Goal: Task Accomplishment & Management: Manage account settings

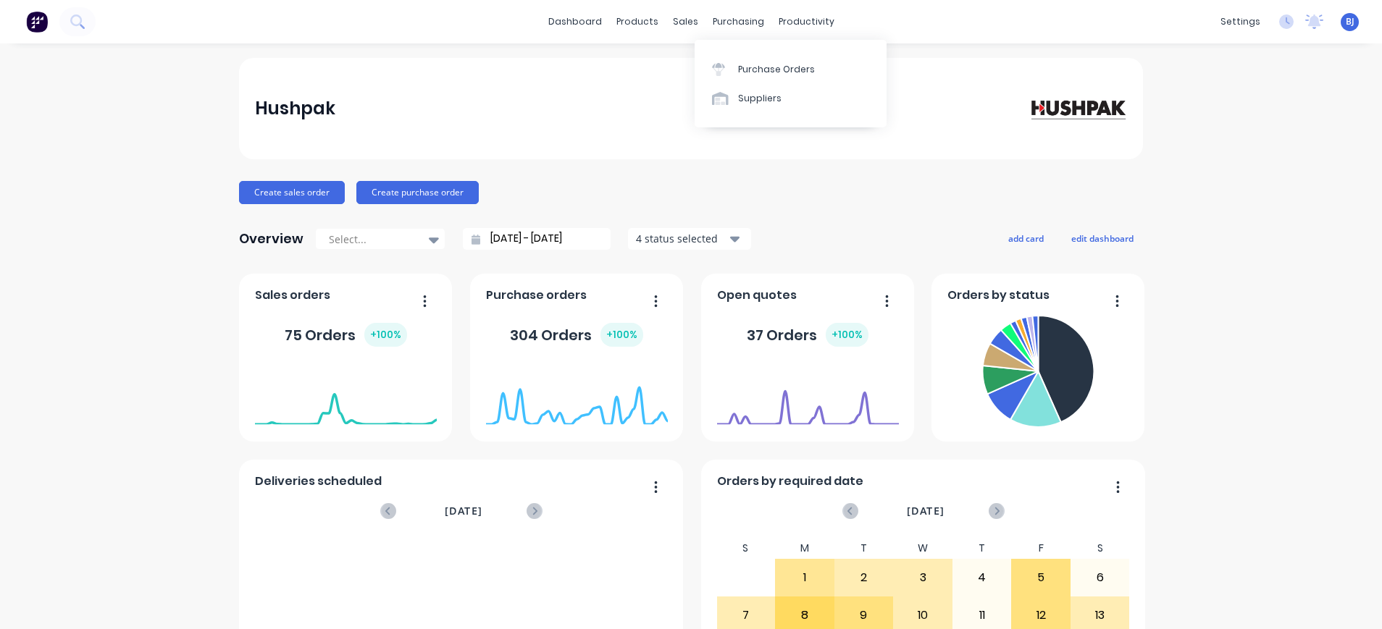
click at [735, 62] on link "Purchase Orders" at bounding box center [791, 68] width 192 height 29
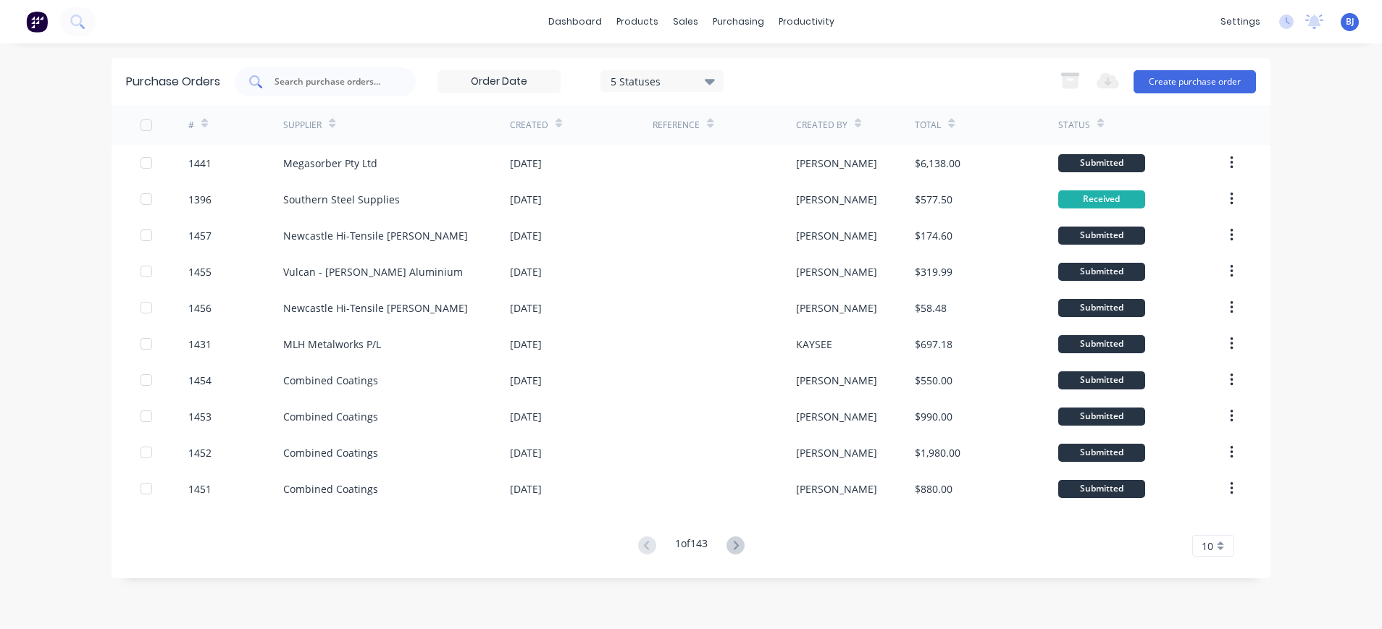
click at [315, 88] on input "text" at bounding box center [333, 82] width 120 height 14
type input "1394"
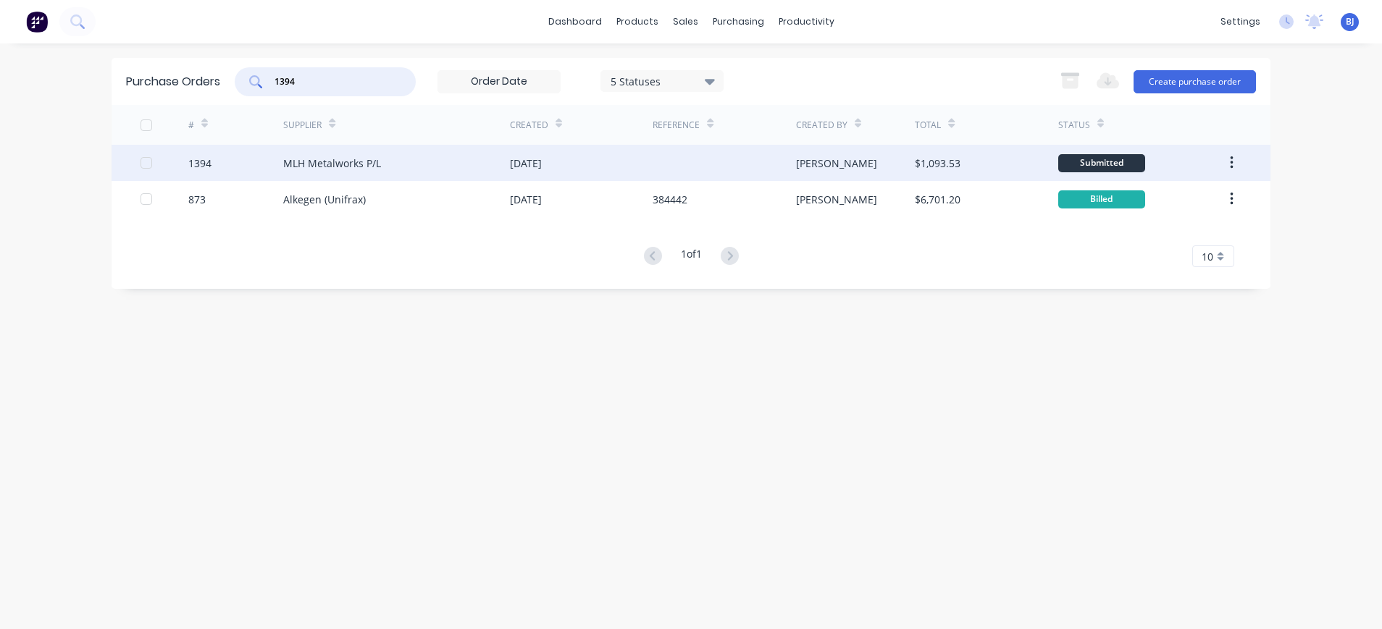
click at [542, 164] on div "[DATE]" at bounding box center [526, 163] width 32 height 15
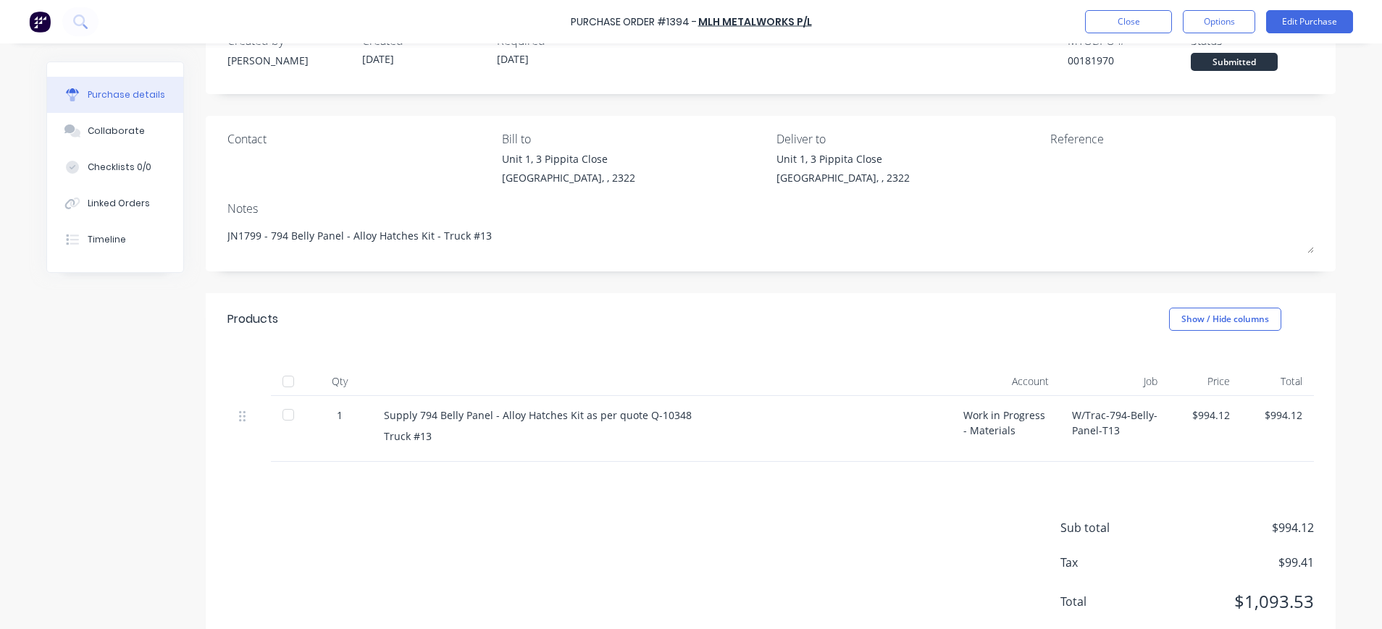
scroll to position [83, 0]
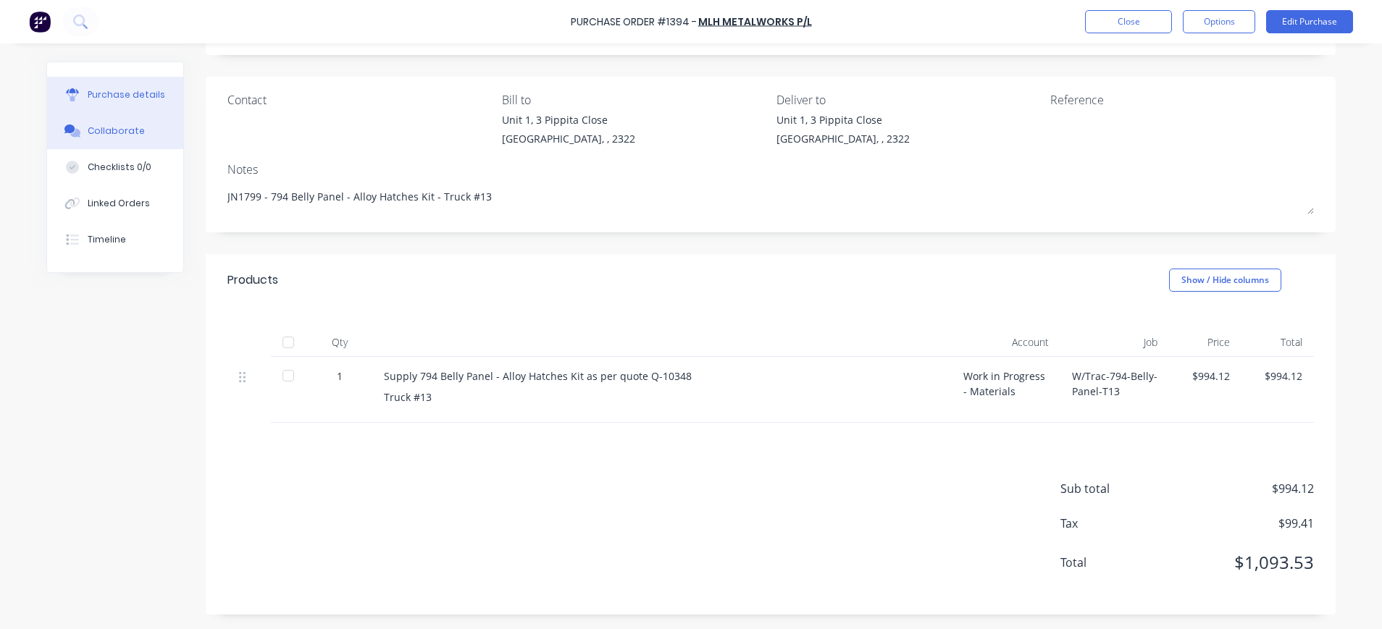
click at [109, 121] on button "Collaborate" at bounding box center [115, 131] width 136 height 36
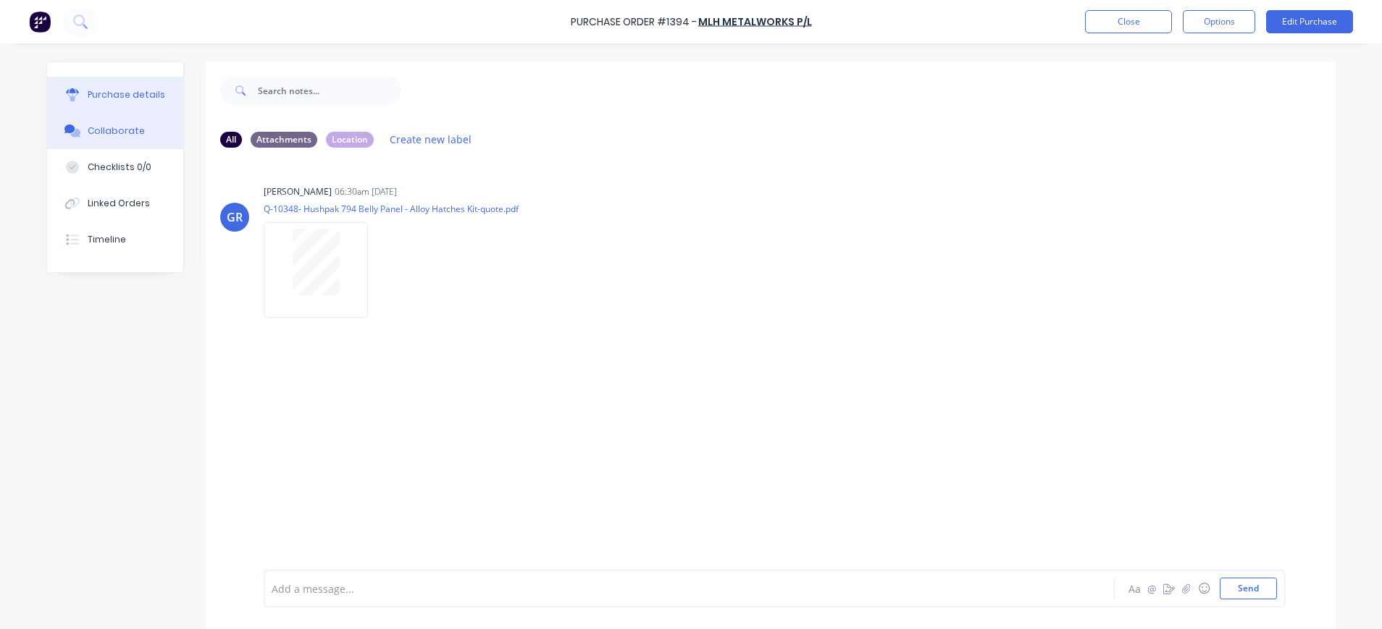
click at [129, 100] on div "Purchase details" at bounding box center [127, 94] width 78 height 13
type textarea "x"
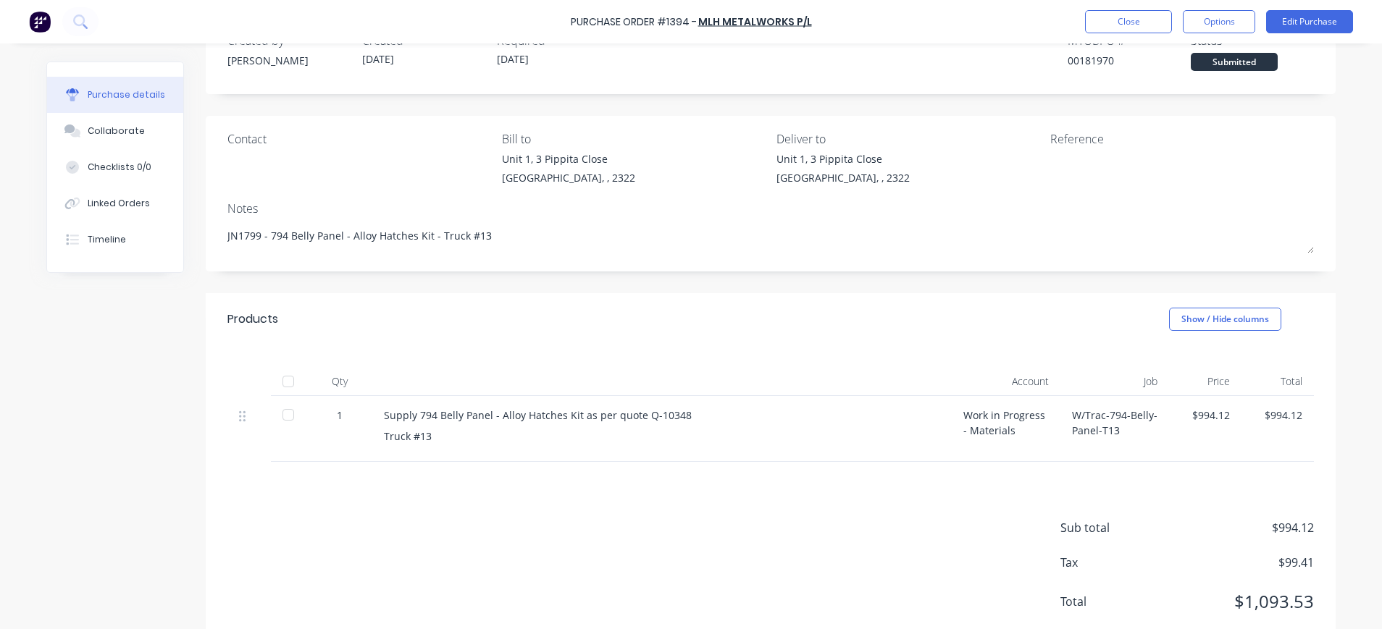
scroll to position [83, 0]
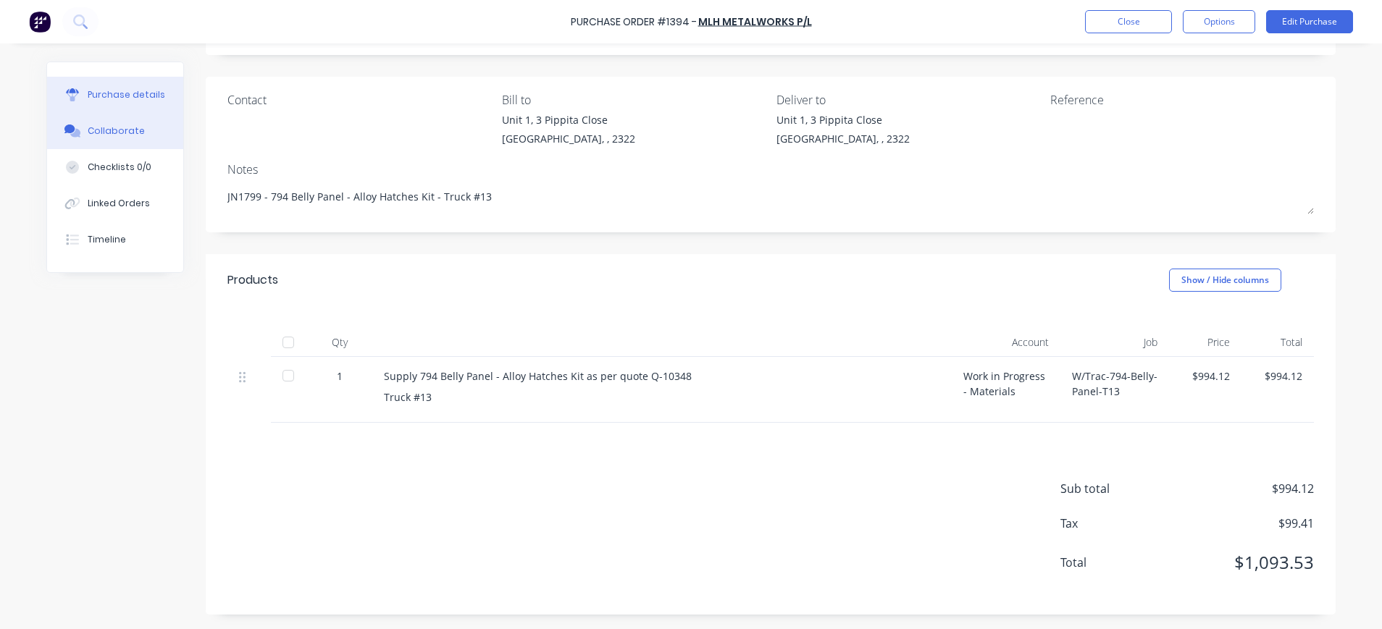
click at [134, 127] on button "Collaborate" at bounding box center [115, 131] width 136 height 36
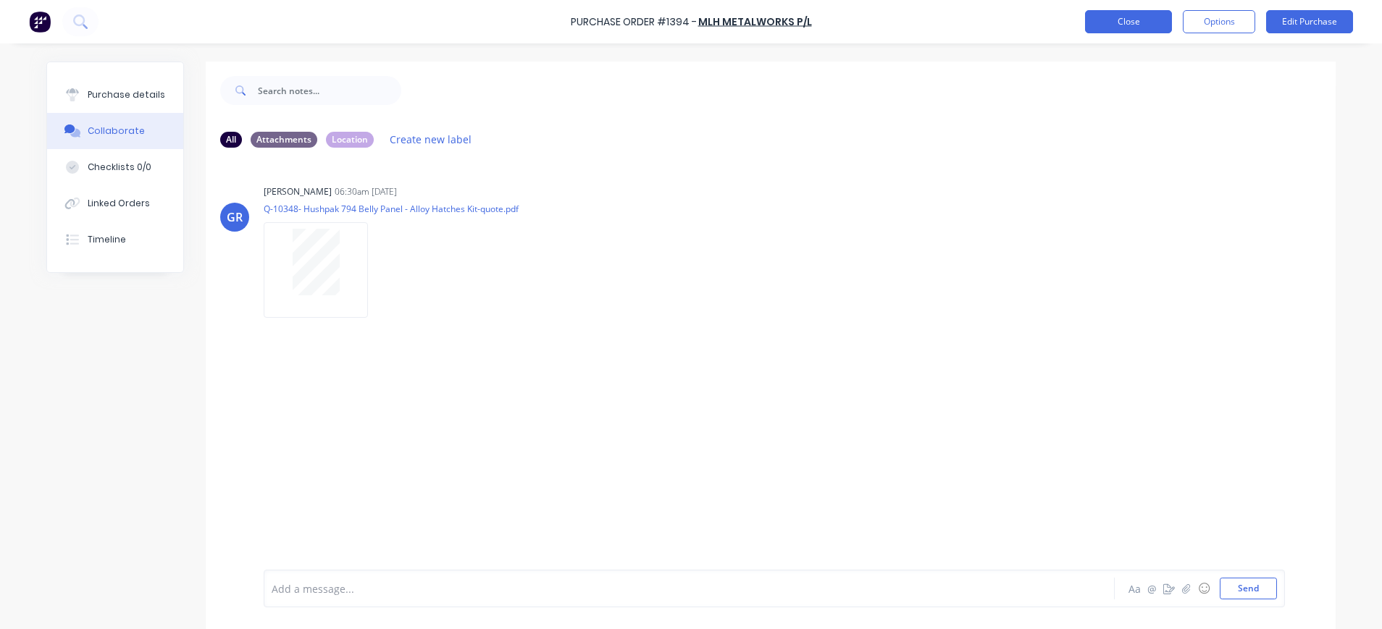
click at [1152, 25] on button "Close" at bounding box center [1128, 21] width 87 height 23
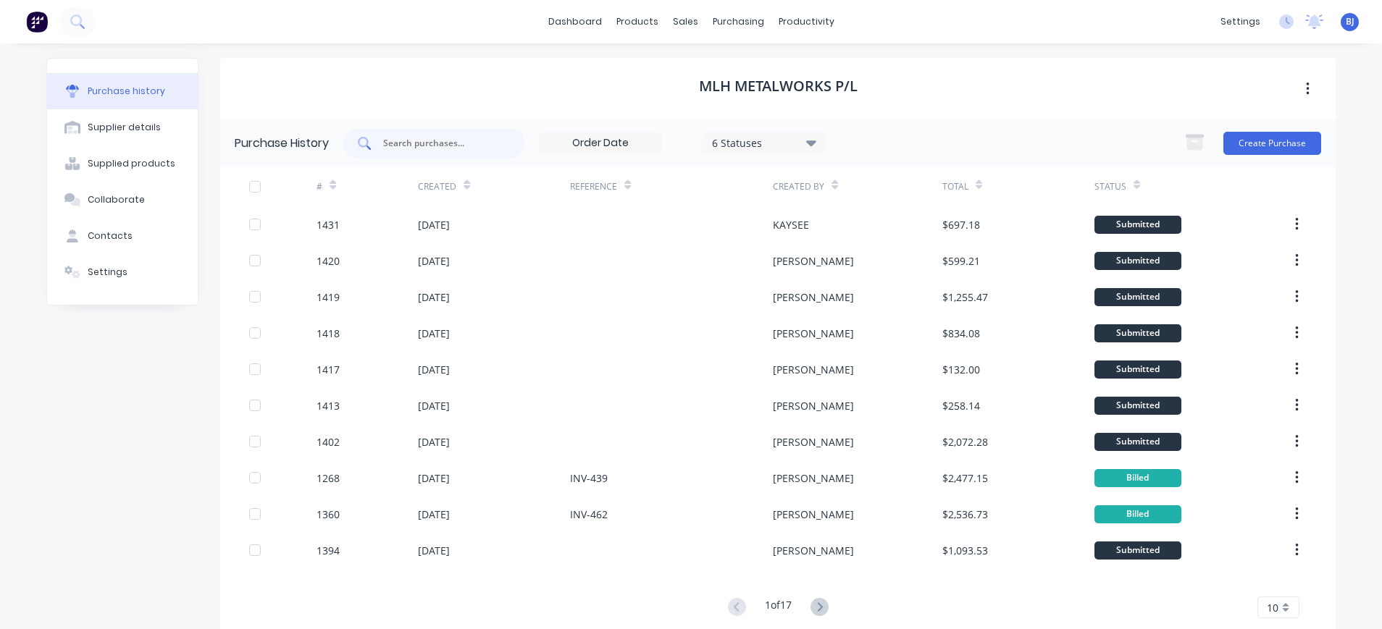
click at [452, 138] on input "text" at bounding box center [442, 143] width 120 height 14
type input "1330"
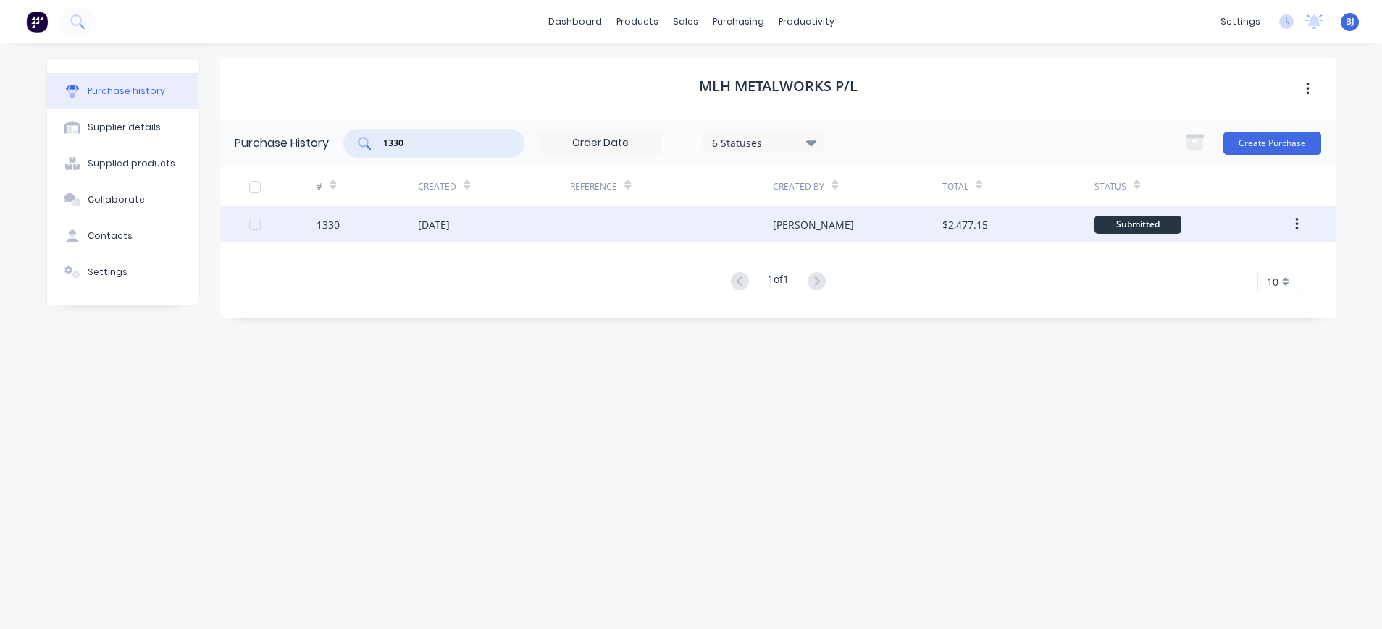
click at [443, 224] on div "[DATE]" at bounding box center [434, 224] width 32 height 15
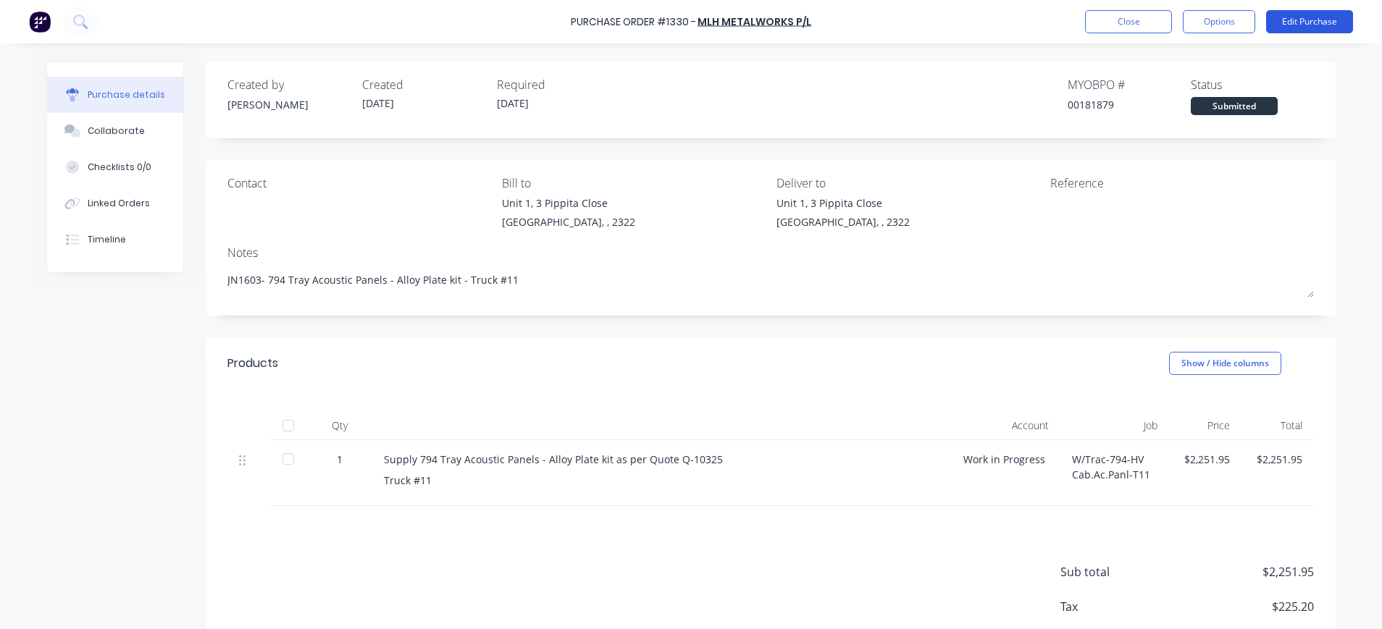
click at [1295, 17] on button "Edit Purchase" at bounding box center [1309, 21] width 87 height 23
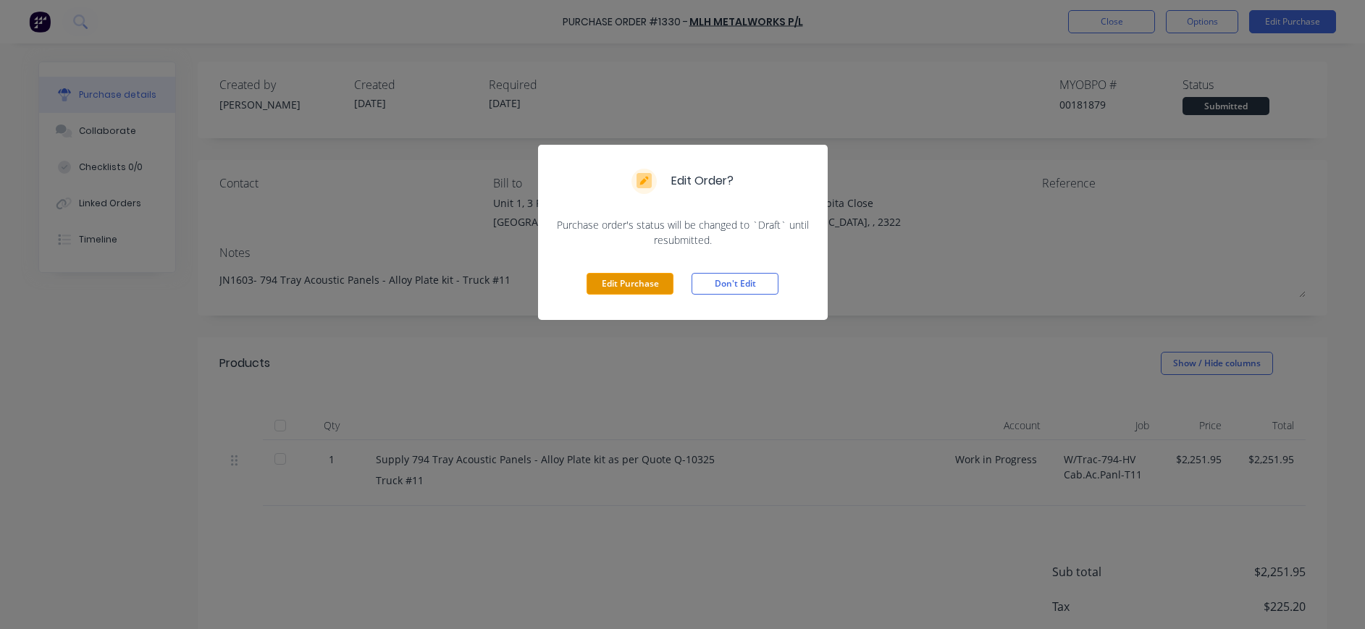
click at [642, 280] on button "Edit Purchase" at bounding box center [630, 284] width 87 height 22
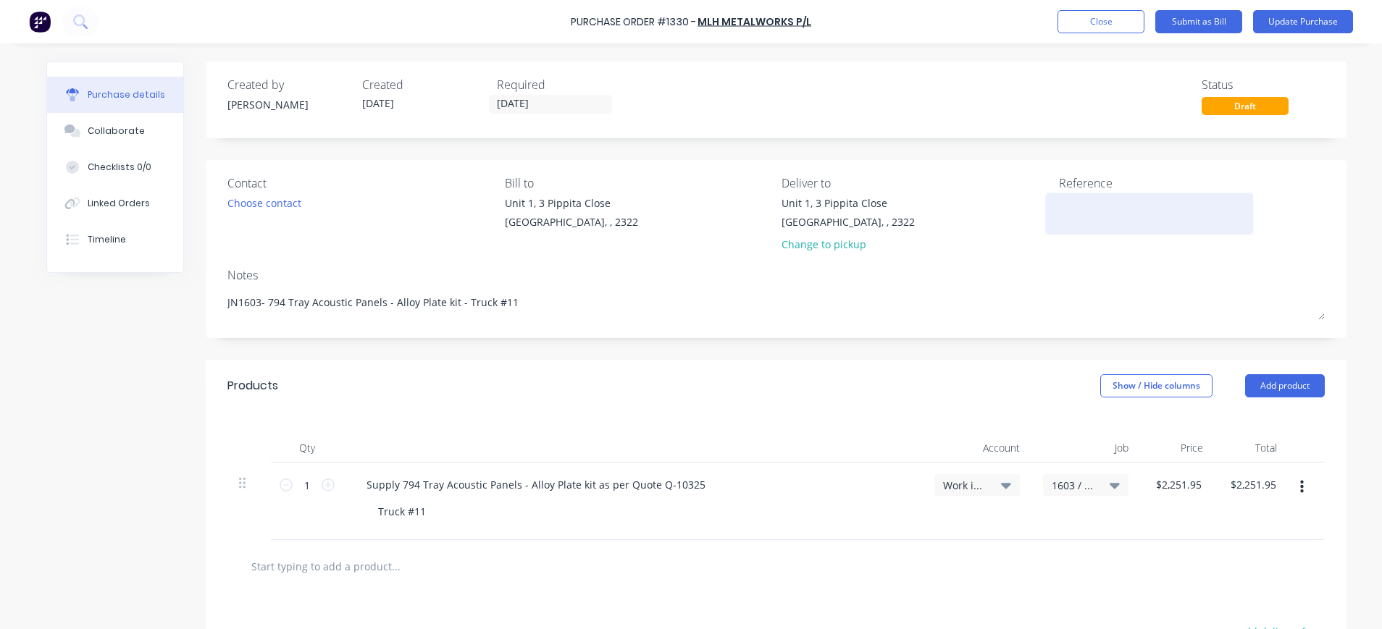
type textarea "x"
click at [1059, 219] on div at bounding box center [1149, 214] width 181 height 36
drag, startPoint x: 1057, startPoint y: 214, endPoint x: 1065, endPoint y: 209, distance: 9.1
click at [1059, 213] on textarea at bounding box center [1149, 212] width 181 height 33
type textarea "INV454"
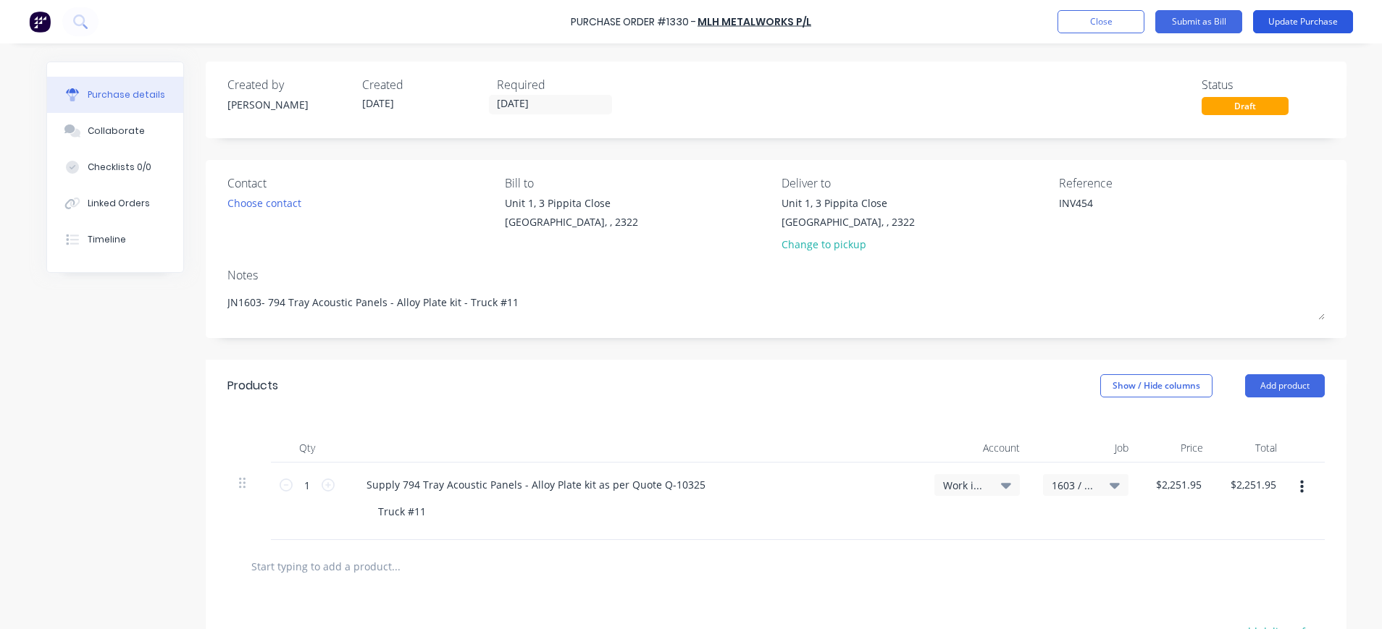
type textarea "x"
type textarea "INV454"
click at [1319, 17] on button "Update Purchase" at bounding box center [1303, 21] width 100 height 23
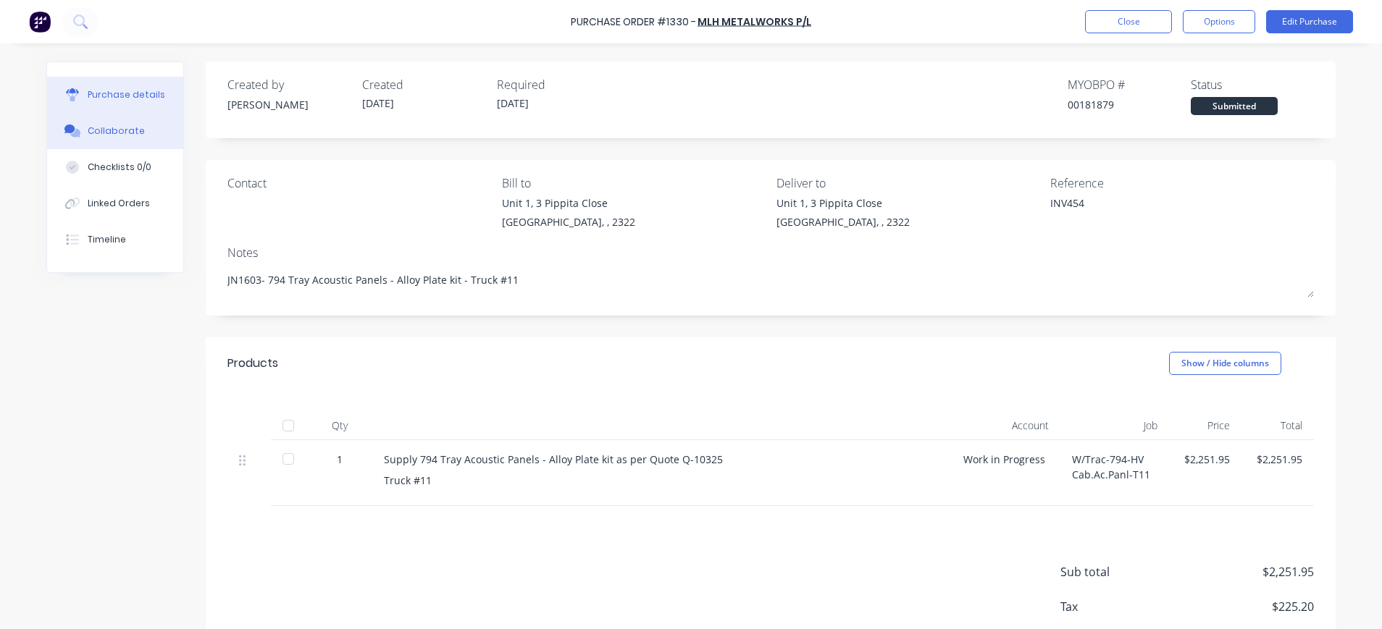
click at [118, 127] on div "Collaborate" at bounding box center [116, 131] width 57 height 13
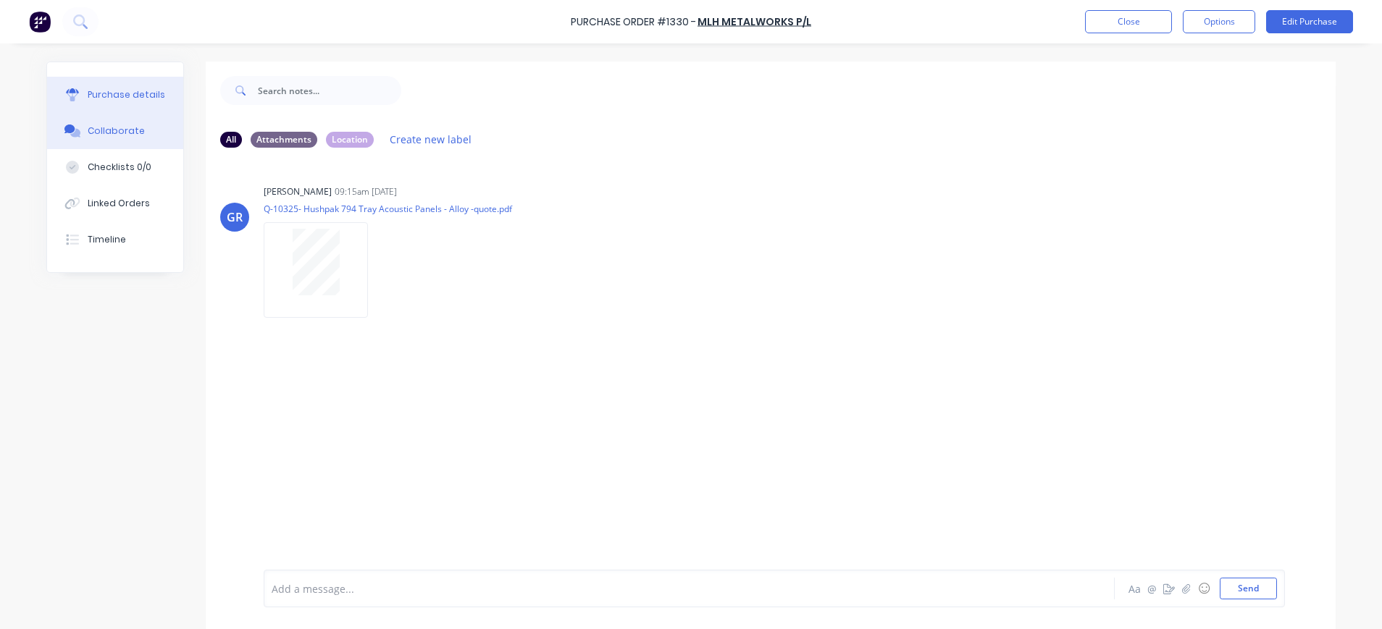
click at [130, 99] on div "Purchase details" at bounding box center [127, 94] width 78 height 13
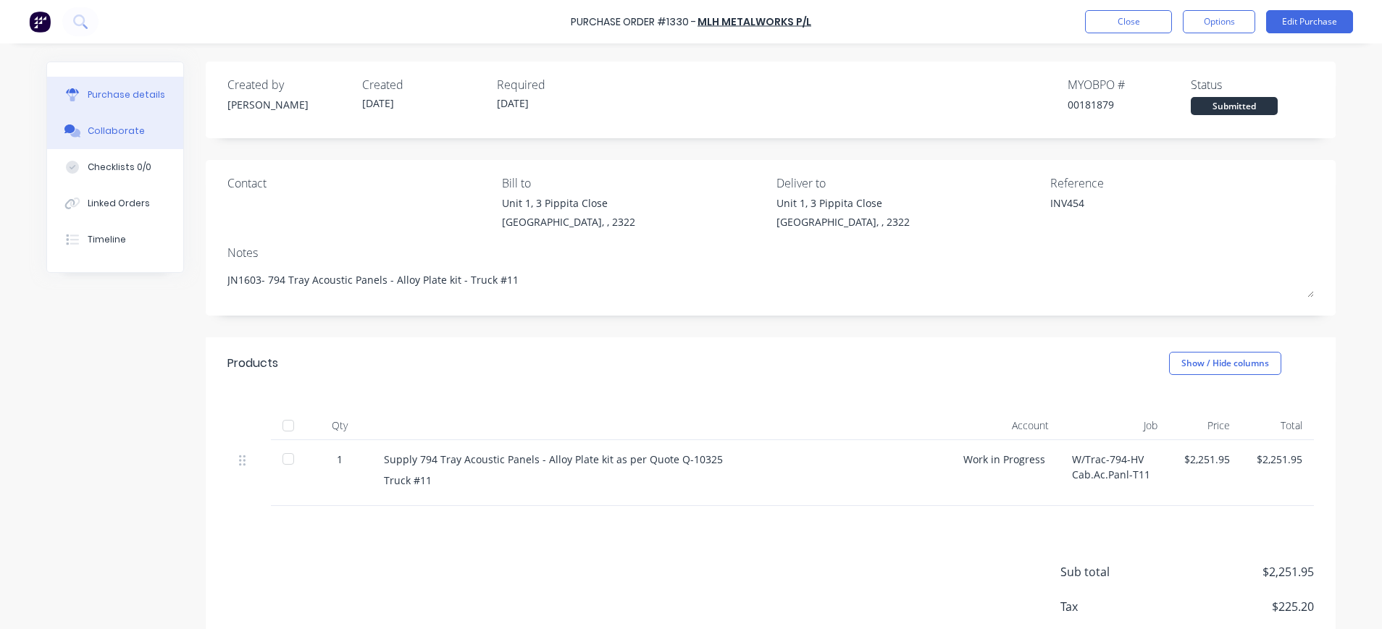
click at [124, 124] on button "Collaborate" at bounding box center [115, 131] width 136 height 36
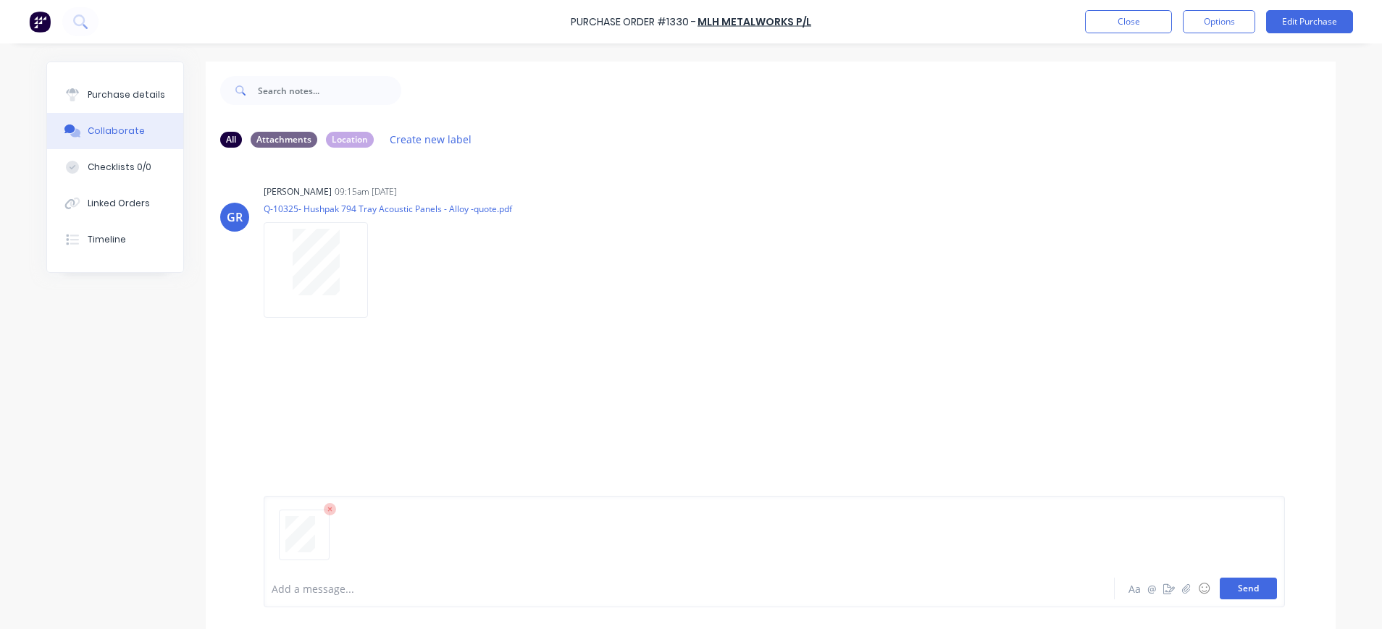
click at [1220, 598] on button "Send" at bounding box center [1248, 589] width 57 height 22
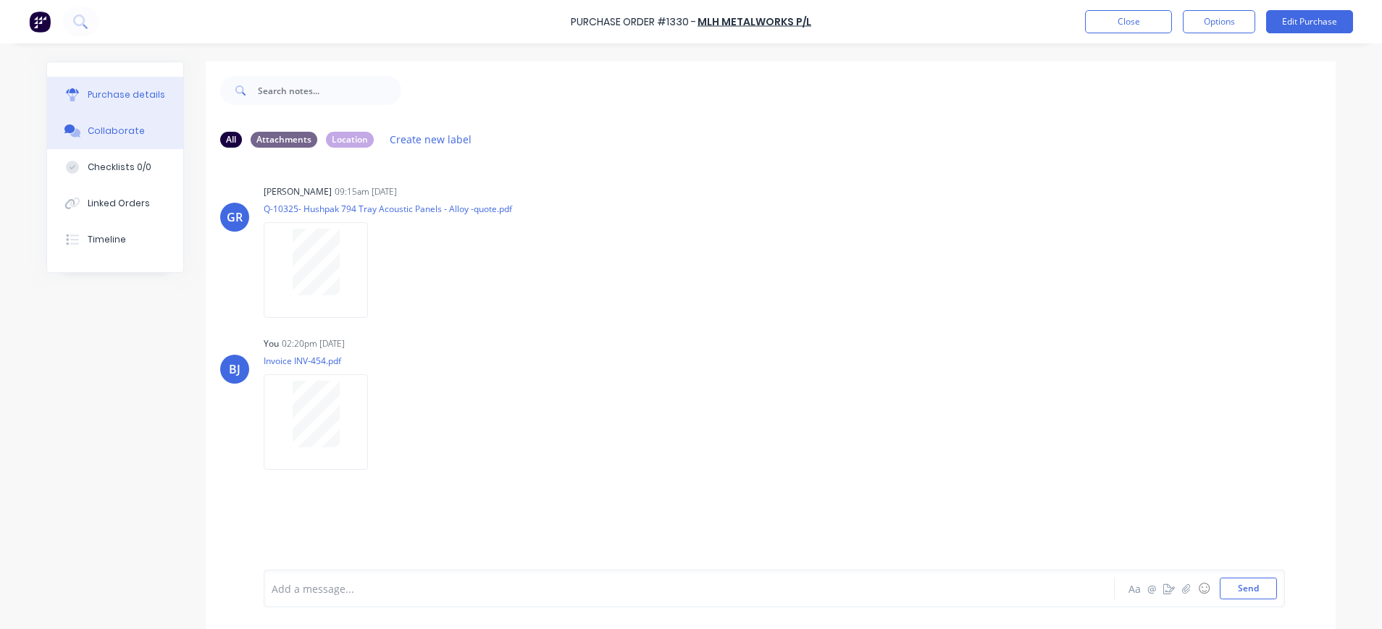
click at [129, 88] on div "Purchase details" at bounding box center [127, 94] width 78 height 13
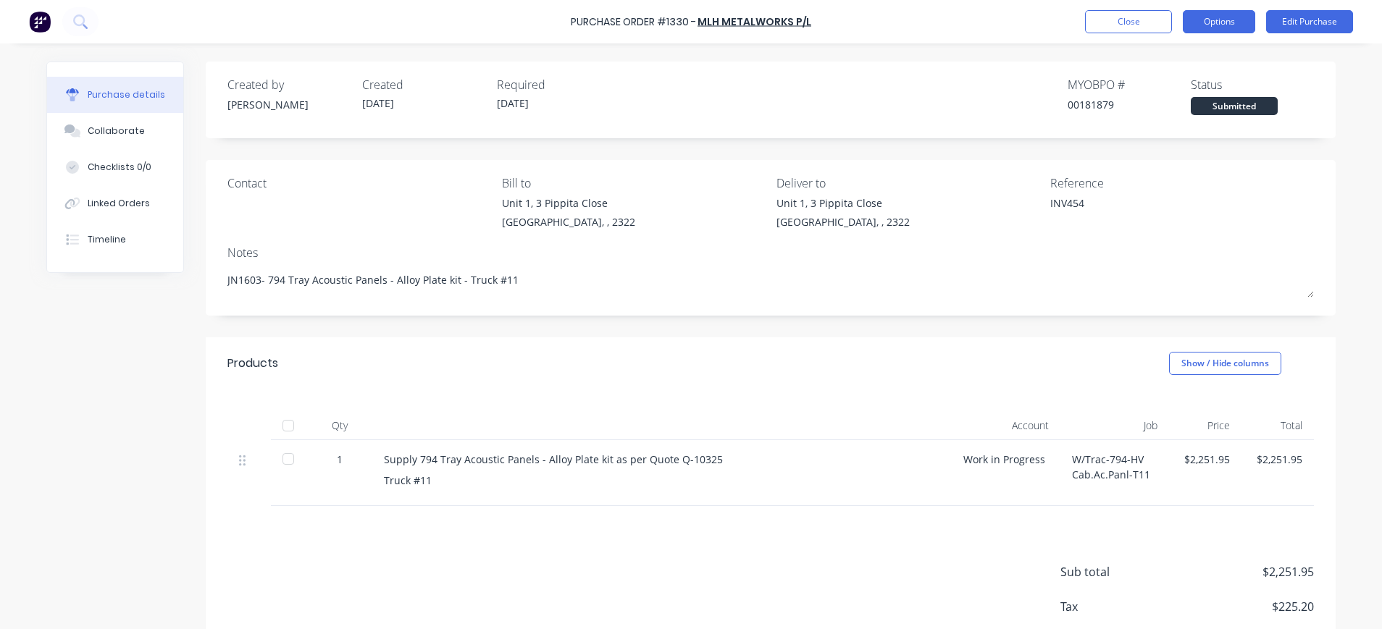
click at [1194, 17] on button "Options" at bounding box center [1219, 21] width 72 height 23
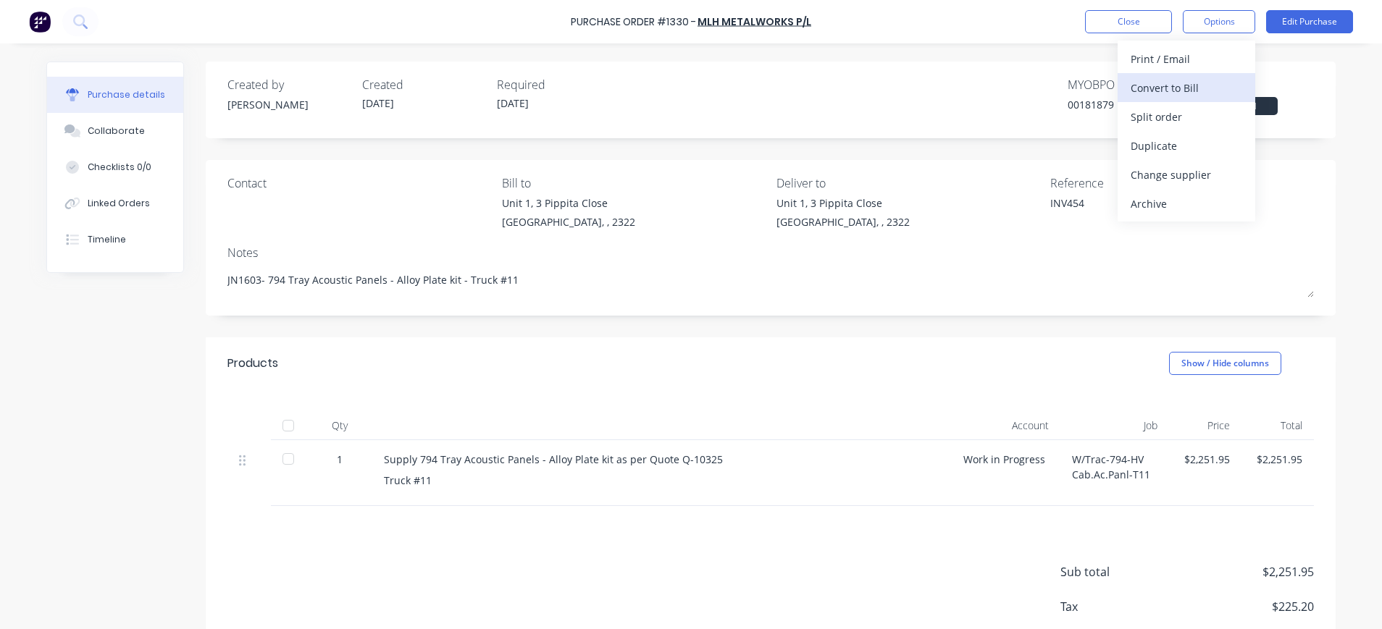
click at [1173, 91] on div "Convert to Bill" at bounding box center [1187, 88] width 112 height 21
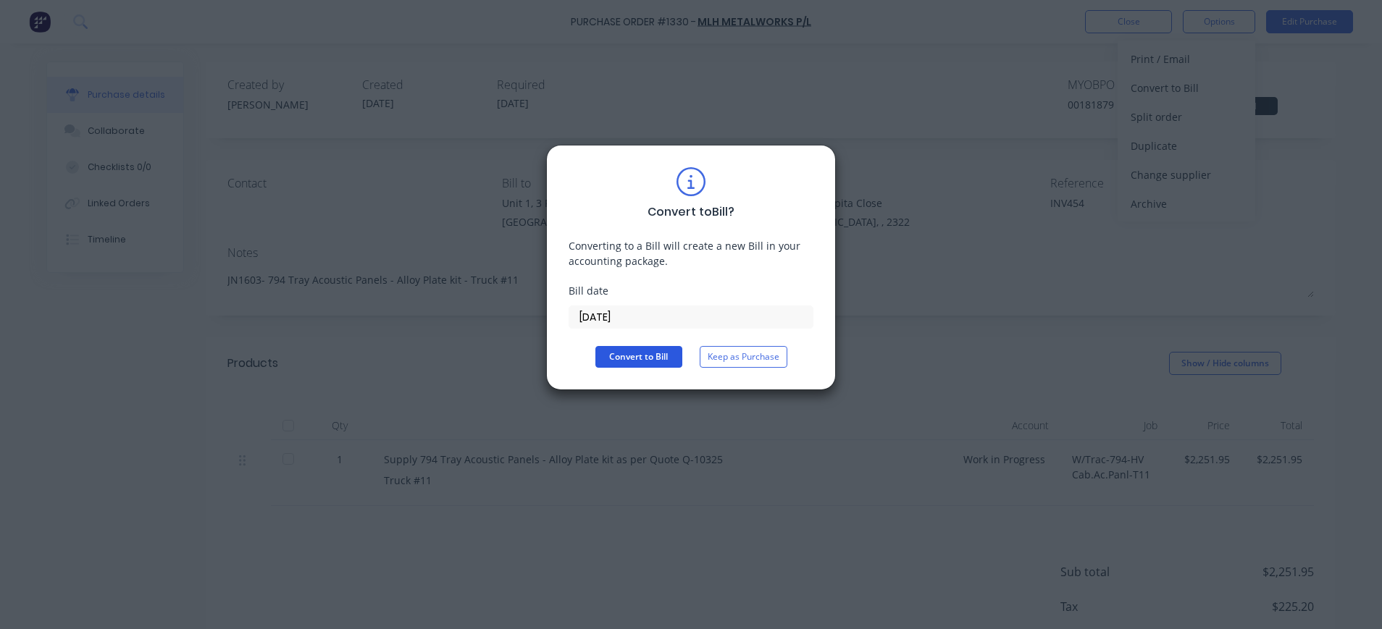
click at [626, 353] on button "Convert to Bill" at bounding box center [638, 357] width 87 height 22
type textarea "x"
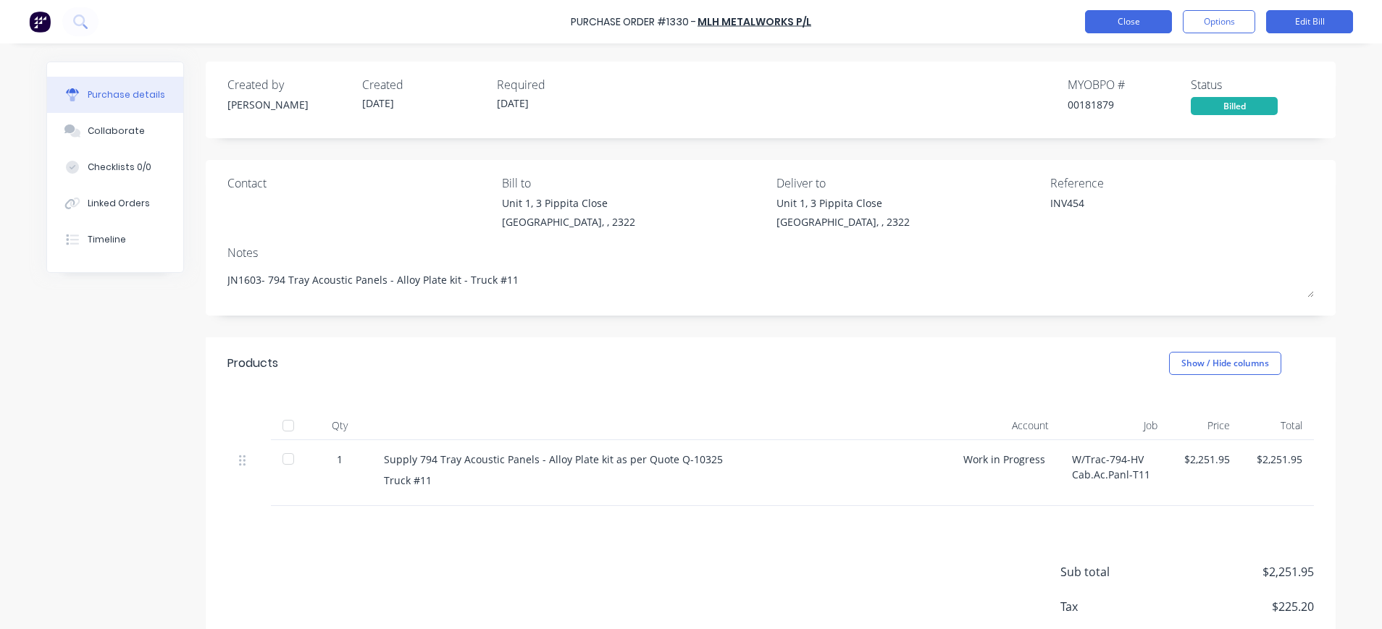
click at [1164, 21] on button "Close" at bounding box center [1128, 21] width 87 height 23
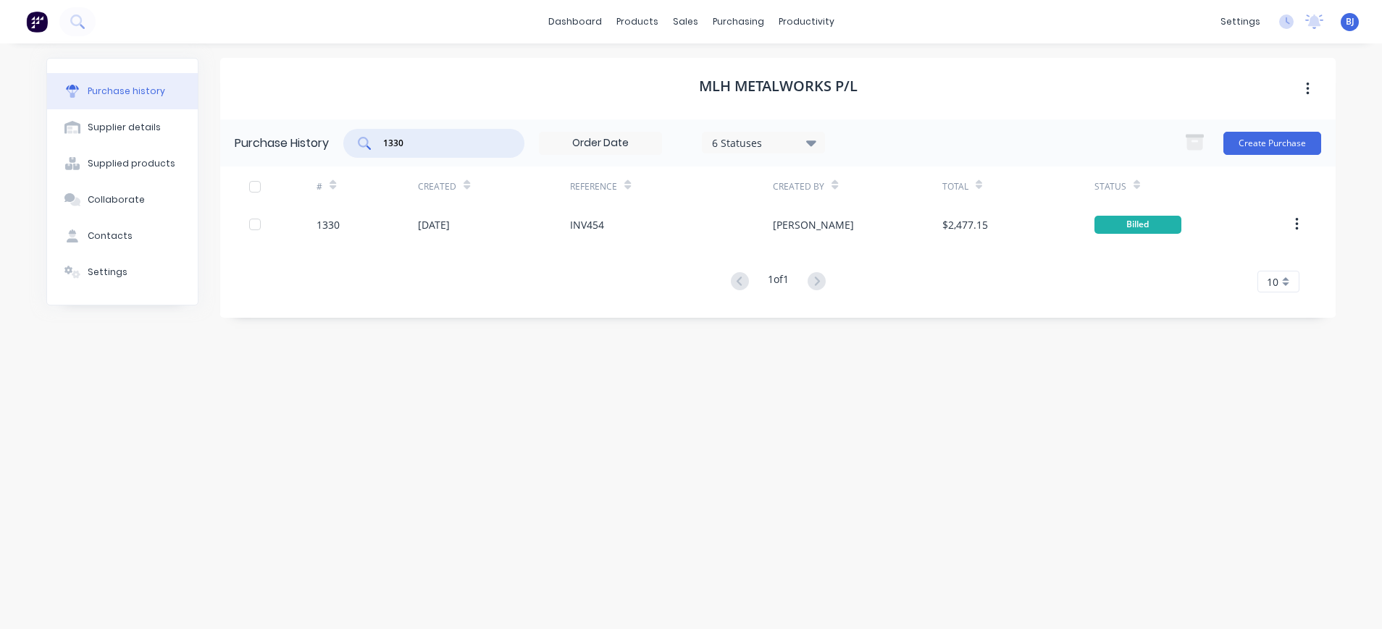
drag, startPoint x: 424, startPoint y: 143, endPoint x: 368, endPoint y: 143, distance: 56.5
click at [368, 143] on div "1330" at bounding box center [433, 143] width 181 height 29
type input "1394"
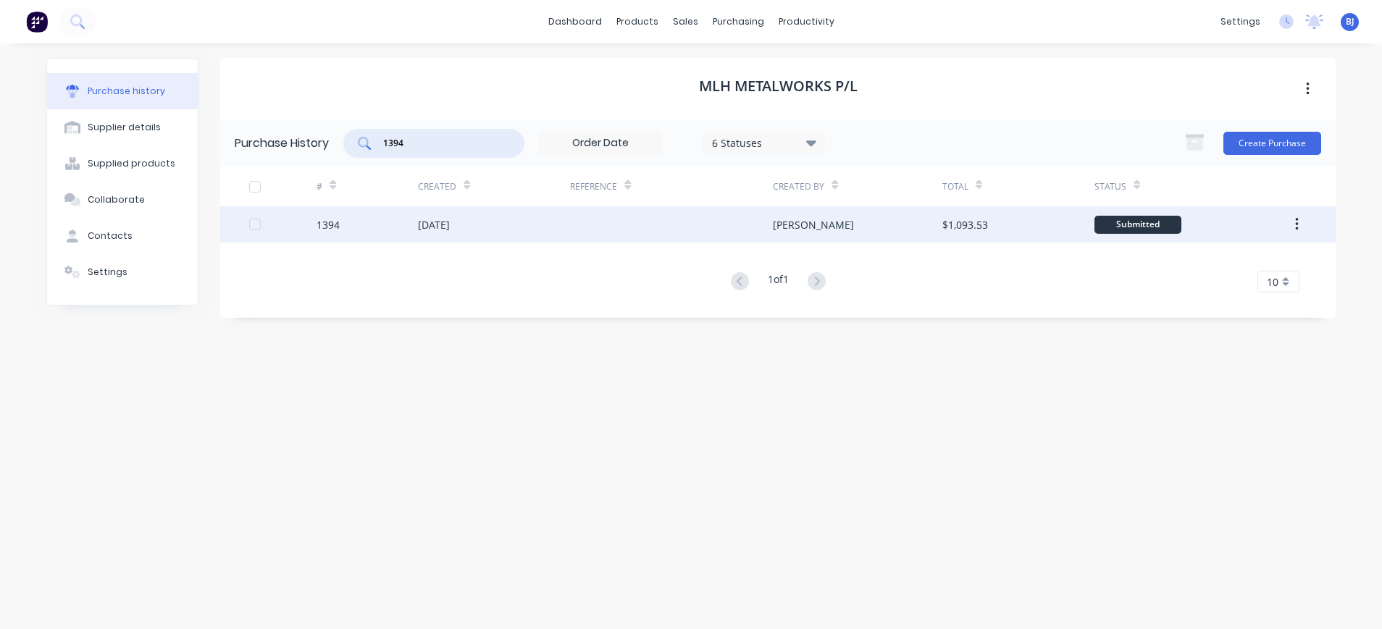
click at [427, 227] on div "[DATE]" at bounding box center [434, 224] width 32 height 15
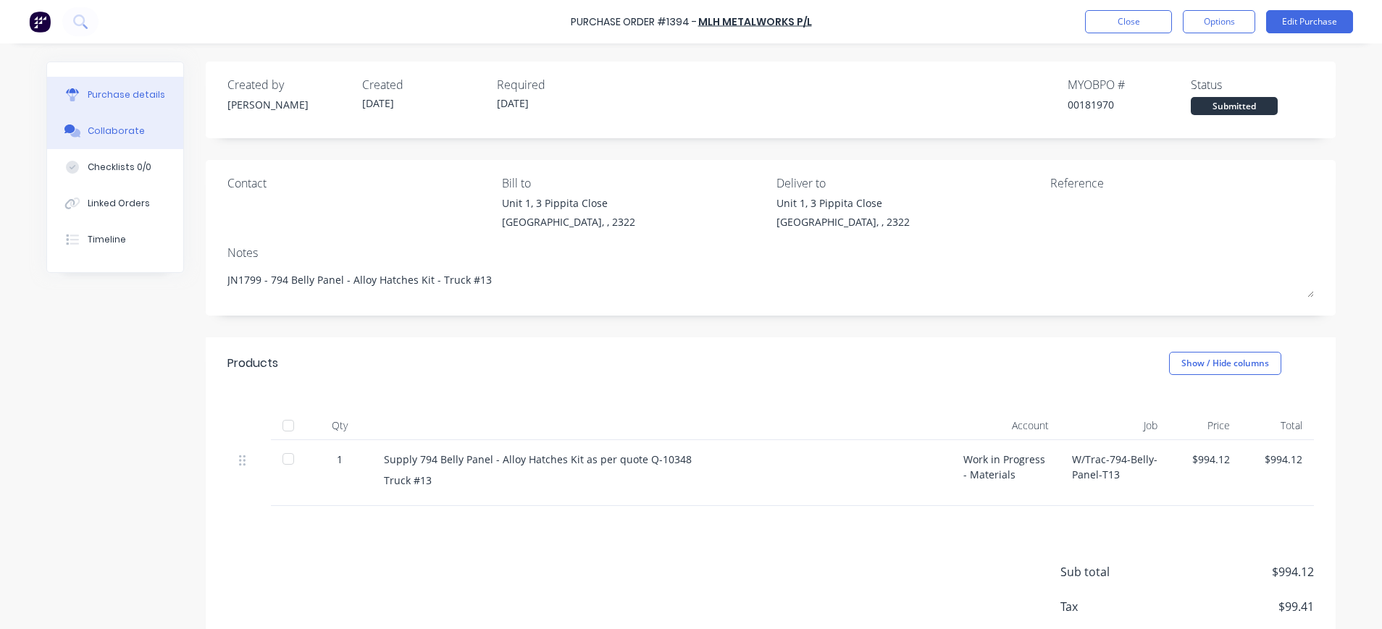
click at [127, 127] on div "Collaborate" at bounding box center [116, 131] width 57 height 13
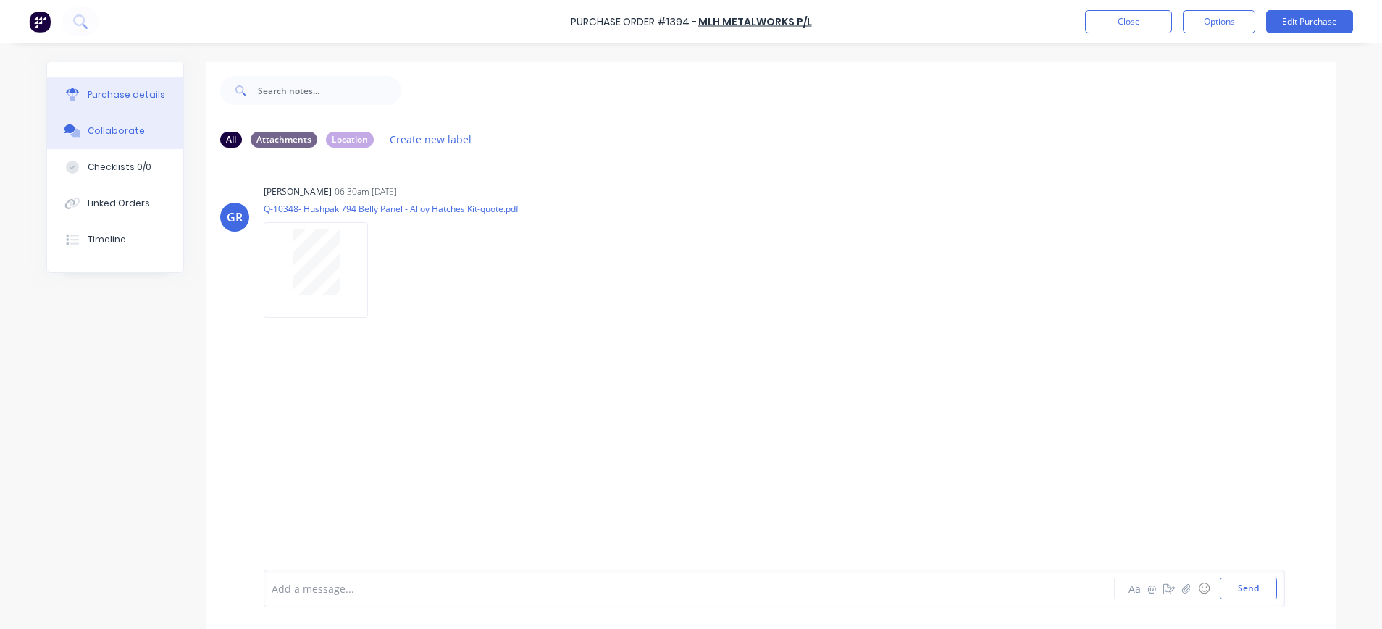
click at [145, 94] on div "Purchase details" at bounding box center [127, 94] width 78 height 13
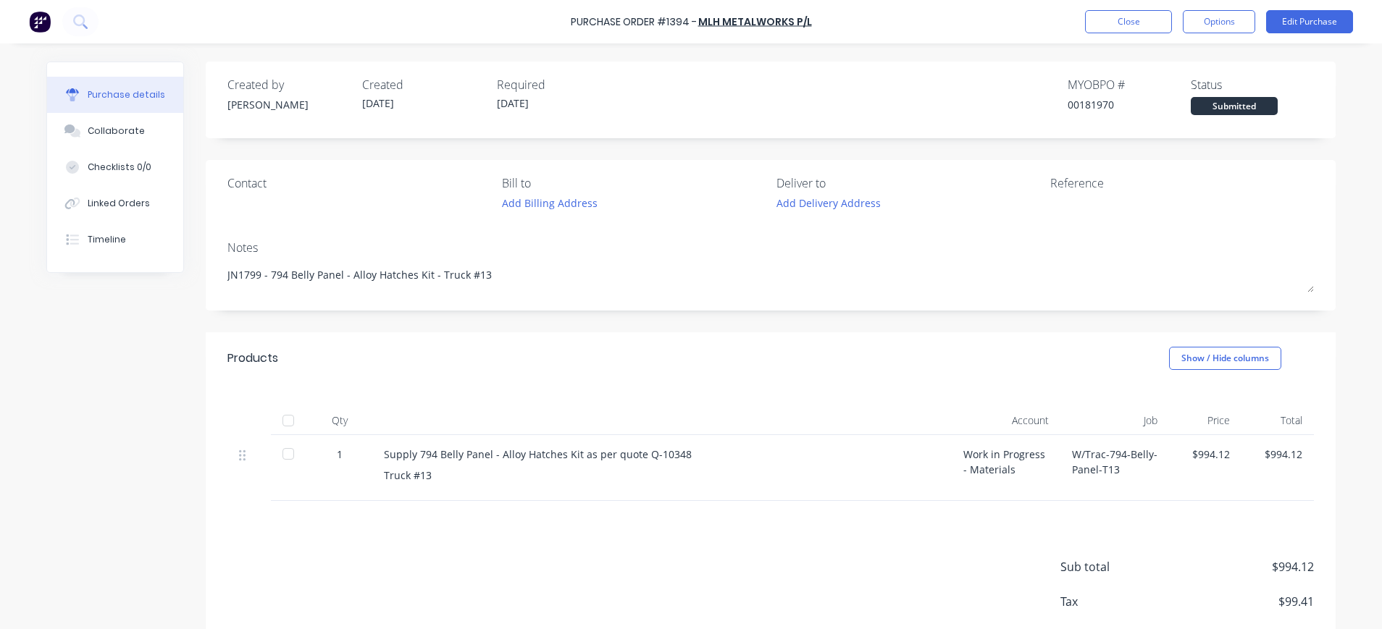
type textarea "x"
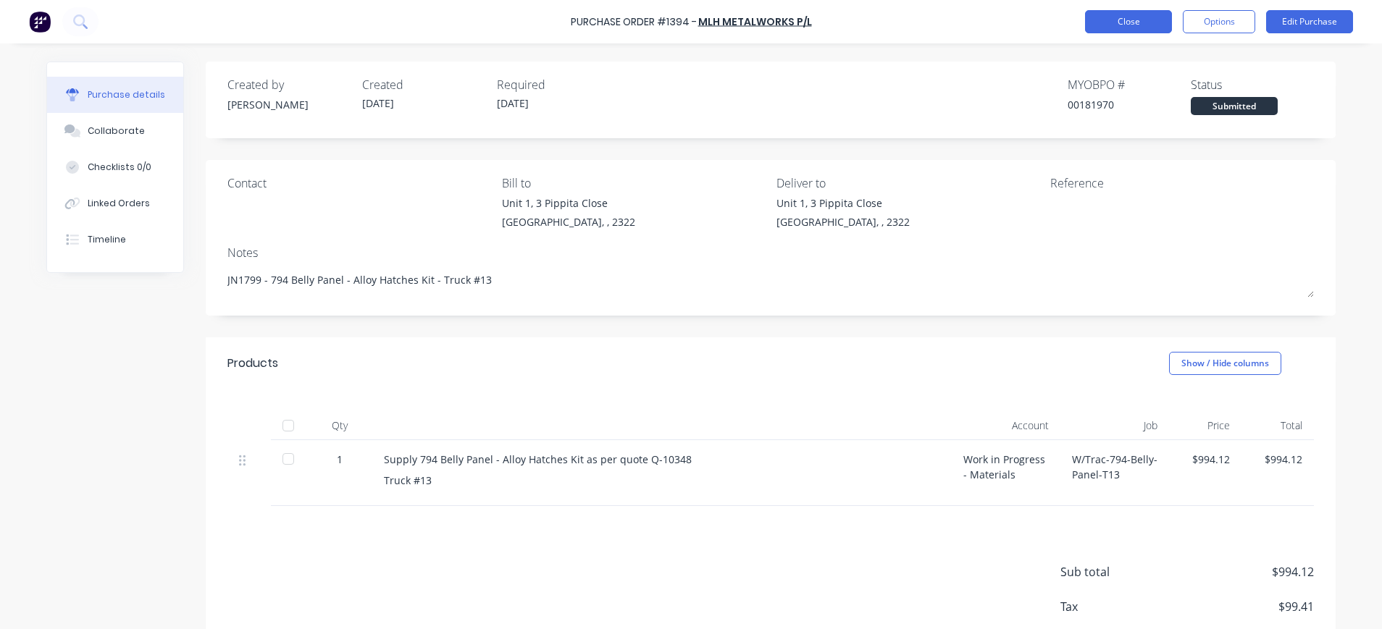
click at [1127, 23] on button "Close" at bounding box center [1128, 21] width 87 height 23
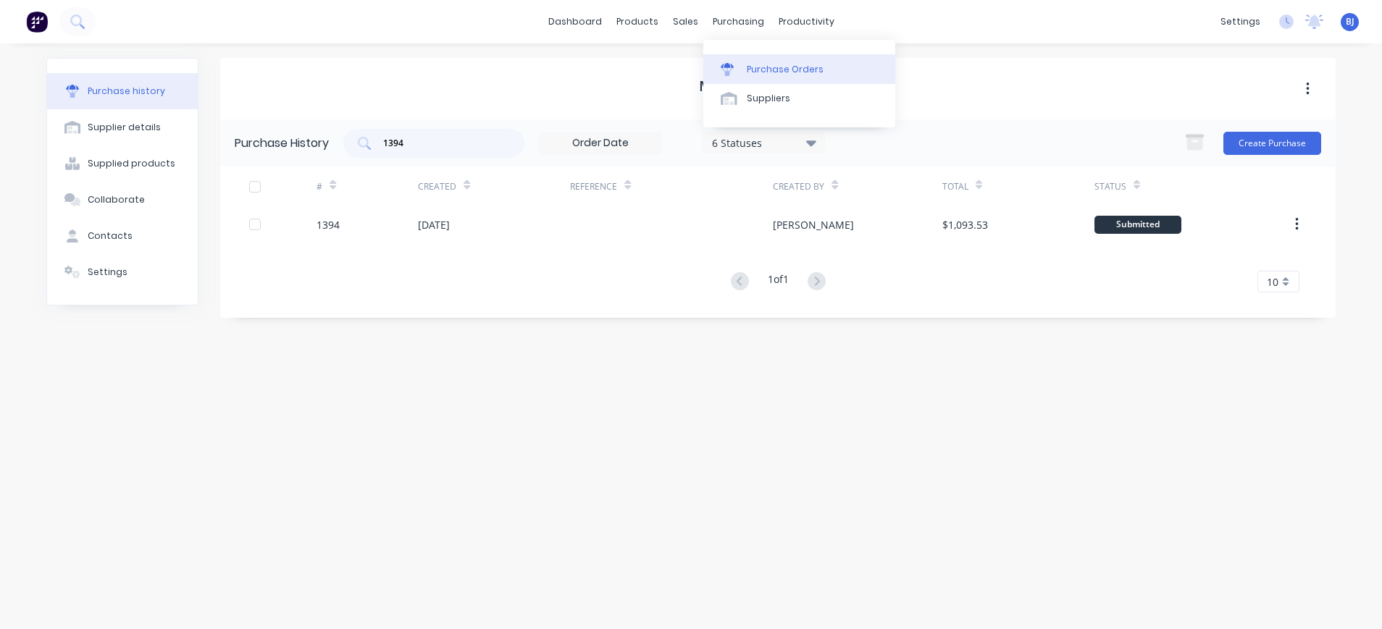
drag, startPoint x: 724, startPoint y: 23, endPoint x: 754, endPoint y: 81, distance: 65.4
click at [725, 27] on div "purchasing" at bounding box center [739, 22] width 66 height 22
click at [753, 73] on div "Purchase Orders" at bounding box center [785, 69] width 77 height 13
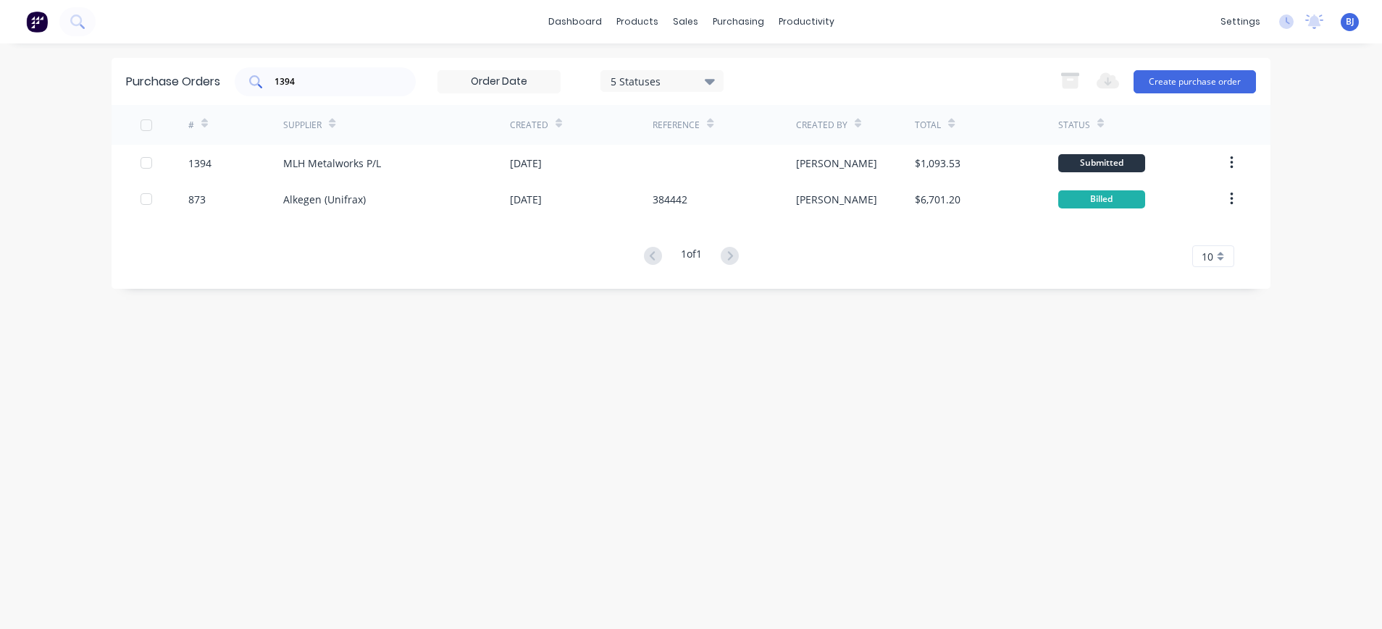
click at [347, 89] on div "1394" at bounding box center [325, 81] width 181 height 29
drag, startPoint x: 322, startPoint y: 85, endPoint x: 238, endPoint y: 85, distance: 84.7
click at [238, 85] on div "1394" at bounding box center [325, 81] width 181 height 29
type input "1434"
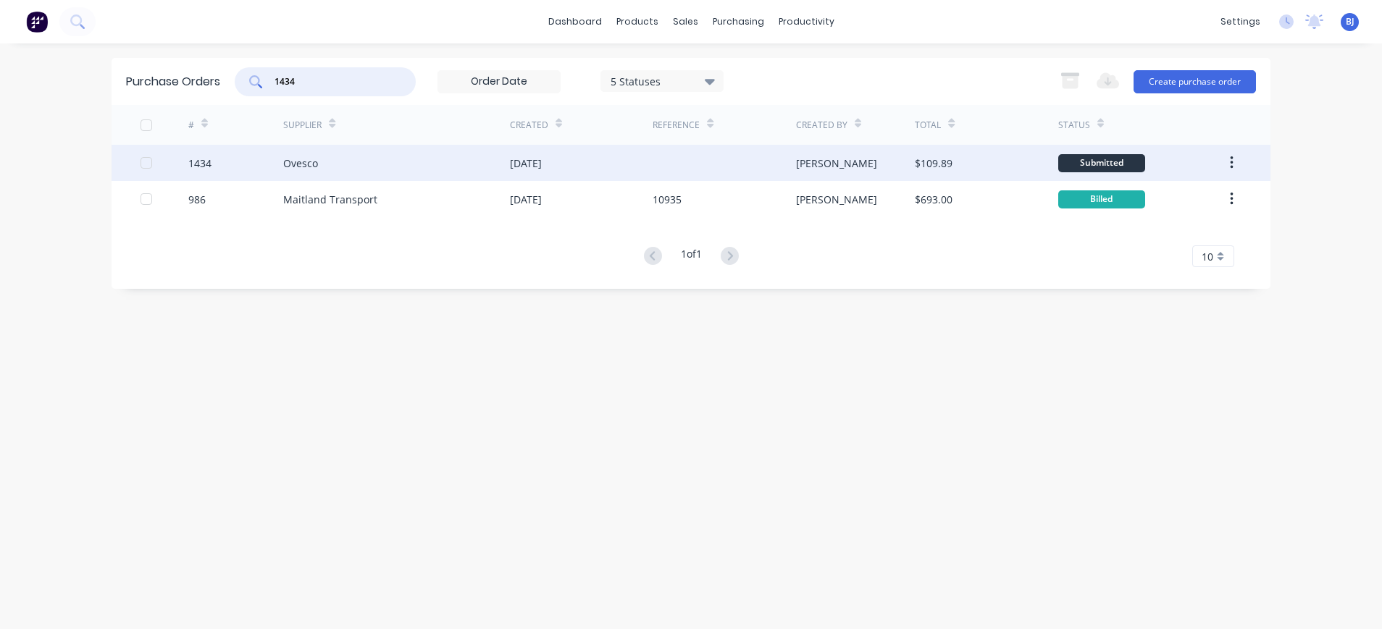
click at [297, 169] on div "Ovesco" at bounding box center [300, 163] width 35 height 15
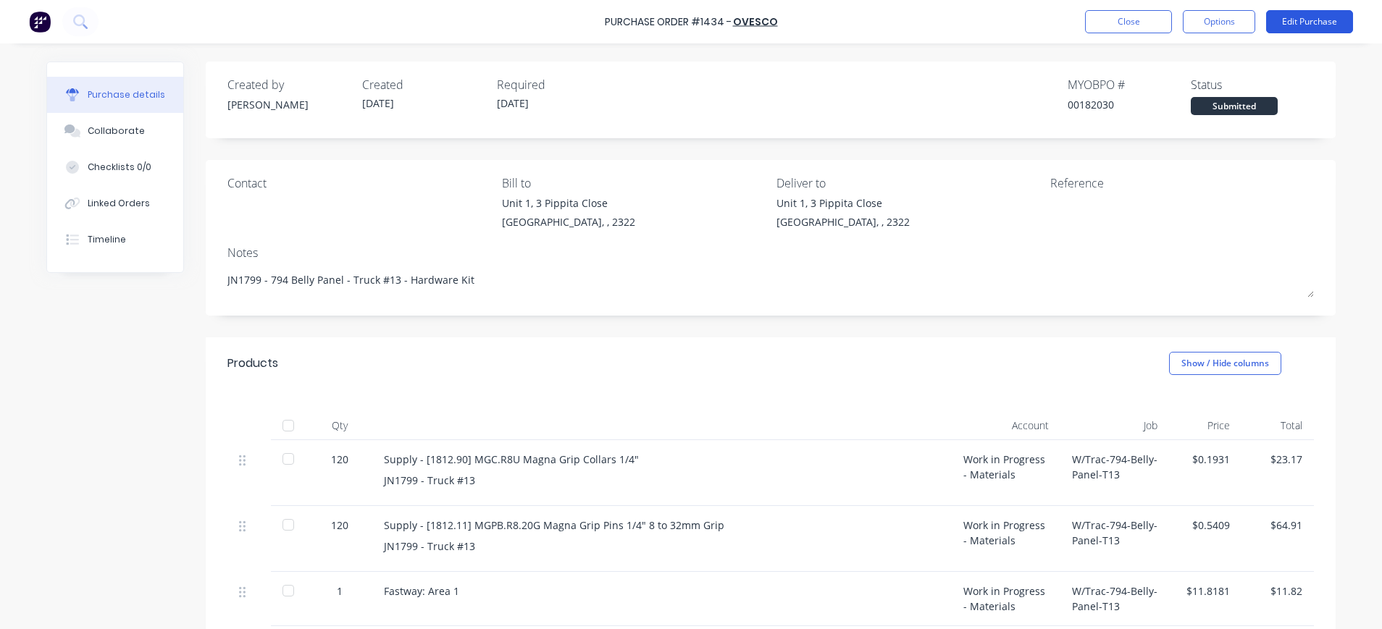
click at [1315, 13] on button "Edit Purchase" at bounding box center [1309, 21] width 87 height 23
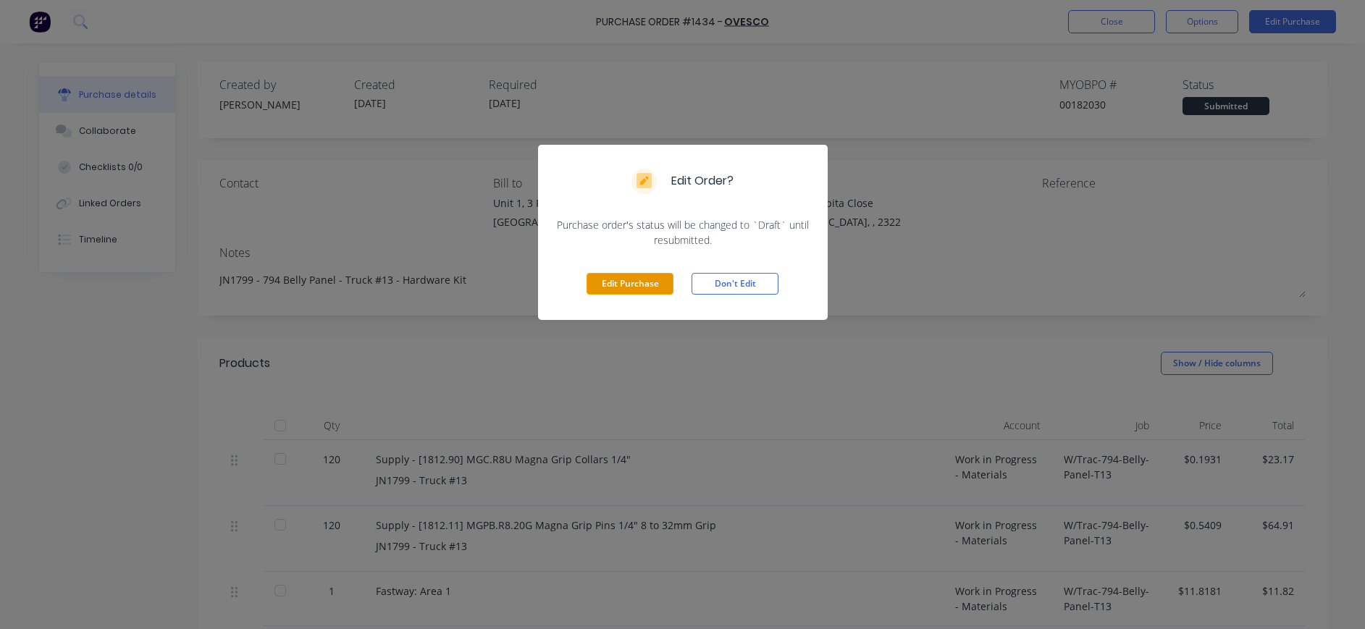
click at [641, 279] on button "Edit Purchase" at bounding box center [630, 284] width 87 height 22
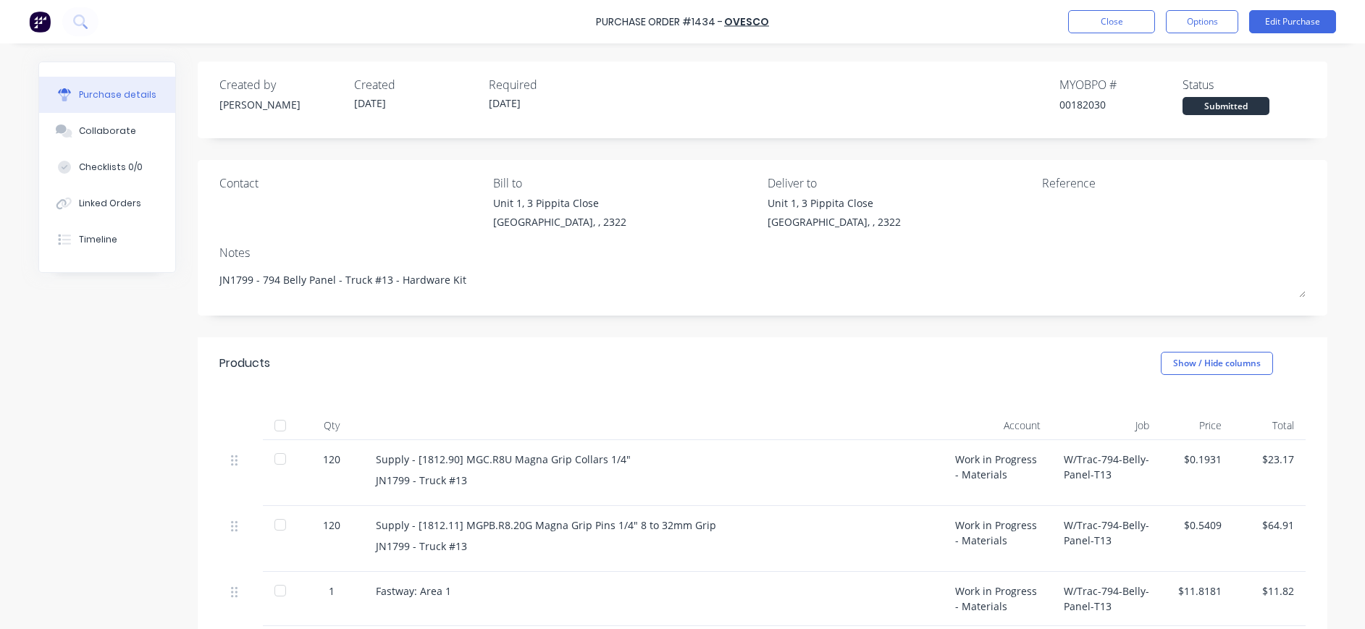
type textarea "x"
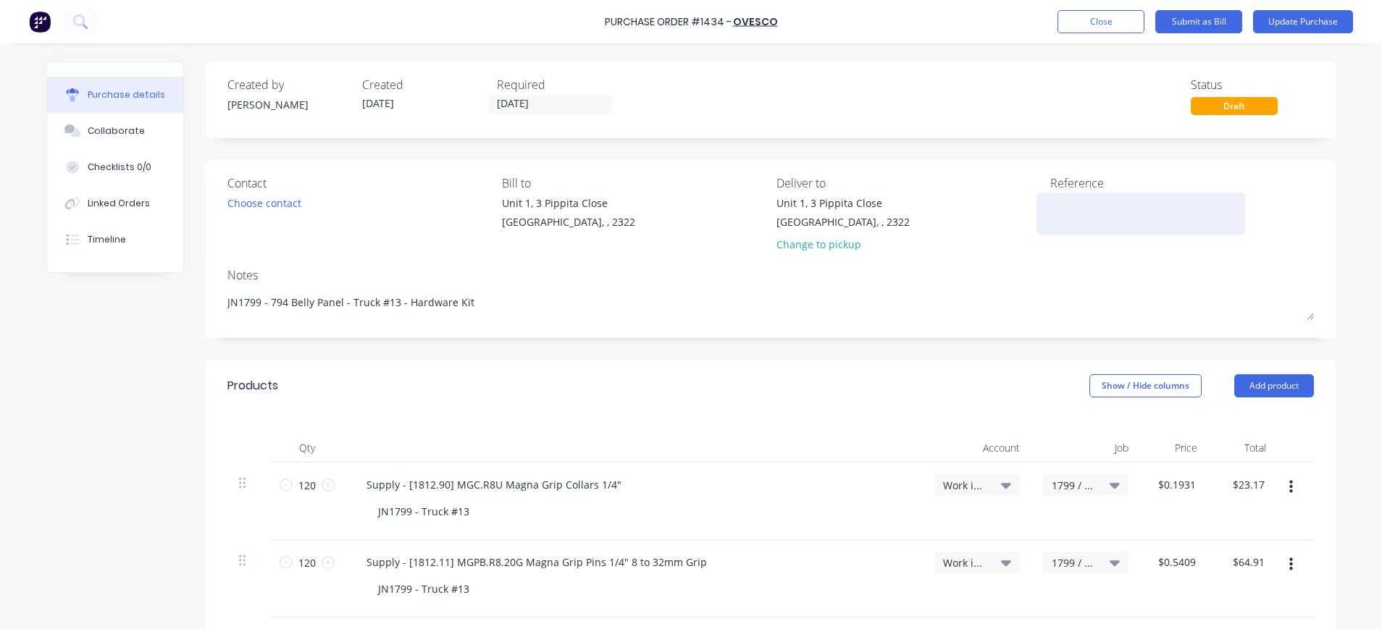
click at [1105, 209] on textarea at bounding box center [1140, 212] width 181 height 33
type textarea "OVO247"
type textarea "x"
type textarea "OVO2470"
type textarea "x"
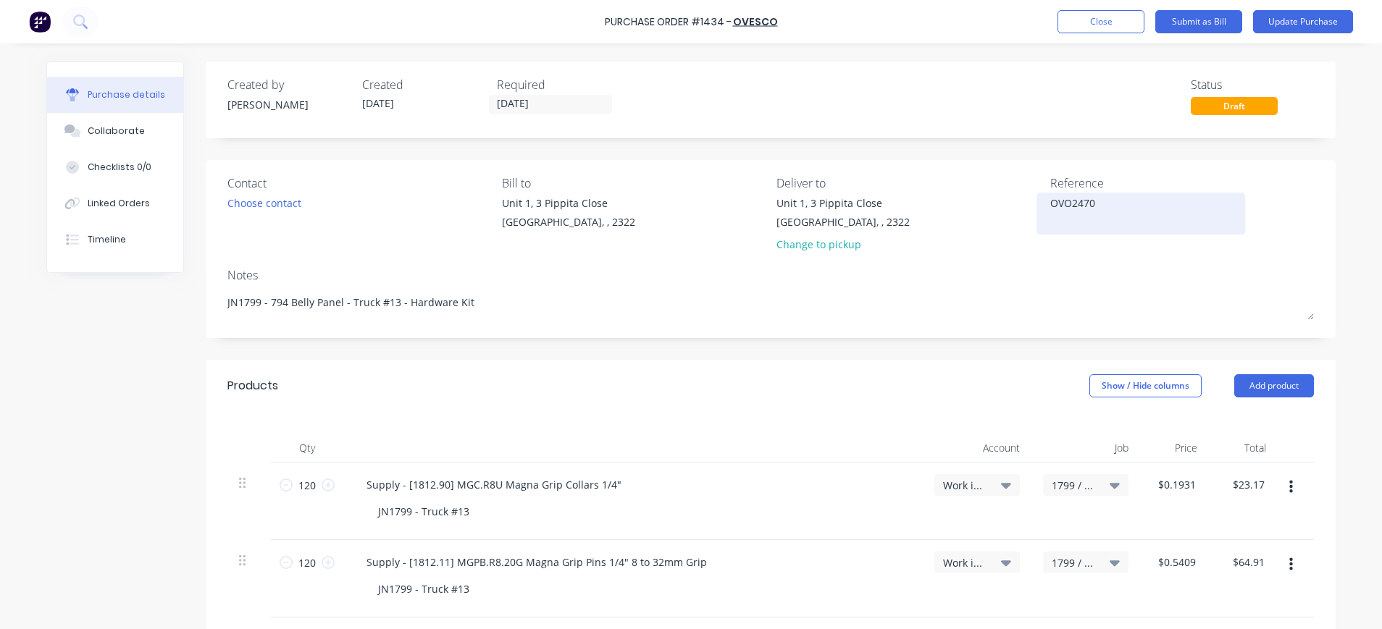
type textarea "OVO24705"
type textarea "x"
type textarea "OVO247059"
type textarea "x"
click at [1158, 206] on textarea "OVO247059" at bounding box center [1140, 212] width 181 height 33
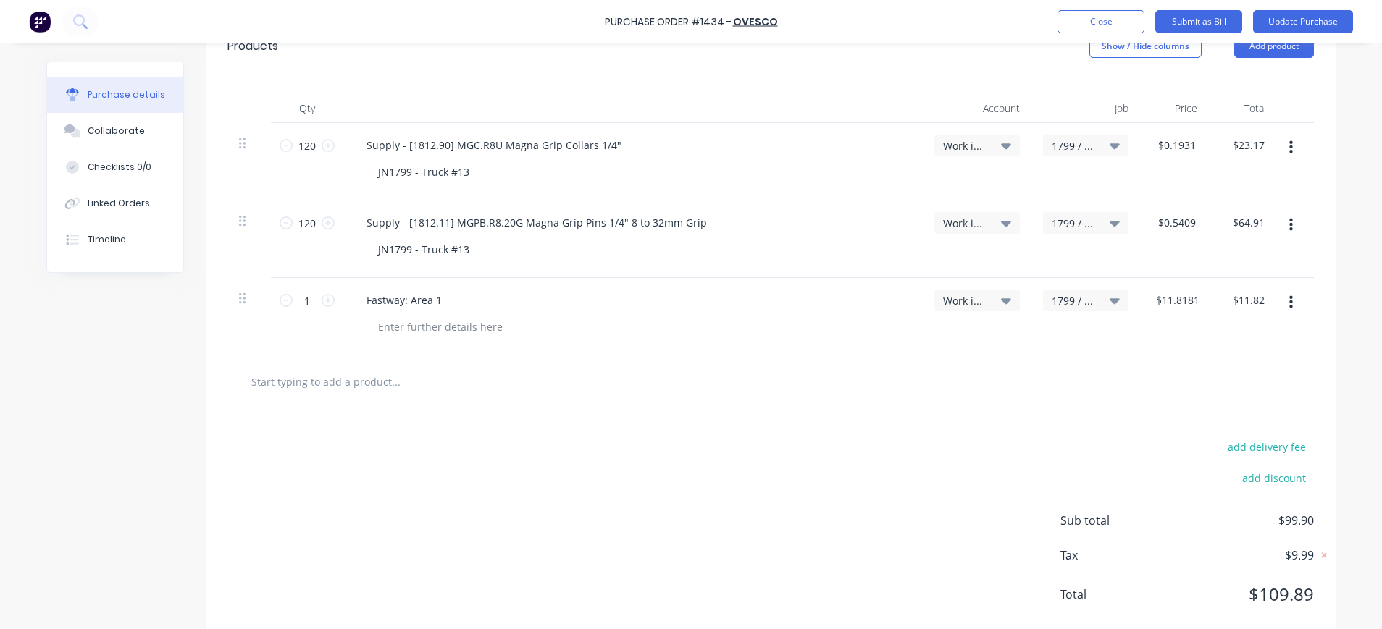
scroll to position [372, 0]
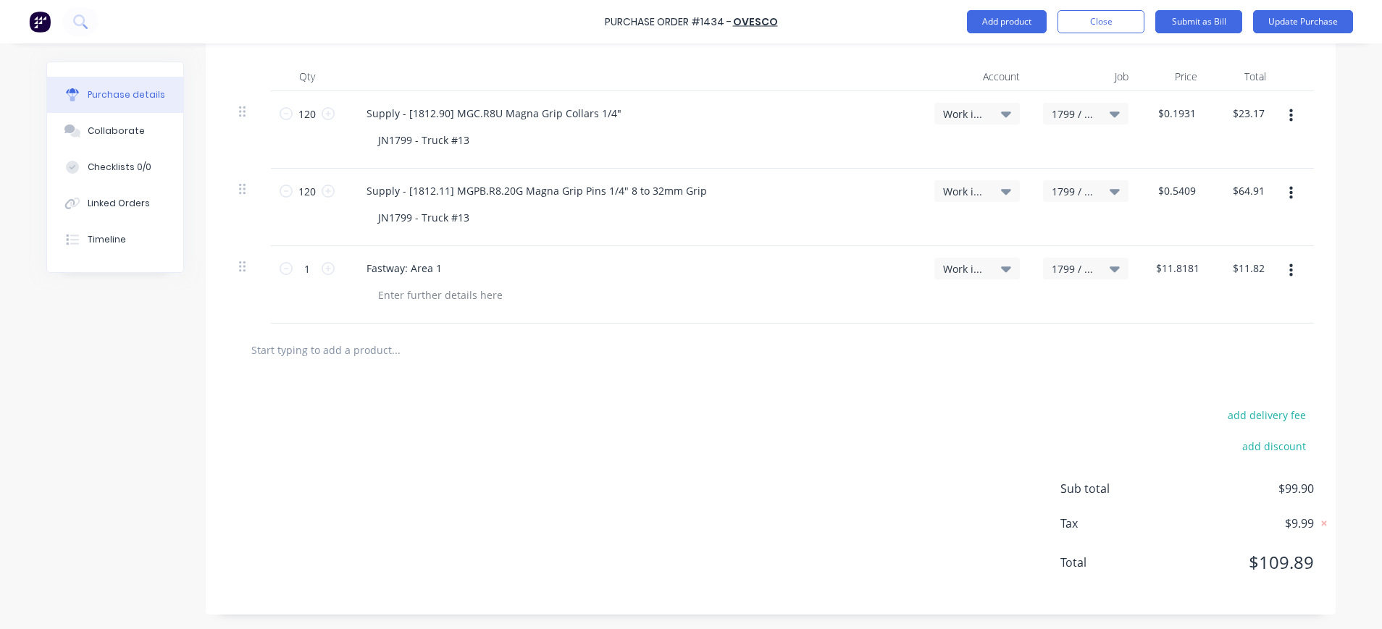
type textarea "OVO247059"
type textarea "x"
type textarea "OVO247059"
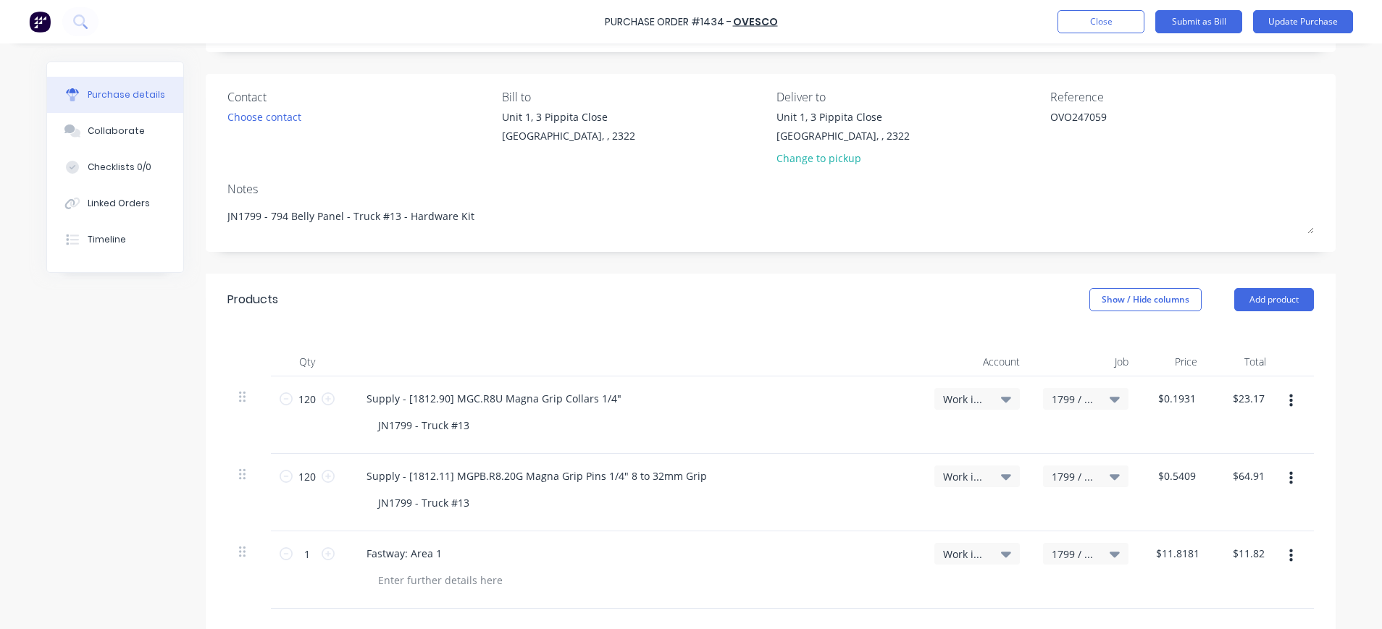
scroll to position [0, 0]
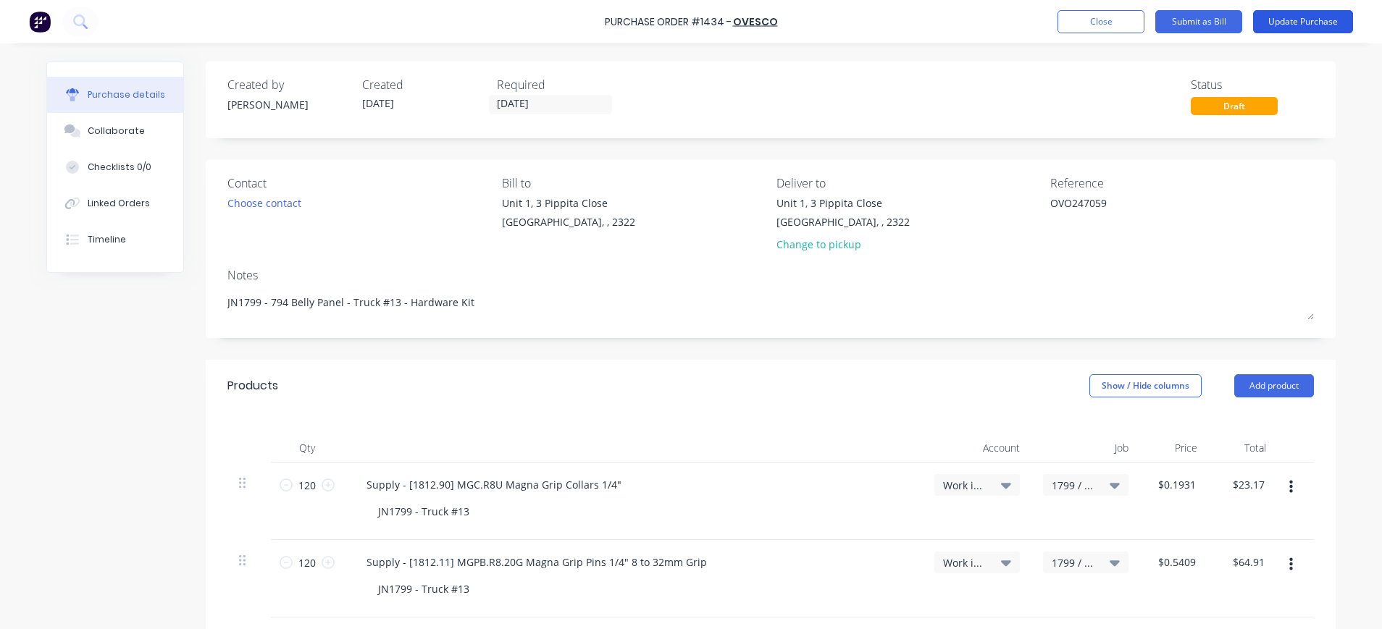
click at [1303, 21] on button "Update Purchase" at bounding box center [1303, 21] width 100 height 23
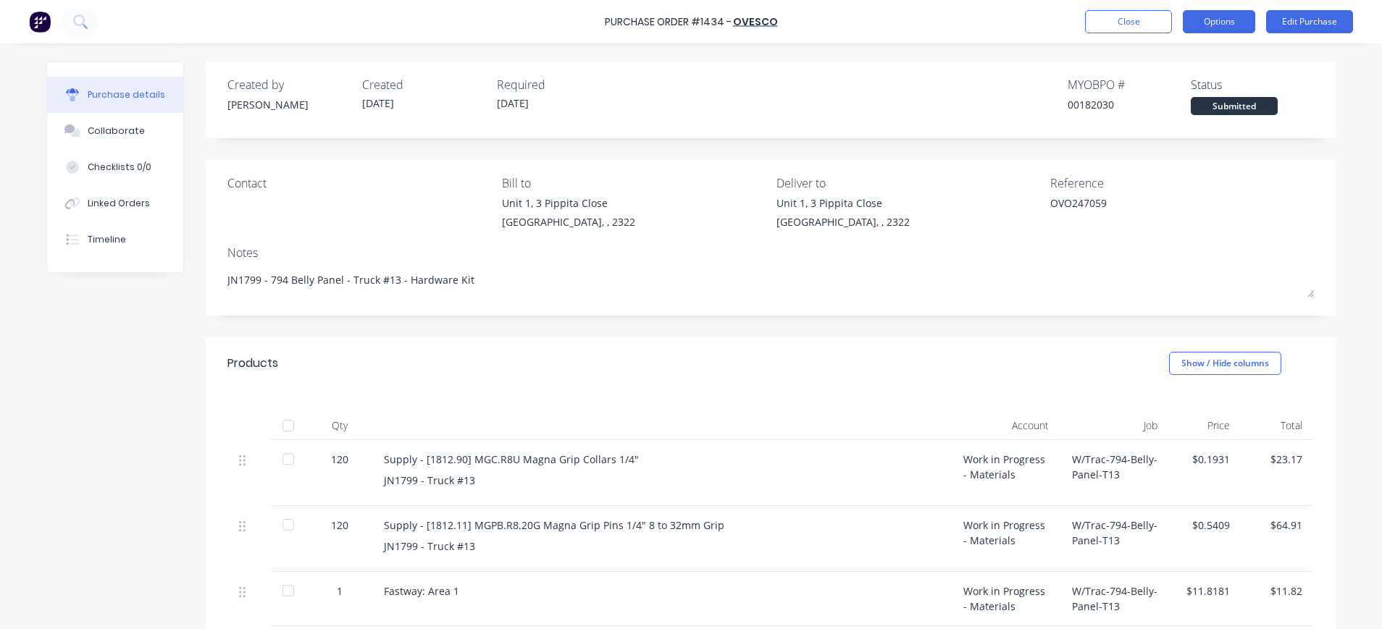
click at [1205, 23] on button "Options" at bounding box center [1219, 21] width 72 height 23
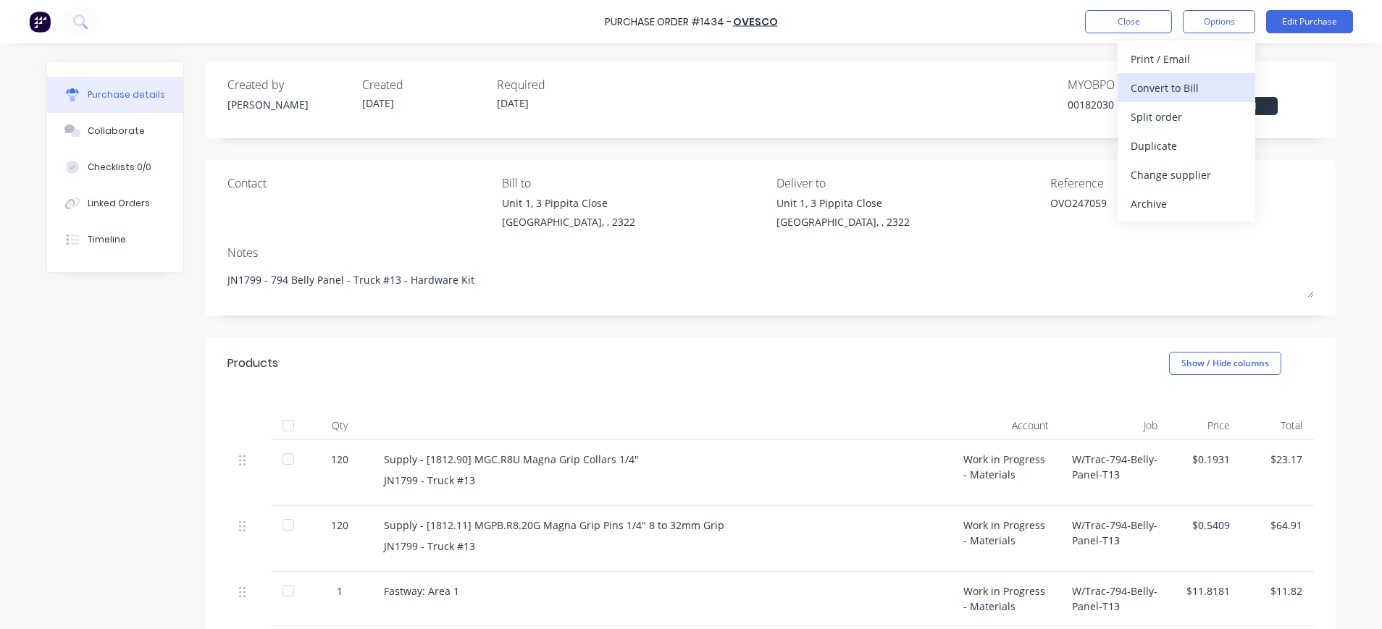
click at [1182, 86] on div "Convert to Bill" at bounding box center [1187, 88] width 112 height 21
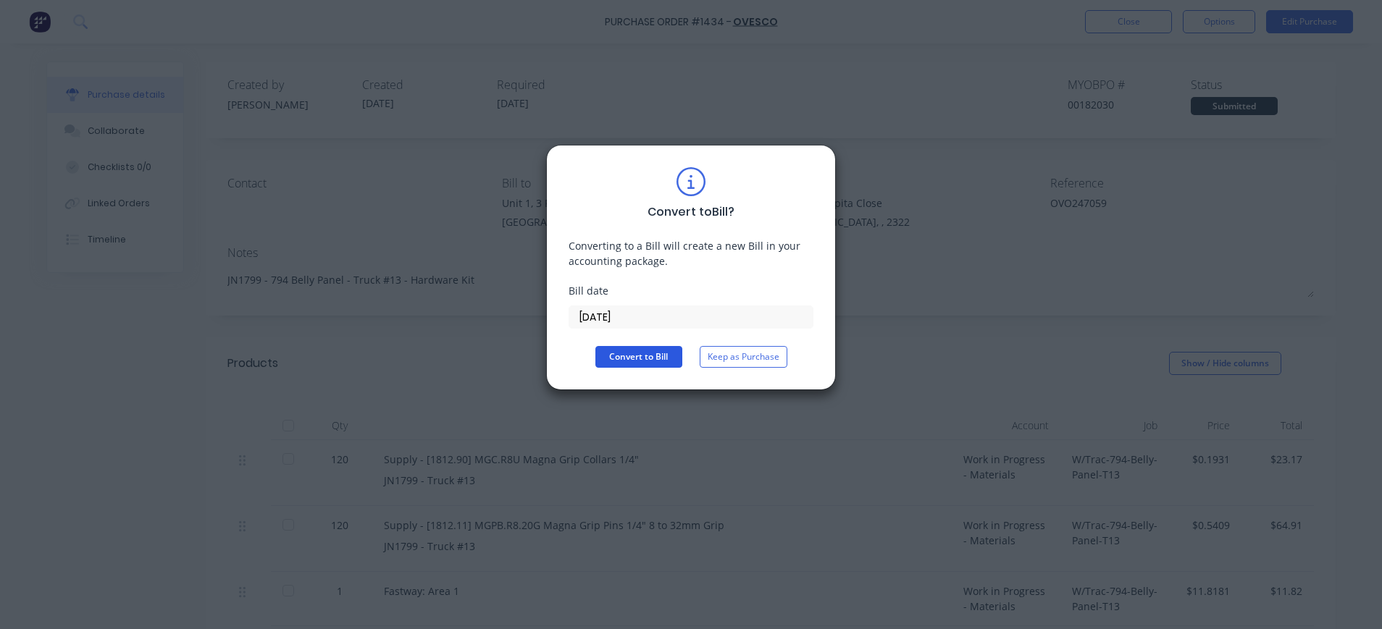
click at [660, 355] on button "Convert to Bill" at bounding box center [638, 357] width 87 height 22
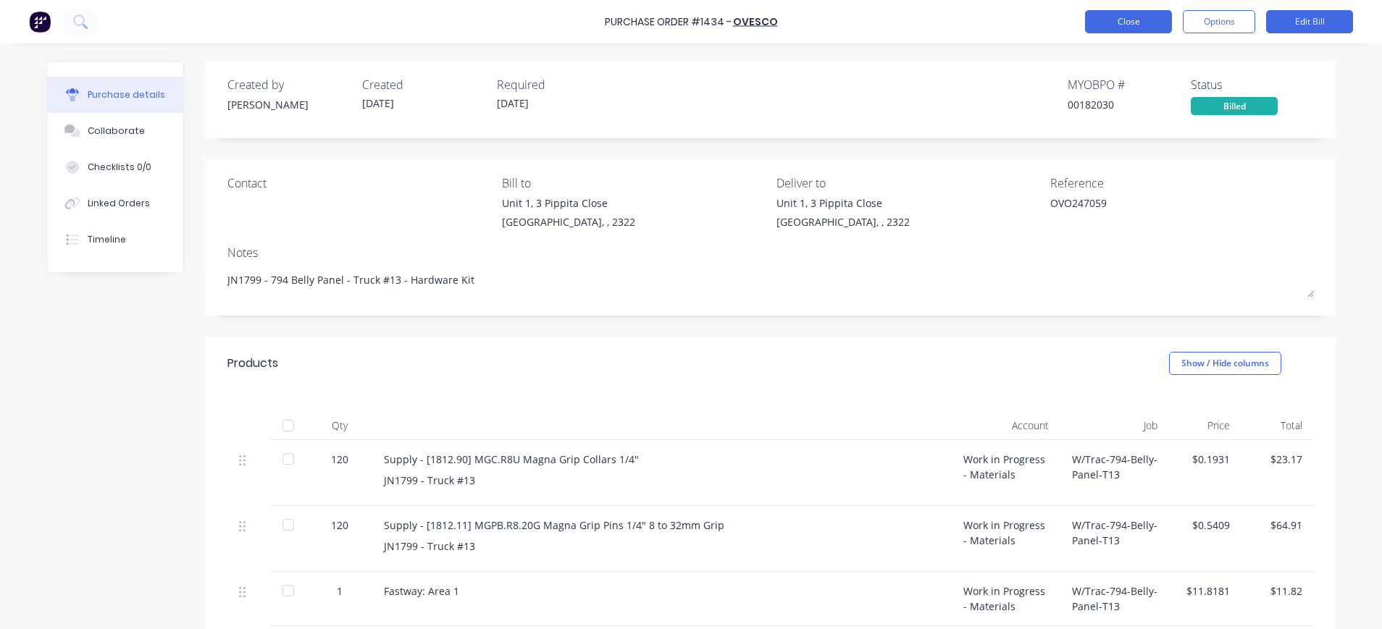
click at [1137, 17] on button "Close" at bounding box center [1128, 21] width 87 height 23
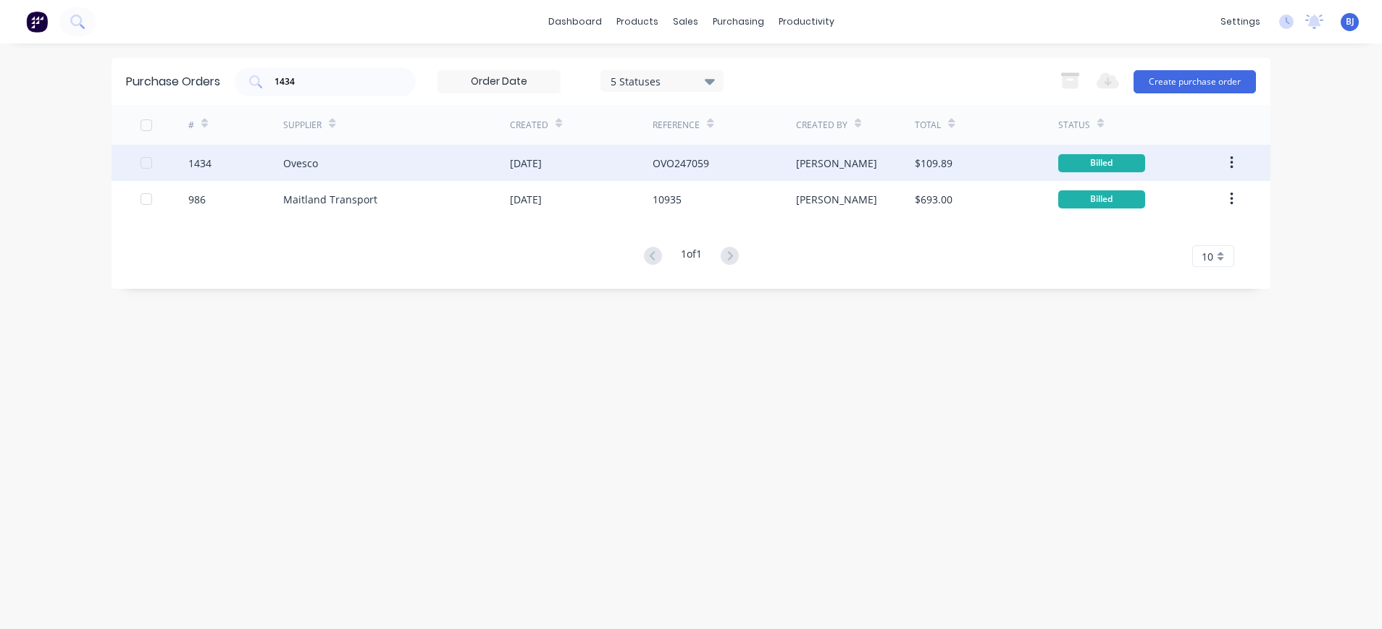
click at [193, 162] on div "1434" at bounding box center [199, 163] width 23 height 15
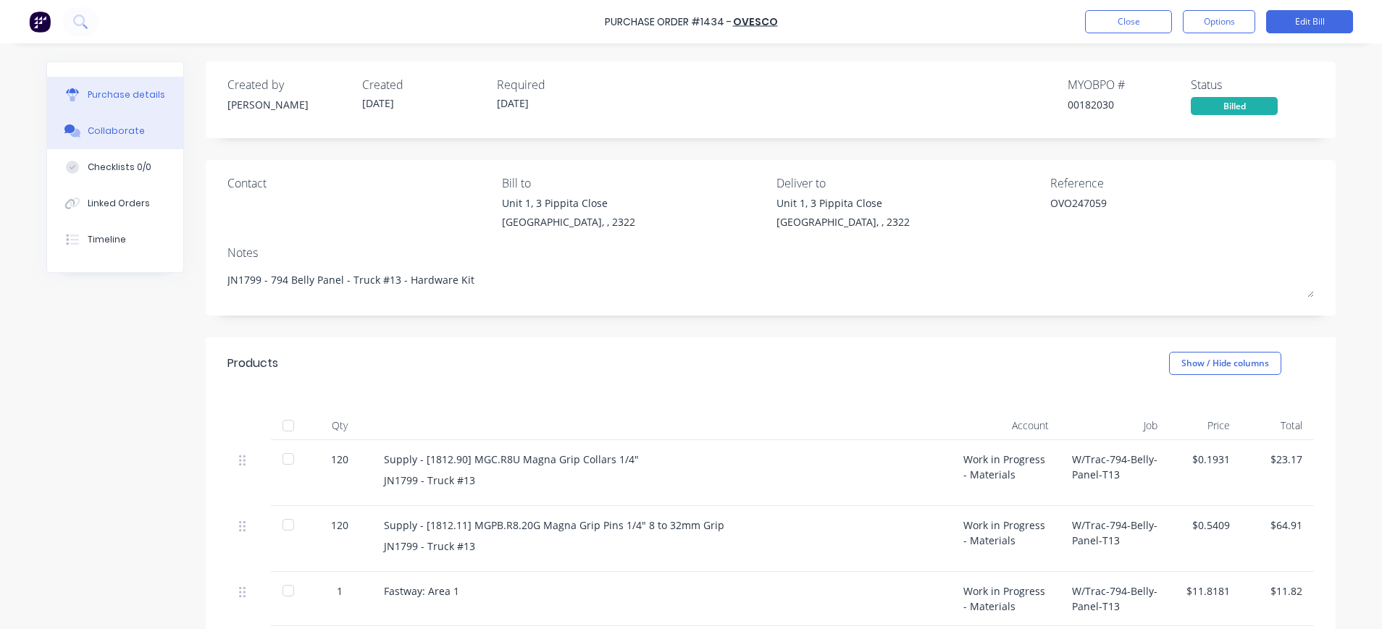
click at [90, 130] on div "Collaborate" at bounding box center [116, 131] width 57 height 13
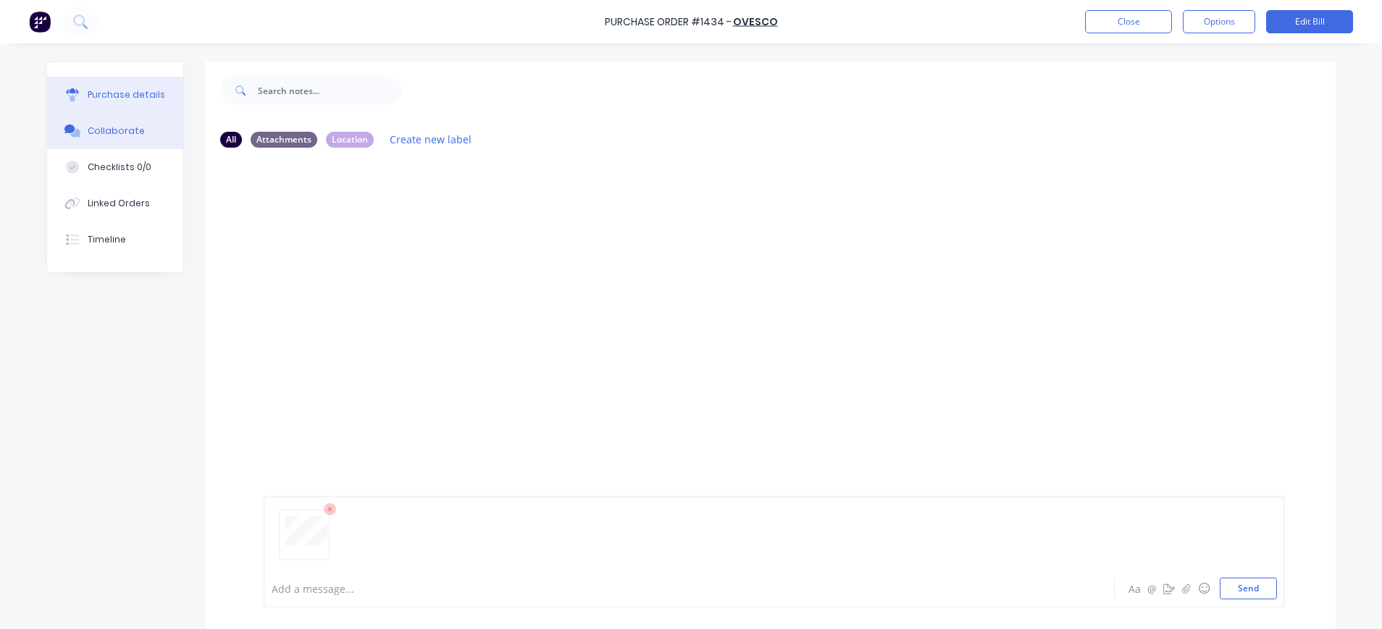
click at [118, 87] on button "Purchase details" at bounding box center [115, 95] width 136 height 36
type textarea "x"
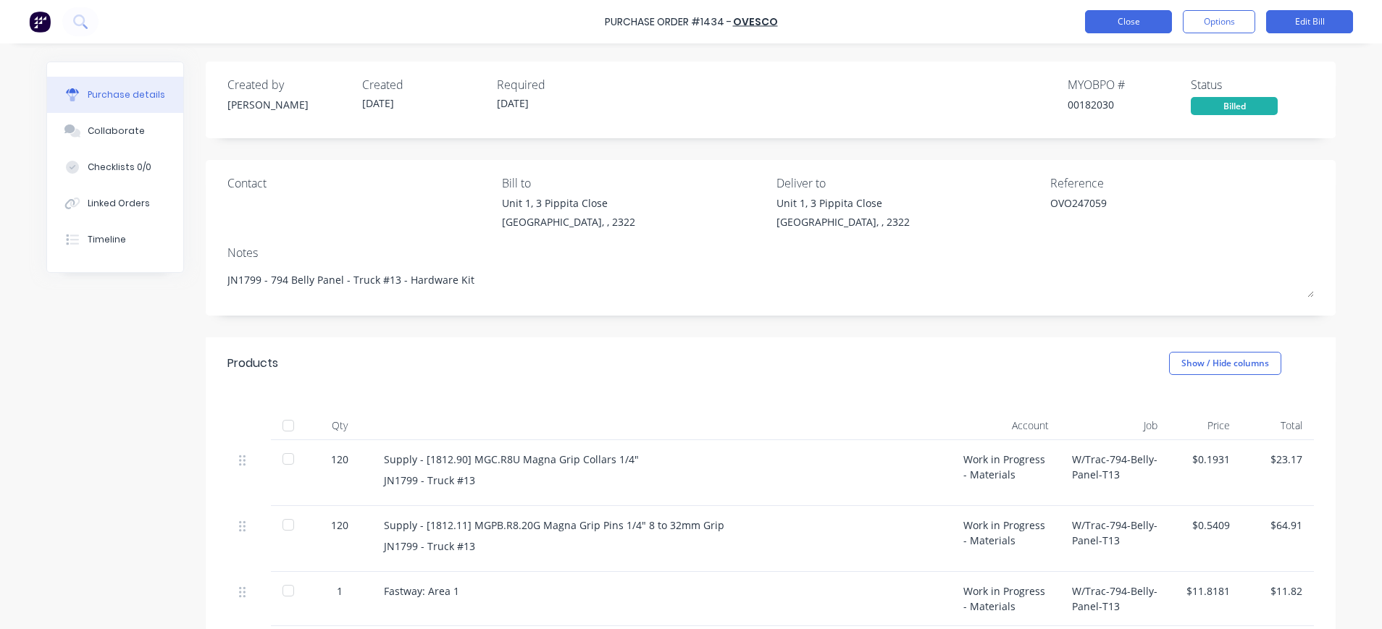
click at [1123, 19] on button "Close" at bounding box center [1128, 21] width 87 height 23
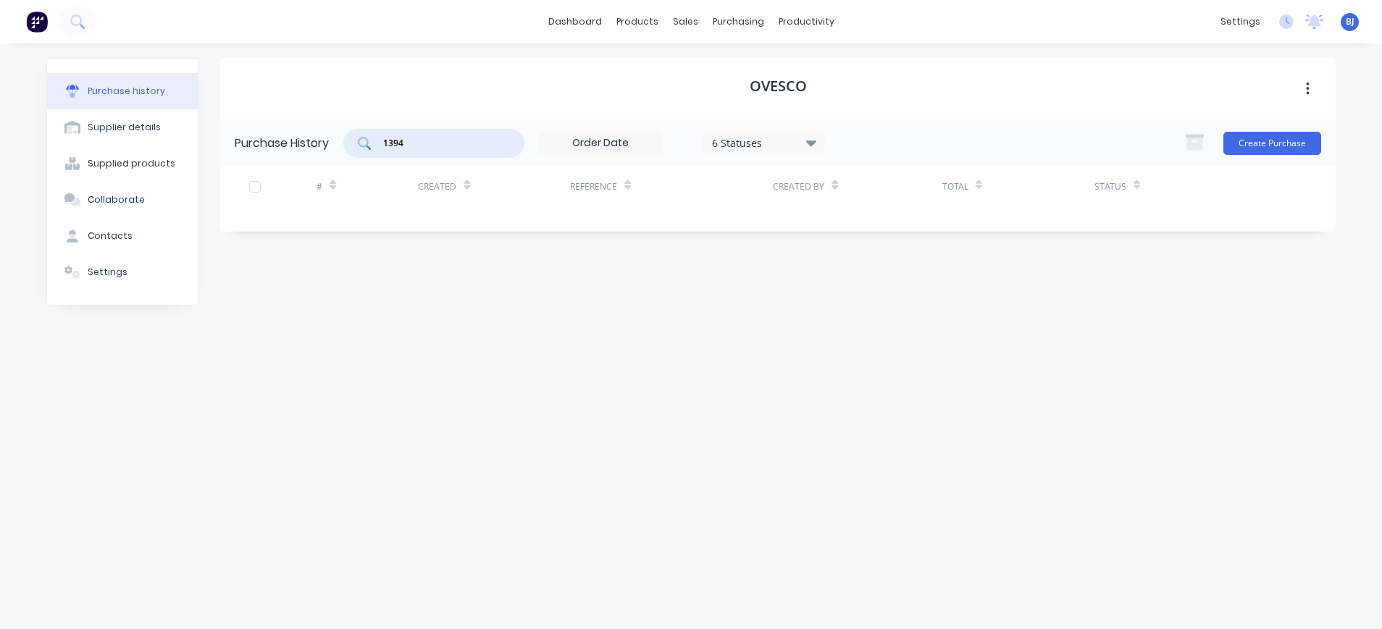
drag, startPoint x: 413, startPoint y: 143, endPoint x: 368, endPoint y: 141, distance: 45.0
click at [368, 141] on div "1394" at bounding box center [433, 143] width 181 height 29
type input "1439"
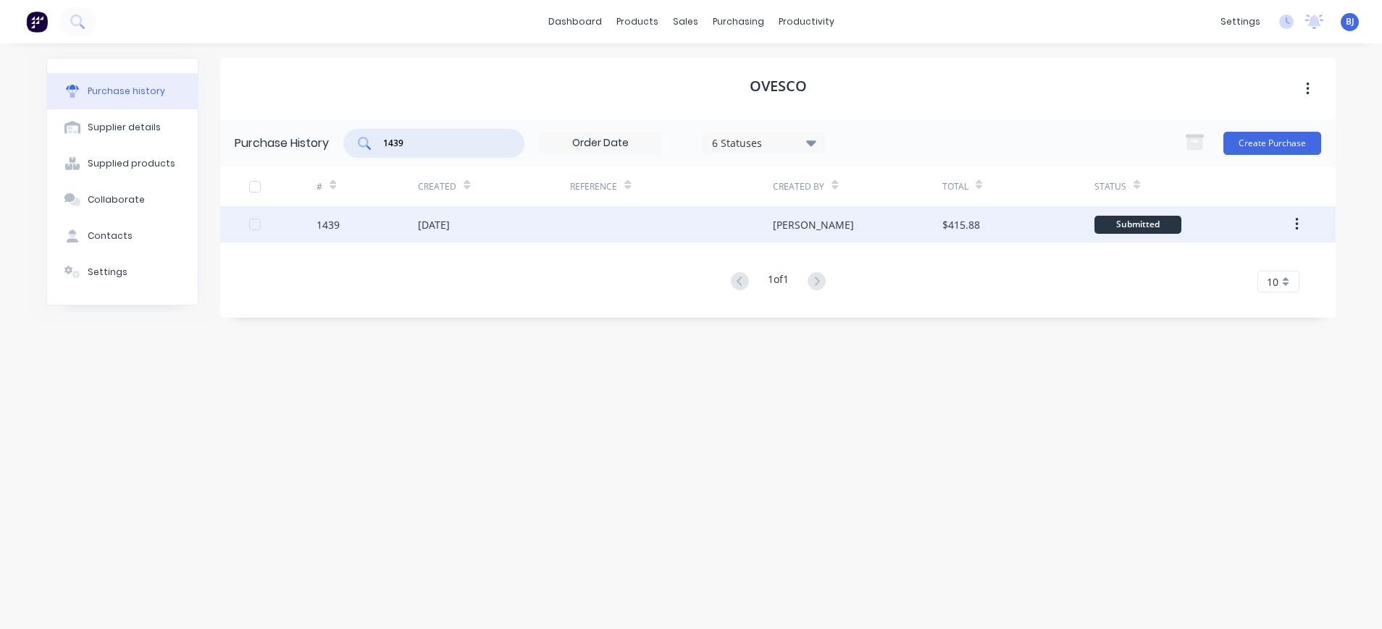
click at [388, 224] on div "1439" at bounding box center [367, 224] width 101 height 36
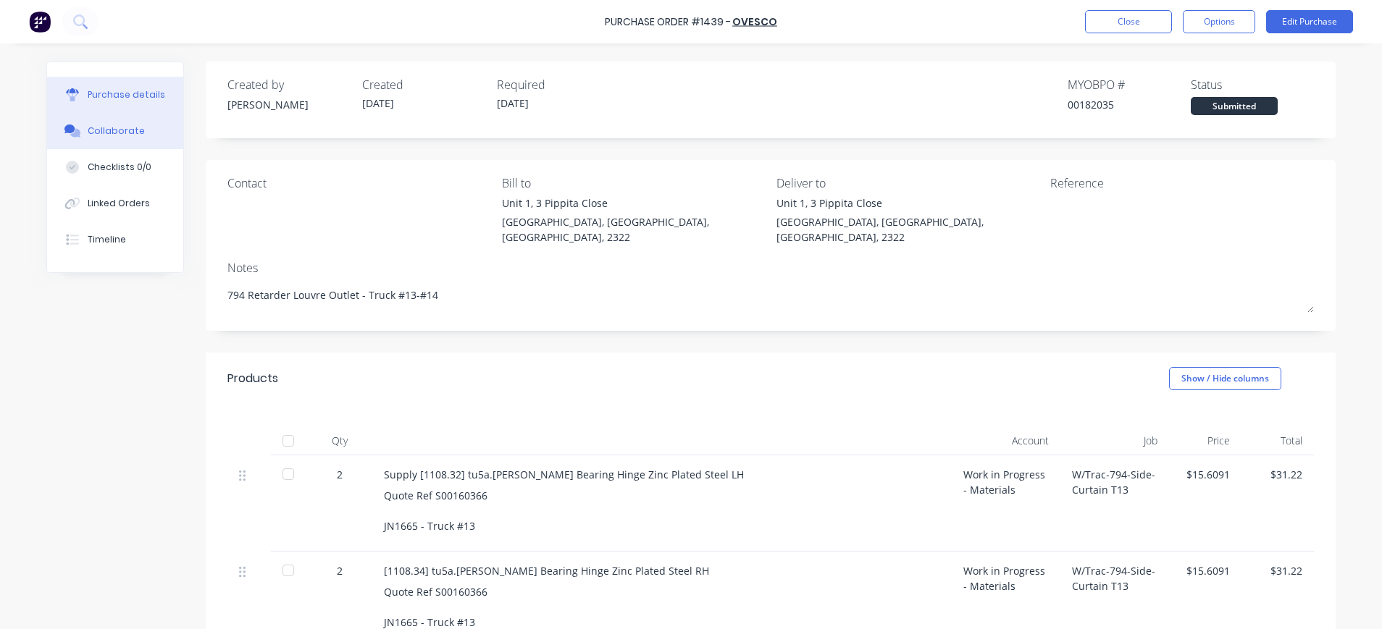
drag, startPoint x: 138, startPoint y: 126, endPoint x: 207, endPoint y: 128, distance: 68.8
click at [138, 127] on button "Collaborate" at bounding box center [115, 131] width 136 height 36
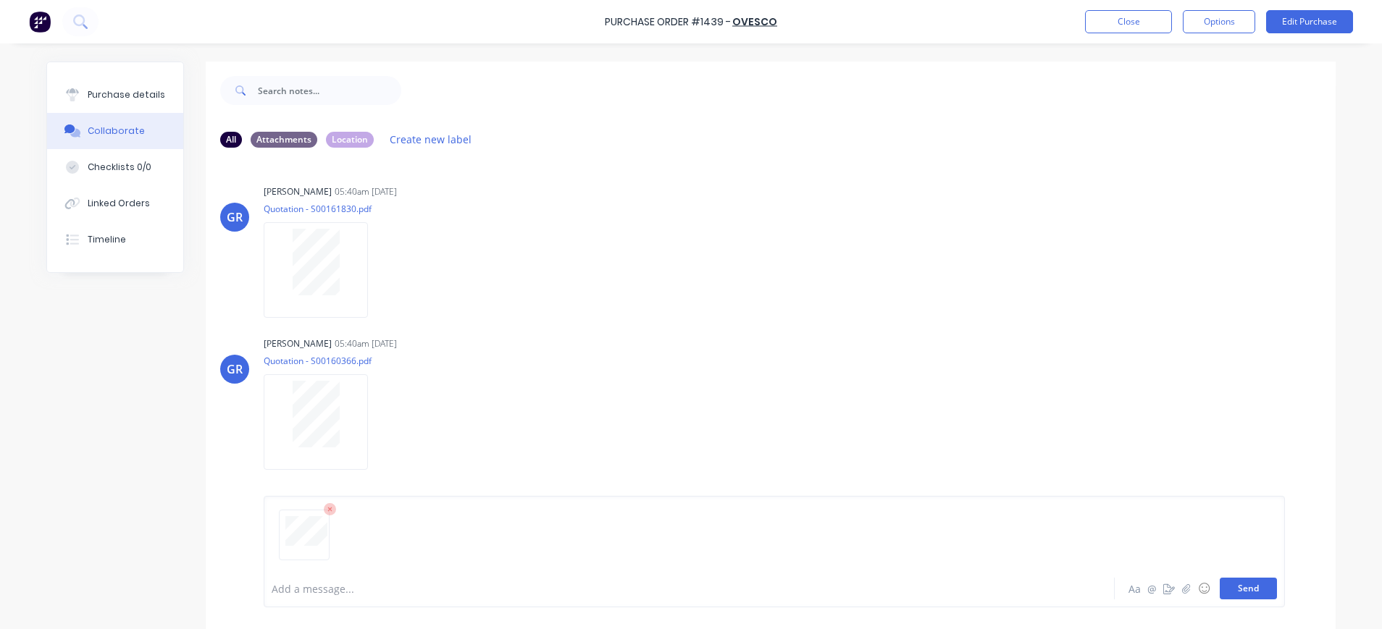
click at [1238, 593] on button "Send" at bounding box center [1248, 589] width 57 height 22
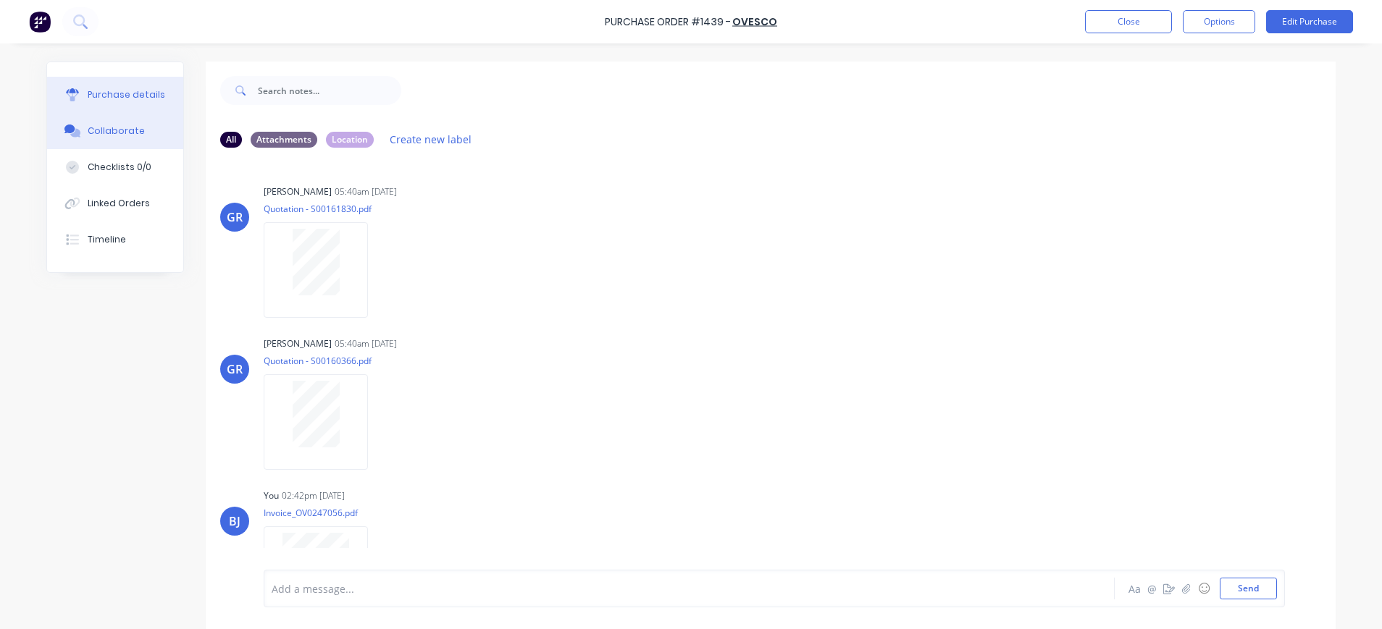
click at [120, 93] on div "Purchase details" at bounding box center [127, 94] width 78 height 13
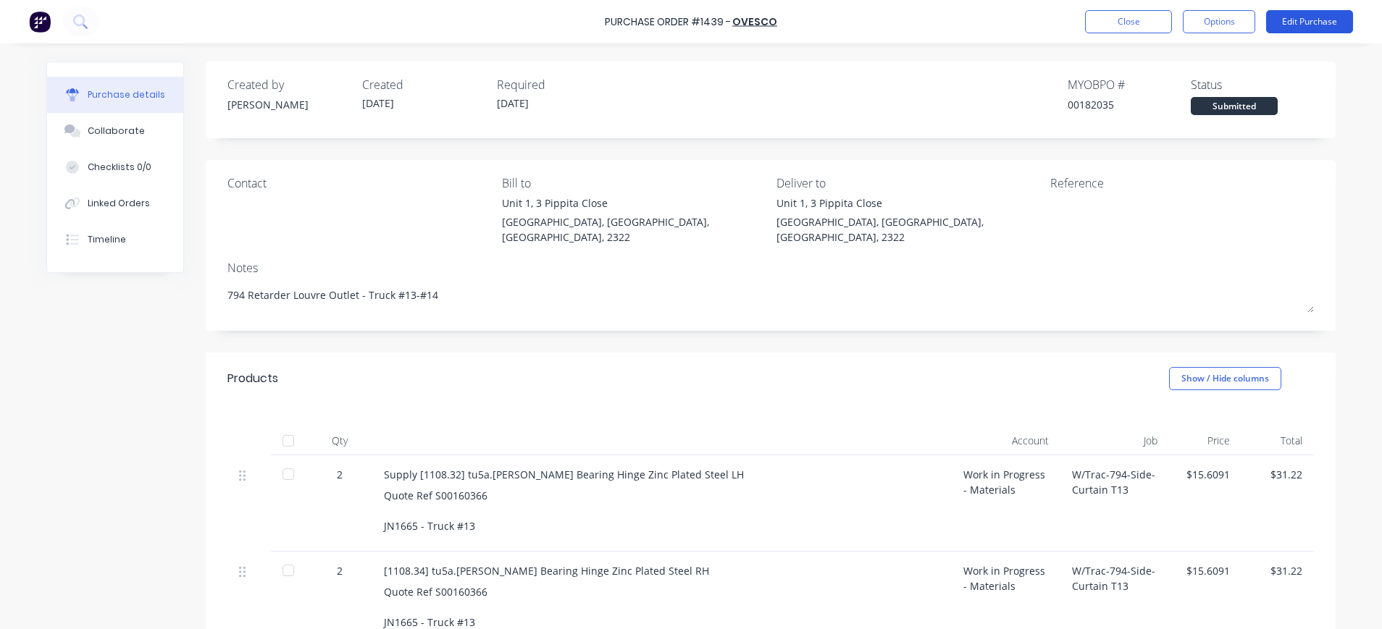
click at [1307, 21] on button "Edit Purchase" at bounding box center [1309, 21] width 87 height 23
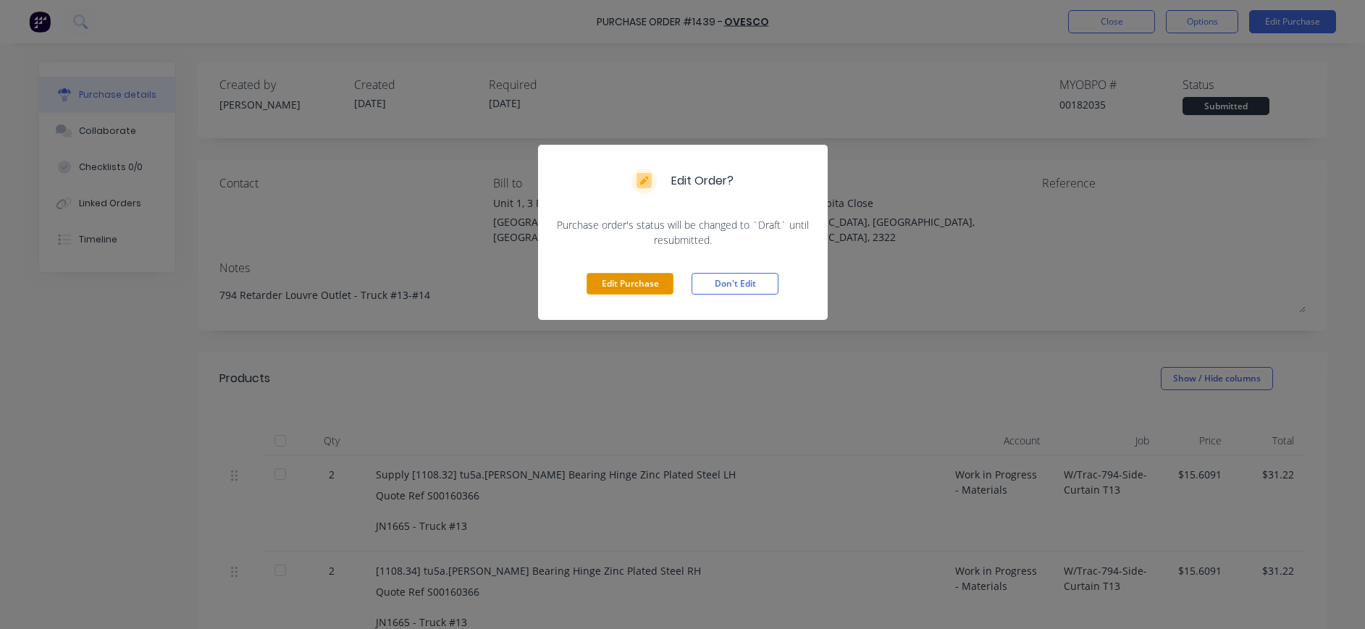
click at [637, 277] on button "Edit Purchase" at bounding box center [630, 284] width 87 height 22
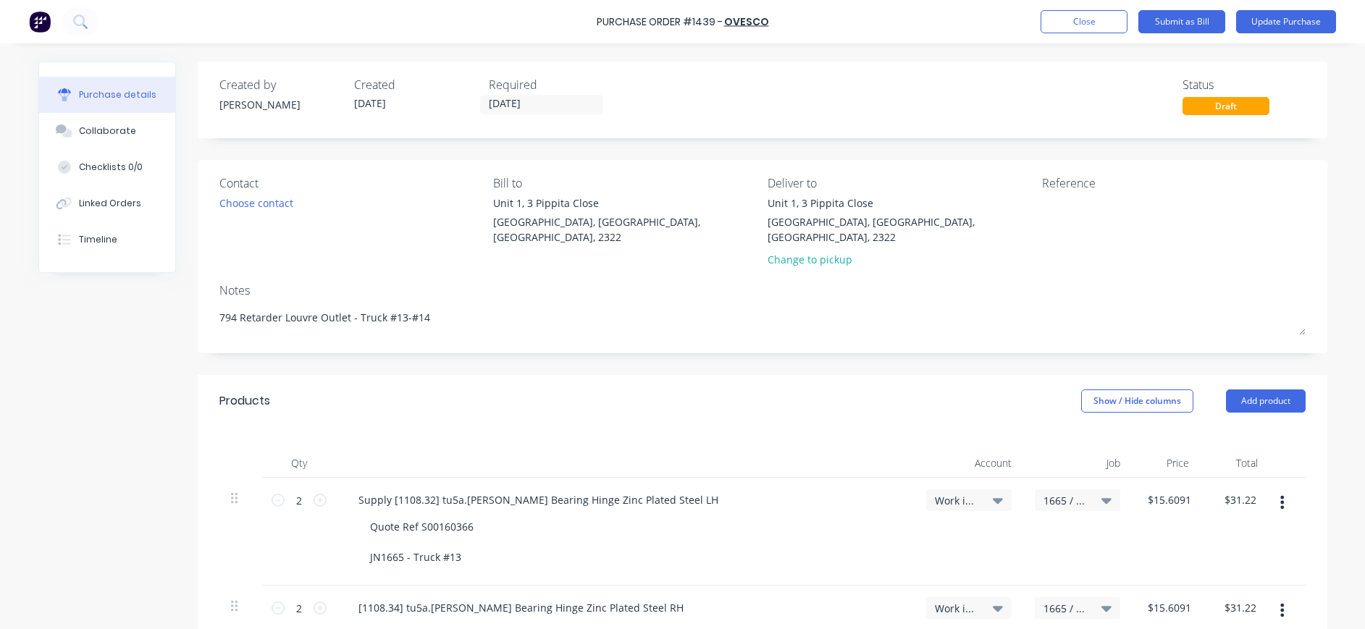
type textarea "x"
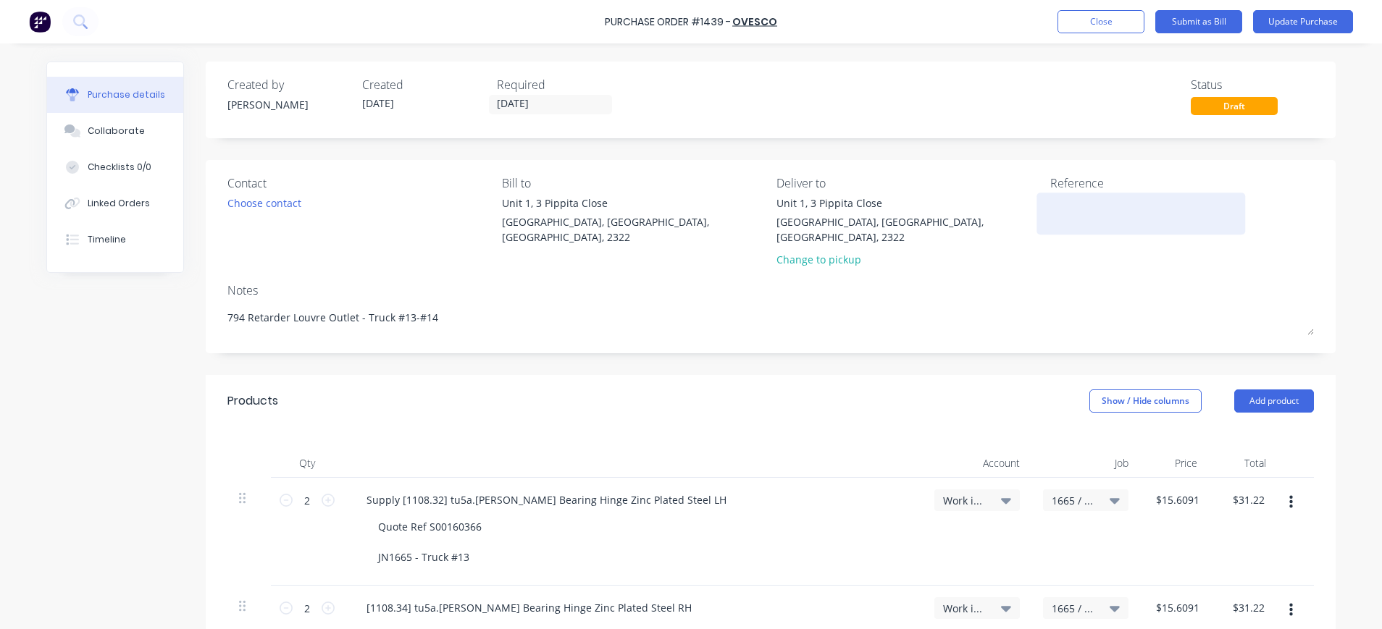
click at [1129, 201] on textarea at bounding box center [1140, 212] width 181 height 33
type textarea "ovo2"
type textarea "x"
type textarea "ovo24"
type textarea "x"
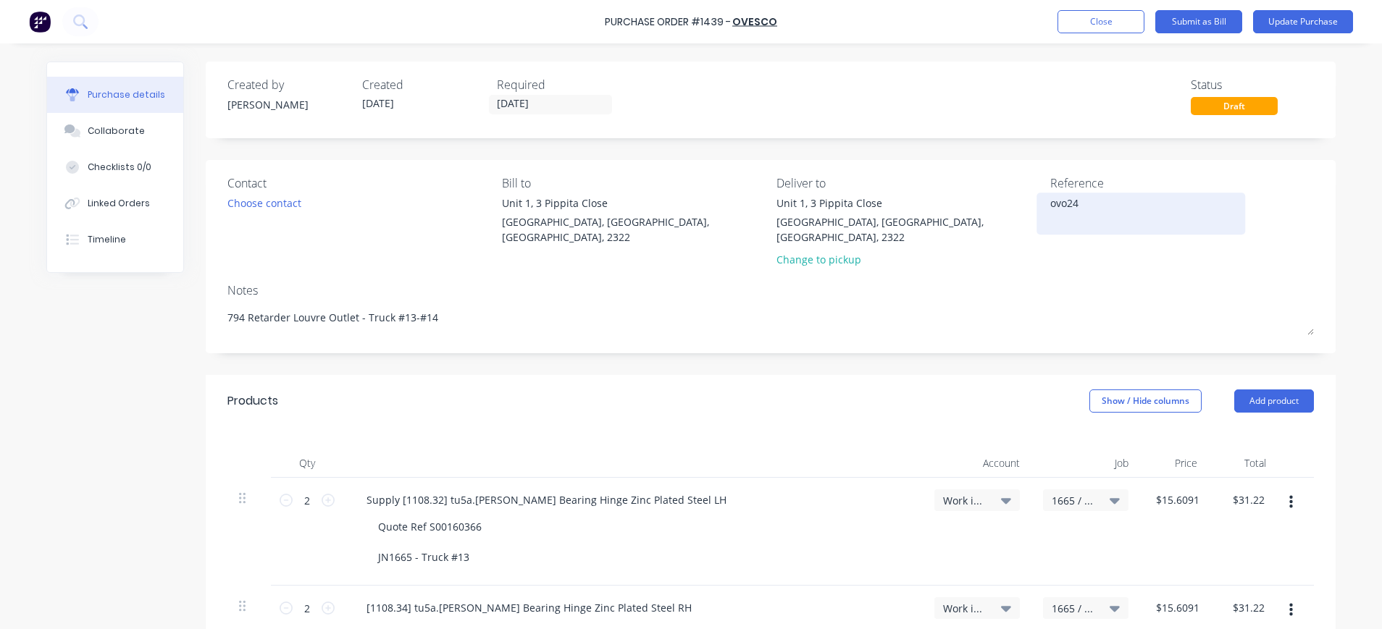
type textarea "ovo247"
type textarea "x"
type textarea "ovo2470"
type textarea "x"
type textarea "ovo24705"
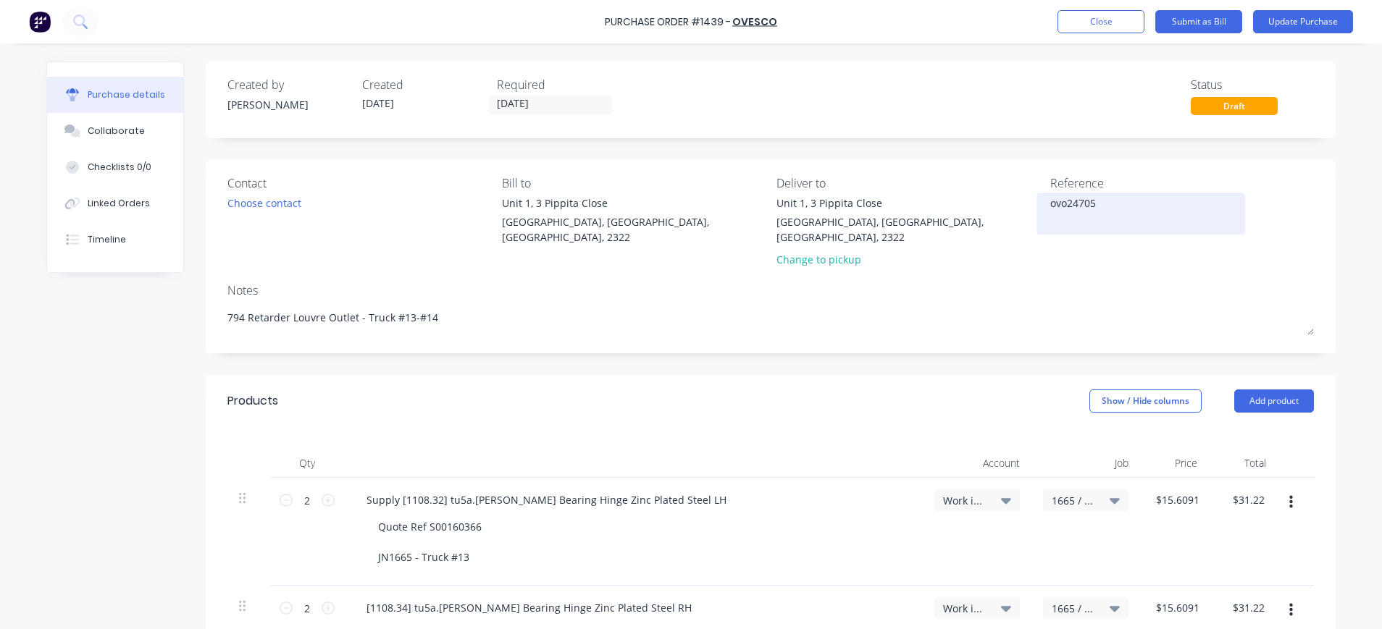
type textarea "x"
type textarea "ovo247056"
type textarea "x"
drag, startPoint x: 1061, startPoint y: 205, endPoint x: 1028, endPoint y: 206, distance: 33.4
click at [1028, 206] on div "Contact Choose contact Bill to [STREET_ADDRESS] Deliver to [STREET_ADDRESS] Cha…" at bounding box center [770, 225] width 1087 height 100
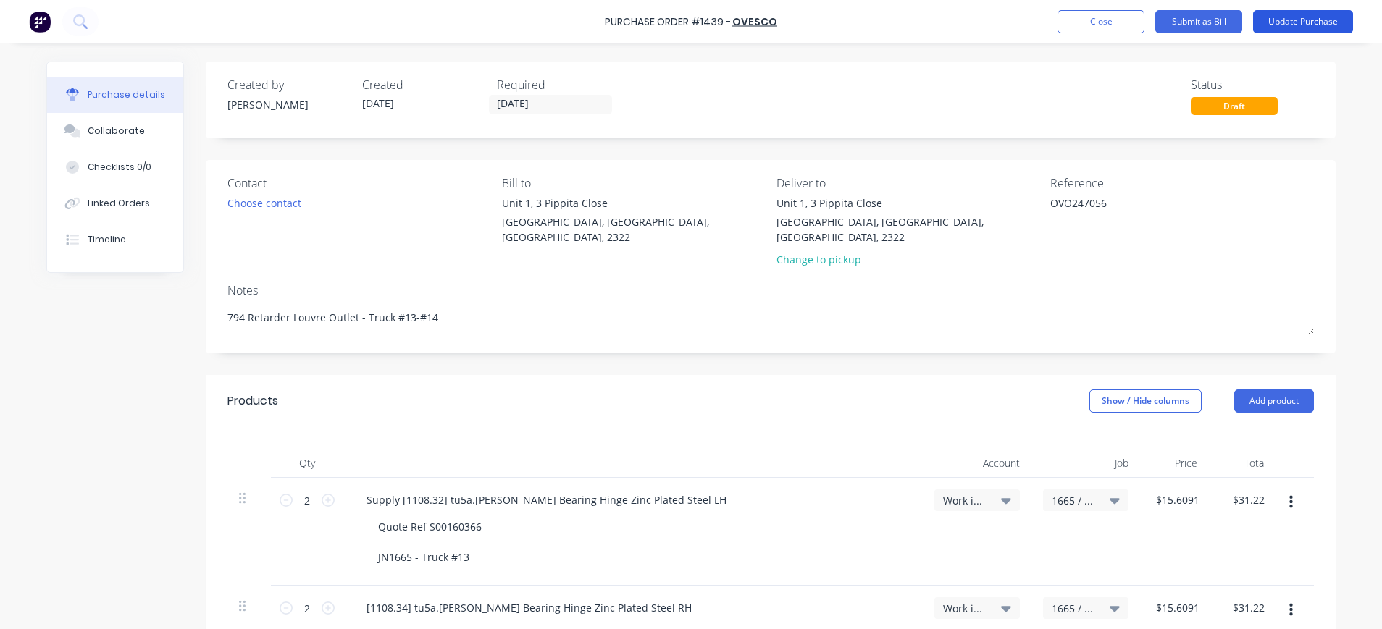
type textarea "OVO247056"
type textarea "x"
type textarea "OVO247056"
click at [1295, 23] on button "Update Purchase" at bounding box center [1303, 21] width 100 height 23
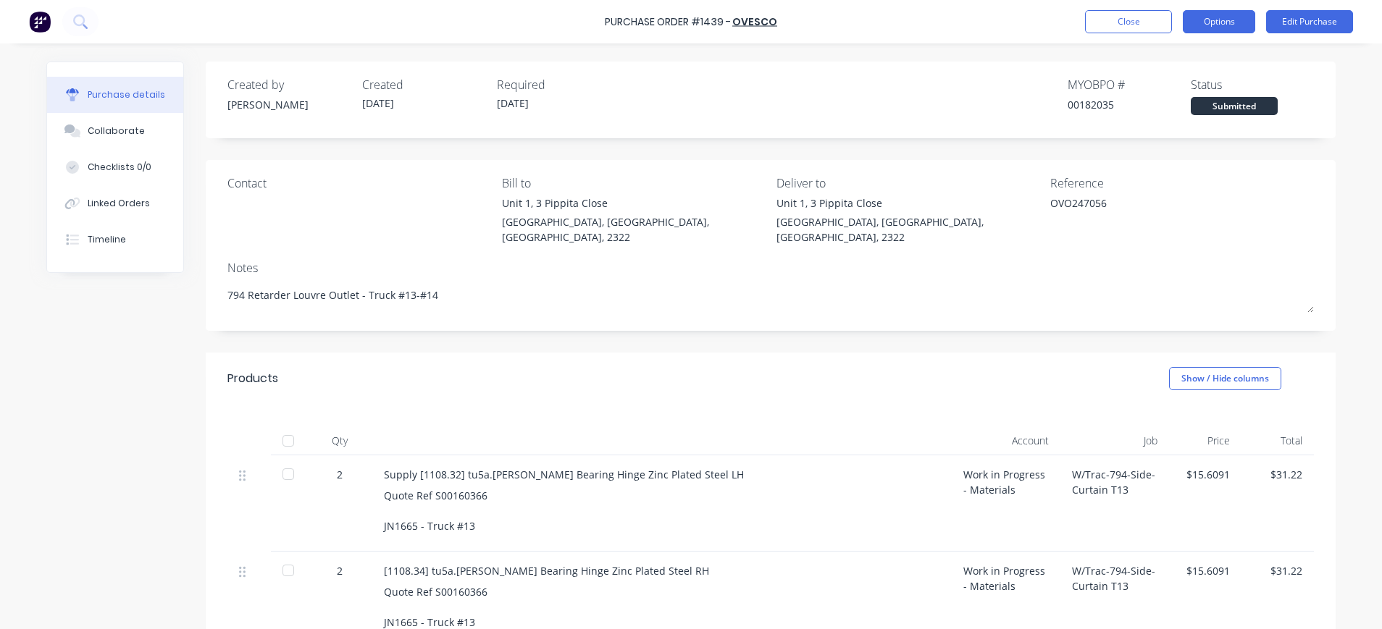
click at [1205, 17] on button "Options" at bounding box center [1219, 21] width 72 height 23
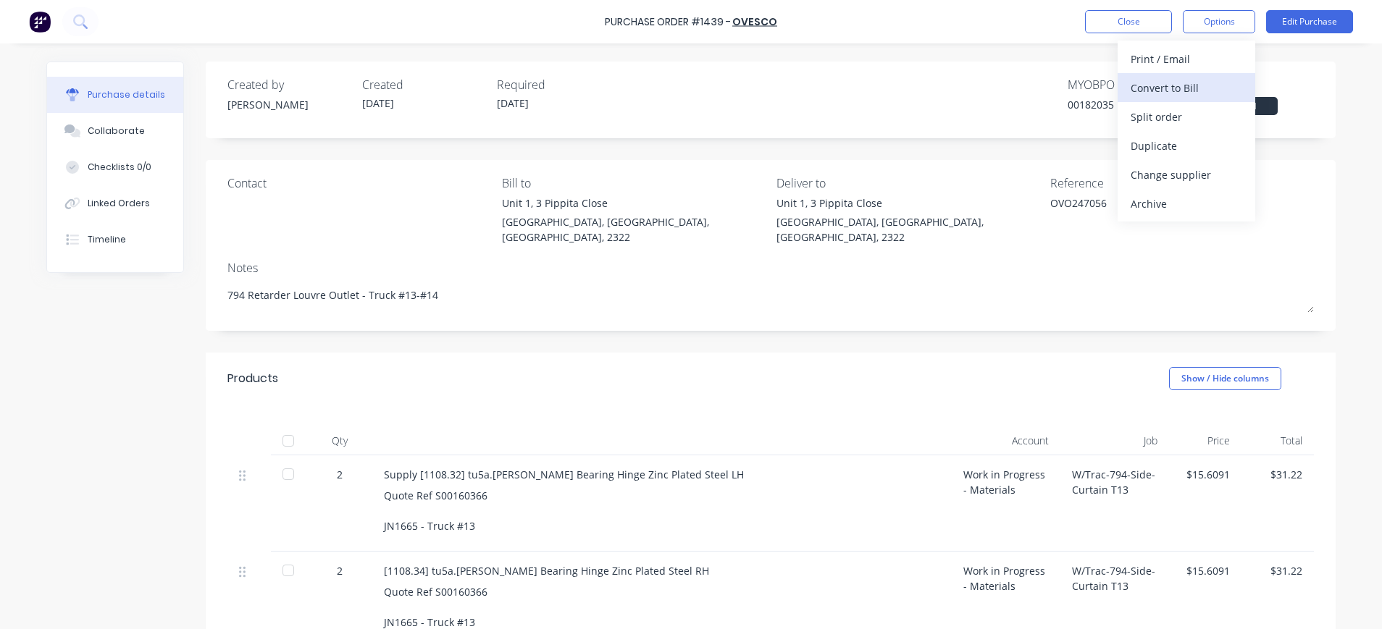
click at [1177, 88] on div "Convert to Bill" at bounding box center [1187, 88] width 112 height 21
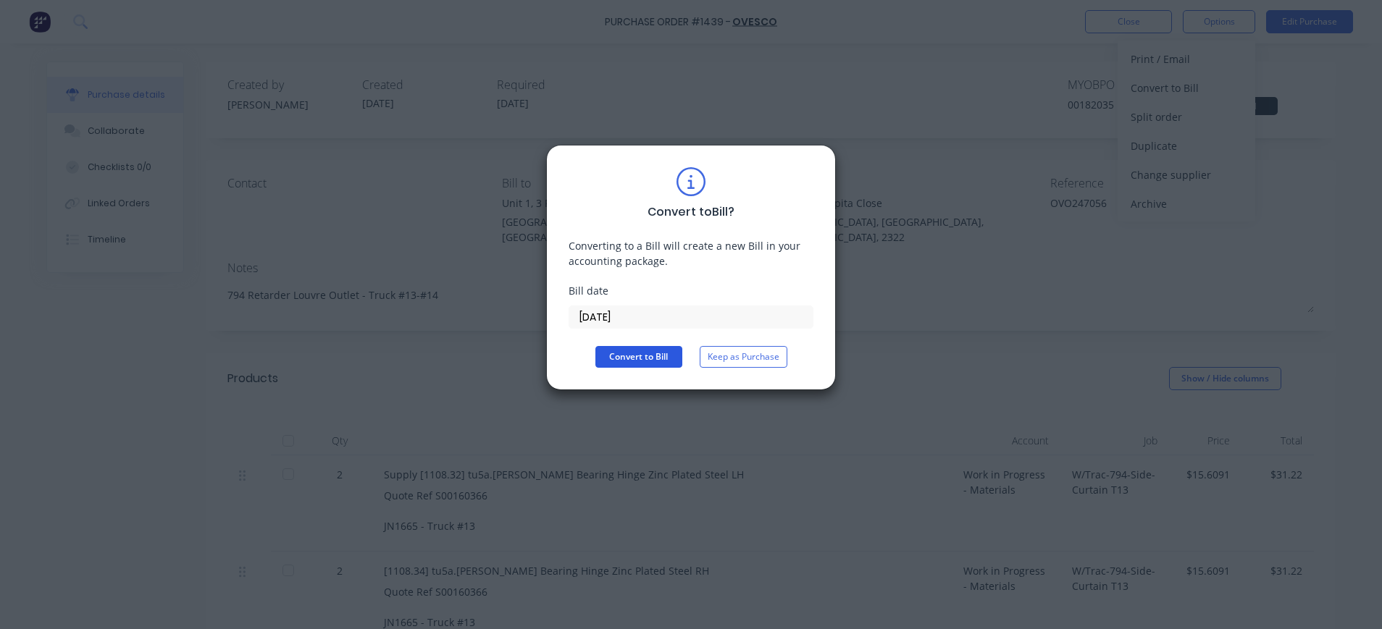
click at [674, 359] on button "Convert to Bill" at bounding box center [638, 357] width 87 height 22
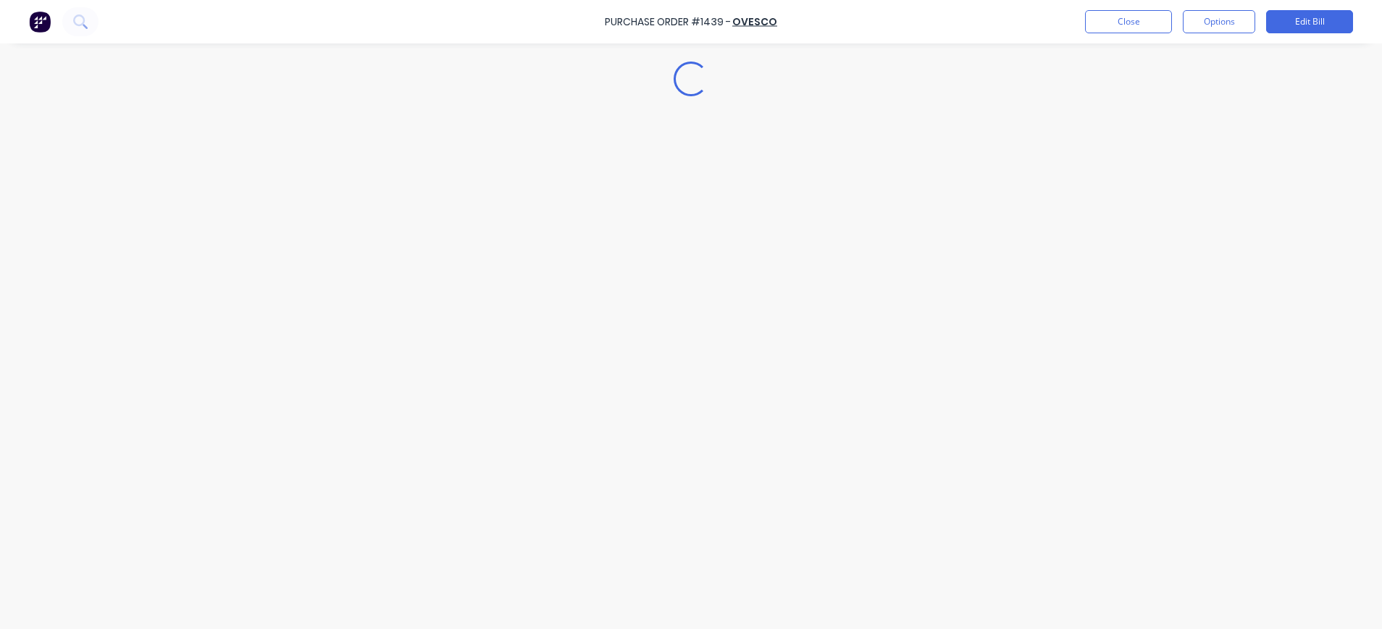
type textarea "x"
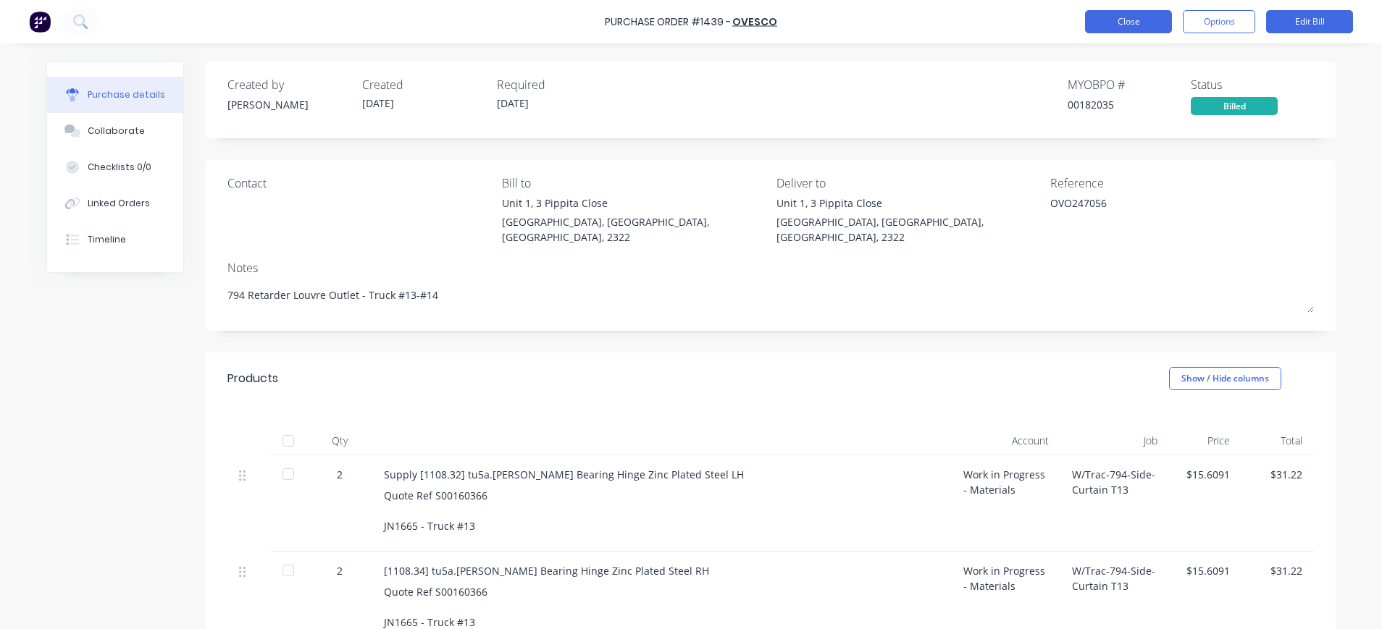
click at [1139, 19] on button "Close" at bounding box center [1128, 21] width 87 height 23
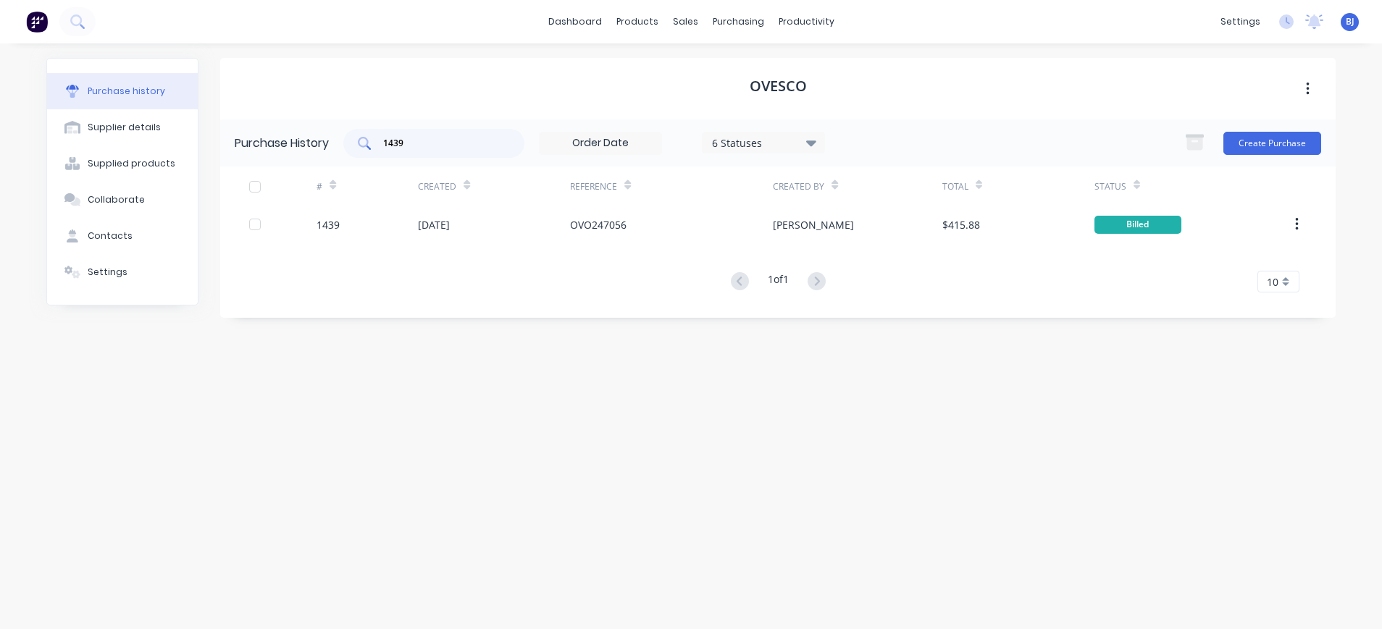
click at [447, 138] on input "1439" at bounding box center [442, 143] width 120 height 14
drag, startPoint x: 422, startPoint y: 139, endPoint x: 351, endPoint y: 143, distance: 71.8
click at [351, 143] on div "1439" at bounding box center [433, 143] width 181 height 29
type input "1426"
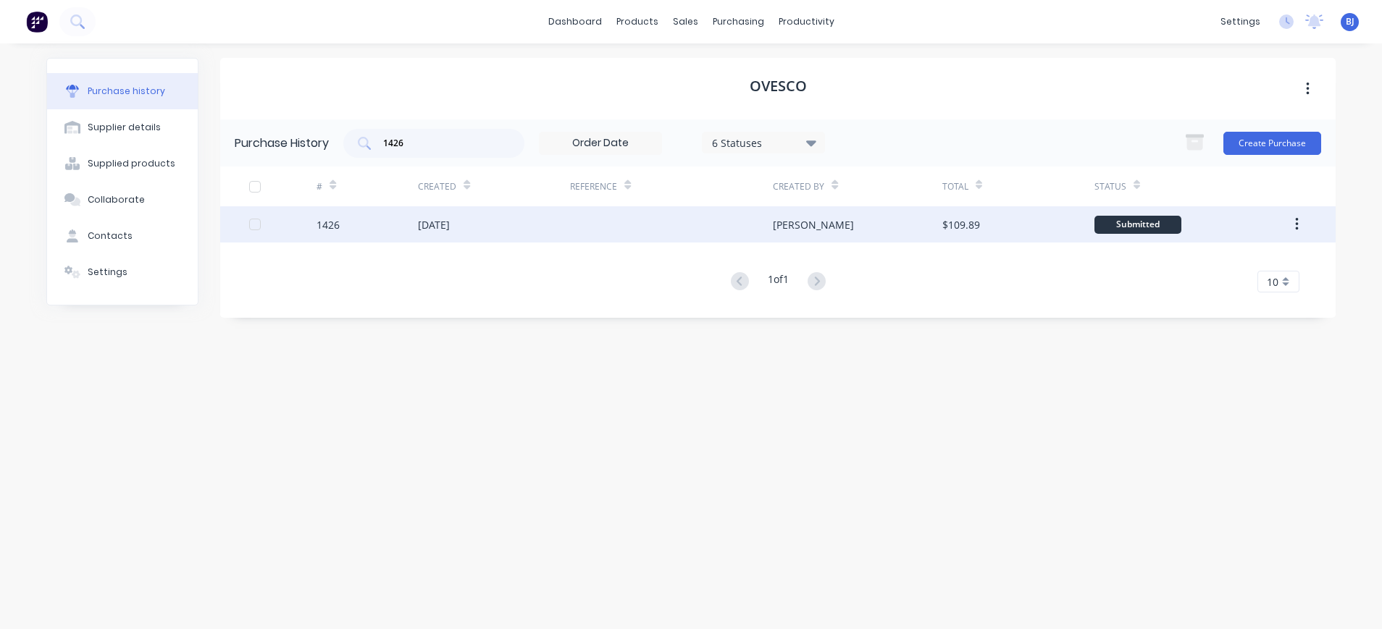
click at [340, 225] on div "1426" at bounding box center [367, 224] width 101 height 36
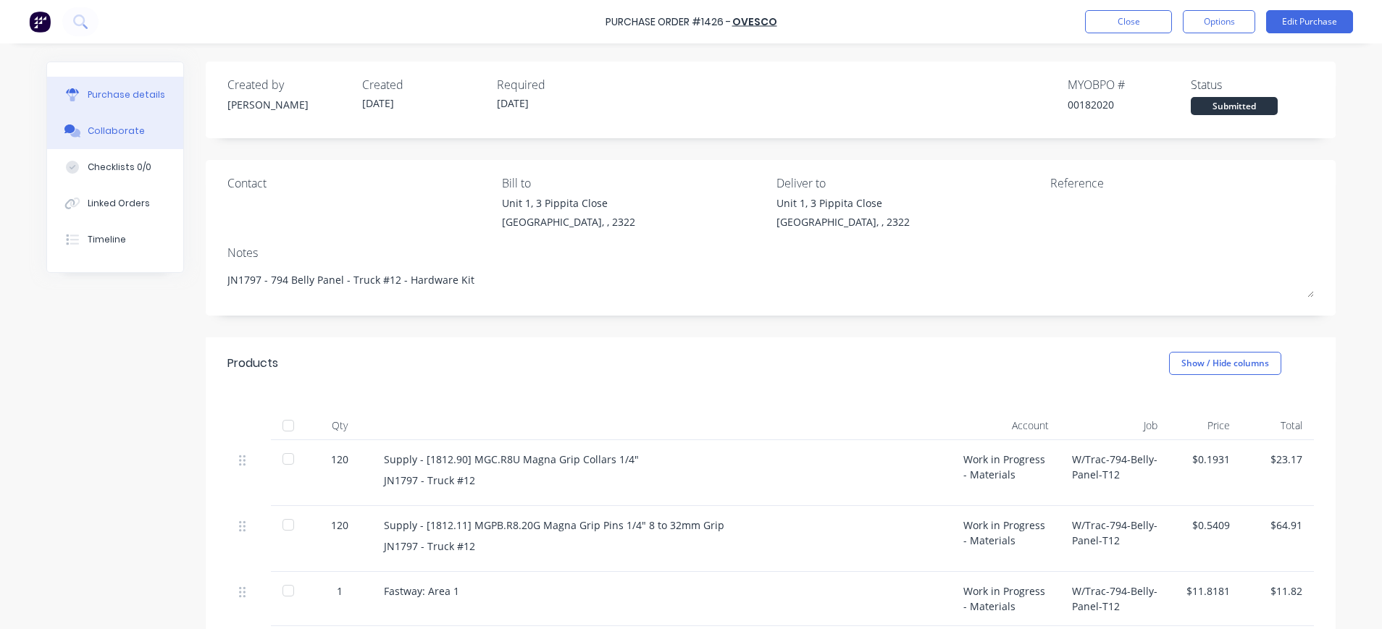
drag, startPoint x: 131, startPoint y: 122, endPoint x: 140, endPoint y: 128, distance: 10.4
click at [131, 122] on button "Collaborate" at bounding box center [115, 131] width 136 height 36
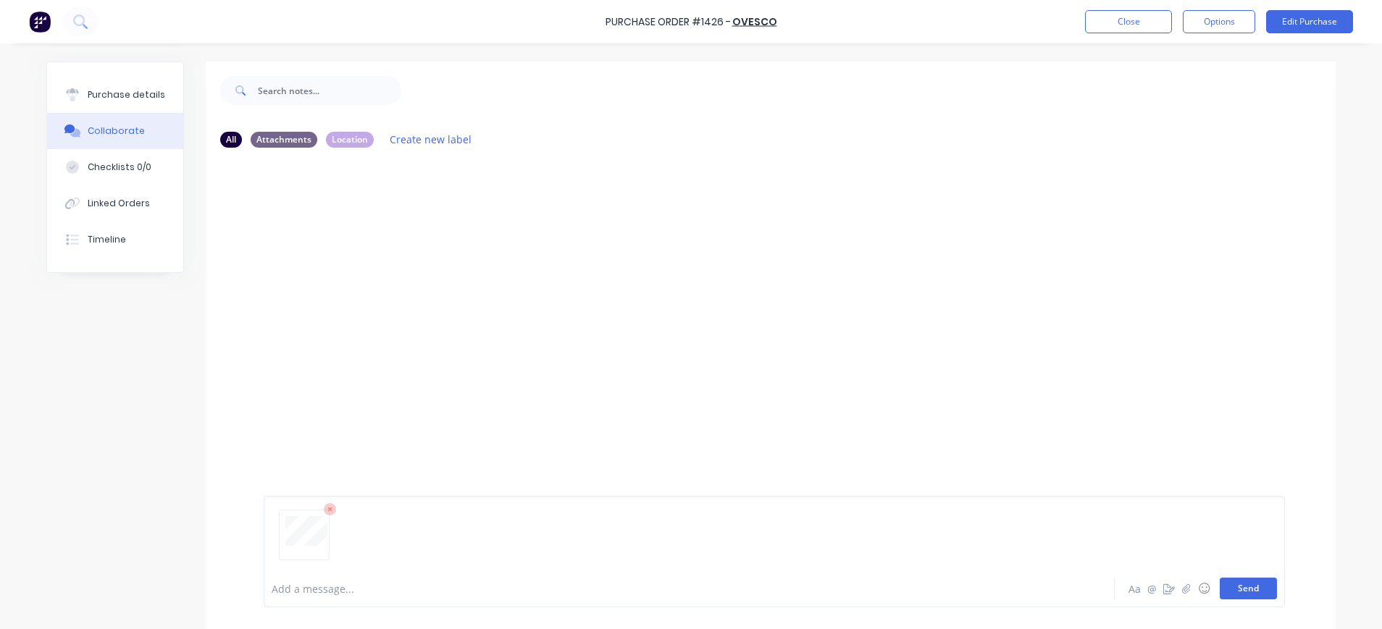
click at [1242, 589] on button "Send" at bounding box center [1248, 589] width 57 height 22
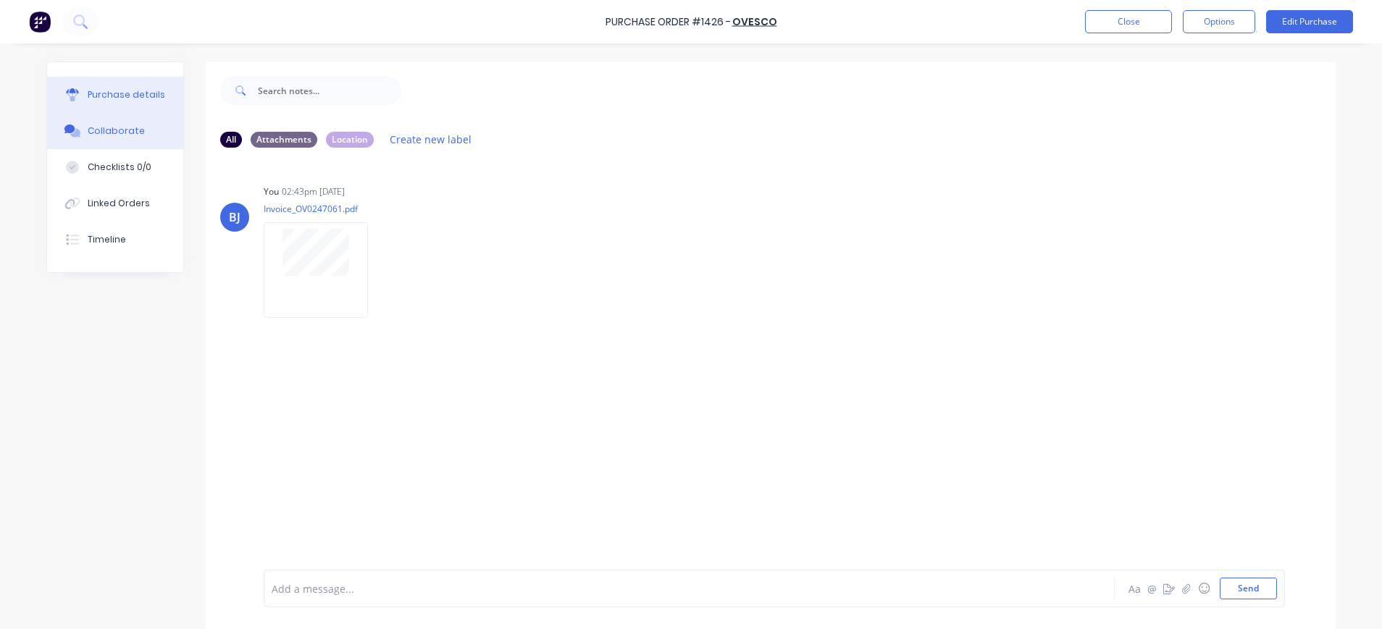
drag, startPoint x: 96, startPoint y: 99, endPoint x: 172, endPoint y: 101, distance: 76.1
click at [97, 98] on div "Purchase details" at bounding box center [127, 94] width 78 height 13
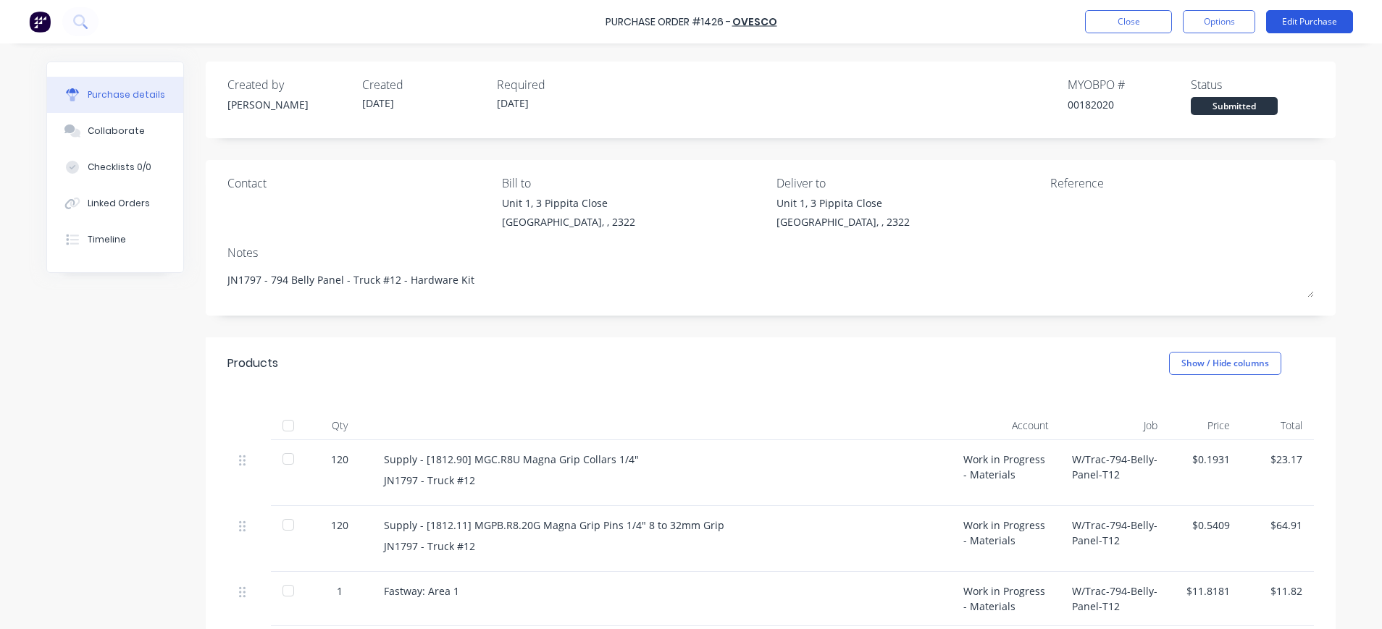
click at [1323, 16] on button "Edit Purchase" at bounding box center [1309, 21] width 87 height 23
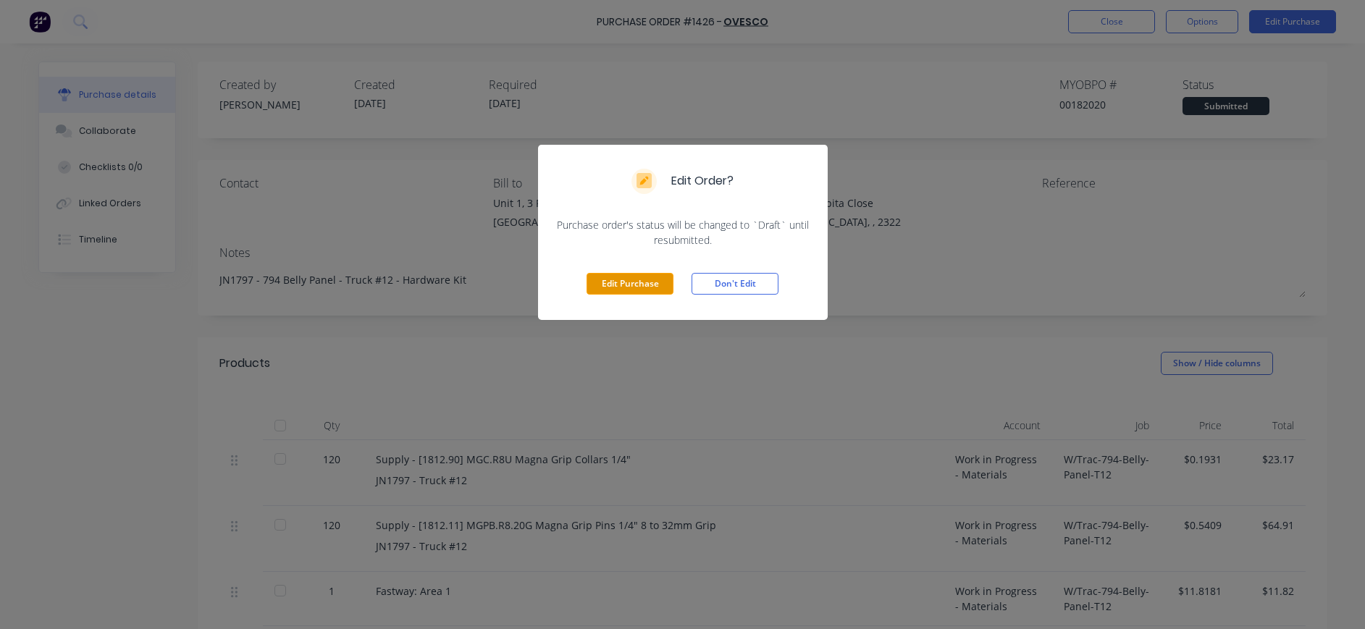
click at [638, 288] on button "Edit Purchase" at bounding box center [630, 284] width 87 height 22
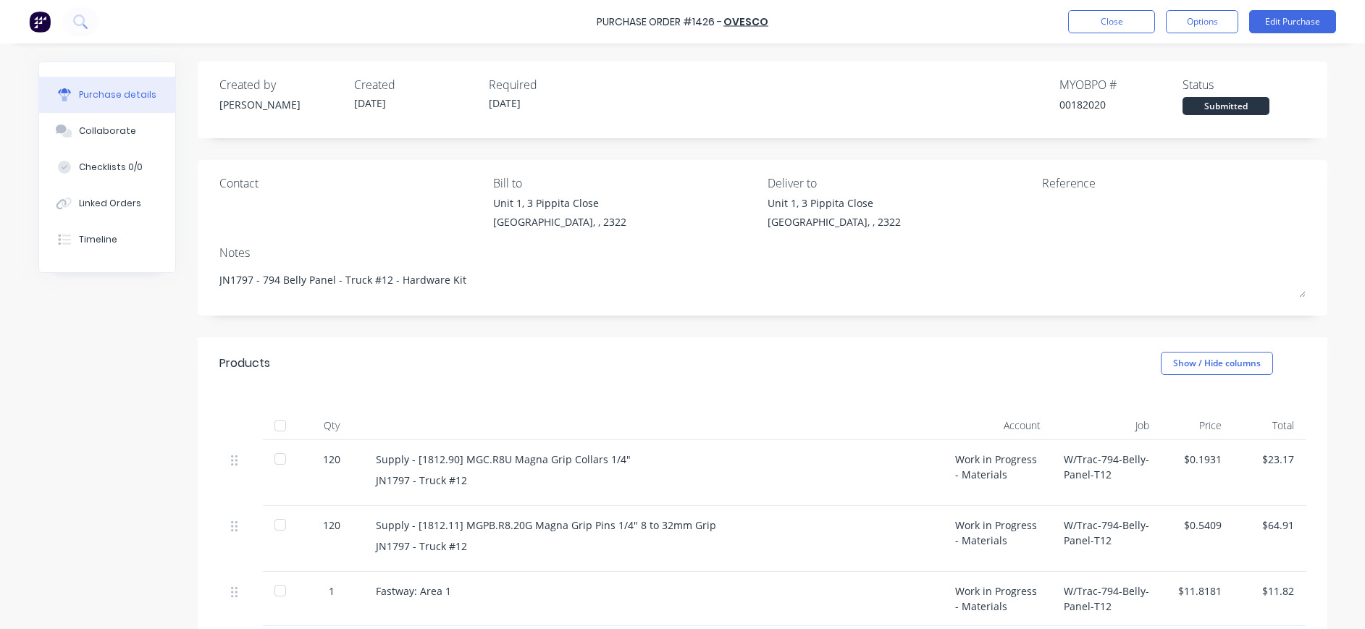
type textarea "x"
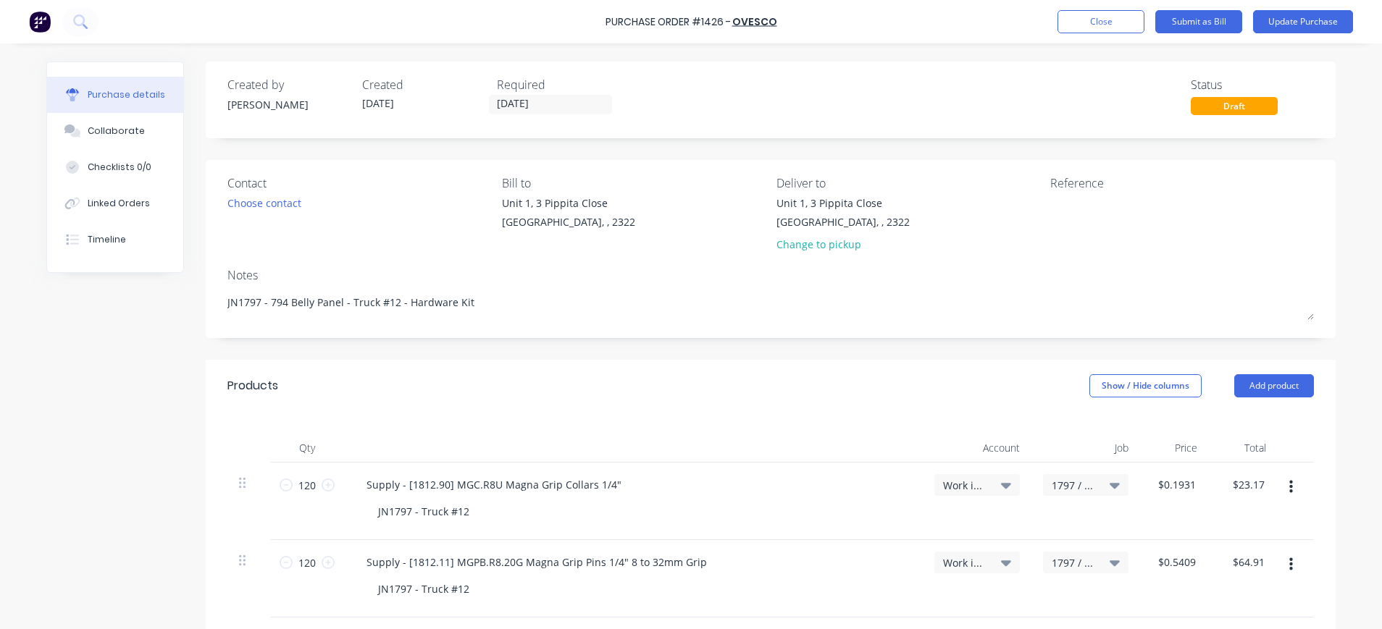
drag, startPoint x: 1063, startPoint y: 219, endPoint x: 1224, endPoint y: 181, distance: 165.2
click at [1063, 219] on textarea at bounding box center [1140, 212] width 181 height 33
type textarea "OVO247061"
type textarea "x"
click at [1118, 209] on textarea "OVO247061" at bounding box center [1140, 212] width 181 height 33
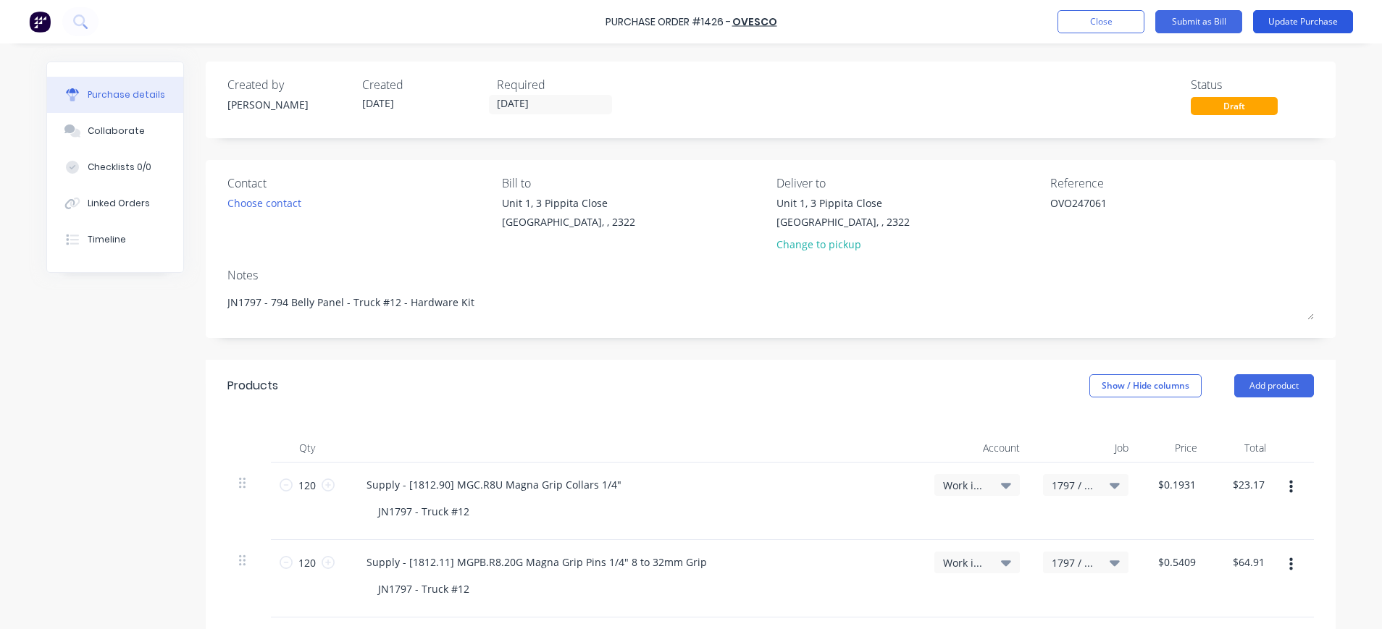
type textarea "OVO247061"
click at [1277, 18] on button "Update Purchase" at bounding box center [1303, 21] width 100 height 23
type textarea "x"
type textarea "OVO247061"
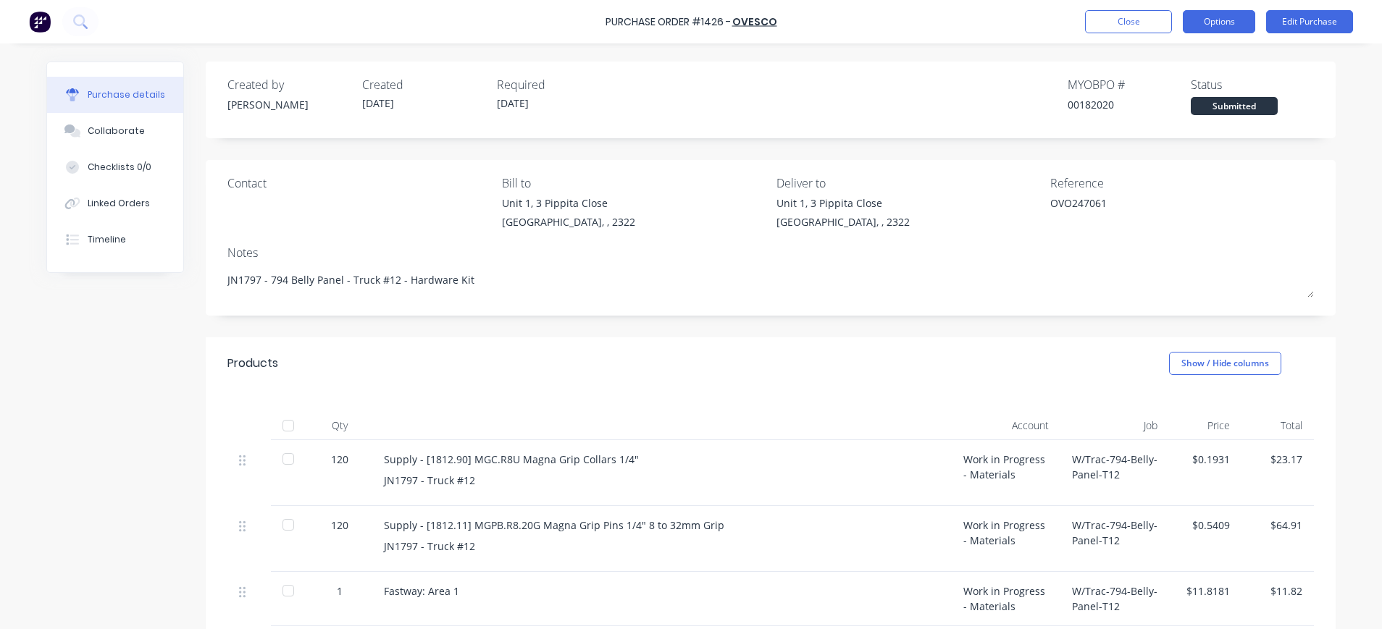
click at [1225, 22] on button "Options" at bounding box center [1219, 21] width 72 height 23
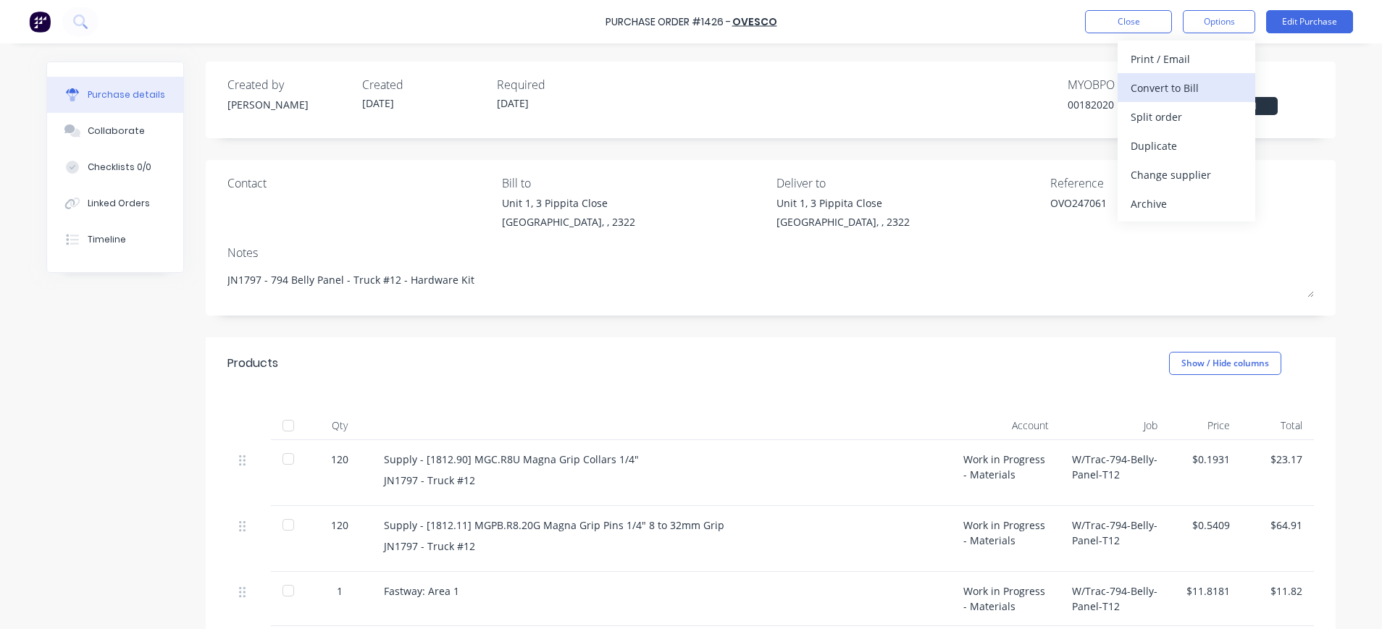
click at [1212, 85] on div "Convert to Bill" at bounding box center [1187, 88] width 112 height 21
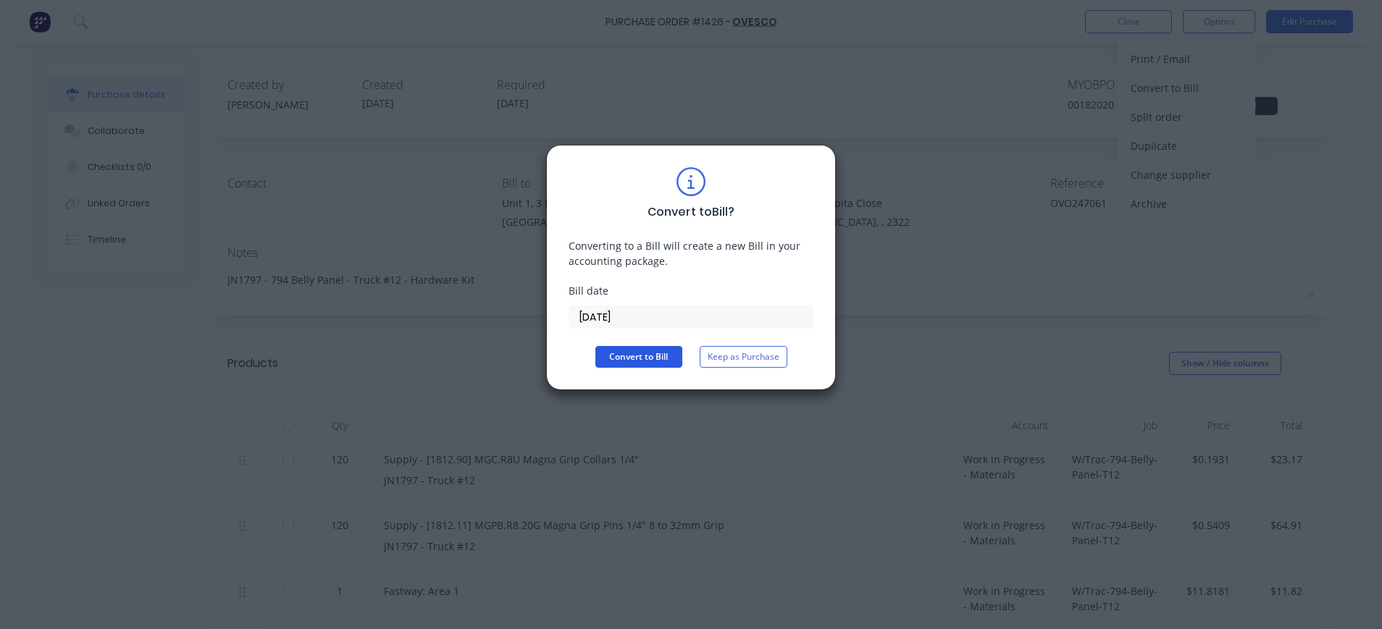
click at [650, 351] on button "Convert to Bill" at bounding box center [638, 357] width 87 height 22
type textarea "x"
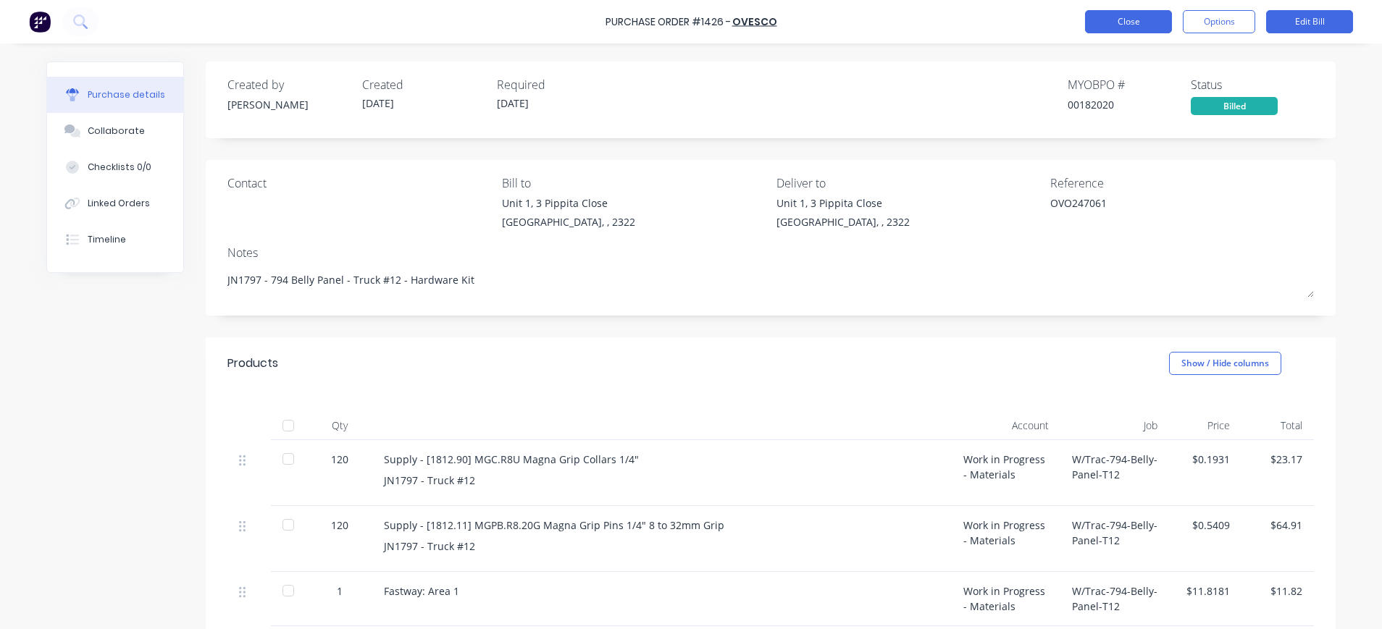
click at [1123, 28] on button "Close" at bounding box center [1128, 21] width 87 height 23
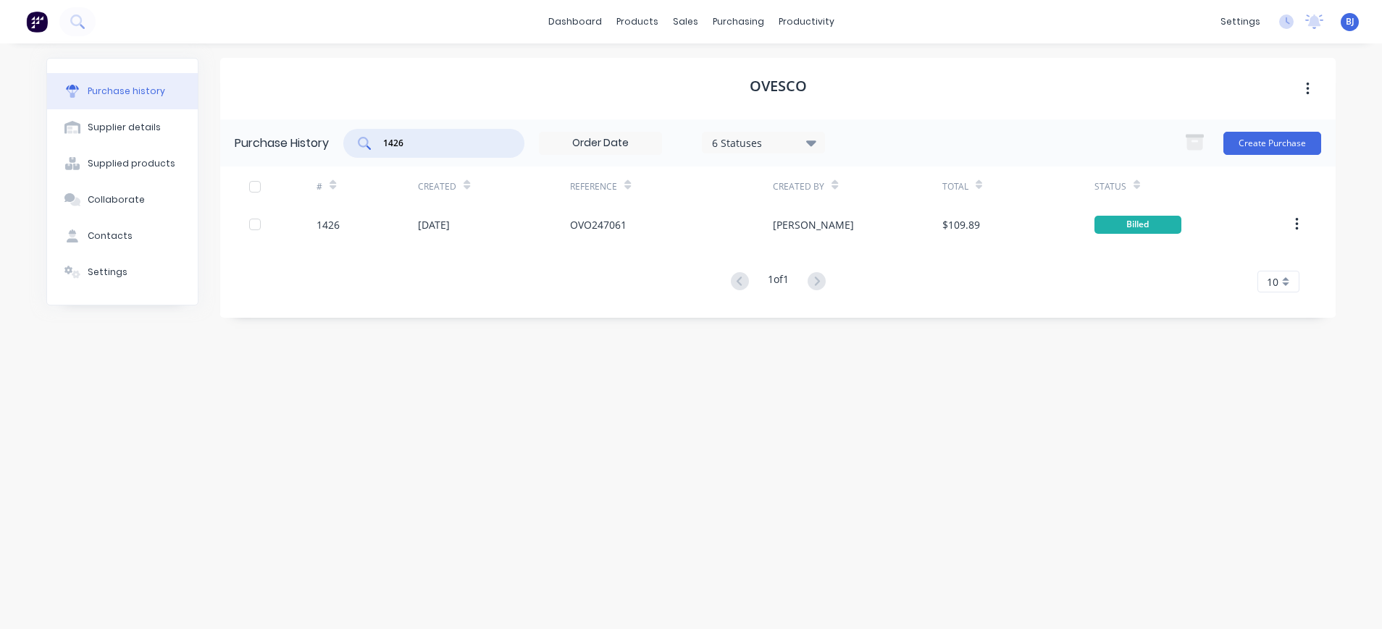
drag, startPoint x: 411, startPoint y: 145, endPoint x: 361, endPoint y: 145, distance: 49.3
click at [361, 145] on div "1426" at bounding box center [433, 143] width 181 height 29
type input "1423"
click at [450, 224] on div "[DATE]" at bounding box center [434, 224] width 32 height 15
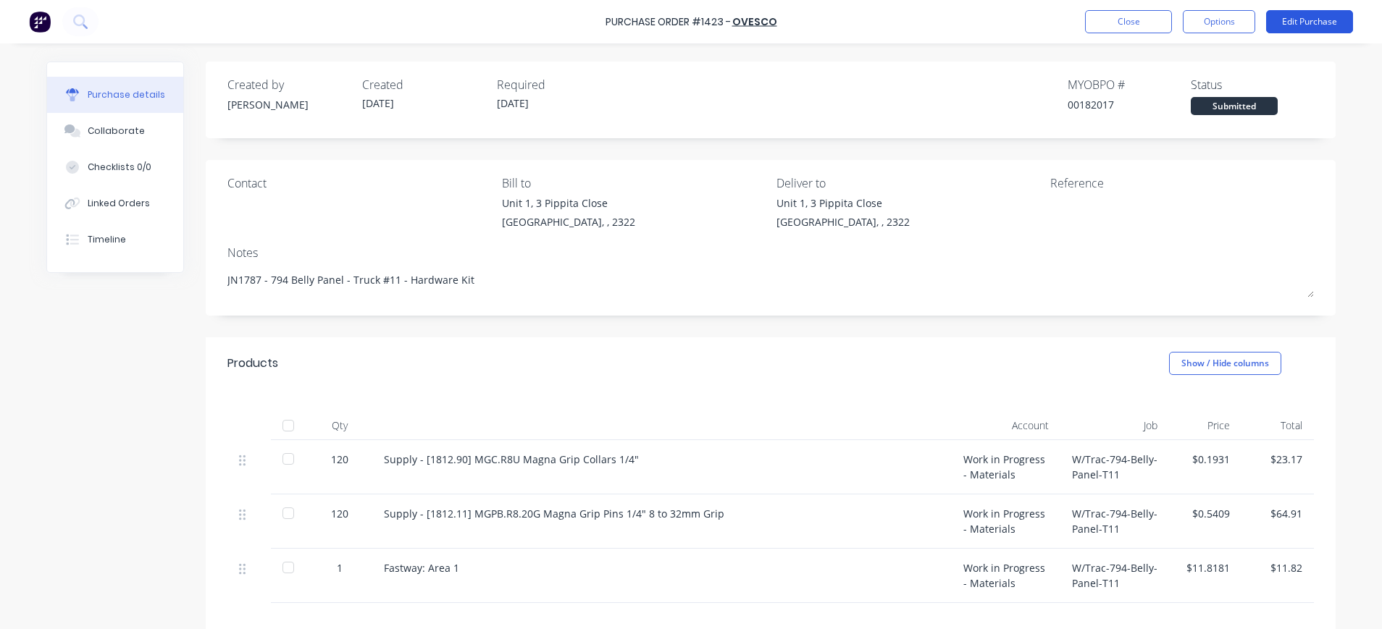
click at [1299, 22] on button "Edit Purchase" at bounding box center [1309, 21] width 87 height 23
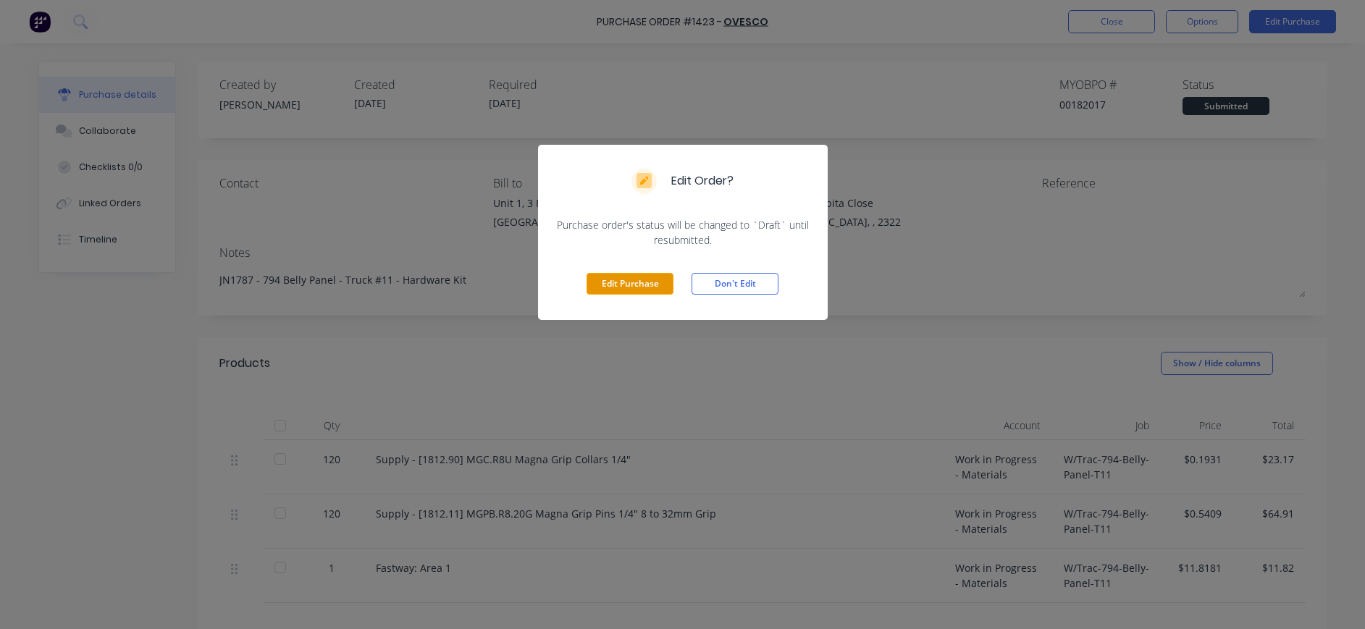
click at [650, 284] on button "Edit Purchase" at bounding box center [630, 284] width 87 height 22
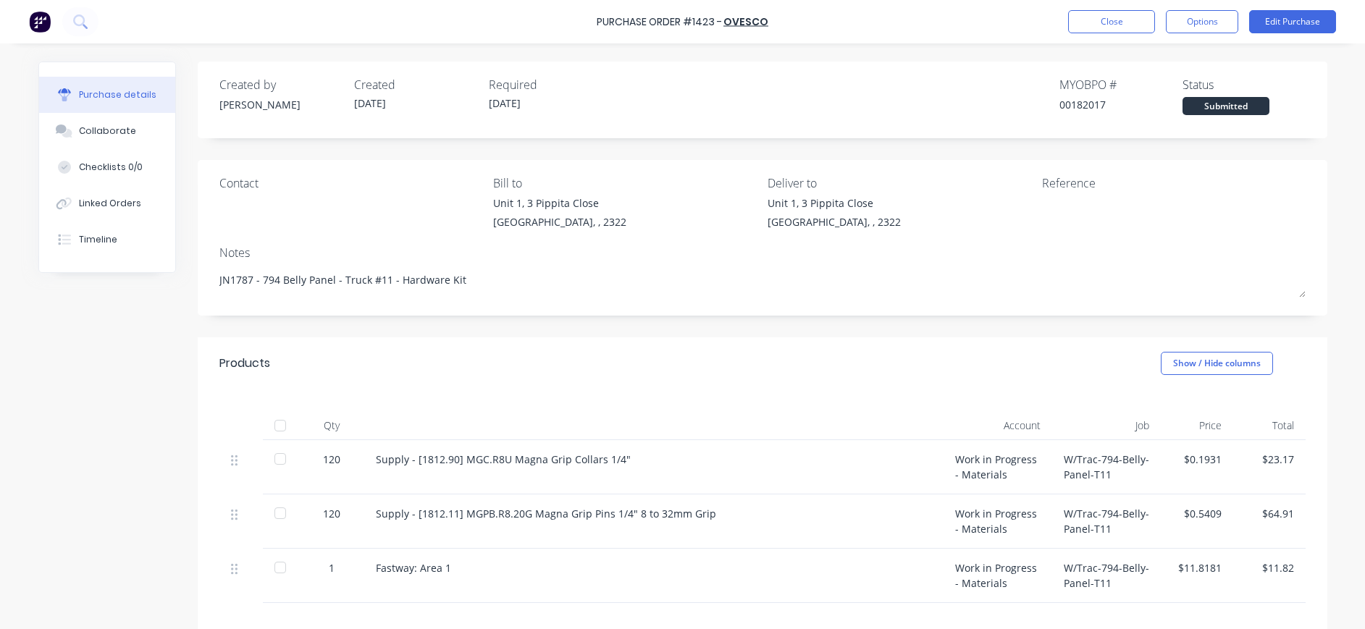
type textarea "x"
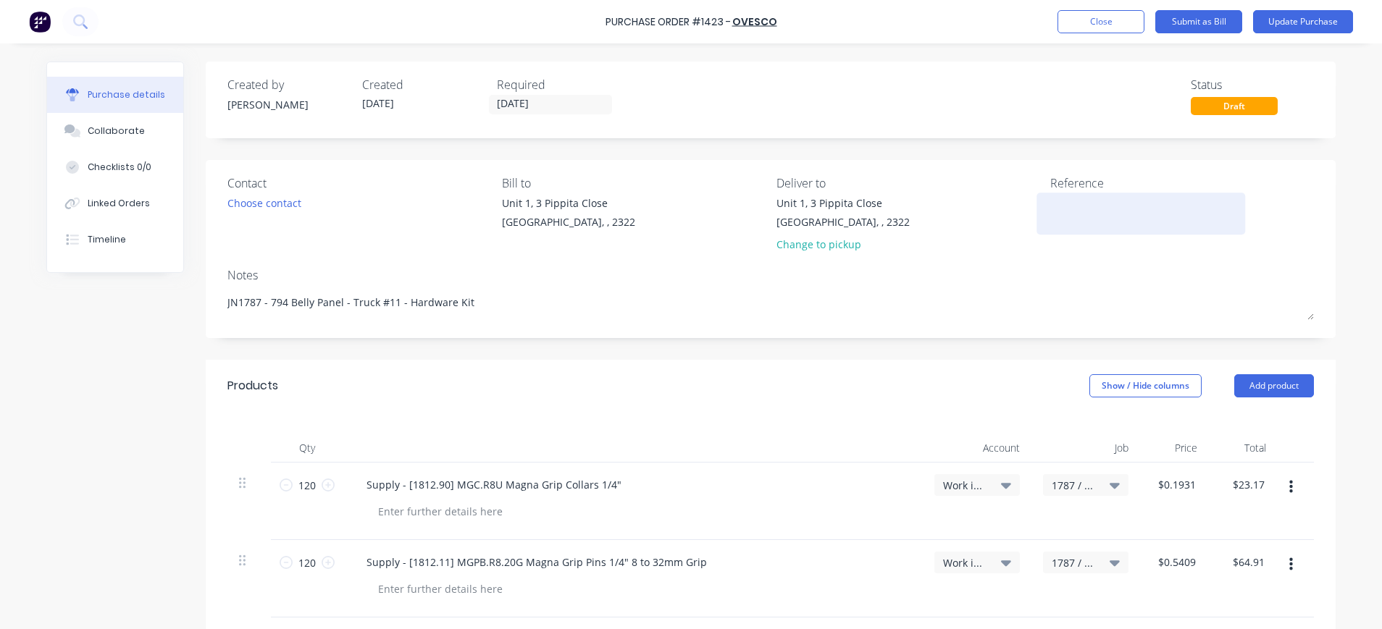
drag, startPoint x: 1096, startPoint y: 208, endPoint x: 1117, endPoint y: 205, distance: 21.2
click at [1095, 208] on textarea at bounding box center [1140, 212] width 181 height 33
type textarea "OVO247062"
type textarea "x"
click at [1151, 206] on textarea "OVO247062" at bounding box center [1140, 212] width 181 height 33
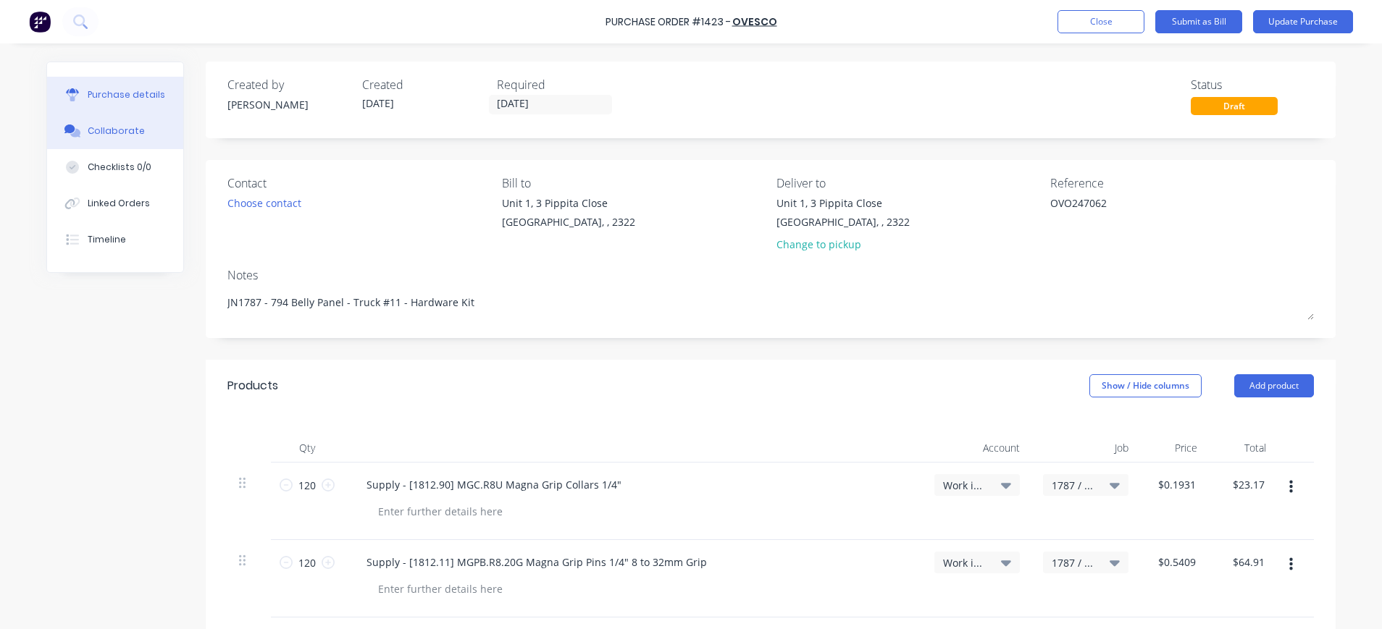
type textarea "OVO247062"
type textarea "x"
type textarea "OVO247062"
click at [91, 126] on div "Collaborate" at bounding box center [116, 131] width 57 height 13
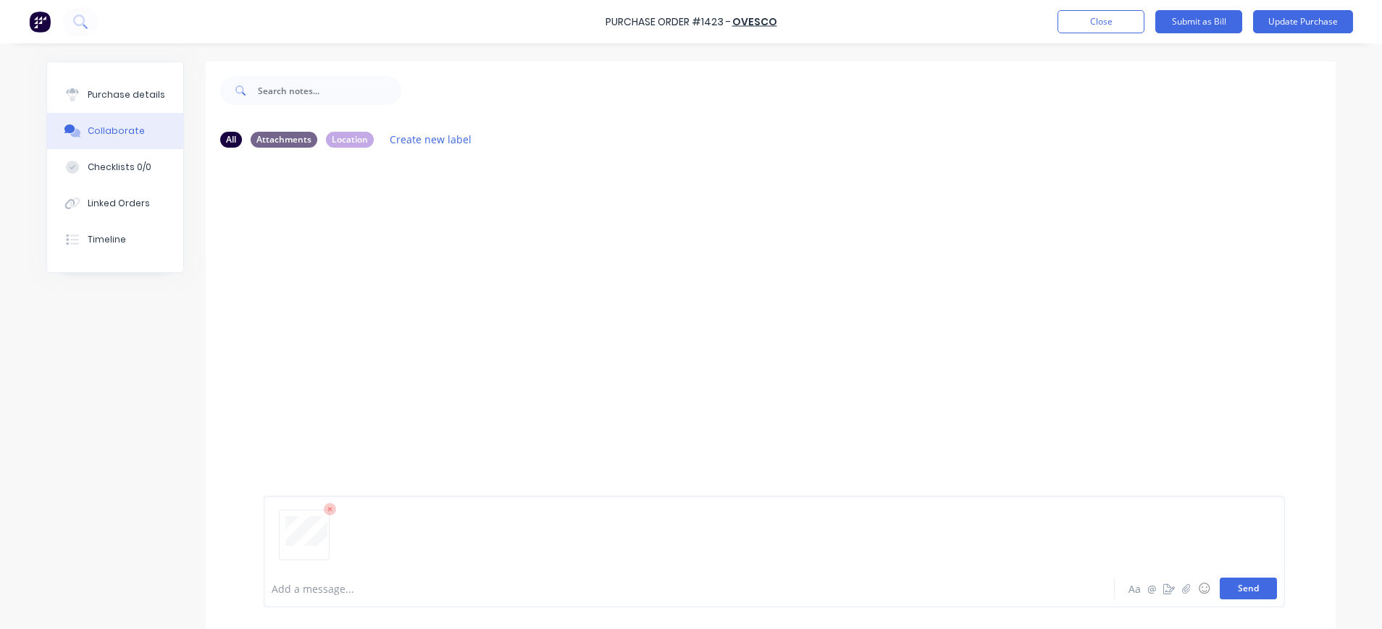
click at [1236, 584] on button "Send" at bounding box center [1248, 589] width 57 height 22
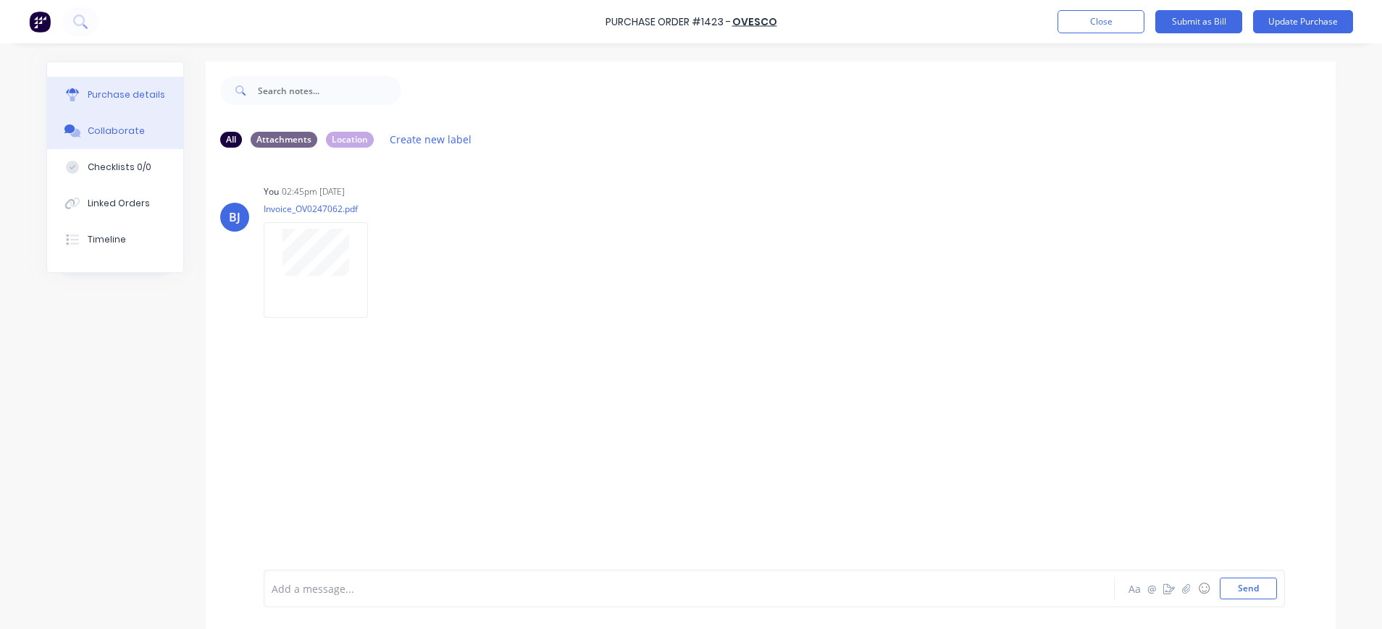
click at [111, 102] on button "Purchase details" at bounding box center [115, 95] width 136 height 36
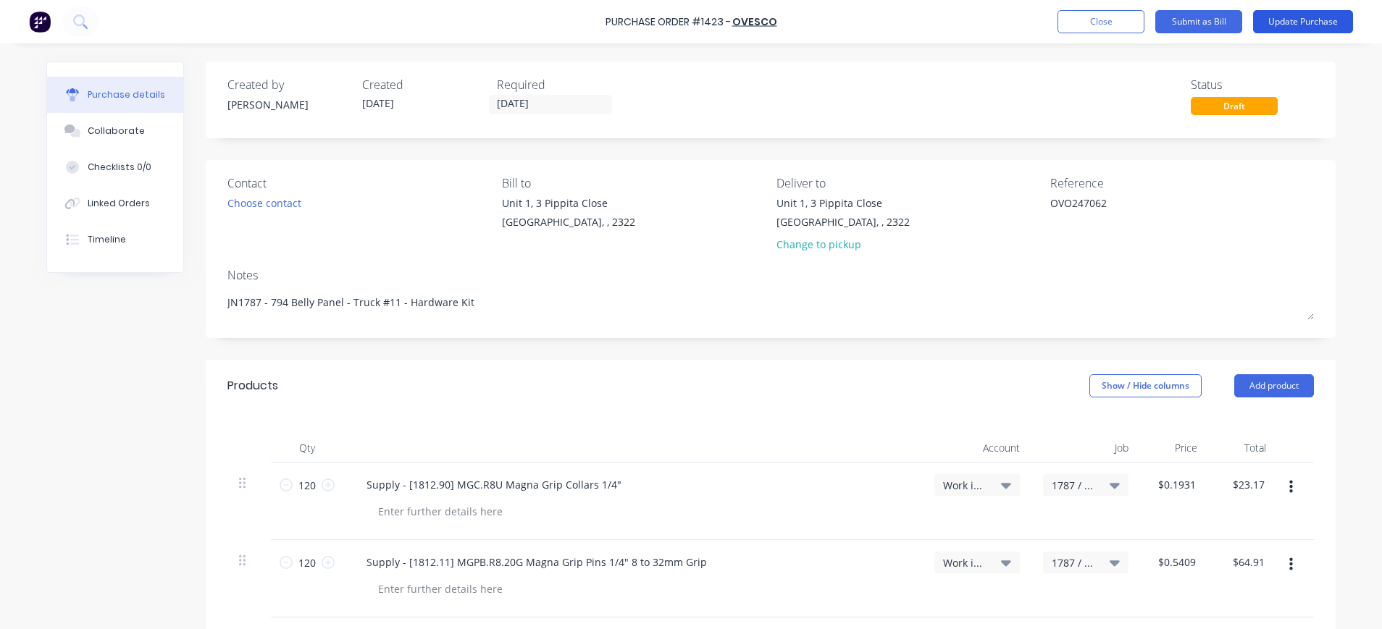
click at [1279, 18] on button "Update Purchase" at bounding box center [1303, 21] width 100 height 23
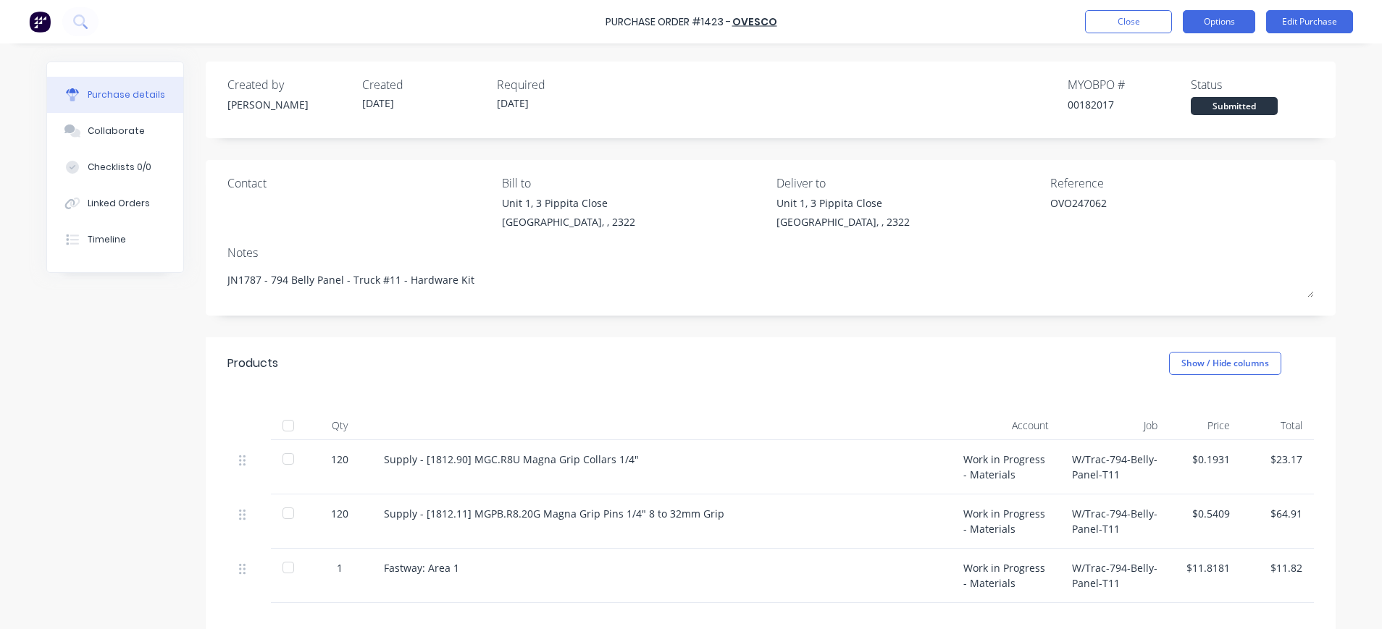
click at [1212, 22] on button "Options" at bounding box center [1219, 21] width 72 height 23
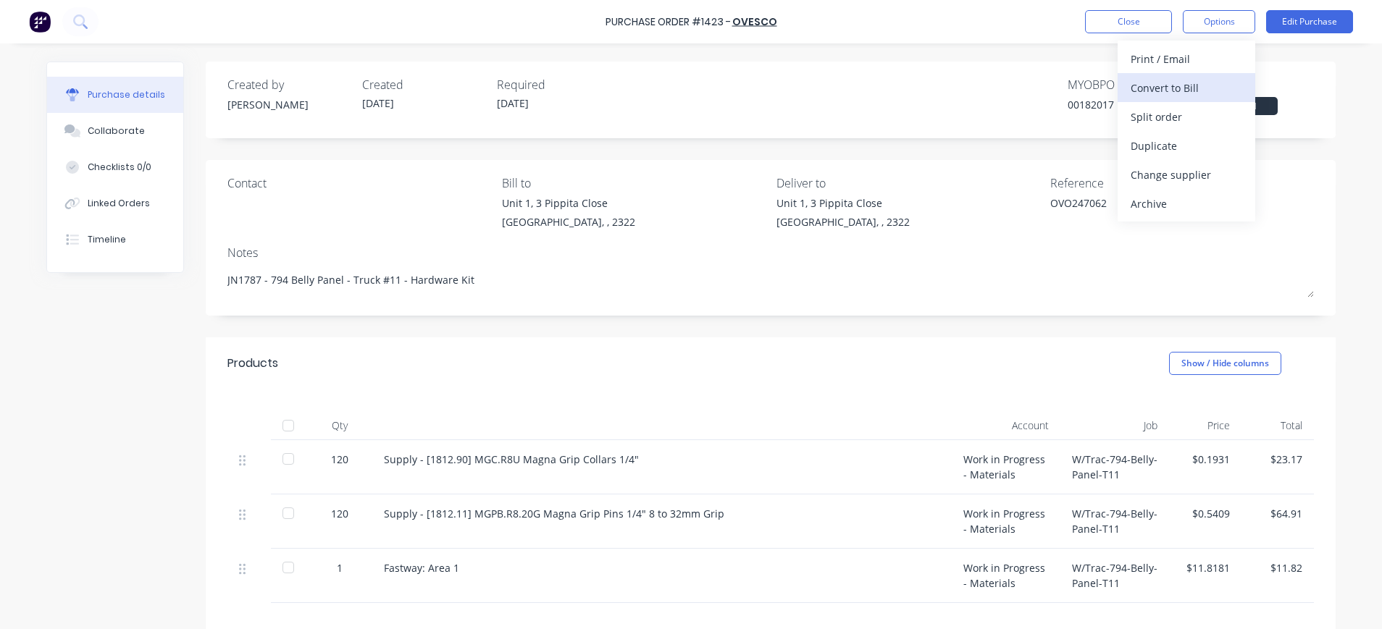
click at [1181, 88] on div "Convert to Bill" at bounding box center [1187, 88] width 112 height 21
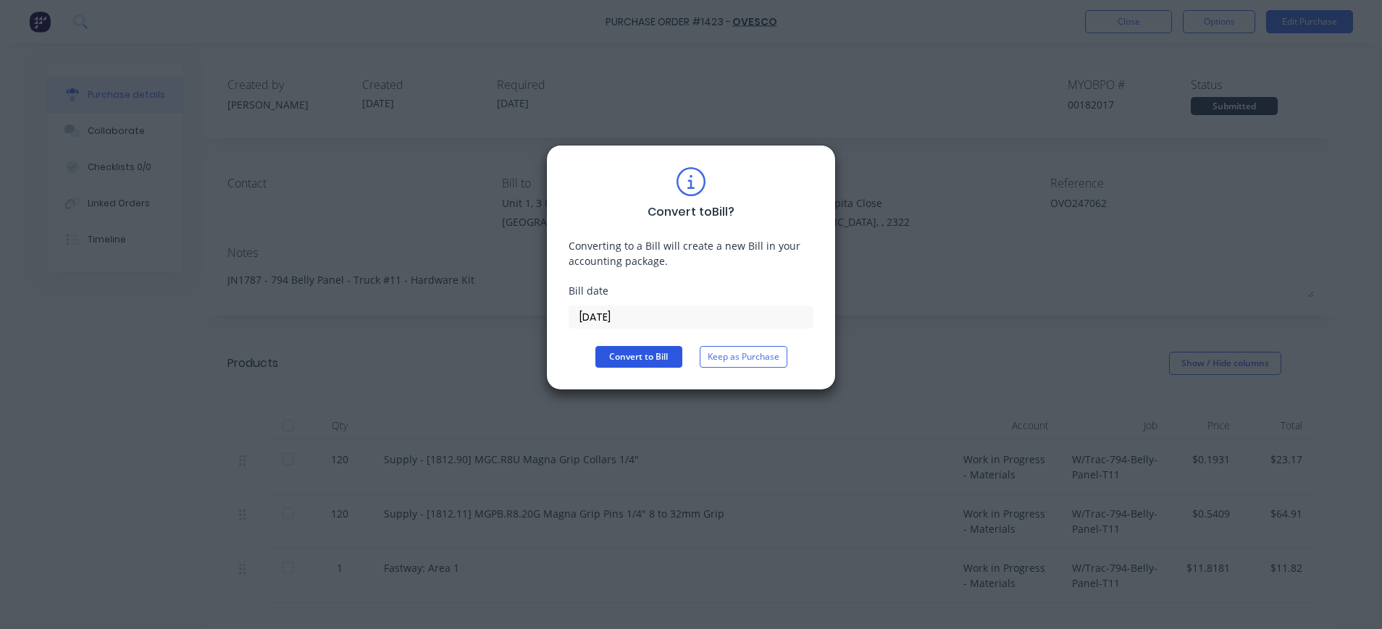
click at [669, 359] on button "Convert to Bill" at bounding box center [638, 357] width 87 height 22
type textarea "x"
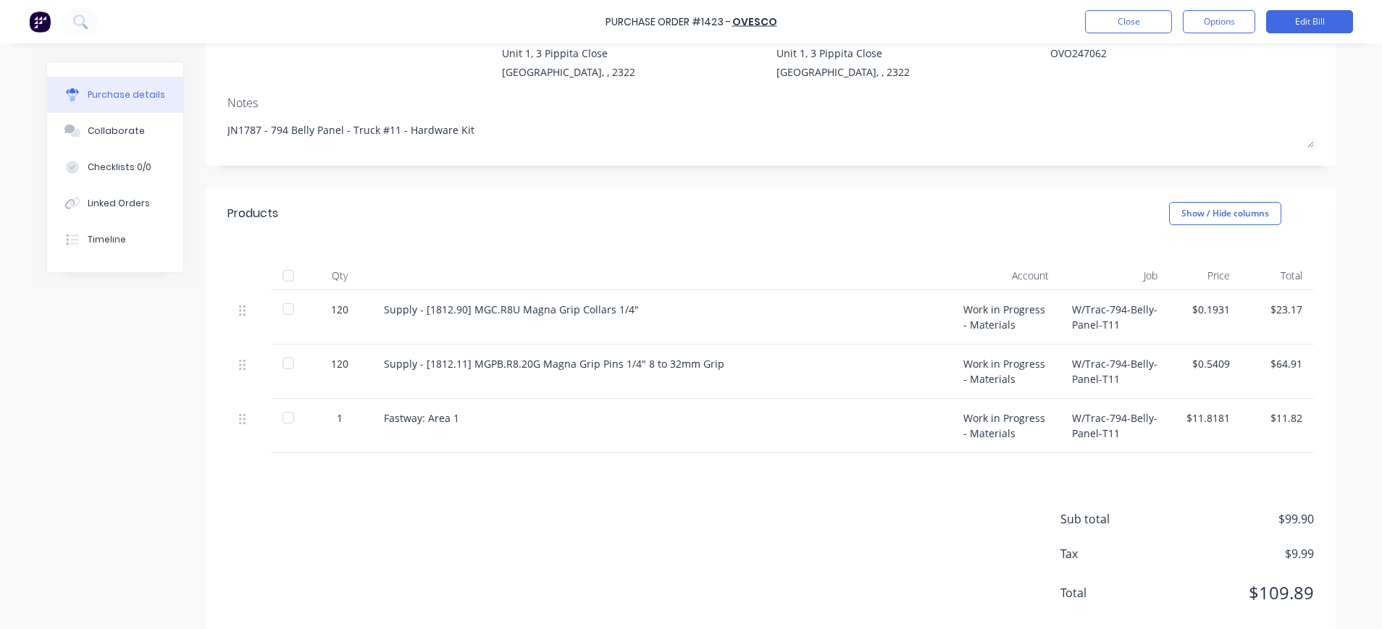
scroll to position [180, 0]
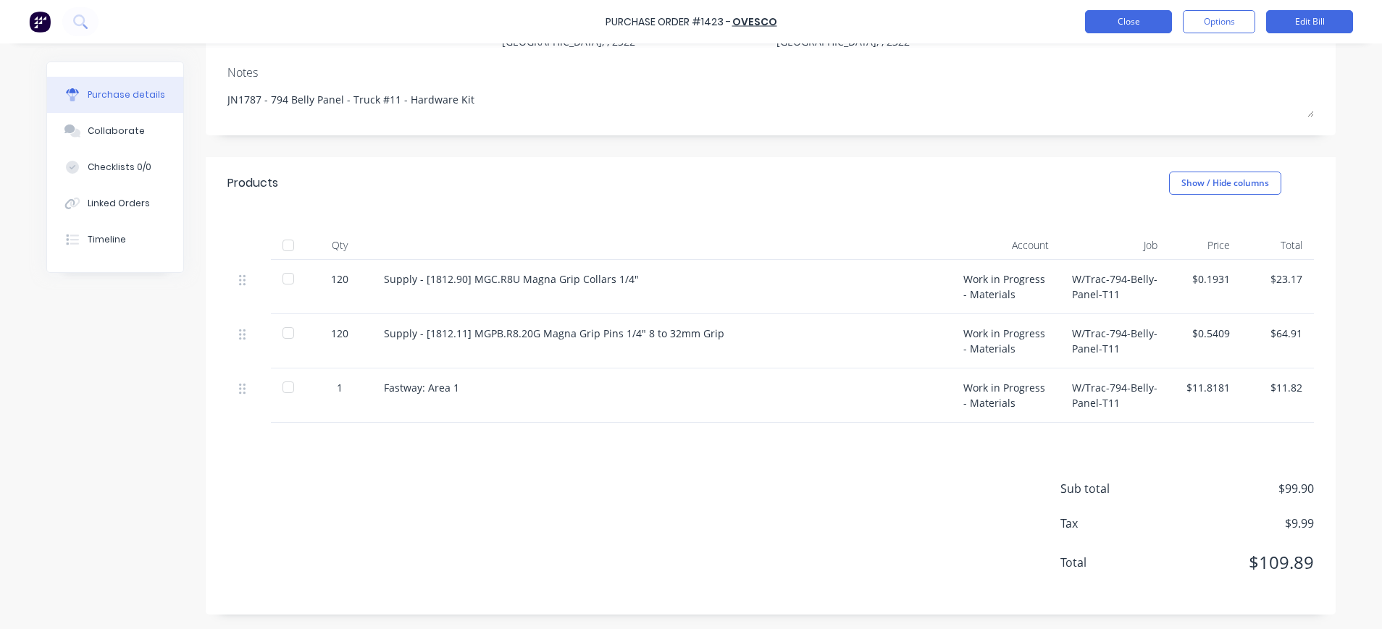
click at [1142, 25] on button "Close" at bounding box center [1128, 21] width 87 height 23
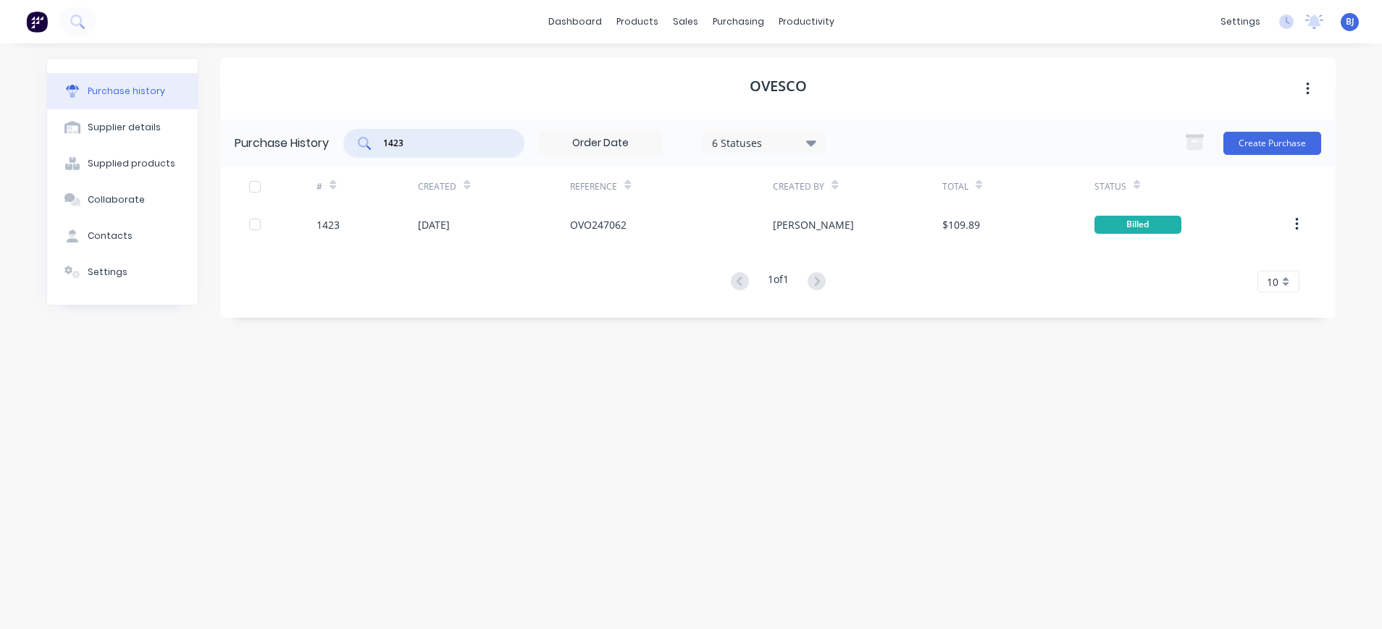
click at [461, 150] on input "1423" at bounding box center [442, 143] width 120 height 14
click at [735, 26] on div "purchasing" at bounding box center [739, 22] width 66 height 22
click at [745, 70] on link "Purchase Orders" at bounding box center [799, 68] width 192 height 29
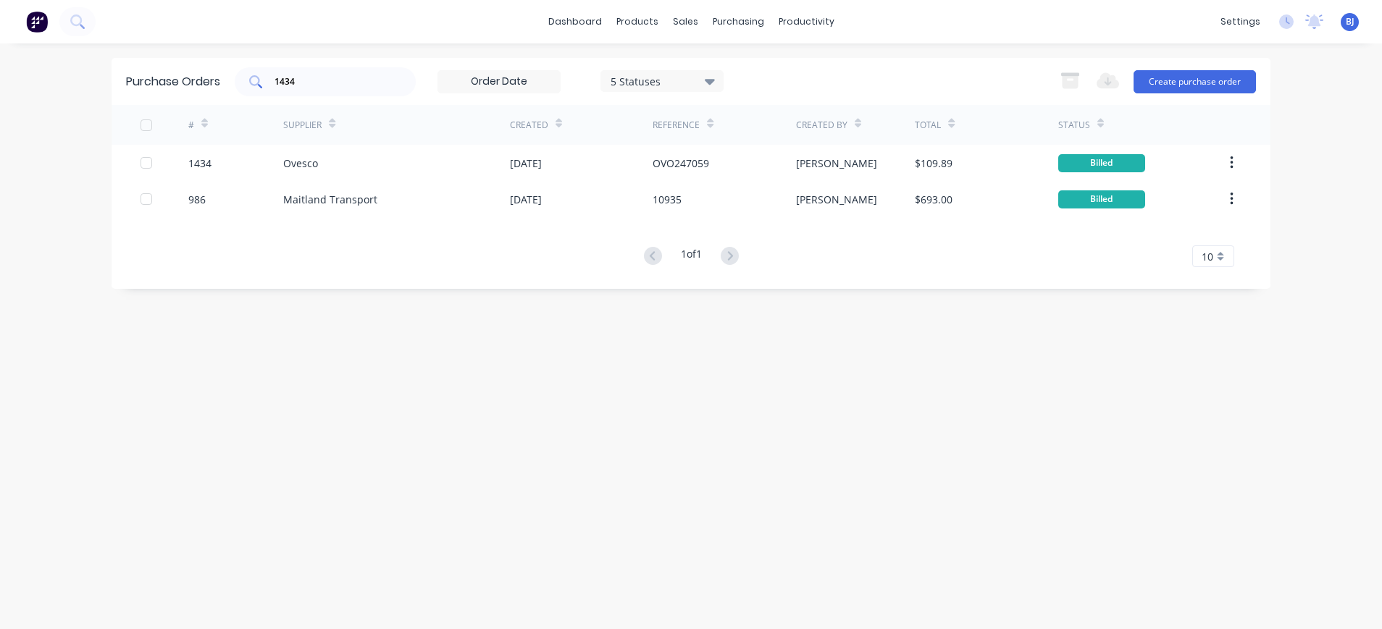
click at [323, 85] on input "1434" at bounding box center [333, 82] width 120 height 14
drag, startPoint x: 323, startPoint y: 85, endPoint x: 262, endPoint y: 82, distance: 60.9
click at [262, 82] on div "1434" at bounding box center [325, 81] width 181 height 29
type input "1424"
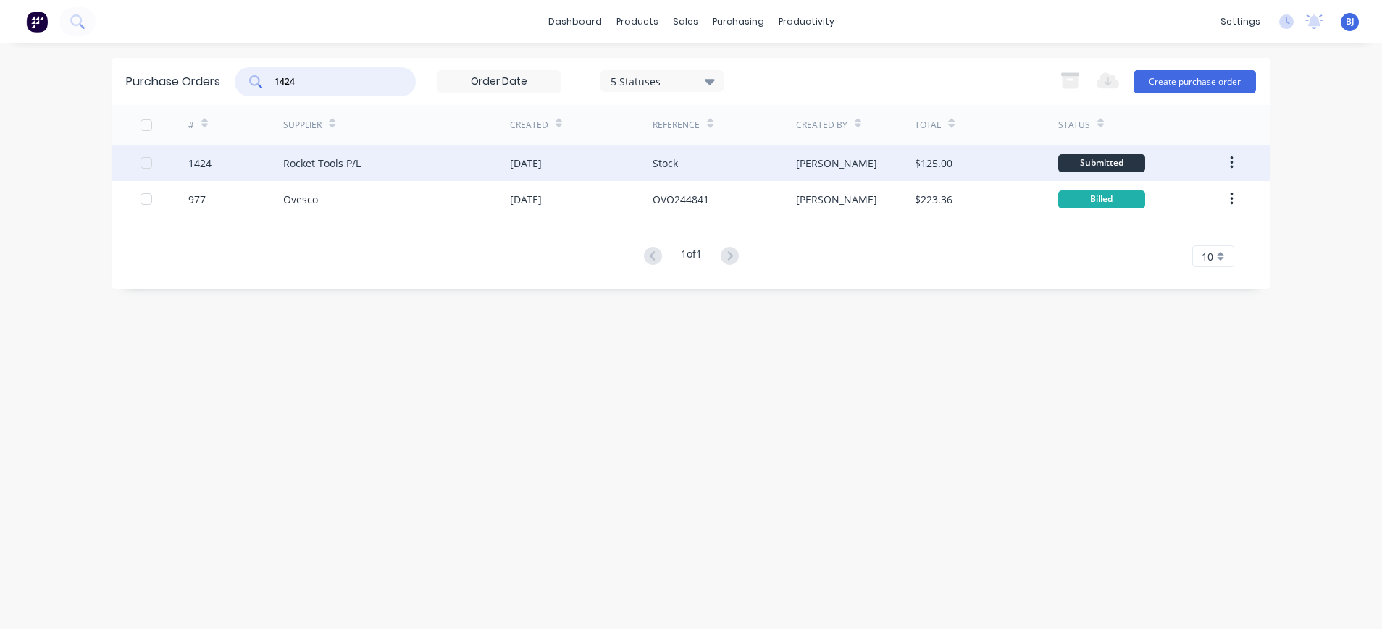
click at [325, 159] on div "Rocket Tools P/L" at bounding box center [322, 163] width 78 height 15
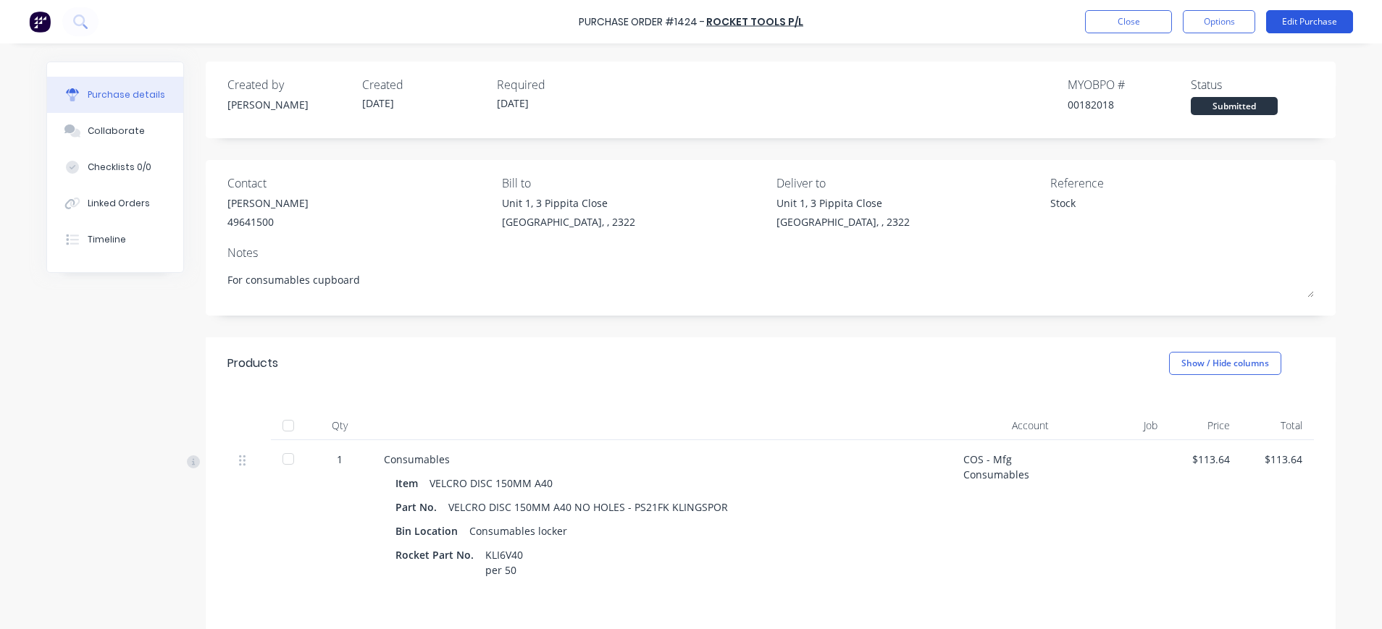
click at [1326, 22] on button "Edit Purchase" at bounding box center [1309, 21] width 87 height 23
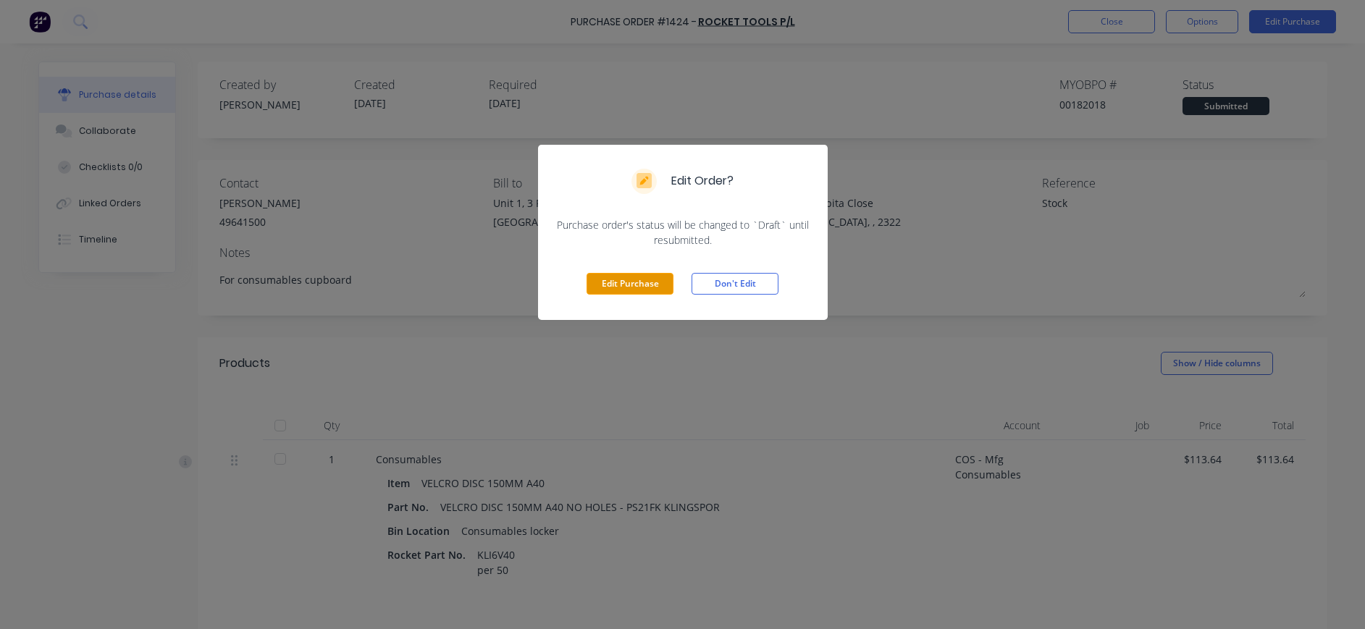
click at [603, 280] on button "Edit Purchase" at bounding box center [630, 284] width 87 height 22
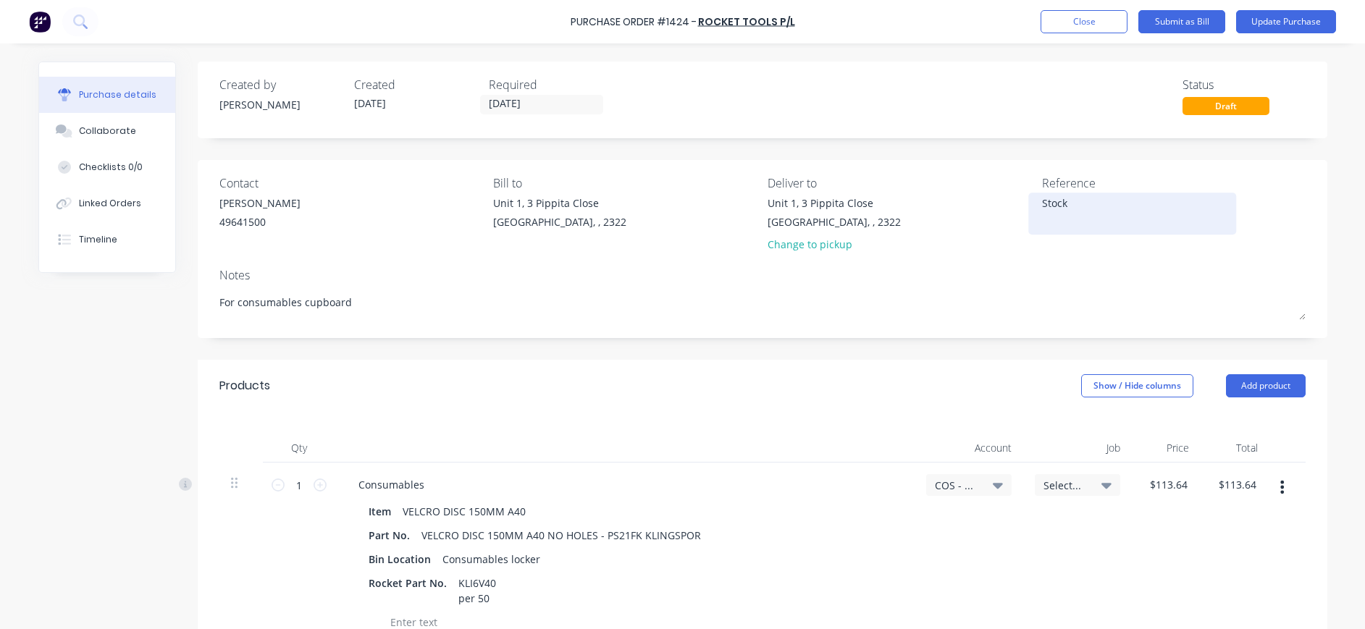
type textarea "x"
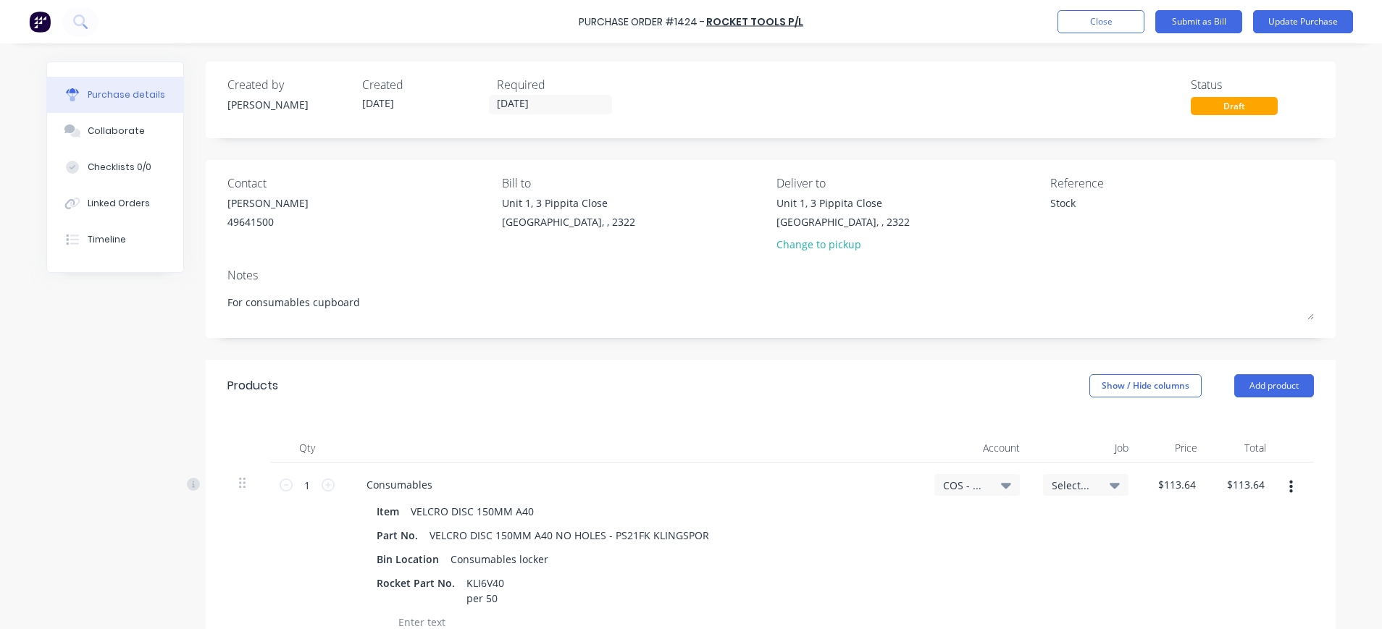
drag, startPoint x: 1083, startPoint y: 210, endPoint x: 1014, endPoint y: 194, distance: 70.6
click at [1014, 194] on div "Contact [PERSON_NAME] [PHONE_NUMBER] Bill to [STREET_ADDRESS] Deliver to [STREE…" at bounding box center [770, 217] width 1087 height 85
type textarea "40103156"
type textarea "x"
type textarea "40103156"
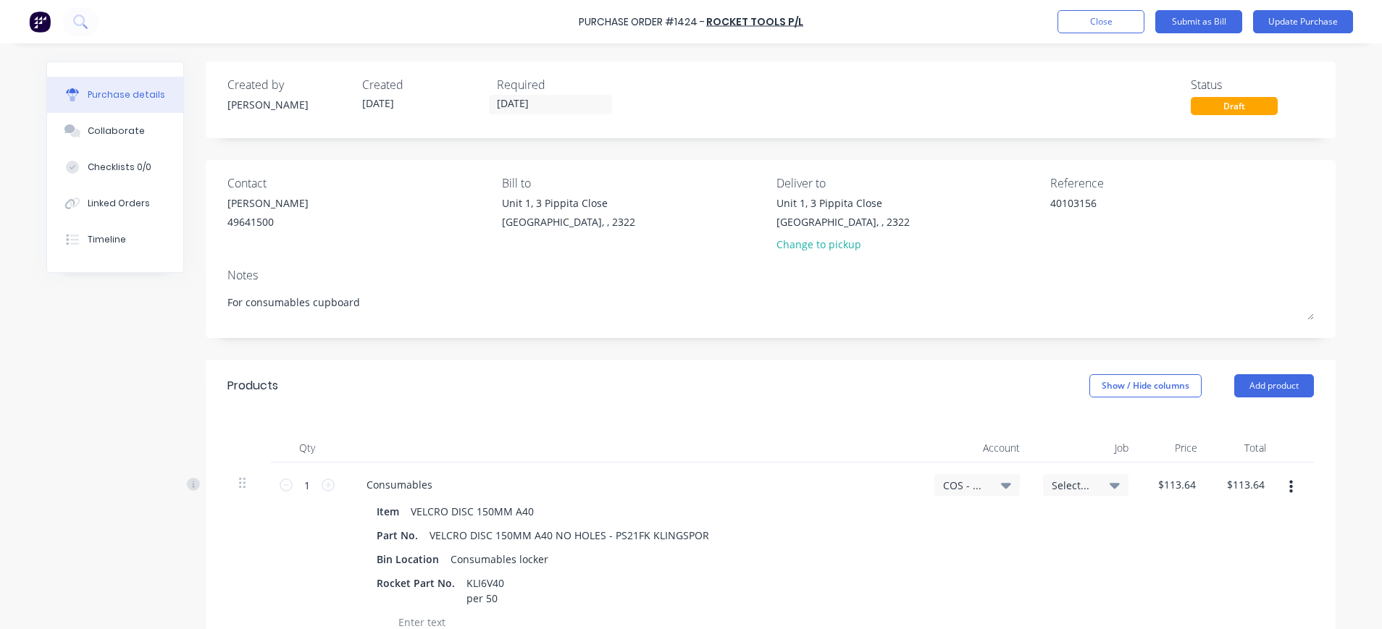
click at [1001, 482] on icon at bounding box center [1006, 485] width 10 height 16
click at [950, 511] on div "Refresh accounts Apply to all line items None 1-1120 / Westpac Account 1-1145 /…" at bounding box center [918, 619] width 203 height 232
type textarea "x"
click at [950, 520] on input at bounding box center [929, 528] width 148 height 29
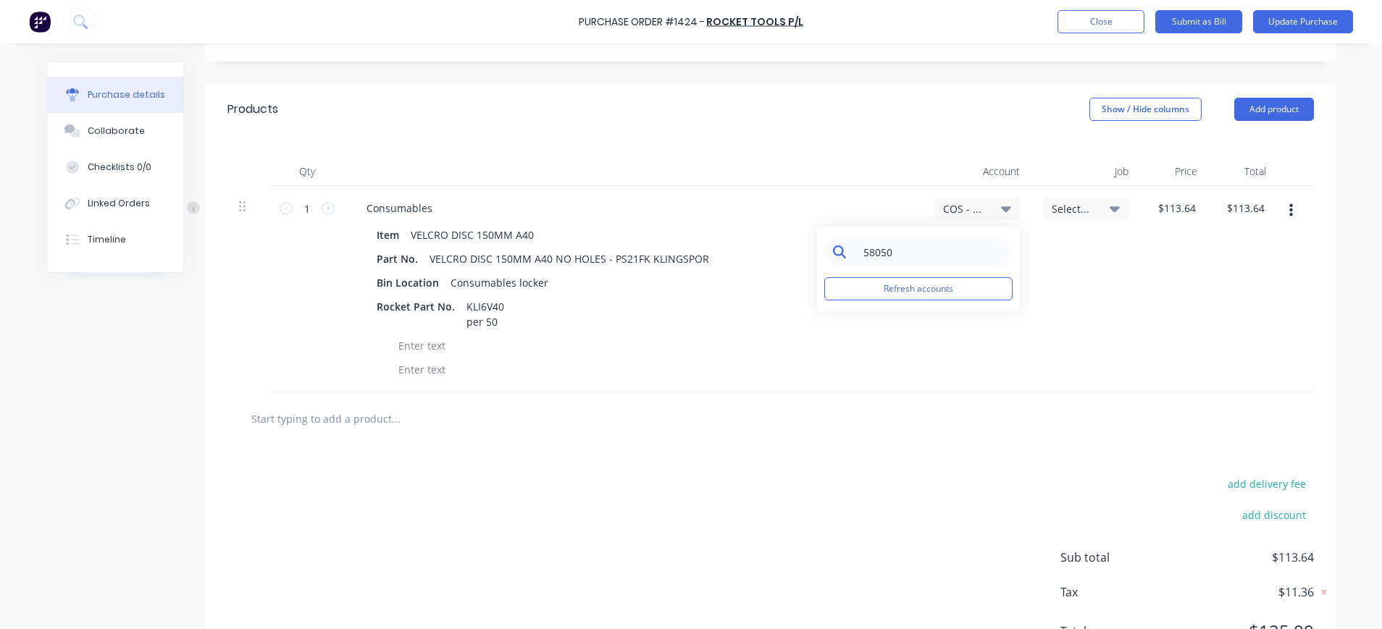
scroll to position [290, 0]
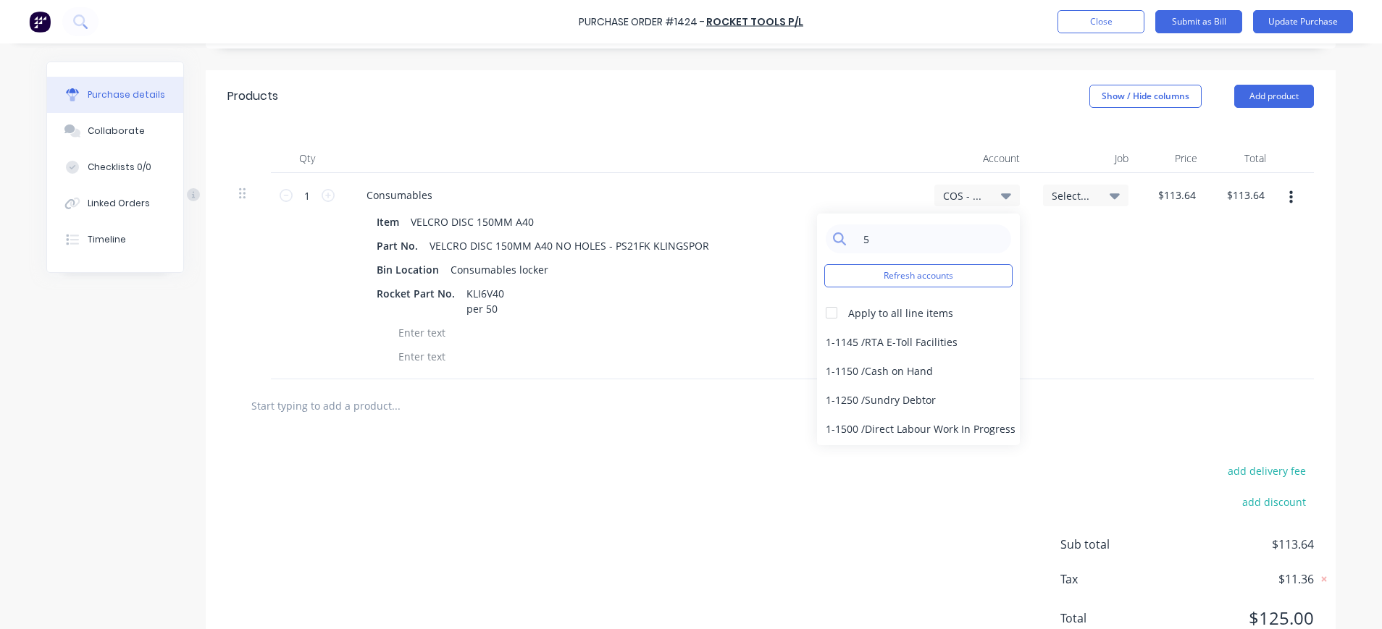
type input "50"
type textarea "x"
drag, startPoint x: 905, startPoint y: 235, endPoint x: 832, endPoint y: 235, distance: 73.2
click at [832, 235] on div "50" at bounding box center [918, 239] width 185 height 29
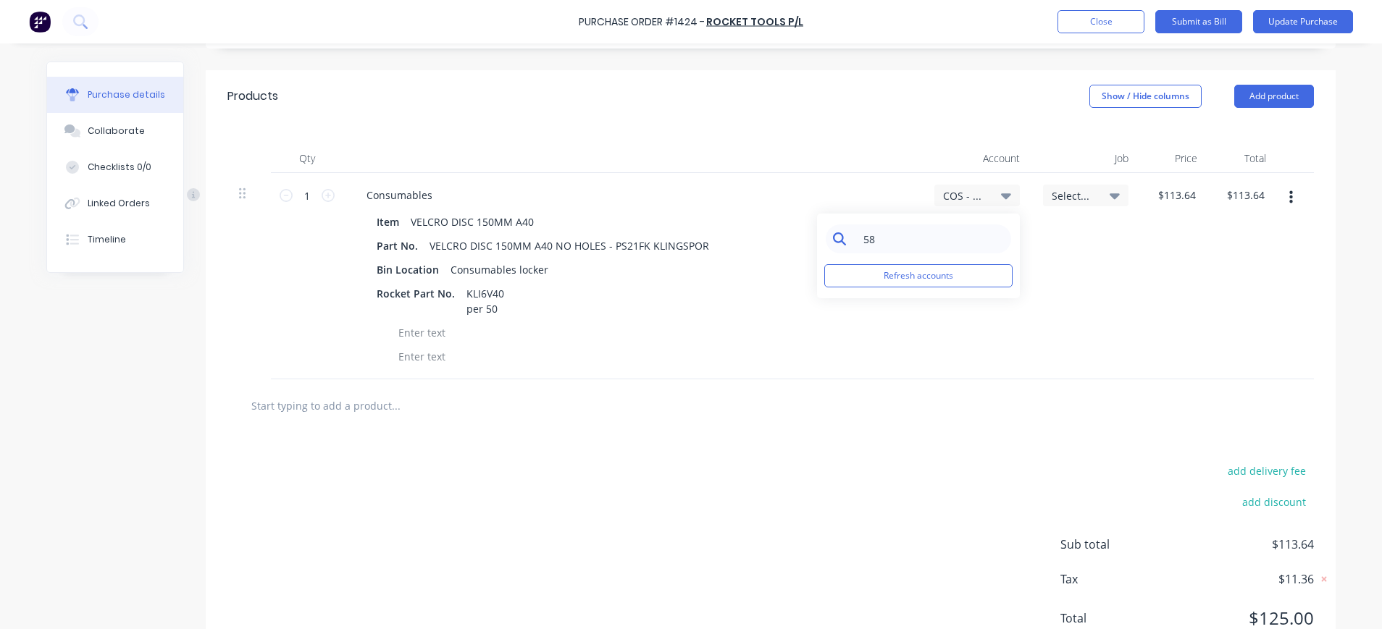
type input "5"
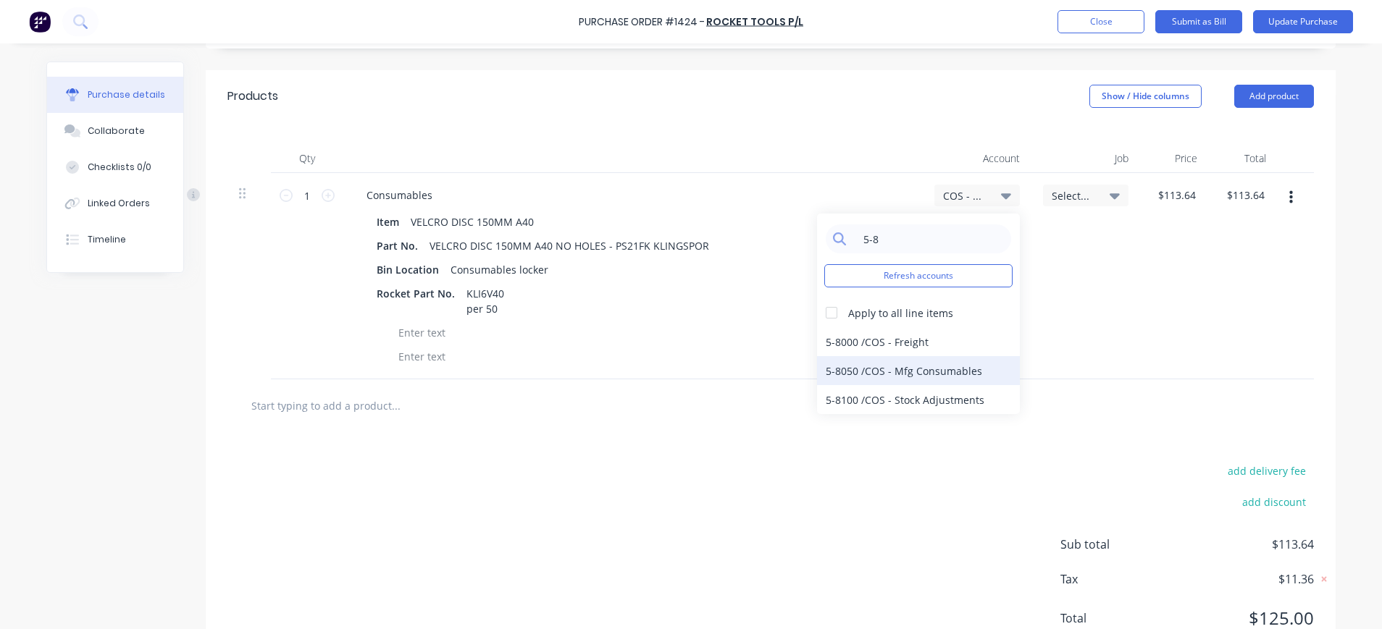
type input "5-8"
click at [947, 374] on div "5-8050 / COS - Mfg Consumables" at bounding box center [918, 370] width 203 height 29
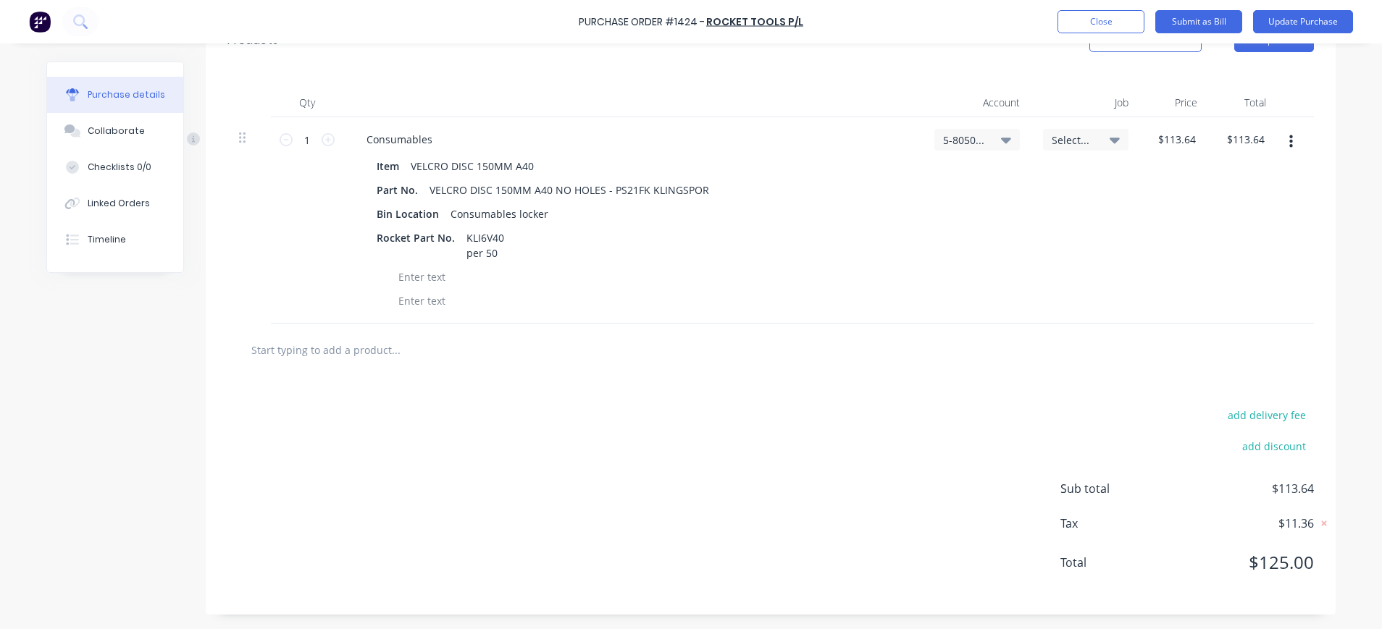
scroll to position [56, 0]
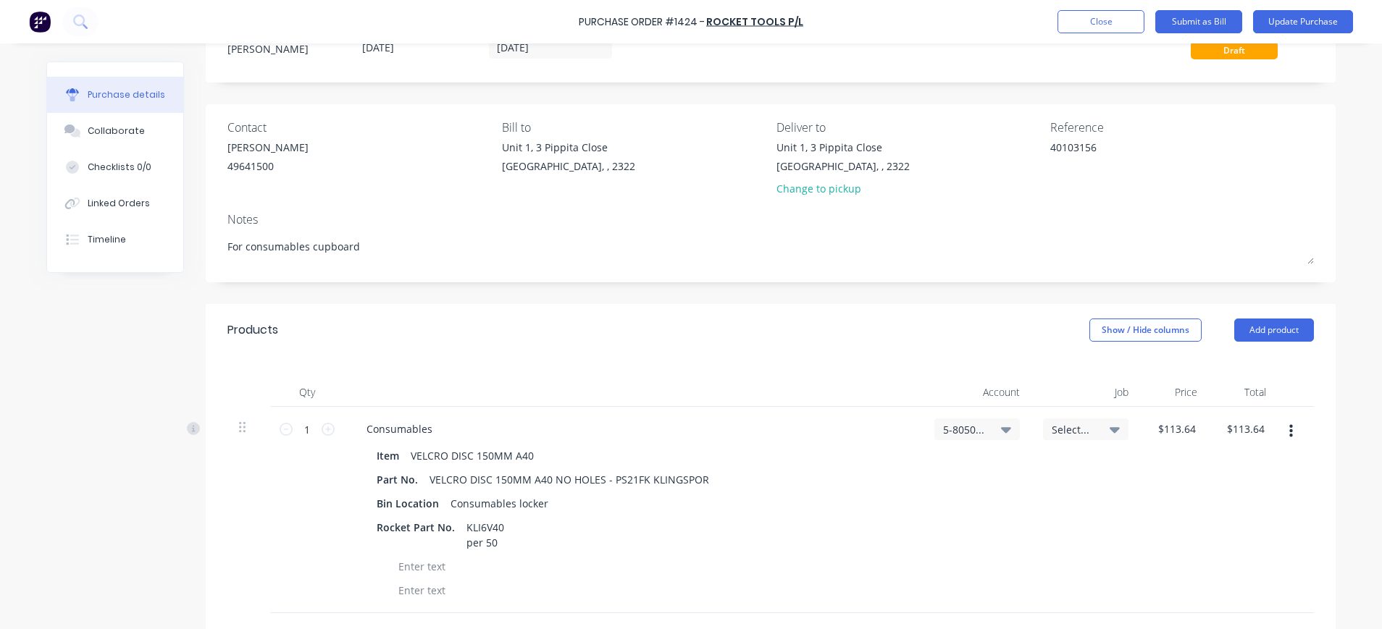
drag, startPoint x: 96, startPoint y: 125, endPoint x: 209, endPoint y: 141, distance: 114.1
click at [99, 125] on div "Collaborate" at bounding box center [116, 131] width 57 height 13
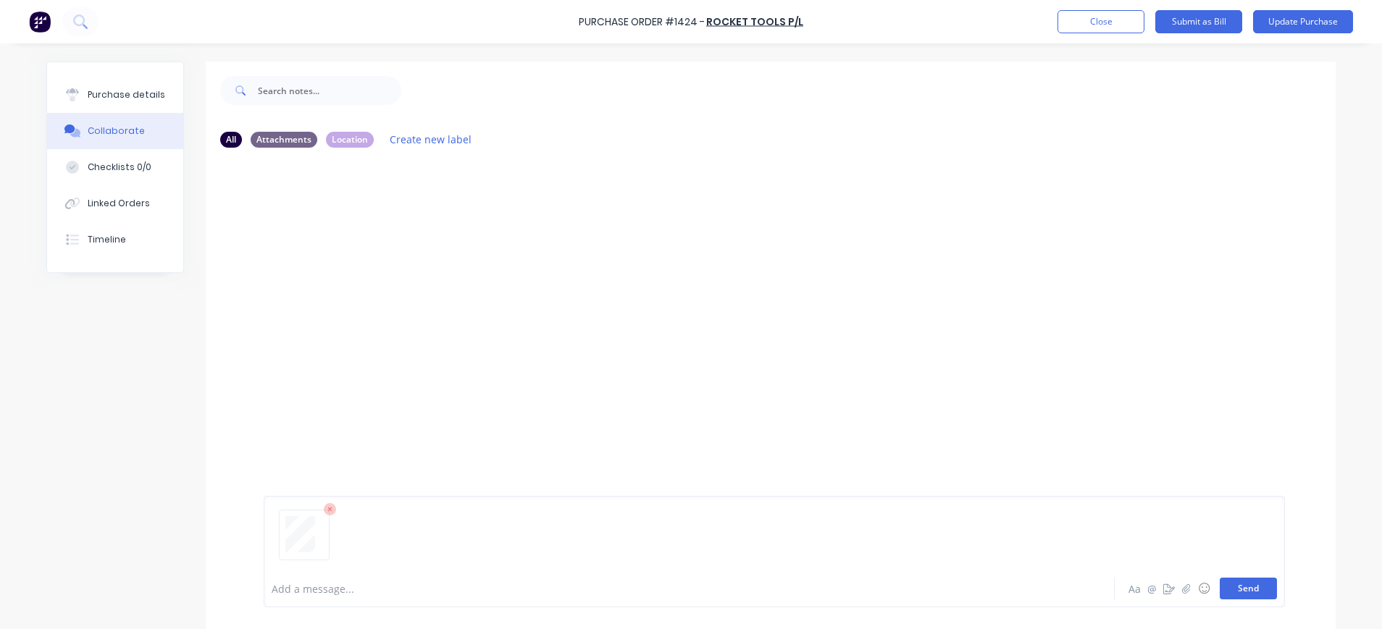
click at [1230, 587] on button "Send" at bounding box center [1248, 589] width 57 height 22
click at [90, 95] on div "Purchase details" at bounding box center [127, 94] width 78 height 13
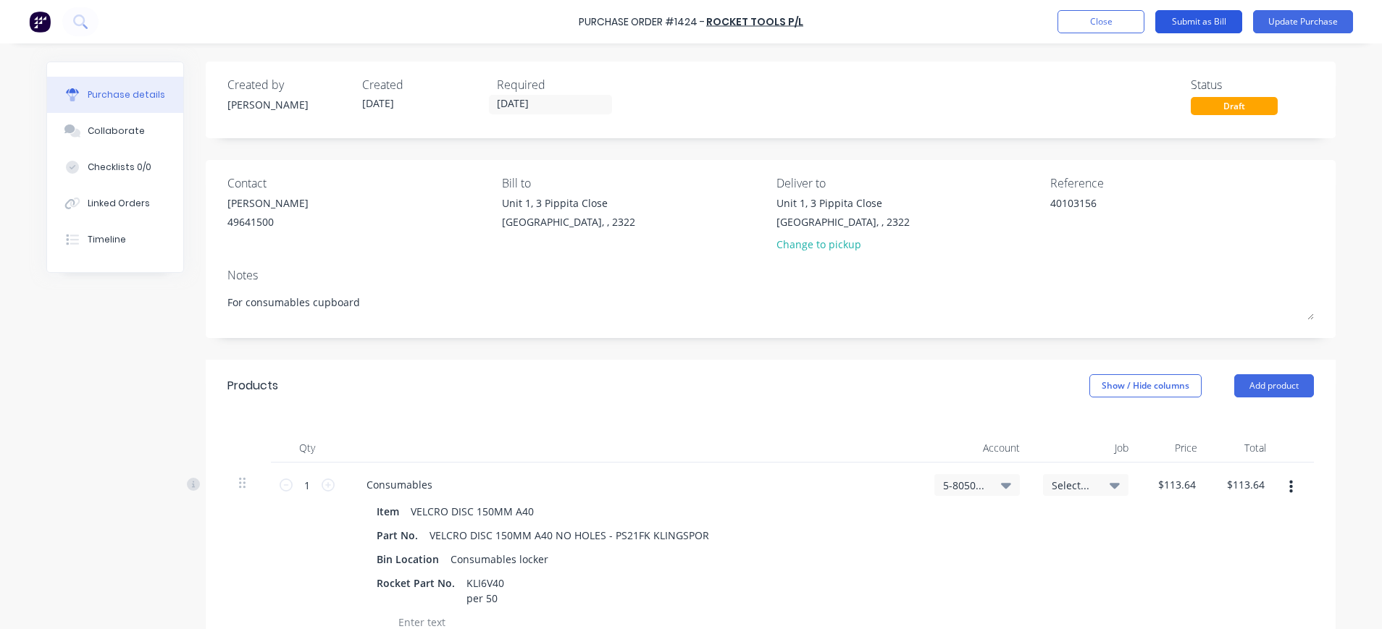
click at [1197, 22] on button "Submit as Bill" at bounding box center [1198, 21] width 87 height 23
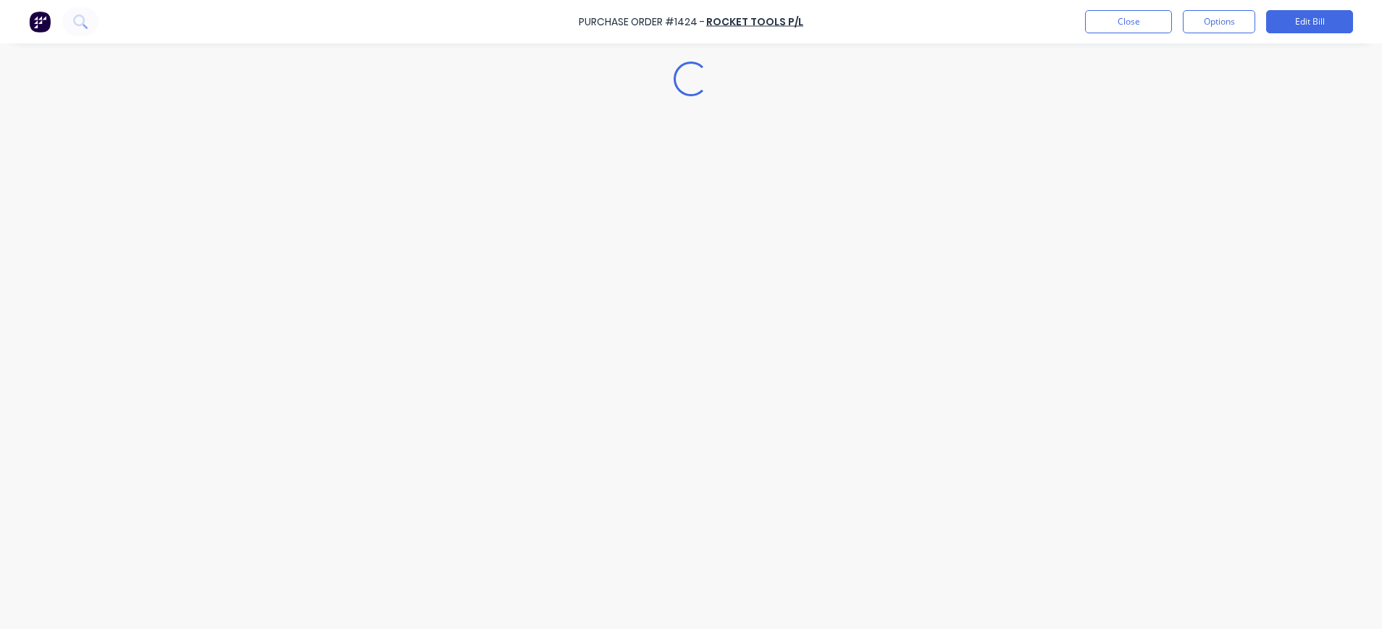
type textarea "x"
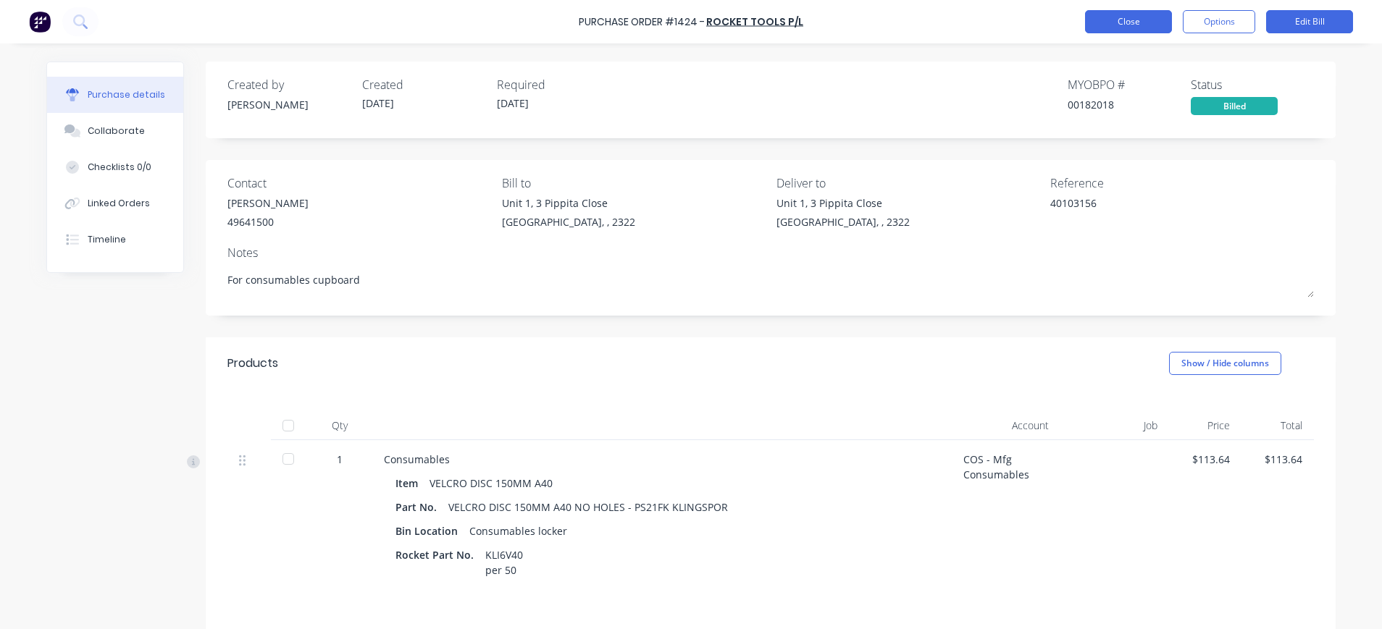
click at [1146, 24] on button "Close" at bounding box center [1128, 21] width 87 height 23
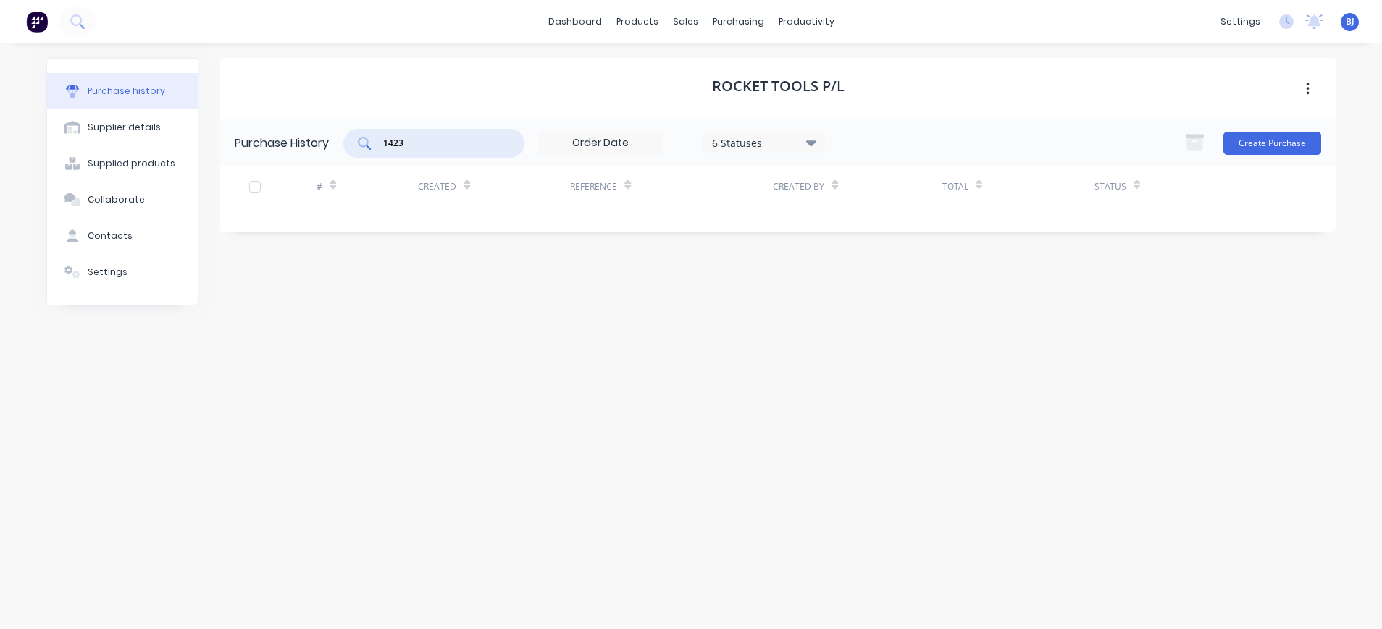
click at [416, 139] on input "1423" at bounding box center [442, 143] width 120 height 14
drag, startPoint x: 406, startPoint y: 138, endPoint x: 367, endPoint y: 138, distance: 39.1
click at [367, 138] on div "1423" at bounding box center [433, 143] width 181 height 29
click at [432, 137] on input "1412" at bounding box center [442, 143] width 120 height 14
click at [727, 28] on div "purchasing" at bounding box center [739, 22] width 66 height 22
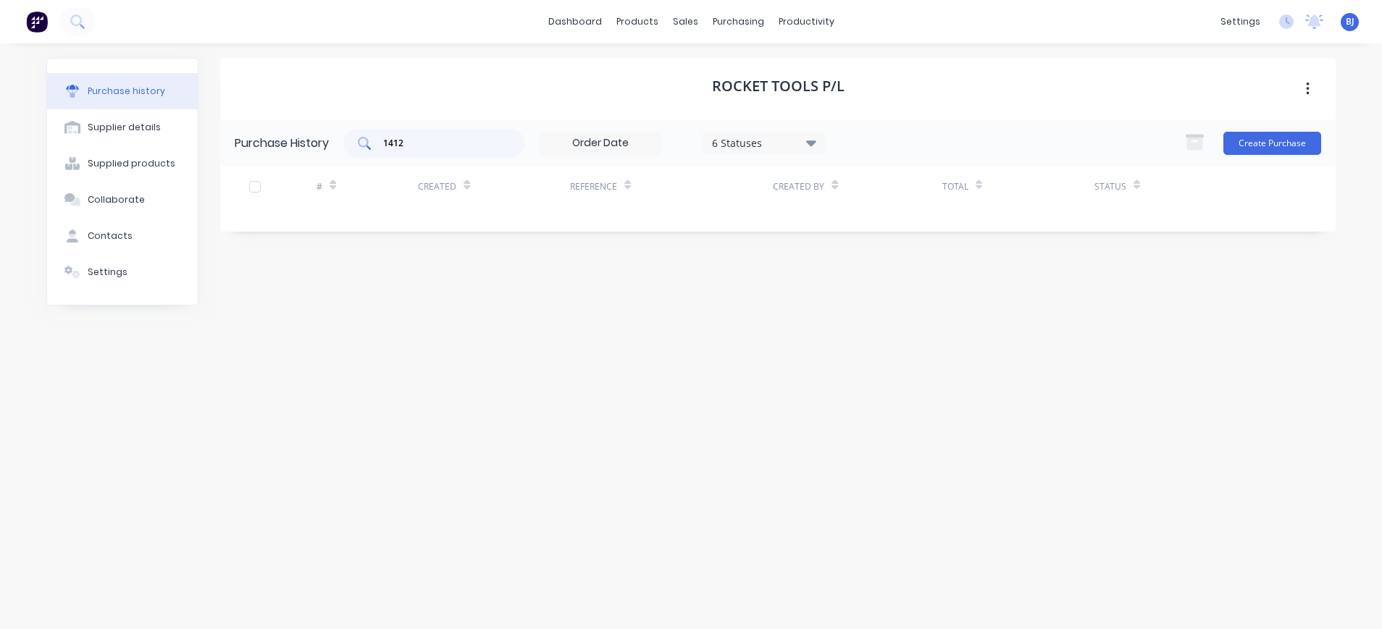
click at [434, 135] on div "1412" at bounding box center [433, 143] width 181 height 29
drag, startPoint x: 411, startPoint y: 138, endPoint x: 363, endPoint y: 143, distance: 48.7
click at [363, 143] on div "1412" at bounding box center [433, 143] width 181 height 29
type input "1412"
click at [746, 25] on div "purchasing" at bounding box center [739, 22] width 66 height 22
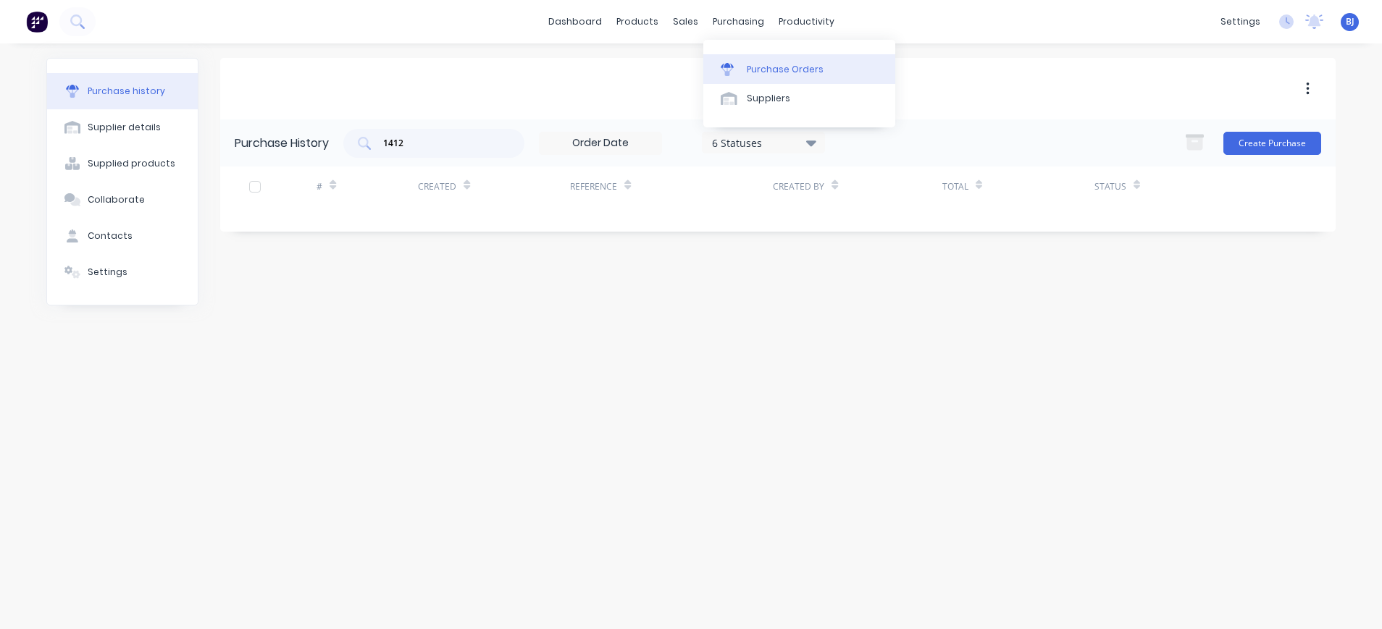
click at [766, 62] on link "Purchase Orders" at bounding box center [799, 68] width 192 height 29
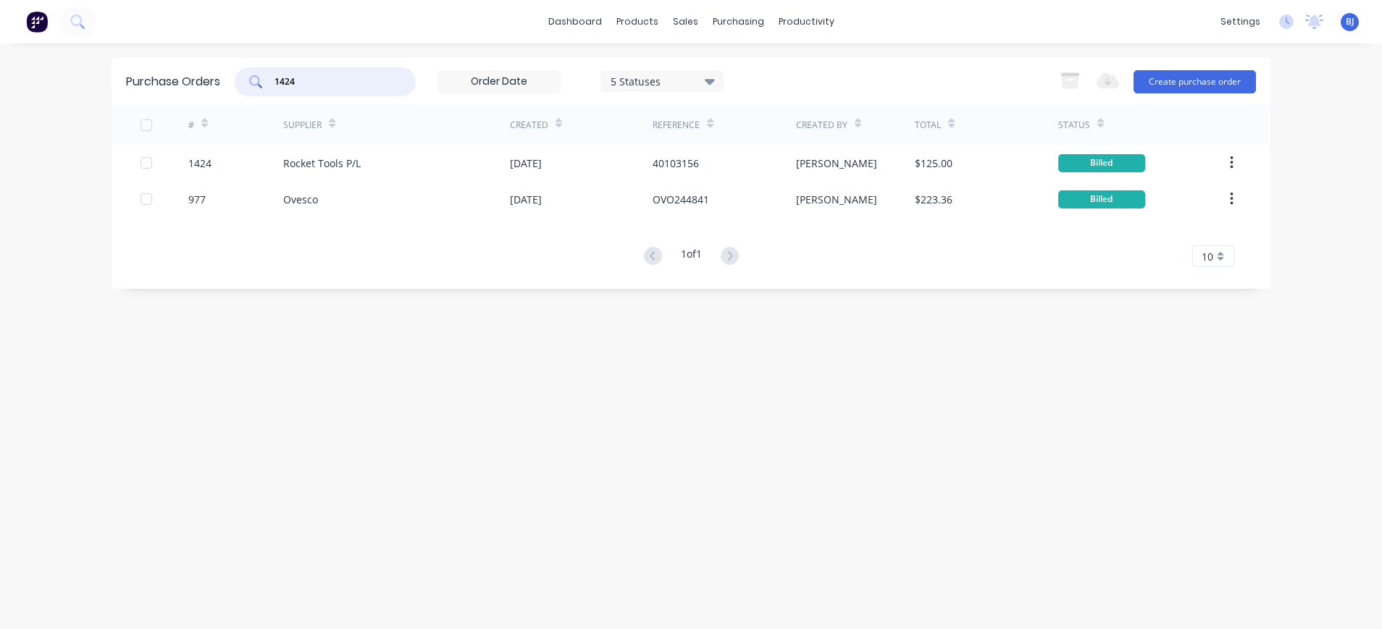
drag, startPoint x: 322, startPoint y: 81, endPoint x: 201, endPoint y: 79, distance: 121.0
click at [201, 79] on div "Purchase Orders 1424 5 Statuses 5 Statuses Export to Excel (XLSX) Create purcha…" at bounding box center [691, 81] width 1159 height 47
type input "1412"
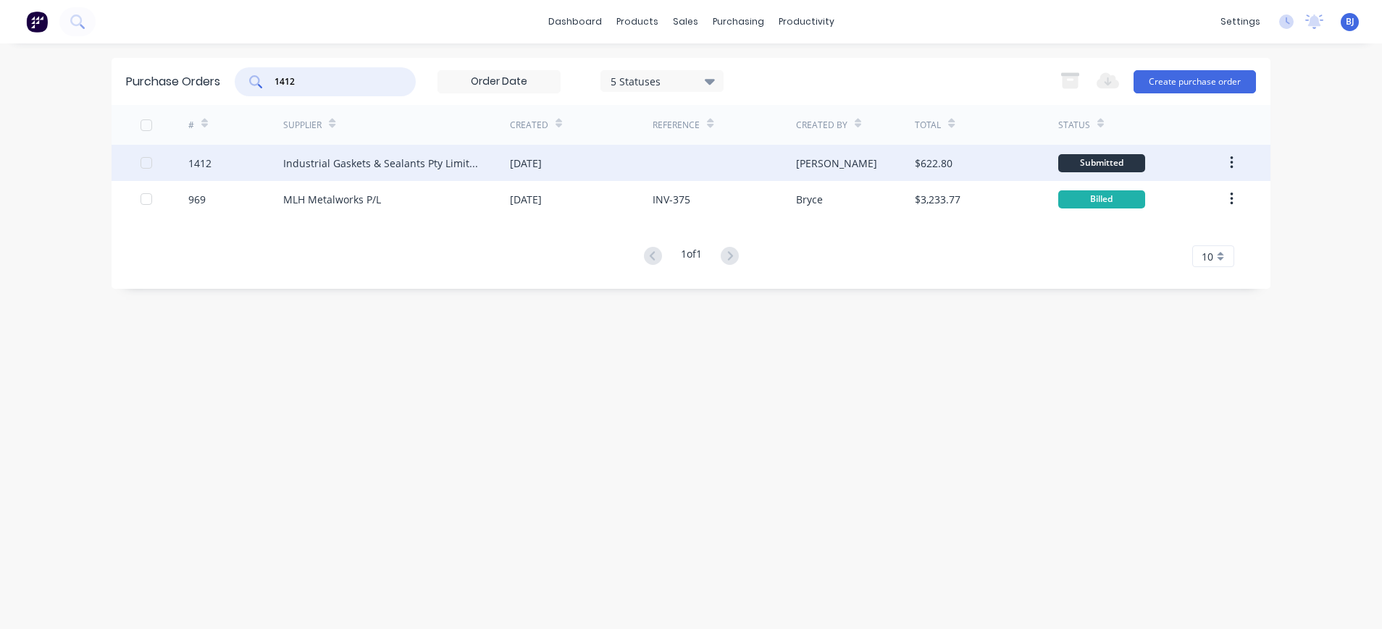
click at [416, 158] on div "Industrial Gaskets & Sealants Pty Limited" at bounding box center [382, 163] width 198 height 15
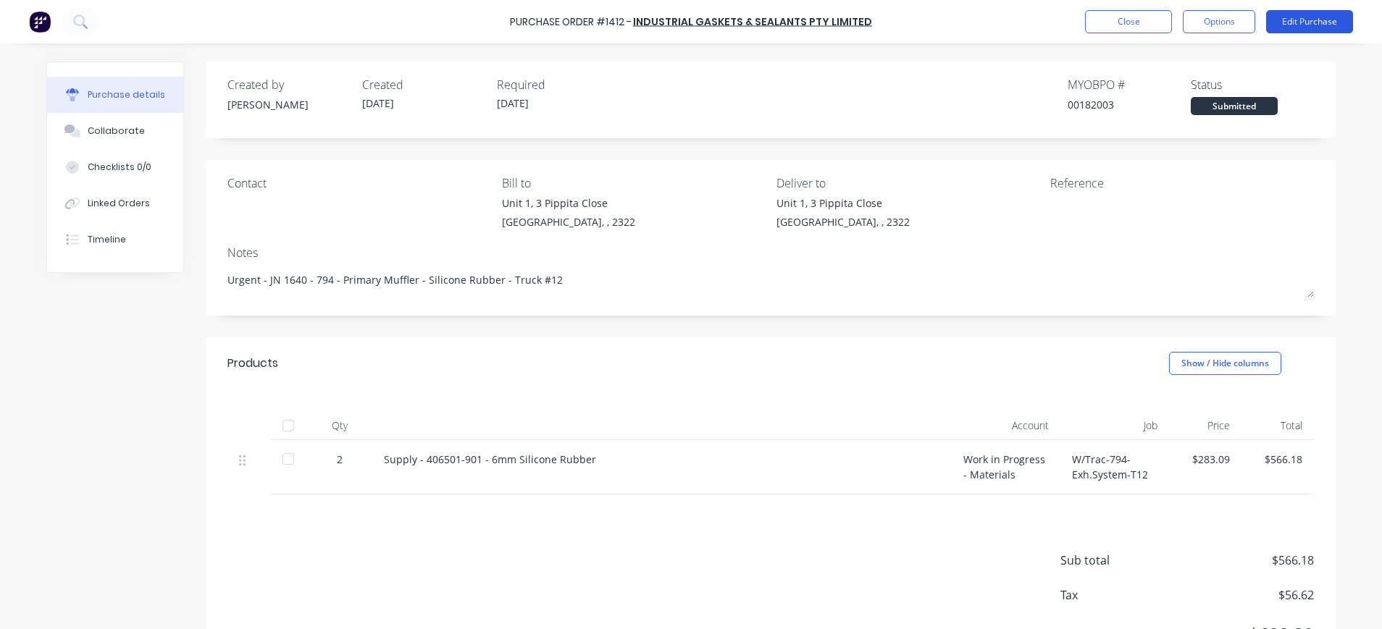
click at [1313, 22] on button "Edit Purchase" at bounding box center [1309, 21] width 87 height 23
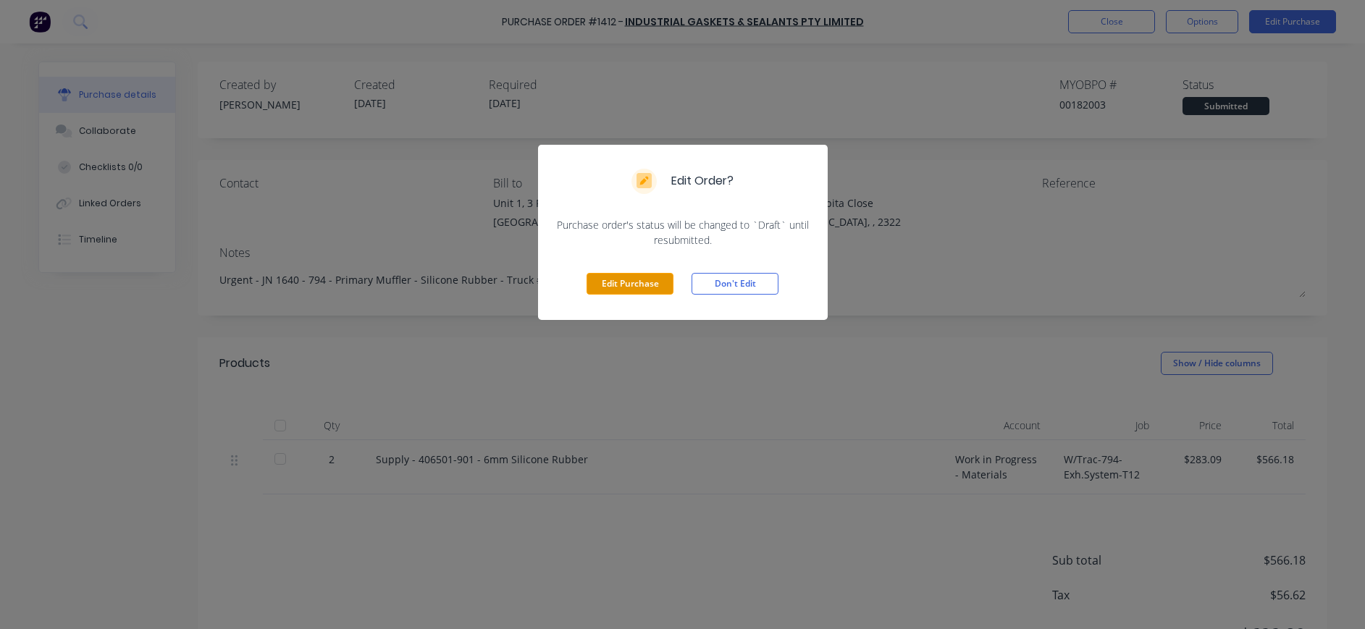
click at [611, 285] on button "Edit Purchase" at bounding box center [630, 284] width 87 height 22
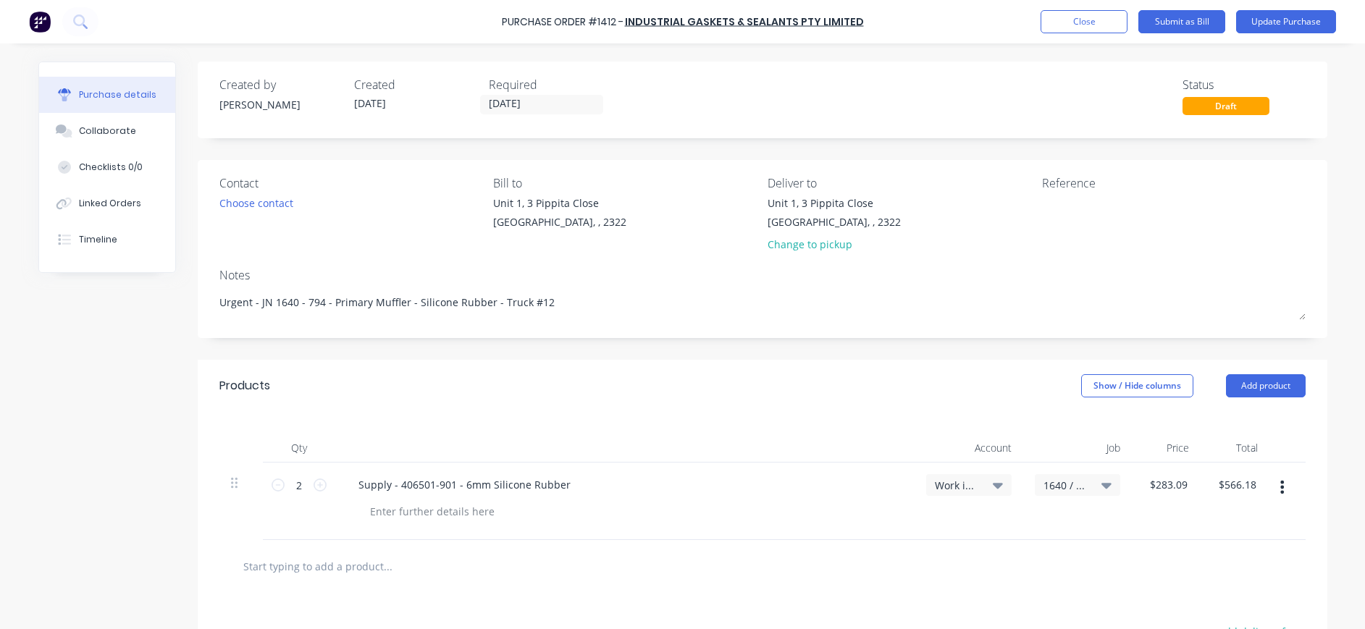
type textarea "x"
drag, startPoint x: 1081, startPoint y: 199, endPoint x: 1140, endPoint y: 192, distance: 59.8
click at [1080, 199] on textarea at bounding box center [1140, 212] width 181 height 33
type textarea "inv-"
type textarea "x"
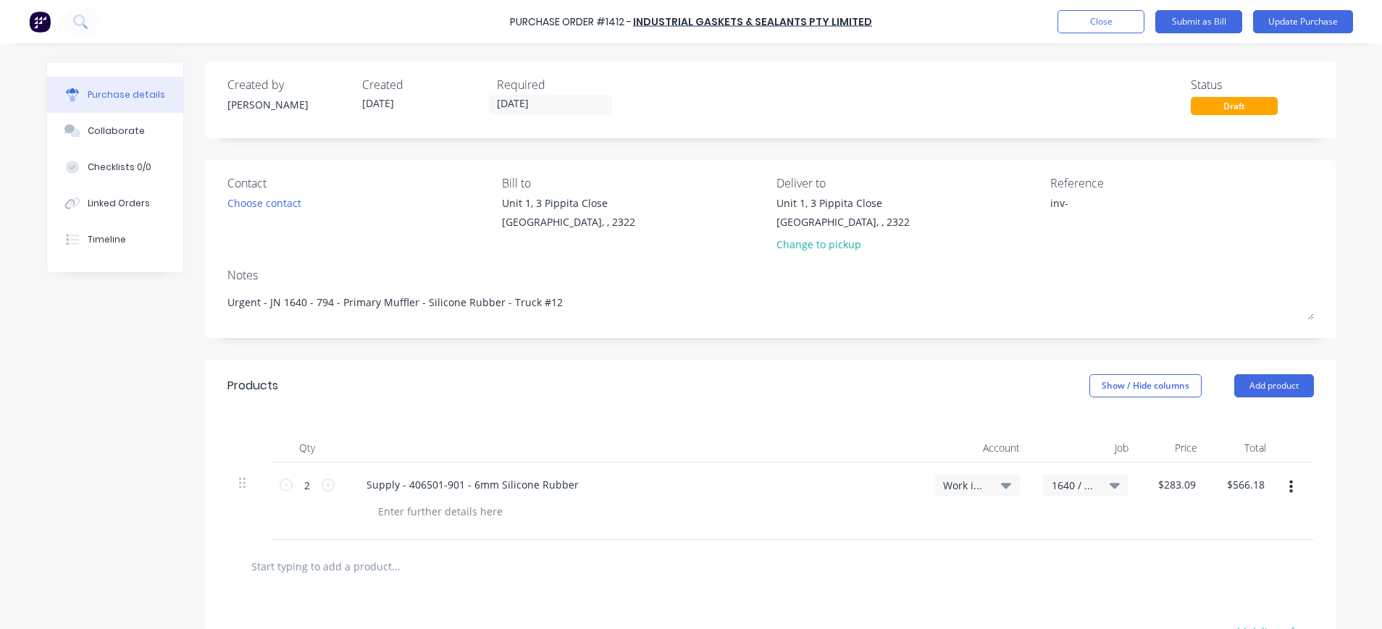
type textarea "inv-1"
type textarea "x"
type textarea "inv-12"
type textarea "x"
type textarea "inv-121"
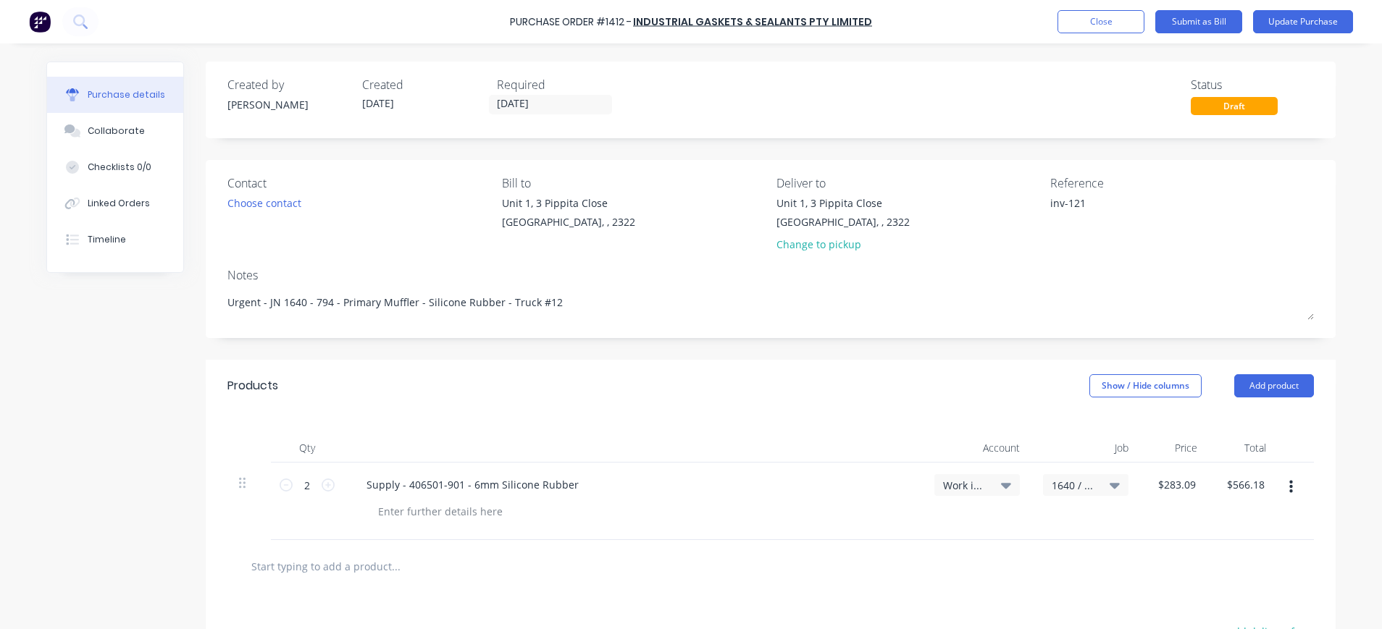
type textarea "x"
type textarea "inv-1219"
type textarea "x"
type textarea "inv-12196"
type textarea "x"
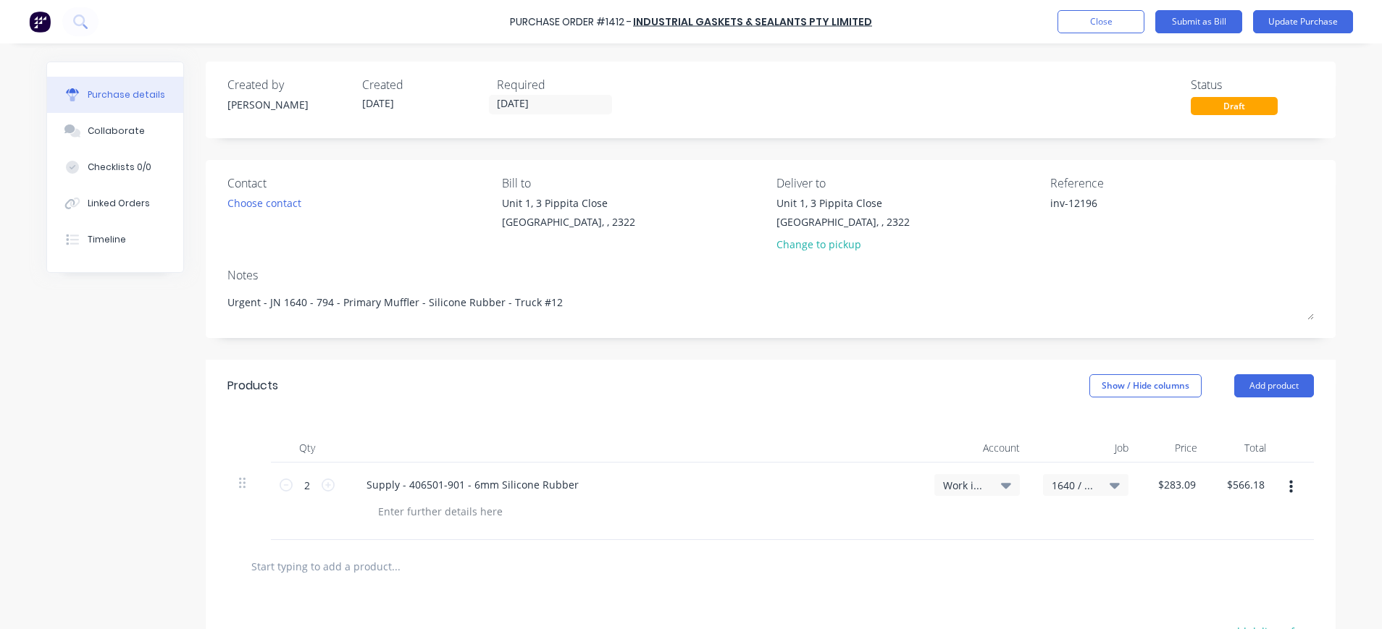
type textarea "inv-121963"
type textarea "x"
drag, startPoint x: 1055, startPoint y: 204, endPoint x: 1042, endPoint y: 203, distance: 12.4
click at [1050, 203] on textarea "inv-121963" at bounding box center [1140, 212] width 181 height 33
type textarea "INV-121963"
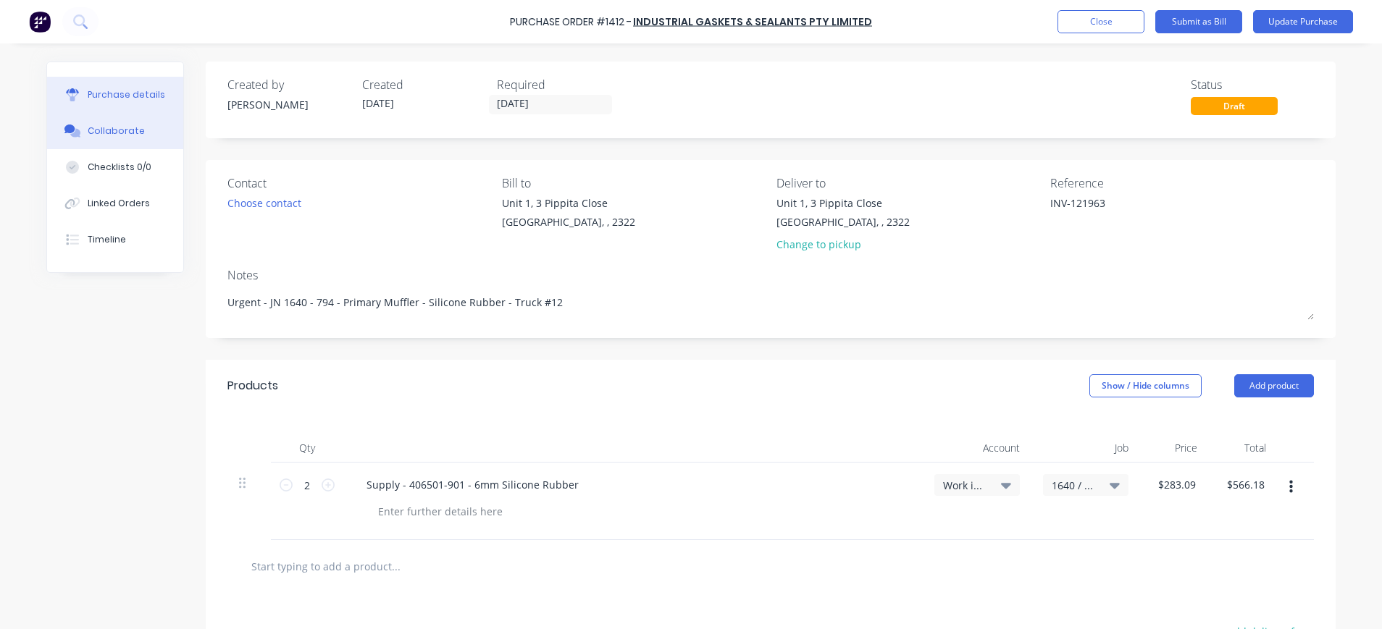
type textarea "x"
type textarea "INV-121963"
drag, startPoint x: 104, startPoint y: 130, endPoint x: 397, endPoint y: 179, distance: 297.5
click at [113, 131] on div "Collaborate" at bounding box center [116, 131] width 57 height 13
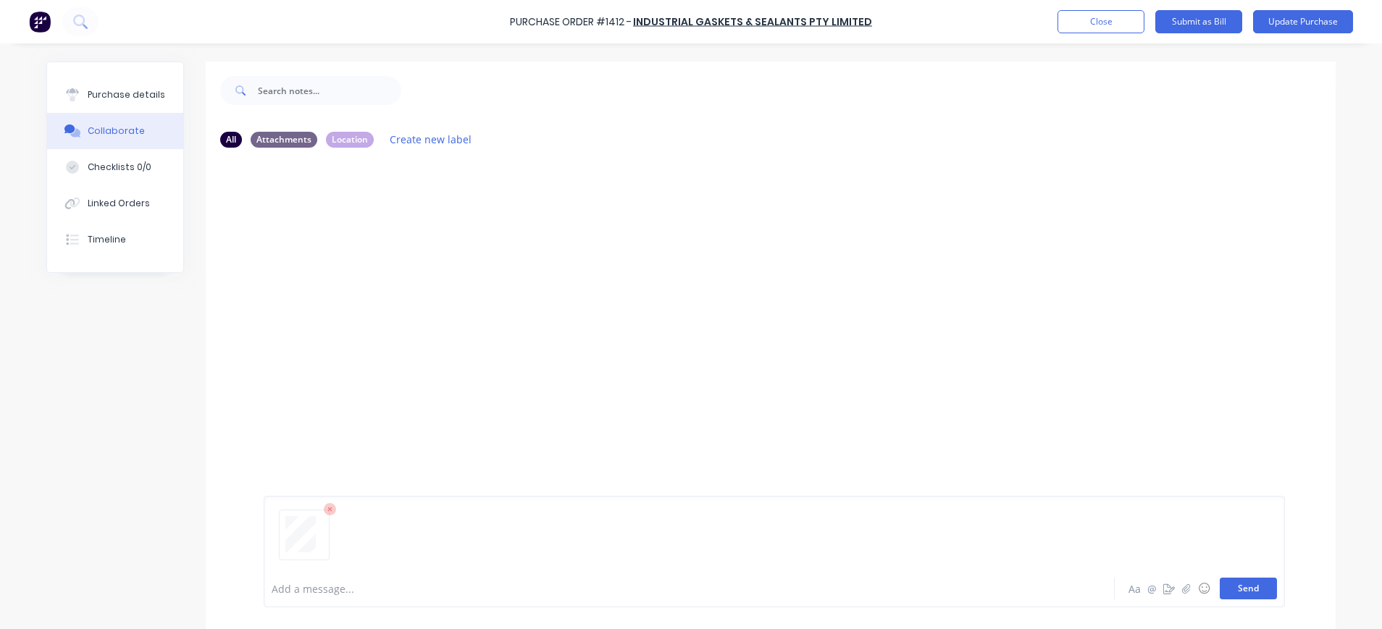
click at [1245, 590] on button "Send" at bounding box center [1248, 589] width 57 height 22
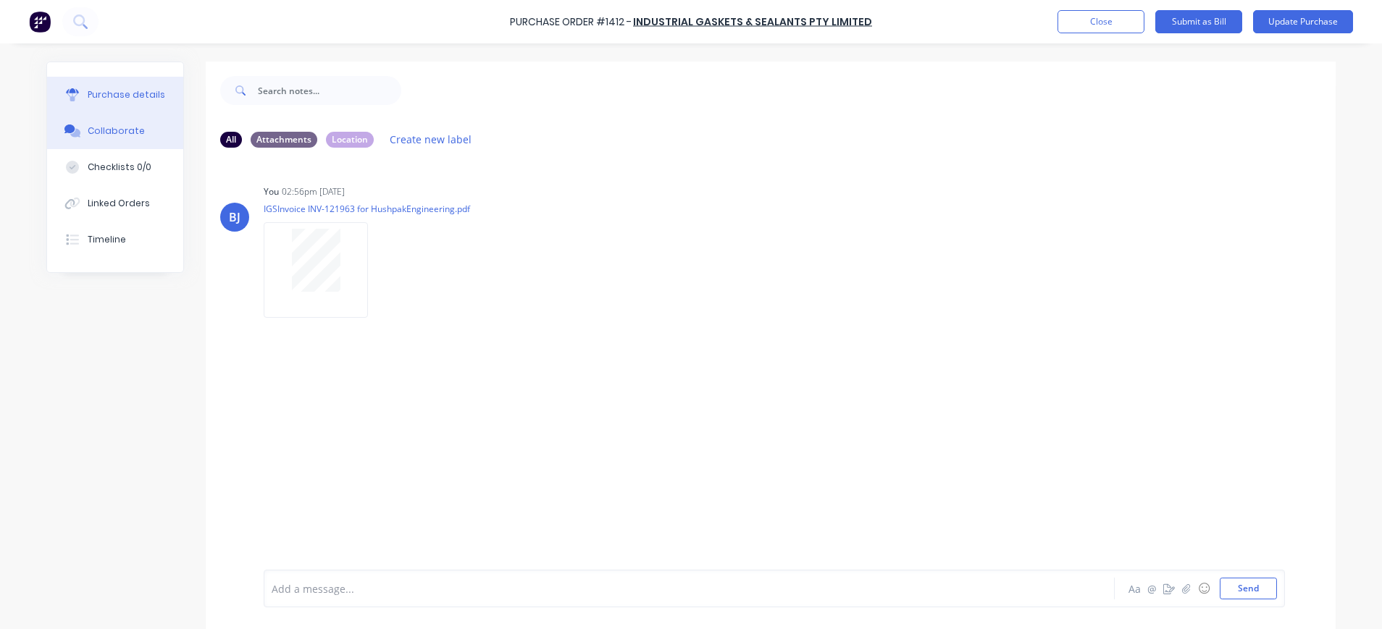
click at [132, 103] on button "Purchase details" at bounding box center [115, 95] width 136 height 36
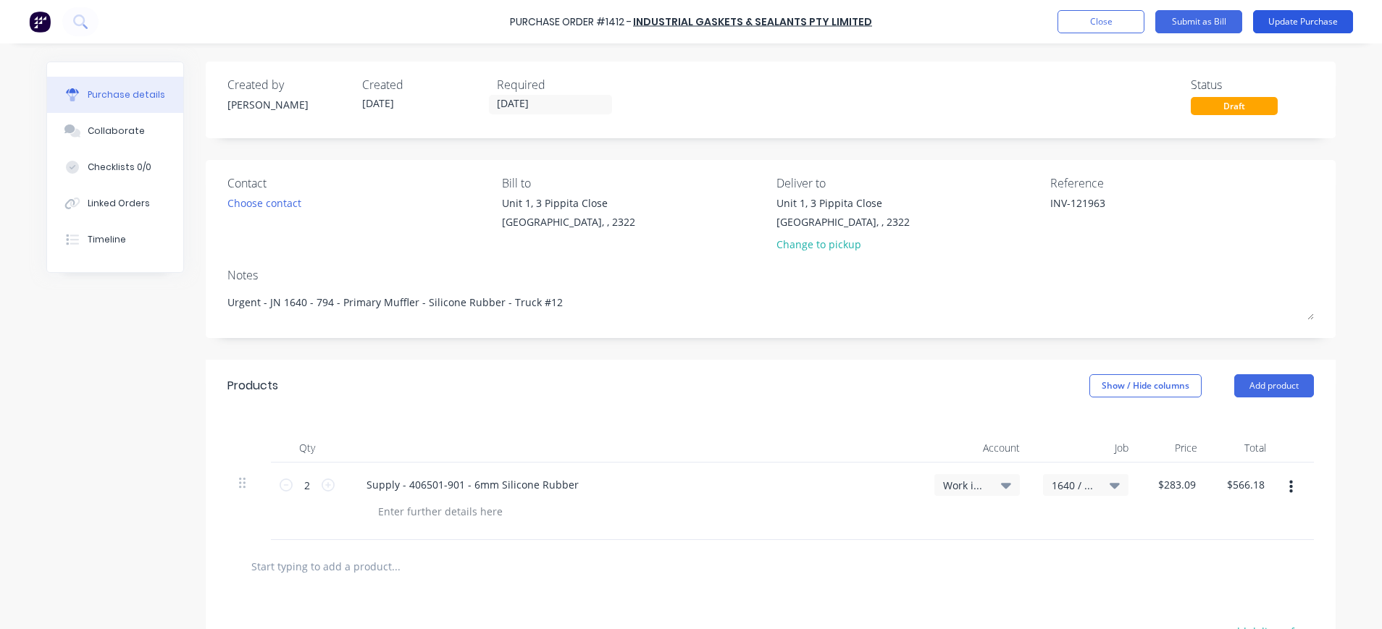
click at [1310, 25] on button "Update Purchase" at bounding box center [1303, 21] width 100 height 23
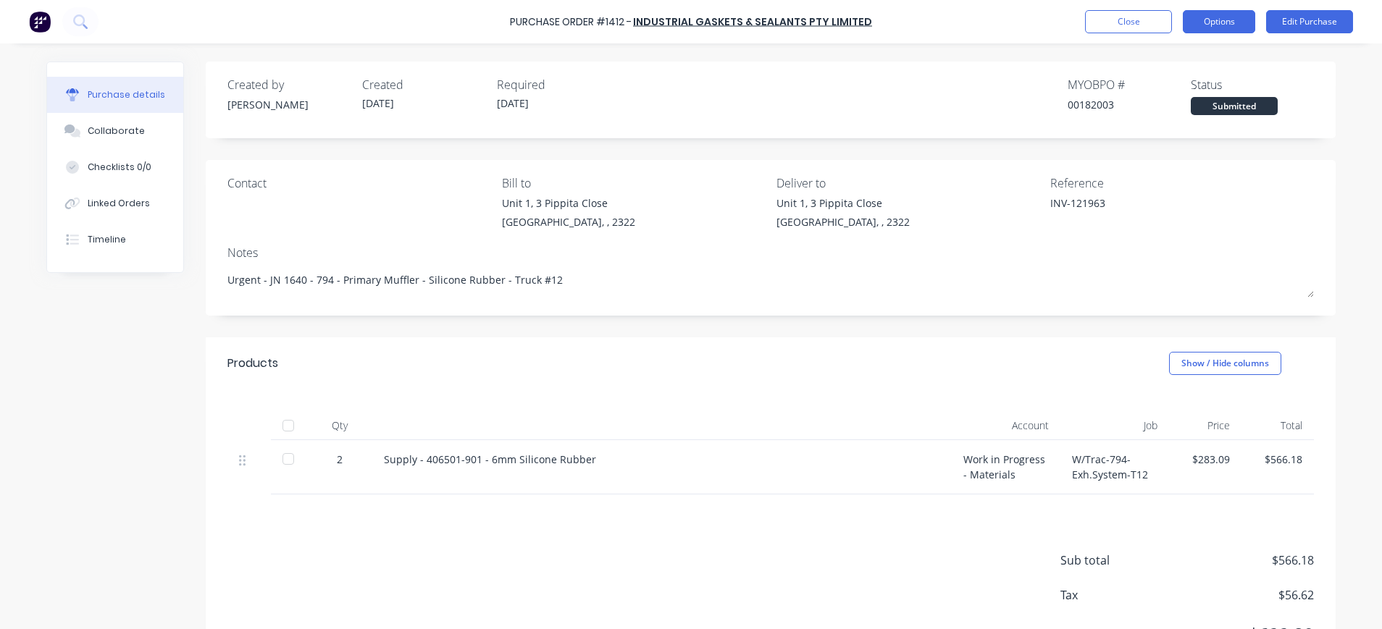
click at [1229, 22] on button "Options" at bounding box center [1219, 21] width 72 height 23
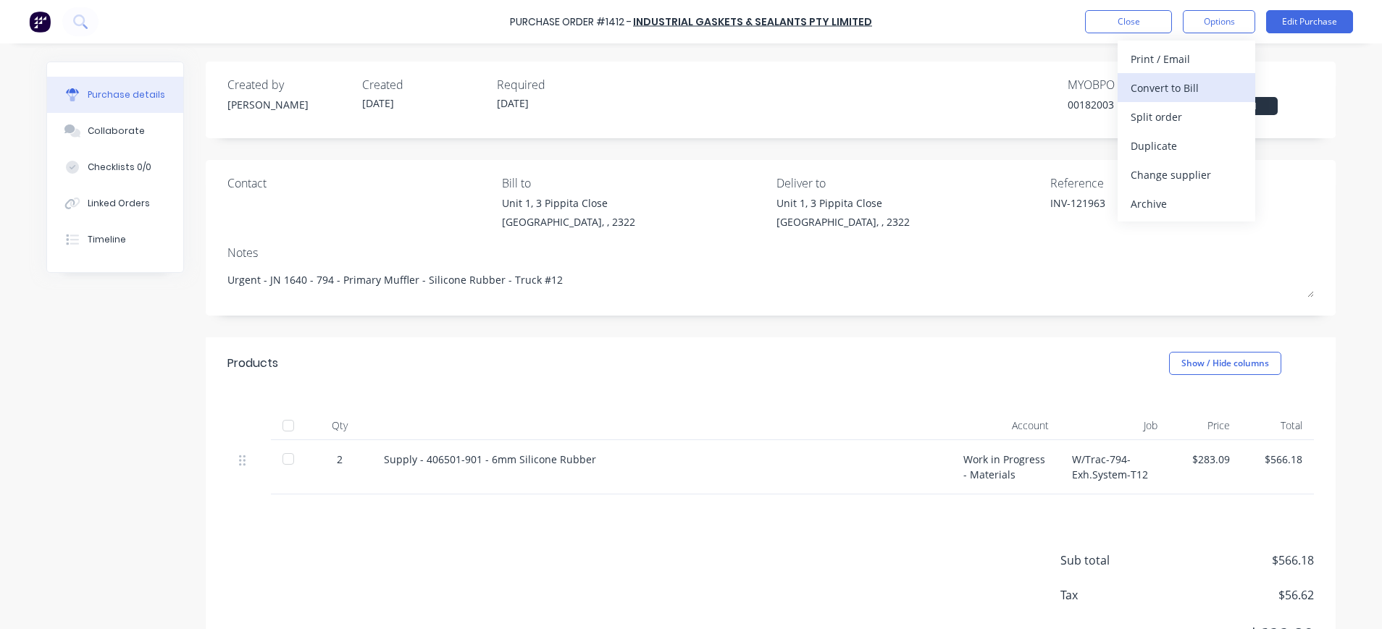
click at [1181, 78] on div "Convert to Bill" at bounding box center [1187, 88] width 112 height 21
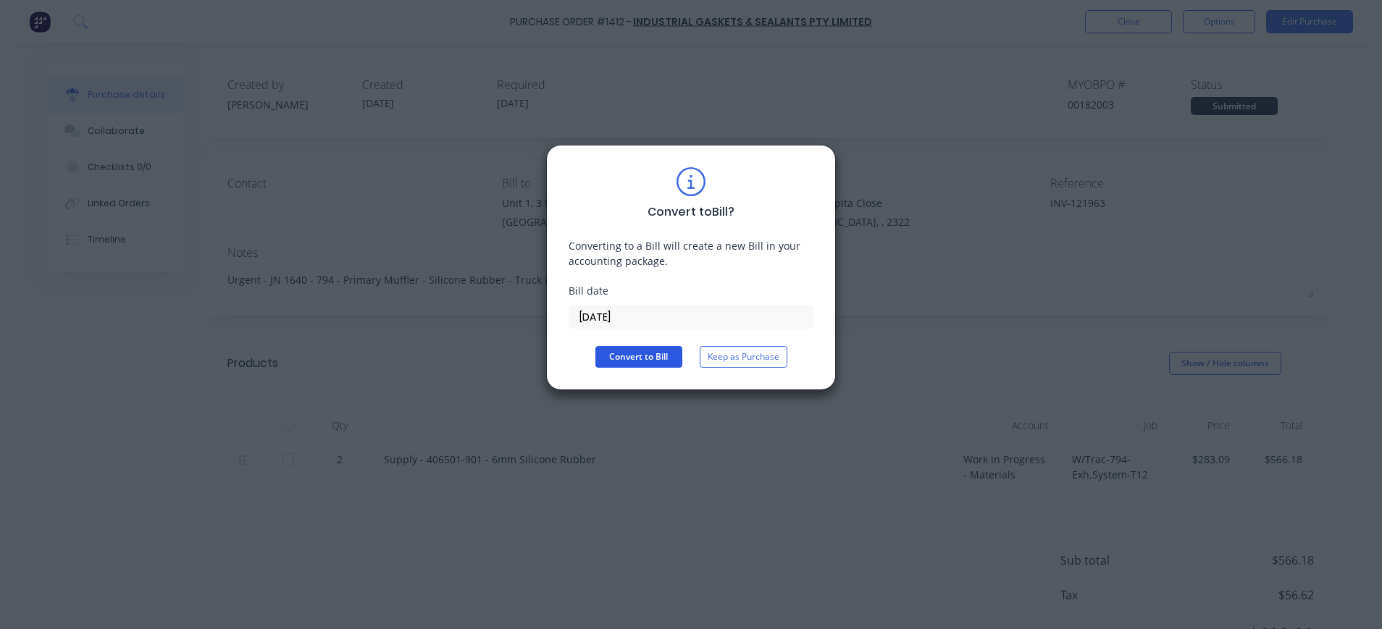
click at [653, 361] on button "Convert to Bill" at bounding box center [638, 357] width 87 height 22
type textarea "x"
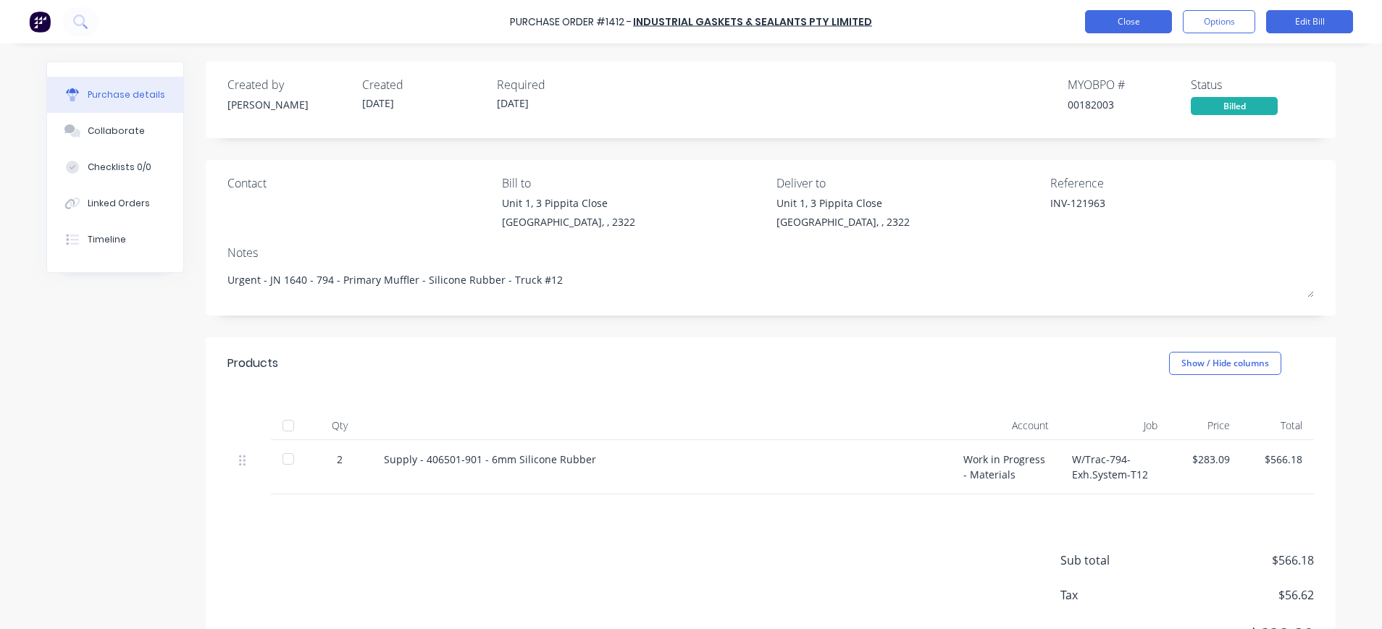
click at [1145, 19] on button "Close" at bounding box center [1128, 21] width 87 height 23
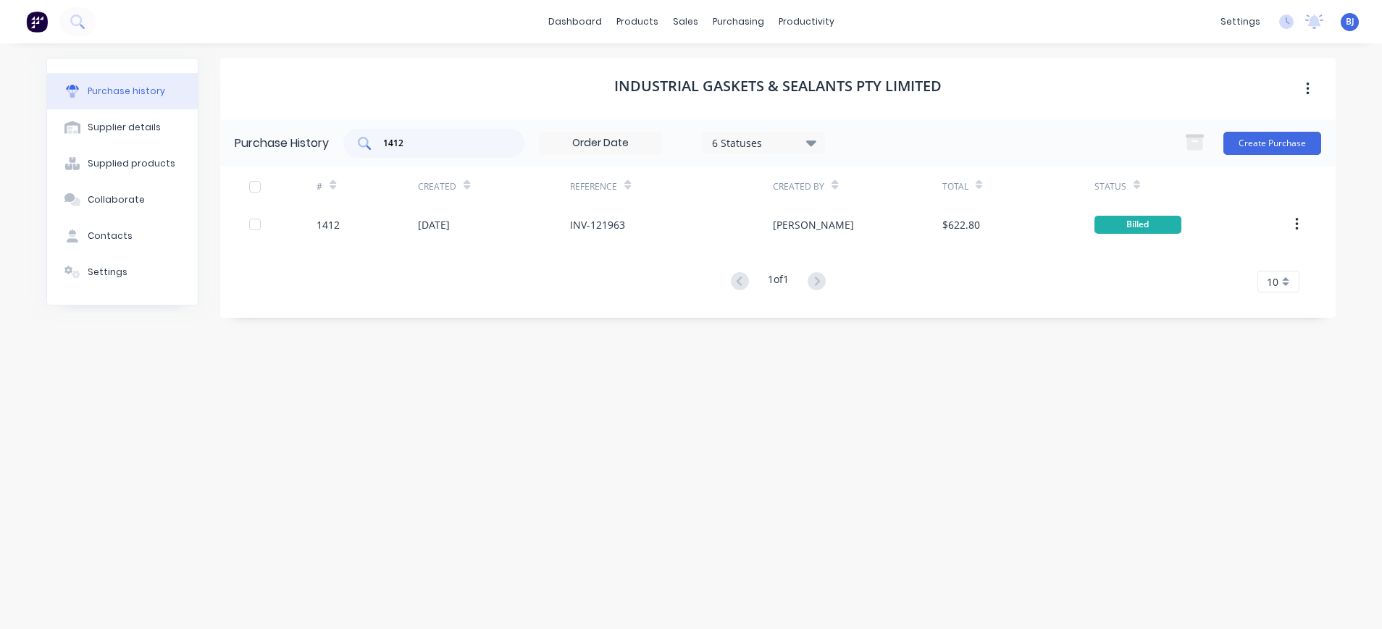
click at [409, 152] on div "1412" at bounding box center [433, 143] width 181 height 29
drag, startPoint x: 414, startPoint y: 148, endPoint x: 289, endPoint y: 159, distance: 125.8
click at [332, 152] on div "Purchase History 1412 6 Statuses 6 Statuses Create Purchase" at bounding box center [778, 143] width 1116 height 47
type input "1376"
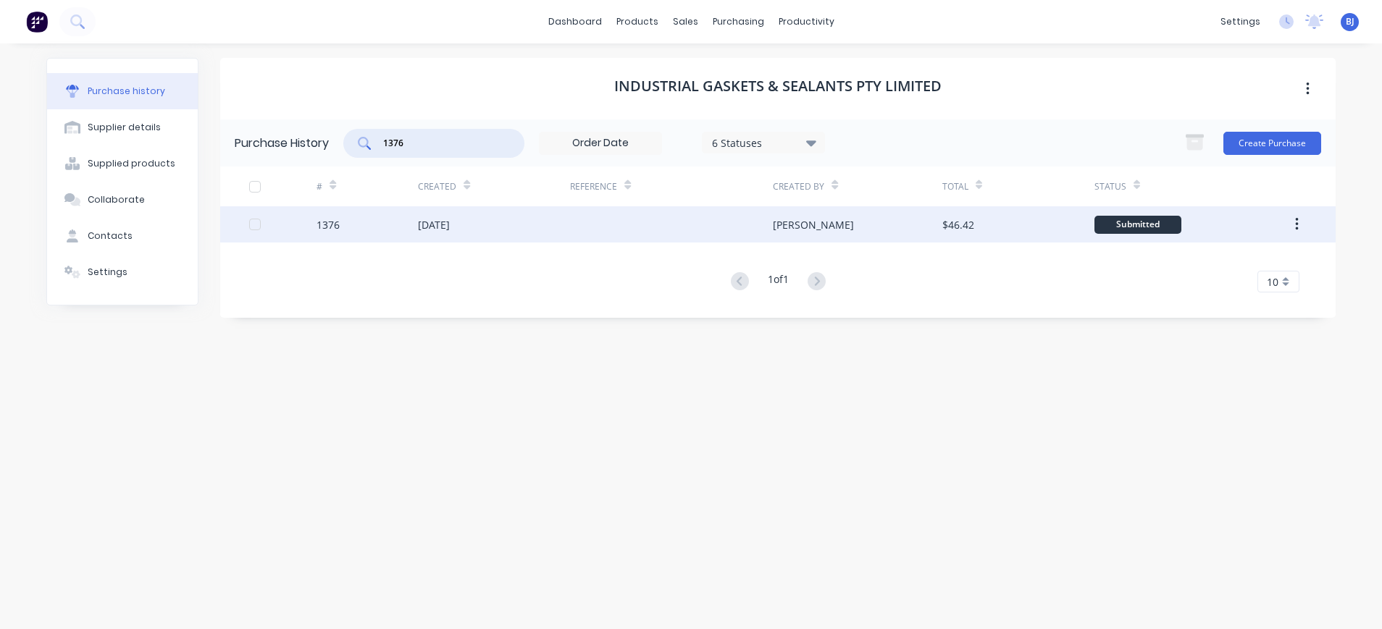
click at [420, 220] on div "[DATE]" at bounding box center [434, 224] width 32 height 15
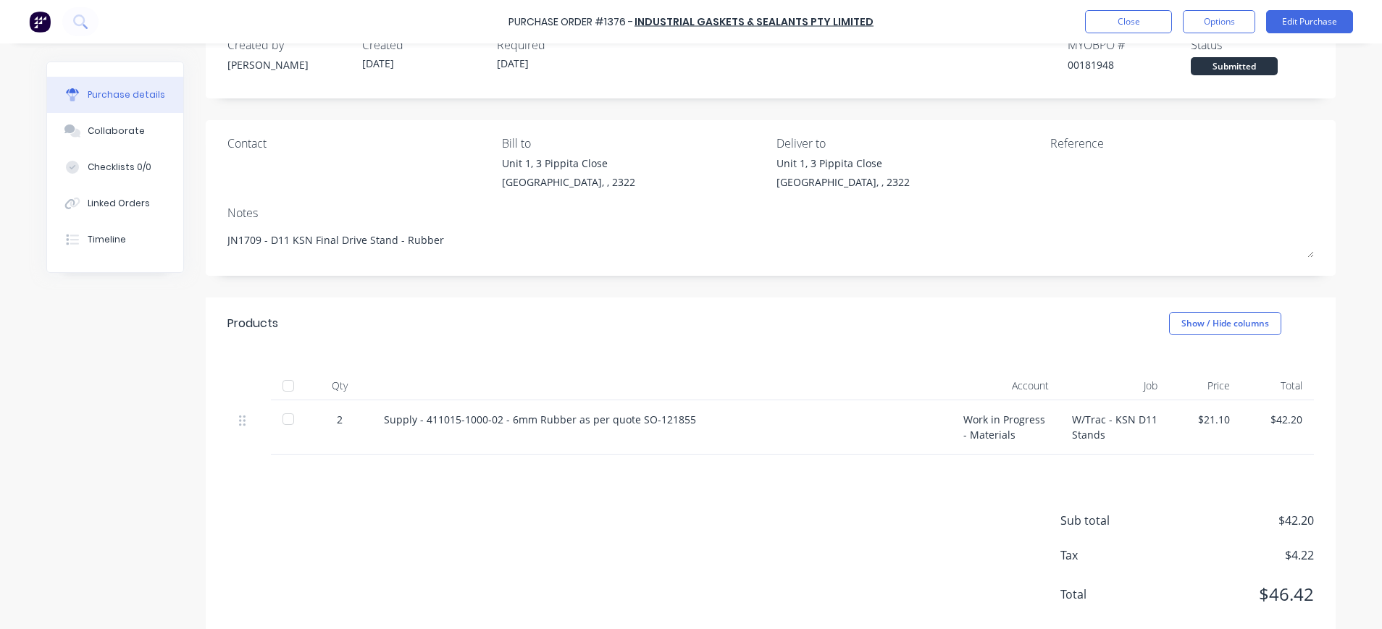
scroll to position [72, 0]
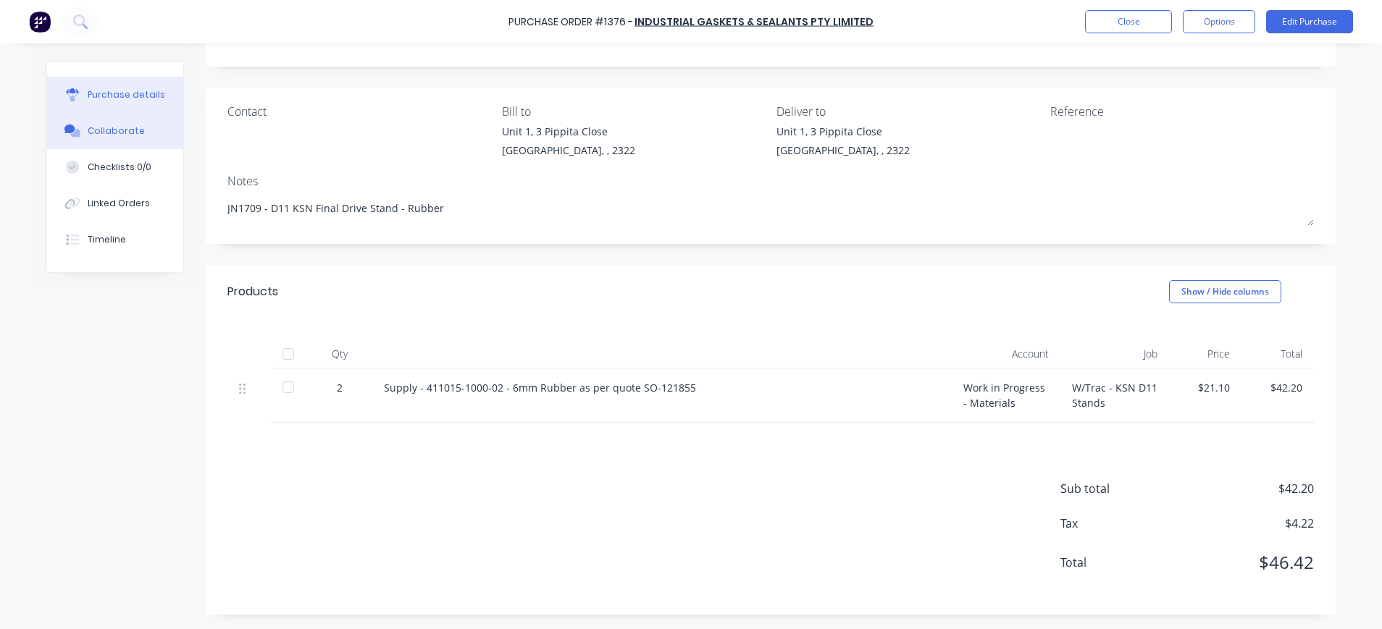
click at [131, 137] on button "Collaborate" at bounding box center [115, 131] width 136 height 36
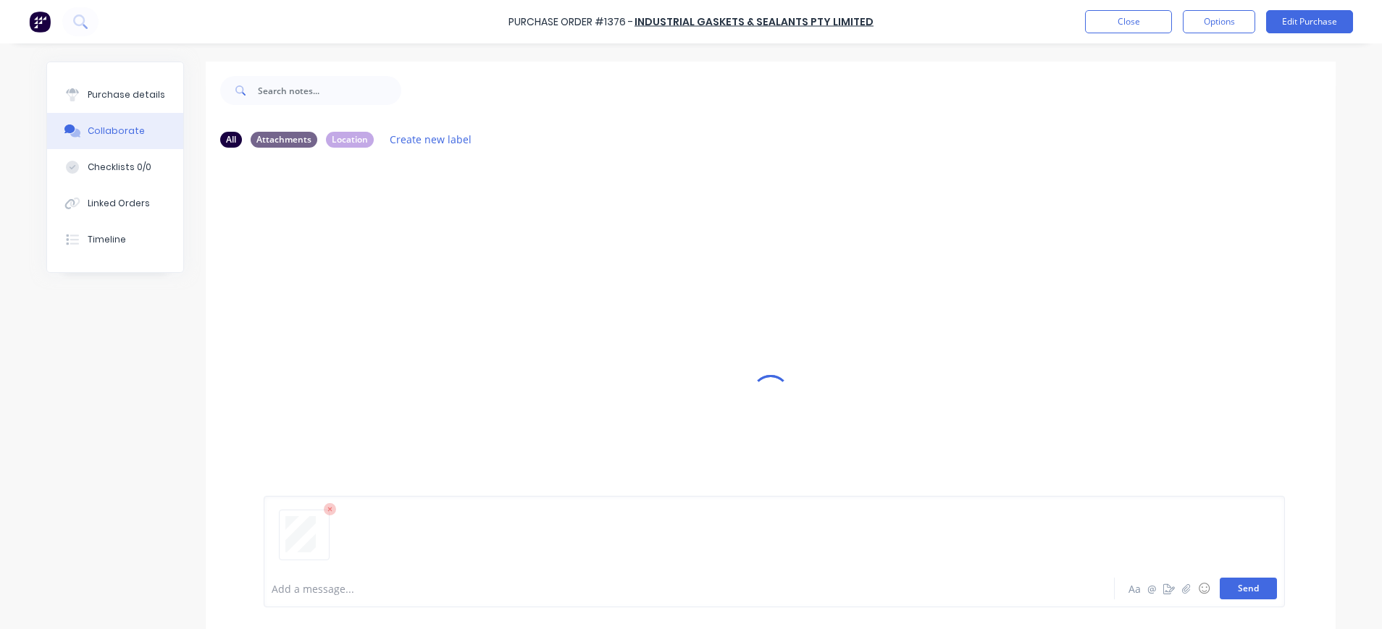
click at [1236, 586] on button "Send" at bounding box center [1248, 589] width 57 height 22
click at [112, 98] on div "Purchase details" at bounding box center [127, 94] width 78 height 13
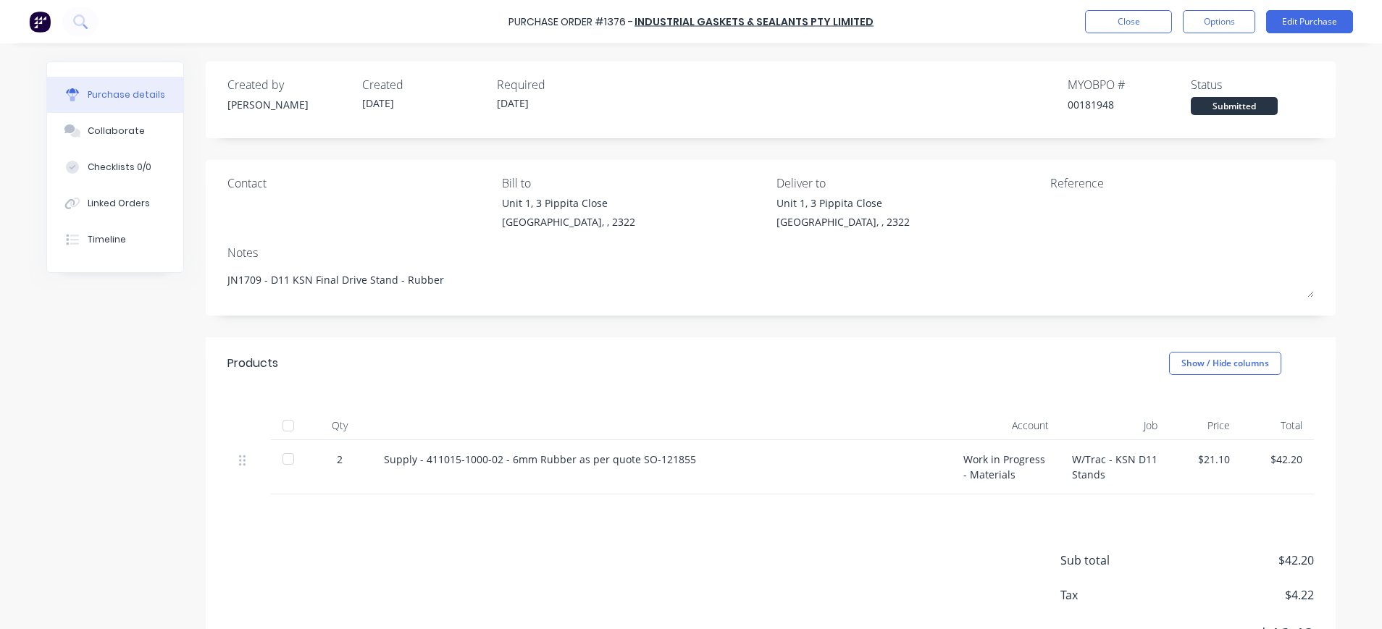
drag, startPoint x: 1025, startPoint y: 191, endPoint x: 1063, endPoint y: 214, distance: 44.8
click at [1026, 192] on div "Deliver to [STREET_ADDRESS]" at bounding box center [909, 206] width 264 height 62
click at [1342, 15] on button "Edit Purchase" at bounding box center [1309, 21] width 87 height 23
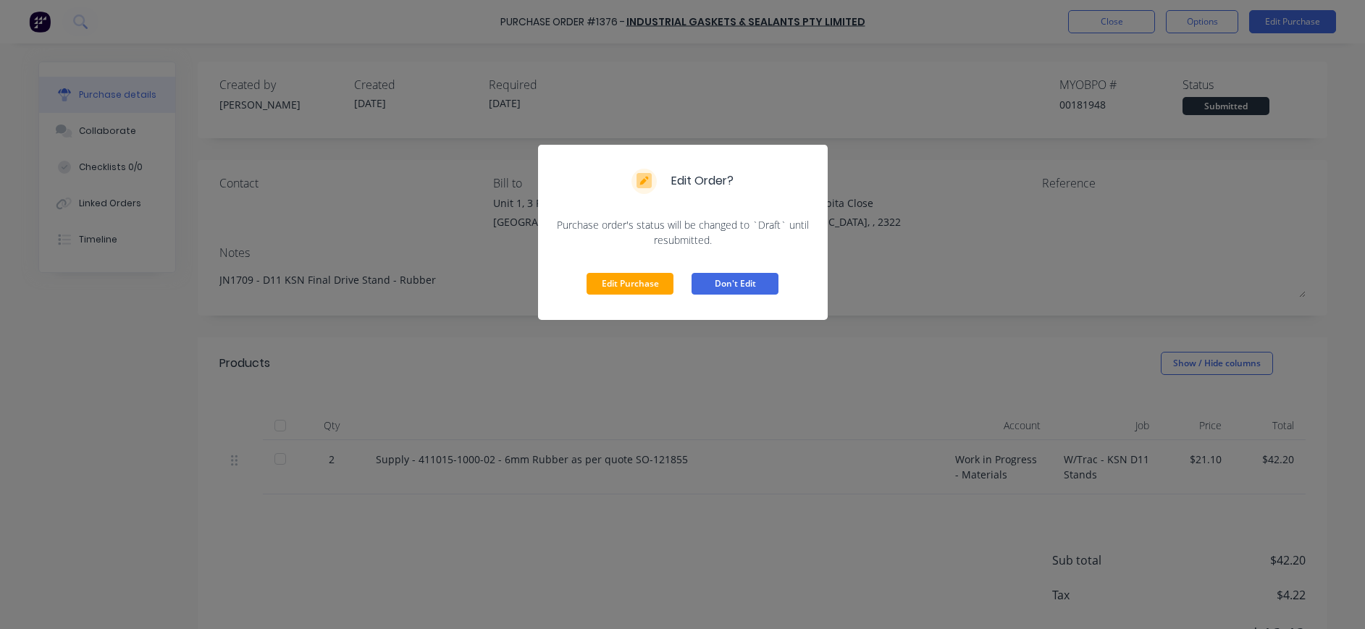
drag, startPoint x: 608, startPoint y: 281, endPoint x: 698, endPoint y: 278, distance: 89.9
click at [608, 281] on button "Edit Purchase" at bounding box center [630, 284] width 87 height 22
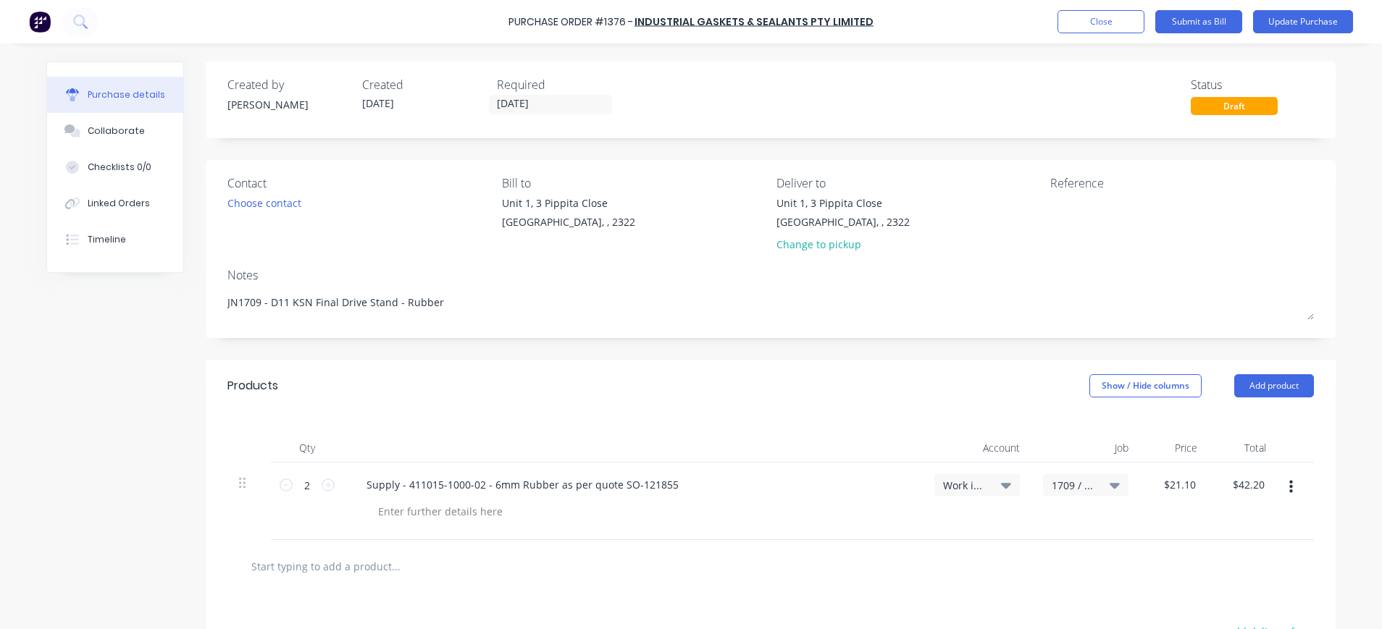
type textarea "x"
click at [1086, 192] on div "Reference" at bounding box center [1182, 217] width 264 height 85
click at [1070, 209] on textarea at bounding box center [1140, 212] width 181 height 33
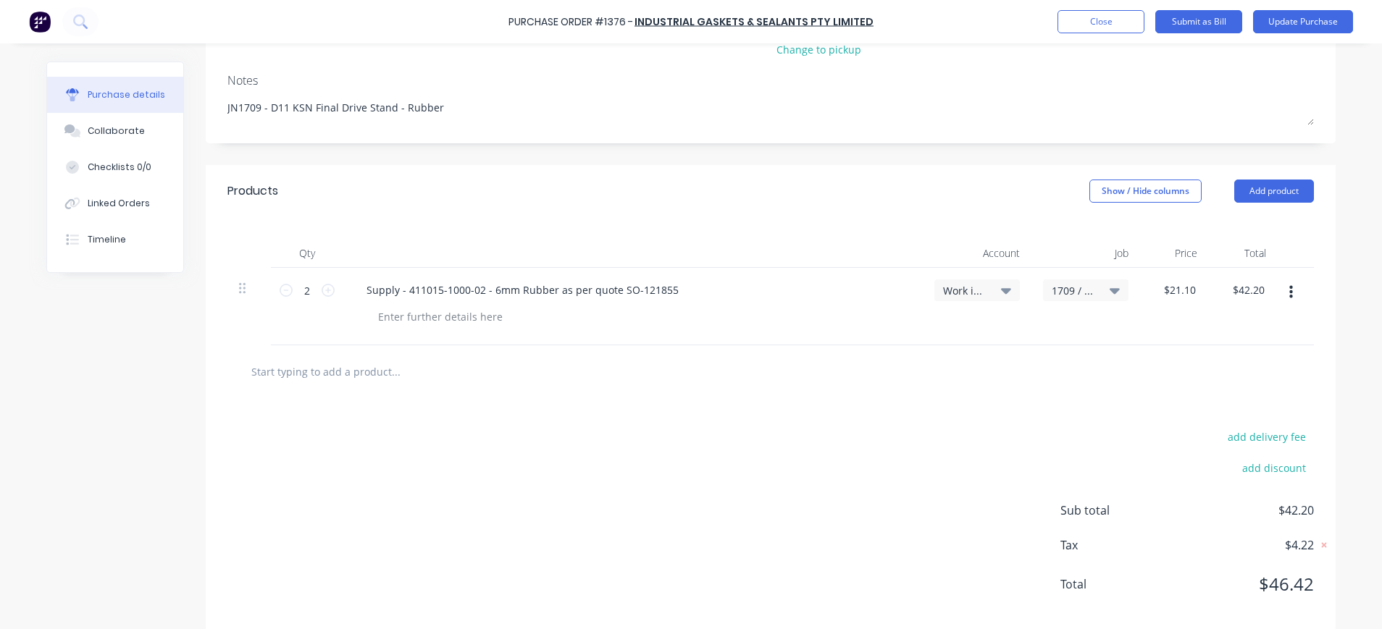
scroll to position [217, 0]
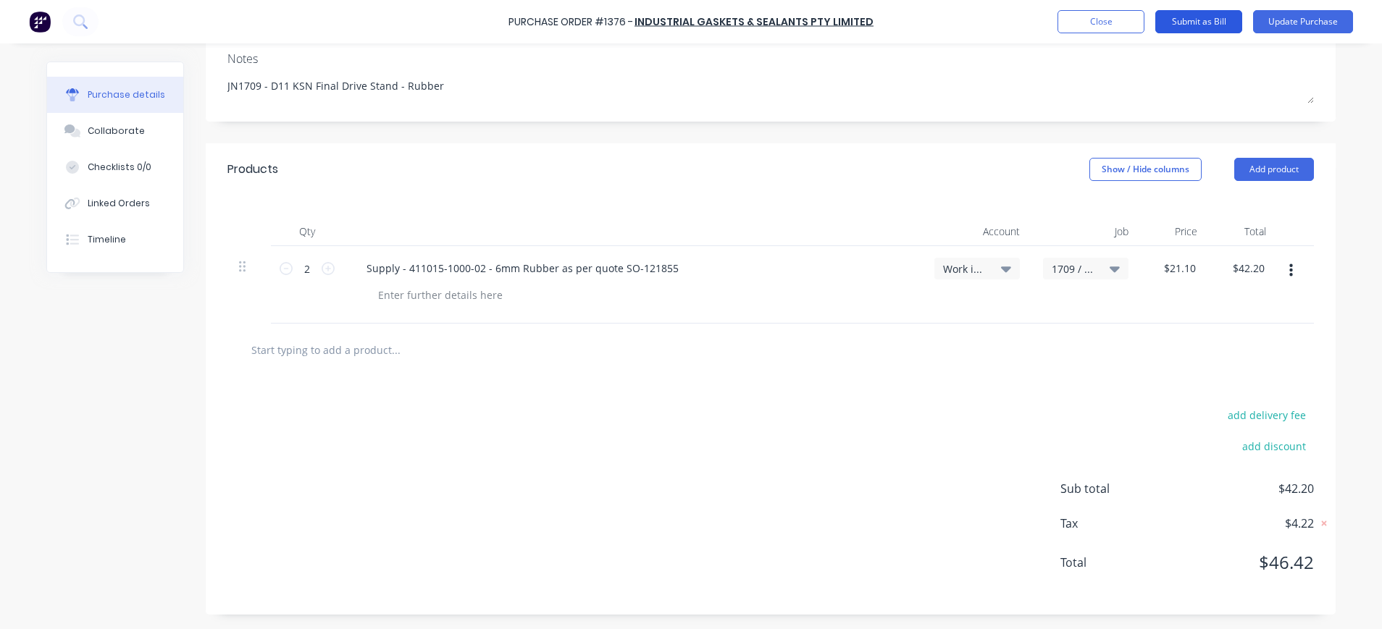
type textarea "INV-121855"
type textarea "x"
type textarea "INV-121855"
click at [1207, 22] on button "Submit as Bill" at bounding box center [1198, 21] width 87 height 23
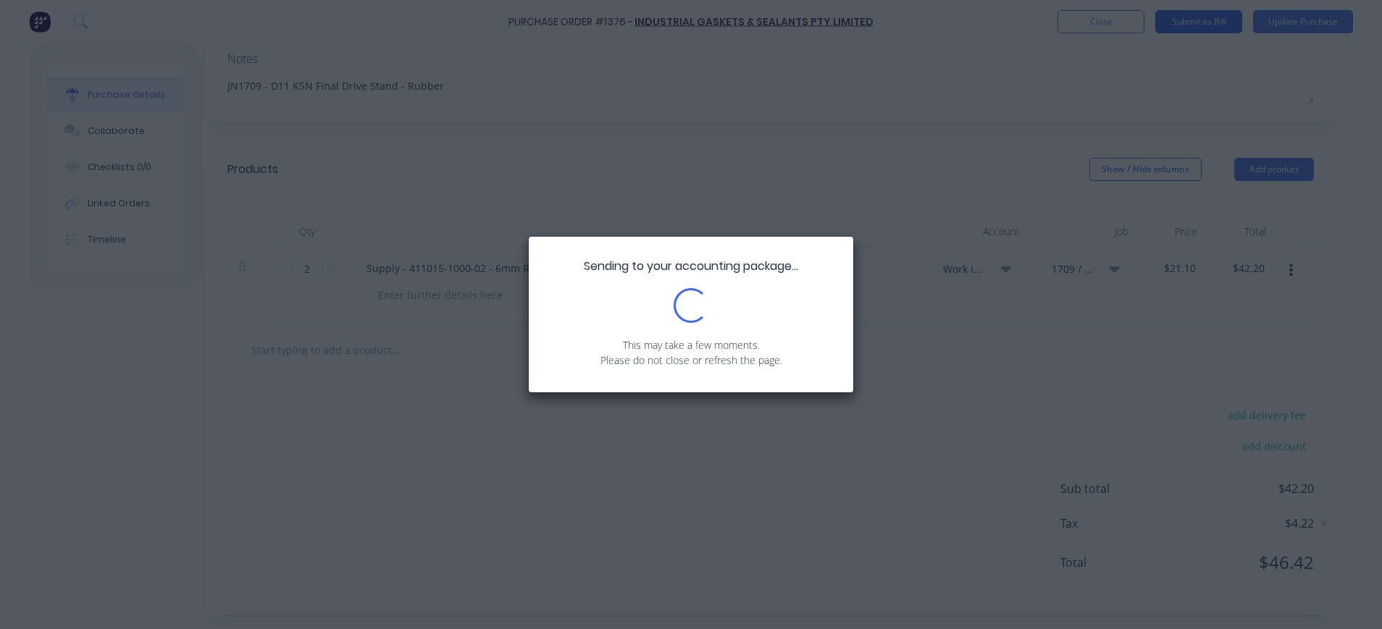
type textarea "x"
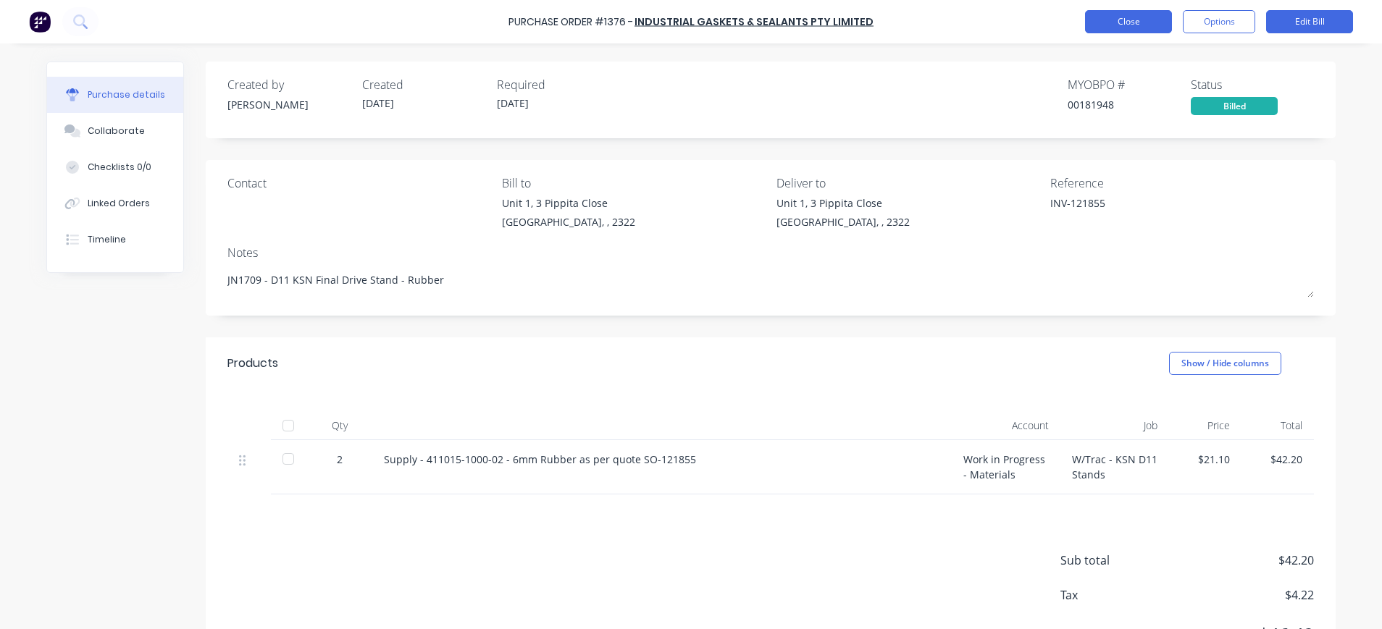
click at [1115, 20] on button "Close" at bounding box center [1128, 21] width 87 height 23
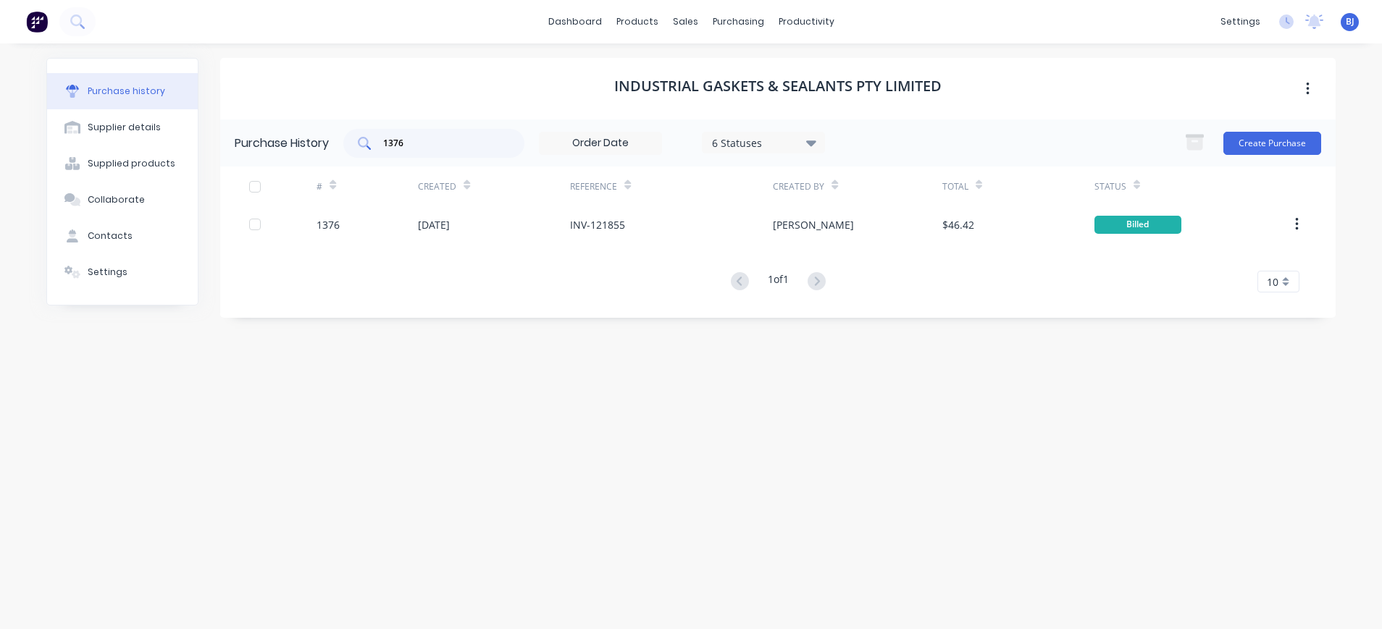
click at [453, 142] on input "1376" at bounding box center [442, 143] width 120 height 14
drag, startPoint x: 399, startPoint y: 141, endPoint x: 350, endPoint y: 141, distance: 49.3
click at [350, 141] on div "1376" at bounding box center [433, 143] width 181 height 29
type input "1392"
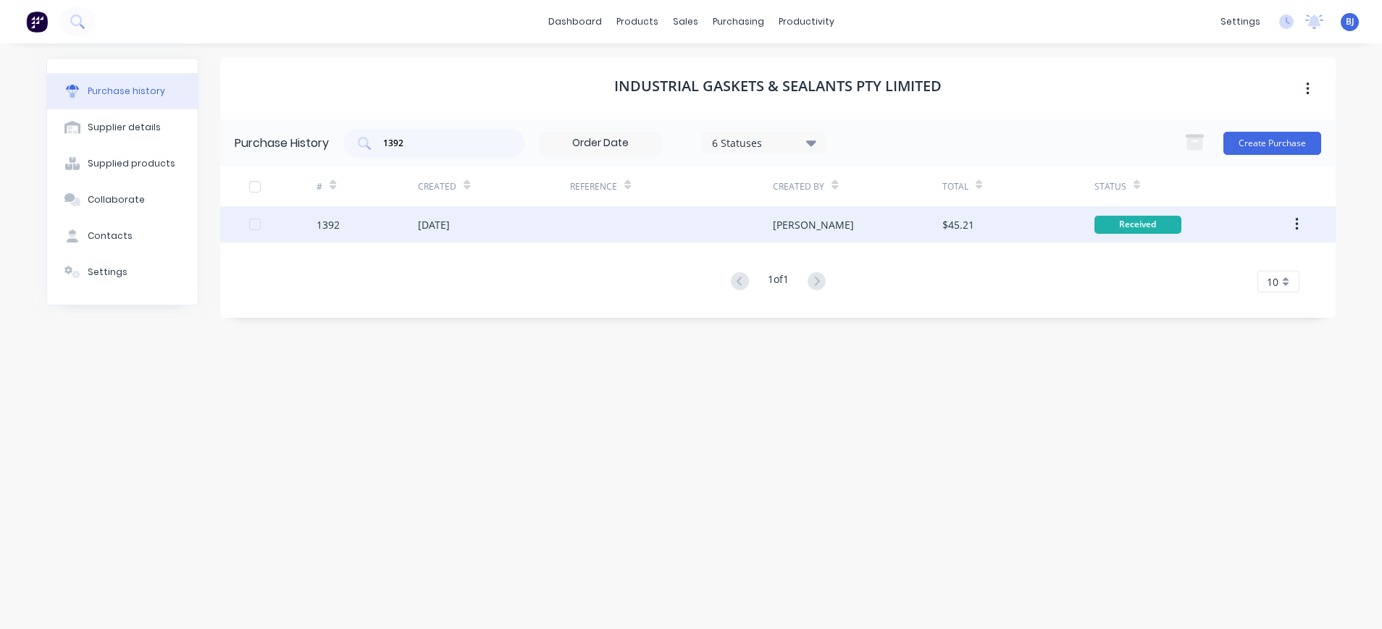
click at [419, 233] on div "[DATE]" at bounding box center [494, 224] width 152 height 36
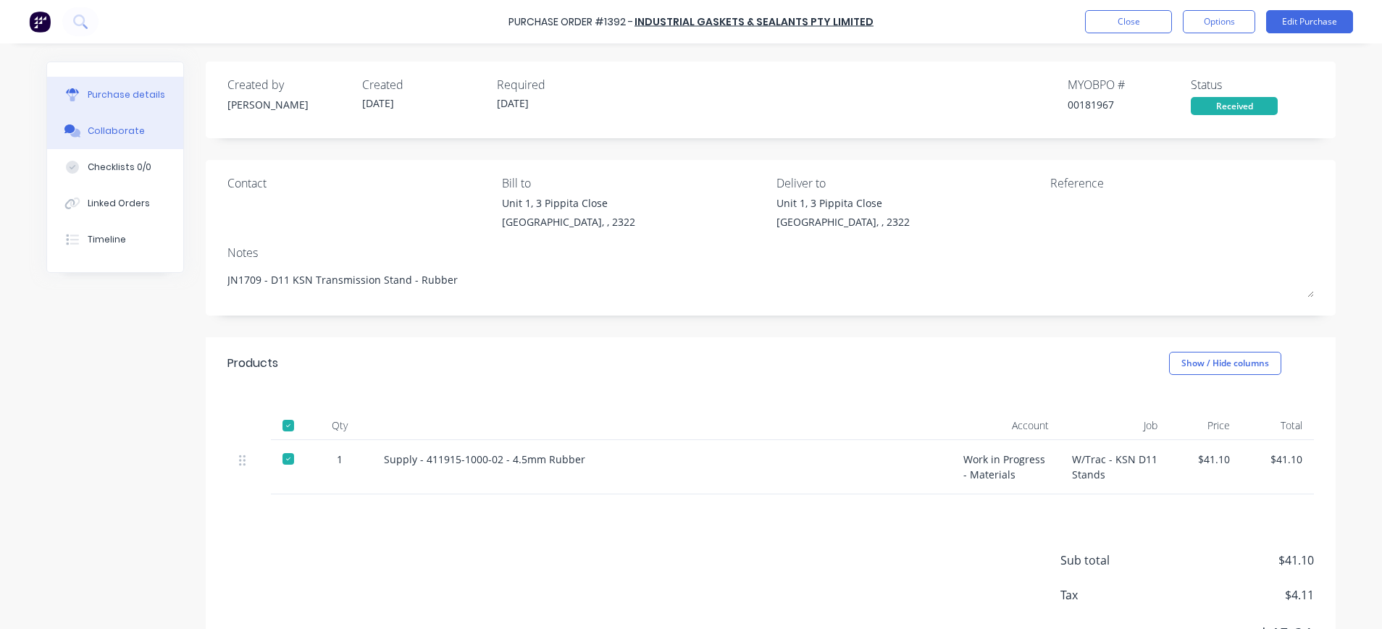
click at [109, 127] on div "Collaborate" at bounding box center [116, 131] width 57 height 13
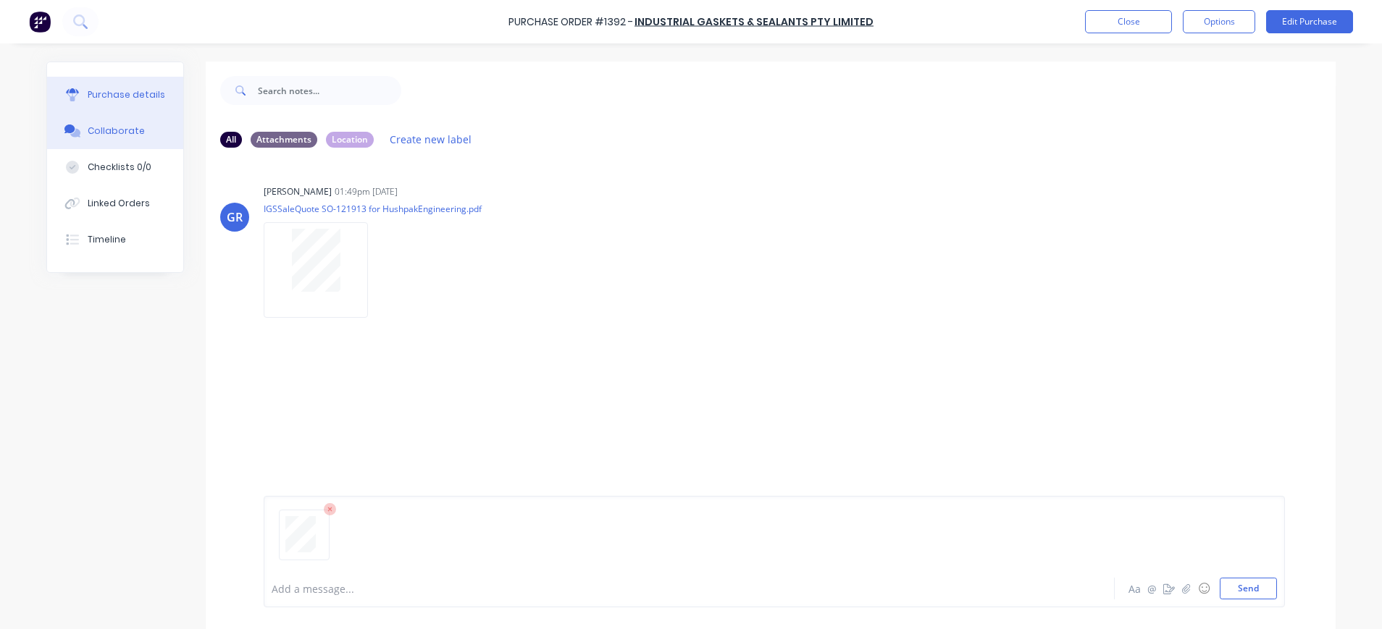
click at [88, 93] on div "Purchase details" at bounding box center [127, 94] width 78 height 13
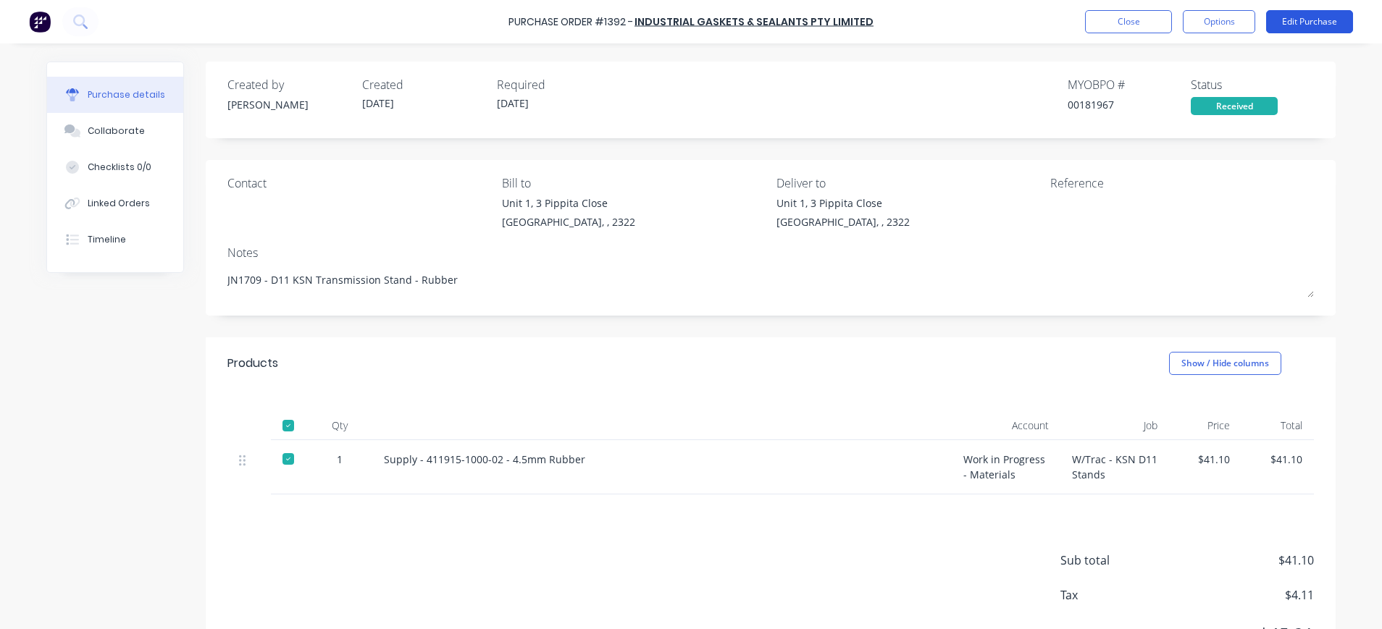
click at [1297, 20] on button "Edit Purchase" at bounding box center [1309, 21] width 87 height 23
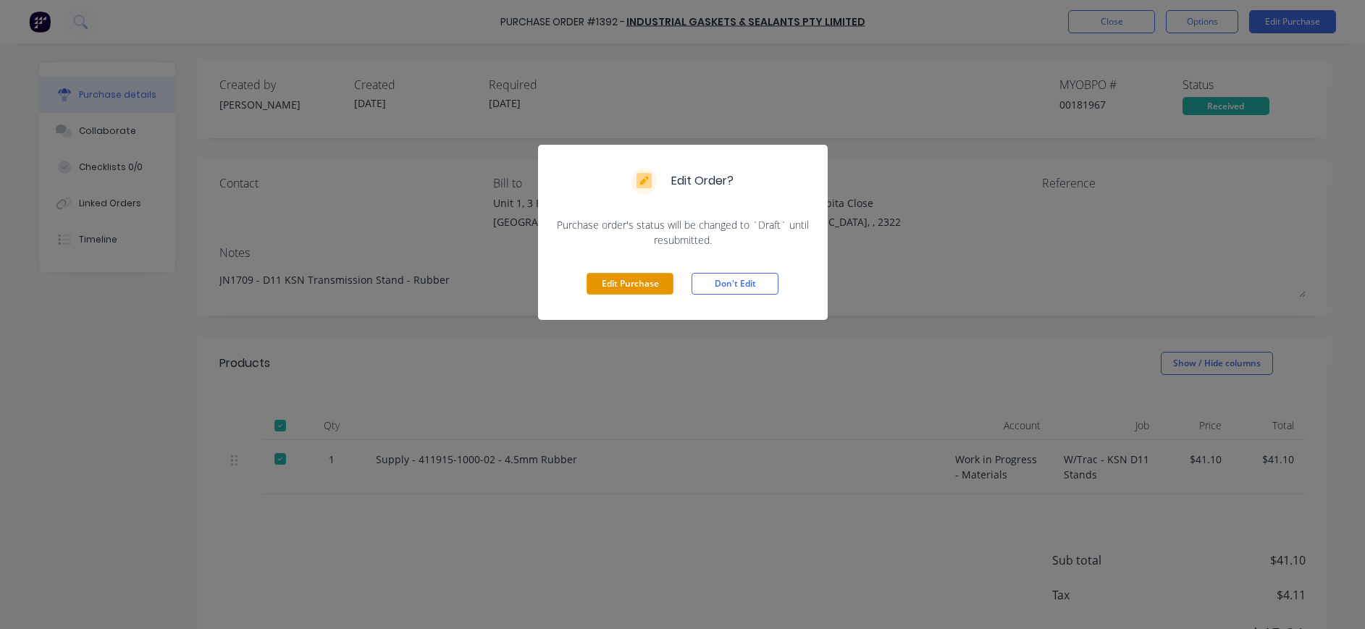
click at [611, 275] on button "Edit Purchase" at bounding box center [630, 284] width 87 height 22
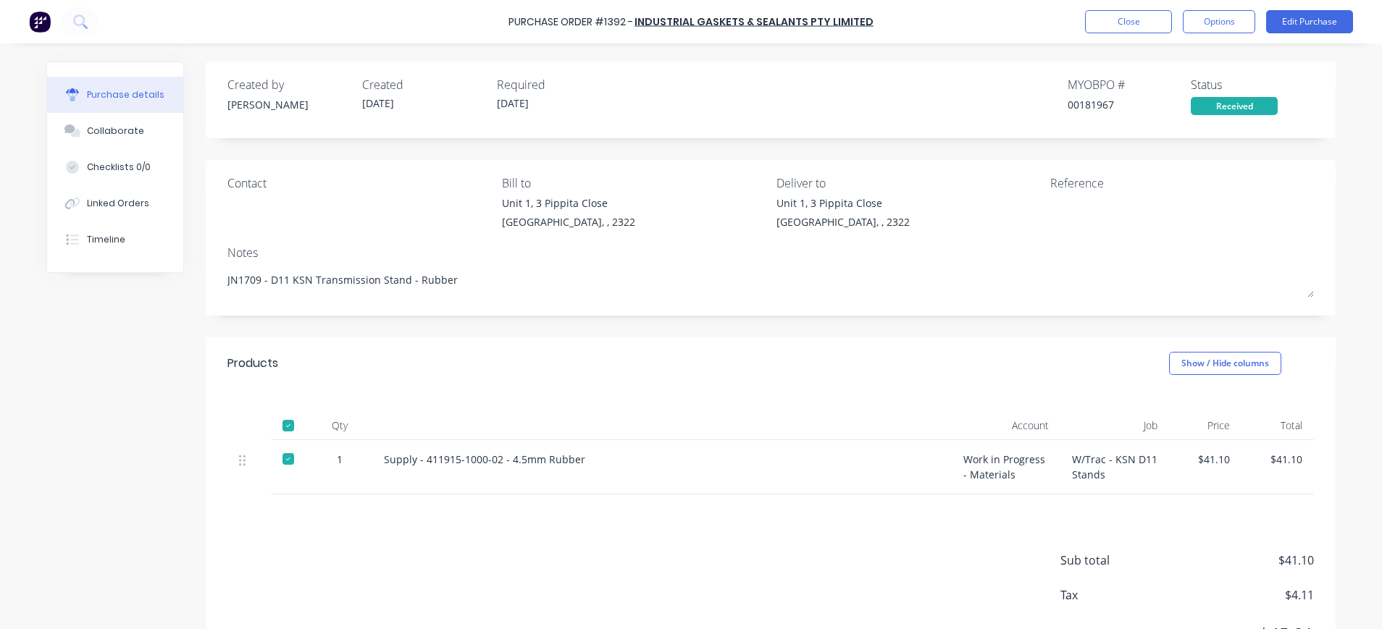
type textarea "x"
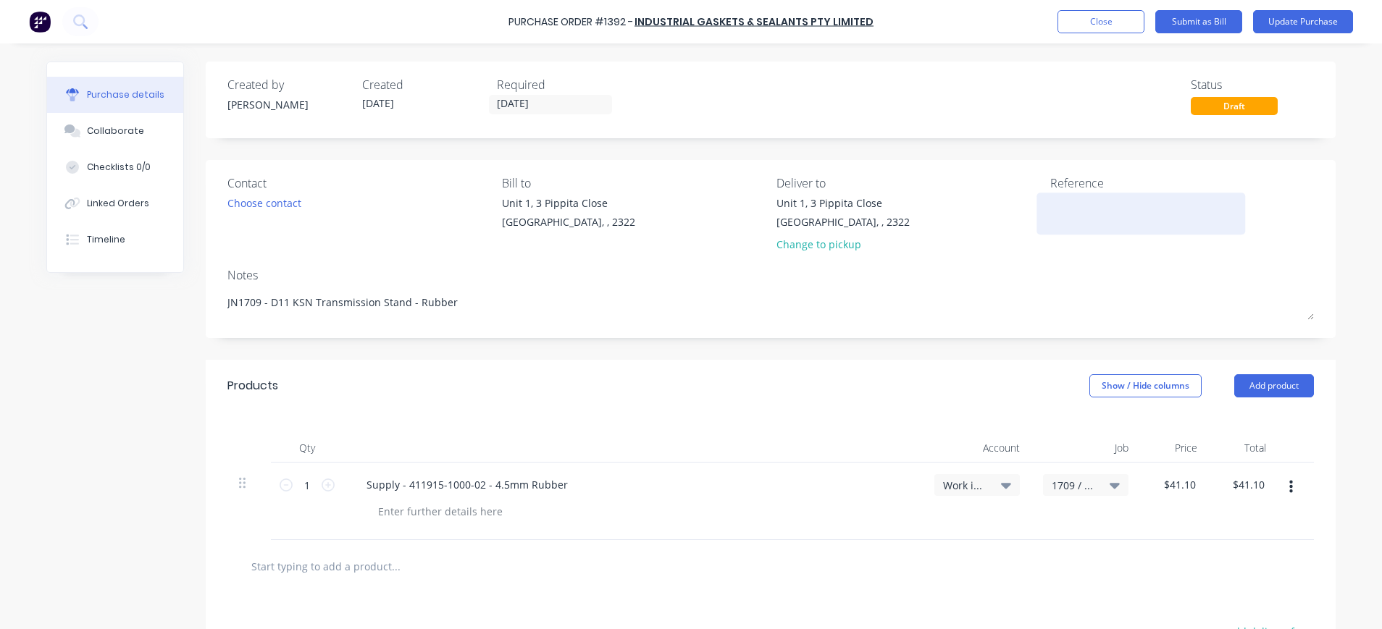
drag, startPoint x: 1050, startPoint y: 212, endPoint x: 1066, endPoint y: 206, distance: 17.9
click at [1050, 212] on textarea at bounding box center [1140, 212] width 181 height 33
type textarea "INV-"
type textarea "x"
type textarea "INV-1"
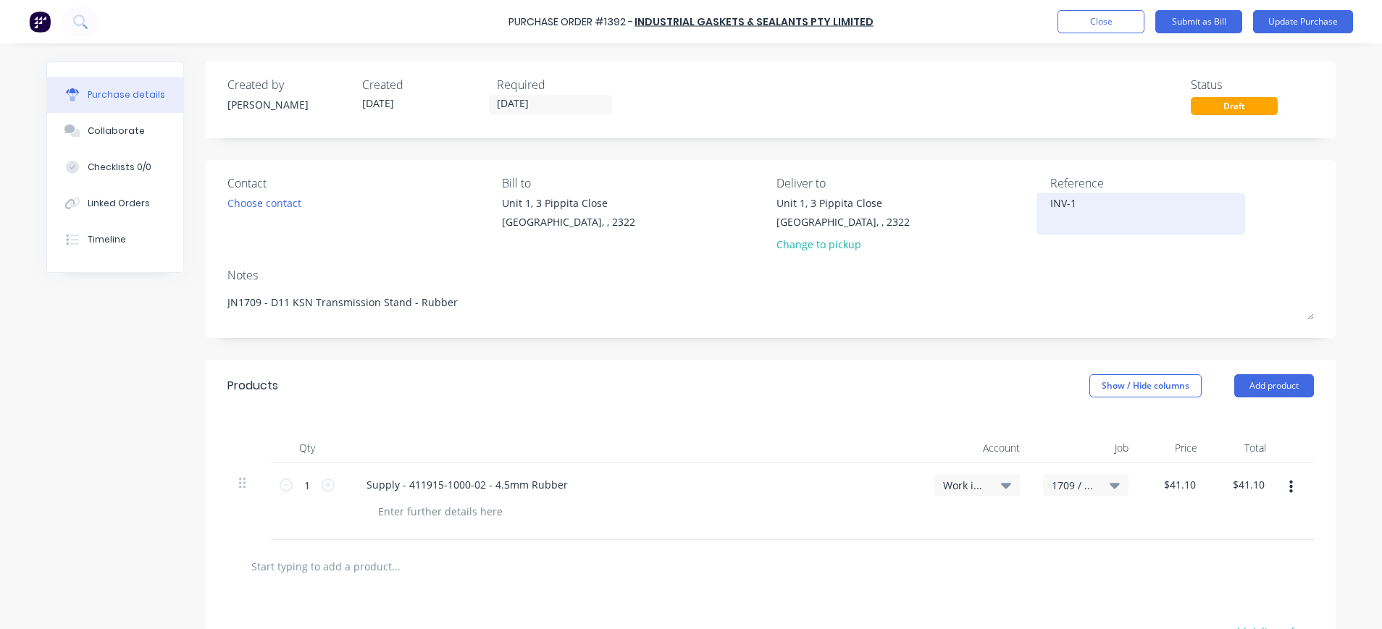
type textarea "x"
type textarea "INV-12"
type textarea "x"
type textarea "INV-121"
type textarea "x"
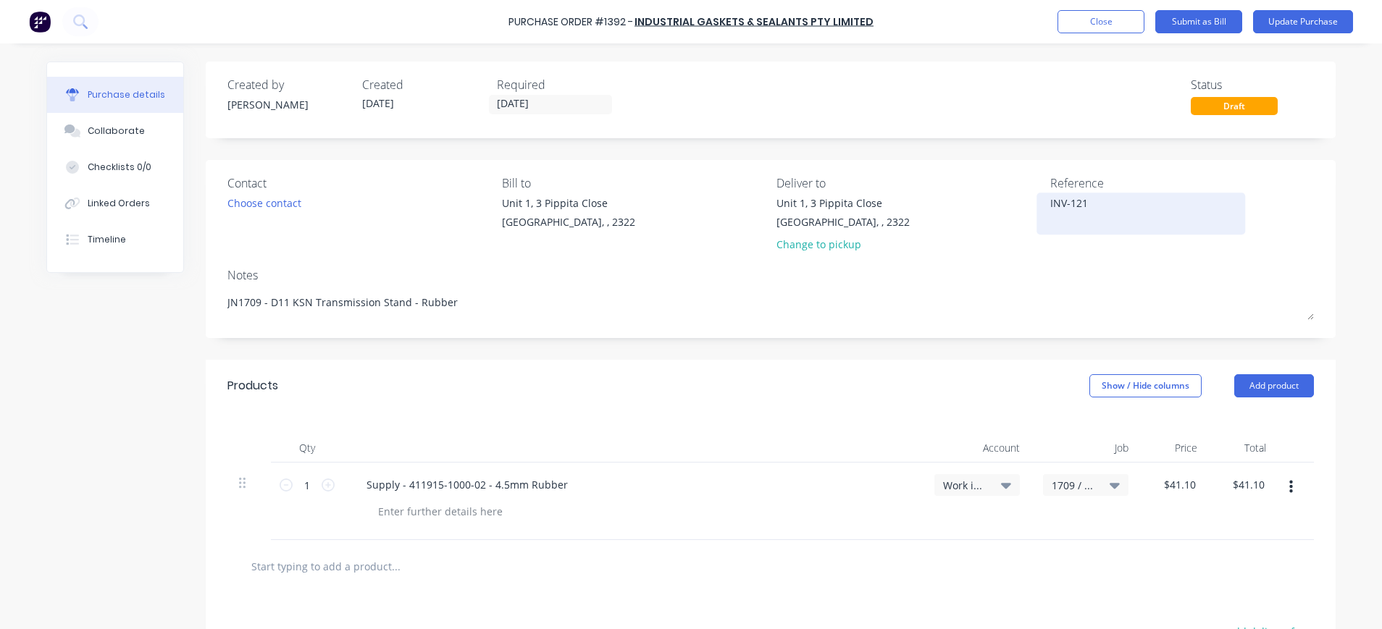
type textarea "INV-1219"
type textarea "x"
type textarea "INV-12191"
type textarea "x"
type textarea "INV-121913"
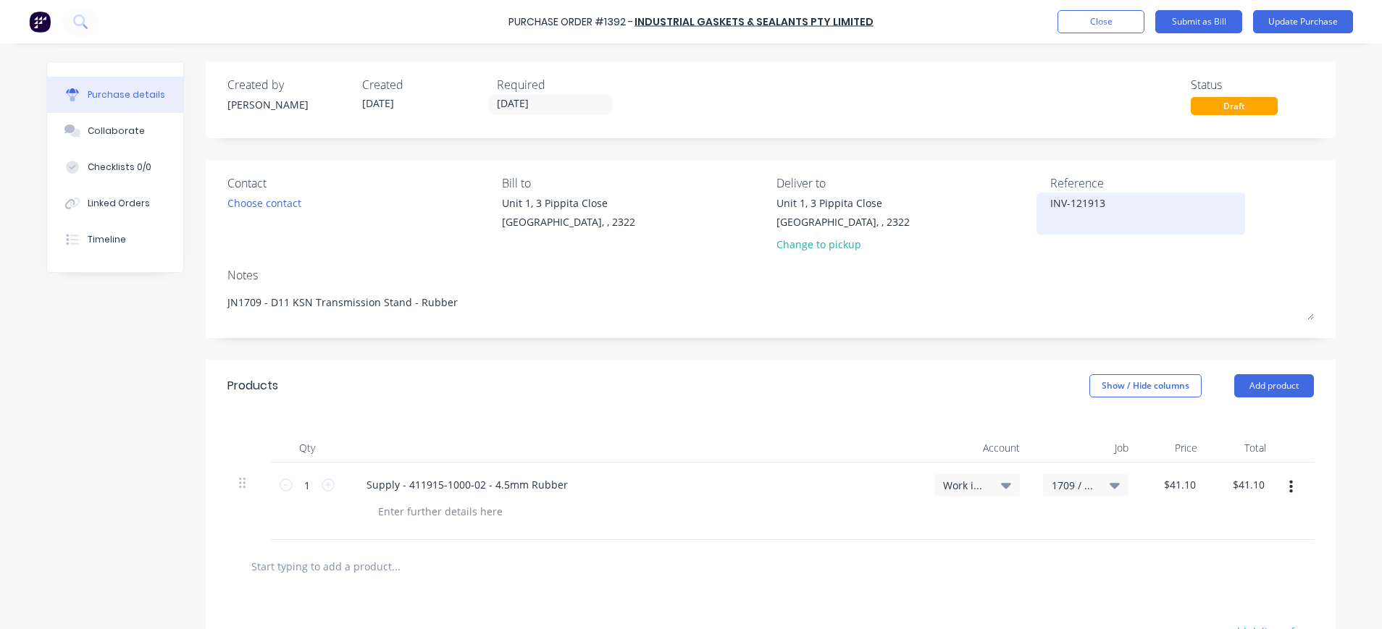
type textarea "x"
click at [1119, 201] on textarea "INV-121913" at bounding box center [1140, 212] width 181 height 33
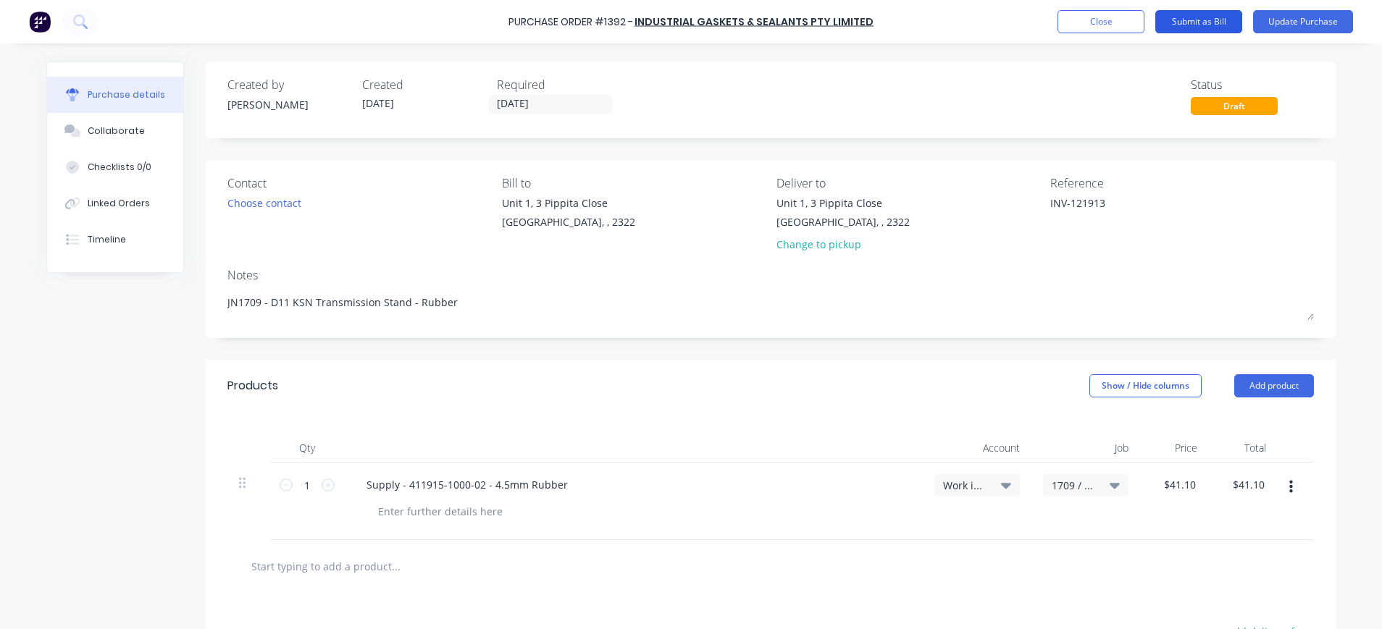
type textarea "INV-121913"
type textarea "x"
type textarea "INV-121913"
click at [1210, 17] on button "Submit as Bill" at bounding box center [1198, 21] width 87 height 23
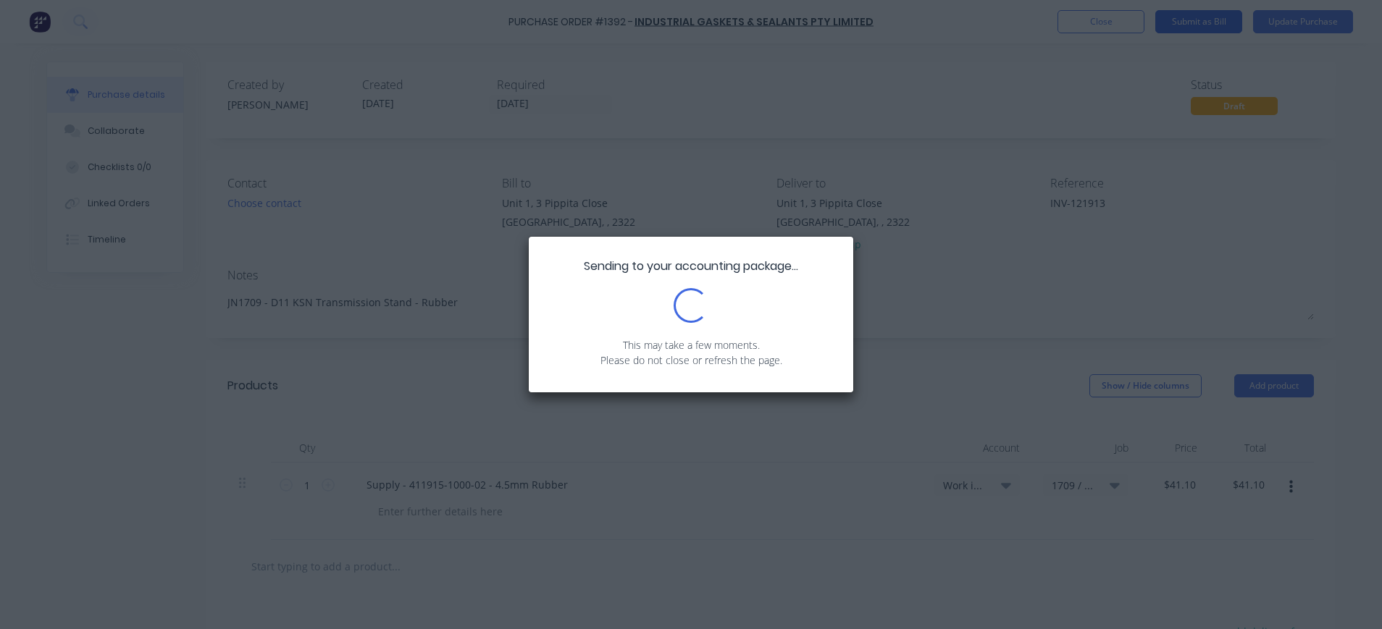
type textarea "x"
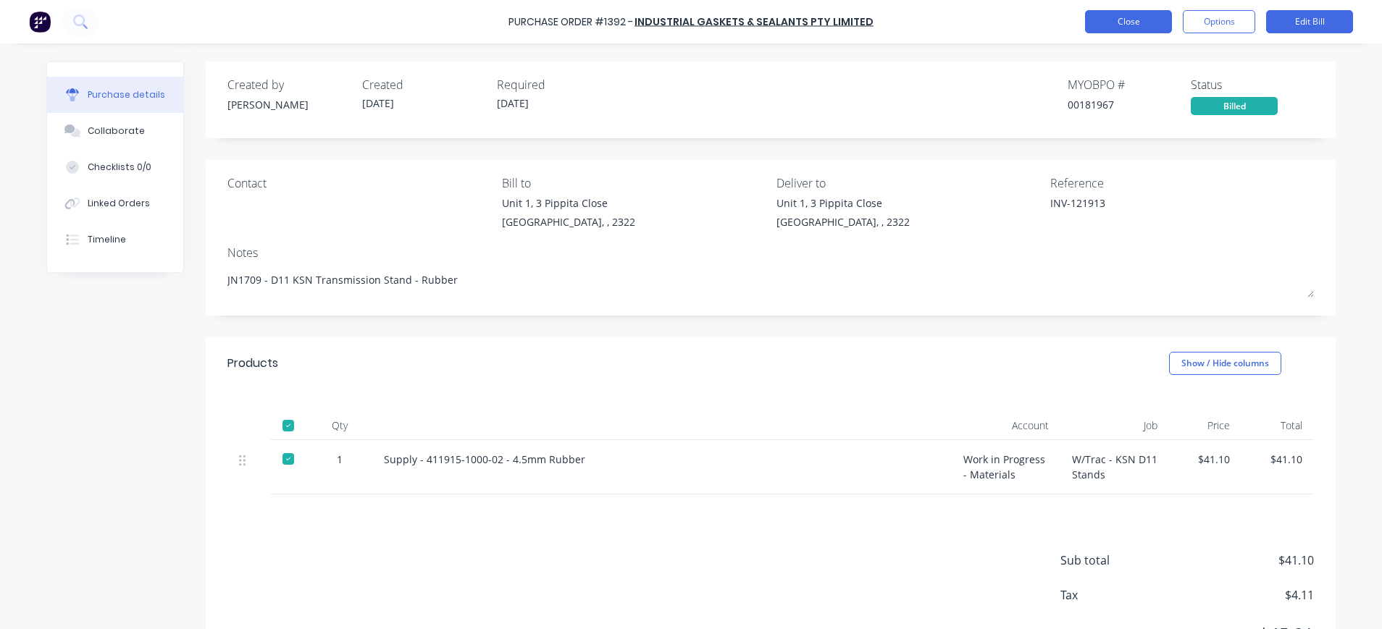
click at [1146, 25] on button "Close" at bounding box center [1128, 21] width 87 height 23
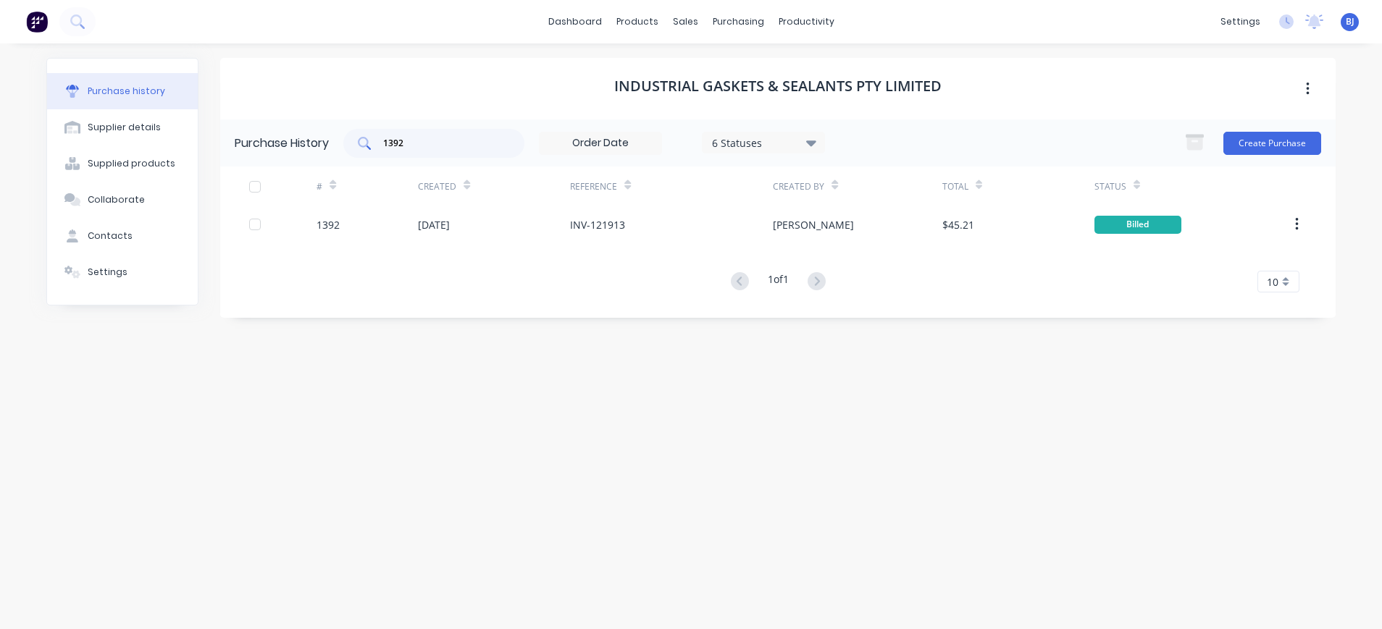
click at [441, 128] on div "Purchase History 1392 6 Statuses 6 Statuses Create Purchase" at bounding box center [778, 143] width 1116 height 47
click at [426, 141] on input "1392" at bounding box center [442, 143] width 120 height 14
click at [411, 146] on input "1392" at bounding box center [442, 143] width 120 height 14
drag, startPoint x: 411, startPoint y: 146, endPoint x: 371, endPoint y: 146, distance: 40.6
click at [371, 146] on div "1392" at bounding box center [433, 143] width 181 height 29
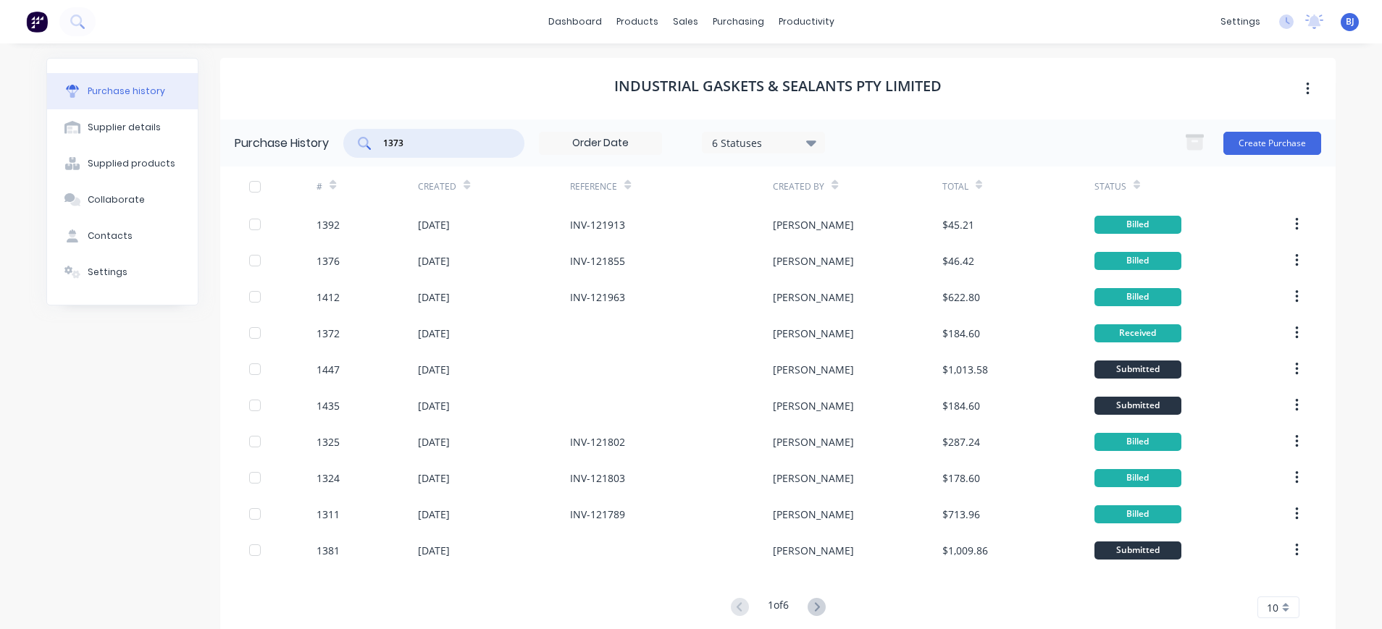
type input "1373"
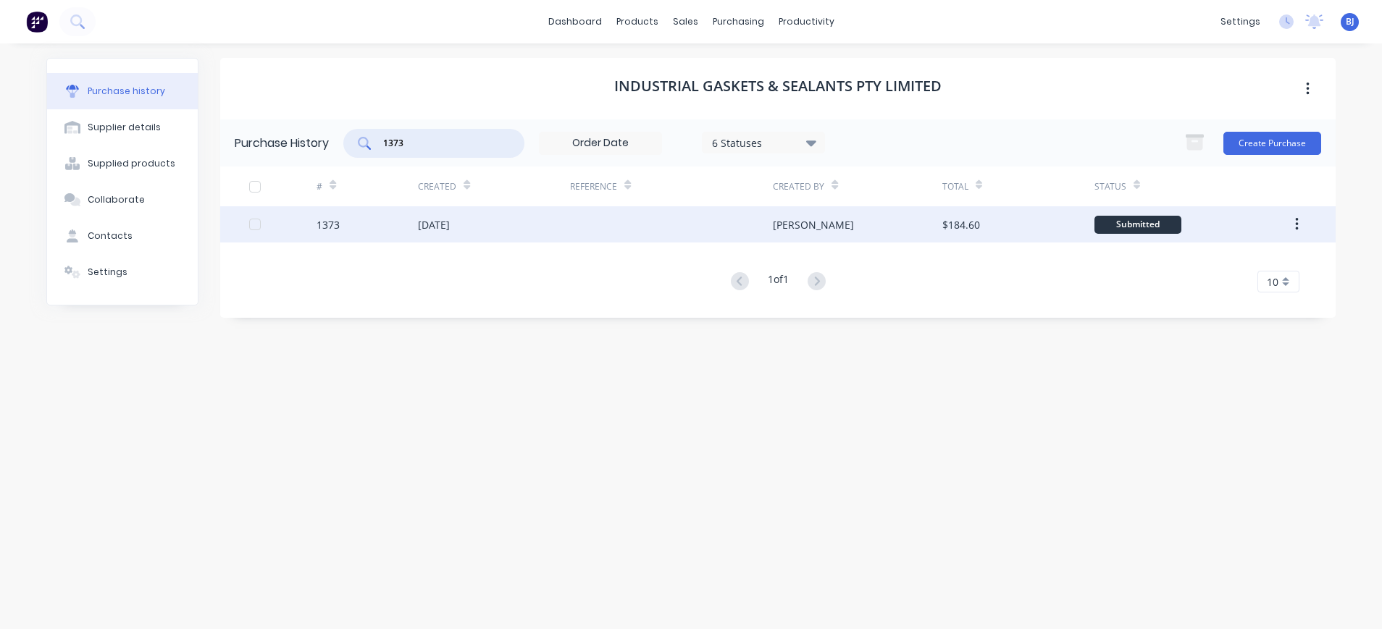
click at [450, 230] on div "[DATE]" at bounding box center [434, 224] width 32 height 15
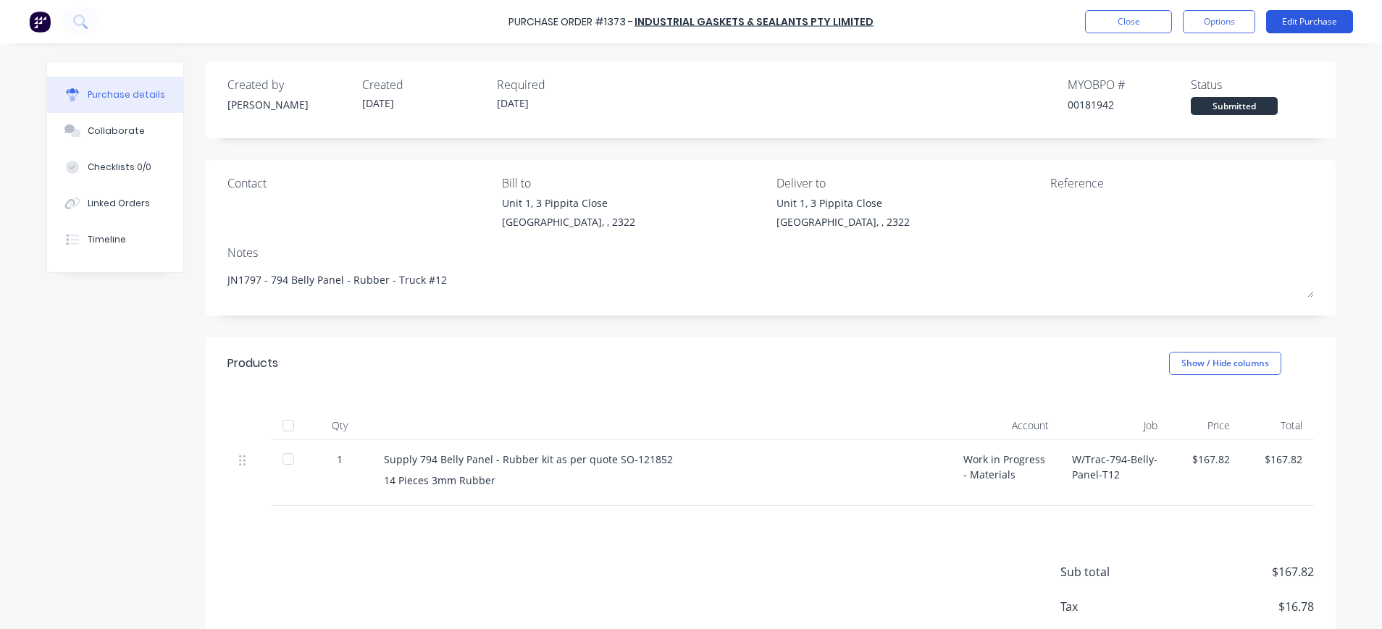
click at [1289, 21] on button "Edit Purchase" at bounding box center [1309, 21] width 87 height 23
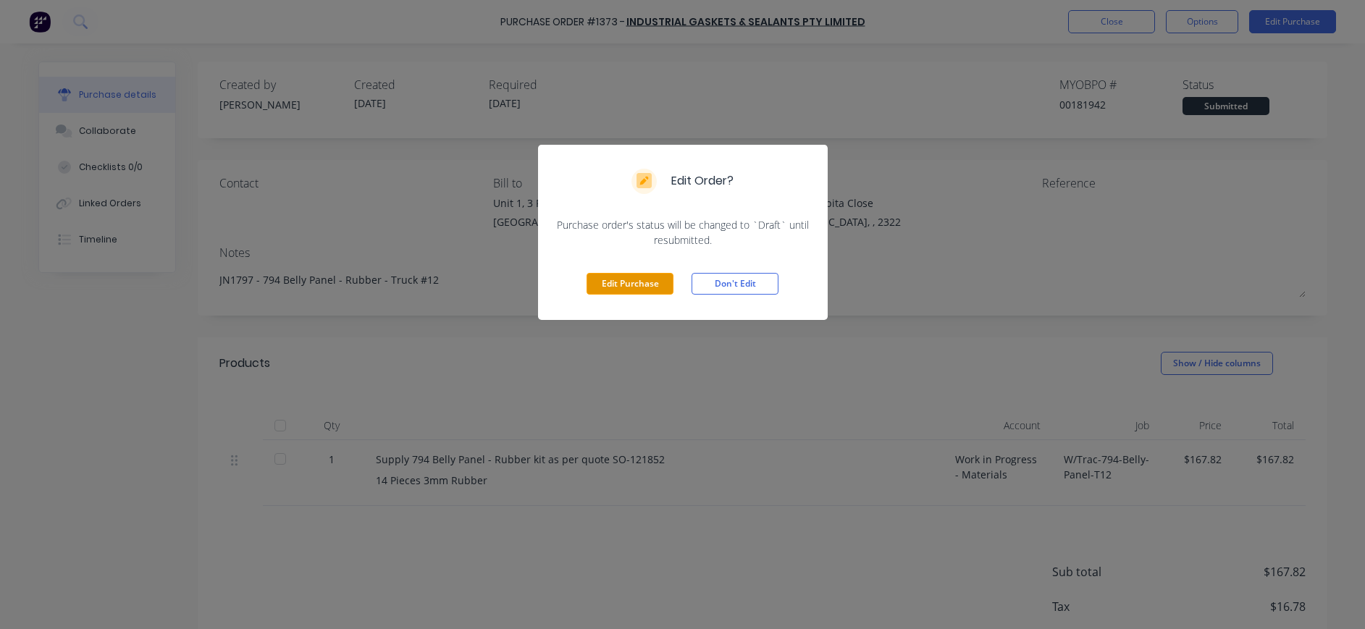
click at [644, 282] on button "Edit Purchase" at bounding box center [630, 284] width 87 height 22
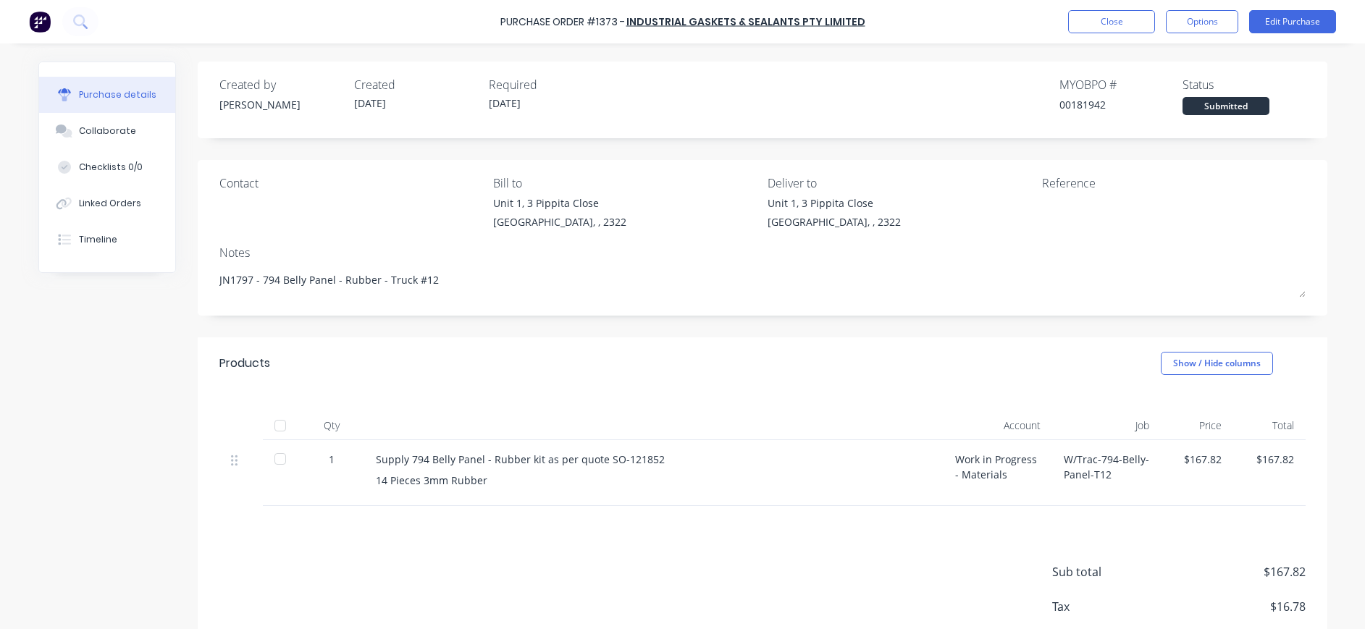
type textarea "x"
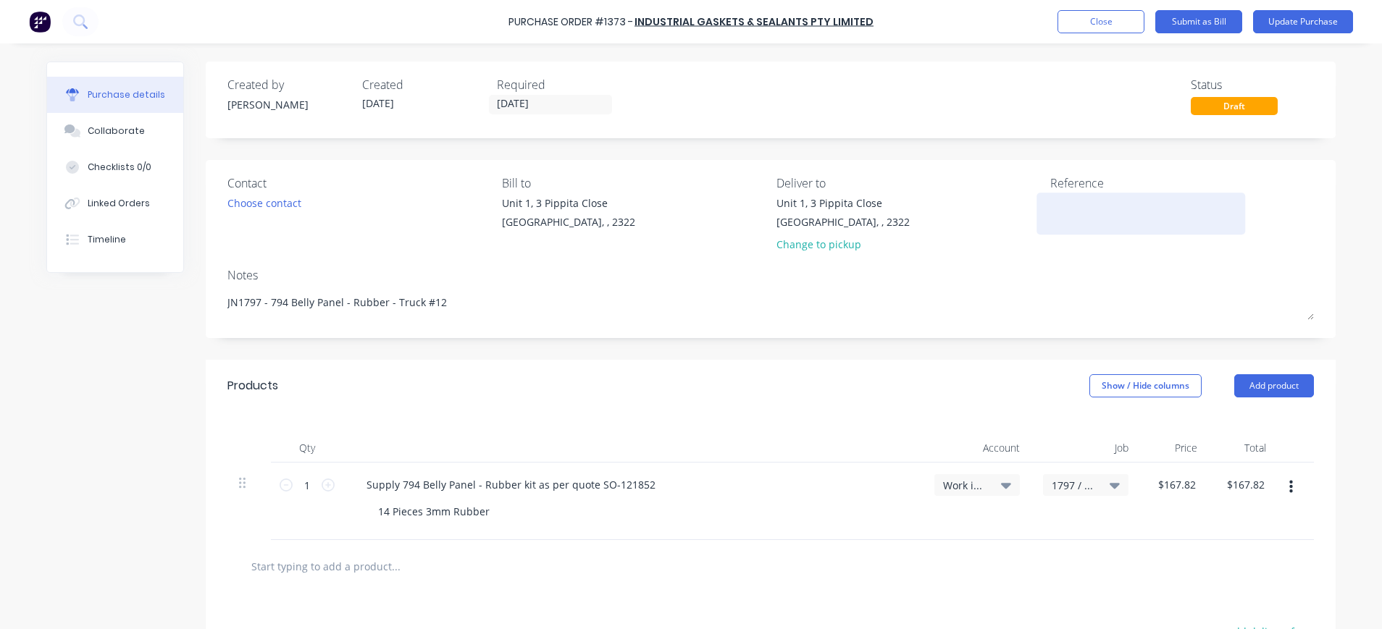
click at [1050, 216] on textarea at bounding box center [1140, 212] width 181 height 33
type textarea "INV-121872"
type textarea "x"
click at [1126, 202] on textarea "INV-121872" at bounding box center [1140, 212] width 181 height 33
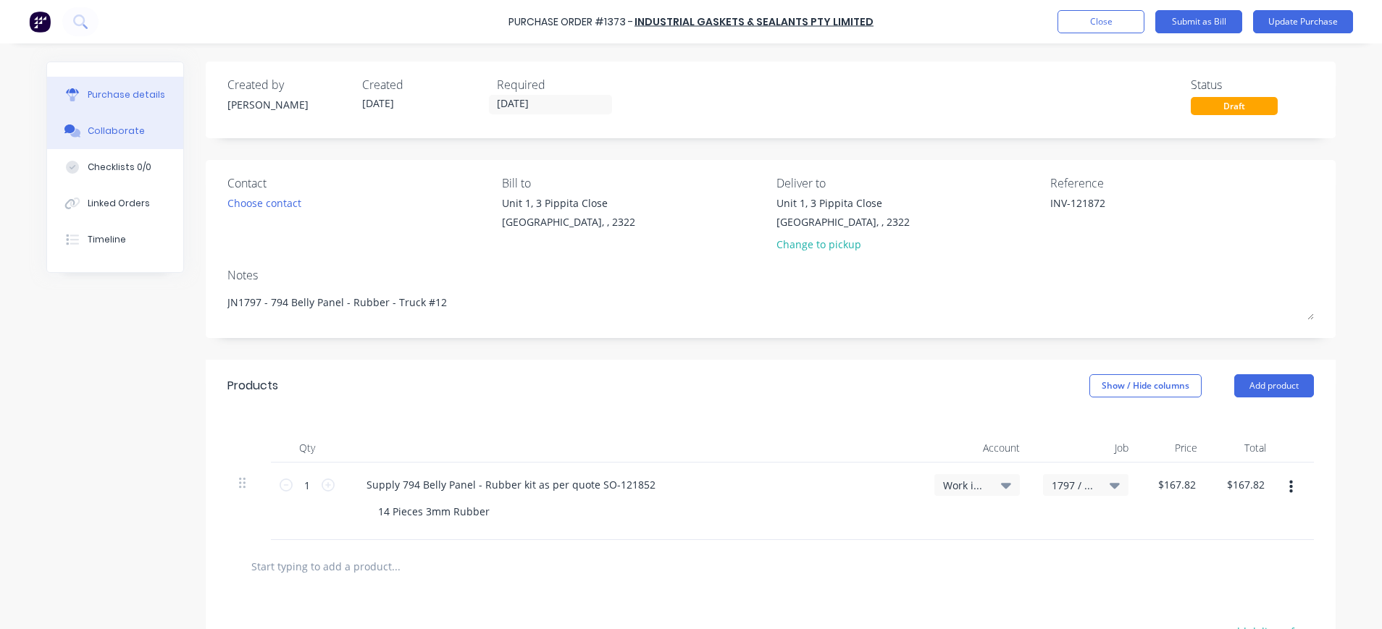
type textarea "INV-121872"
type textarea "x"
type textarea "INV-121872"
click at [109, 129] on div "Collaborate" at bounding box center [116, 131] width 57 height 13
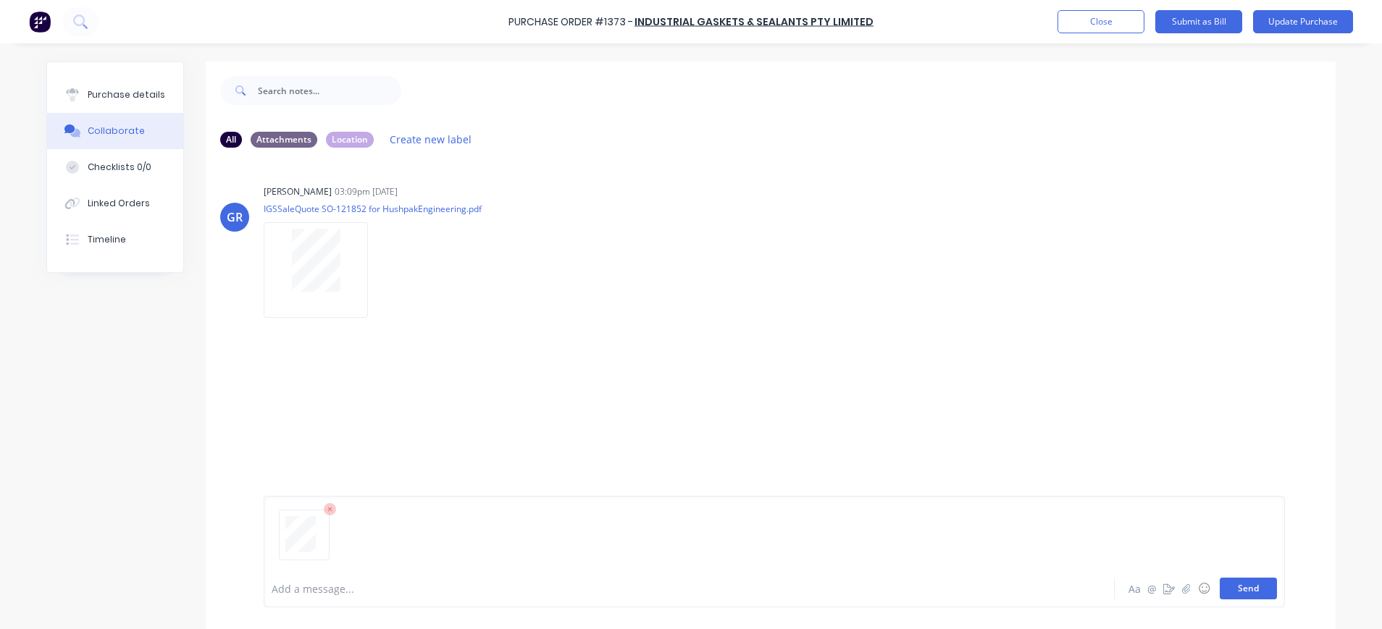
click at [1223, 583] on button "Send" at bounding box center [1248, 589] width 57 height 22
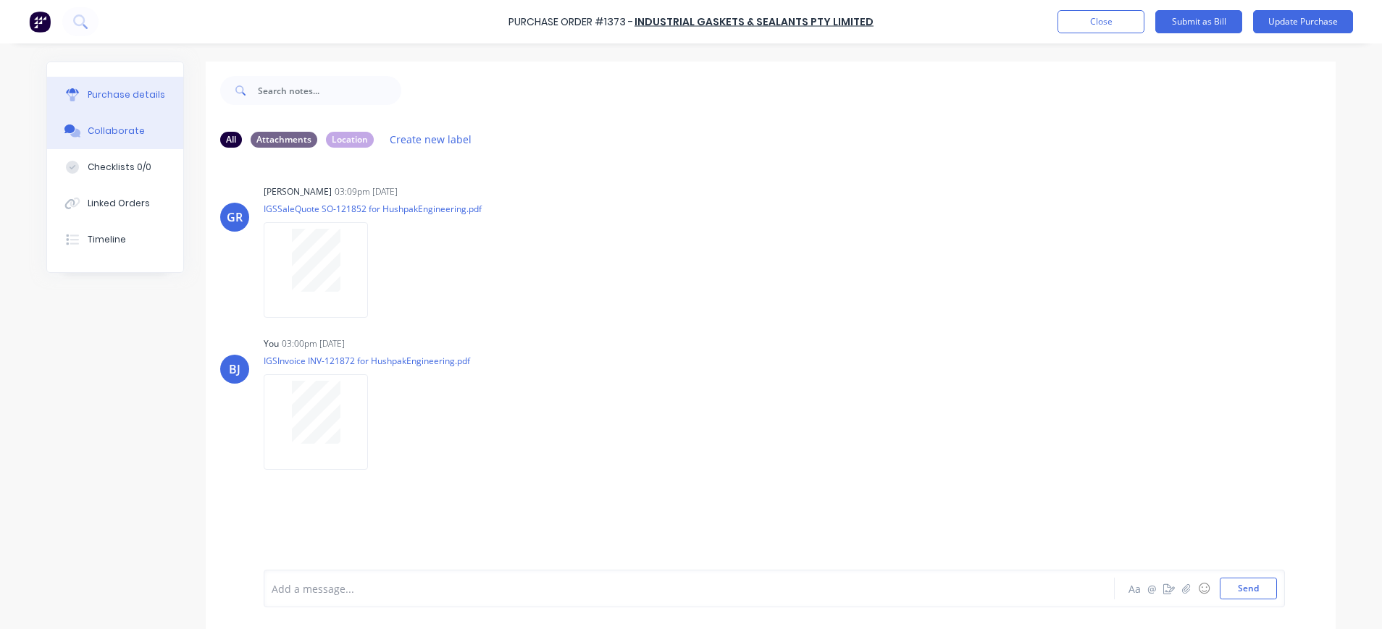
drag, startPoint x: 112, startPoint y: 87, endPoint x: 413, endPoint y: 55, distance: 302.3
click at [117, 88] on button "Purchase details" at bounding box center [115, 95] width 136 height 36
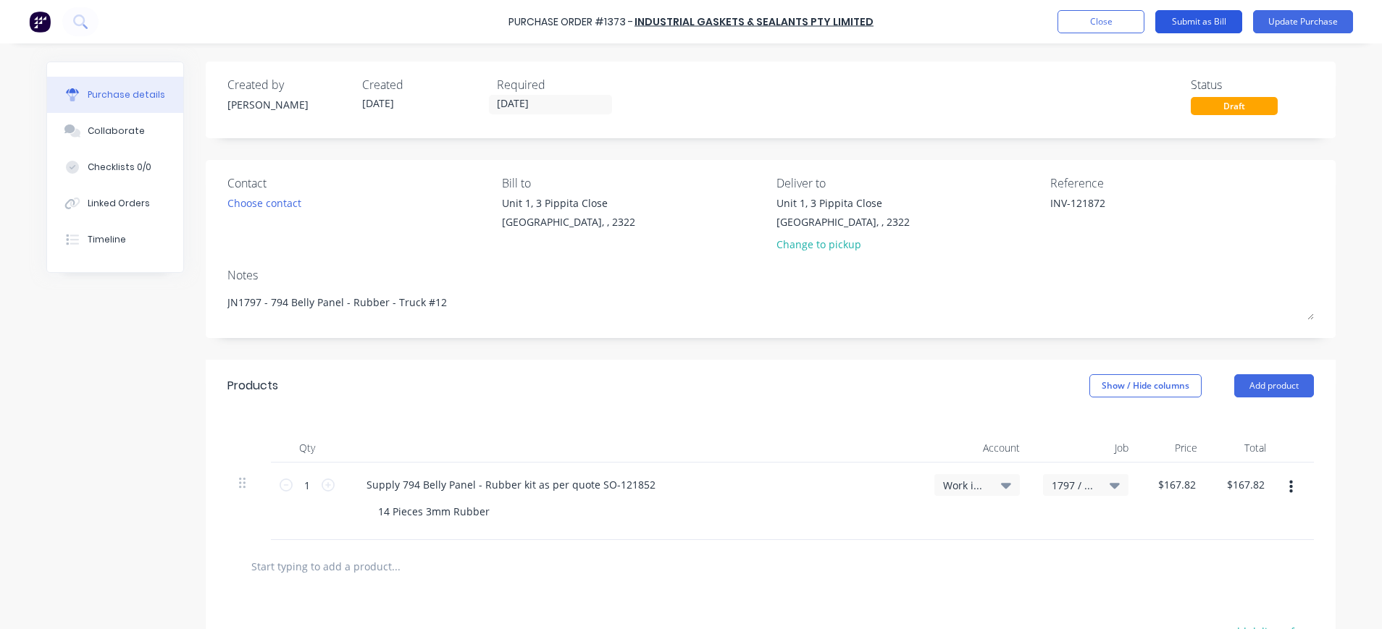
click at [1201, 18] on button "Submit as Bill" at bounding box center [1198, 21] width 87 height 23
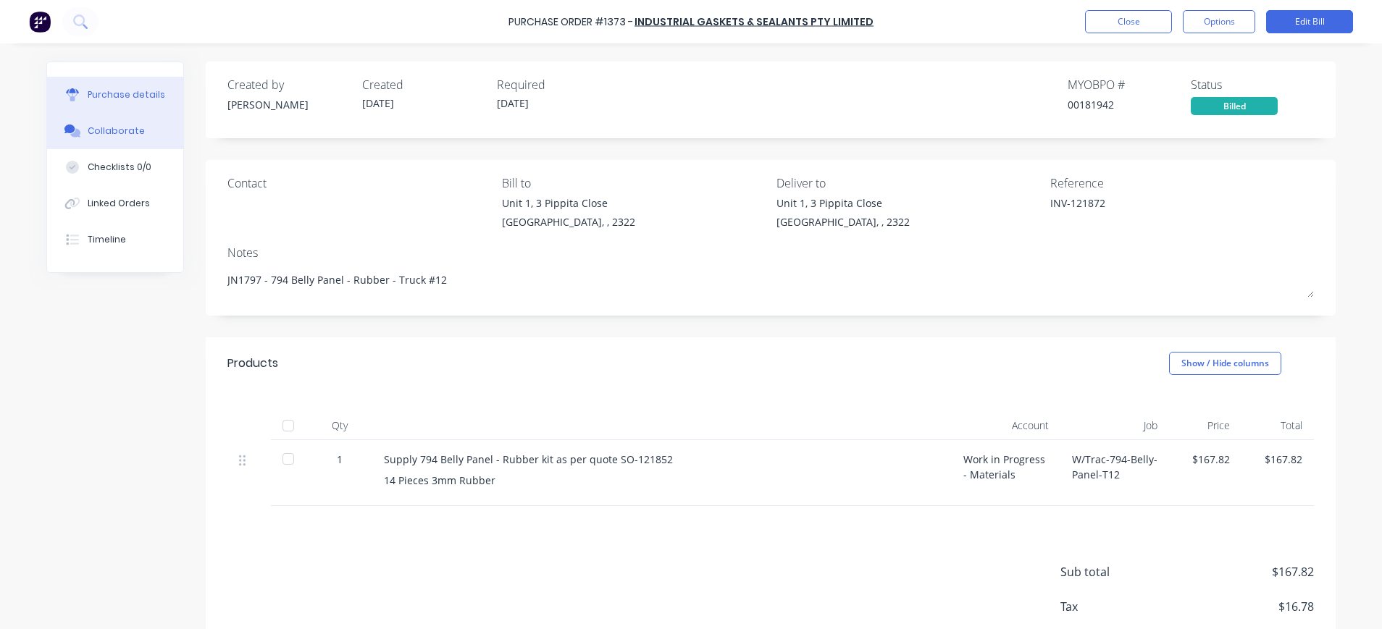
click at [91, 130] on div "Collaborate" at bounding box center [116, 131] width 57 height 13
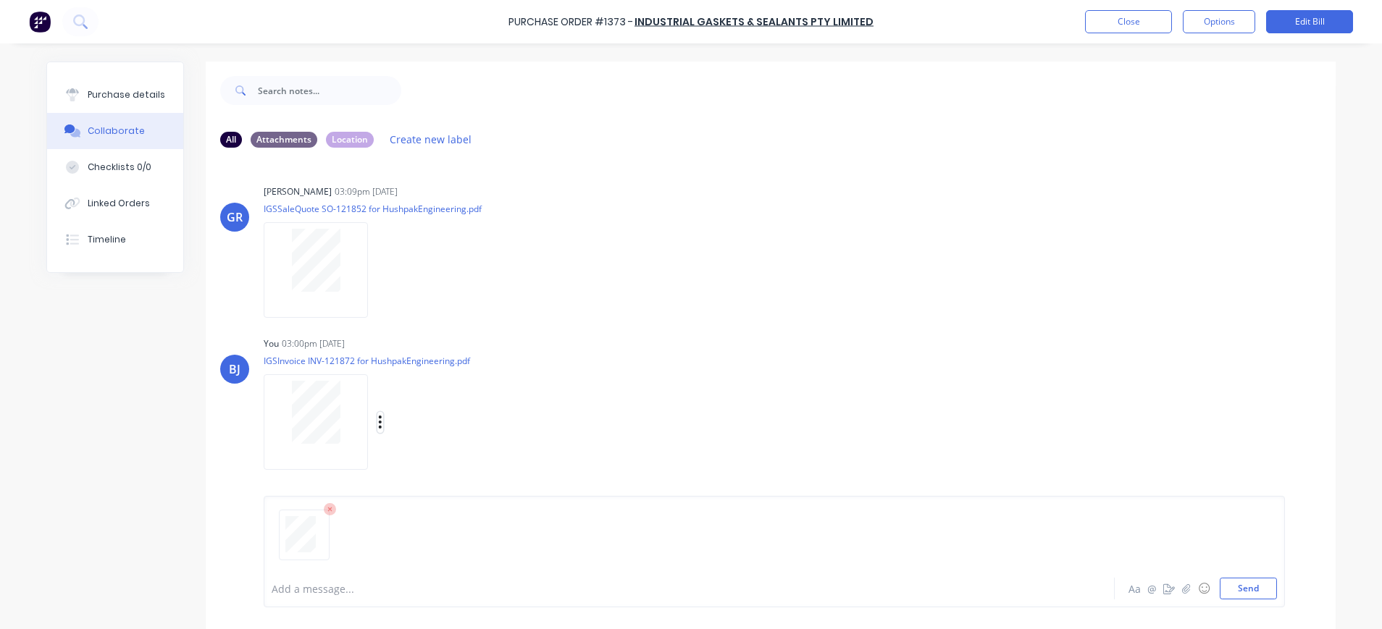
click at [379, 422] on icon "button" at bounding box center [380, 422] width 3 height 13
click at [409, 491] on button "Delete" at bounding box center [475, 493] width 163 height 33
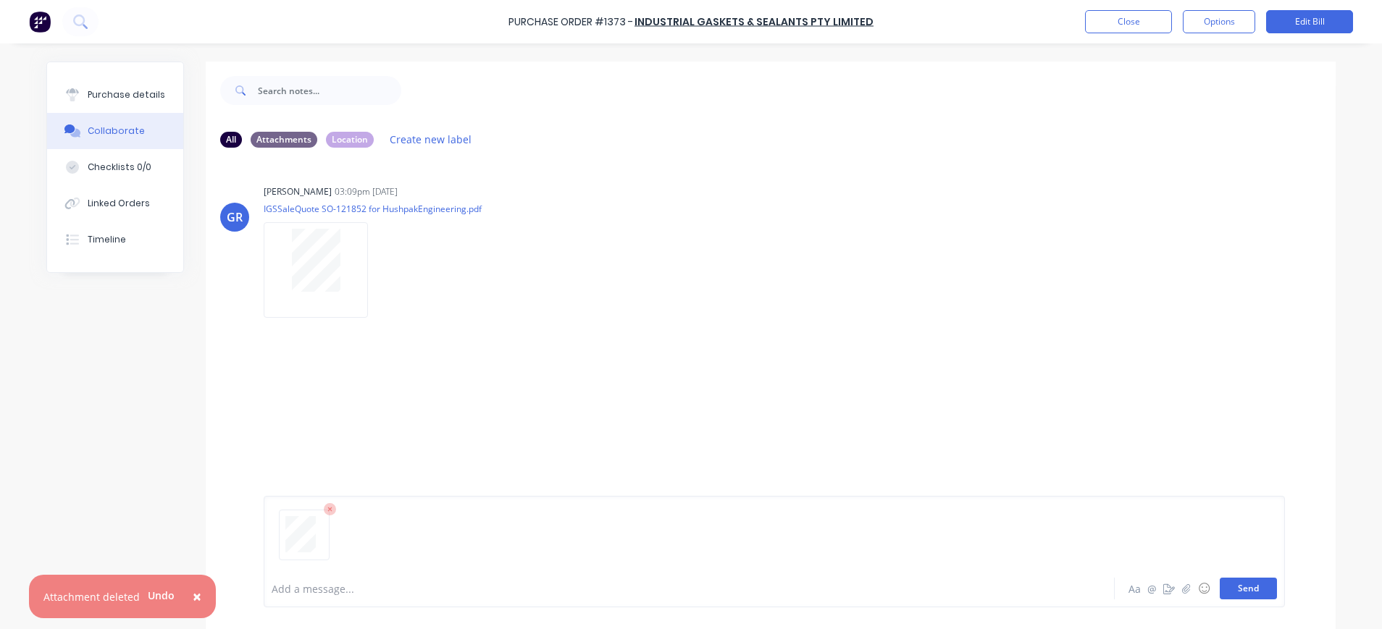
click at [1228, 587] on button "Send" at bounding box center [1248, 589] width 57 height 22
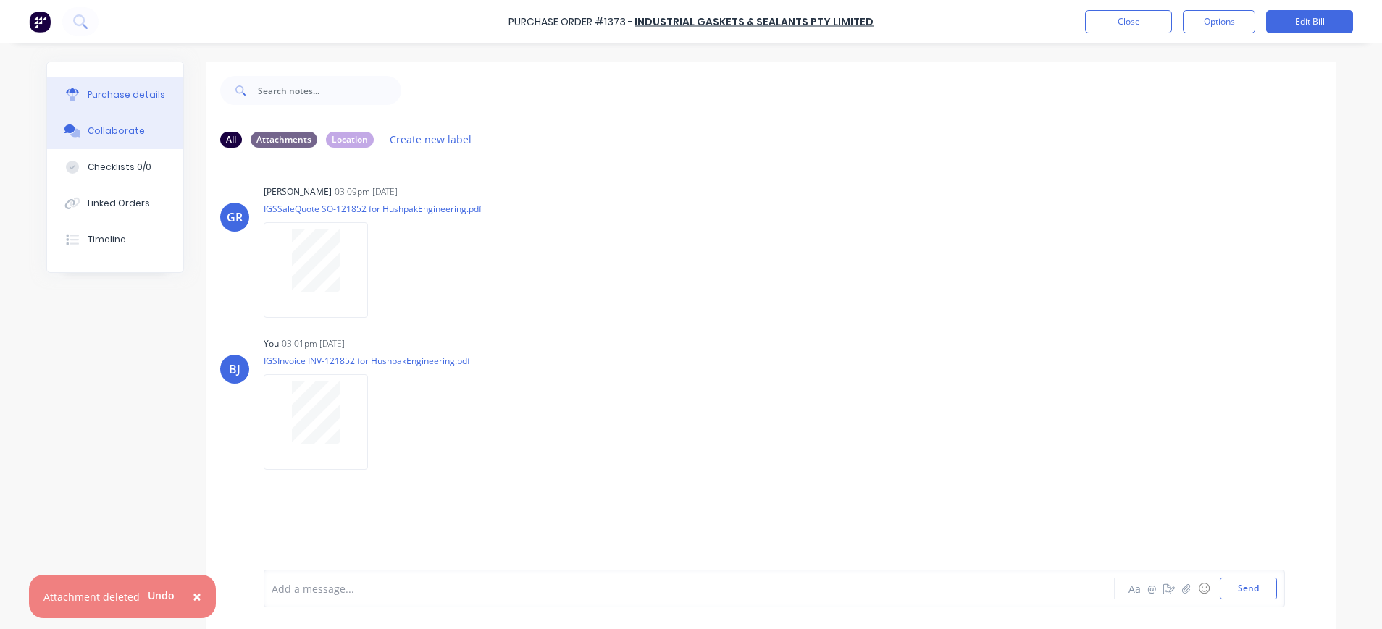
click at [135, 85] on button "Purchase details" at bounding box center [115, 95] width 136 height 36
type textarea "x"
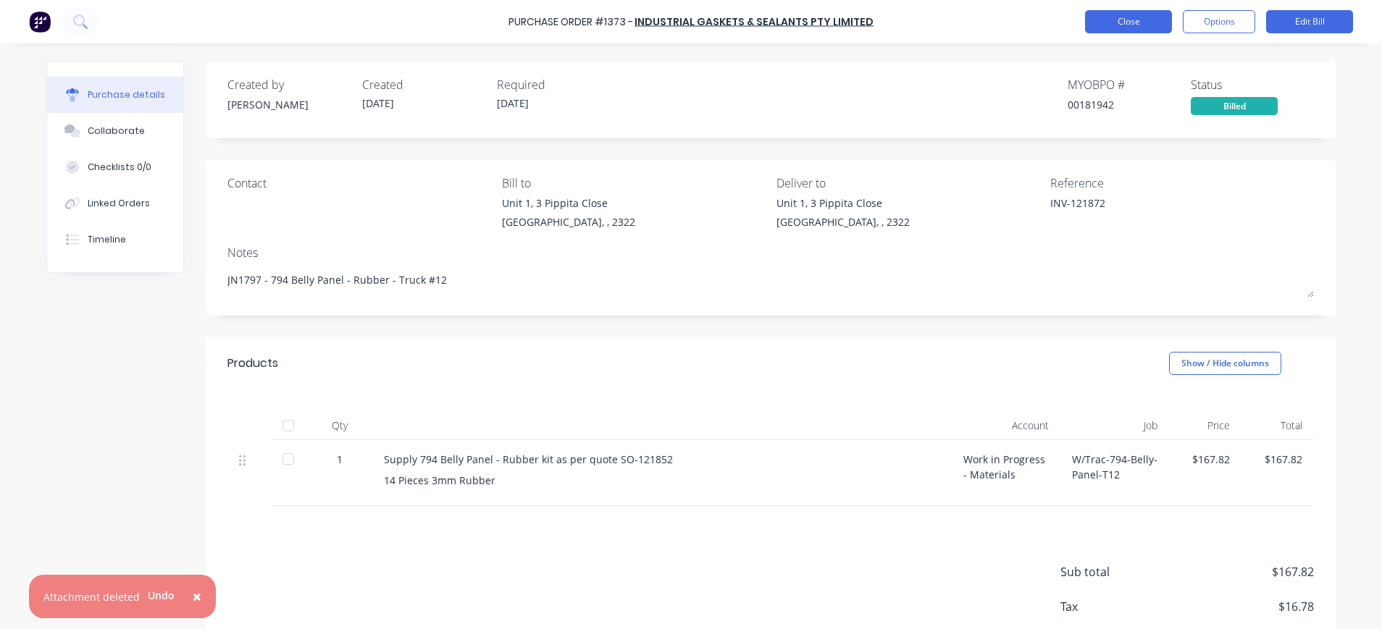
click at [1142, 25] on button "Close" at bounding box center [1128, 21] width 87 height 23
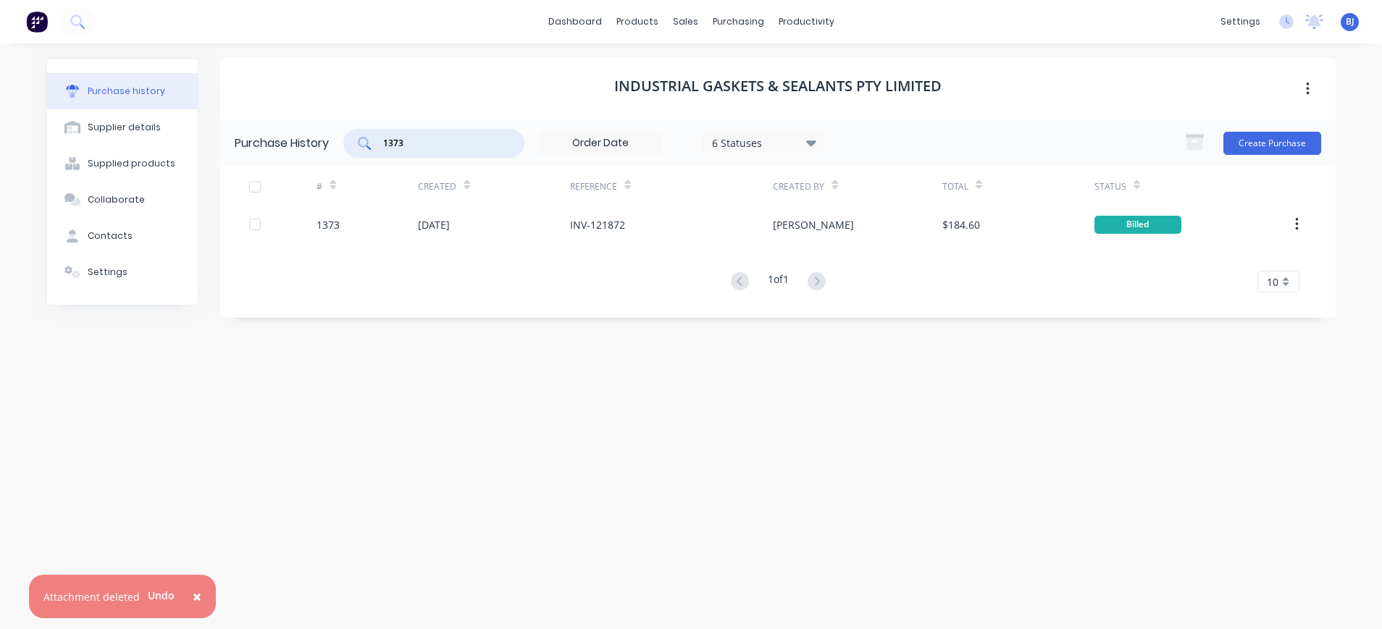
click at [440, 142] on input "1373" at bounding box center [442, 143] width 120 height 14
drag, startPoint x: 440, startPoint y: 141, endPoint x: 365, endPoint y: 117, distance: 79.3
click at [354, 146] on div "1373" at bounding box center [433, 143] width 181 height 29
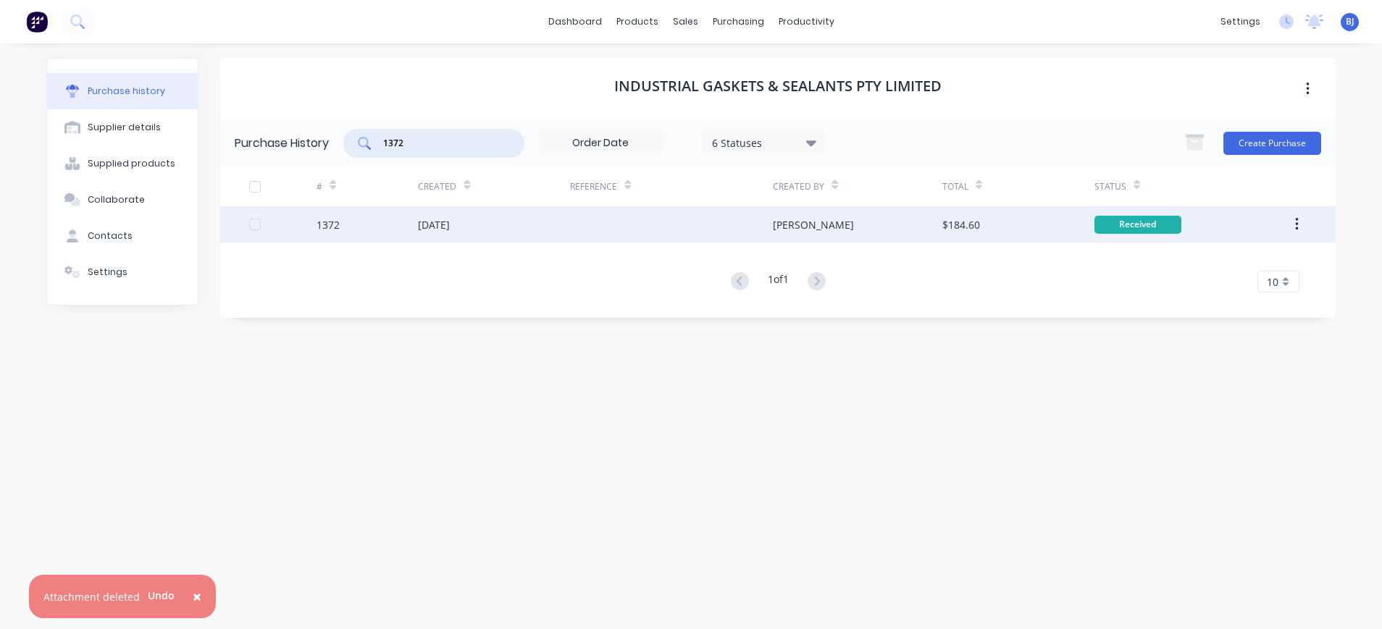
type input "1372"
click at [435, 220] on div "[DATE]" at bounding box center [434, 224] width 32 height 15
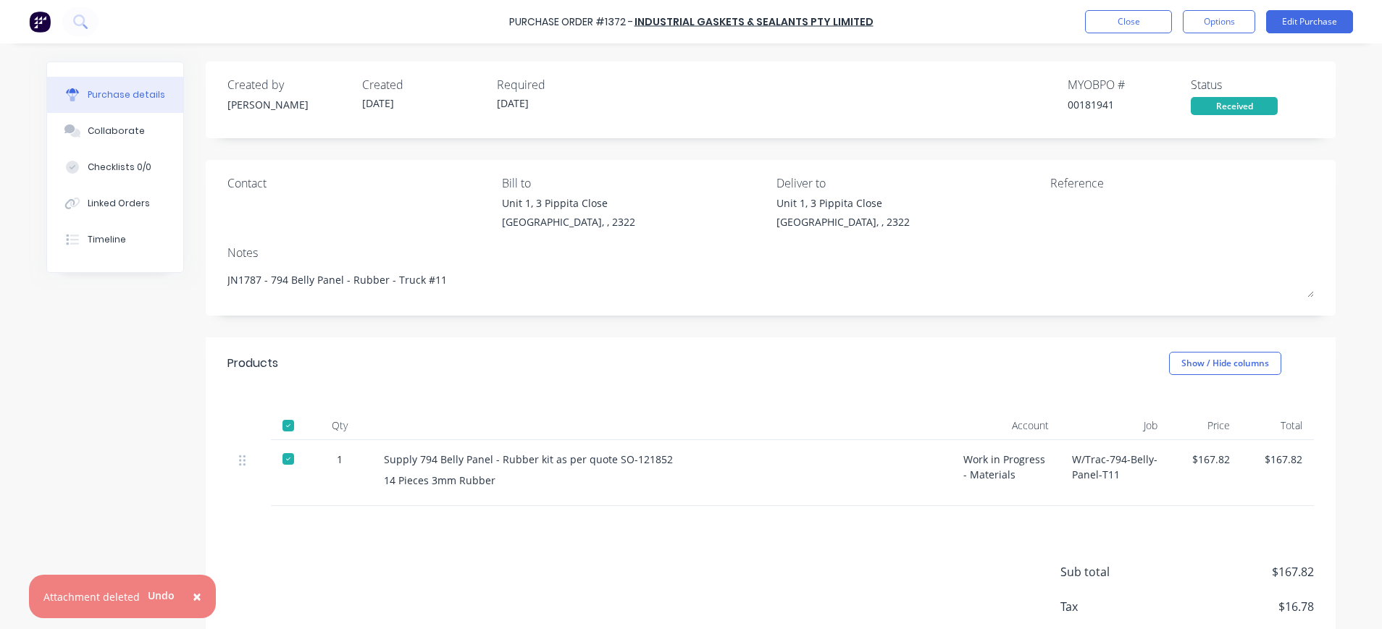
click at [196, 595] on span "×" at bounding box center [197, 597] width 9 height 20
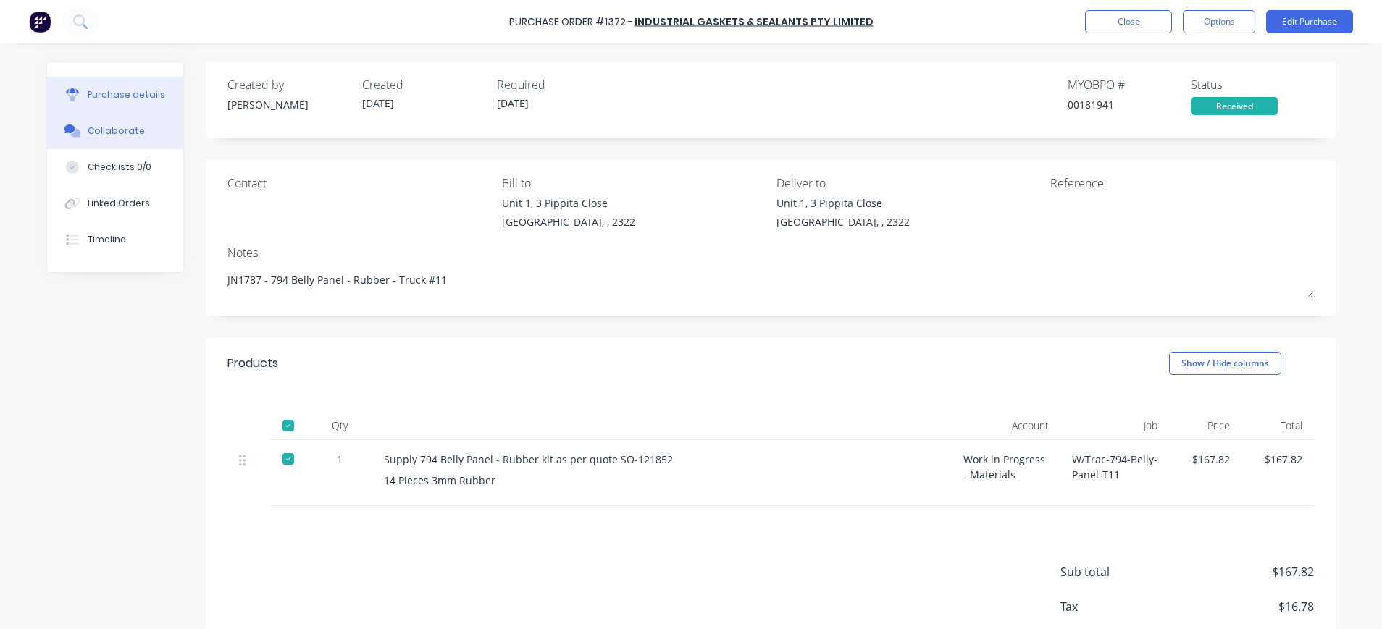
click at [122, 139] on button "Collaborate" at bounding box center [115, 131] width 136 height 36
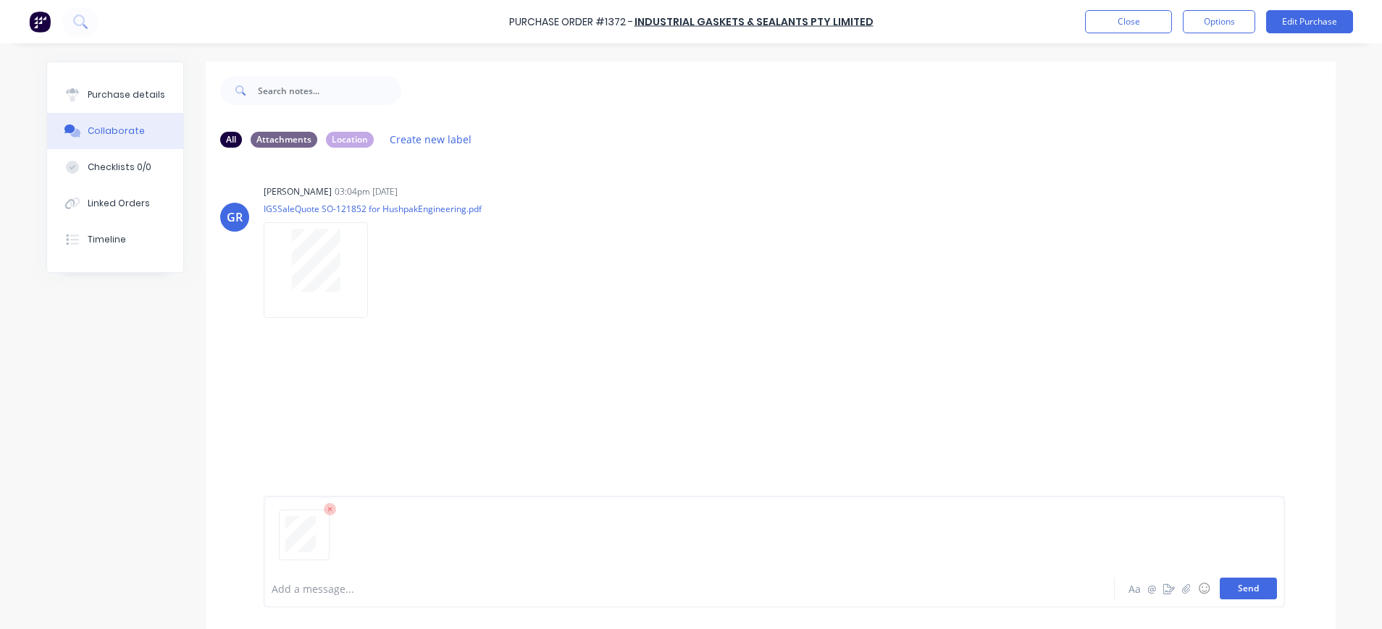
click at [1235, 585] on button "Send" at bounding box center [1248, 589] width 57 height 22
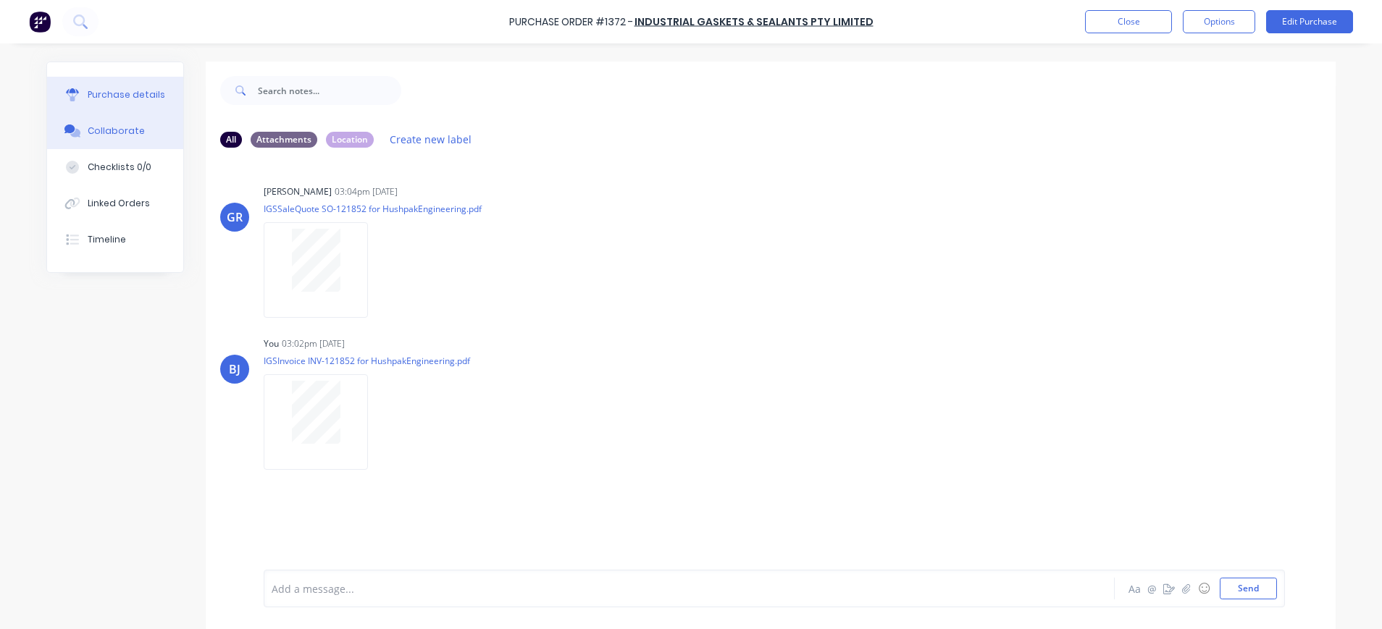
click at [106, 95] on div "Purchase details" at bounding box center [127, 94] width 78 height 13
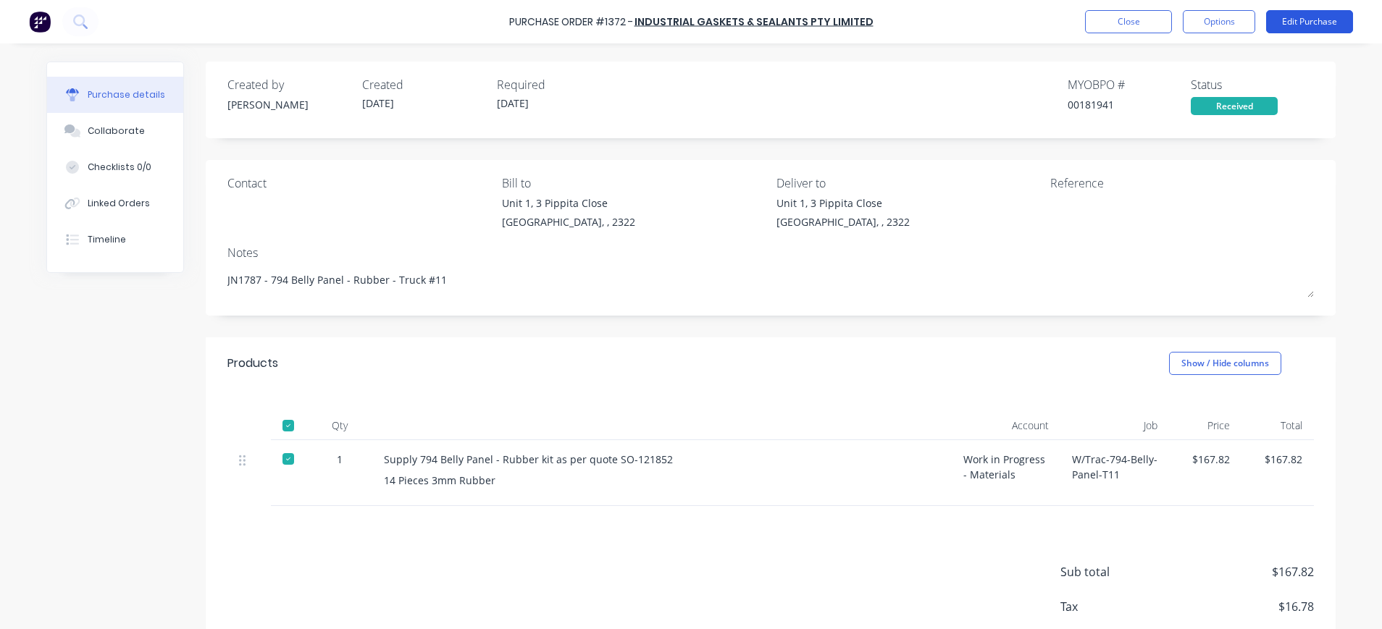
click at [1278, 28] on button "Edit Purchase" at bounding box center [1309, 21] width 87 height 23
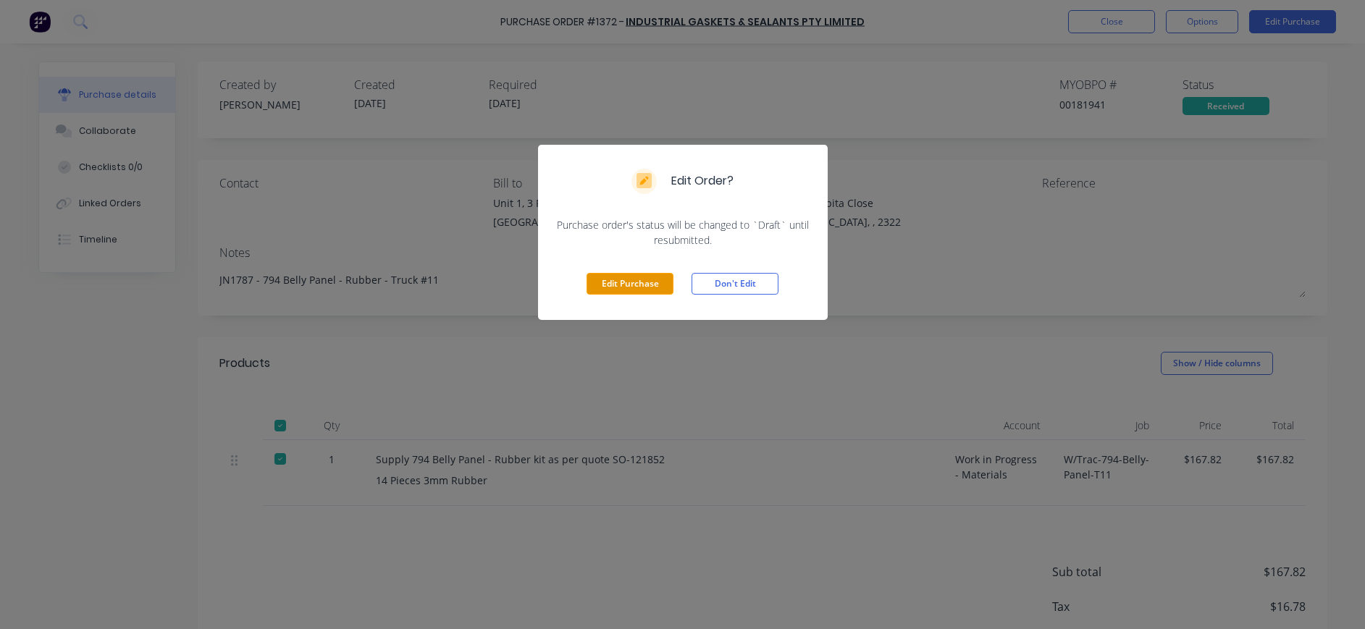
click at [650, 278] on button "Edit Purchase" at bounding box center [630, 284] width 87 height 22
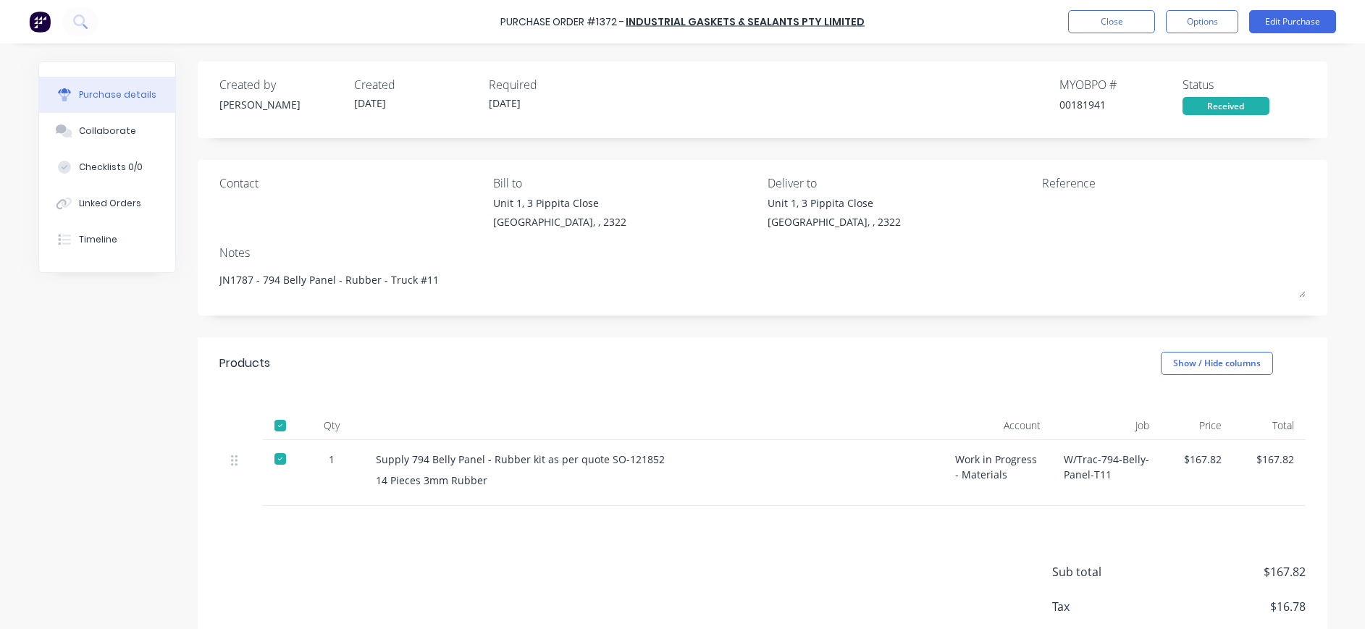
type textarea "x"
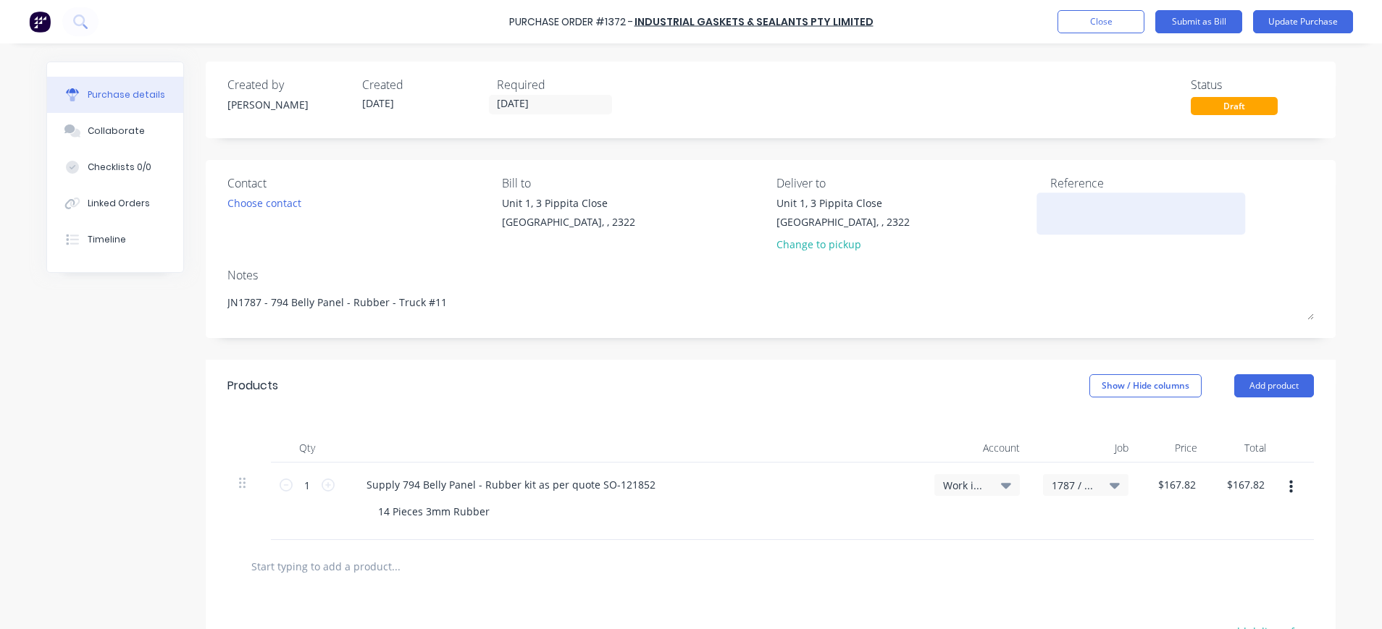
click at [1060, 209] on textarea at bounding box center [1140, 212] width 181 height 33
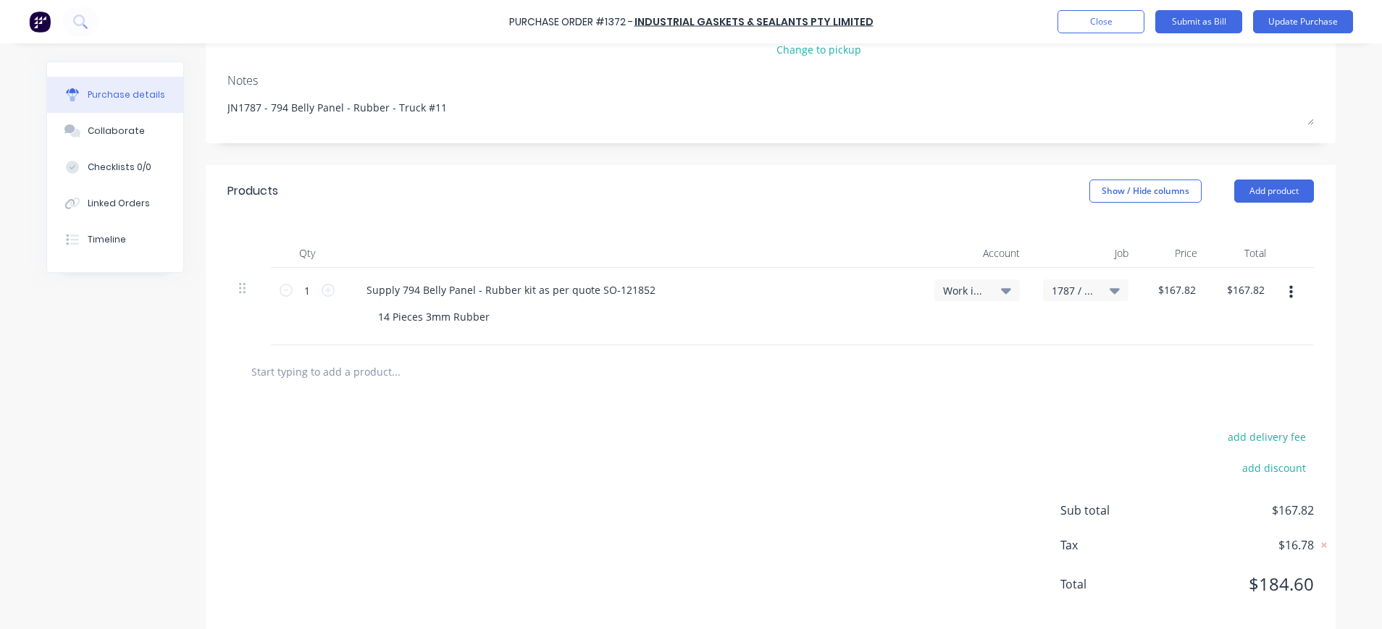
scroll to position [217, 0]
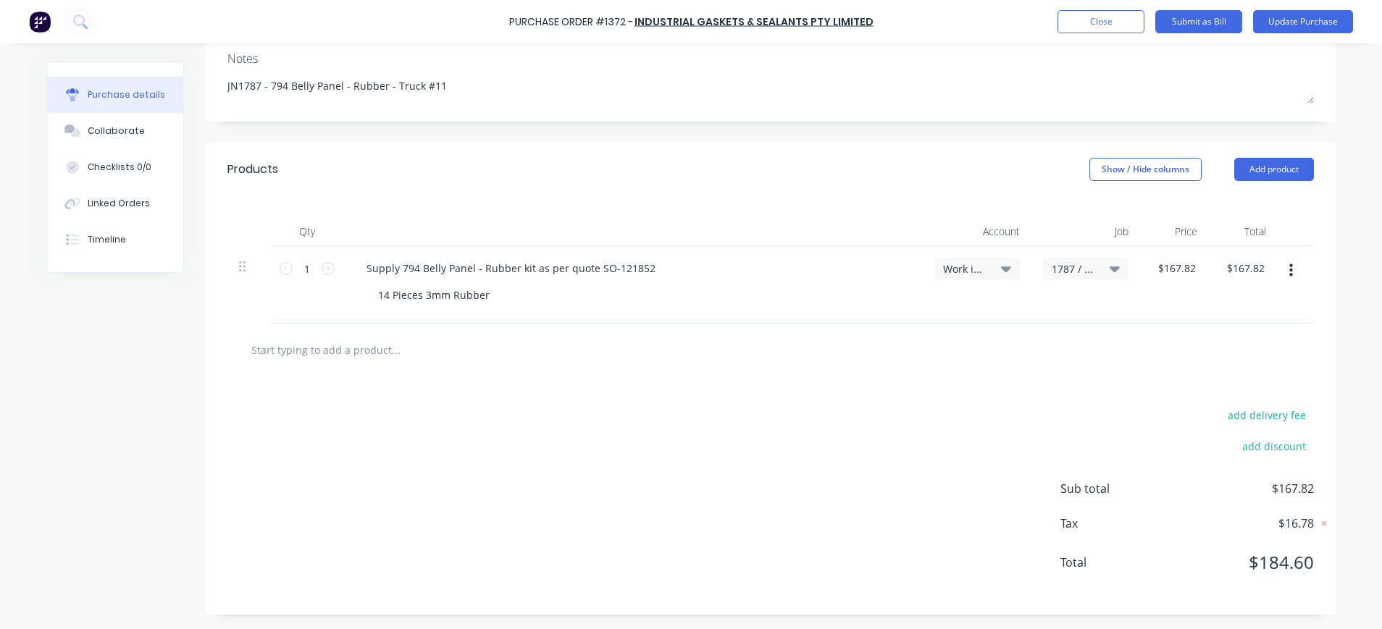
type textarea "INV-121852"
type textarea "x"
type textarea "INV-121852"
click at [382, 347] on input "text" at bounding box center [396, 349] width 290 height 29
type textarea "x"
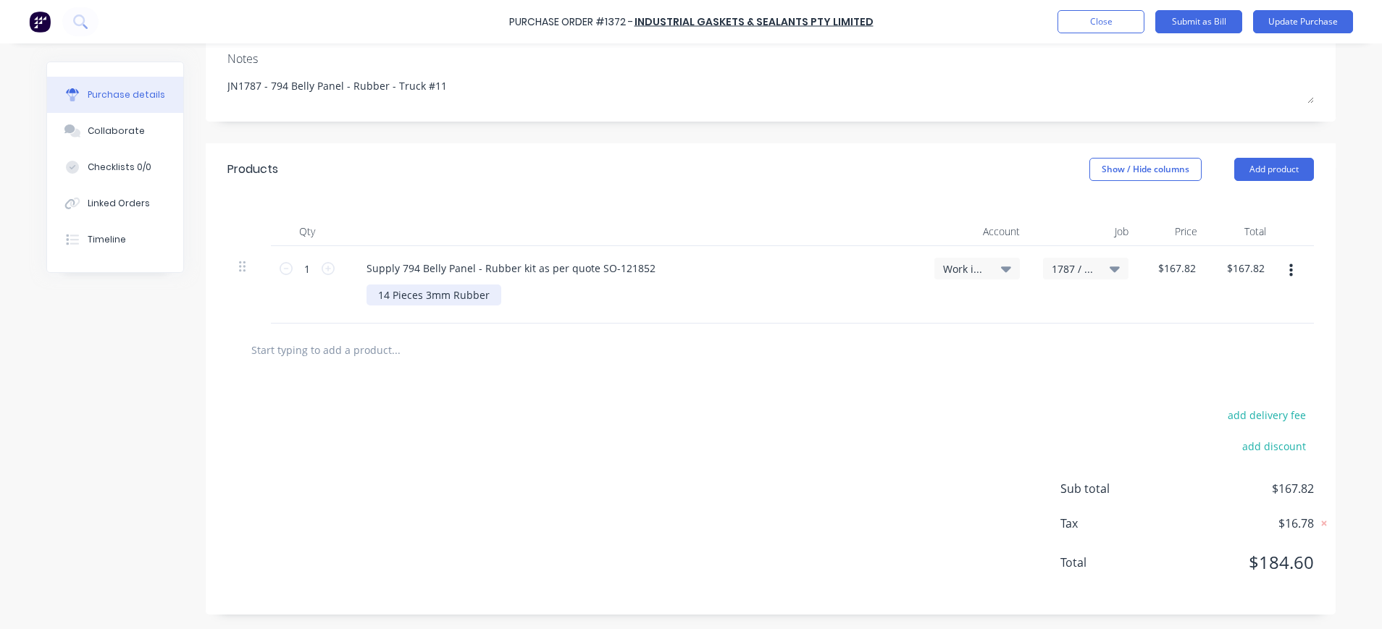
type input "F"
type textarea "x"
type input "FR"
type textarea "x"
type input "FRI"
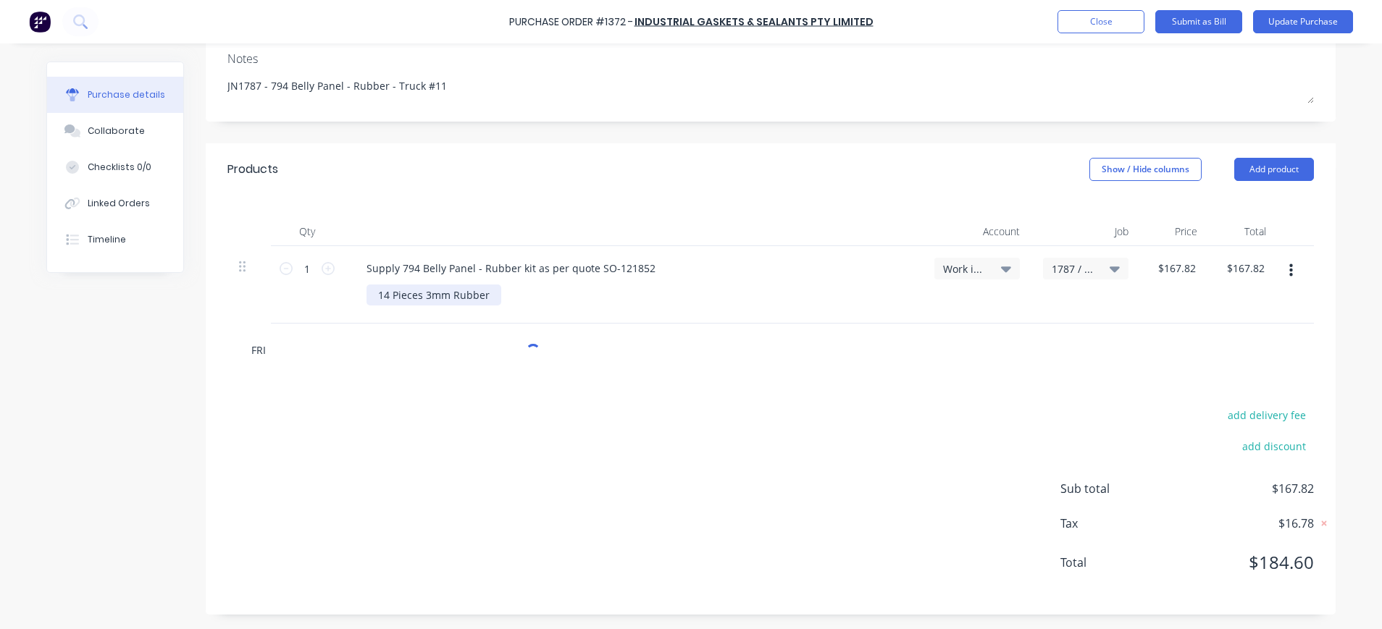
type textarea "x"
type input "FRIE"
type textarea "x"
type input "FRIEG"
type textarea "x"
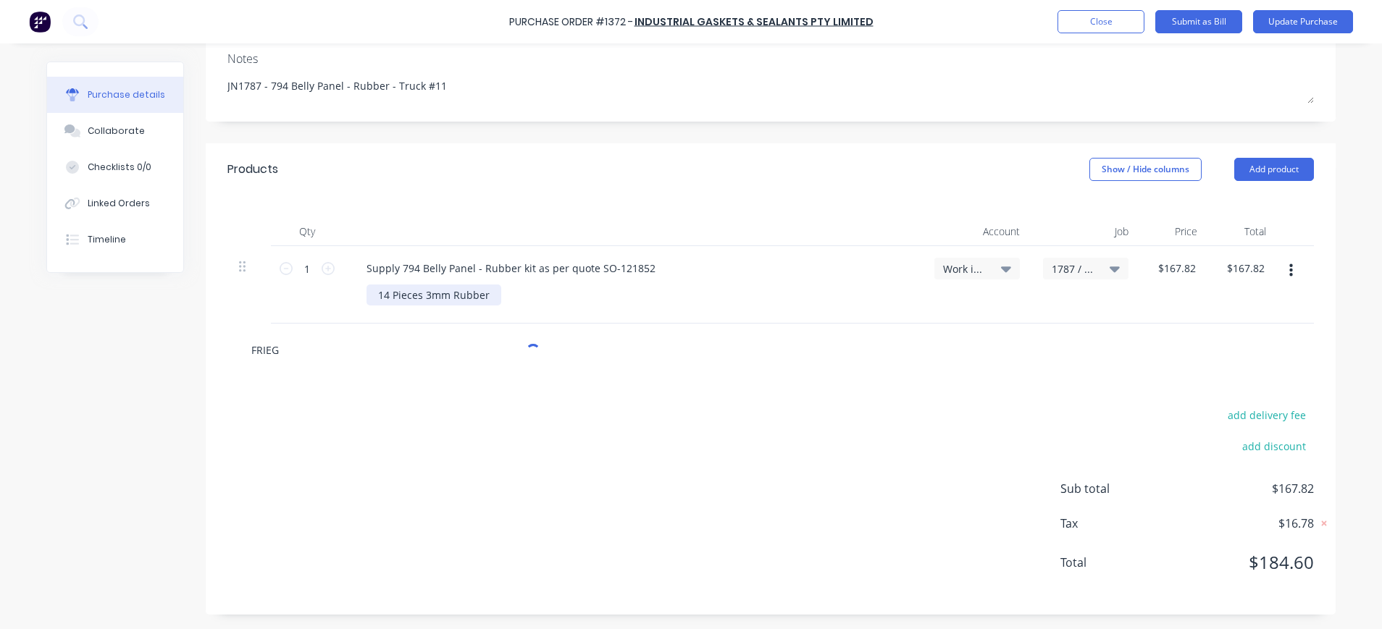
type input "FRIEGH"
type textarea "x"
type input "FRIEGHT"
type textarea "x"
drag, startPoint x: 288, startPoint y: 354, endPoint x: 215, endPoint y: 354, distance: 72.4
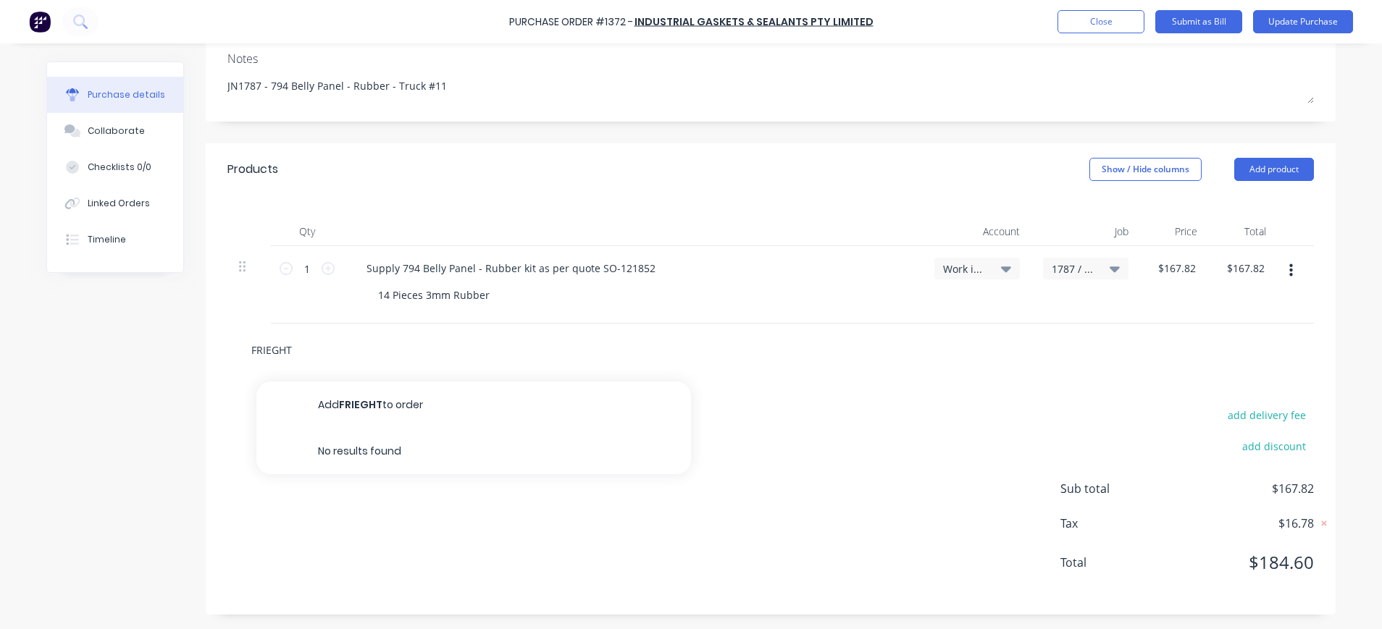
click at [215, 354] on div "FRIEGHT Add FRIEGHT to order No results found" at bounding box center [771, 350] width 1130 height 53
type input "FRIEGHT"
type textarea "x"
type input "f"
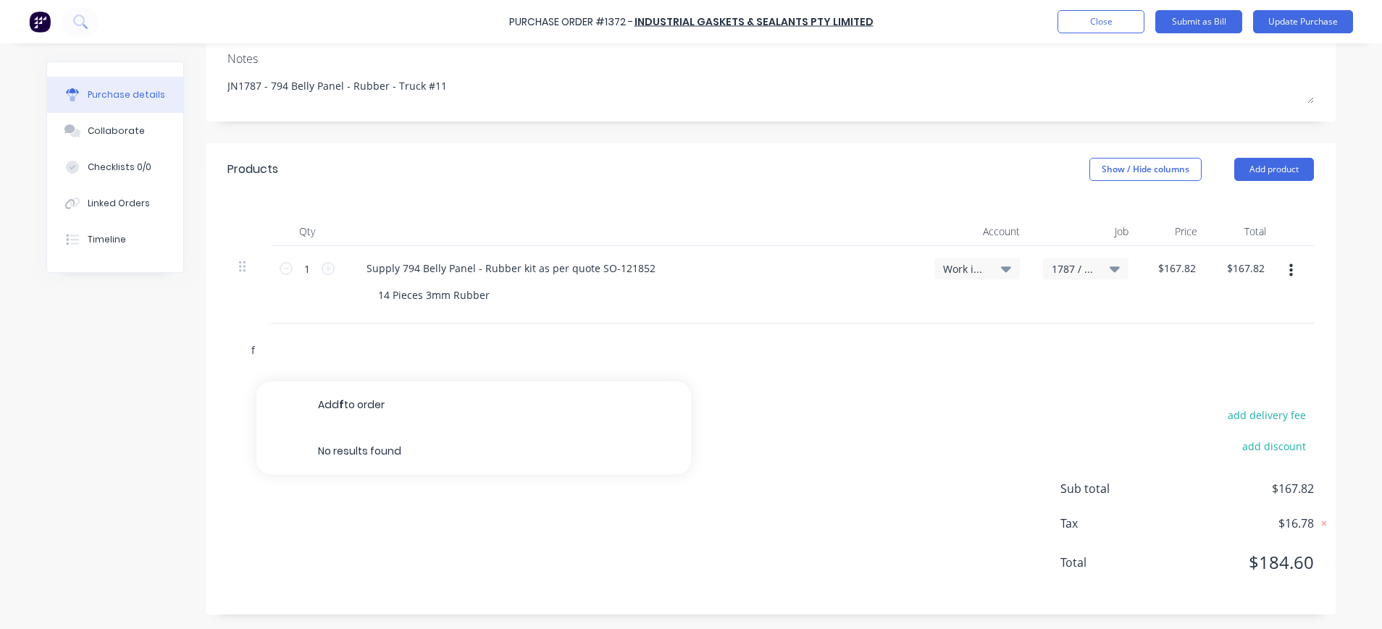
type textarea "x"
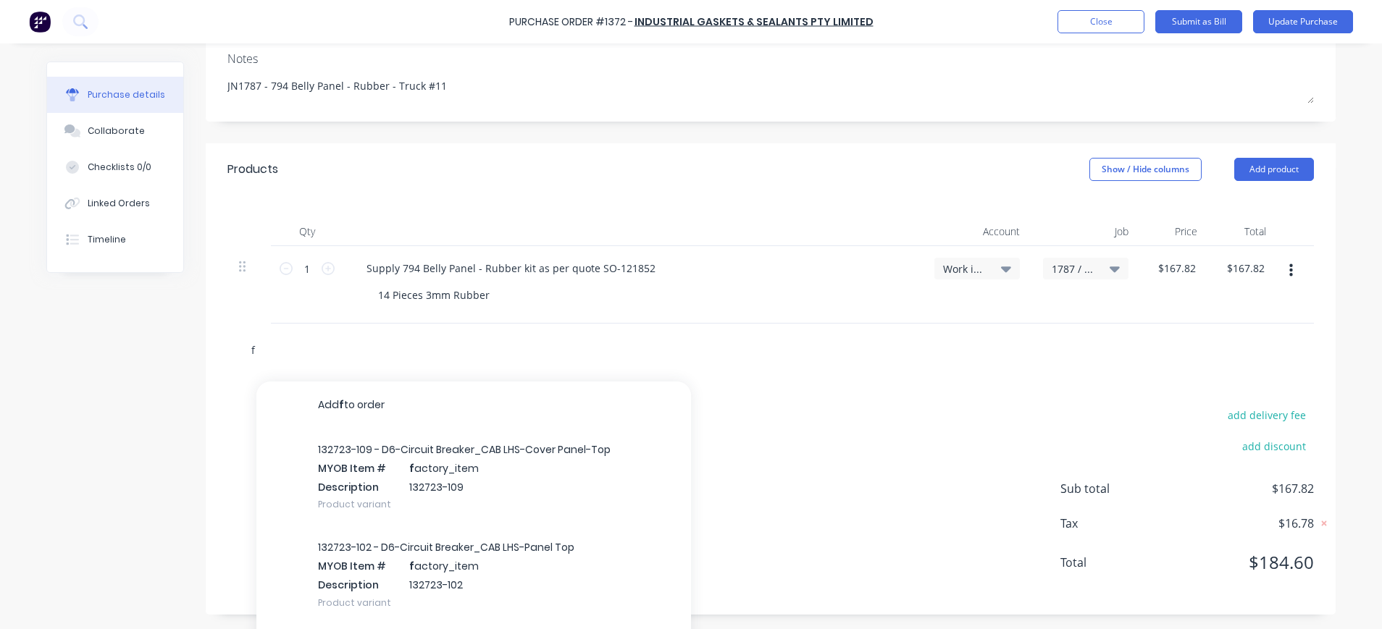
type input "fR"
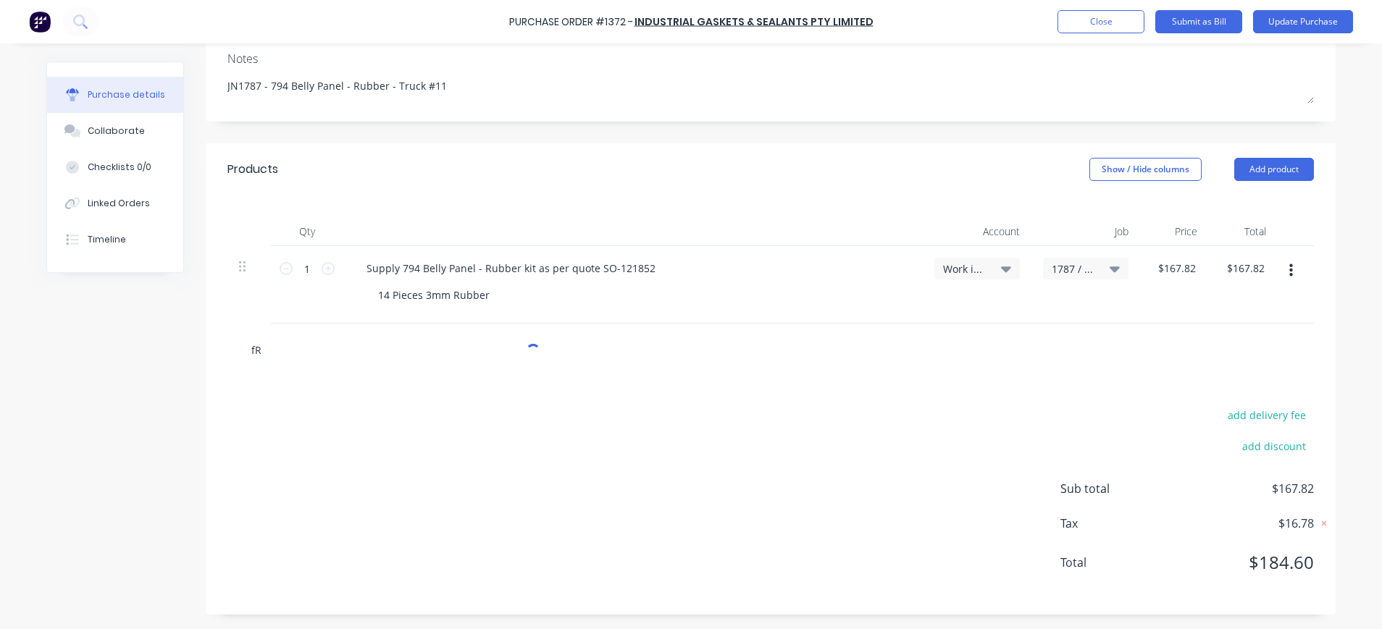
type textarea "x"
type input "f"
type textarea "x"
type input "fr"
type textarea "x"
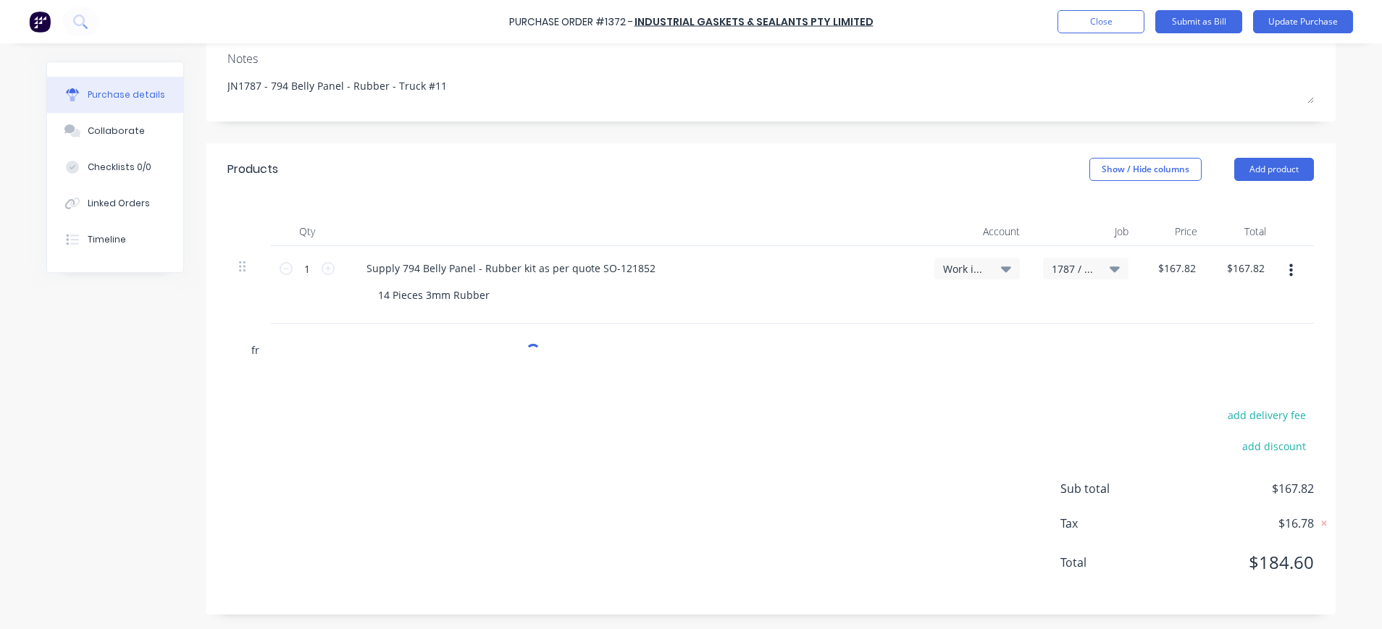
type input "fre"
type textarea "x"
type input "frei"
type textarea "x"
type input "freig"
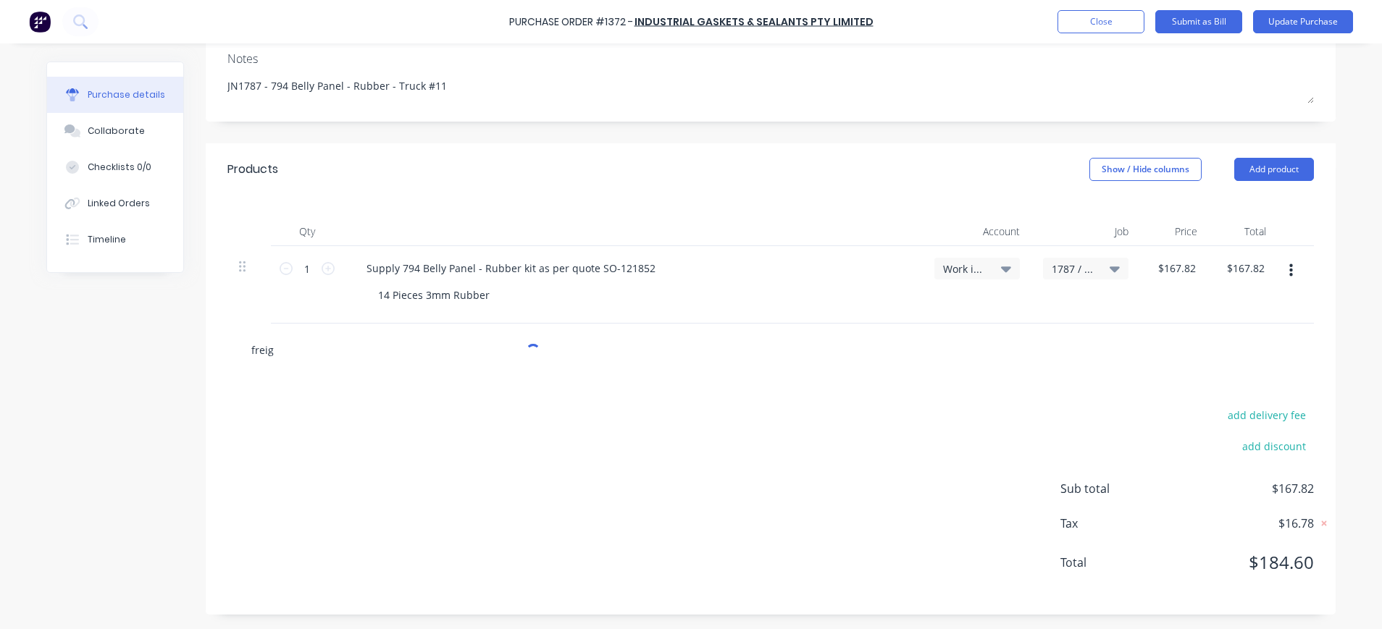
type textarea "x"
type input "freigh"
type textarea "x"
type input "freight"
type textarea "x"
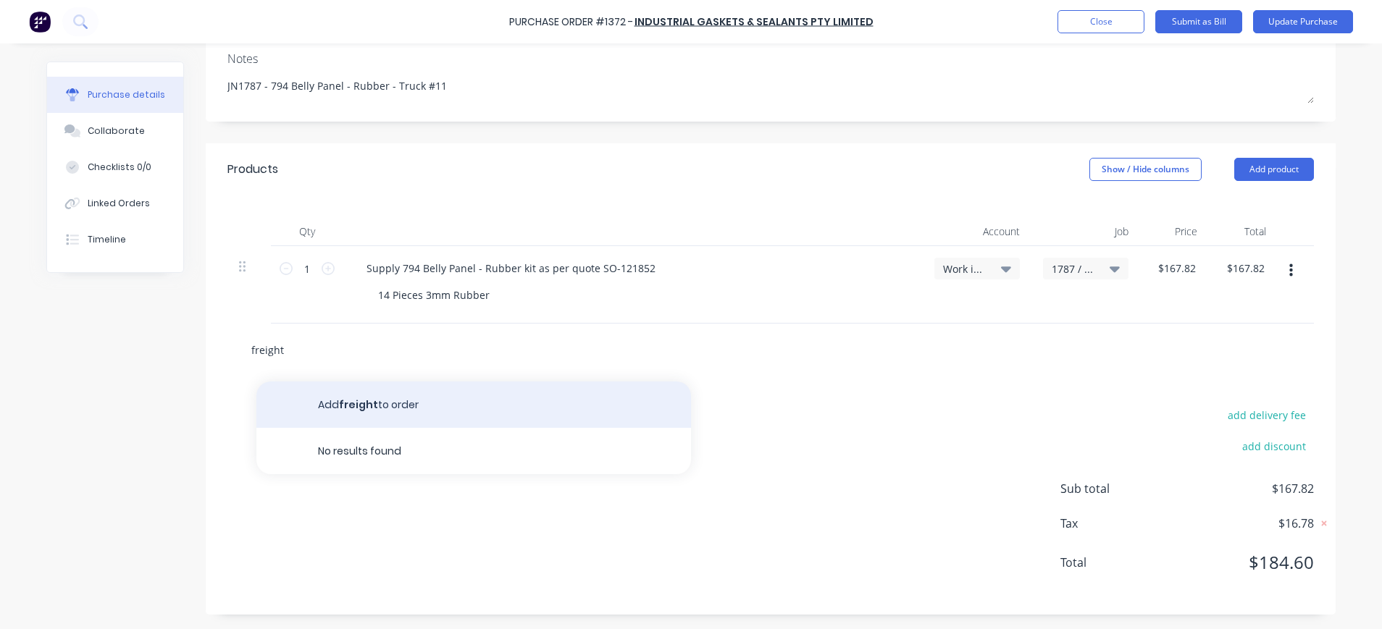
type input "freight"
click at [387, 405] on button "Add freight to order" at bounding box center [473, 405] width 435 height 46
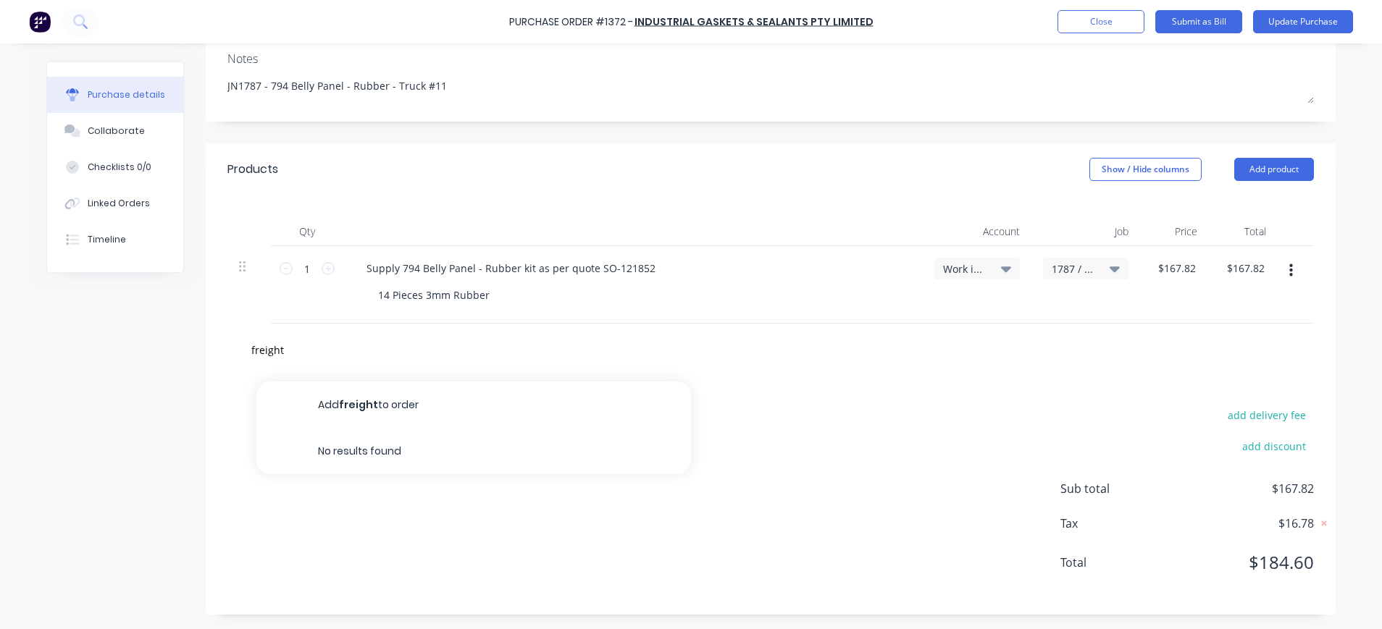
type textarea "x"
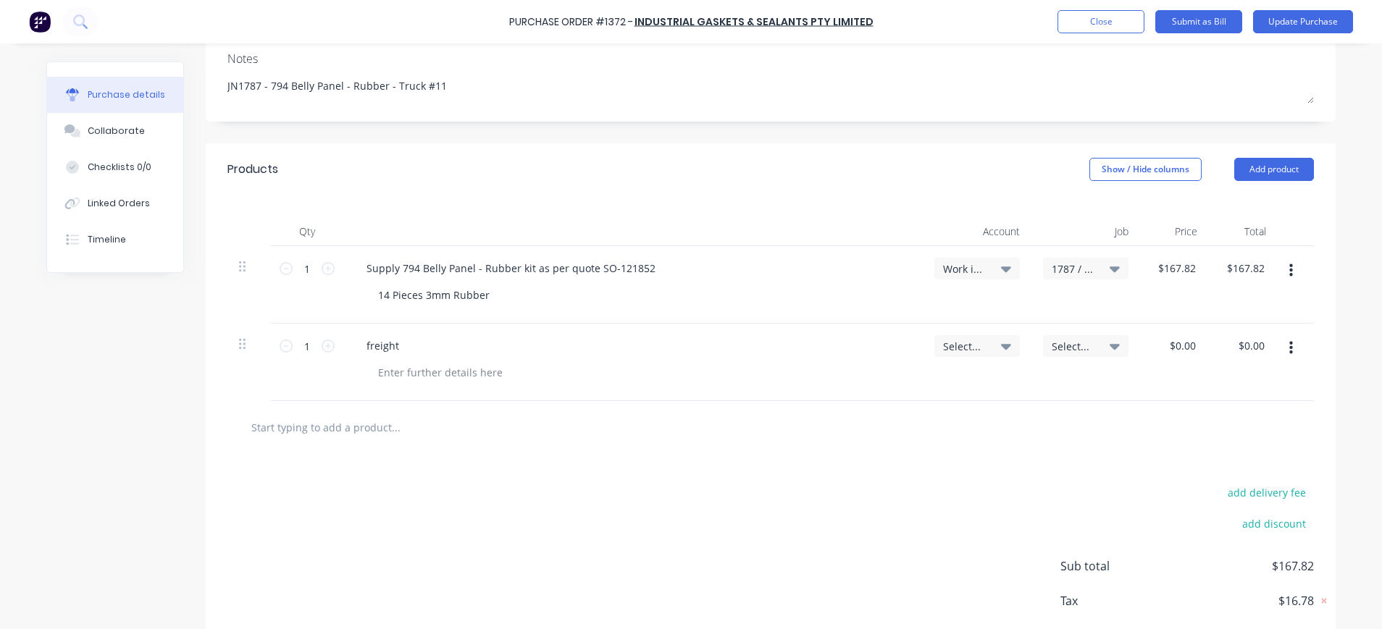
click at [1001, 346] on icon at bounding box center [1006, 346] width 10 height 16
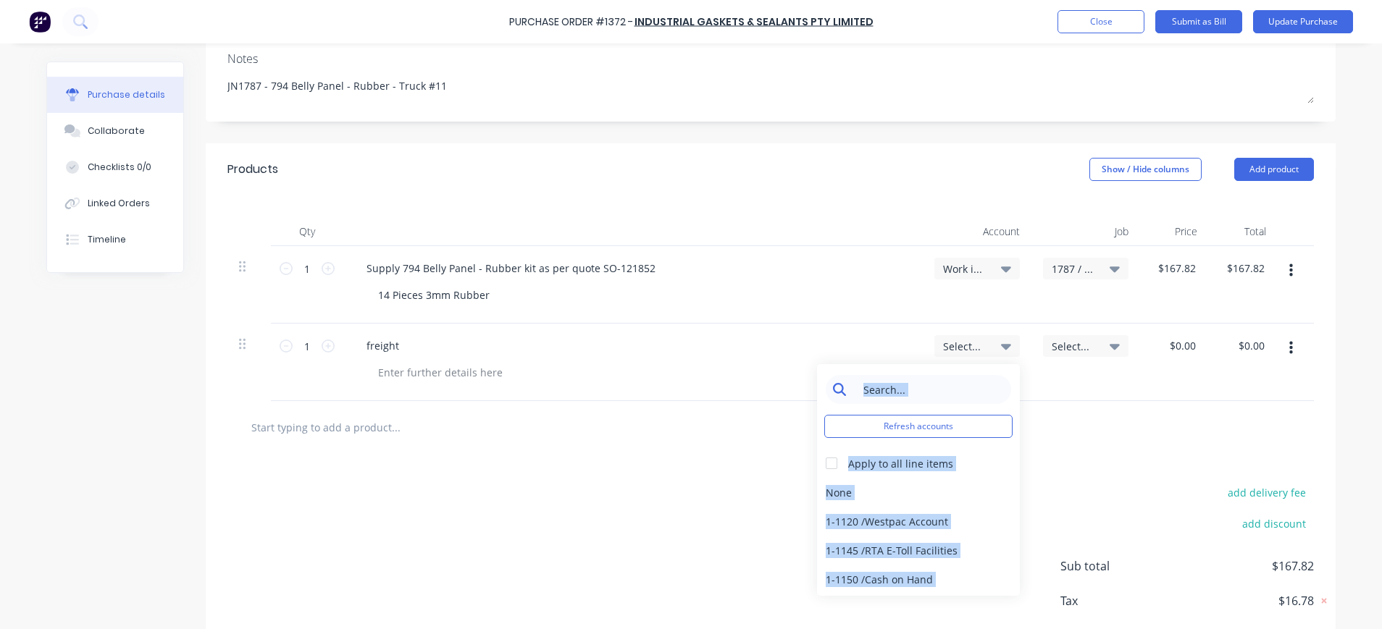
click at [942, 391] on input at bounding box center [929, 389] width 148 height 29
drag, startPoint x: 891, startPoint y: 388, endPoint x: 929, endPoint y: 385, distance: 38.5
click at [892, 388] on input at bounding box center [929, 389] width 148 height 29
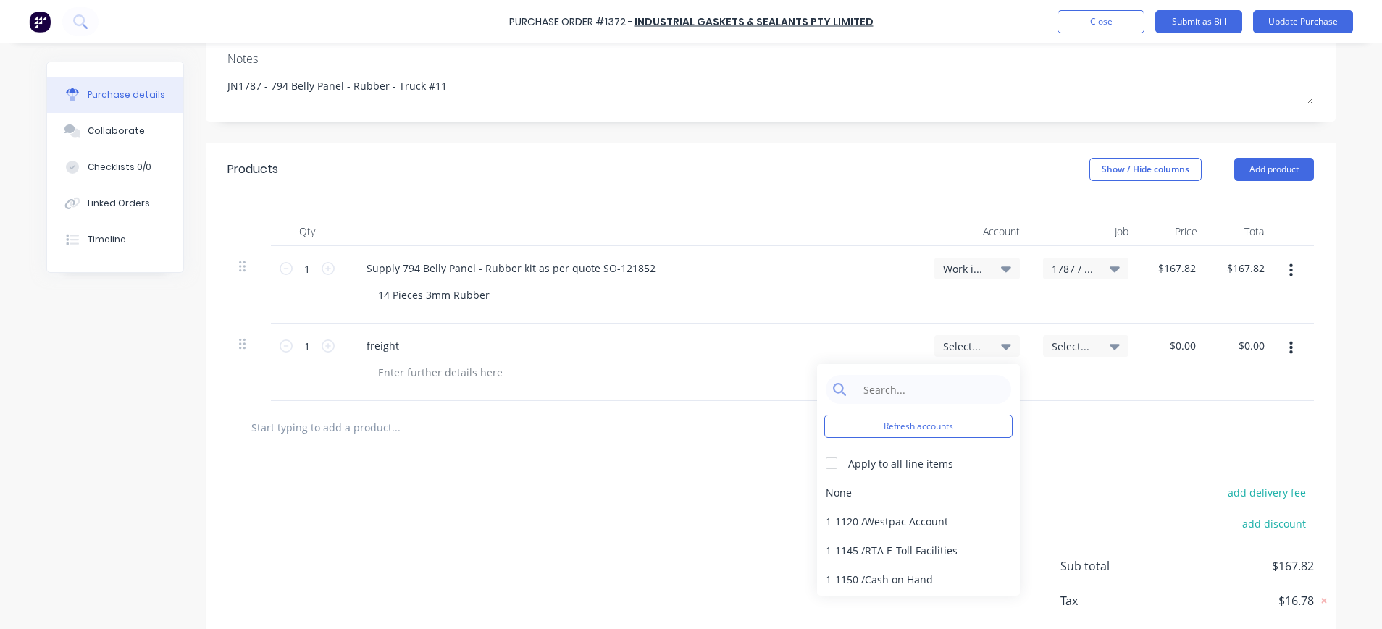
click at [715, 492] on div "add delivery fee add discount Sub total $167.82 Tax $16.78 Total $184.60" at bounding box center [771, 573] width 1130 height 238
click at [1001, 348] on icon at bounding box center [1006, 346] width 10 height 16
type textarea "x"
click at [944, 380] on input at bounding box center [929, 389] width 148 height 29
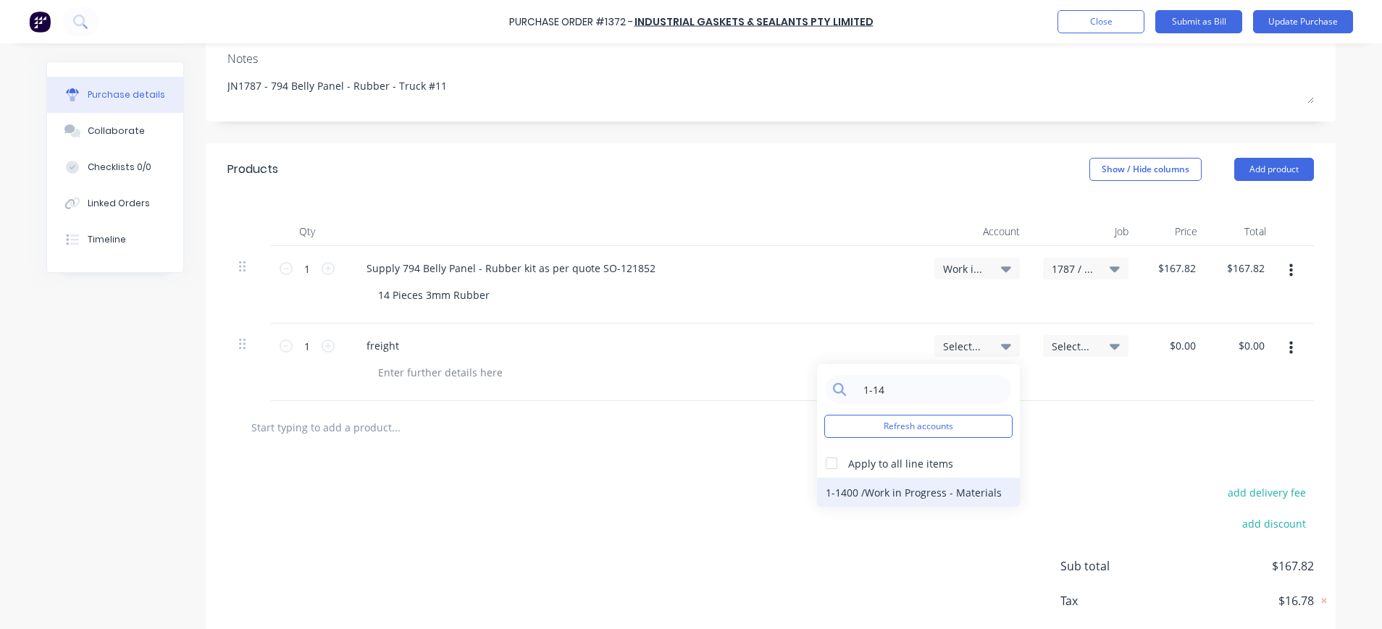
type input "1-14"
click at [974, 491] on div "1-1400 / Work in Progress - Materials" at bounding box center [918, 492] width 203 height 29
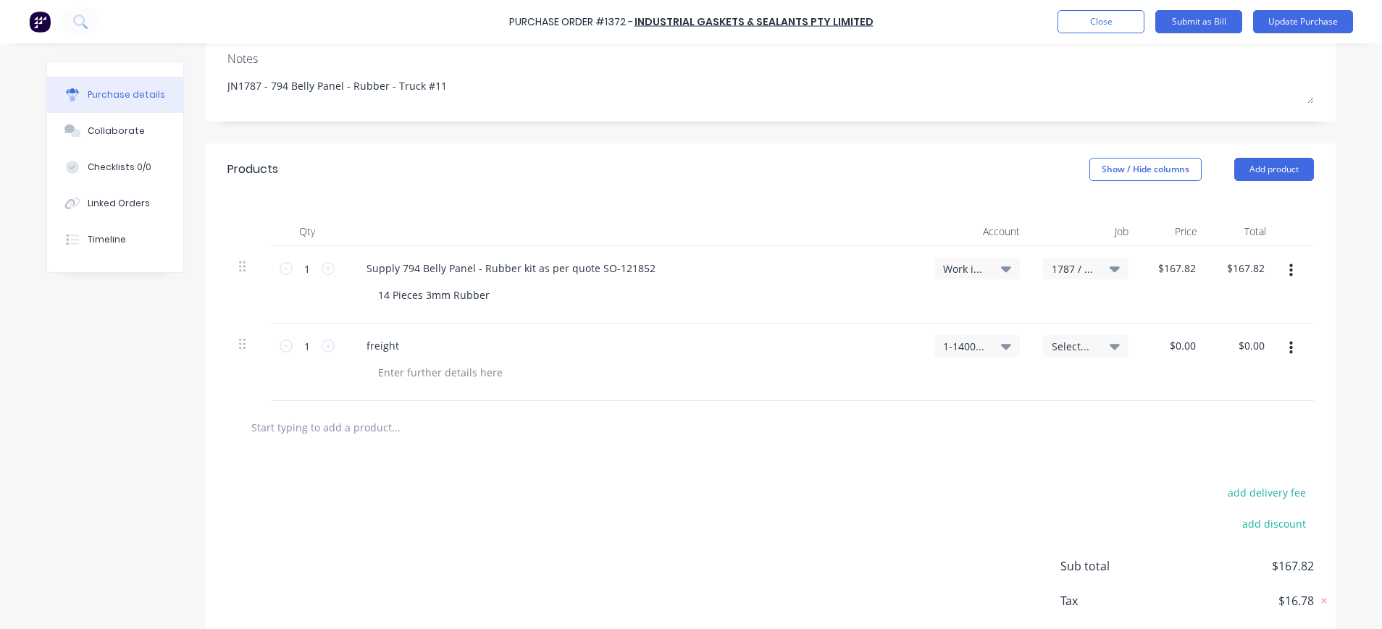
click at [1066, 343] on span "Select..." at bounding box center [1073, 346] width 43 height 15
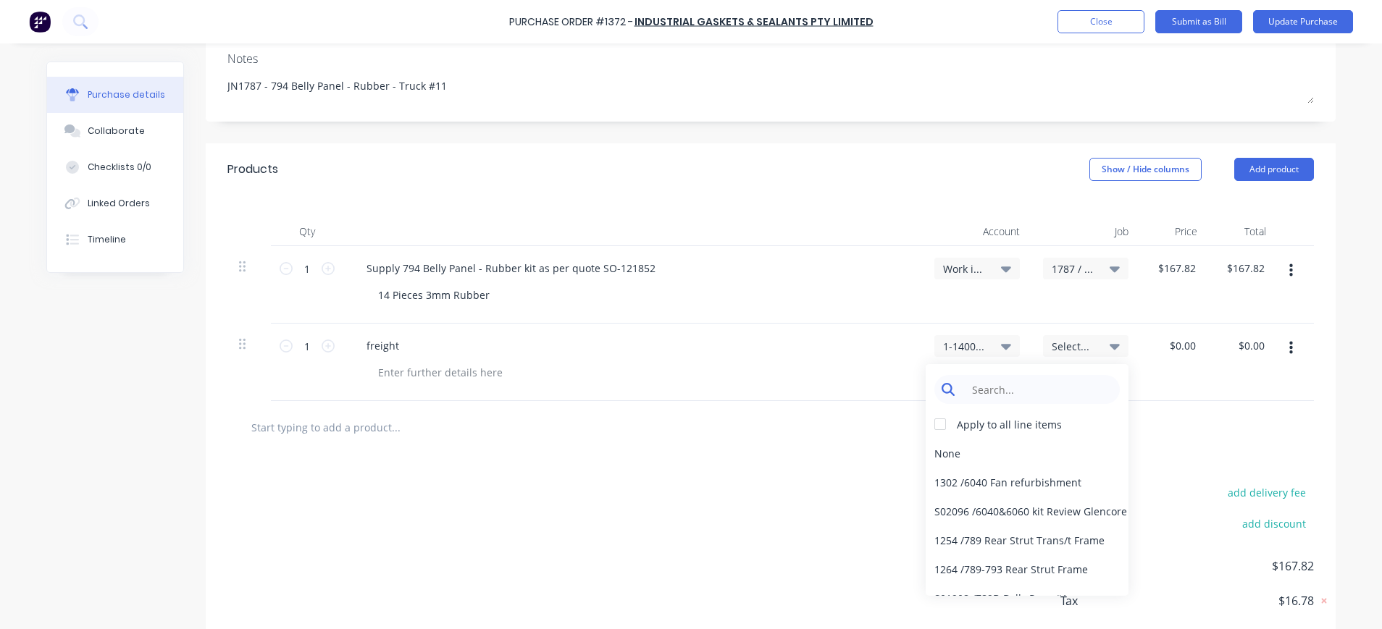
type textarea "x"
click at [1057, 386] on input at bounding box center [1038, 389] width 148 height 29
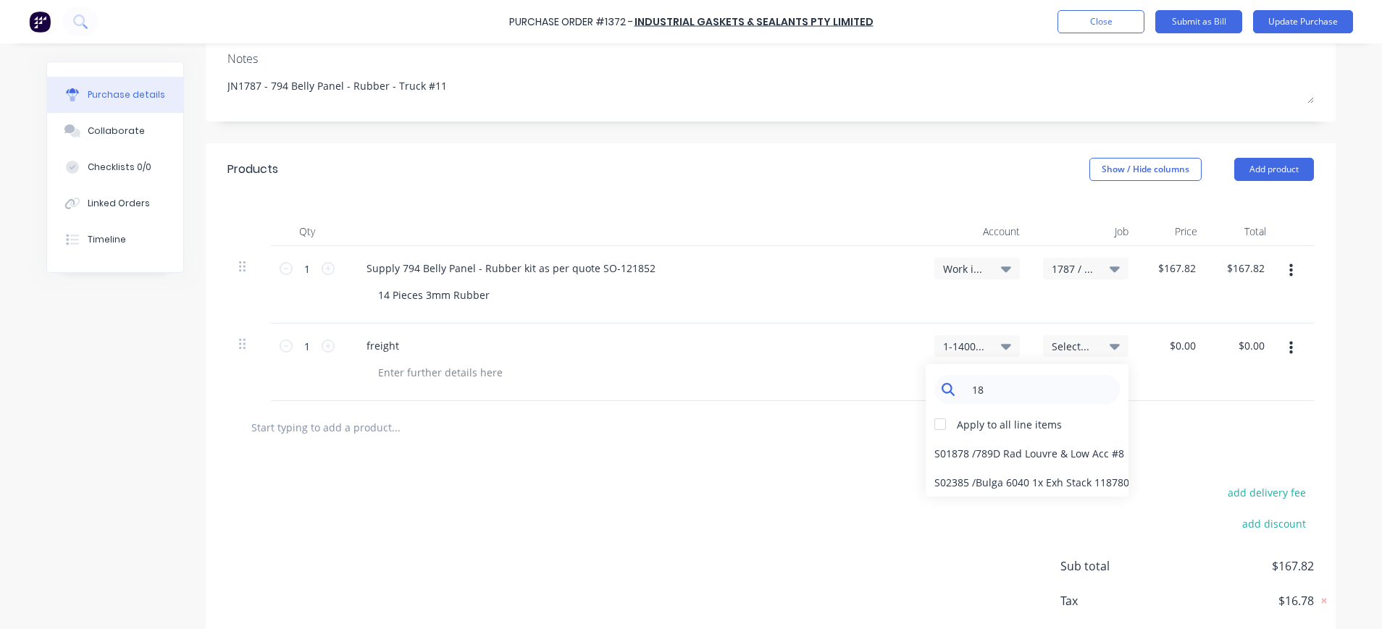
type input "1"
type input "1787"
click at [1056, 484] on div "1787 / W/Trac-794-Belly-Panel-T11" at bounding box center [1027, 482] width 203 height 29
type textarea "x"
type input "0.00"
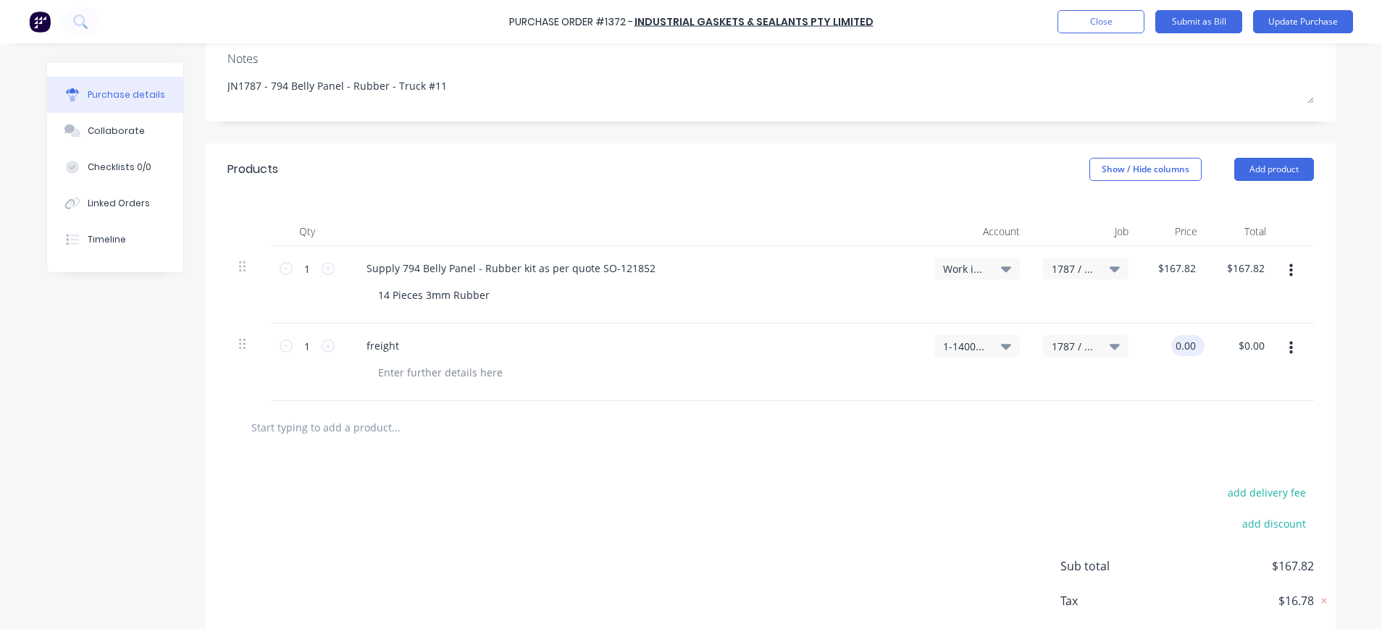
click at [1172, 346] on input "0.00" at bounding box center [1185, 345] width 28 height 21
type textarea "x"
drag, startPoint x: 1167, startPoint y: 346, endPoint x: 1195, endPoint y: 348, distance: 28.3
click at [1195, 348] on div "0.00 0.00" at bounding box center [1187, 345] width 33 height 21
type input "15."
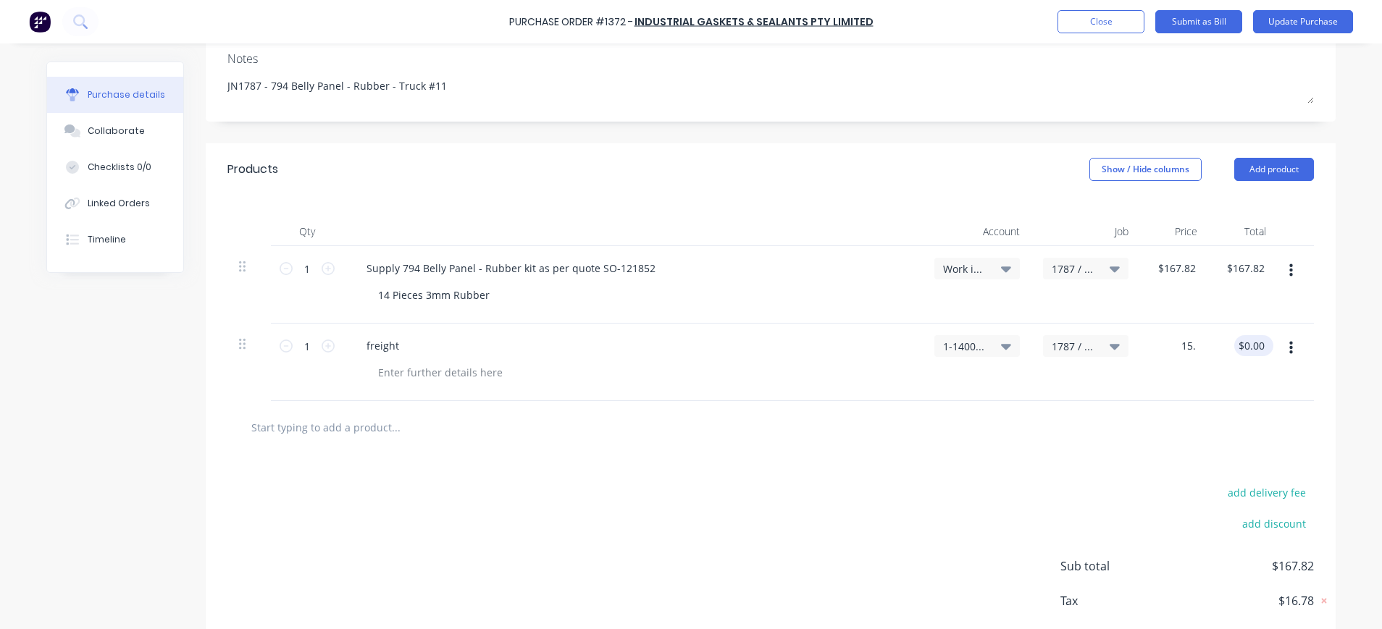
type textarea "x"
type input "$15.00"
type input "15.00"
drag, startPoint x: 1250, startPoint y: 346, endPoint x: 1258, endPoint y: 348, distance: 9.0
click at [1250, 346] on input "15.00" at bounding box center [1250, 345] width 33 height 21
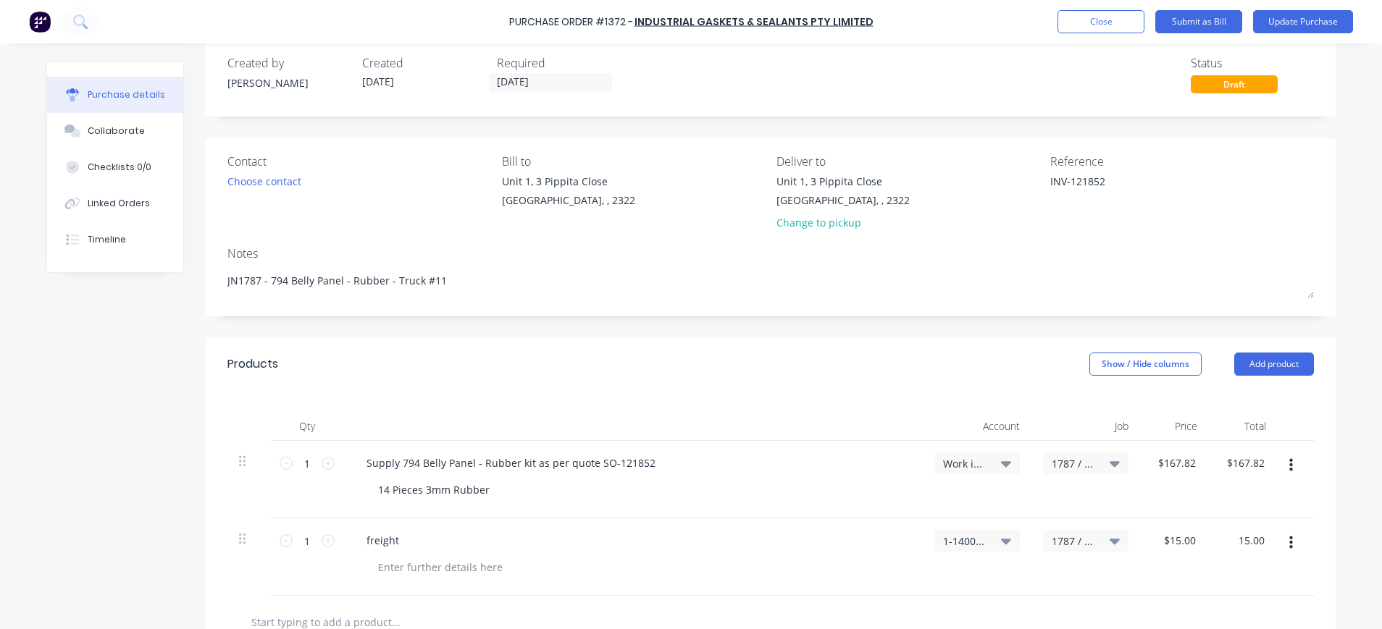
scroll to position [0, 0]
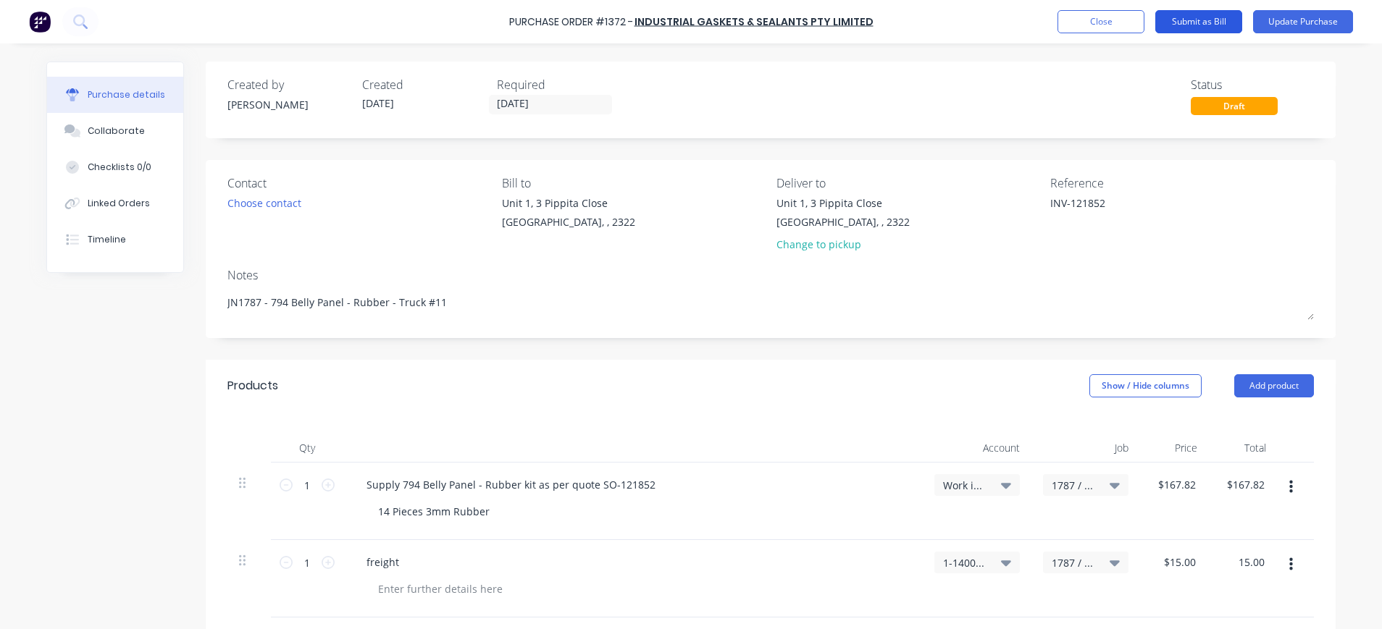
type textarea "x"
type input "$15.00"
click at [1199, 28] on button "Submit as Bill" at bounding box center [1198, 21] width 87 height 23
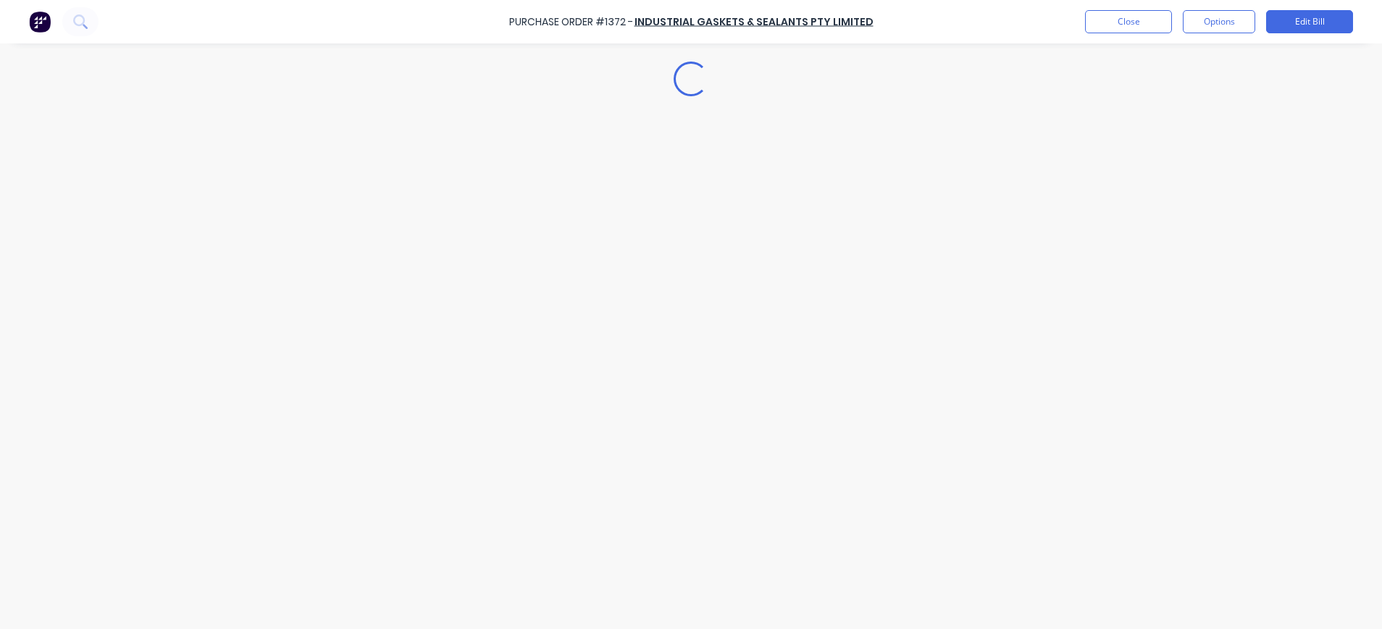
type textarea "x"
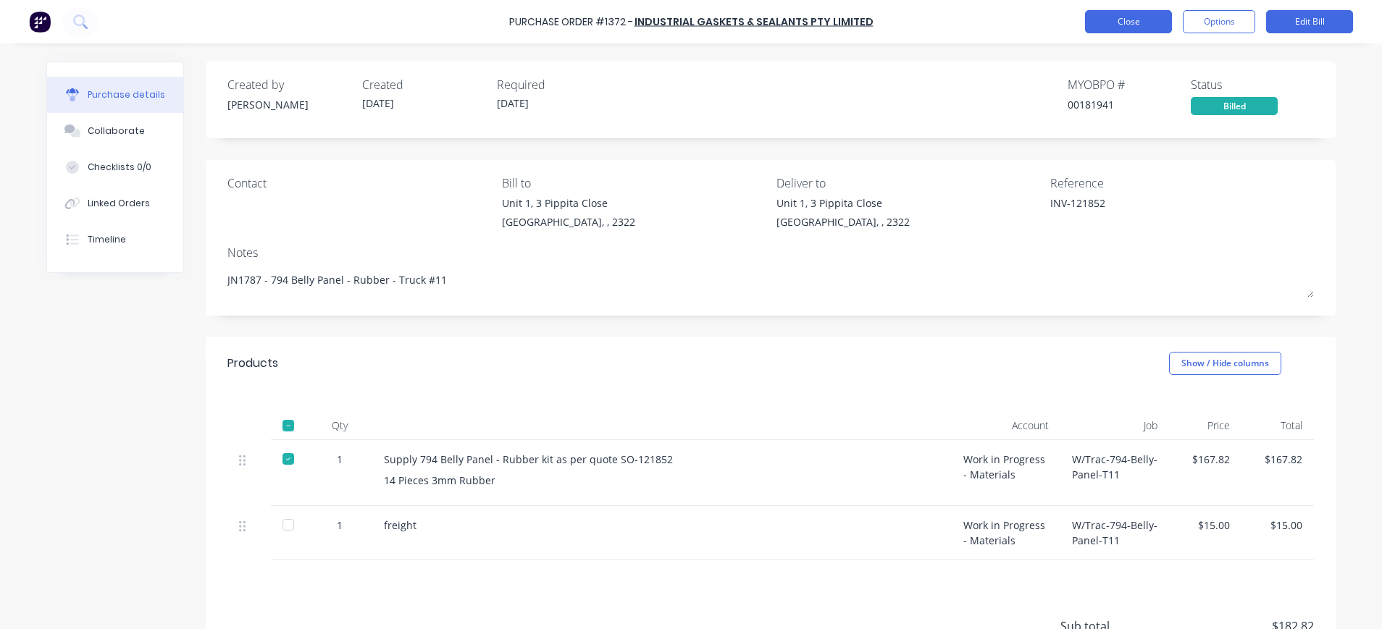
click at [1110, 24] on button "Close" at bounding box center [1128, 21] width 87 height 23
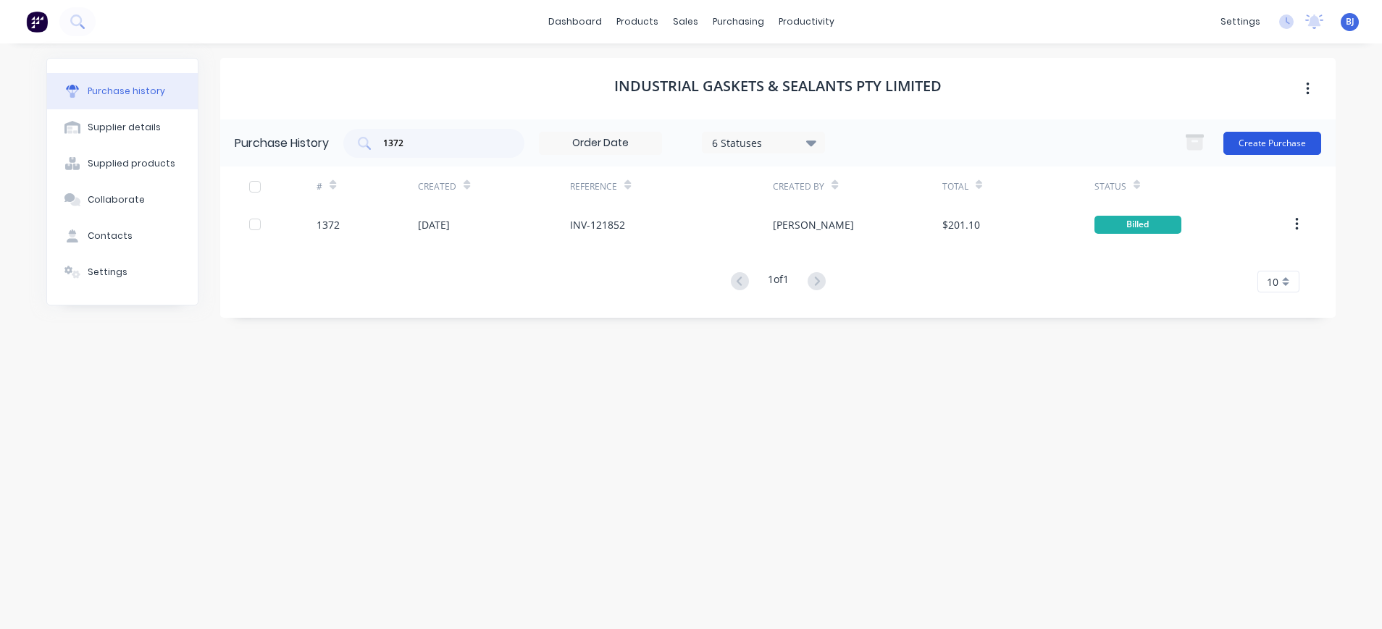
click at [1286, 148] on button "Create Purchase" at bounding box center [1272, 143] width 98 height 23
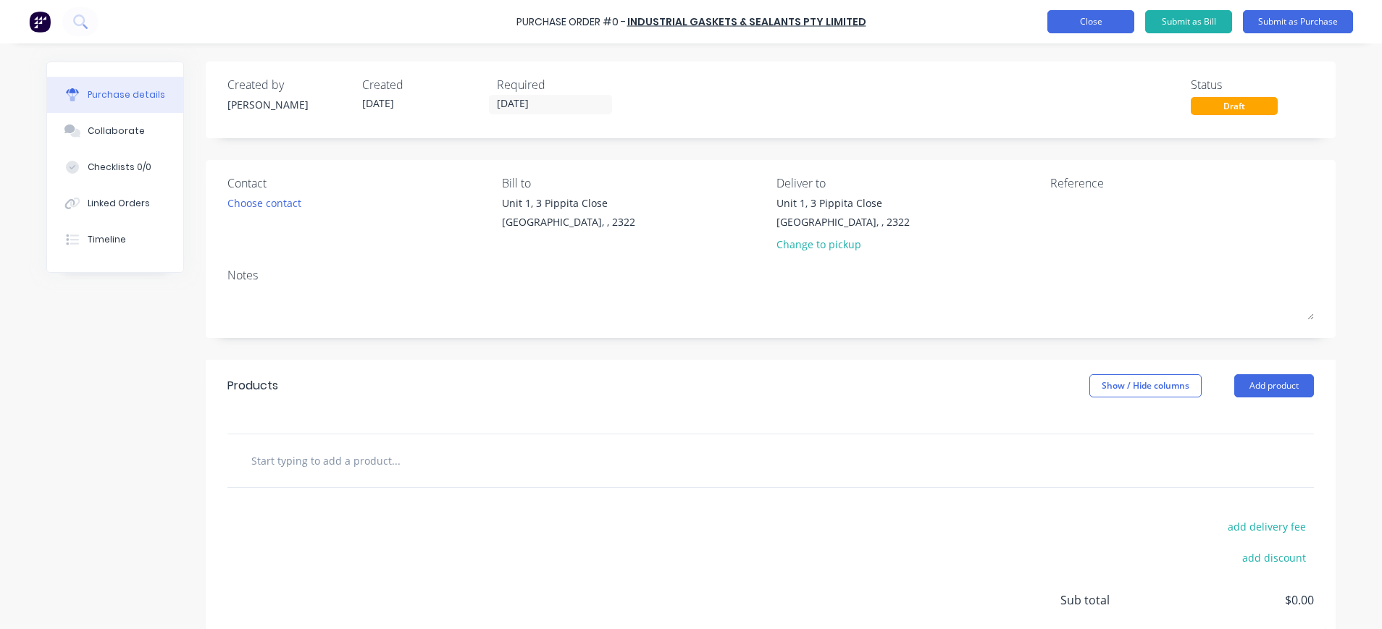
click at [1108, 28] on button "Close" at bounding box center [1090, 21] width 87 height 23
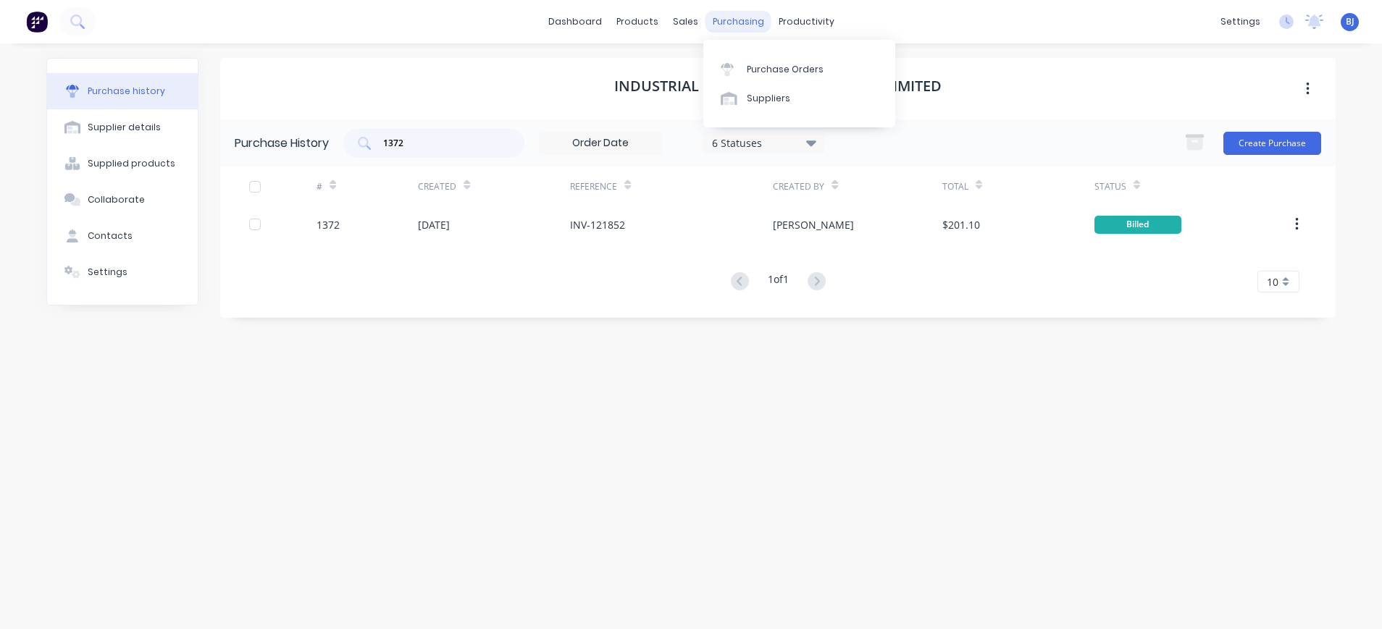
click at [736, 15] on div "purchasing" at bounding box center [739, 22] width 66 height 22
click at [768, 69] on div "Purchase Orders" at bounding box center [785, 69] width 77 height 13
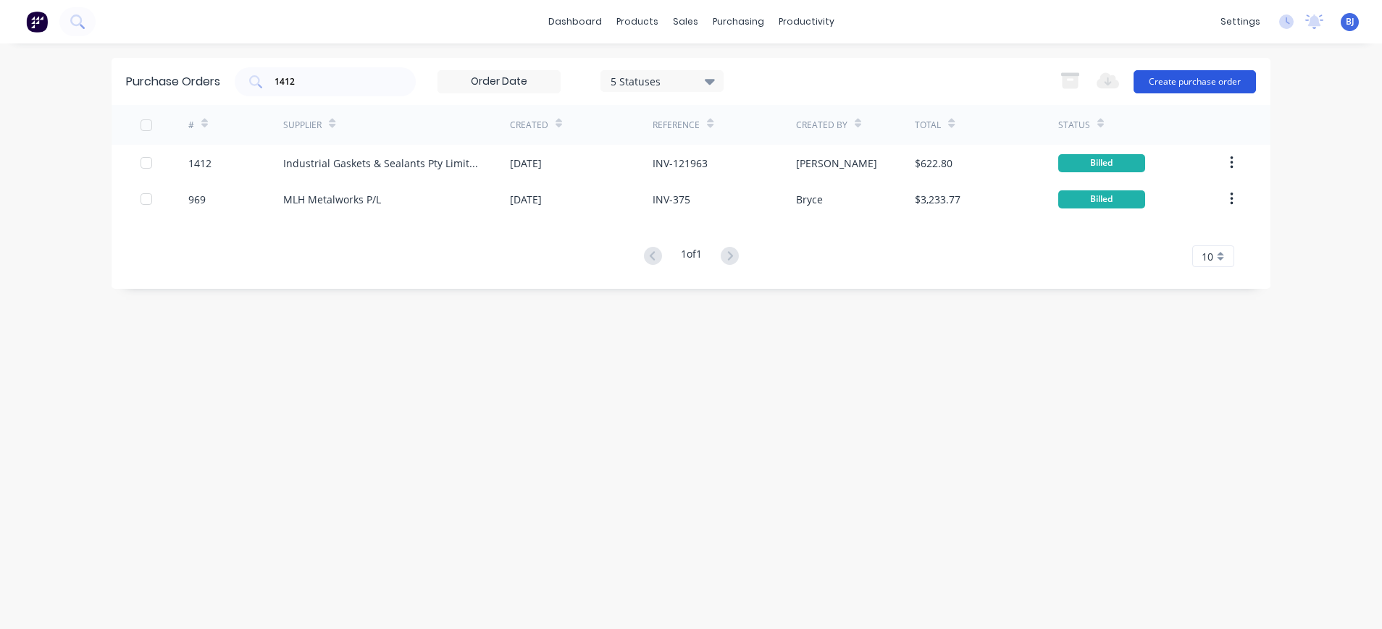
click at [1192, 80] on button "Create purchase order" at bounding box center [1195, 81] width 122 height 23
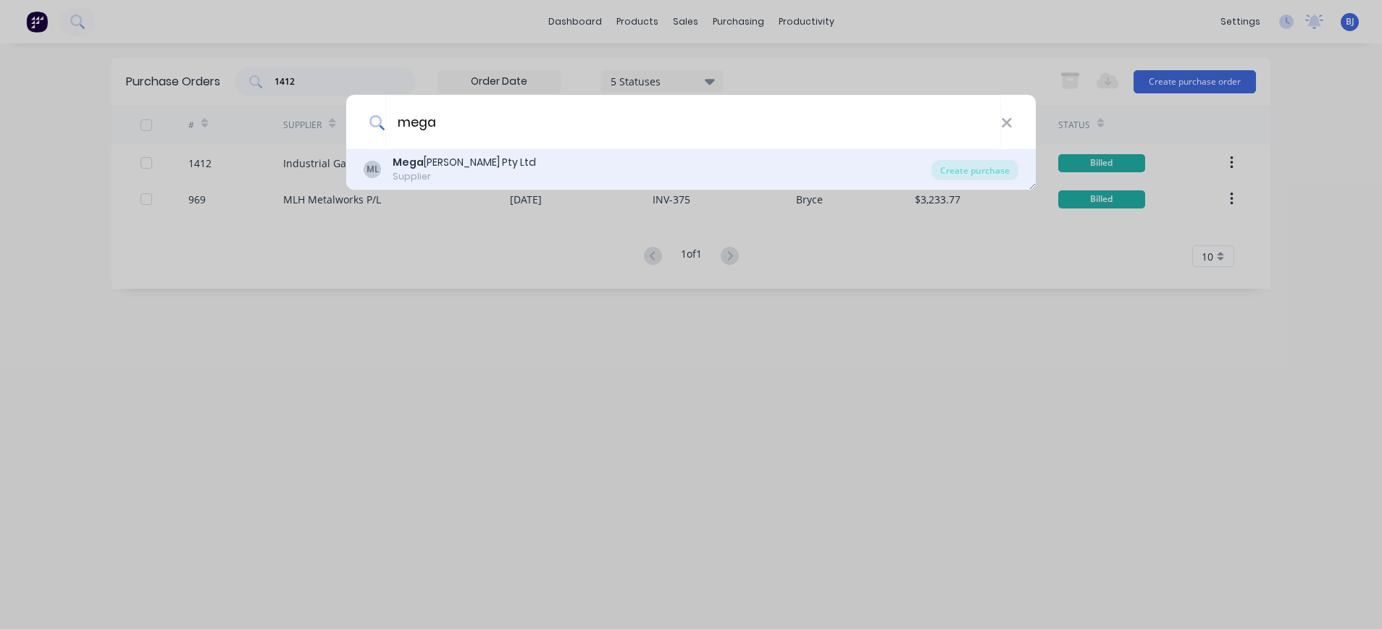
type input "mega"
click at [453, 167] on div "Mega [PERSON_NAME] Pty Ltd" at bounding box center [464, 162] width 143 height 15
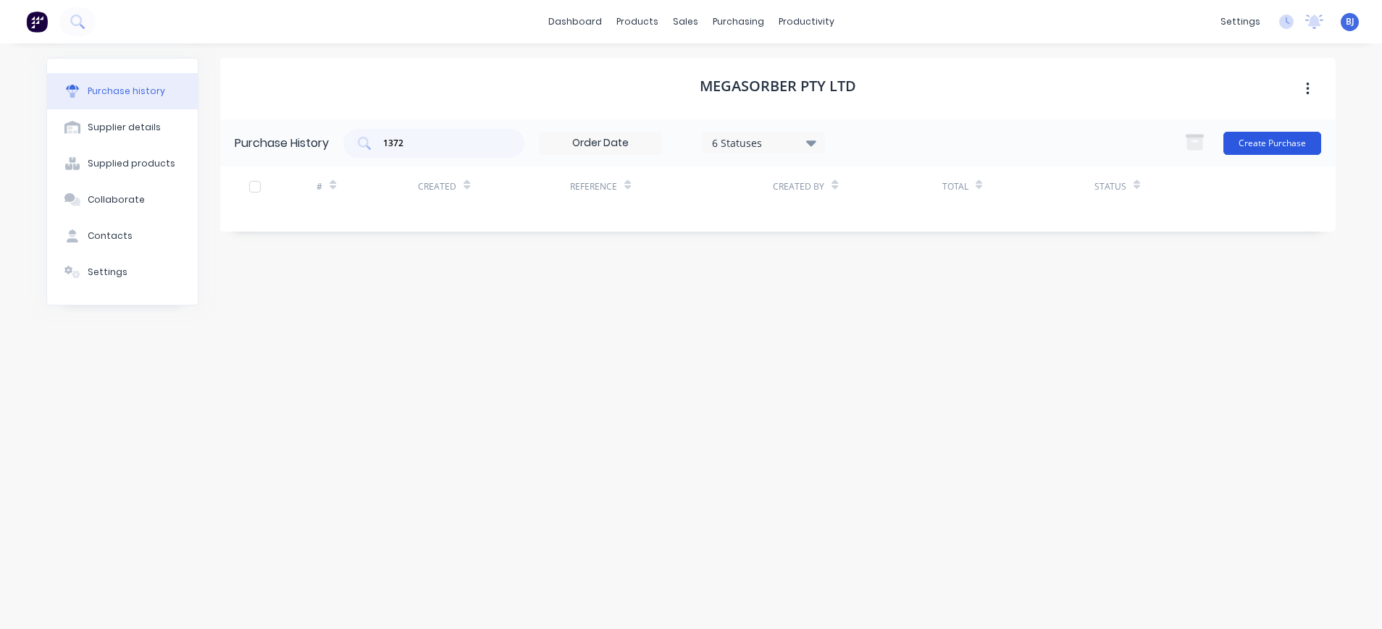
click at [1262, 145] on button "Create Purchase" at bounding box center [1272, 143] width 98 height 23
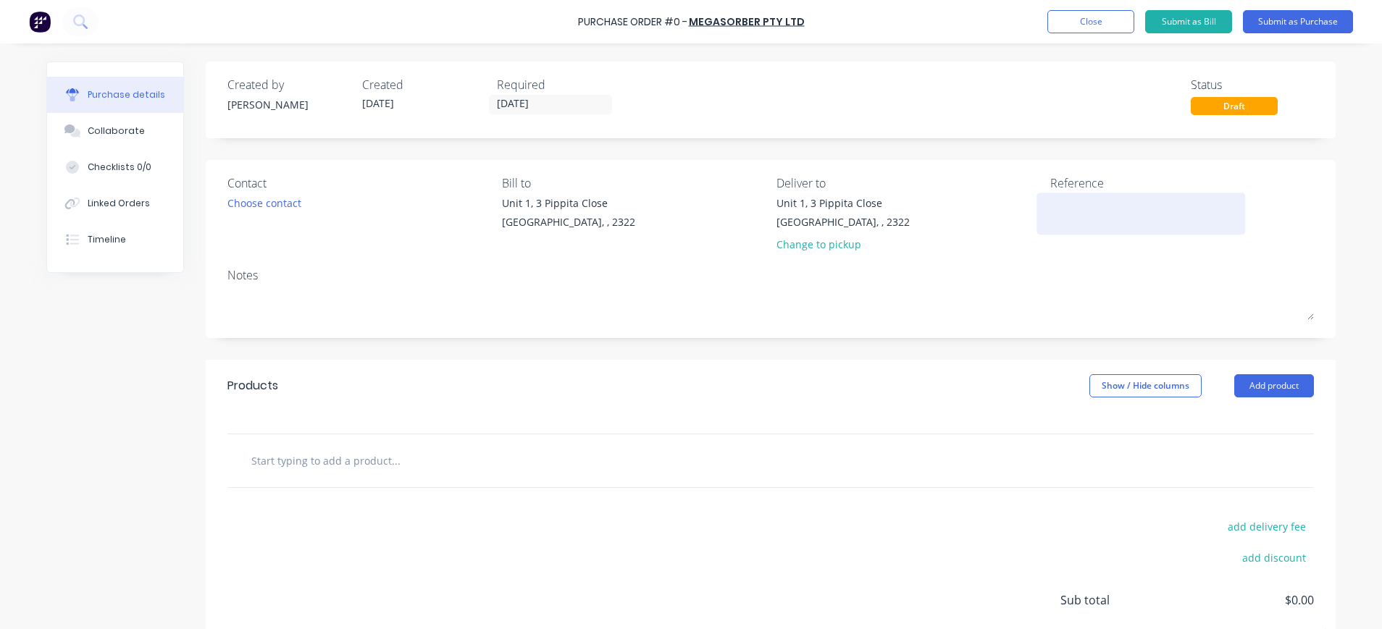
click at [1076, 219] on textarea at bounding box center [1140, 212] width 181 height 33
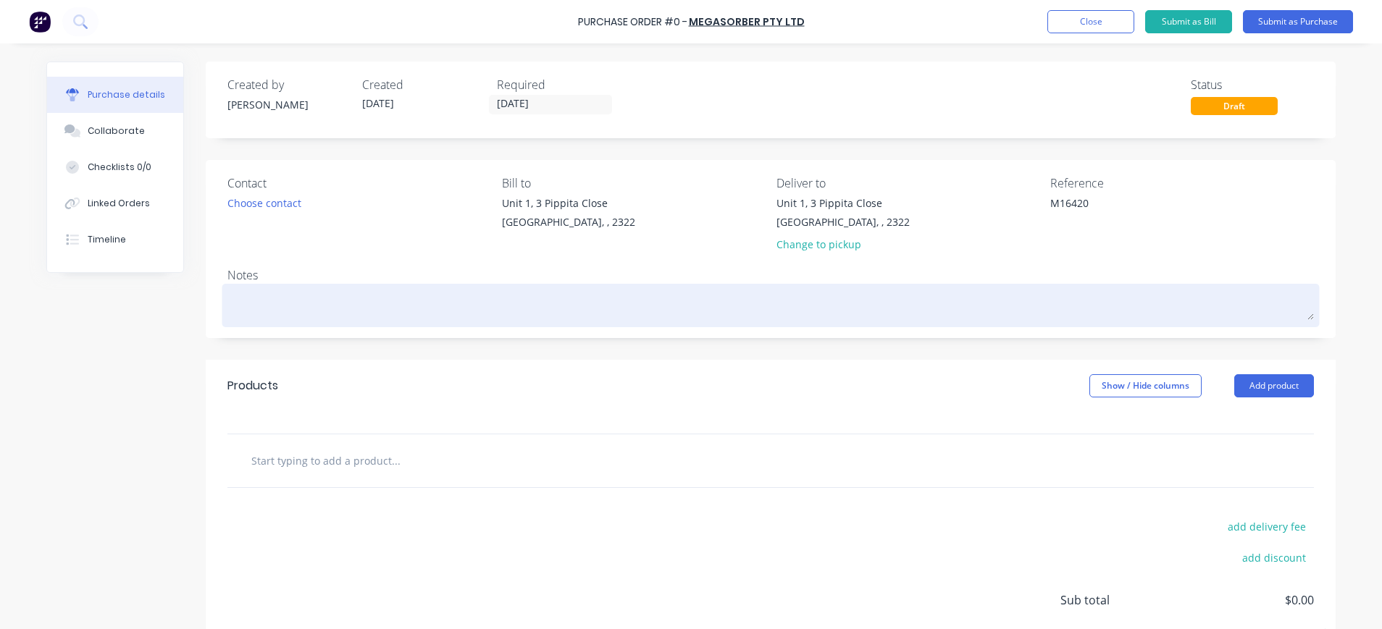
type textarea "M16420"
type textarea "x"
type textarea "M16420"
click at [593, 296] on textarea at bounding box center [770, 304] width 1087 height 33
click at [284, 298] on textarea at bounding box center [770, 304] width 1087 height 33
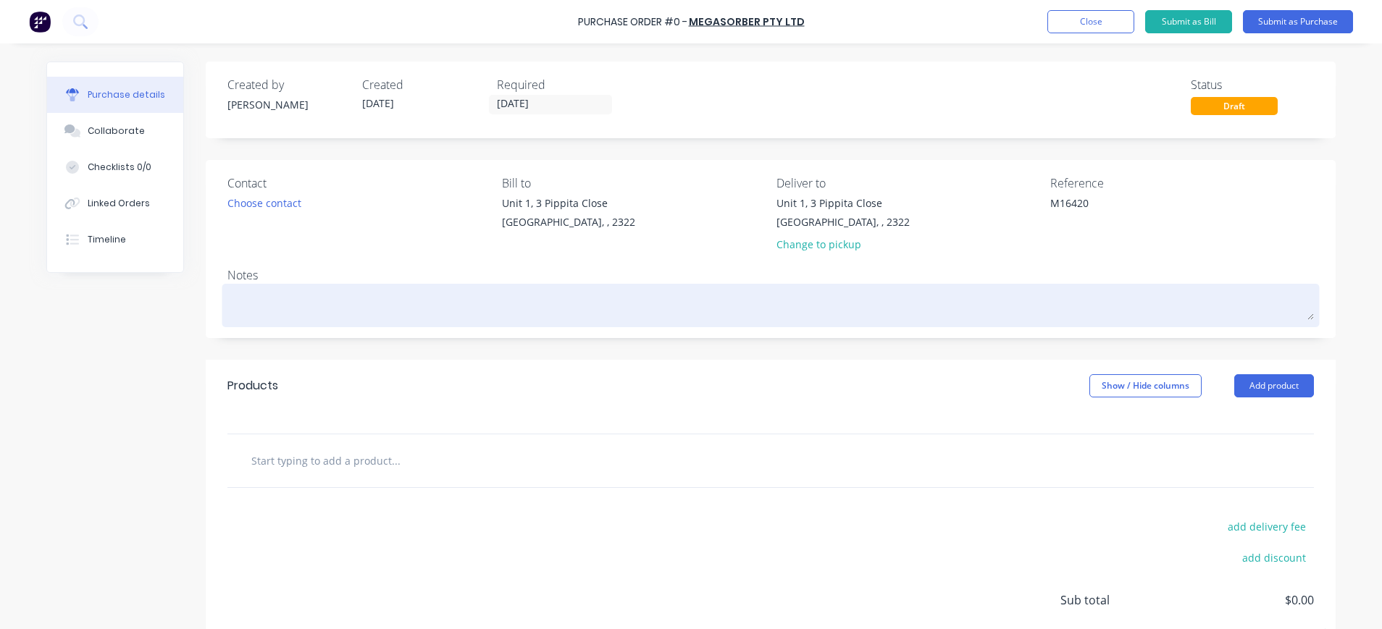
drag, startPoint x: 273, startPoint y: 297, endPoint x: 241, endPoint y: 301, distance: 32.1
paste textarea "BG8 8kg/m² flexible barrier with G8 facing, 1.2m x 3.7m"
type textarea "x"
type textarea "BG8 8kg/m² flexible barrier with G8 facing, 1.2m x 3.7m"
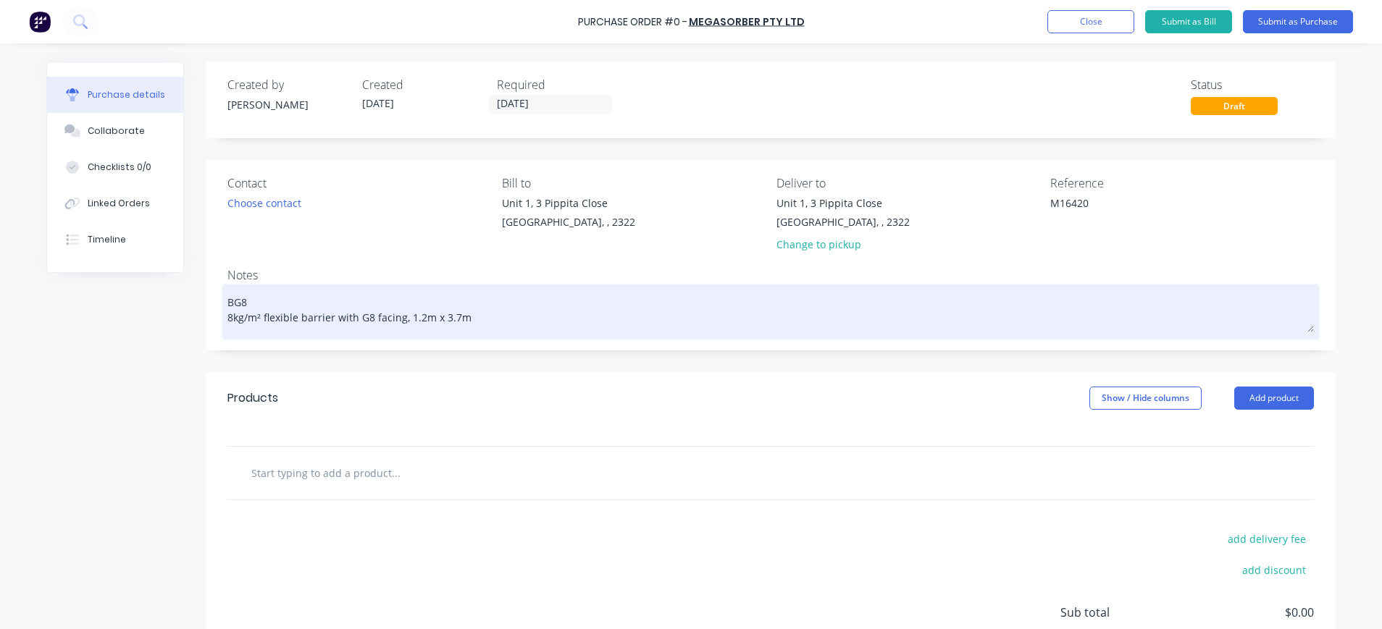
click at [344, 296] on textarea "BG8 8kg/m² flexible barrier with G8 facing, 1.2m x 3.7m" at bounding box center [770, 310] width 1087 height 45
type textarea "x"
type textarea "BG8 8kg/m² flexible barrier with G8 facing, 1.2m x 3.7m"
type textarea "x"
type textarea "BG8 8kg/m² flexible barrier with G8 facing, 1.2m x 3.7m"
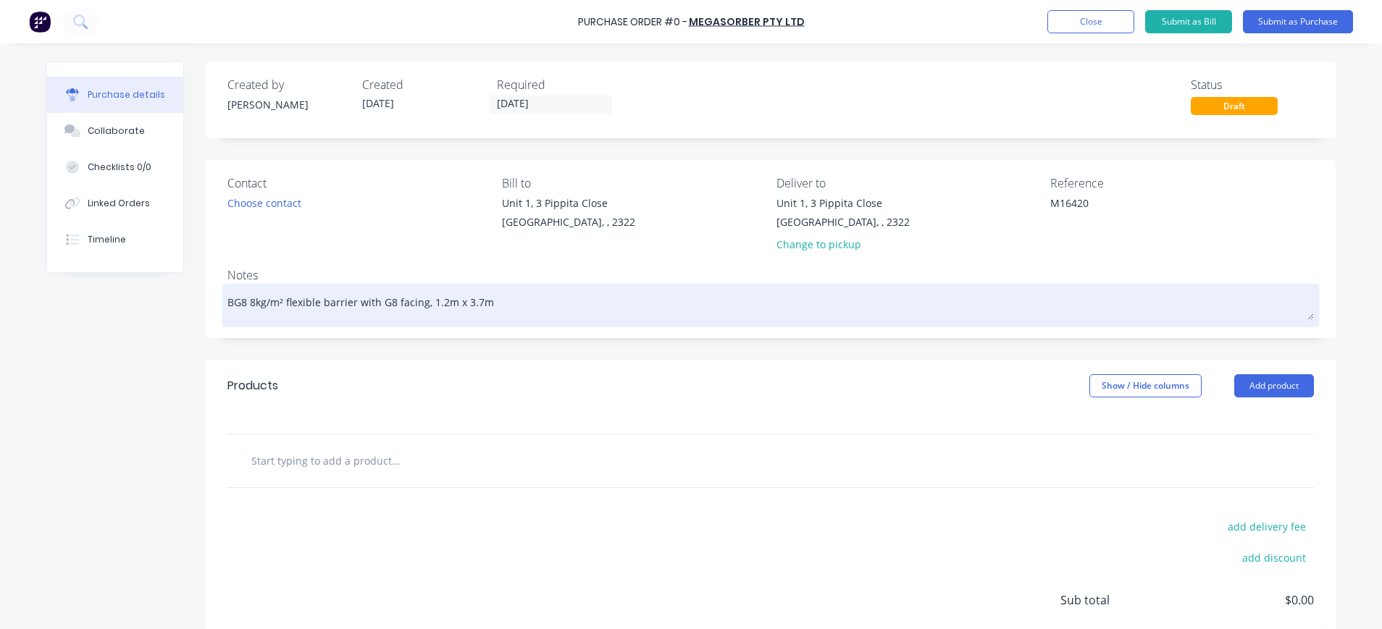
click at [239, 306] on textarea "BG8 8kg/m² flexible barrier with G8 facing, 1.2m x 3.7m" at bounding box center [770, 304] width 1087 height 33
type textarea "x"
type textarea "BG8 8kg/m² flexible barrier with G8 facing, 1.2m x 3.7m"
type textarea "x"
type textarea "BG8 8kg/m² flexible barrier with G8 facing, 1.2m x 3.7m"
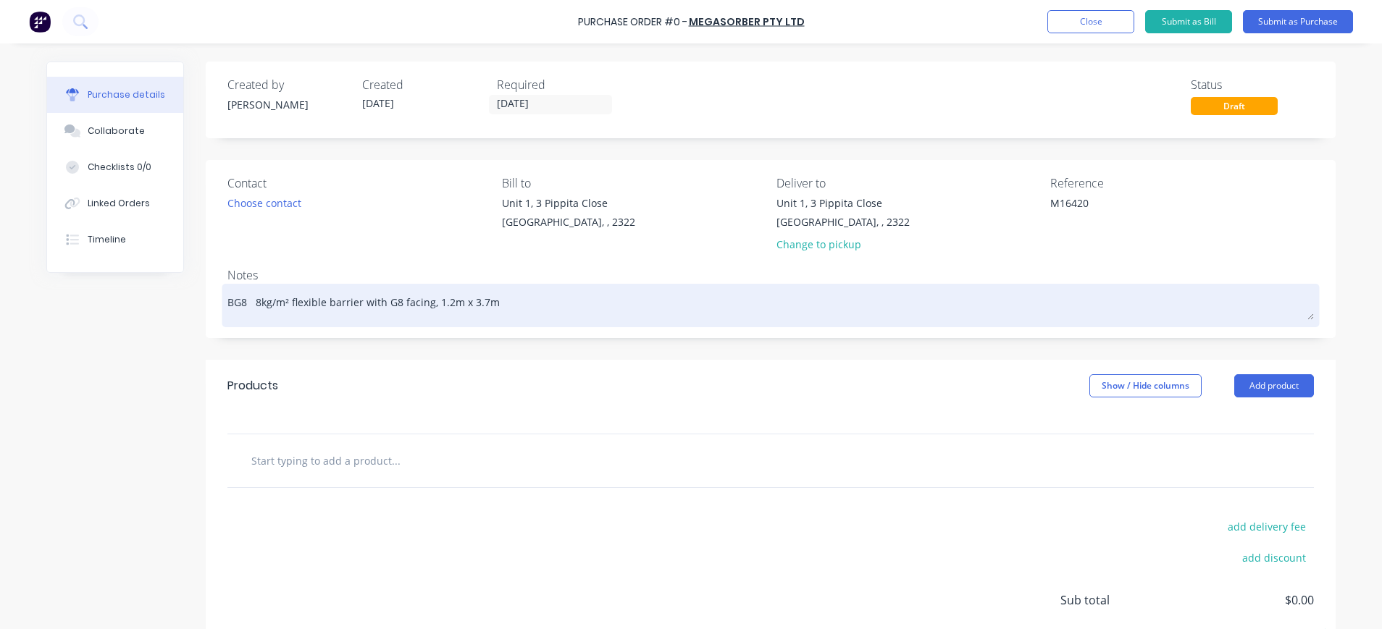
type textarea "x"
click at [508, 311] on textarea "BG8 - 8kg/m² flexible barrier with G8 facing, 1.2m x 3.7m" at bounding box center [770, 304] width 1087 height 33
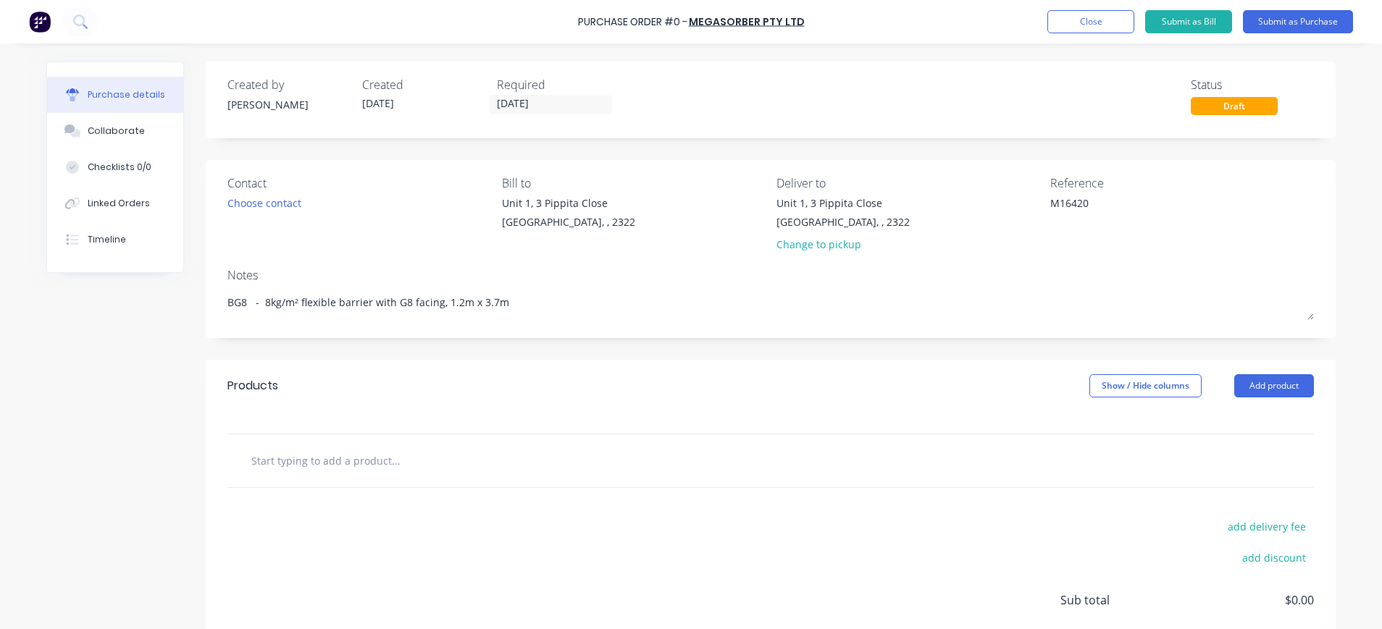
click at [317, 461] on input "text" at bounding box center [396, 460] width 290 height 29
paste input "BG8 8kg/m² flexible barrier with G8 facing, 1.2m x 3.7m"
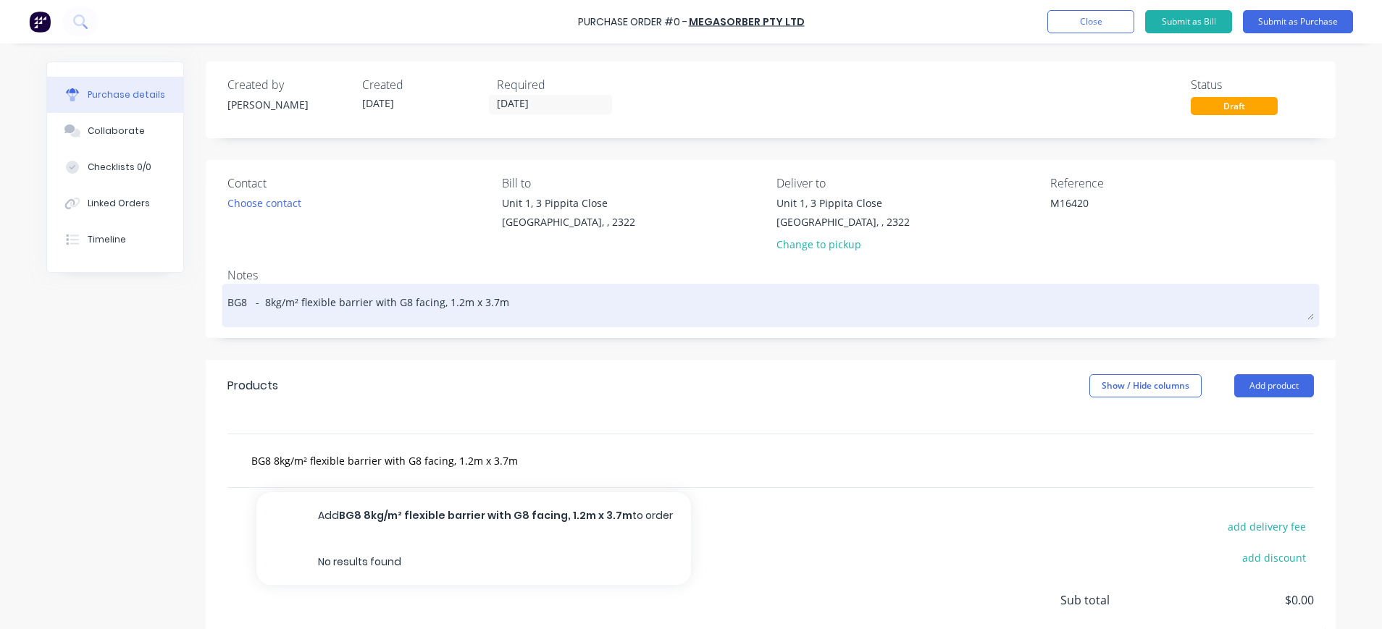
click at [532, 307] on textarea "BG8 - 8kg/m² flexible barrier with G8 facing, 1.2m x 3.7m" at bounding box center [770, 304] width 1087 height 33
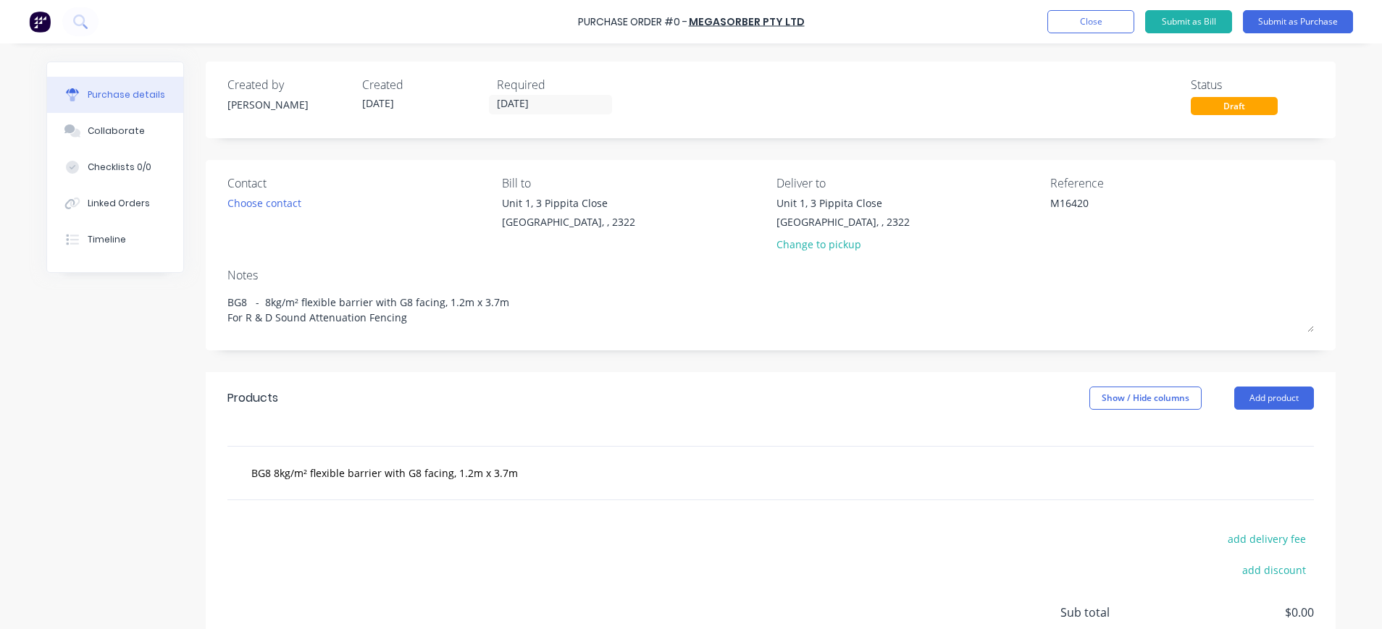
click at [615, 464] on div "BG8 8kg/m² flexible barrier with G8 facing, 1.2m x 3.7m" at bounding box center [456, 473] width 435 height 29
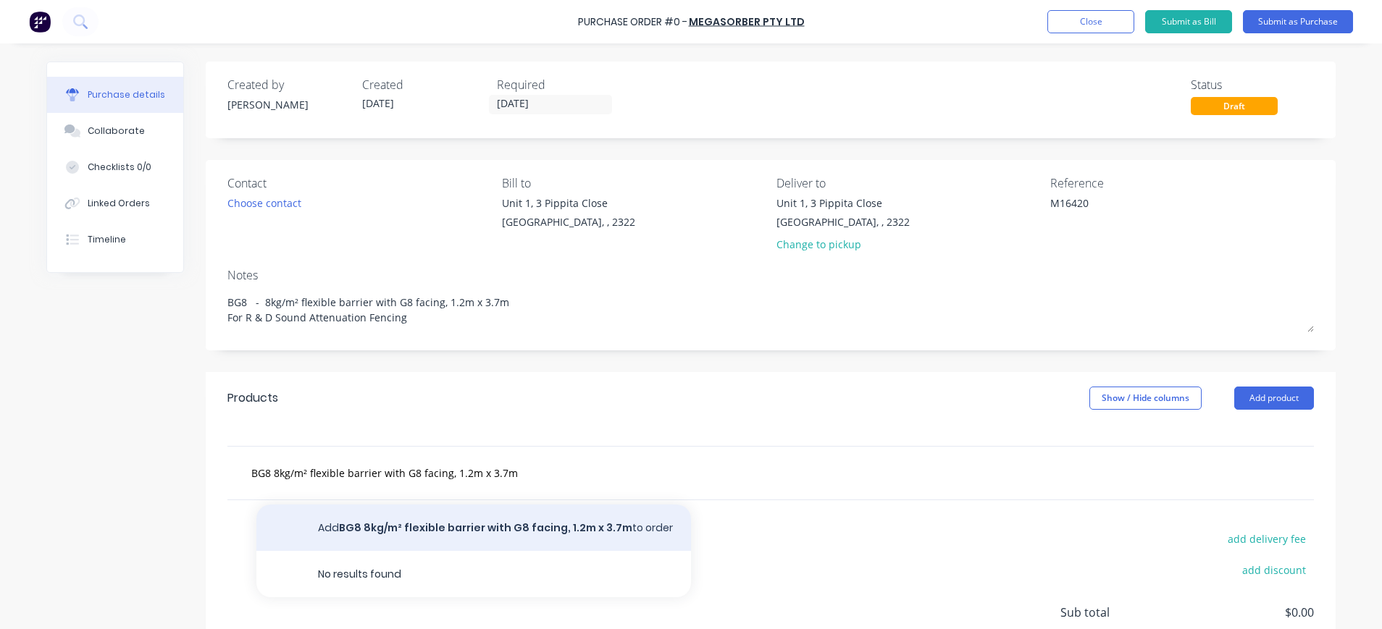
click at [524, 526] on button "Add BG8 8kg/m² flexible barrier with G8 facing, 1.2m x 3.7m to order" at bounding box center [473, 528] width 435 height 46
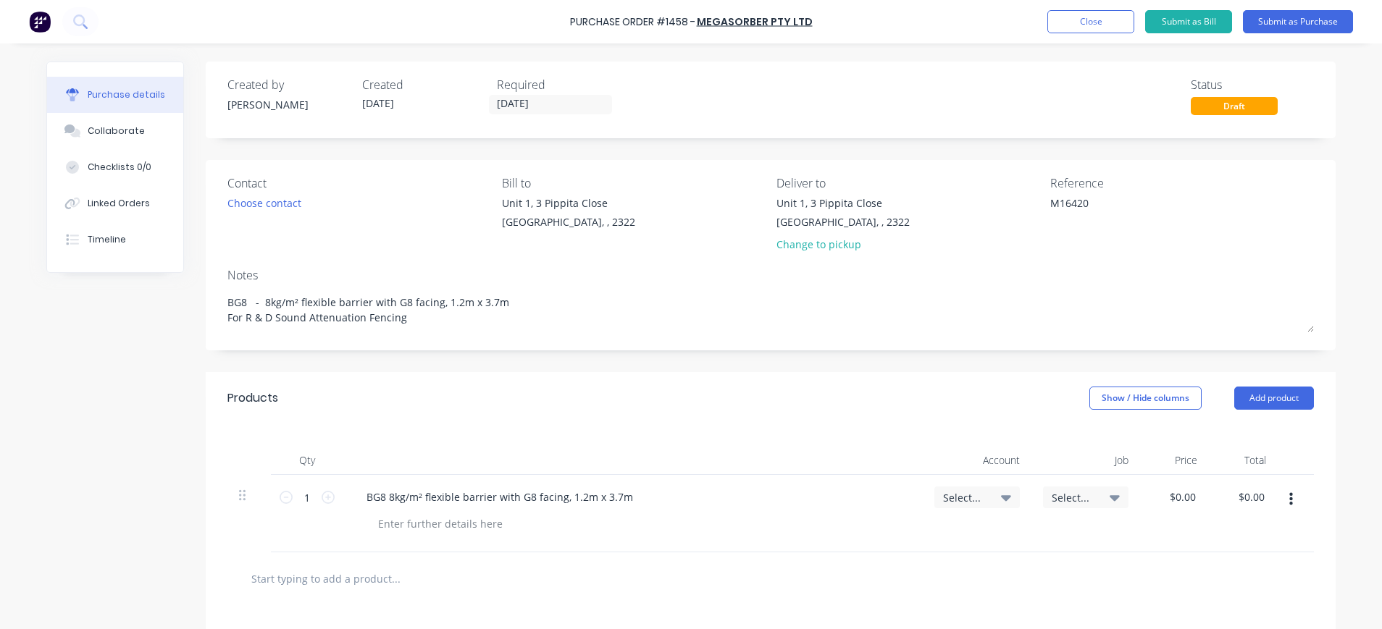
click at [1001, 495] on icon at bounding box center [1006, 498] width 10 height 16
click at [958, 498] on span "Select..." at bounding box center [964, 497] width 43 height 15
click at [953, 532] on input at bounding box center [929, 541] width 148 height 29
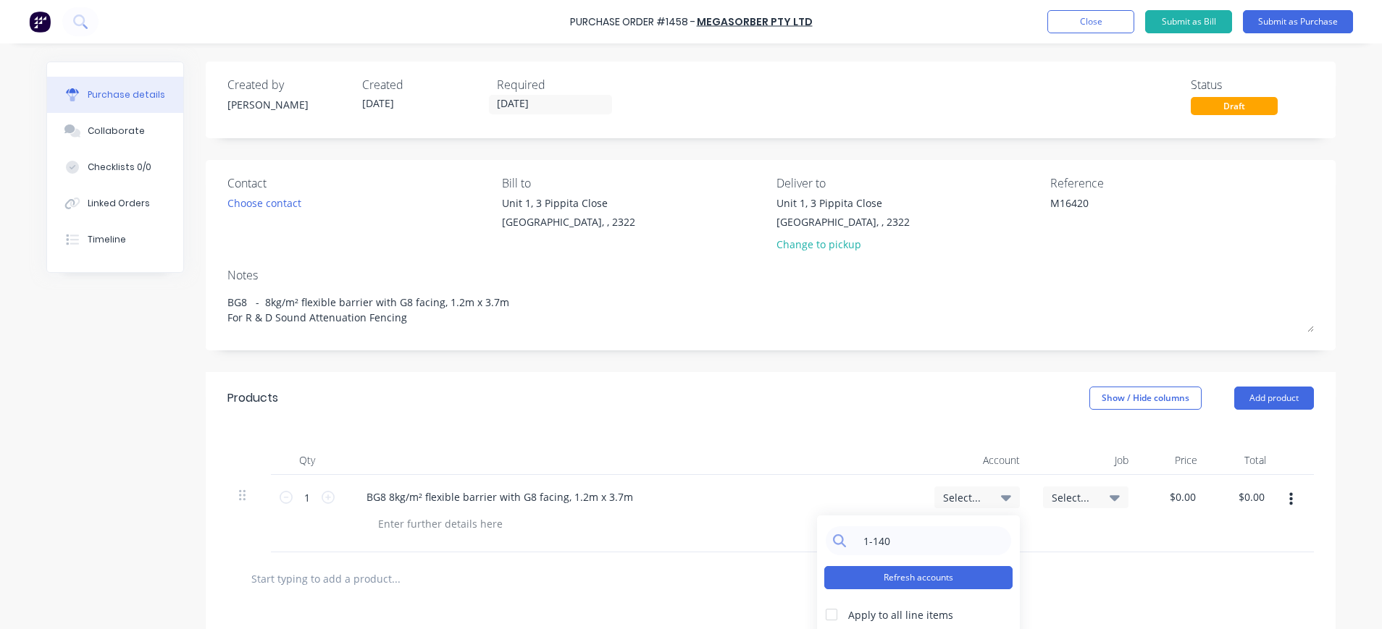
scroll to position [229, 0]
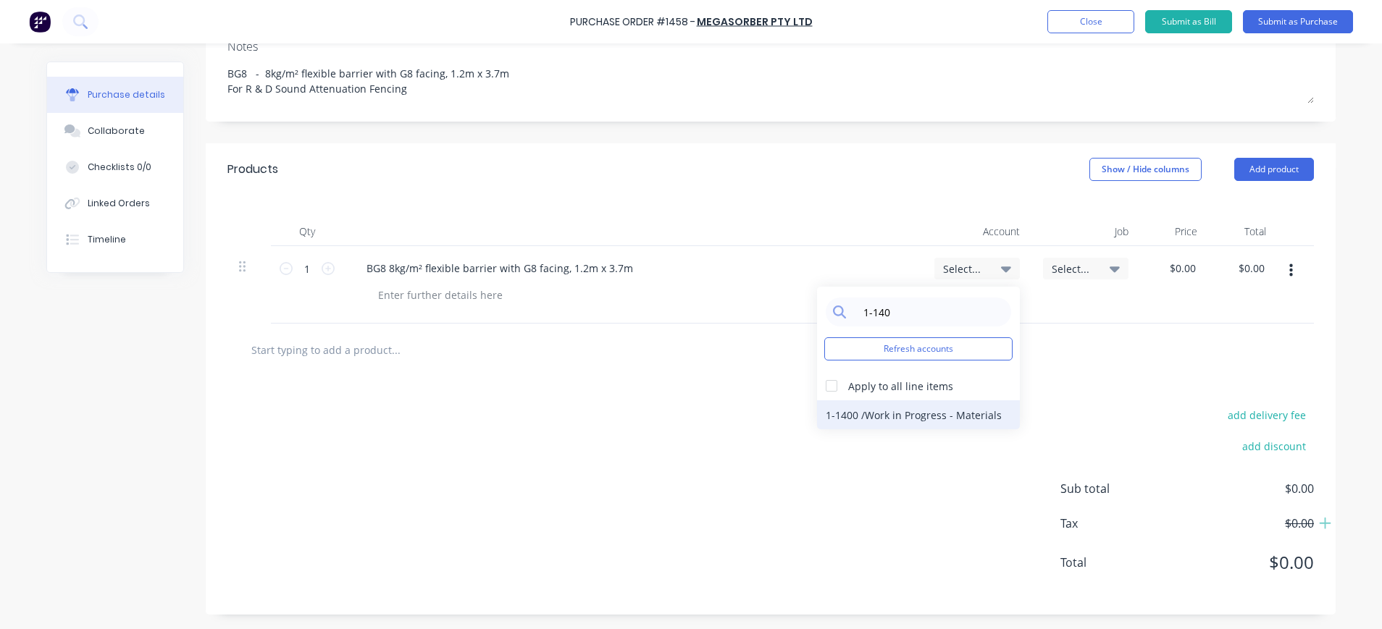
click at [894, 415] on div "1-1400 / Work in Progress - Materials" at bounding box center [918, 415] width 203 height 29
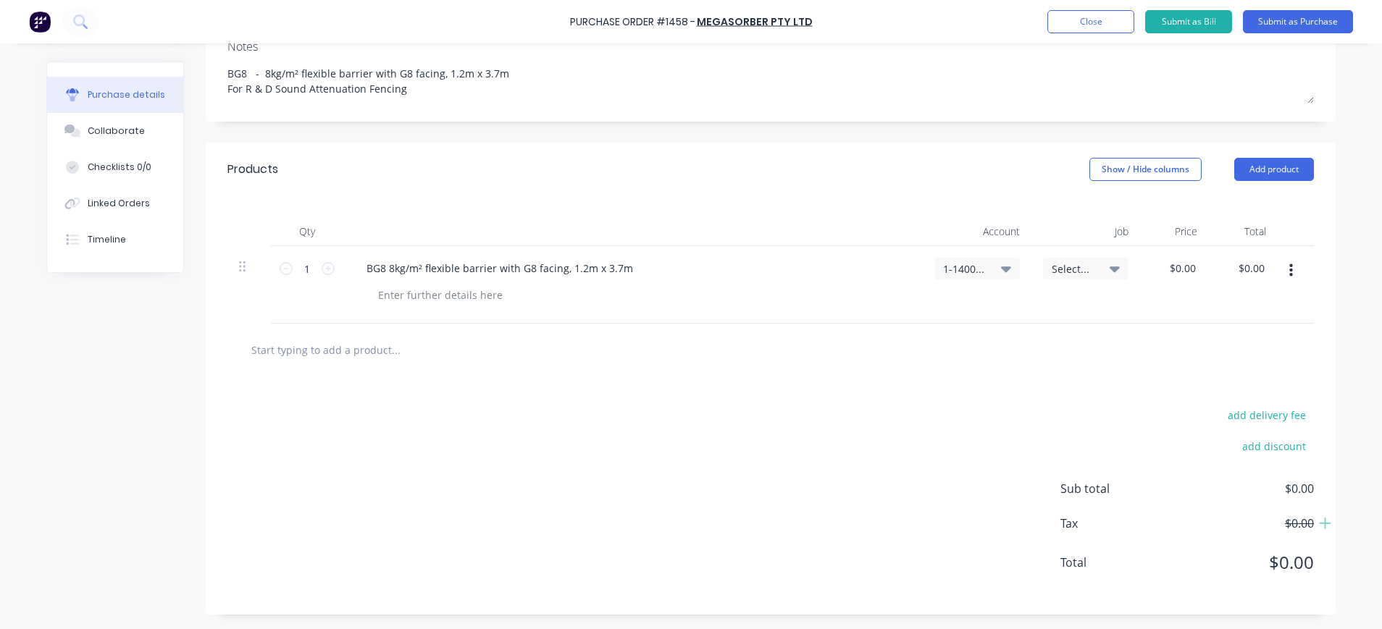
click at [1081, 269] on span "Select..." at bounding box center [1073, 268] width 43 height 15
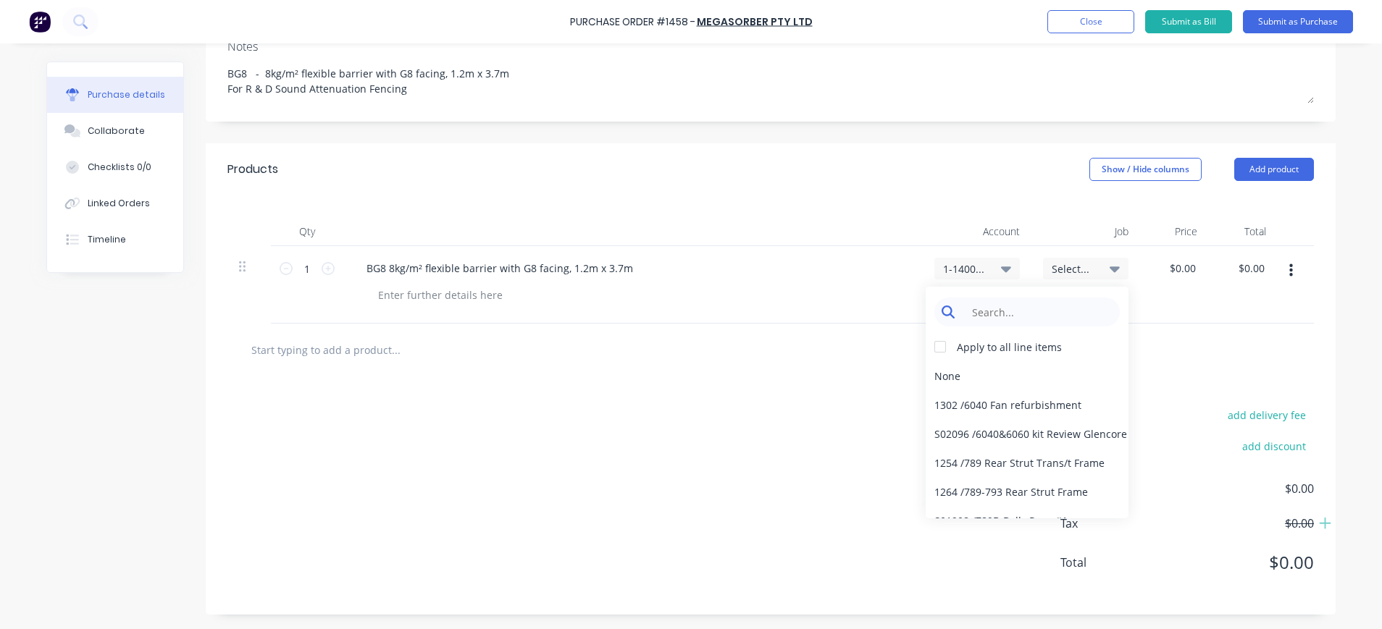
click at [1042, 319] on input at bounding box center [1038, 312] width 148 height 29
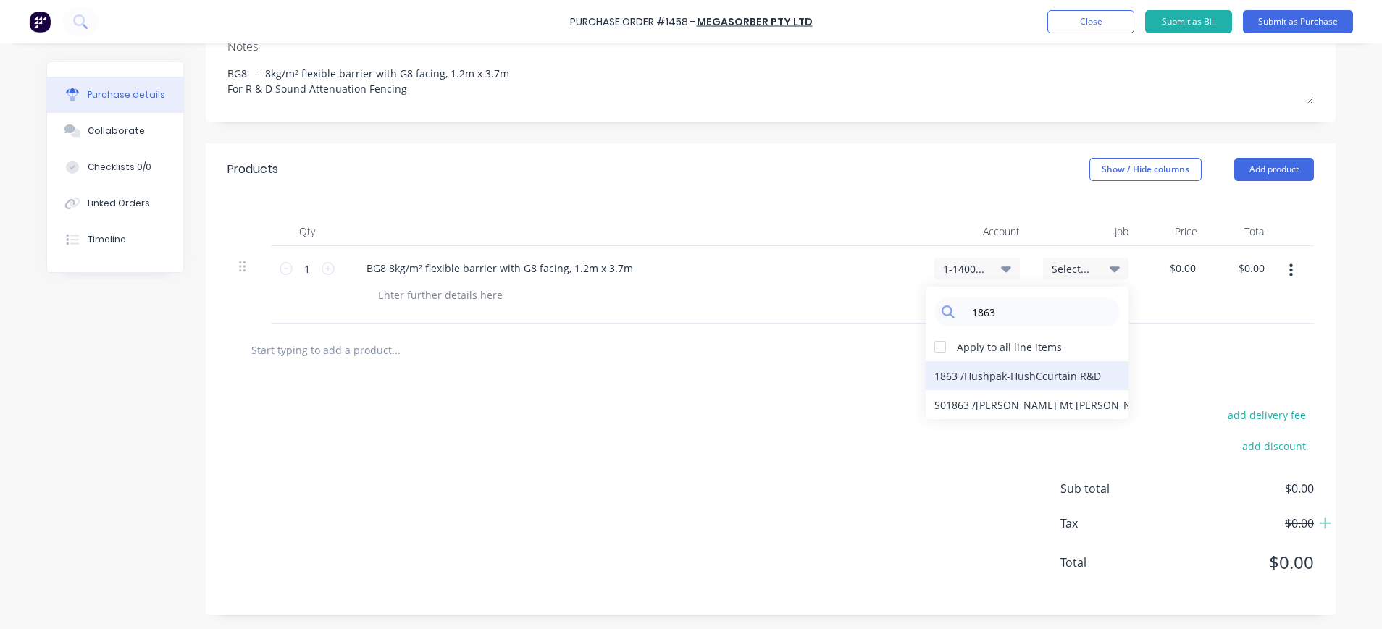
click at [1063, 372] on div "1863 / Hushpak-HushCcurtain R&D" at bounding box center [1027, 375] width 203 height 29
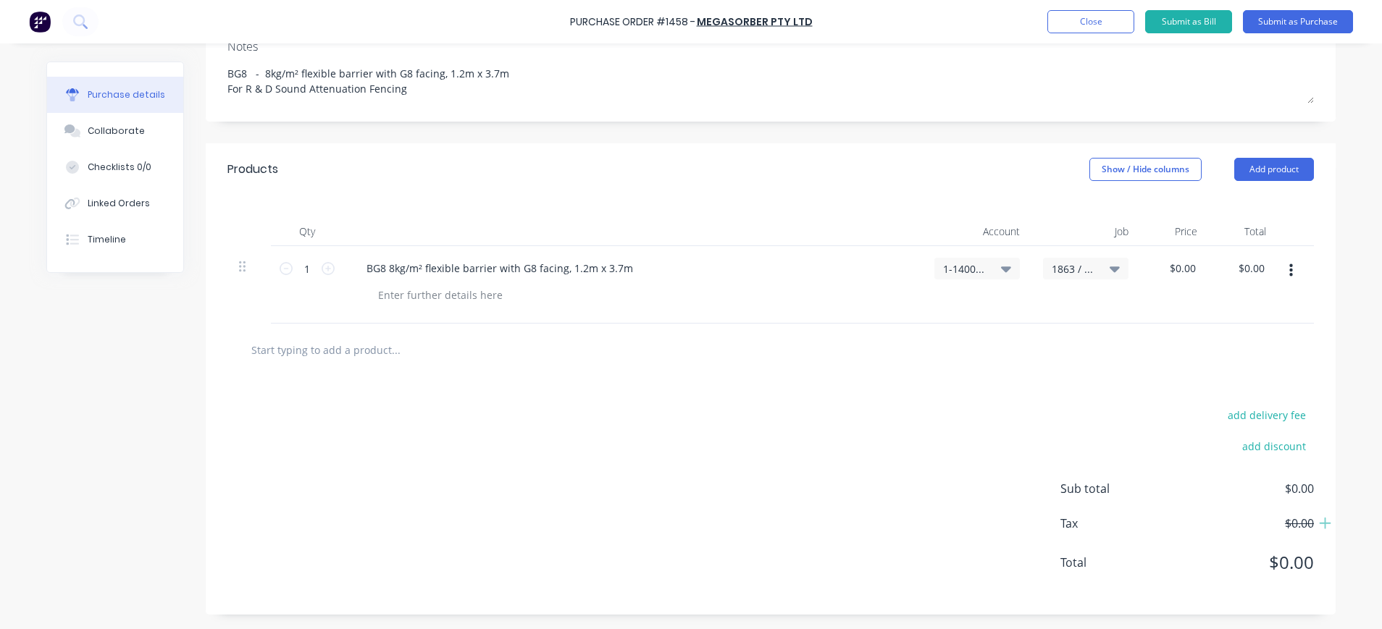
click at [1001, 269] on icon at bounding box center [1006, 270] width 10 height 6
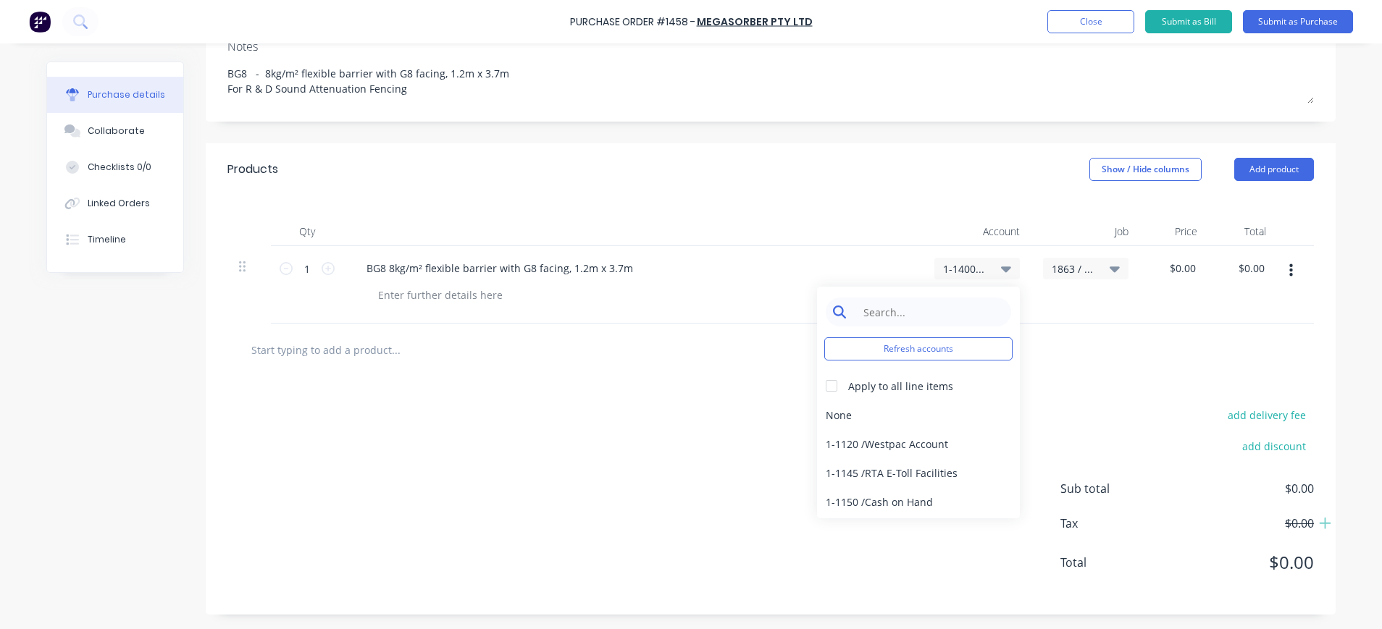
click at [918, 312] on input at bounding box center [929, 312] width 148 height 29
click at [916, 312] on input "research" at bounding box center [929, 312] width 148 height 29
drag, startPoint x: 901, startPoint y: 316, endPoint x: 820, endPoint y: 315, distance: 81.1
click at [826, 315] on div "research" at bounding box center [918, 312] width 185 height 29
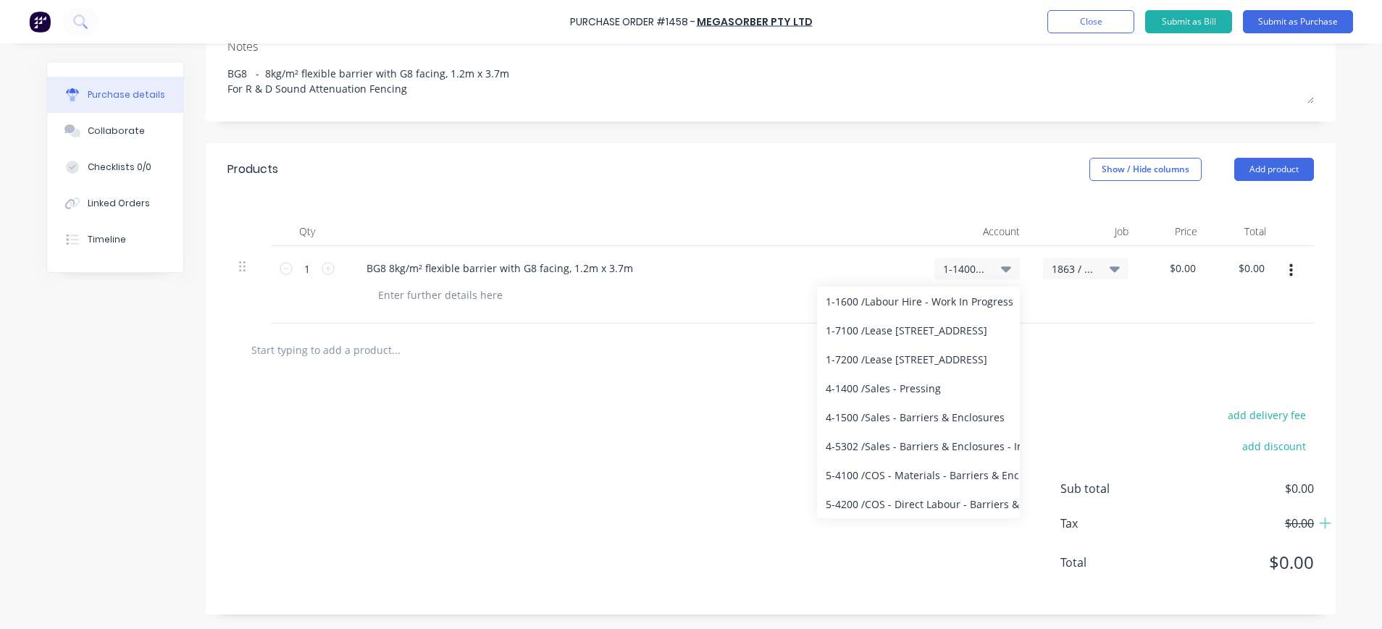
scroll to position [0, 0]
click at [883, 314] on input "res" at bounding box center [929, 312] width 148 height 29
drag, startPoint x: 883, startPoint y: 314, endPoint x: 833, endPoint y: 314, distance: 50.0
click at [833, 314] on div "res" at bounding box center [918, 312] width 185 height 29
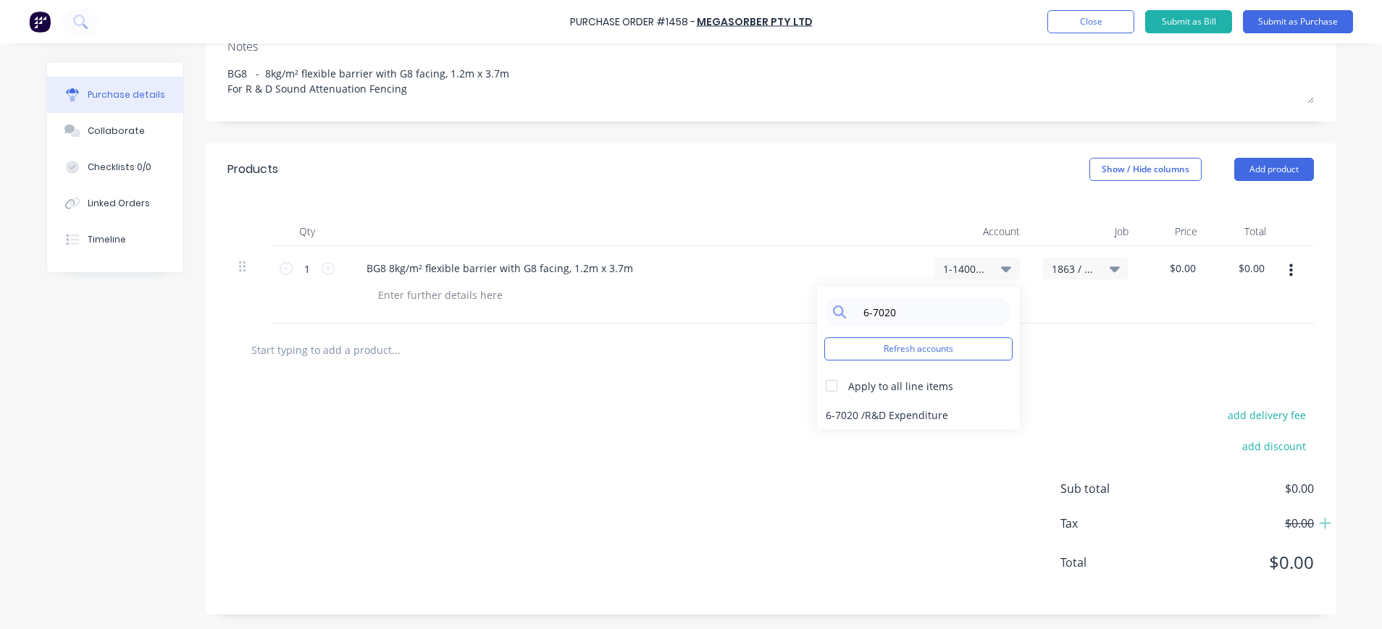
drag, startPoint x: 927, startPoint y: 419, endPoint x: 938, endPoint y: 417, distance: 11.0
click at [927, 418] on div "6-7020 / R&D Expenditure" at bounding box center [918, 415] width 203 height 29
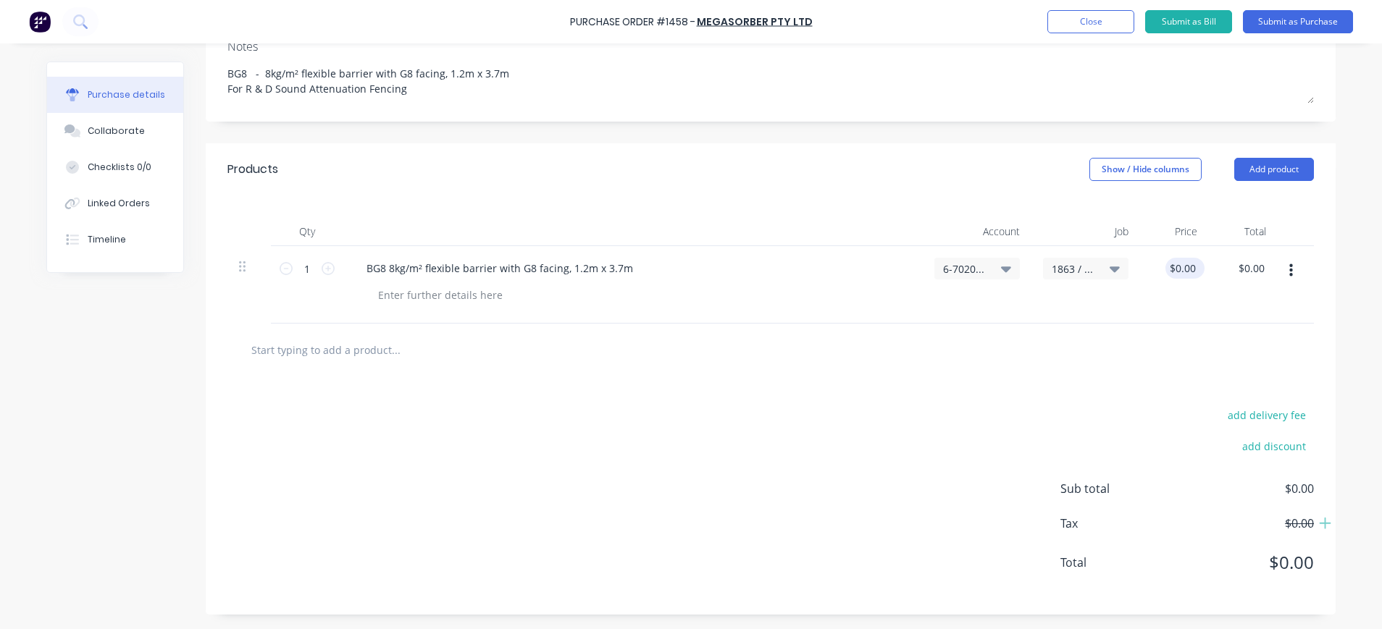
click at [1191, 265] on div "$0.00 $0.00" at bounding box center [1184, 268] width 39 height 21
click at [1190, 265] on input "0.0000" at bounding box center [1179, 268] width 39 height 21
drag, startPoint x: 1190, startPoint y: 265, endPoint x: 1129, endPoint y: 266, distance: 60.9
click at [1129, 266] on div "1 1 BG8 8kg/m² flexible barrier with G8 facing, 1.2m x 3.7m 6-7020 / R&D Expend…" at bounding box center [770, 285] width 1087 height 78
click at [313, 271] on input "1" at bounding box center [307, 269] width 29 height 22
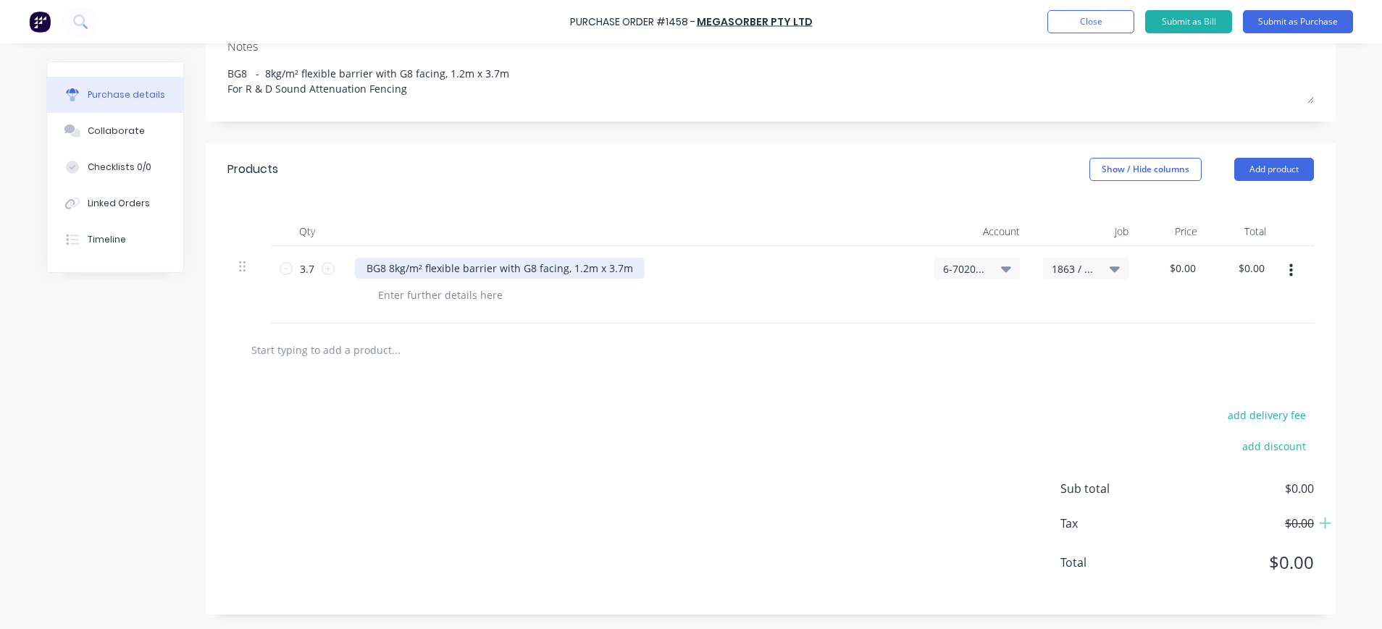
click at [503, 271] on div "BG8 8kg/m² flexible barrier with G8 facing, 1.2m x 3.7m" at bounding box center [500, 268] width 290 height 21
click at [1168, 271] on div "0 0" at bounding box center [1174, 285] width 69 height 78
click at [1194, 266] on div "$0.00 0" at bounding box center [1192, 268] width 26 height 21
drag, startPoint x: 1189, startPoint y: 267, endPoint x: 1149, endPoint y: 267, distance: 39.8
click at [1149, 267] on div "0 0" at bounding box center [1174, 285] width 69 height 78
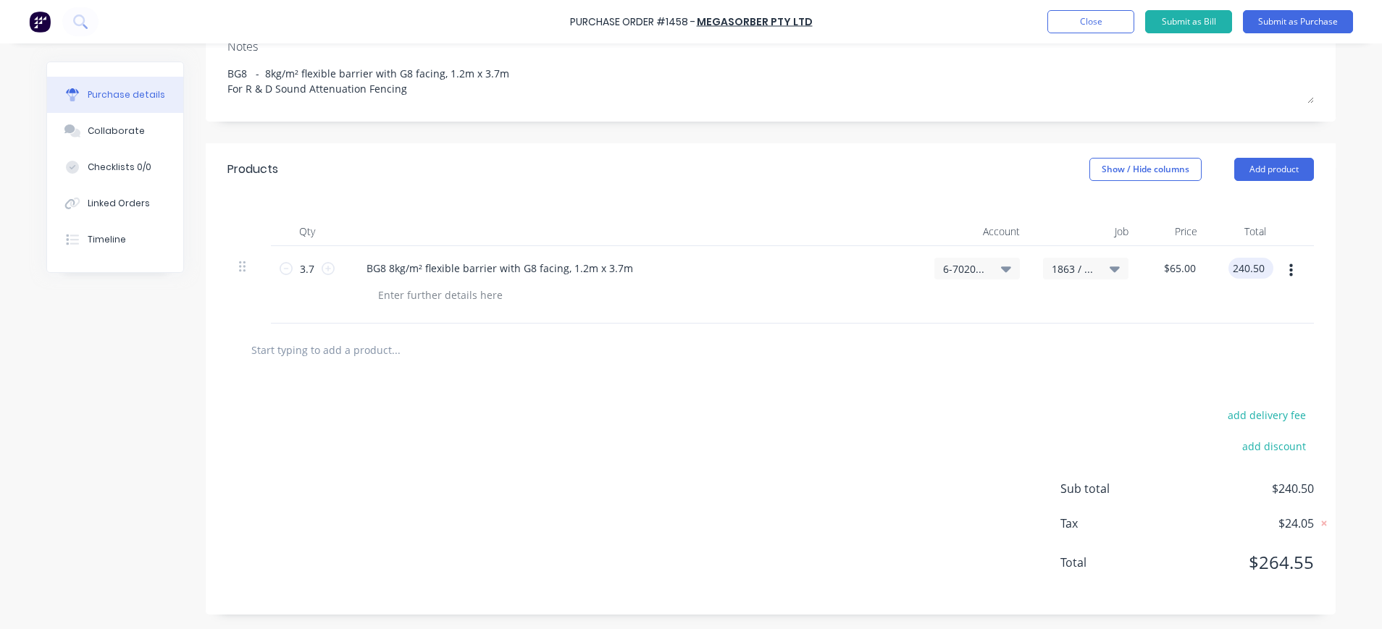
click at [1242, 272] on input "240.50" at bounding box center [1248, 268] width 39 height 21
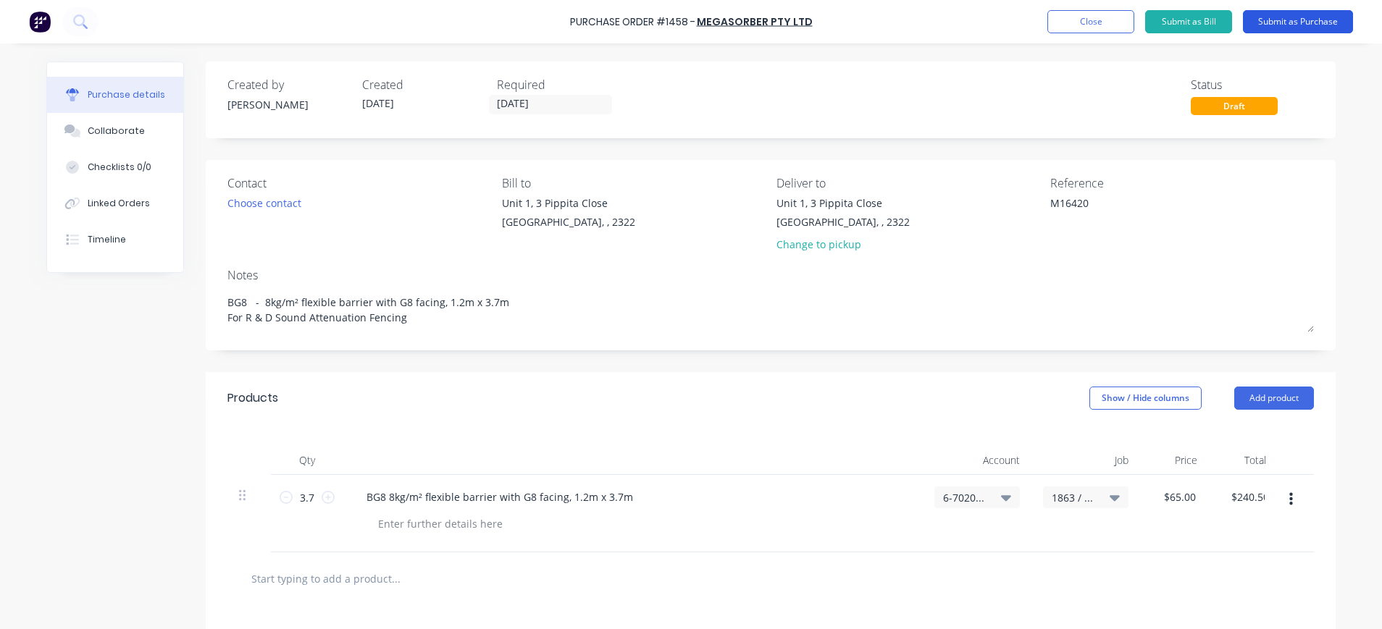
click at [1298, 20] on button "Submit as Purchase" at bounding box center [1298, 21] width 110 height 23
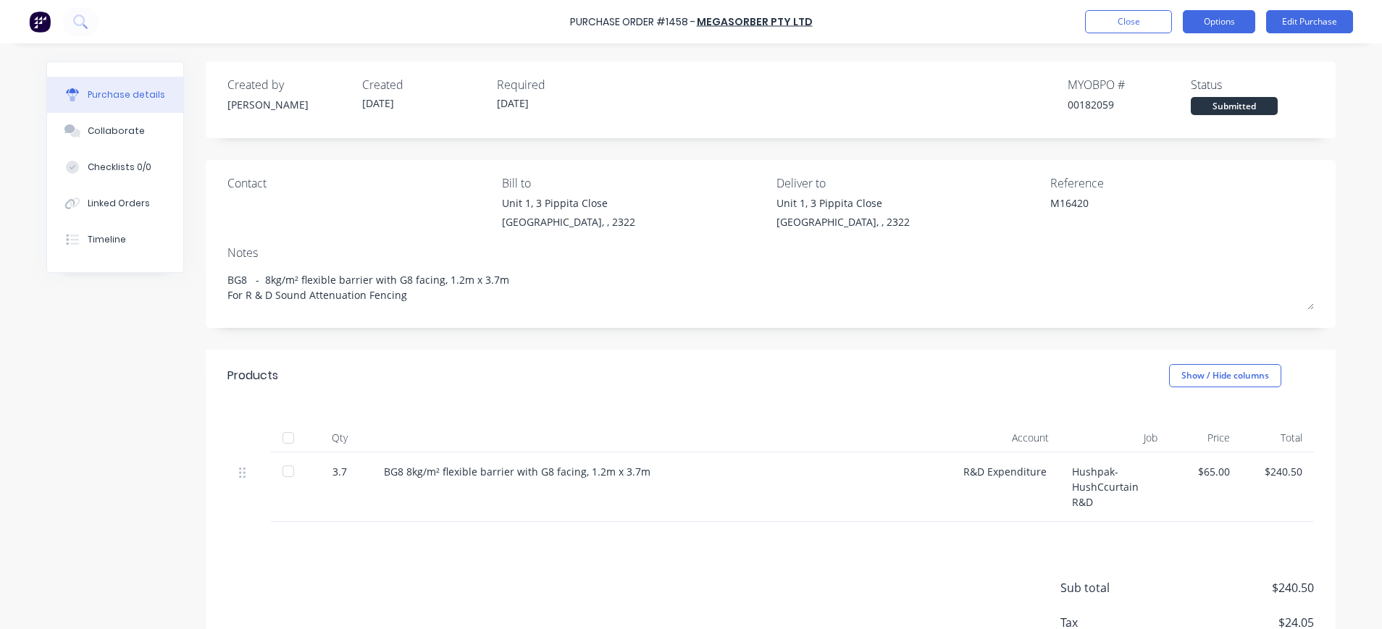
click at [1215, 16] on button "Options" at bounding box center [1219, 21] width 72 height 23
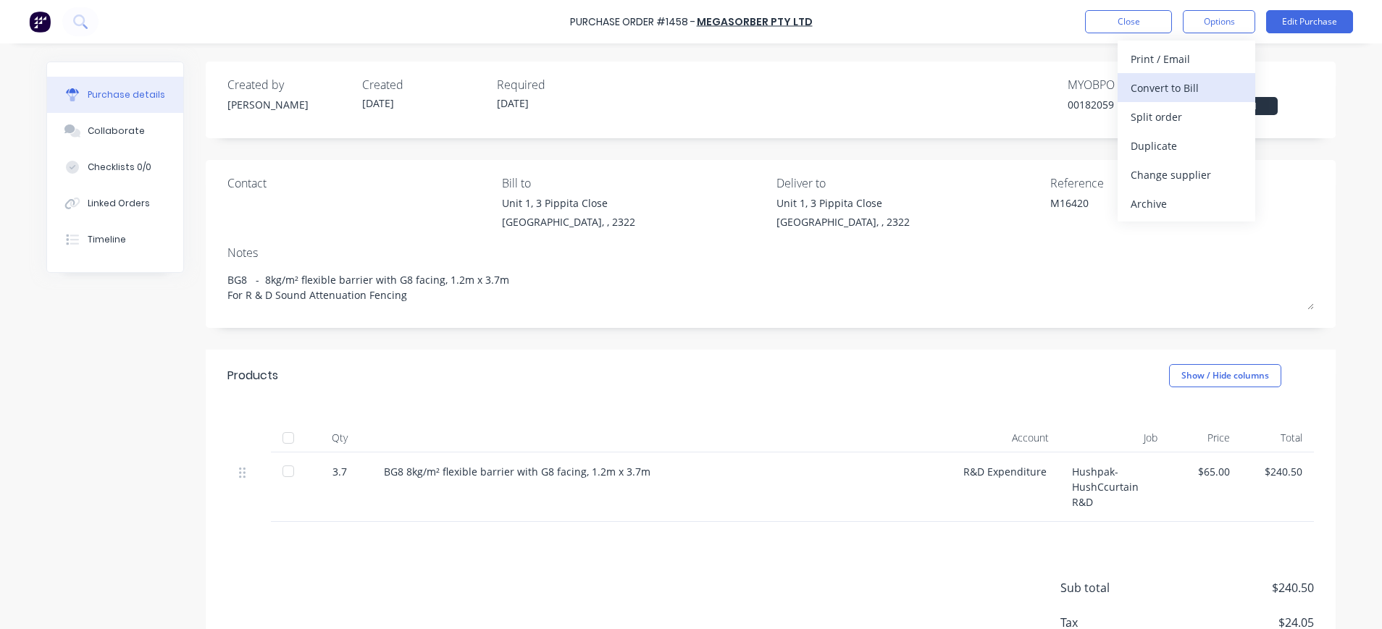
click at [1187, 88] on div "Convert to Bill" at bounding box center [1187, 88] width 112 height 21
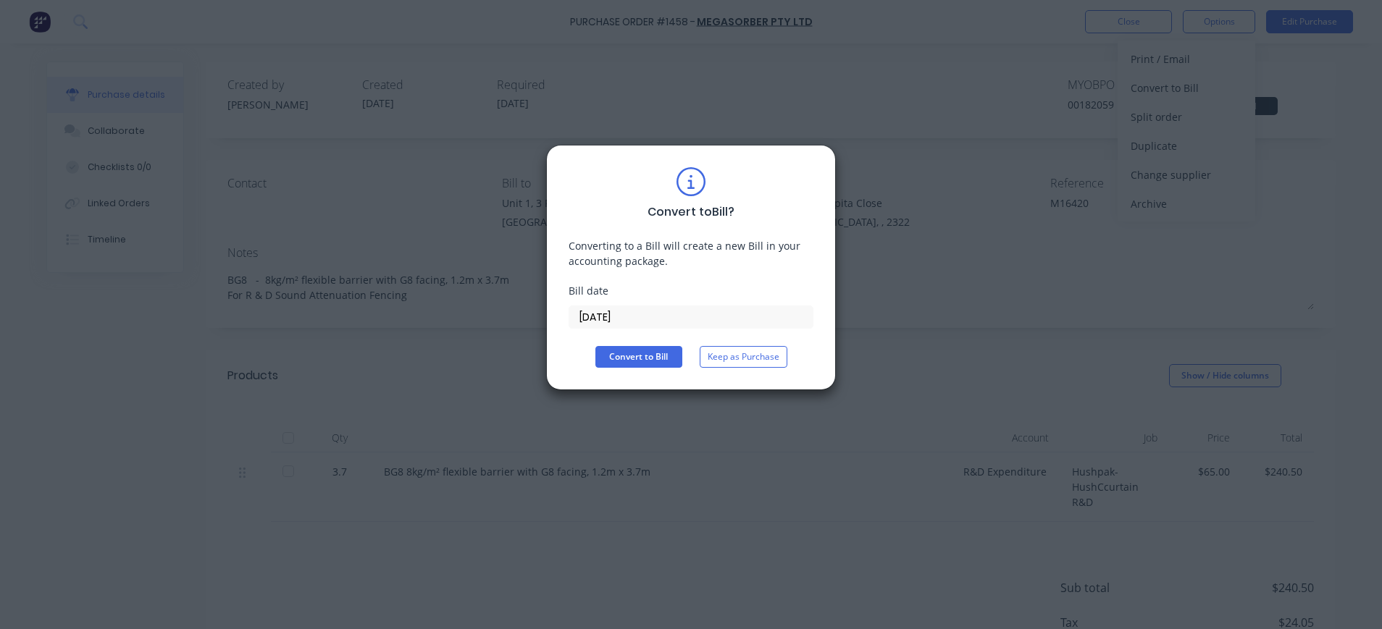
click at [601, 316] on input "[DATE]" at bounding box center [690, 317] width 243 height 22
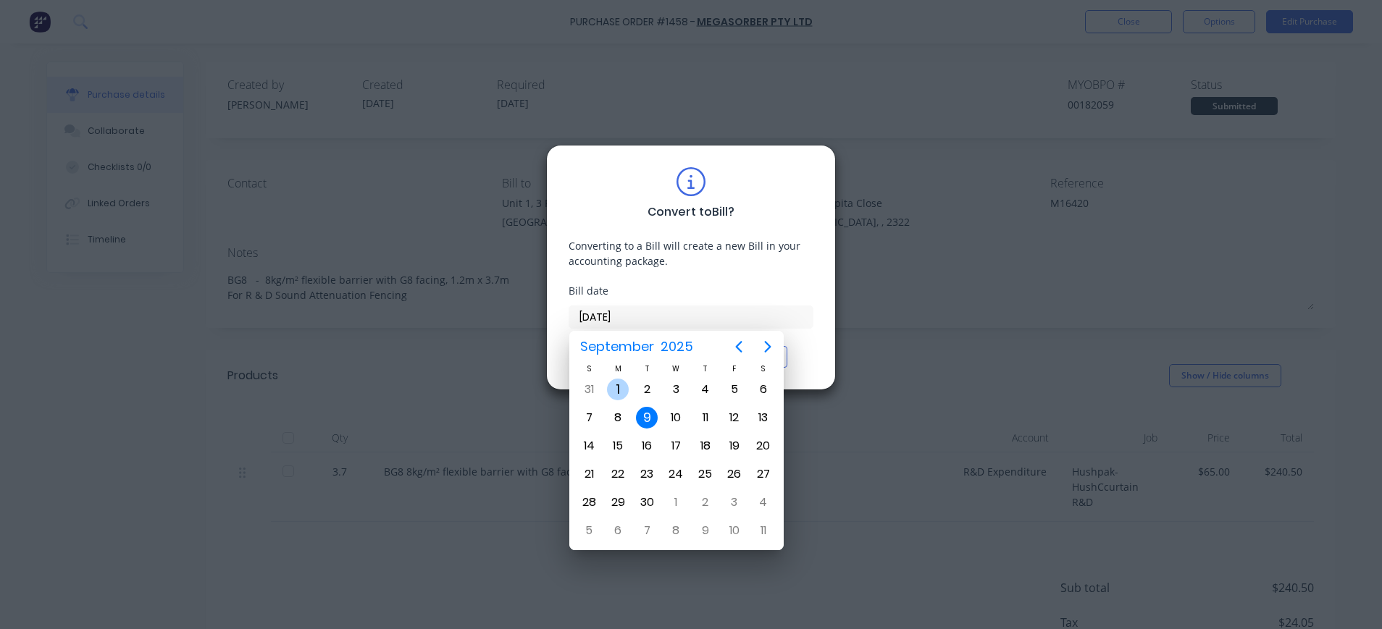
click at [619, 393] on div "1" at bounding box center [618, 390] width 22 height 22
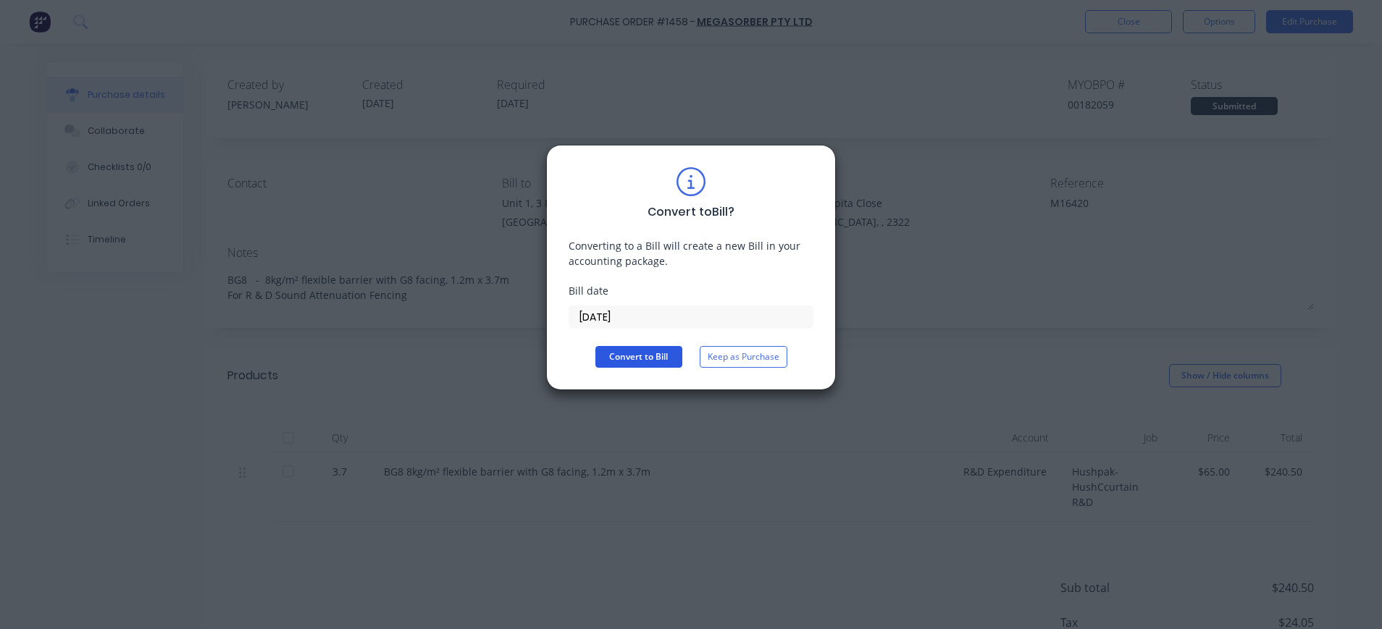
click at [633, 356] on button "Convert to Bill" at bounding box center [638, 357] width 87 height 22
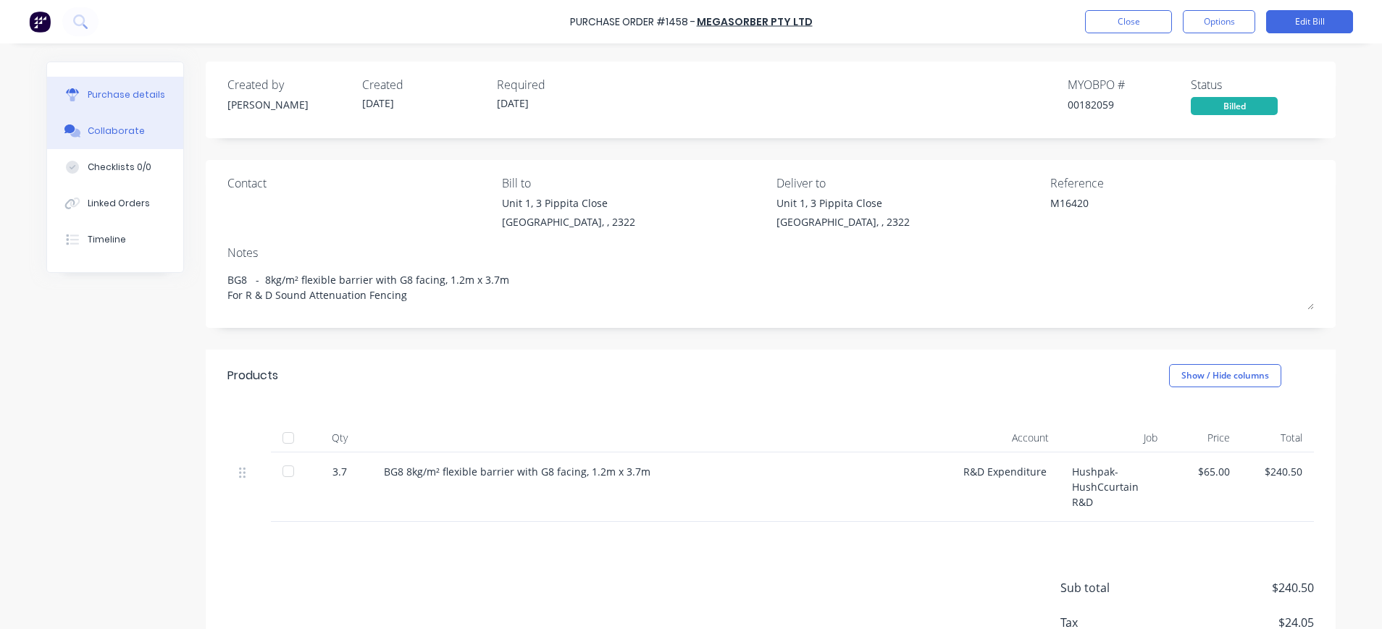
click at [125, 135] on div "Collaborate" at bounding box center [116, 131] width 57 height 13
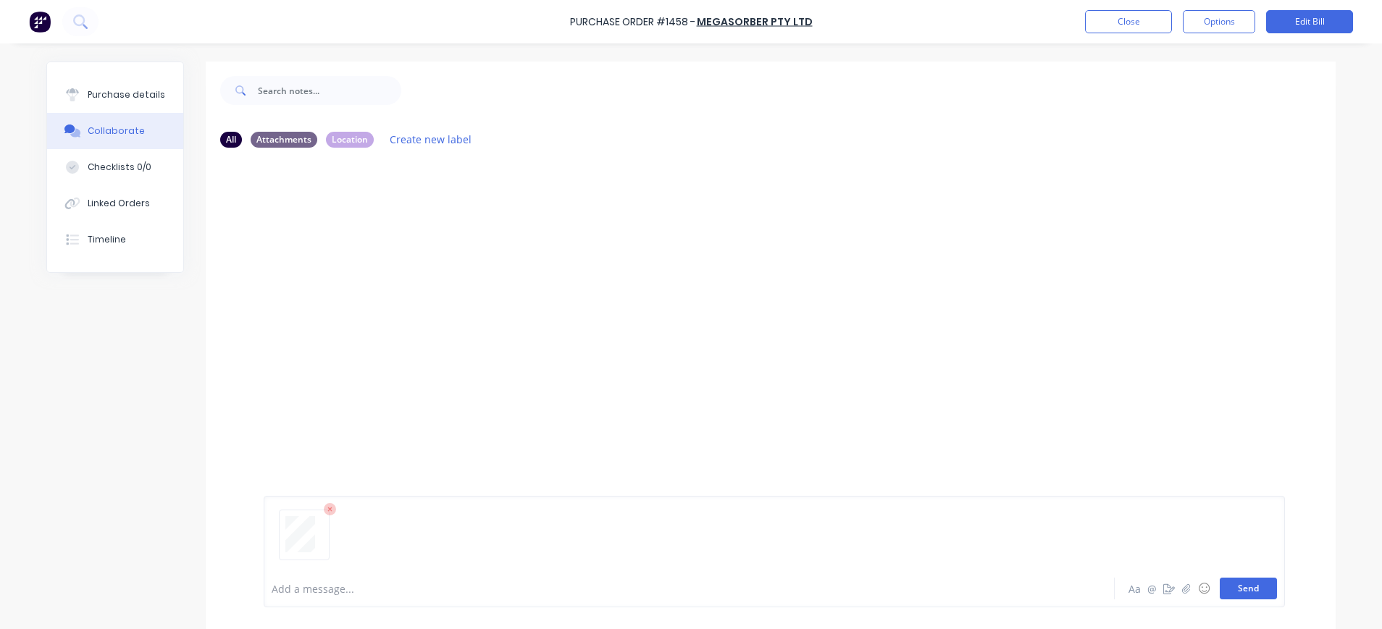
click at [1237, 587] on button "Send" at bounding box center [1248, 589] width 57 height 22
click at [1210, 24] on button "Options" at bounding box center [1219, 21] width 72 height 23
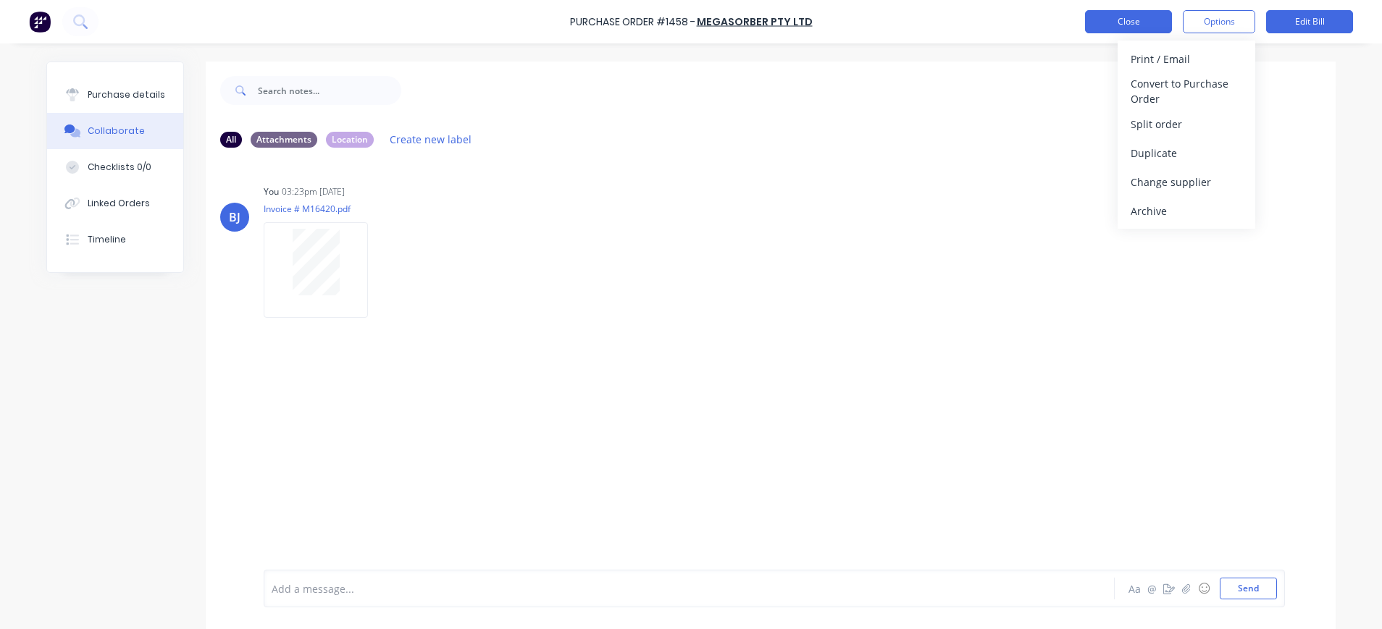
click at [1134, 13] on button "Close" at bounding box center [1128, 21] width 87 height 23
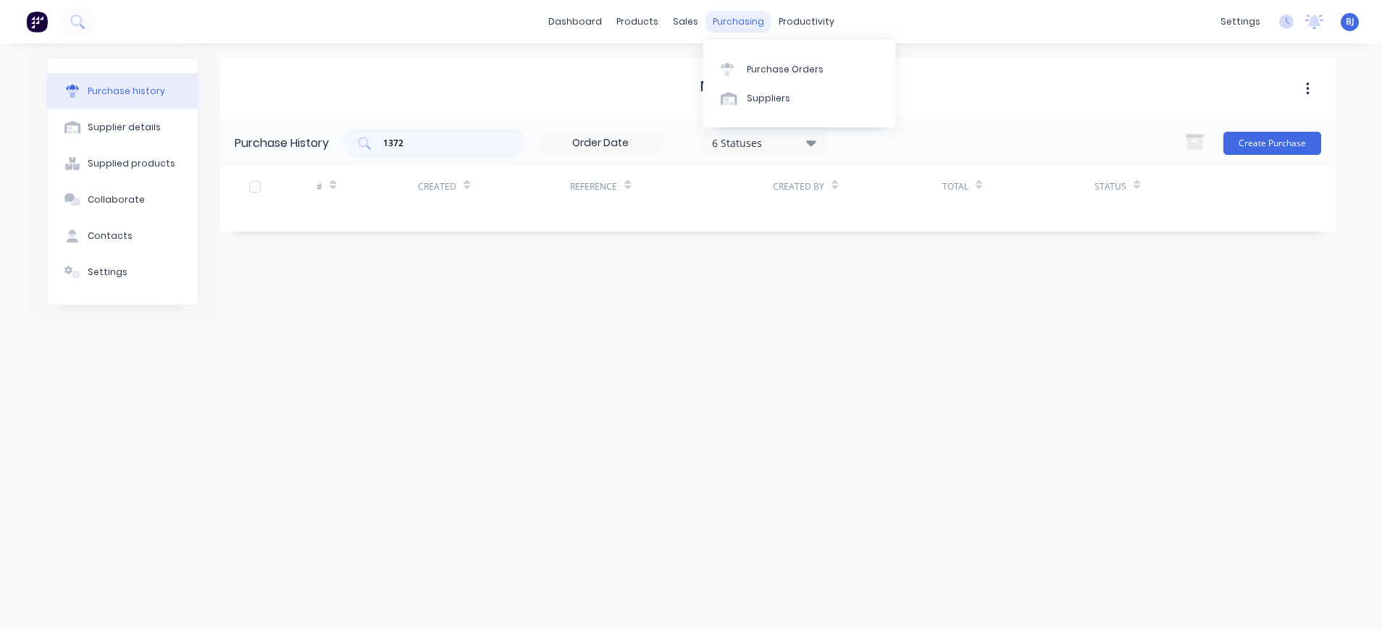
click at [722, 19] on div "purchasing" at bounding box center [739, 22] width 66 height 22
click at [722, 22] on div "purchasing" at bounding box center [739, 22] width 66 height 22
click at [737, 90] on link "Suppliers" at bounding box center [799, 98] width 192 height 29
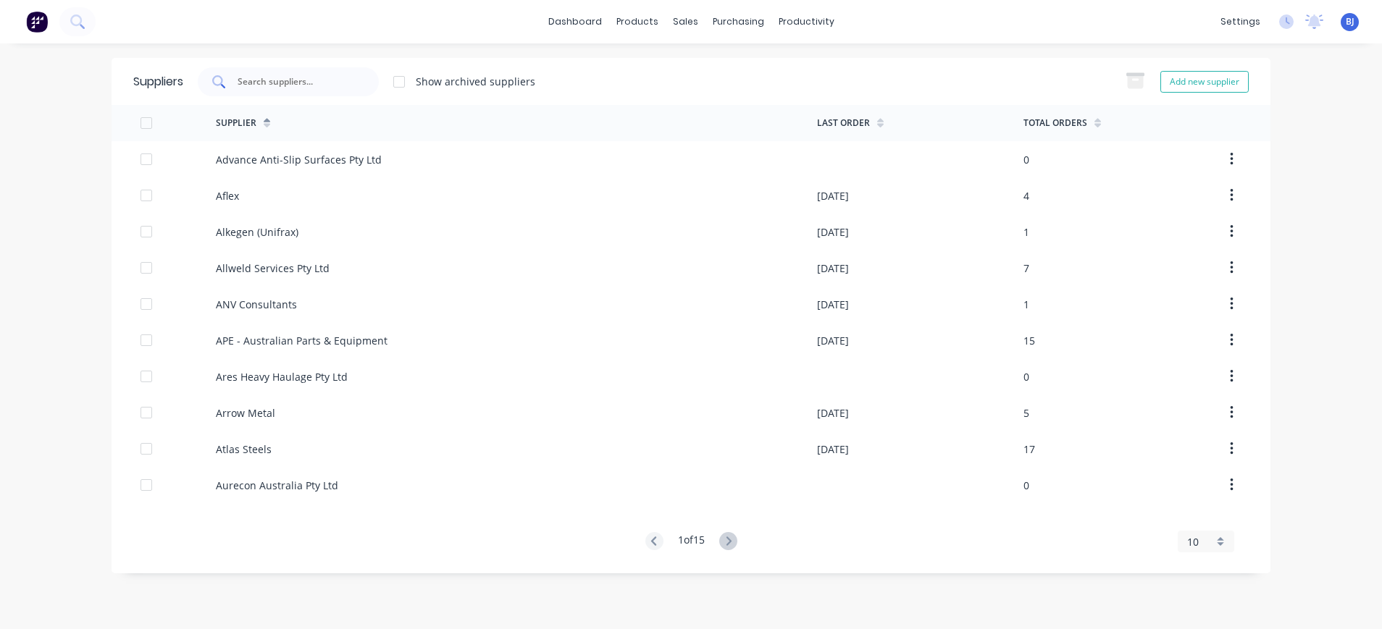
click at [322, 83] on input "text" at bounding box center [296, 82] width 120 height 14
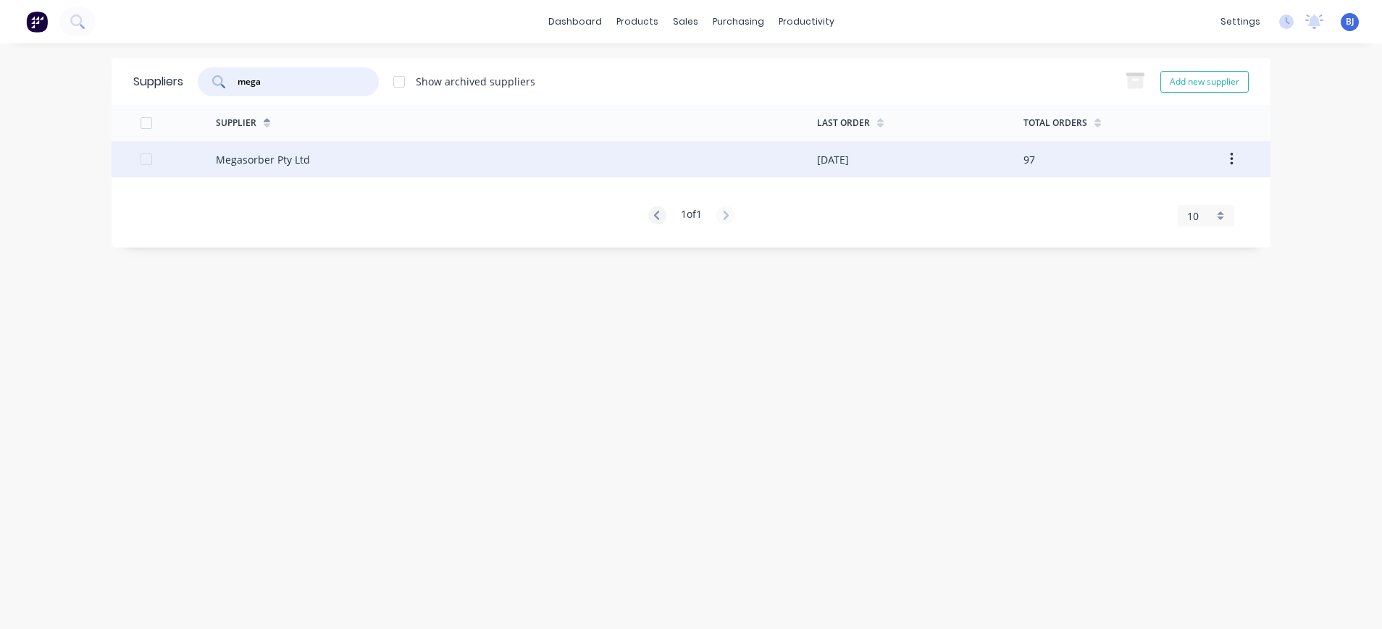
click at [300, 156] on div "Megasorber Pty Ltd" at bounding box center [263, 159] width 94 height 15
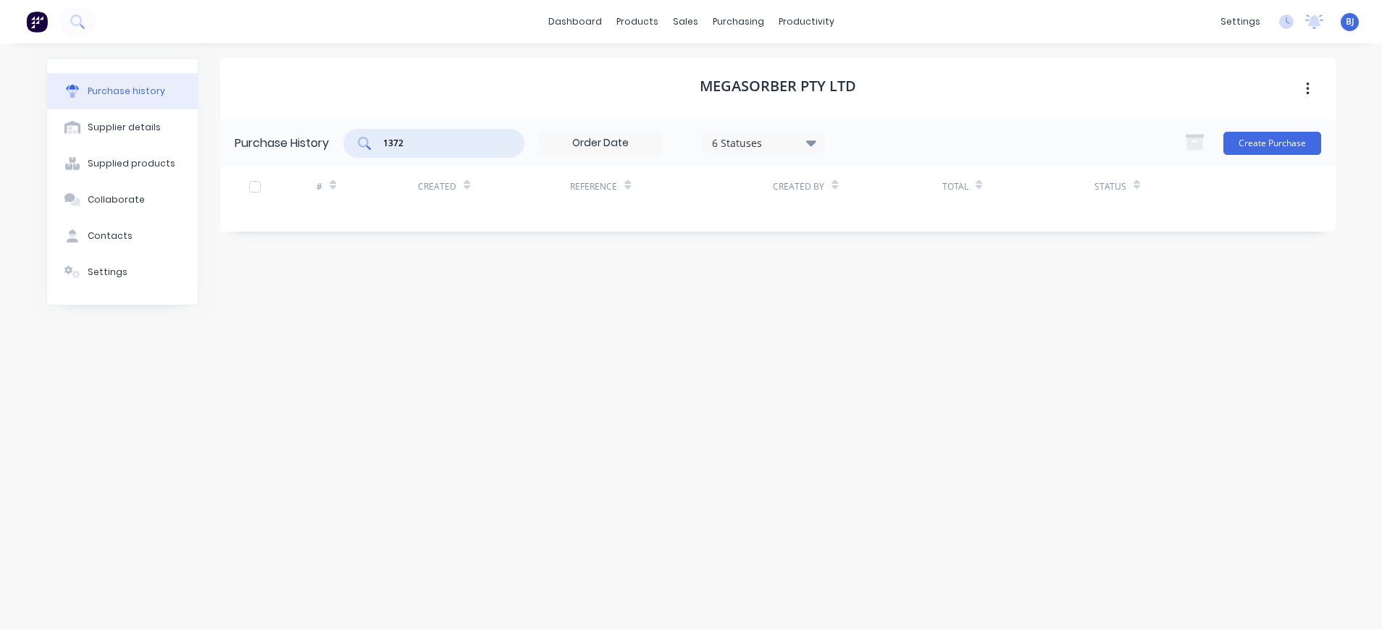
drag, startPoint x: 419, startPoint y: 138, endPoint x: 351, endPoint y: 143, distance: 69.0
click at [351, 143] on div "1372" at bounding box center [433, 143] width 181 height 29
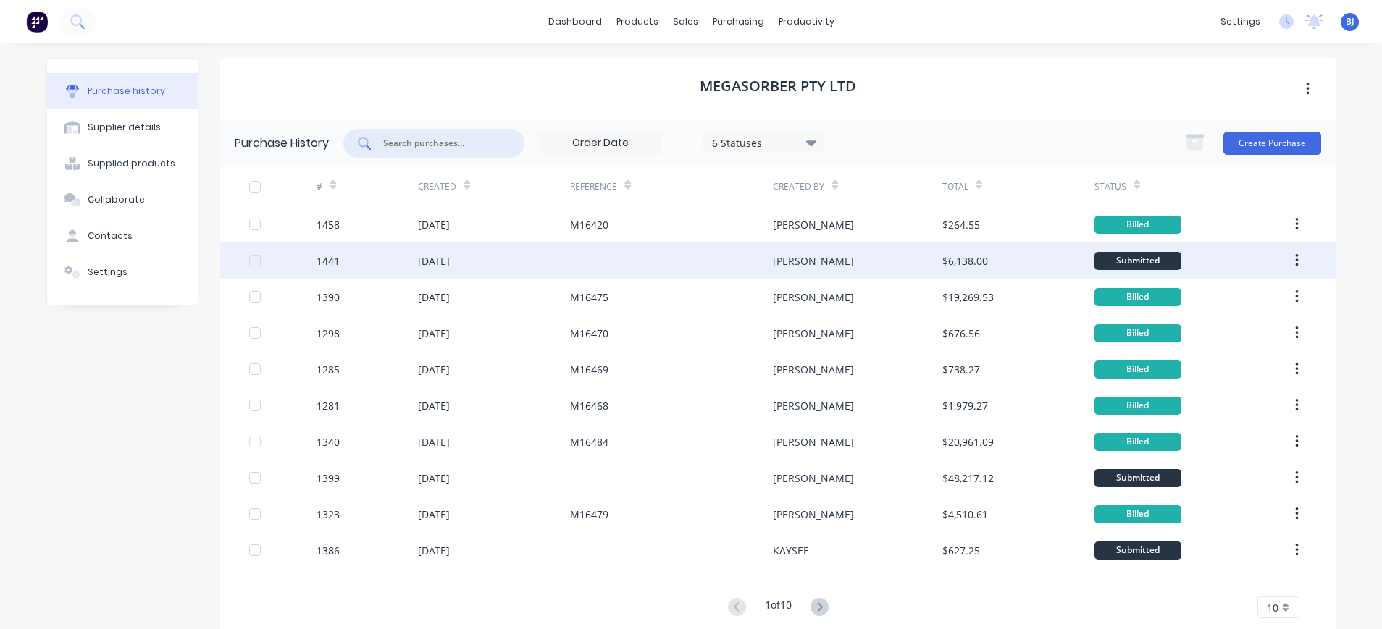
click at [450, 261] on div "[DATE]" at bounding box center [434, 261] width 32 height 15
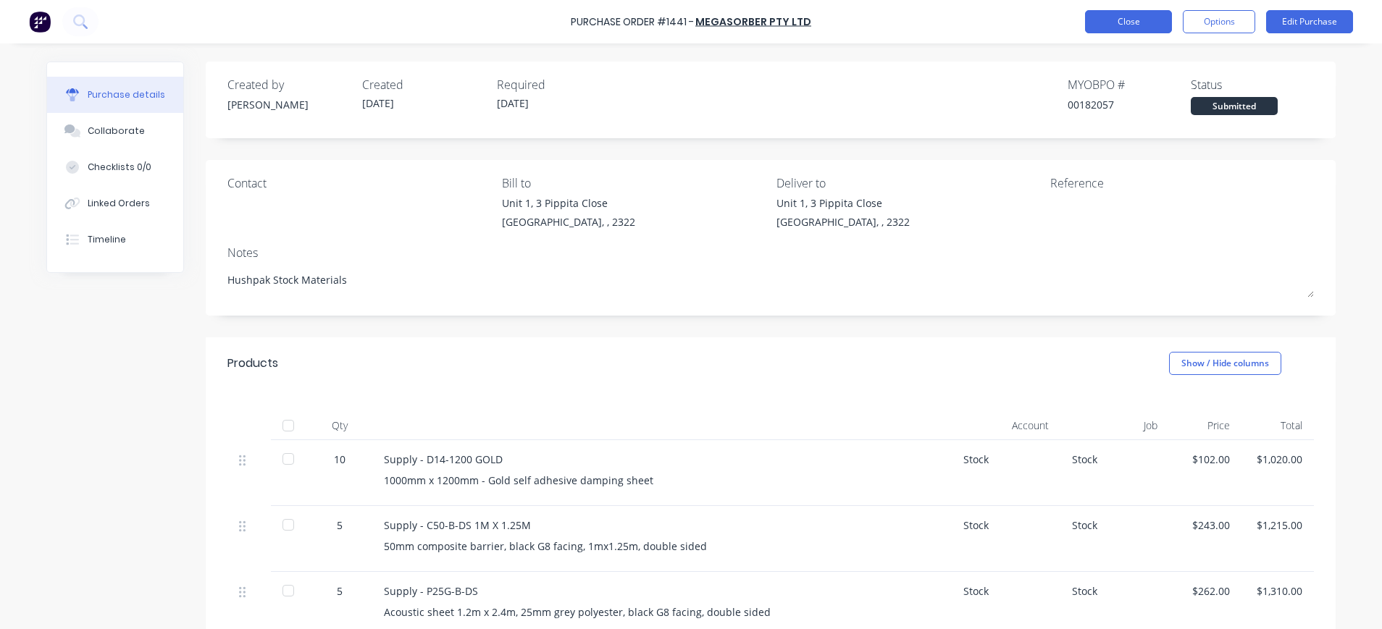
click at [1098, 23] on button "Close" at bounding box center [1128, 21] width 87 height 23
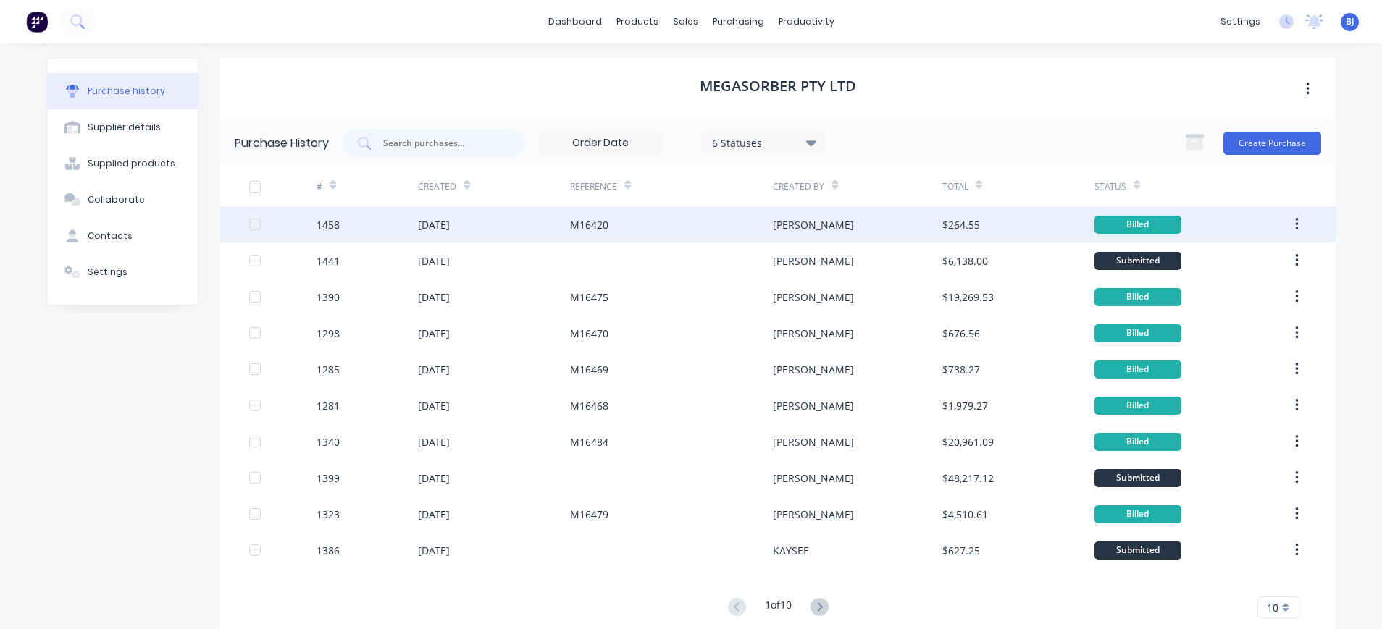
click at [447, 225] on div "[DATE]" at bounding box center [434, 224] width 32 height 15
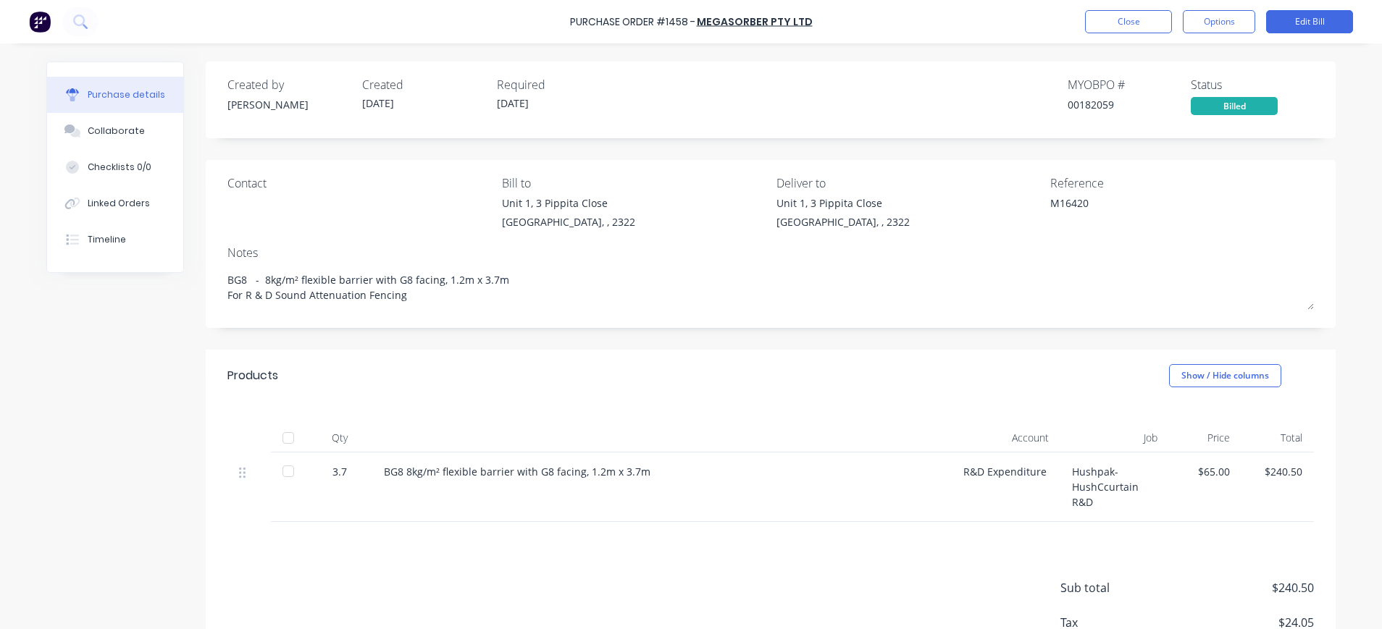
click at [285, 466] on div at bounding box center [288, 471] width 29 height 29
drag, startPoint x: 91, startPoint y: 130, endPoint x: 191, endPoint y: 143, distance: 101.6
click at [91, 130] on div "Collaborate" at bounding box center [116, 131] width 57 height 13
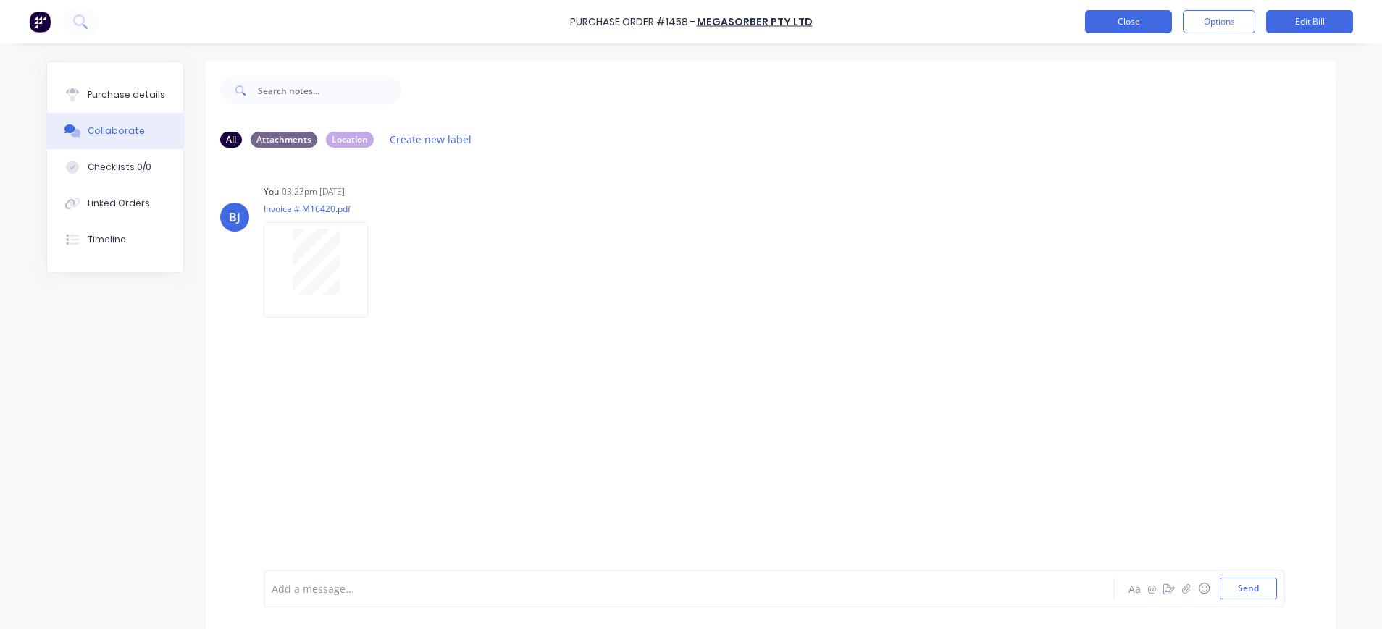
click at [1110, 24] on button "Close" at bounding box center [1128, 21] width 87 height 23
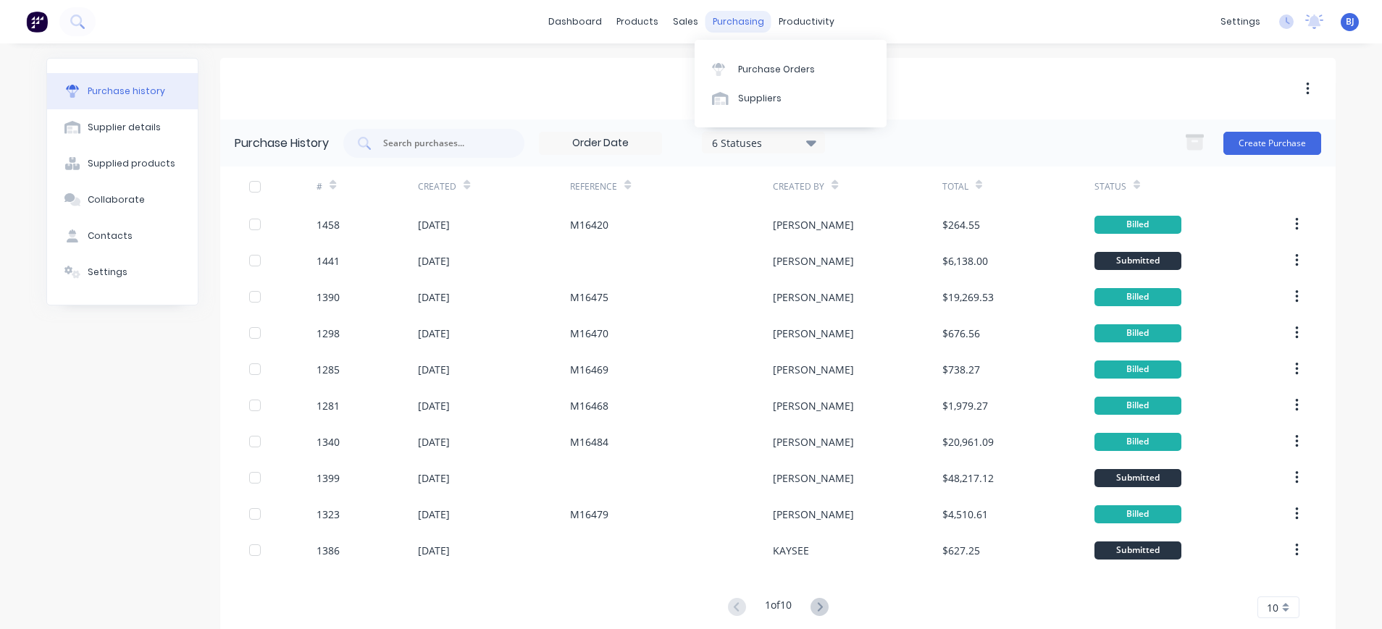
click at [737, 22] on div "purchasing" at bounding box center [739, 22] width 66 height 22
click at [754, 68] on div "Purchase Orders" at bounding box center [776, 69] width 77 height 13
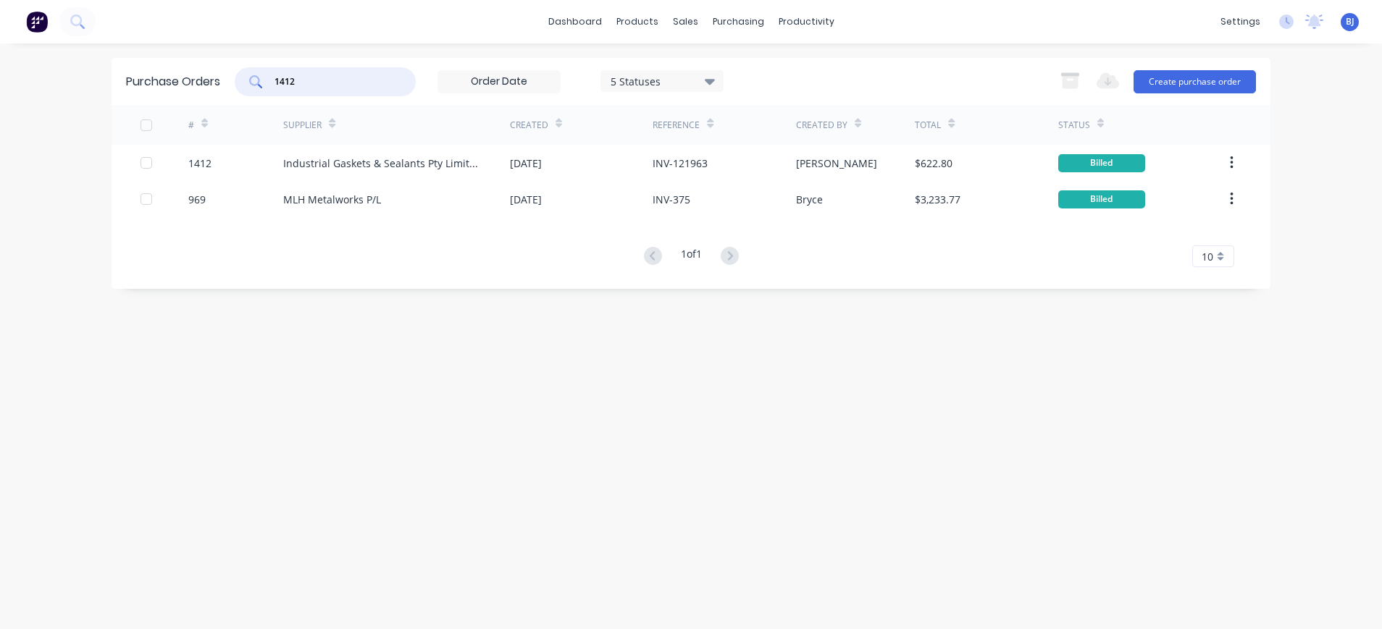
click at [344, 86] on input "1412" at bounding box center [333, 82] width 120 height 14
drag, startPoint x: 344, startPoint y: 86, endPoint x: 280, endPoint y: 88, distance: 63.8
click at [280, 88] on input "1412" at bounding box center [333, 82] width 120 height 14
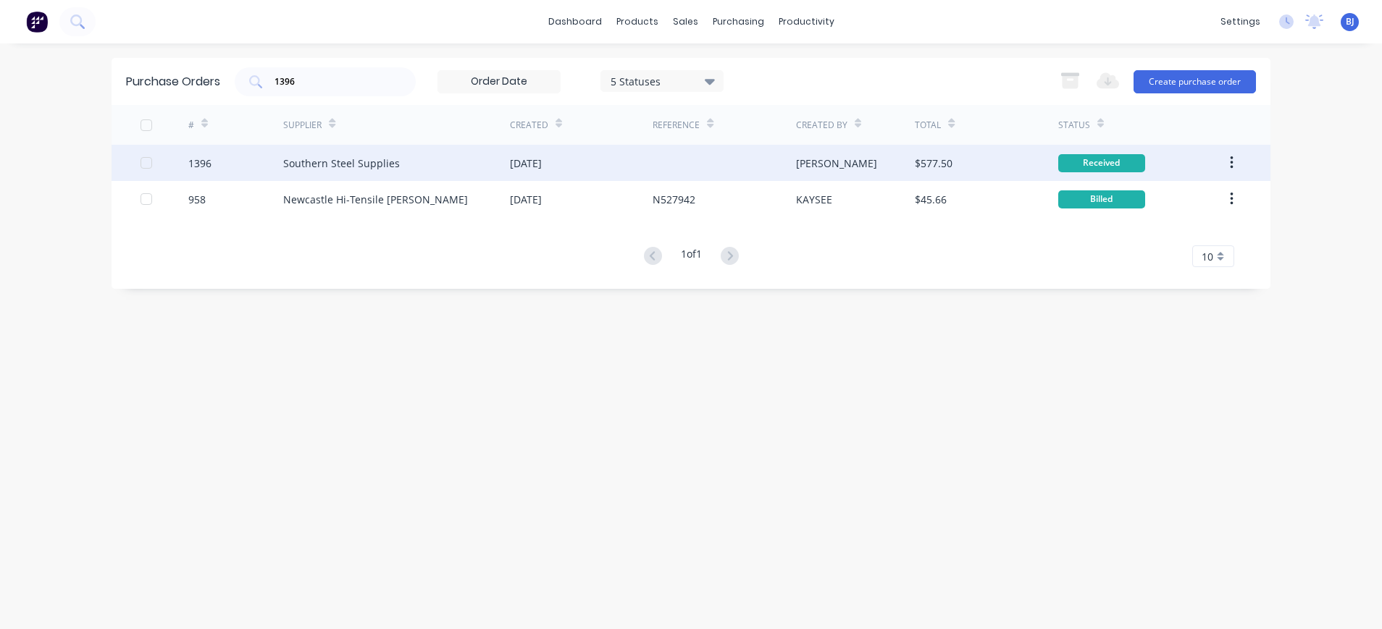
click at [359, 158] on div "Southern Steel Supplies" at bounding box center [341, 163] width 117 height 15
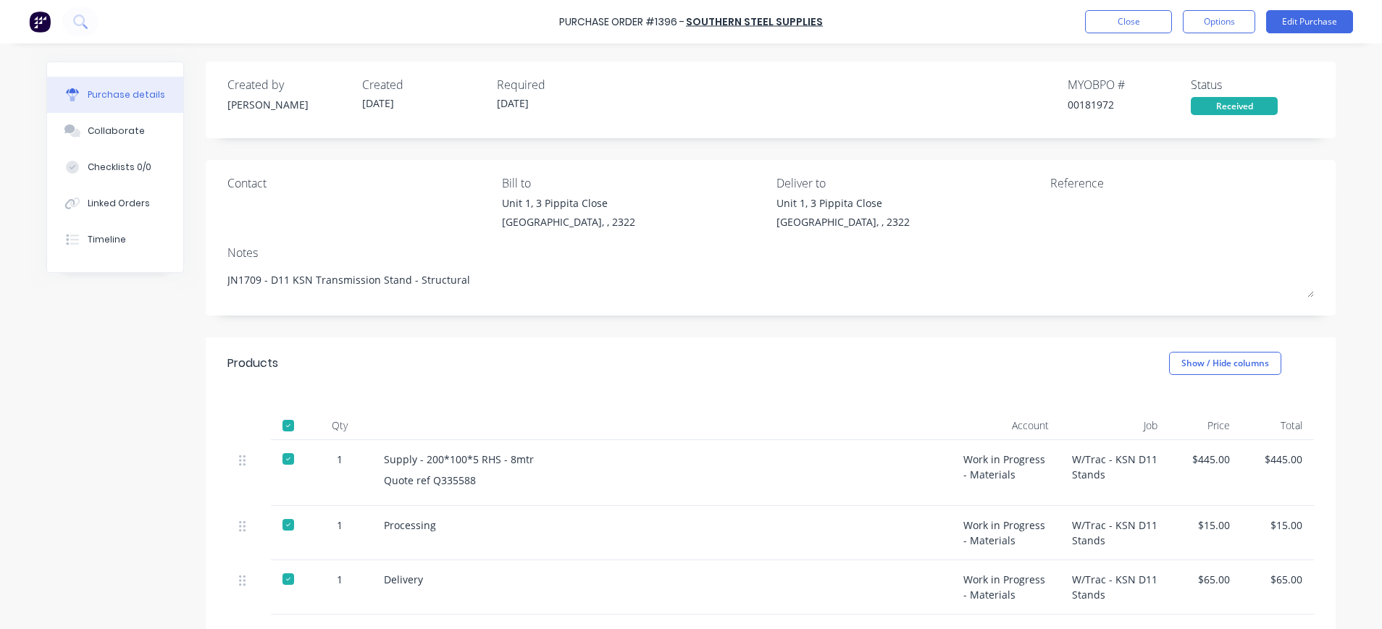
scroll to position [192, 0]
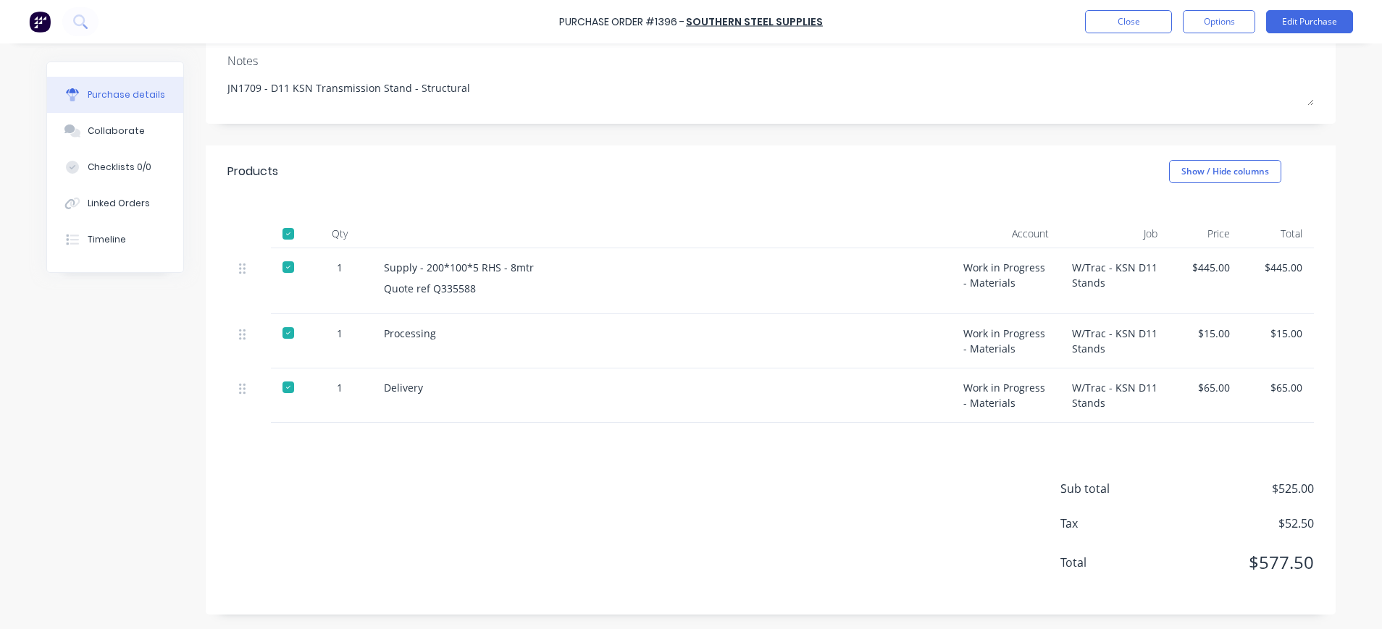
click at [1284, 333] on div "$15.00" at bounding box center [1277, 333] width 49 height 15
click at [1327, 12] on button "Edit Purchase" at bounding box center [1309, 21] width 87 height 23
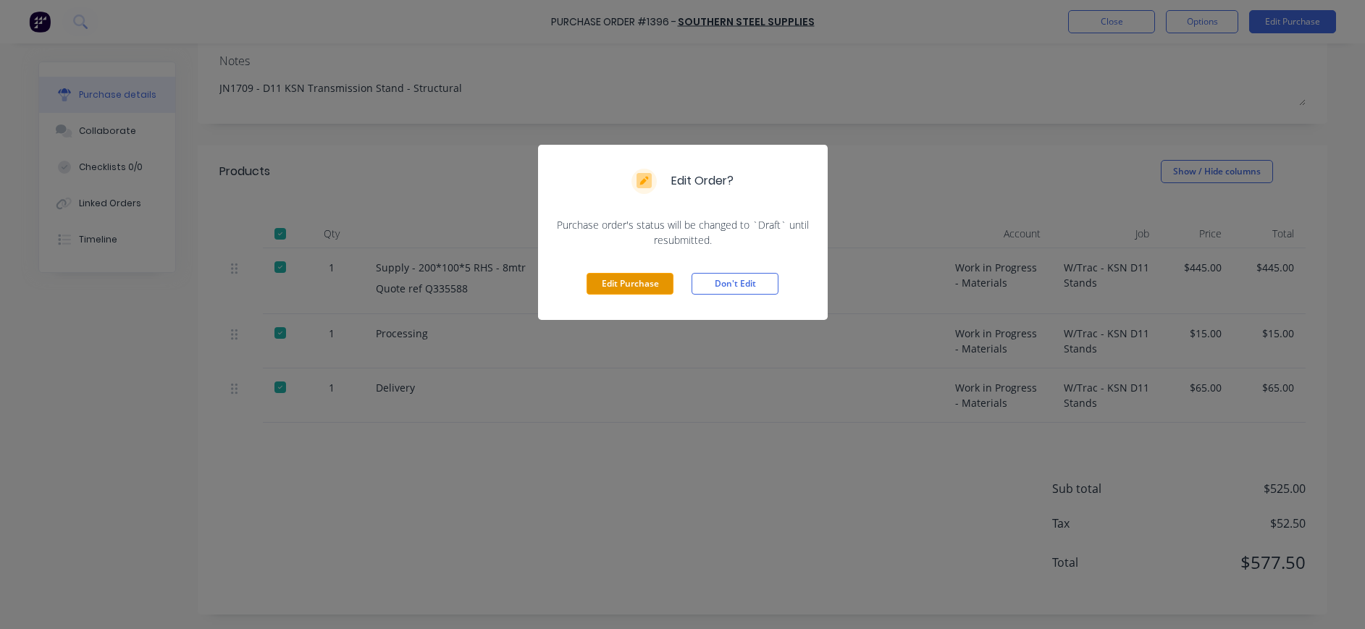
click at [650, 277] on button "Edit Purchase" at bounding box center [630, 284] width 87 height 22
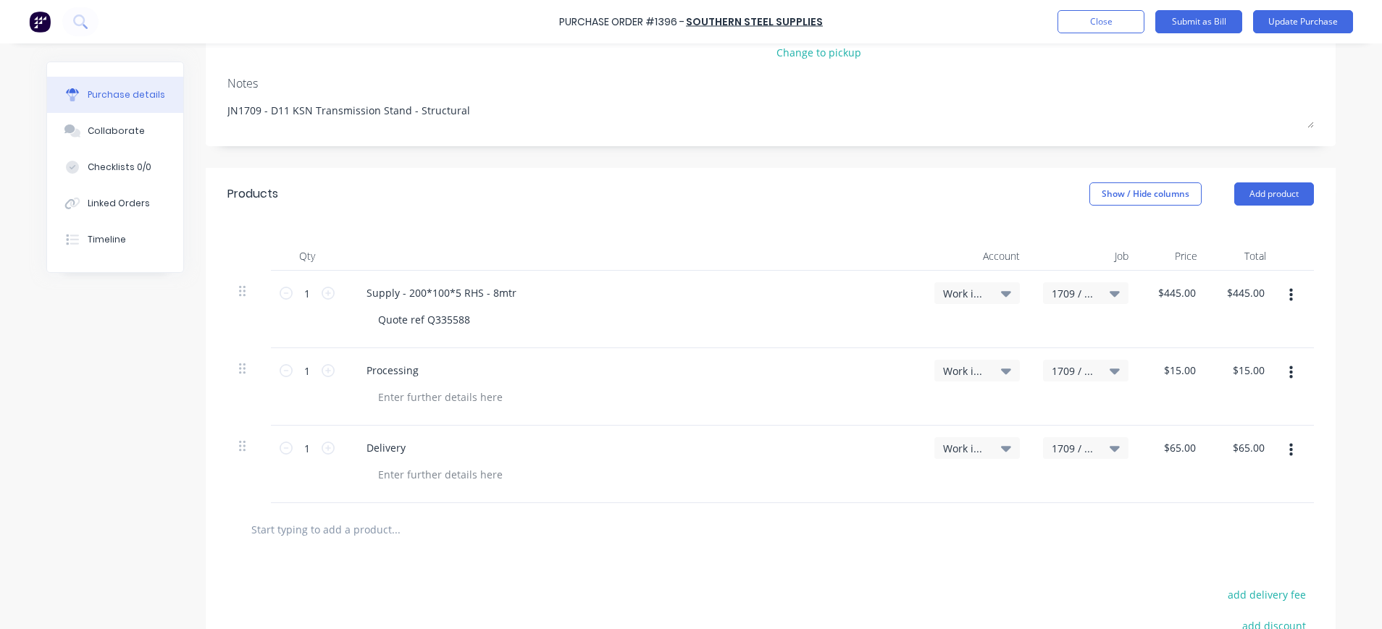
click at [1289, 377] on icon "button" at bounding box center [1291, 373] width 4 height 13
click at [1227, 494] on button "Delete" at bounding box center [1246, 498] width 123 height 29
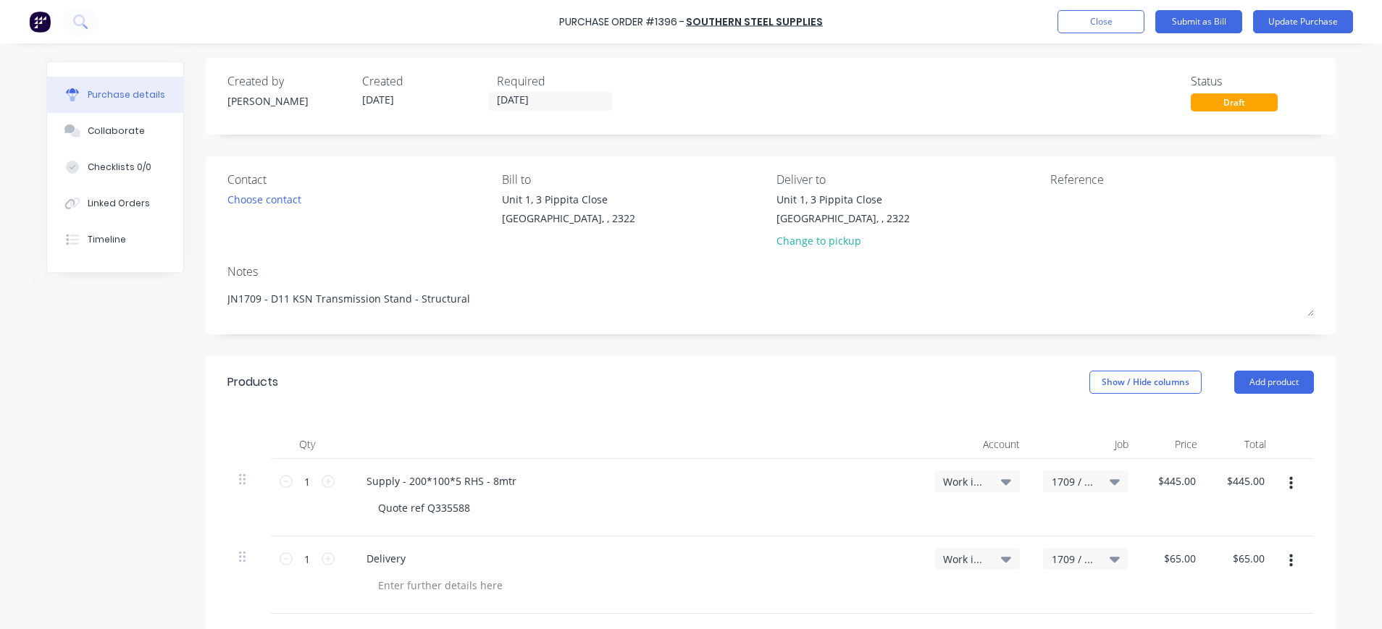
scroll to position [0, 0]
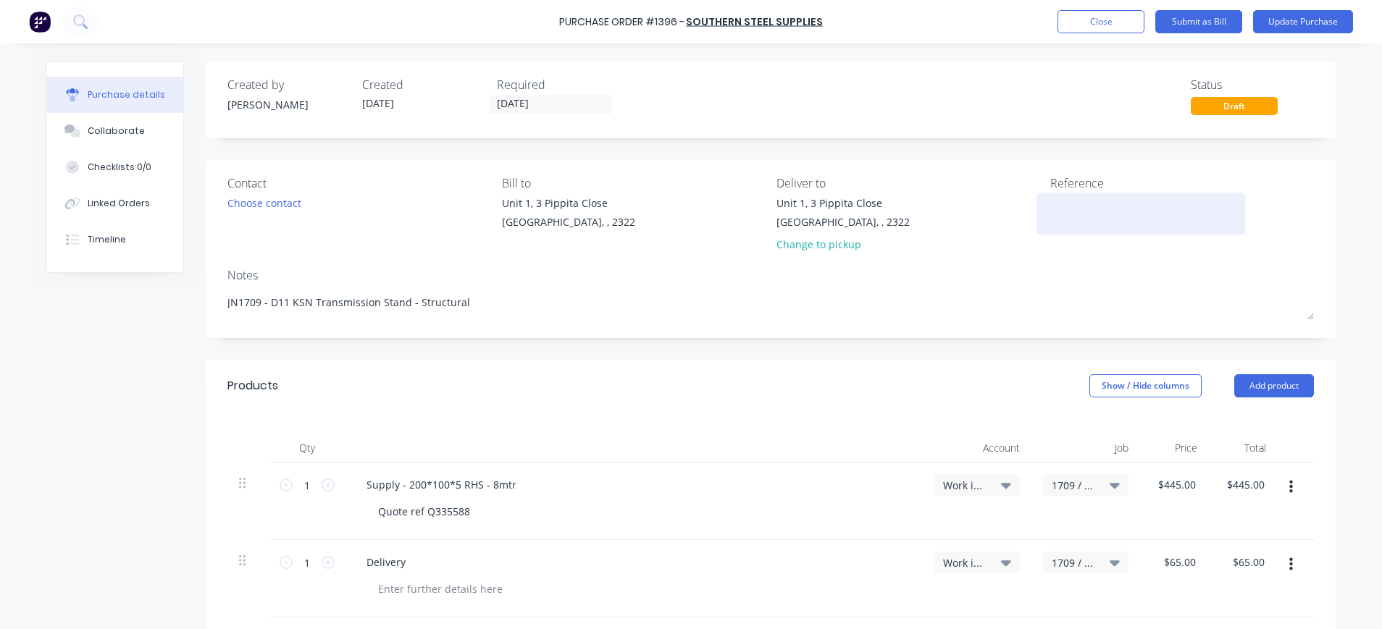
click at [1068, 206] on textarea at bounding box center [1140, 212] width 181 height 33
click at [1079, 207] on textarea "I3144441" at bounding box center [1140, 212] width 181 height 33
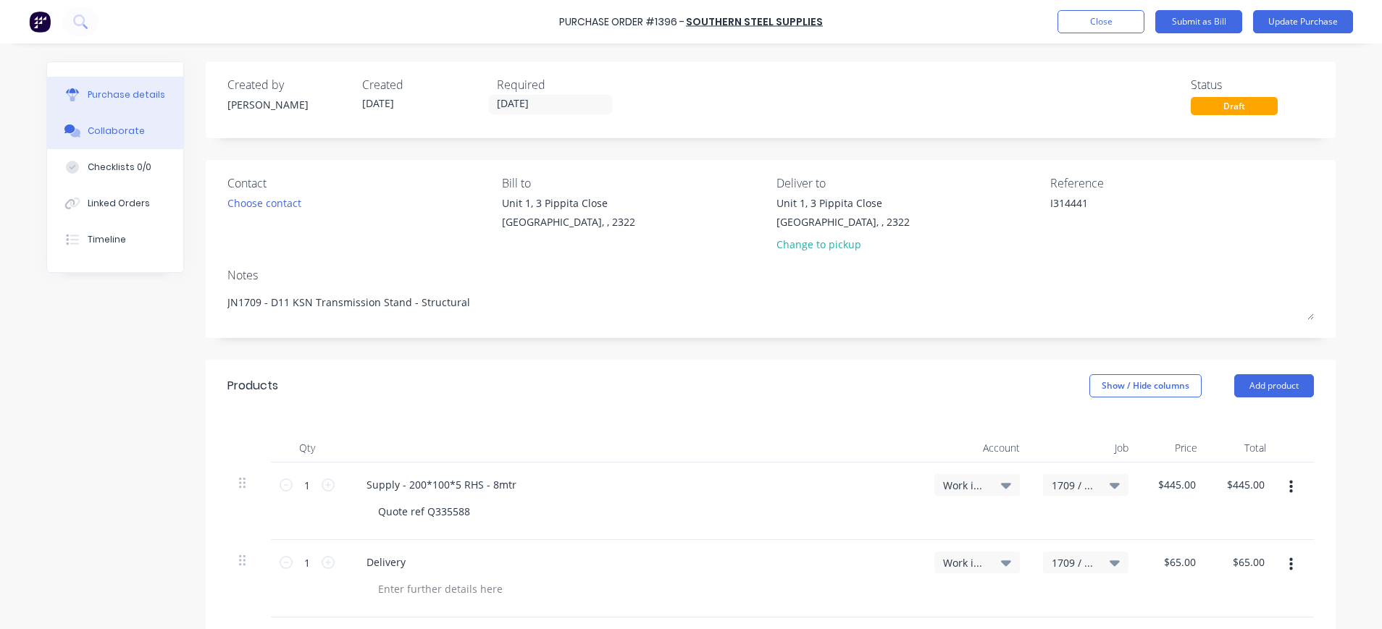
drag, startPoint x: 129, startPoint y: 131, endPoint x: 650, endPoint y: 135, distance: 521.6
click at [130, 131] on div "Collaborate" at bounding box center [116, 131] width 57 height 13
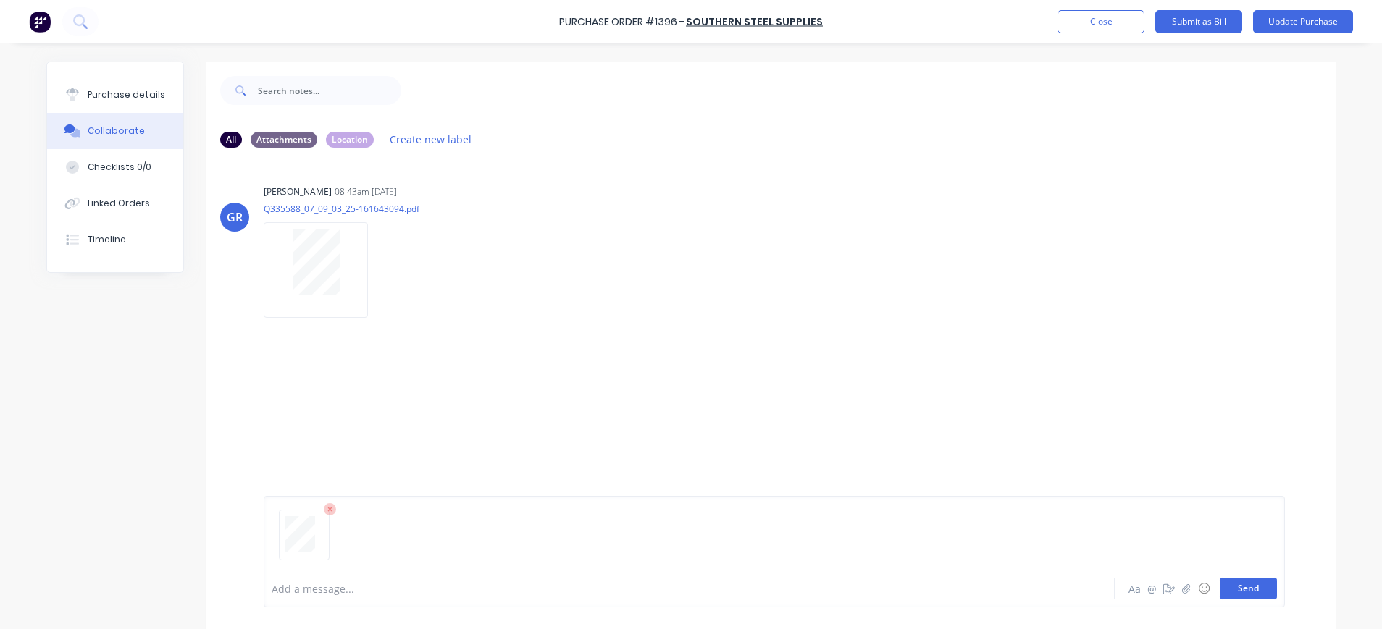
click at [1234, 590] on button "Send" at bounding box center [1248, 589] width 57 height 22
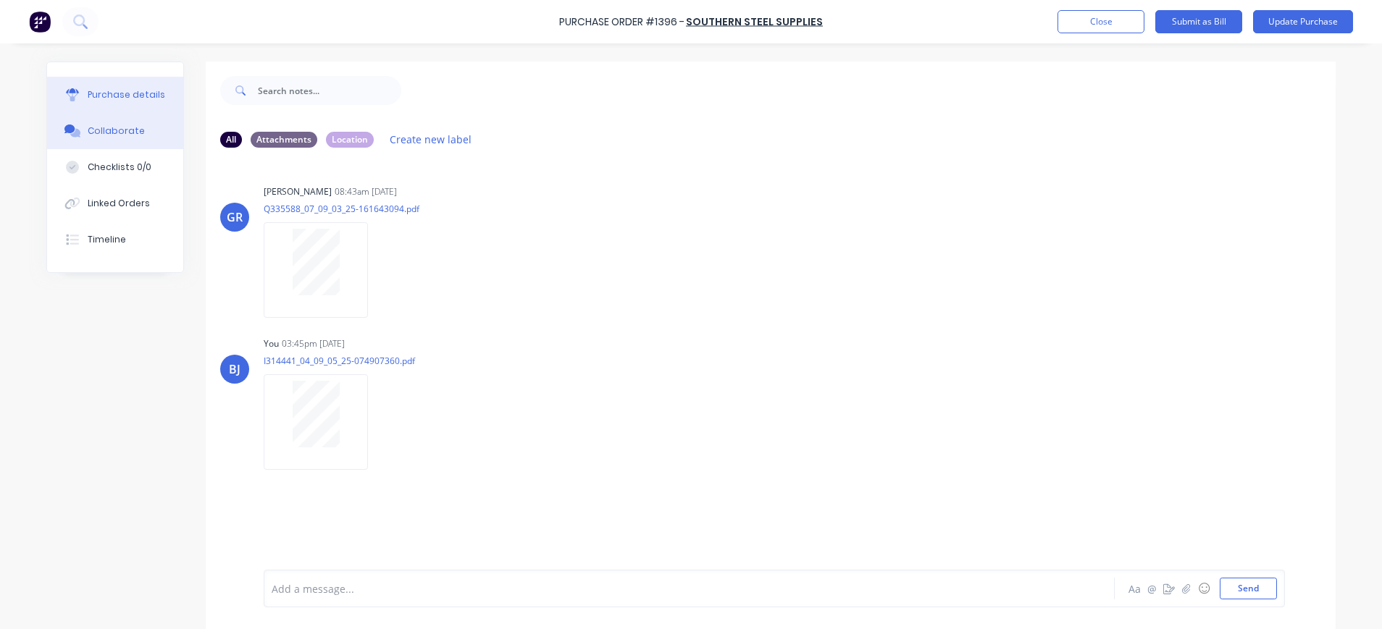
click at [115, 99] on div "Purchase details" at bounding box center [127, 94] width 78 height 13
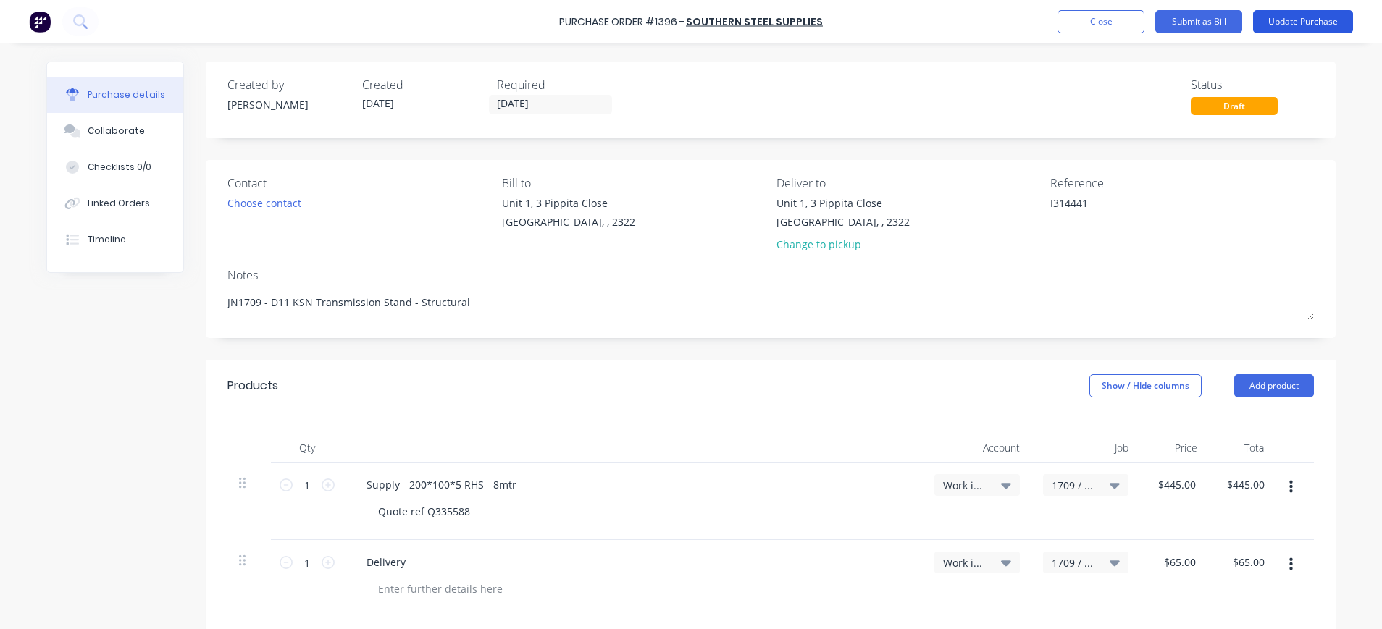
click at [1306, 20] on button "Update Purchase" at bounding box center [1303, 21] width 100 height 23
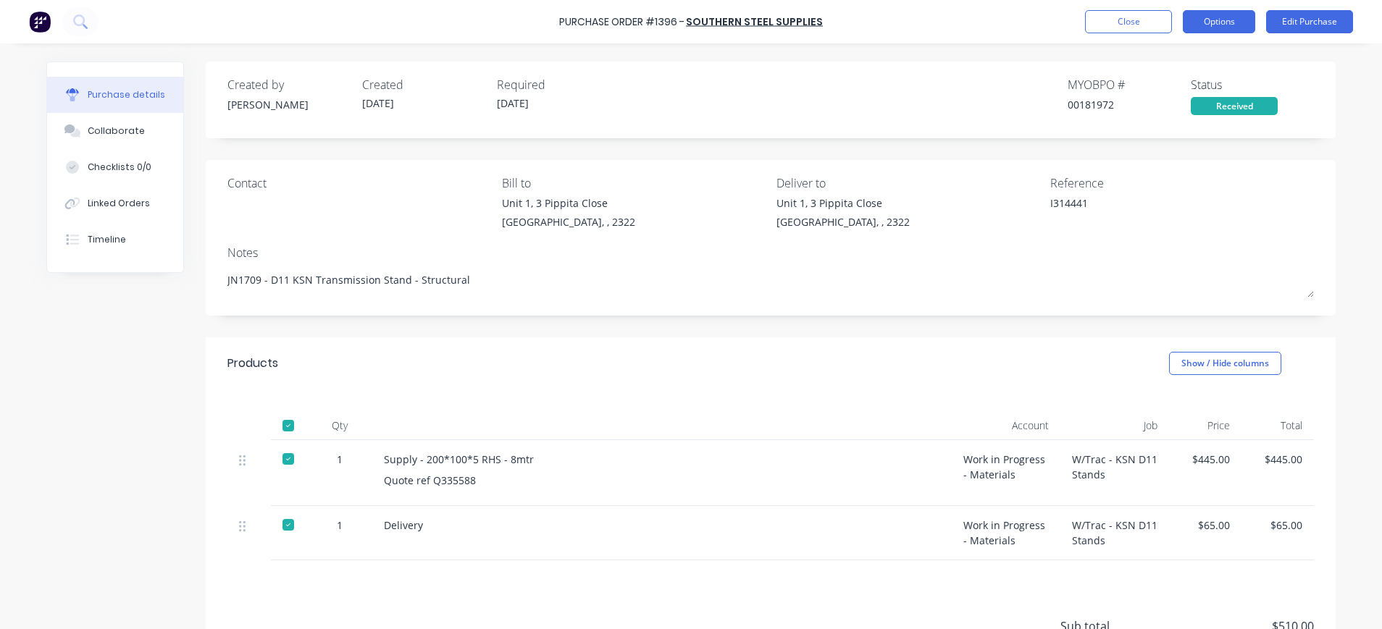
click at [1226, 20] on button "Options" at bounding box center [1219, 21] width 72 height 23
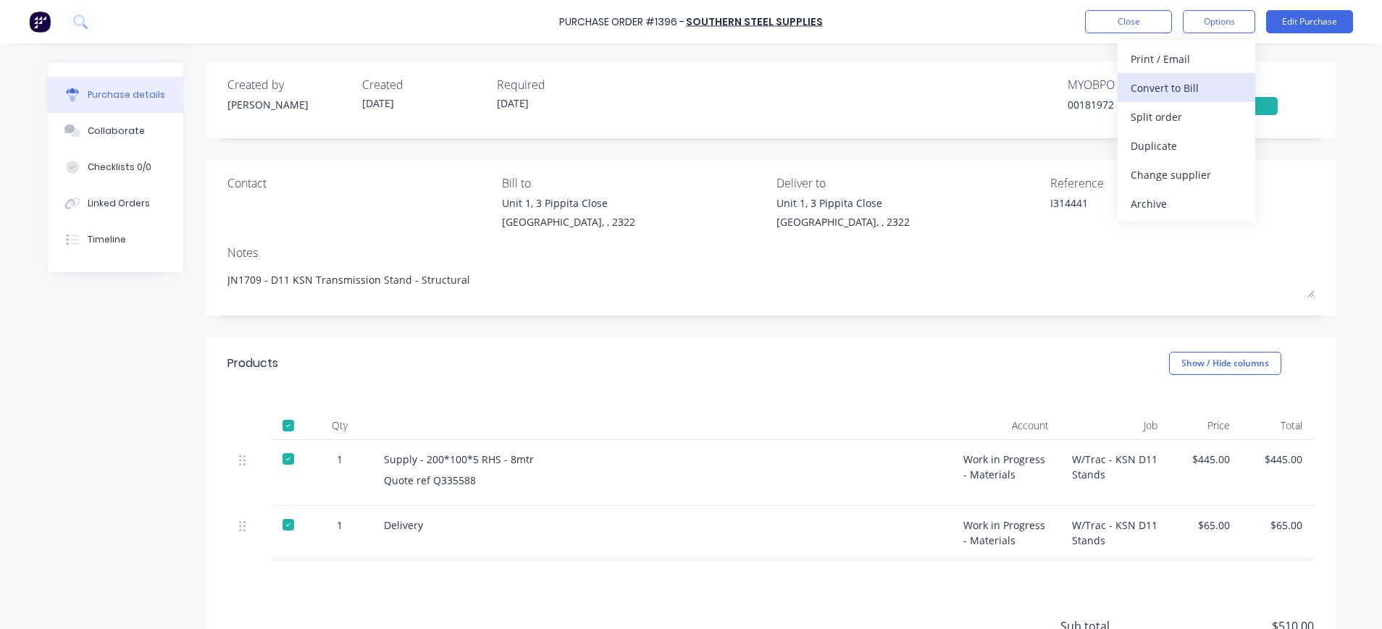
click at [1202, 85] on div "Convert to Bill" at bounding box center [1187, 88] width 112 height 21
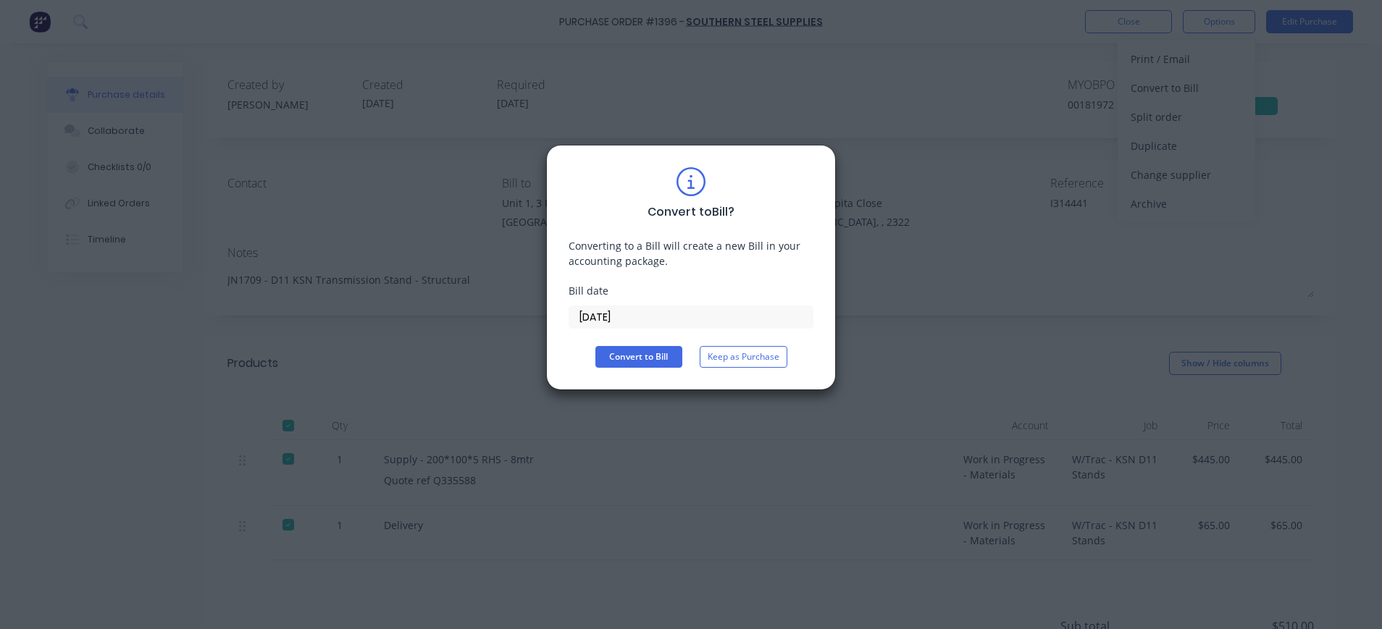
click at [622, 311] on input "[DATE]" at bounding box center [690, 317] width 243 height 22
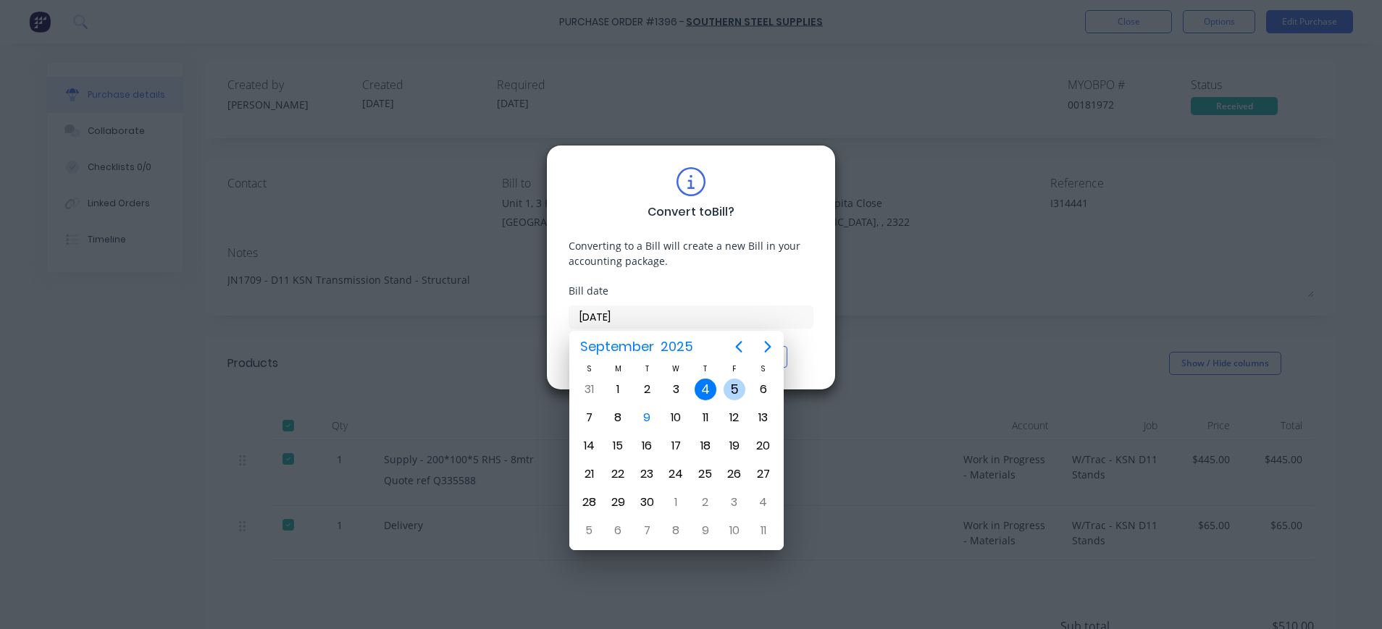
click at [734, 387] on div "5" at bounding box center [735, 390] width 22 height 22
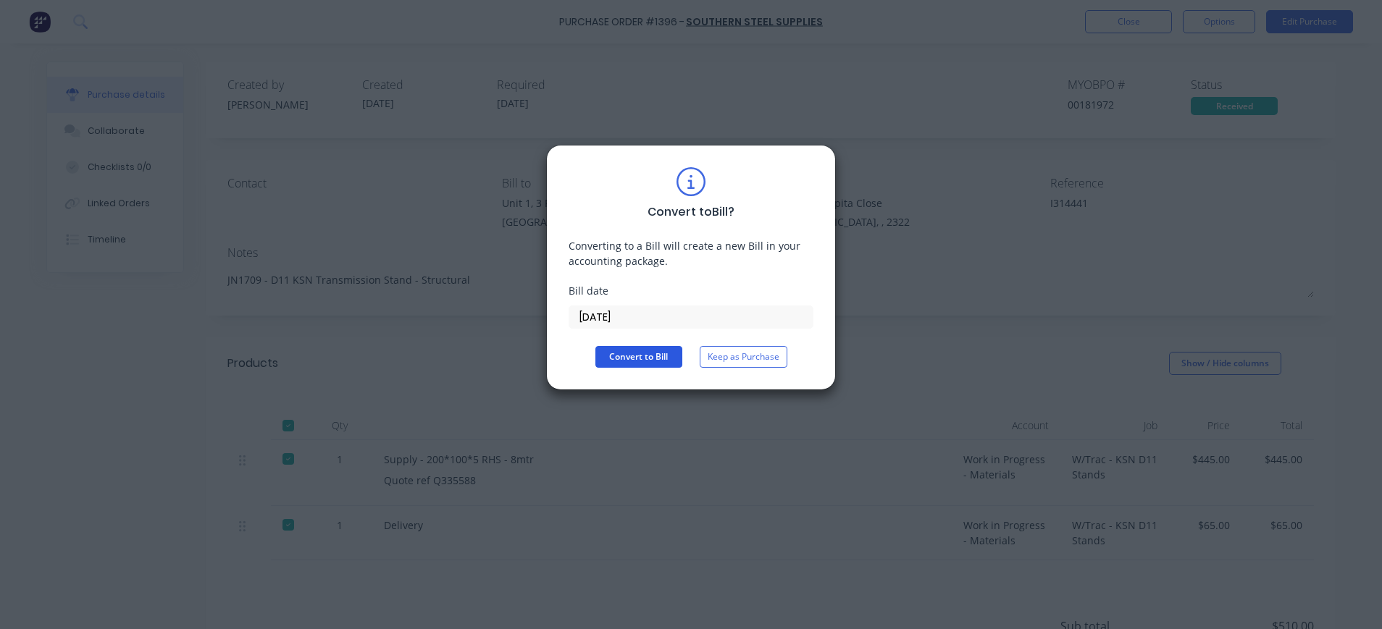
click at [666, 357] on button "Convert to Bill" at bounding box center [638, 357] width 87 height 22
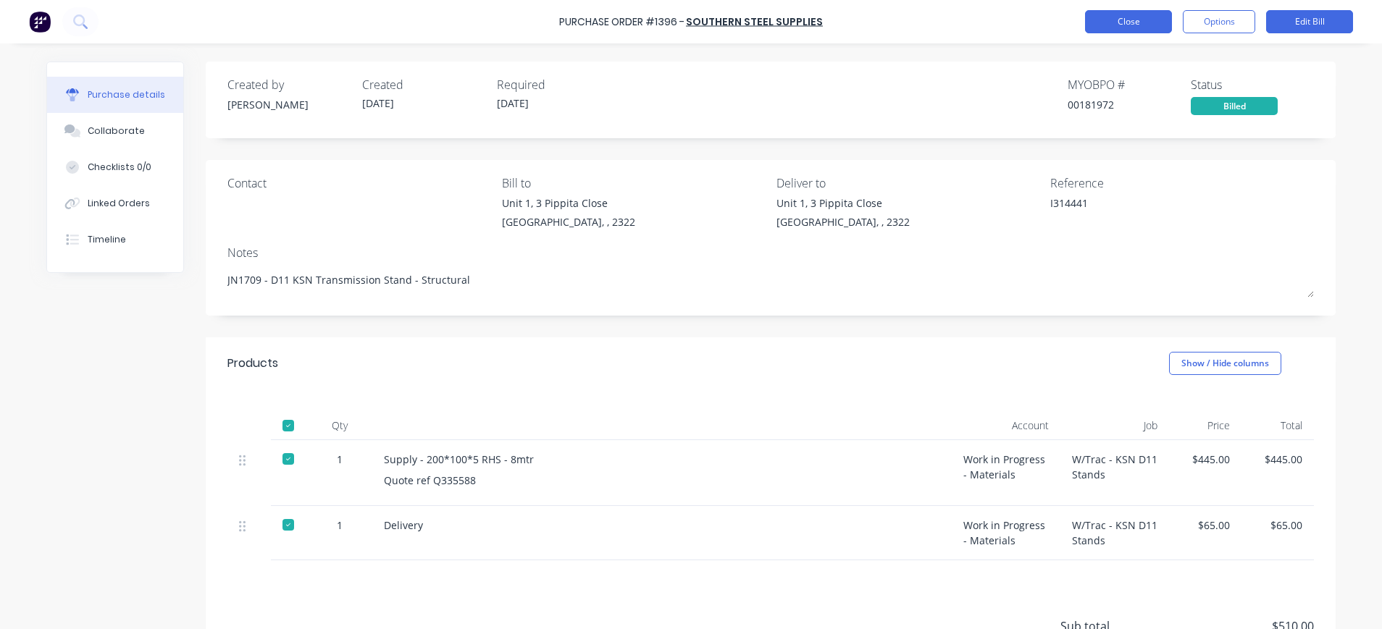
click at [1147, 19] on button "Close" at bounding box center [1128, 21] width 87 height 23
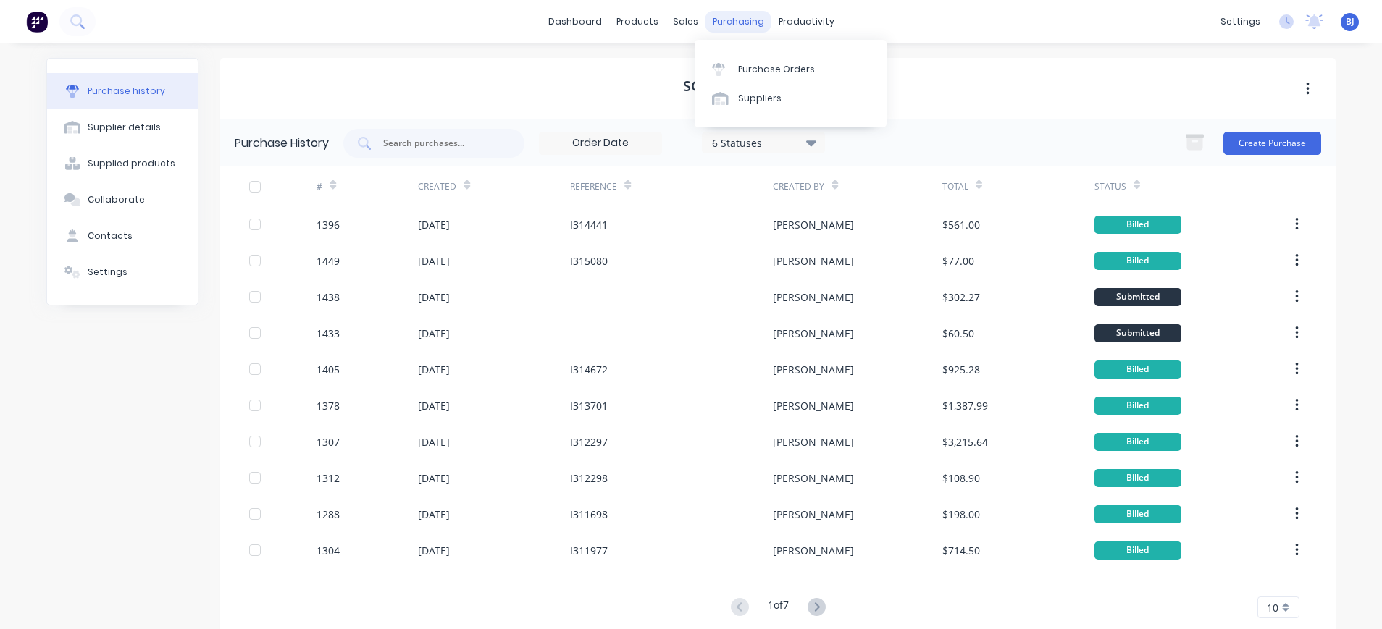
click at [713, 26] on div "purchasing" at bounding box center [739, 22] width 66 height 22
click at [753, 64] on div "Purchase Orders" at bounding box center [776, 69] width 77 height 13
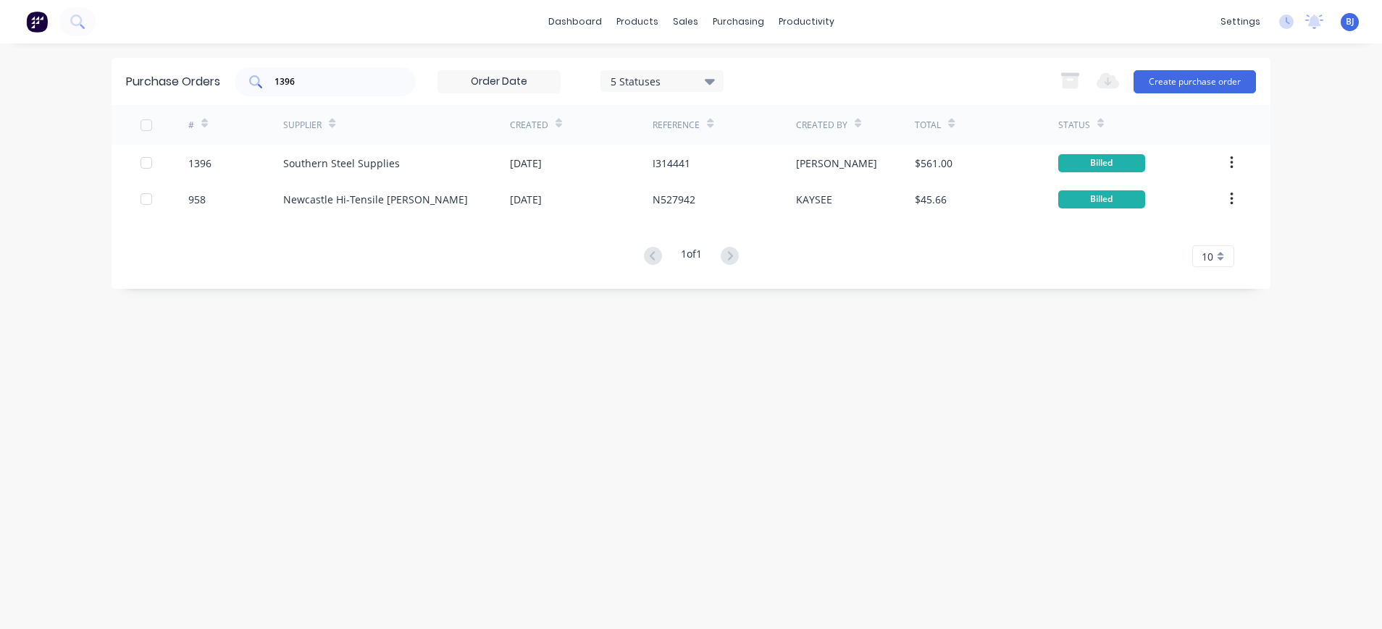
drag, startPoint x: 365, startPoint y: 86, endPoint x: 346, endPoint y: 85, distance: 18.9
click at [364, 86] on input "1396" at bounding box center [333, 82] width 120 height 14
drag, startPoint x: 275, startPoint y: 85, endPoint x: 259, endPoint y: 85, distance: 15.9
click at [259, 85] on div "1396" at bounding box center [325, 81] width 181 height 29
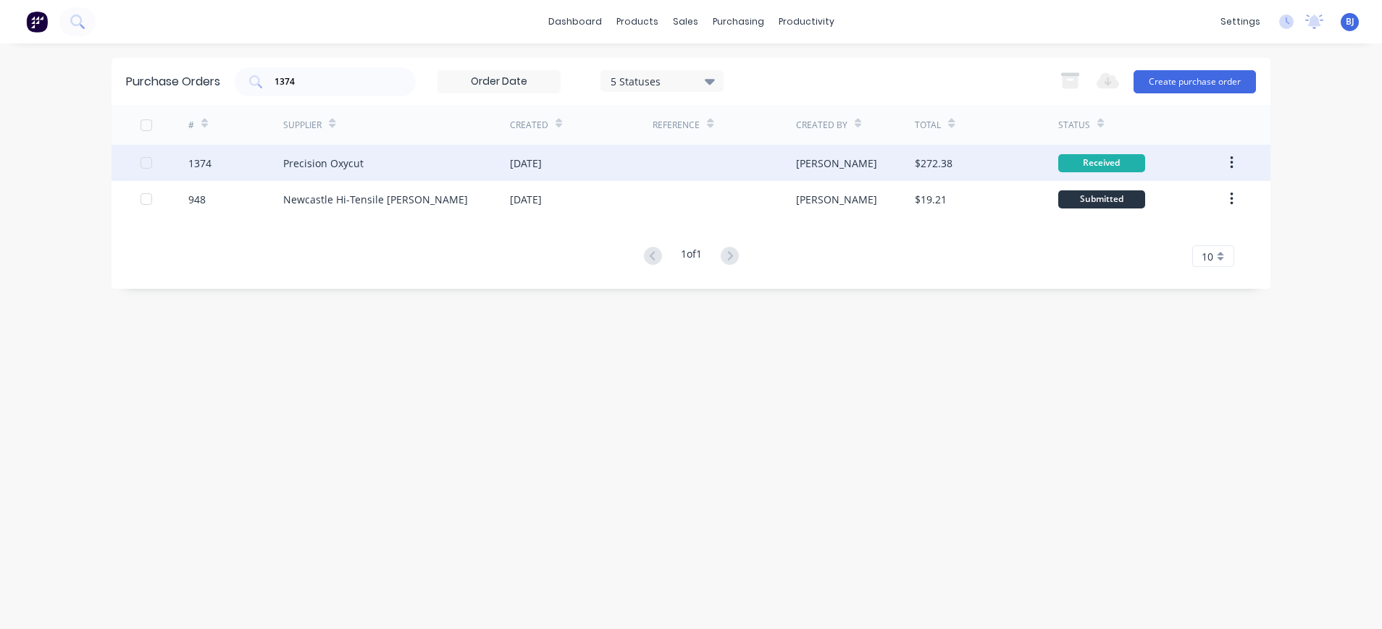
click at [309, 158] on div "Precision Oxycut" at bounding box center [323, 163] width 80 height 15
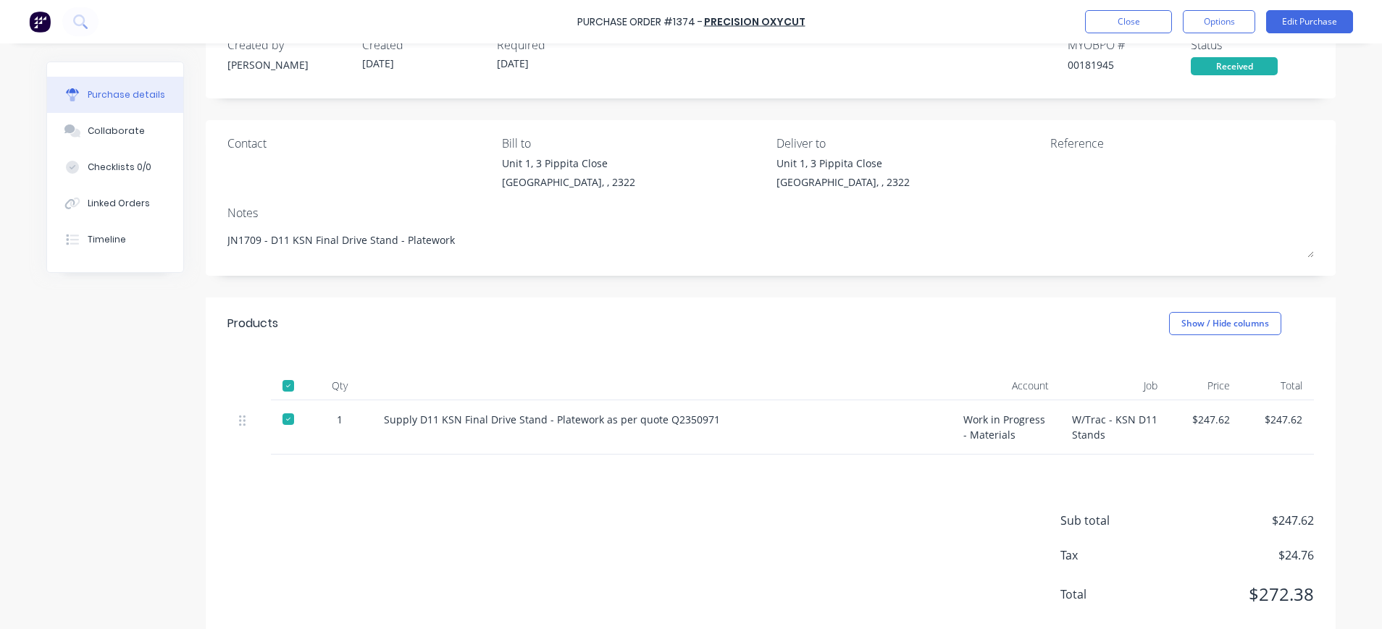
scroll to position [72, 0]
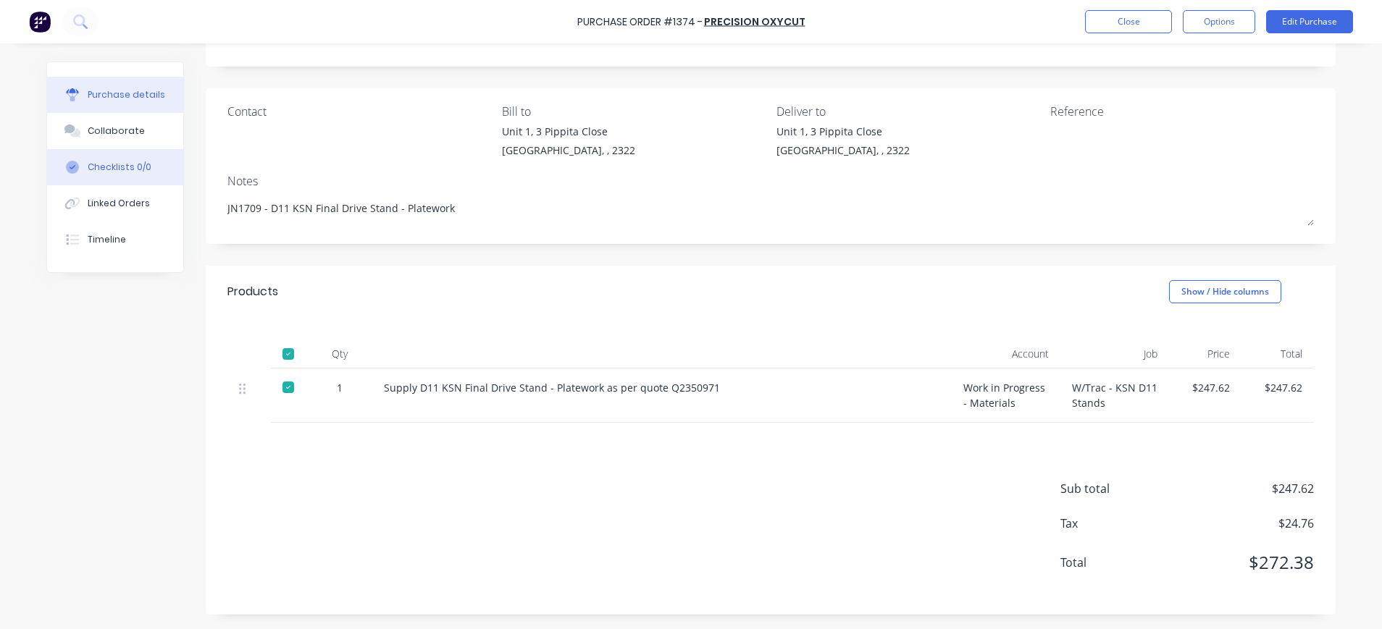
drag, startPoint x: 76, startPoint y: 123, endPoint x: 162, endPoint y: 158, distance: 92.3
click at [78, 123] on button "Collaborate" at bounding box center [115, 131] width 136 height 36
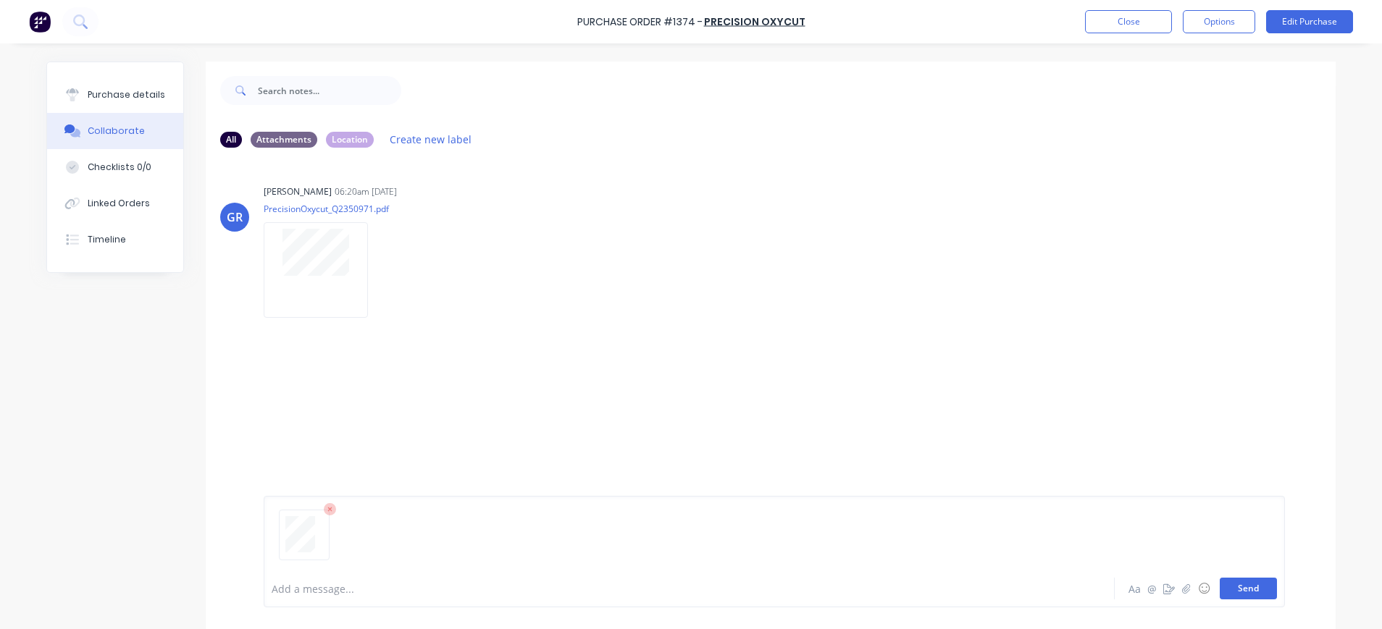
click at [1244, 589] on button "Send" at bounding box center [1248, 589] width 57 height 22
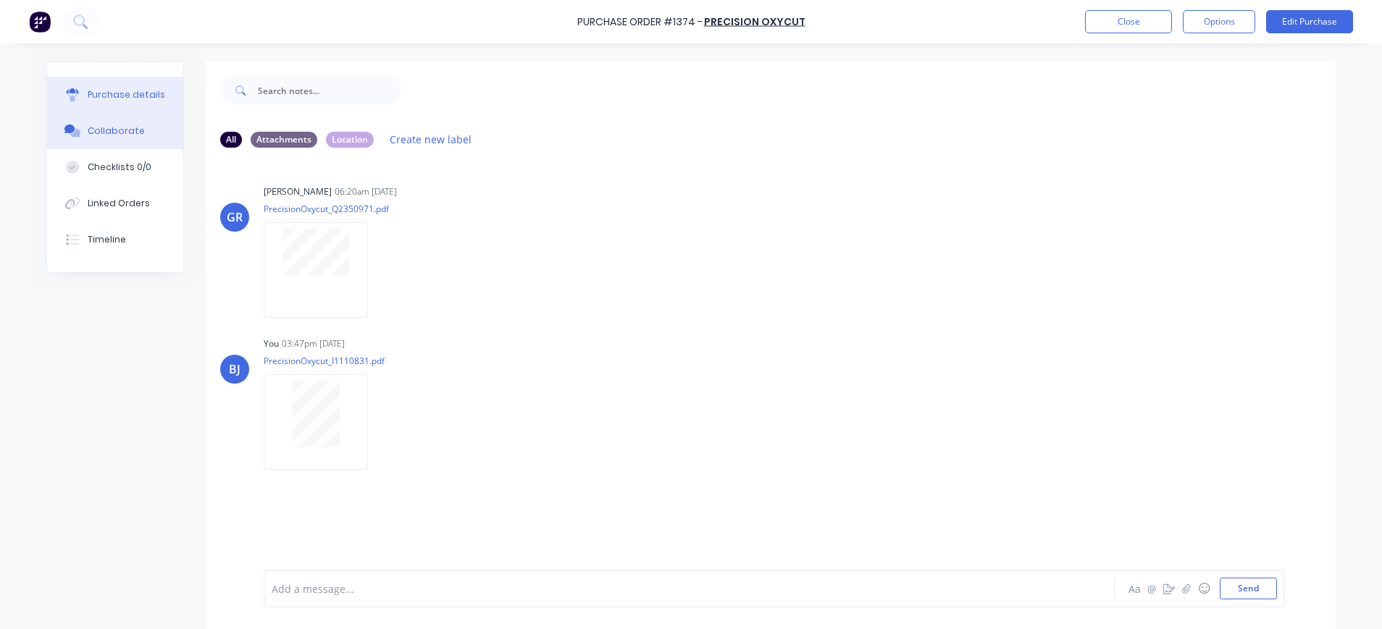
click at [109, 94] on div "Purchase details" at bounding box center [127, 94] width 78 height 13
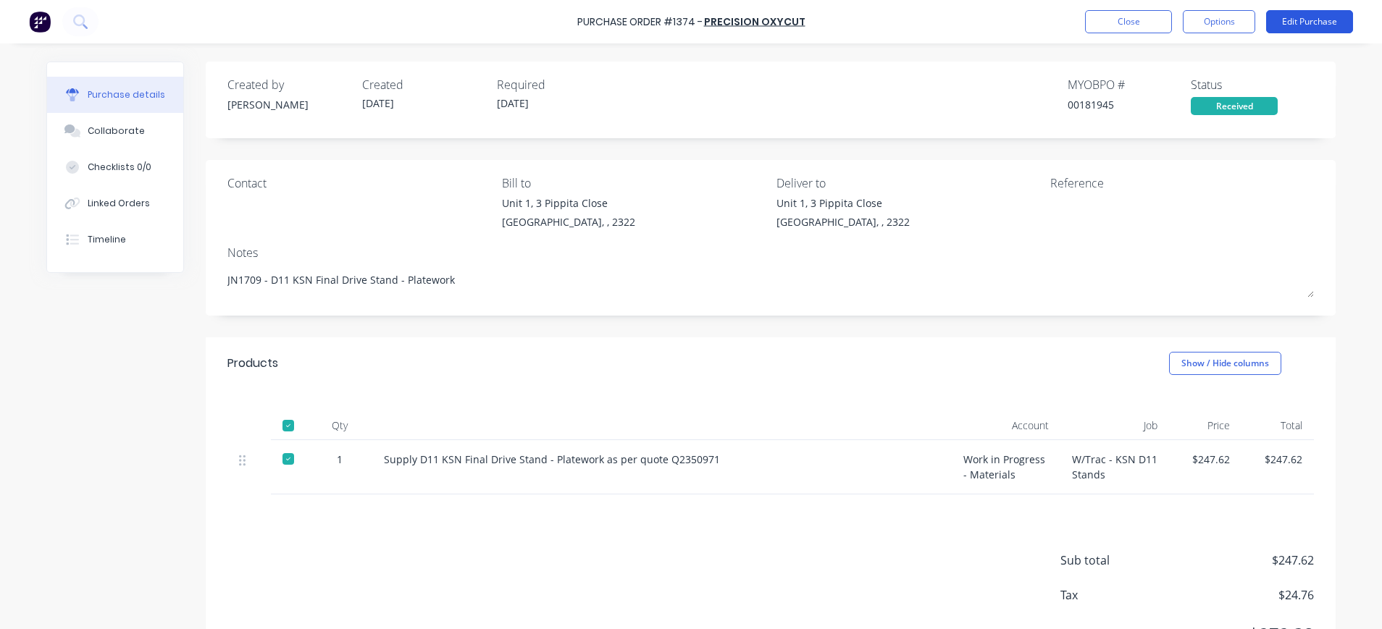
click at [1310, 17] on button "Edit Purchase" at bounding box center [1309, 21] width 87 height 23
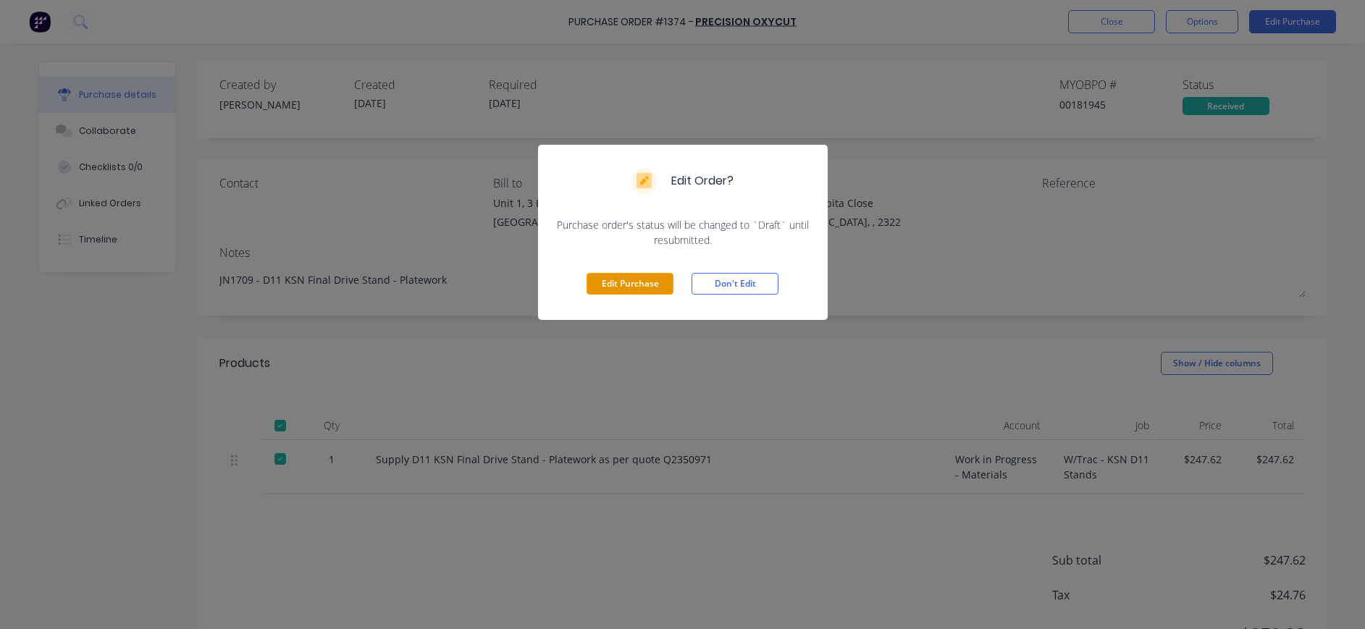
click at [612, 277] on button "Edit Purchase" at bounding box center [630, 284] width 87 height 22
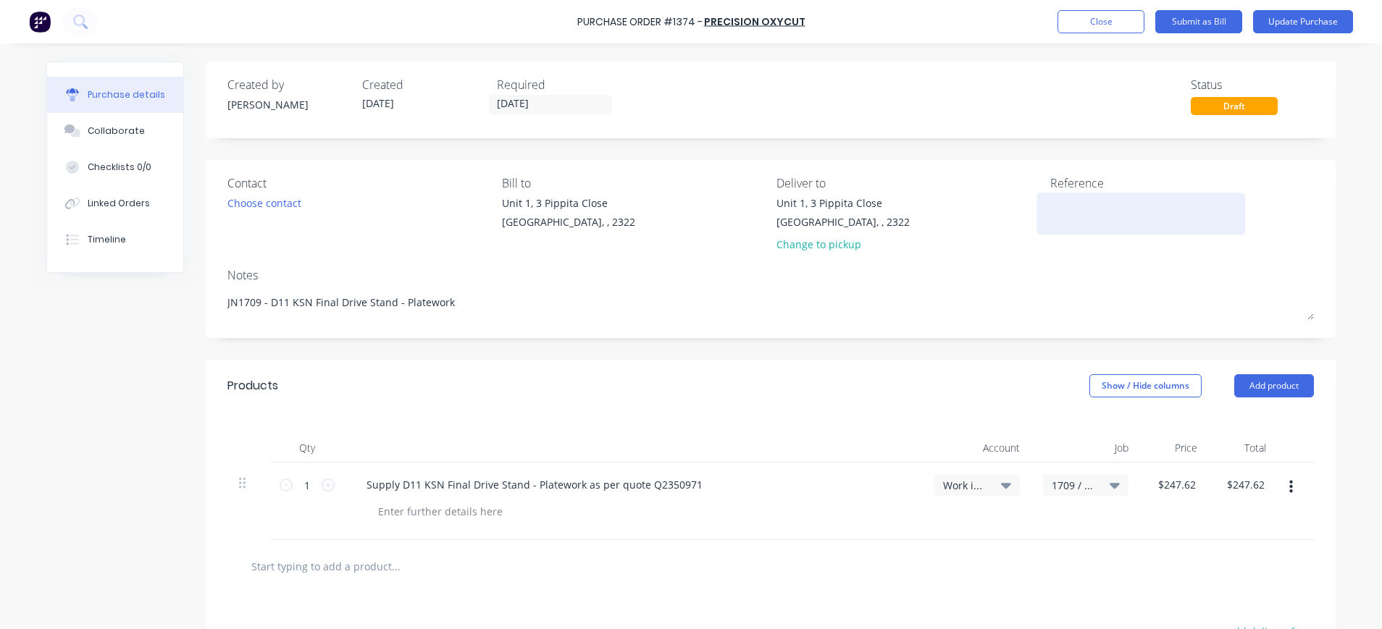
click at [1057, 205] on textarea at bounding box center [1140, 212] width 181 height 33
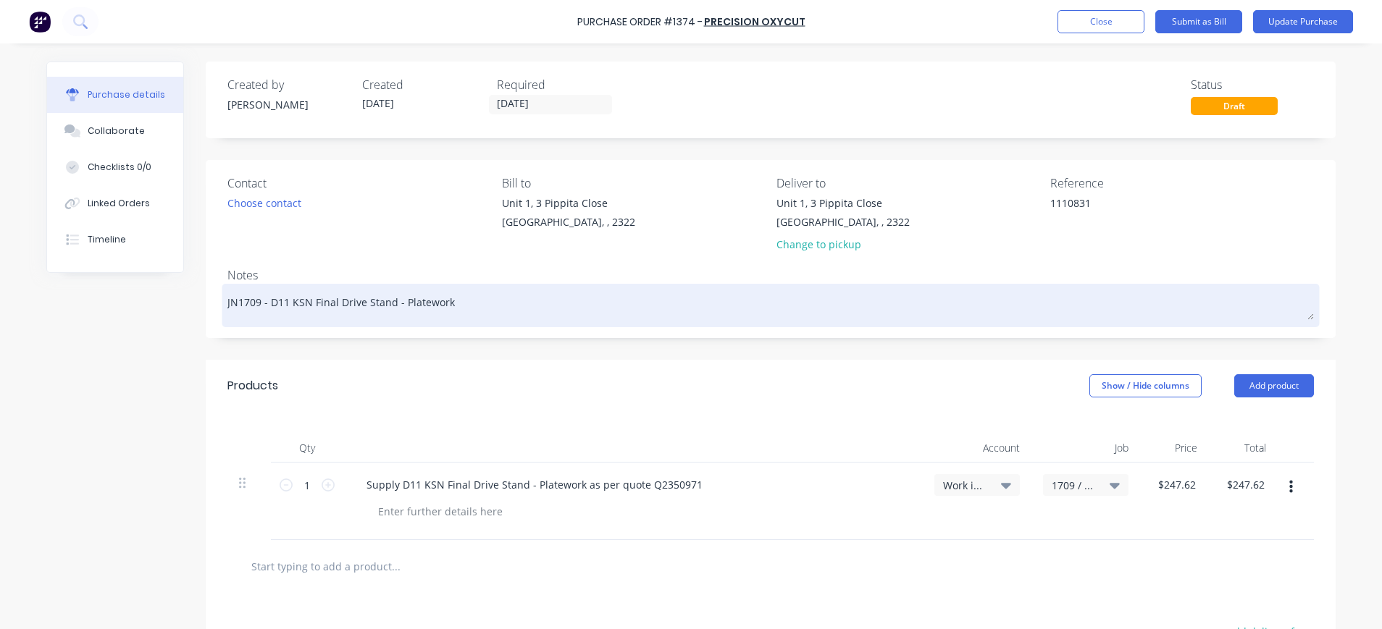
click at [895, 298] on textarea "JN1709 - D11 KSN Final Drive Stand - Platework" at bounding box center [770, 304] width 1087 height 33
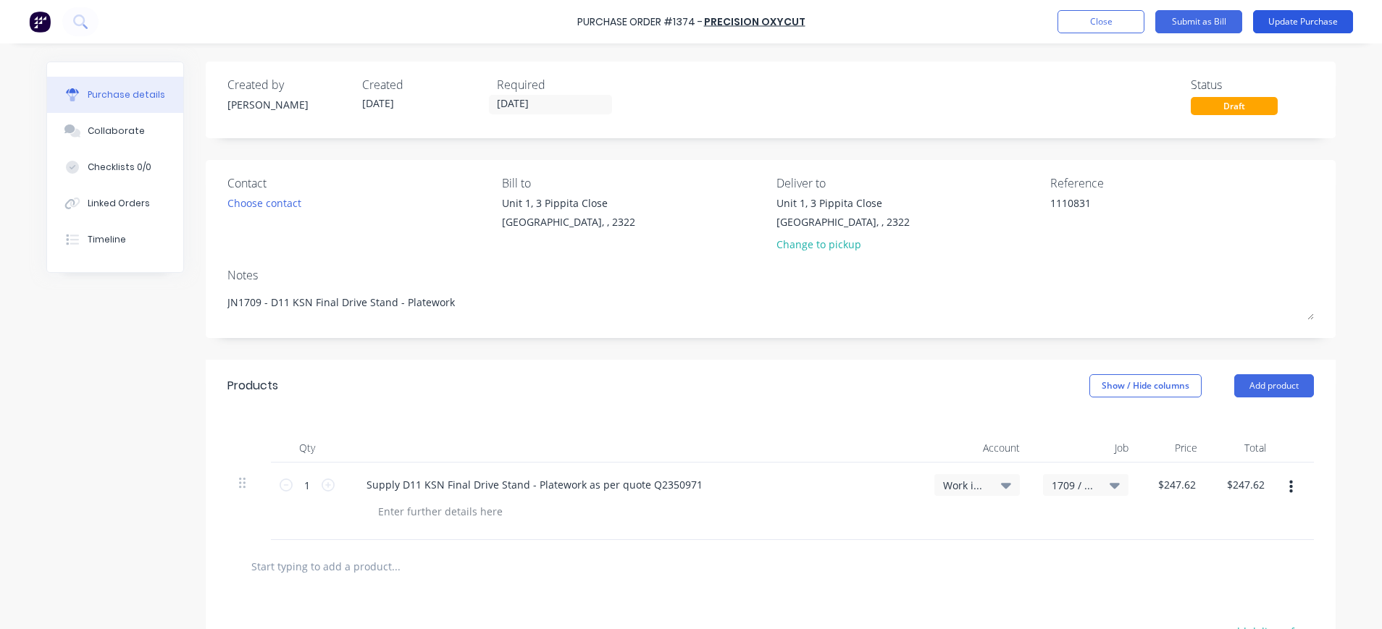
click at [1276, 19] on button "Update Purchase" at bounding box center [1303, 21] width 100 height 23
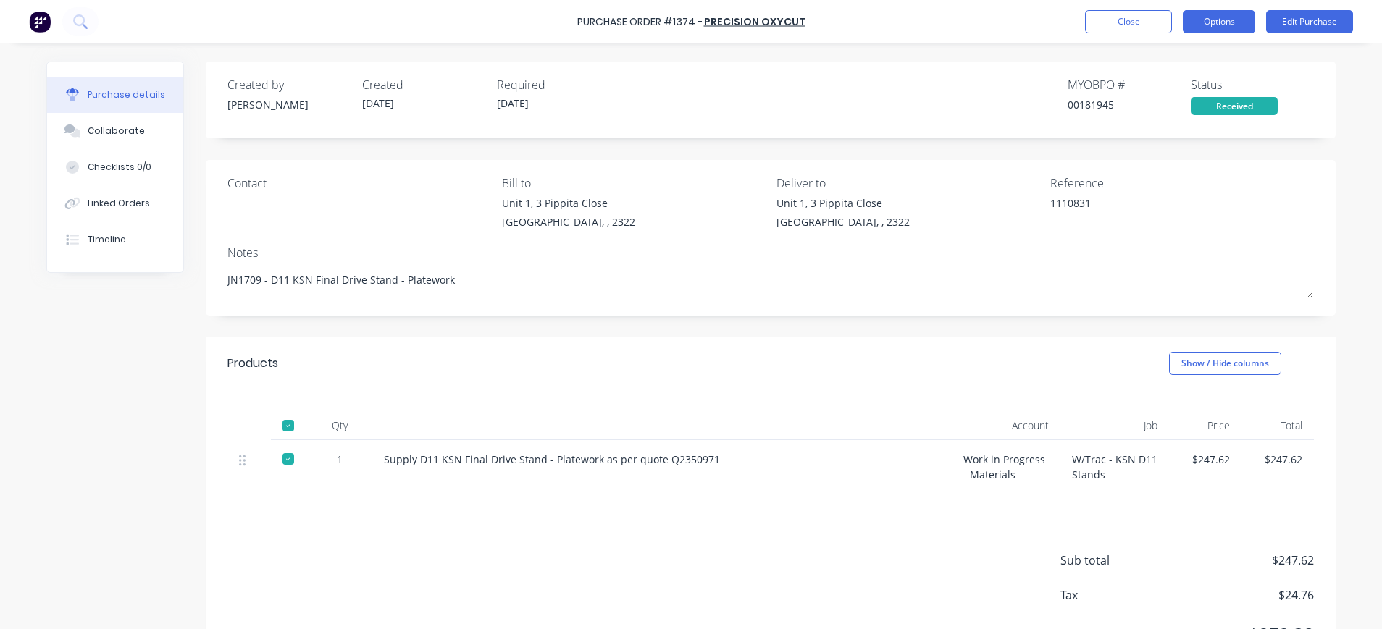
click at [1197, 24] on button "Options" at bounding box center [1219, 21] width 72 height 23
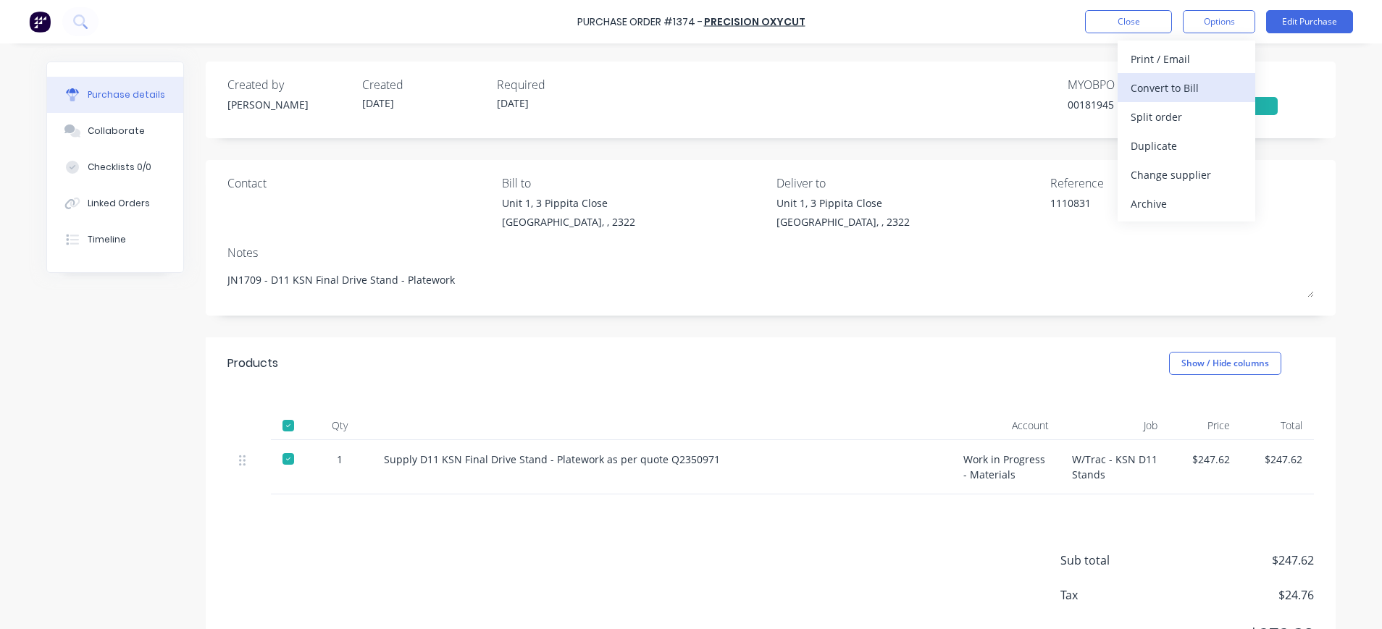
click at [1177, 83] on div "Convert to Bill" at bounding box center [1187, 88] width 112 height 21
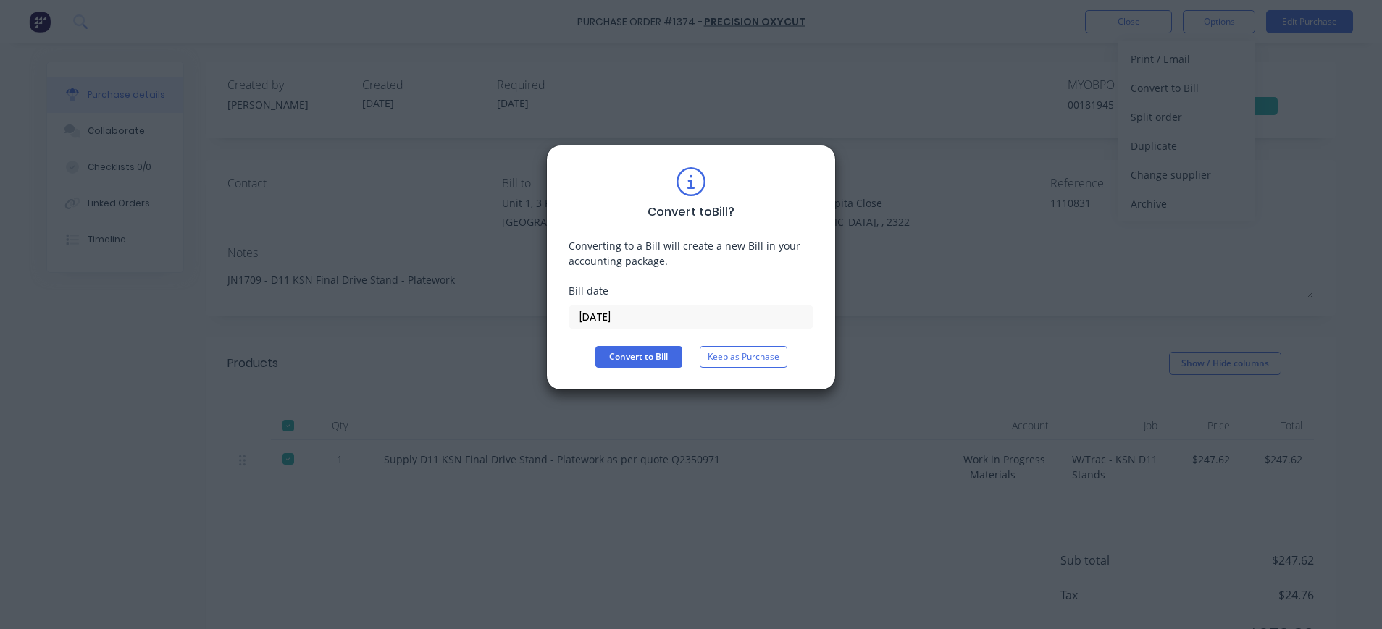
click at [619, 308] on input "[DATE]" at bounding box center [690, 317] width 243 height 22
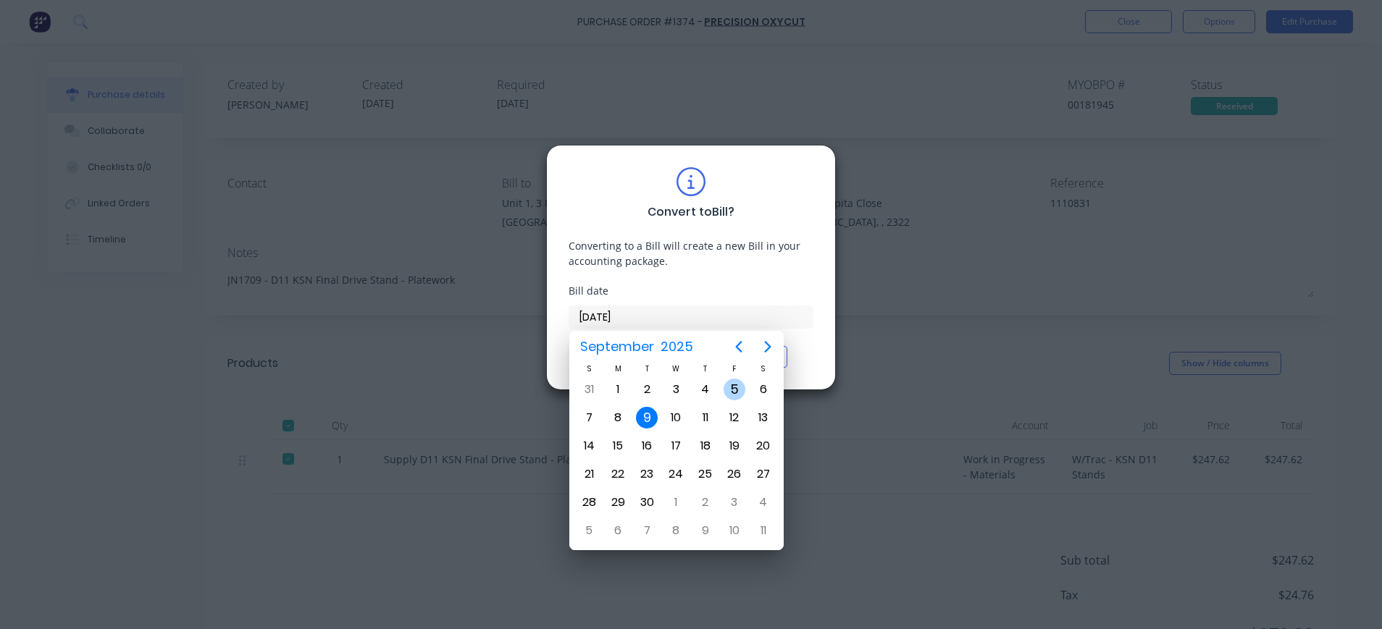
click at [733, 392] on div "5" at bounding box center [735, 390] width 22 height 22
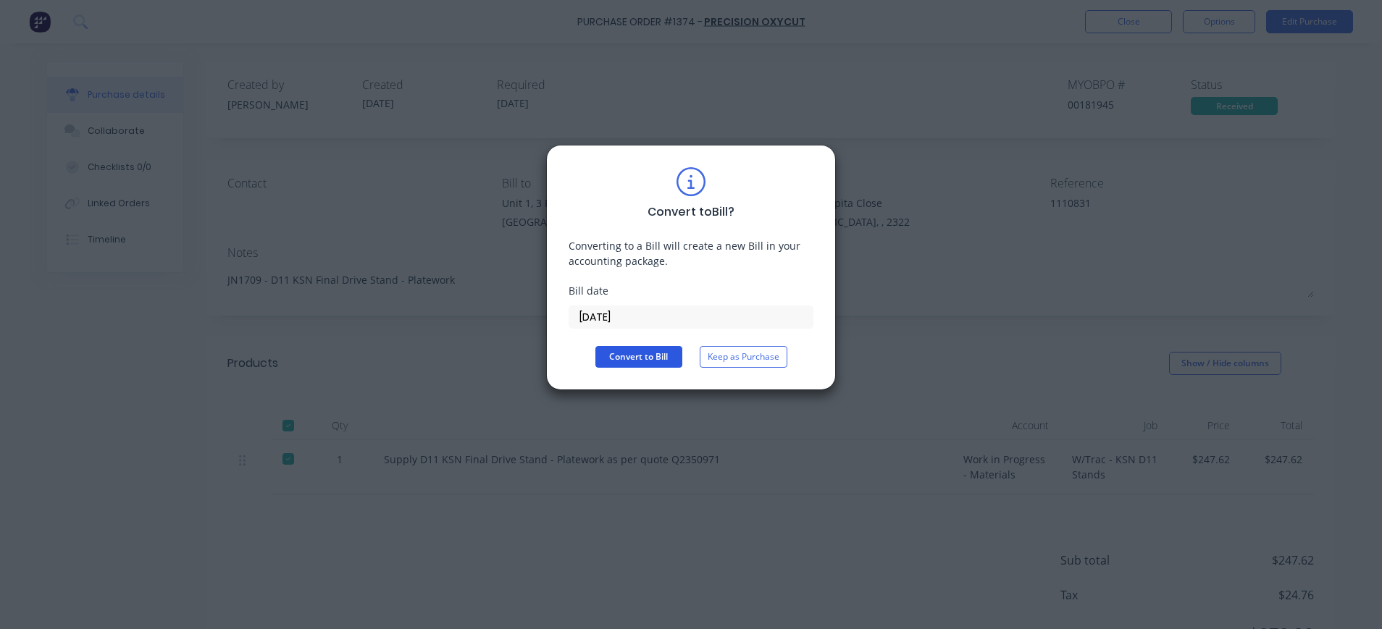
click at [629, 359] on button "Convert to Bill" at bounding box center [638, 357] width 87 height 22
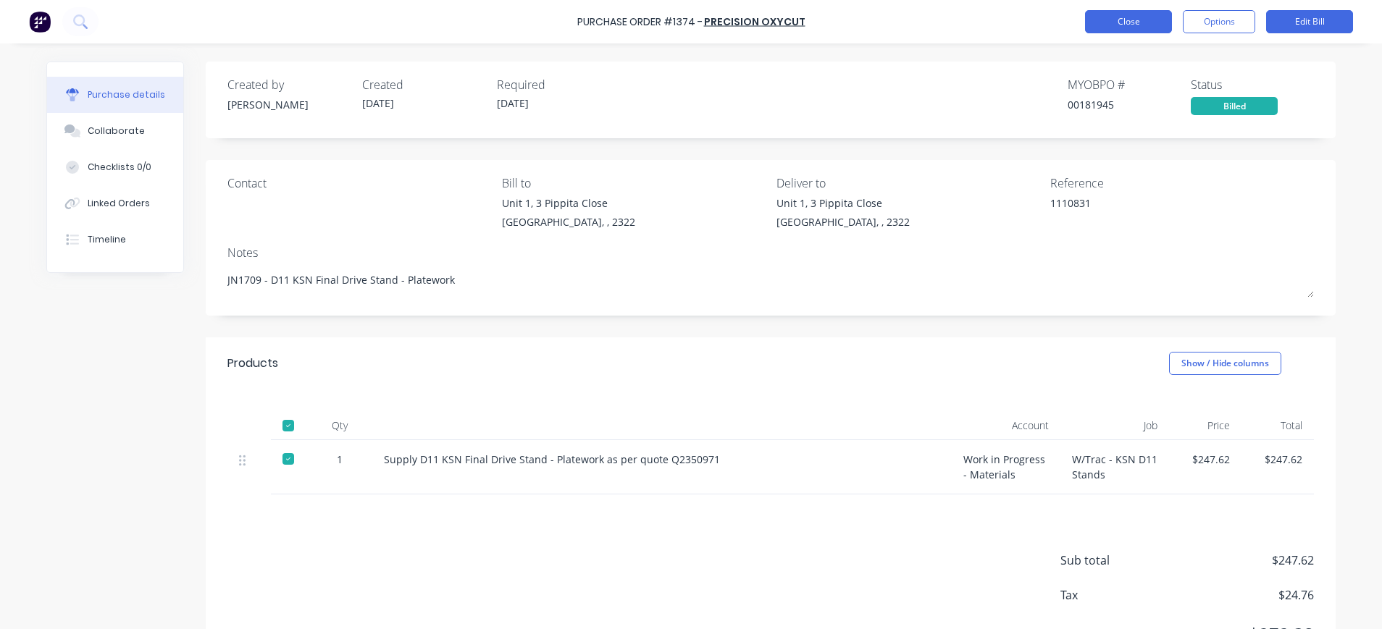
click at [1117, 25] on button "Close" at bounding box center [1128, 21] width 87 height 23
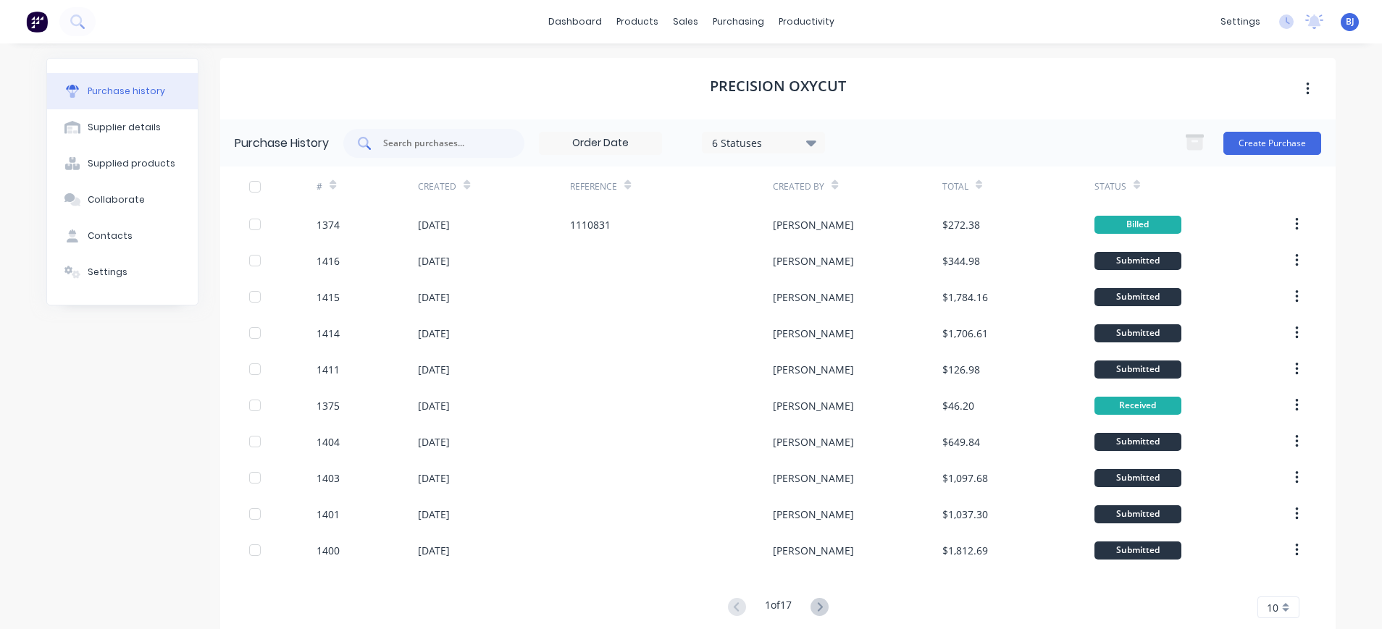
click at [430, 138] on input "text" at bounding box center [442, 143] width 120 height 14
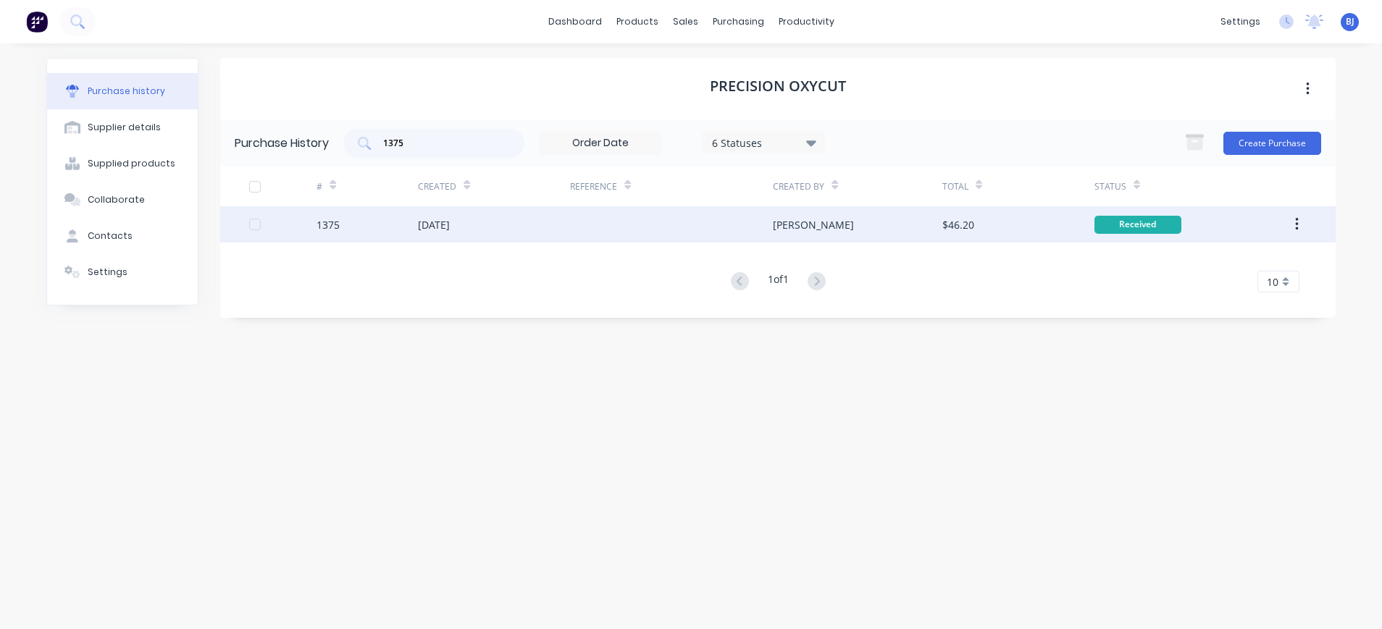
click at [450, 222] on div "[DATE]" at bounding box center [434, 224] width 32 height 15
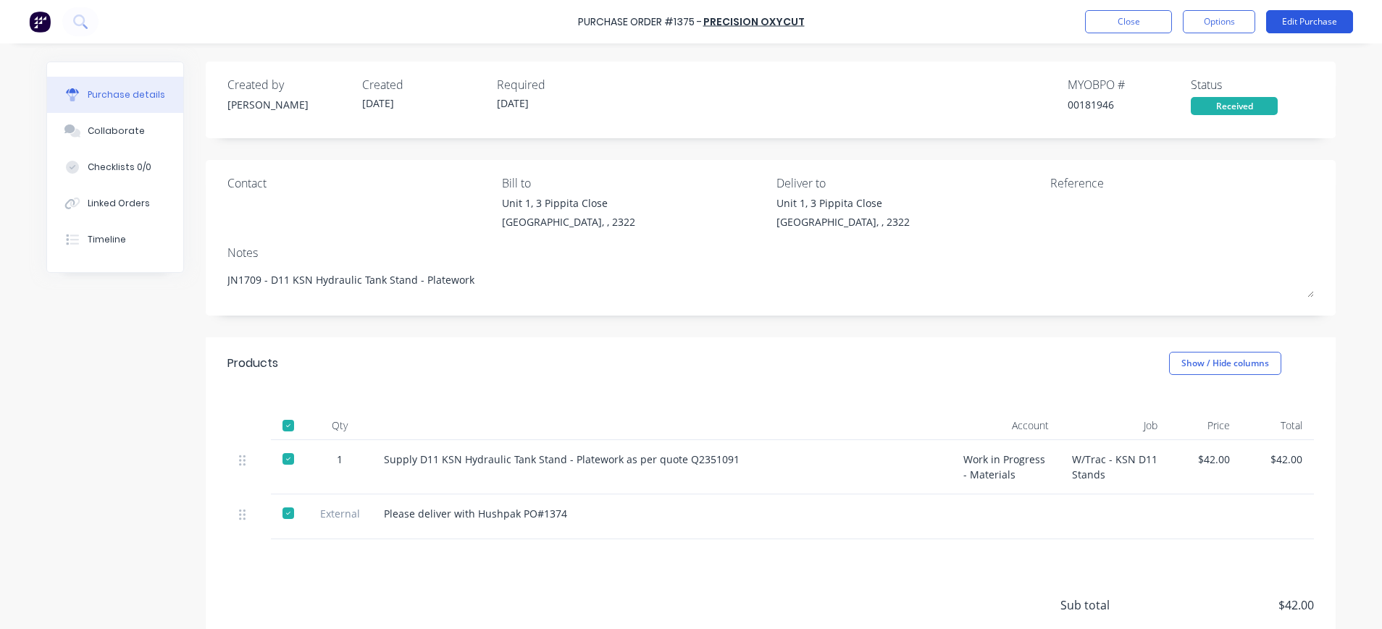
click at [1318, 20] on button "Edit Purchase" at bounding box center [1309, 21] width 87 height 23
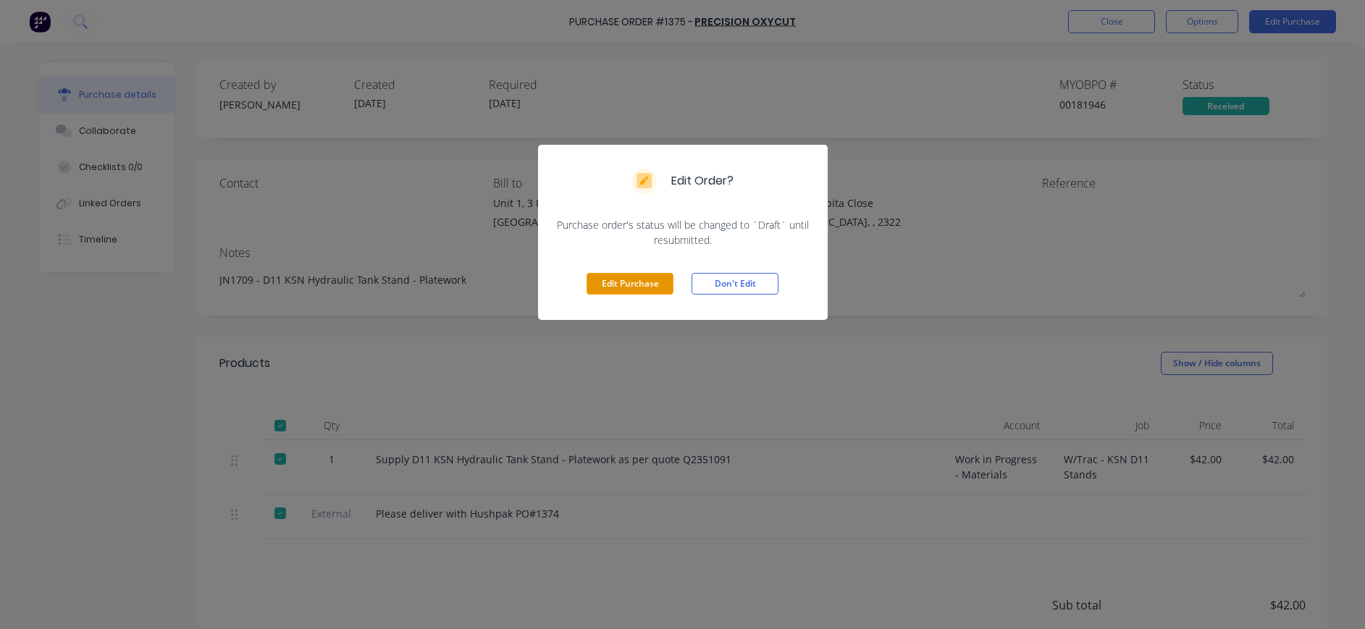
click at [627, 286] on button "Edit Purchase" at bounding box center [630, 284] width 87 height 22
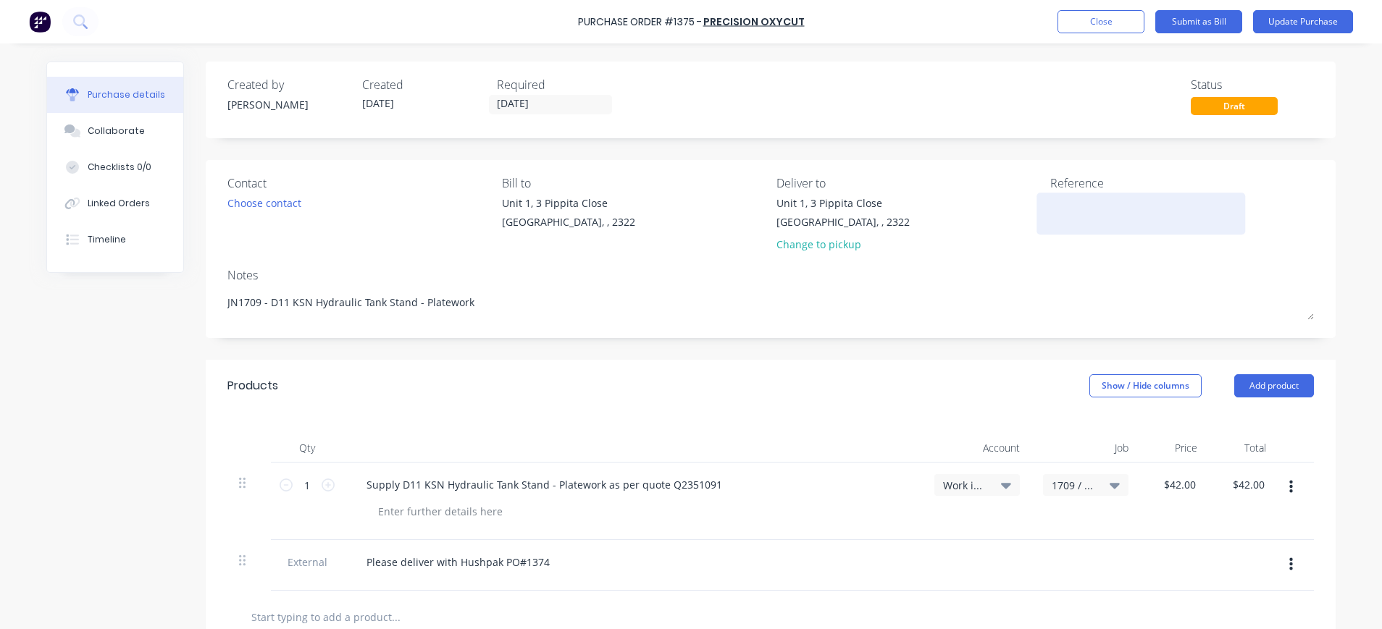
click at [1050, 209] on div at bounding box center [1140, 214] width 181 height 36
click at [1056, 206] on textarea at bounding box center [1140, 212] width 181 height 33
click at [1131, 210] on textarea "1110841" at bounding box center [1140, 212] width 181 height 33
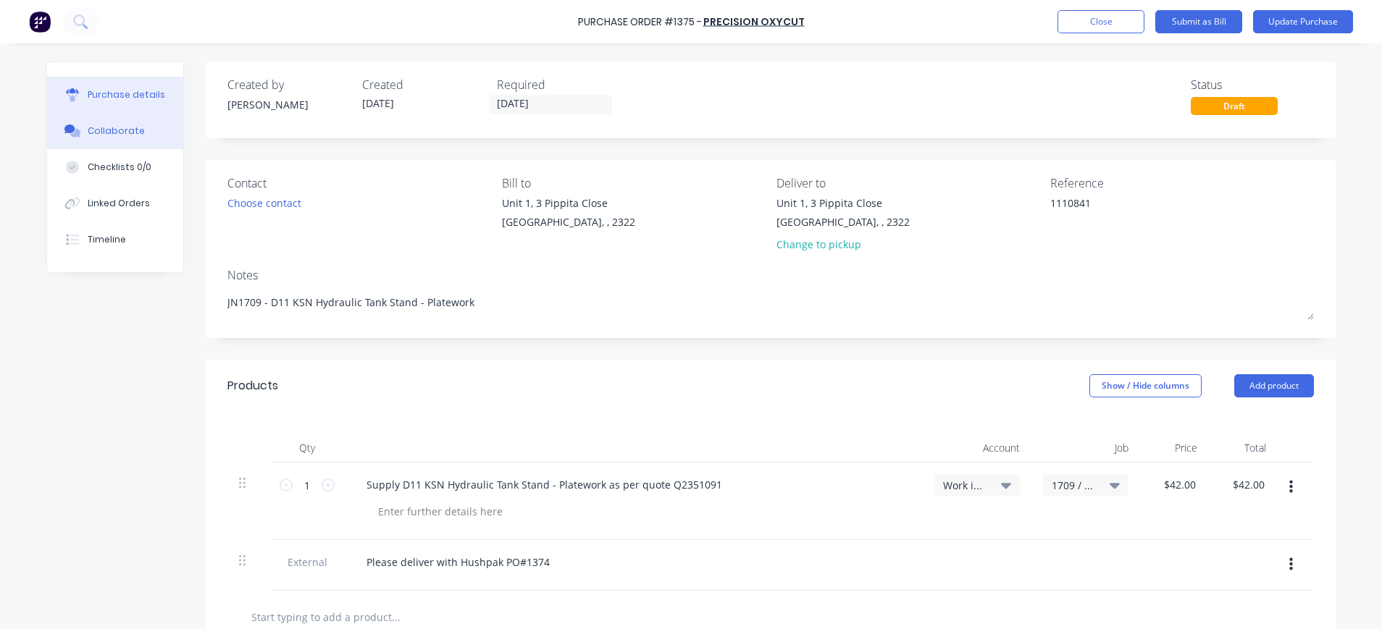
drag, startPoint x: 129, startPoint y: 132, endPoint x: 136, endPoint y: 133, distance: 7.4
click at [129, 132] on div "Collaborate" at bounding box center [116, 131] width 57 height 13
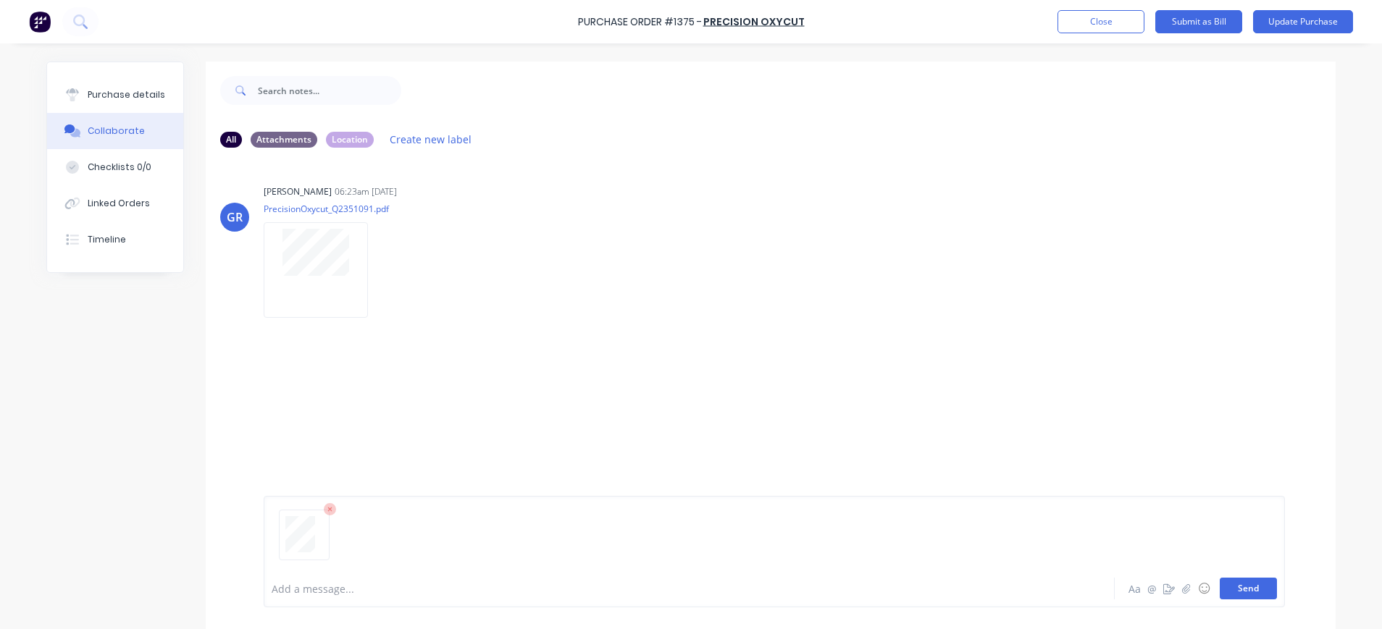
click at [1223, 589] on button "Send" at bounding box center [1248, 589] width 57 height 22
click at [1299, 20] on button "Update Purchase" at bounding box center [1303, 21] width 100 height 23
click at [1229, 19] on button "Options" at bounding box center [1219, 21] width 72 height 23
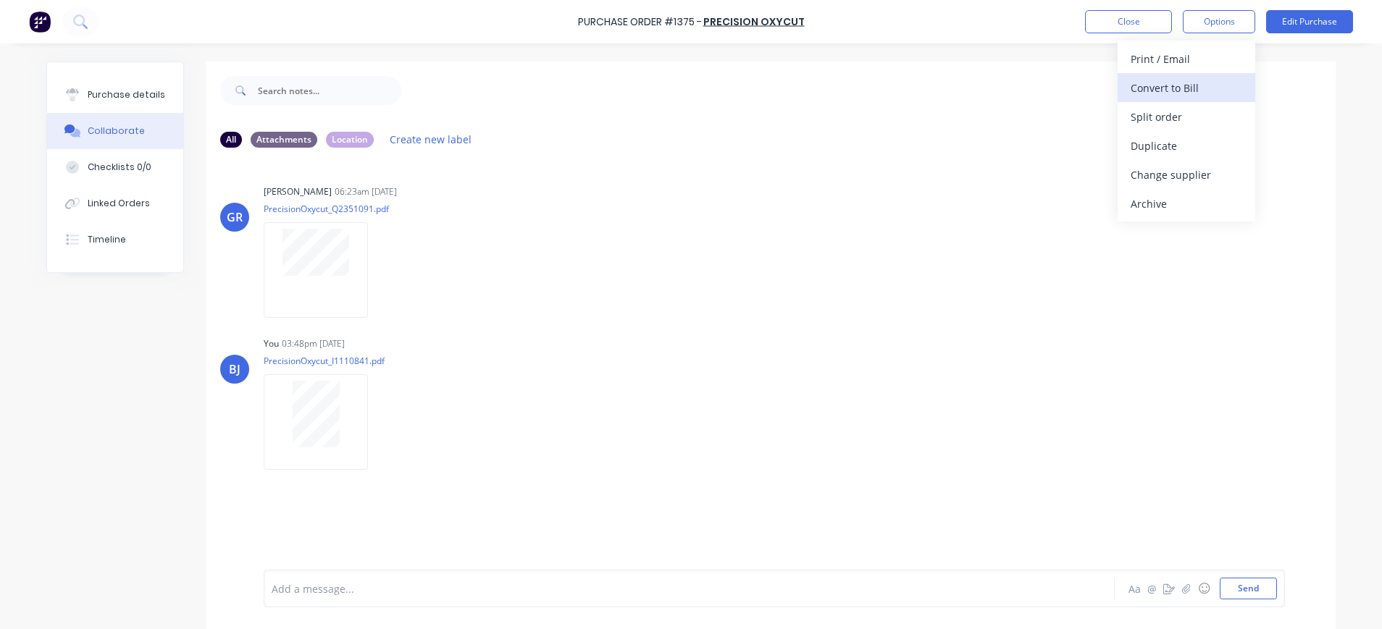
click at [1186, 87] on div "Convert to Bill" at bounding box center [1187, 88] width 112 height 21
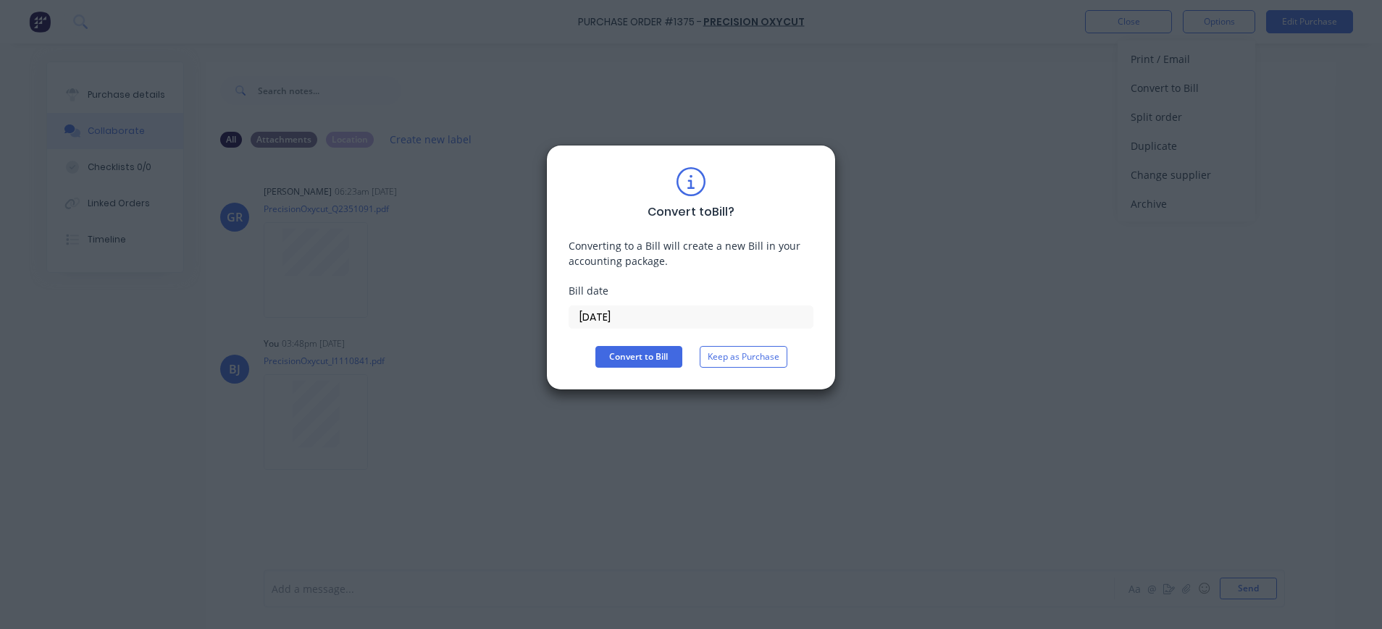
click at [616, 311] on input "[DATE]" at bounding box center [690, 317] width 243 height 22
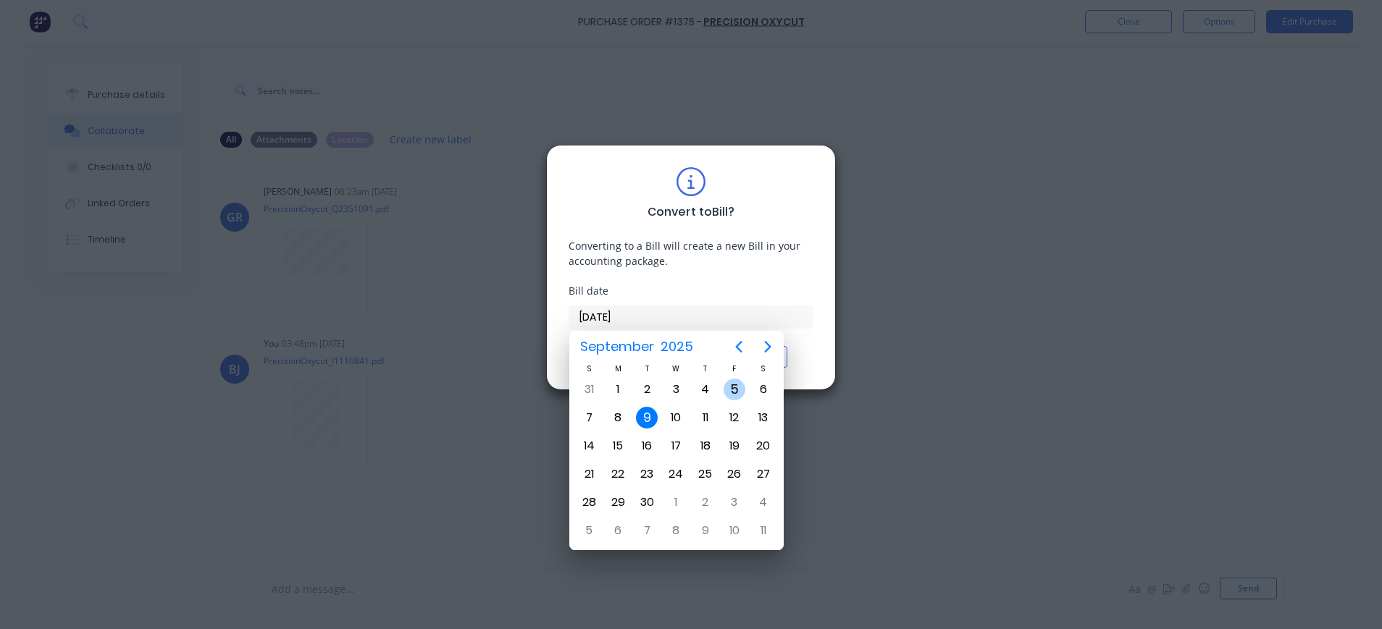
click at [734, 387] on div "5" at bounding box center [735, 390] width 22 height 22
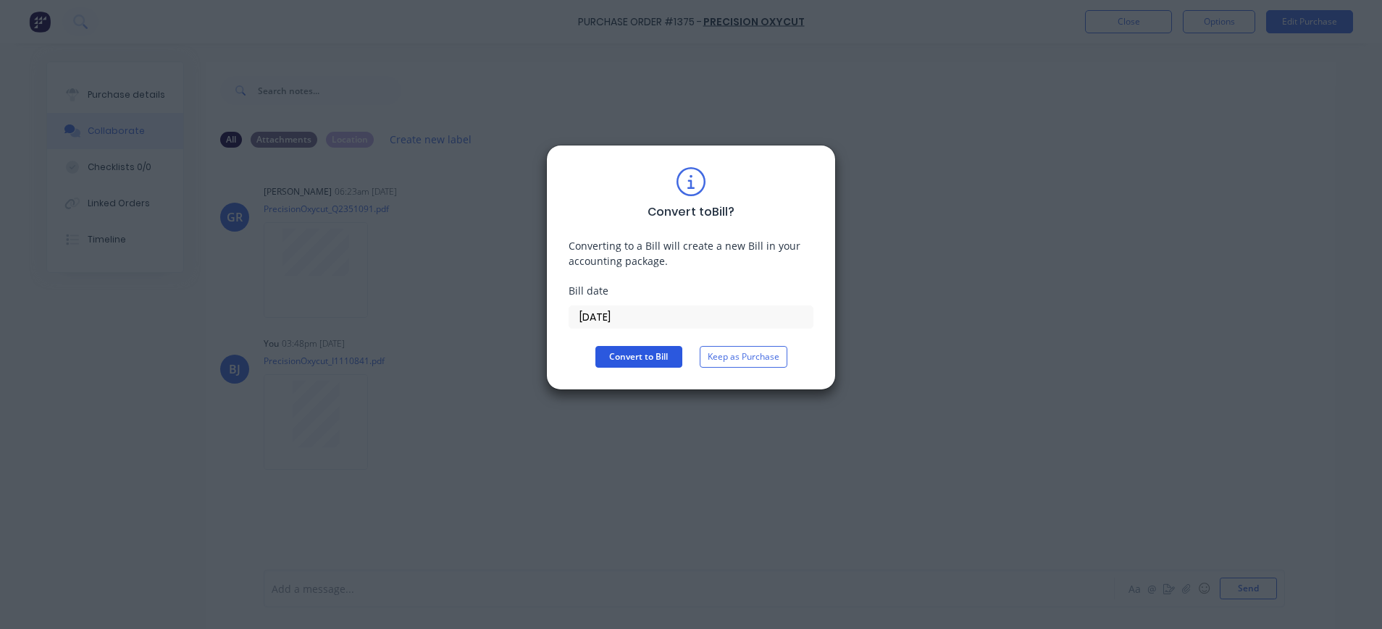
click at [642, 364] on button "Convert to Bill" at bounding box center [638, 357] width 87 height 22
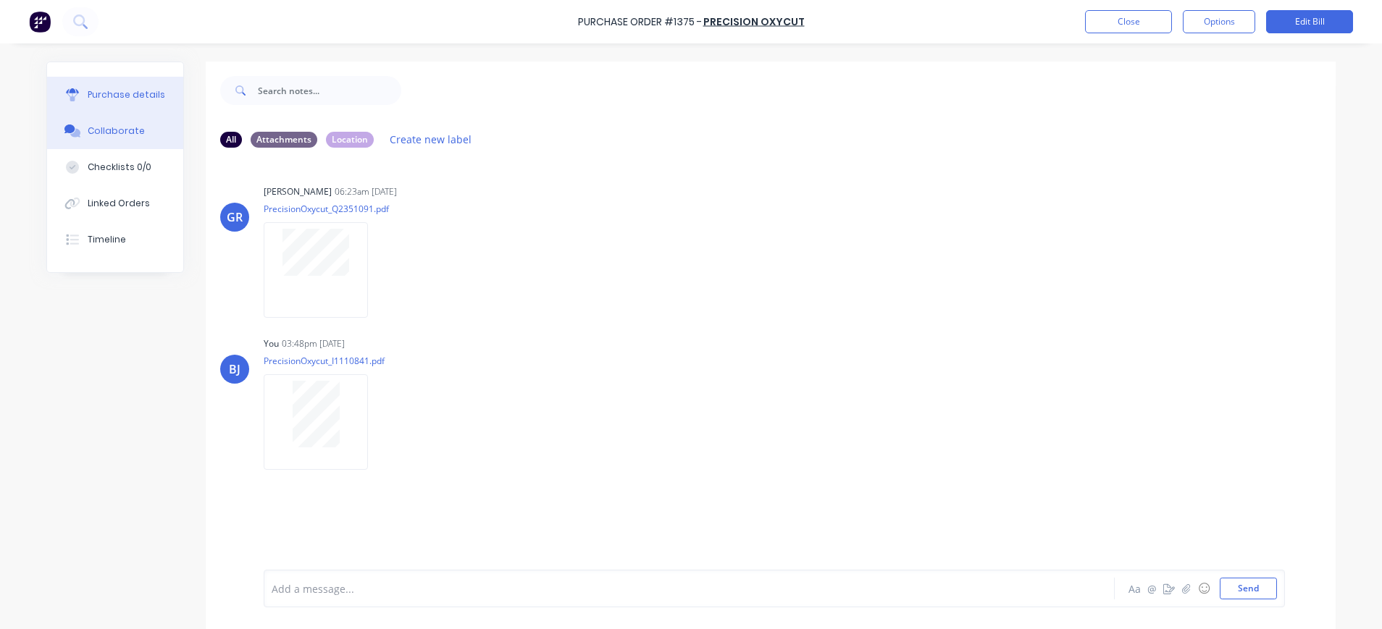
click at [88, 101] on button "Purchase details" at bounding box center [115, 95] width 136 height 36
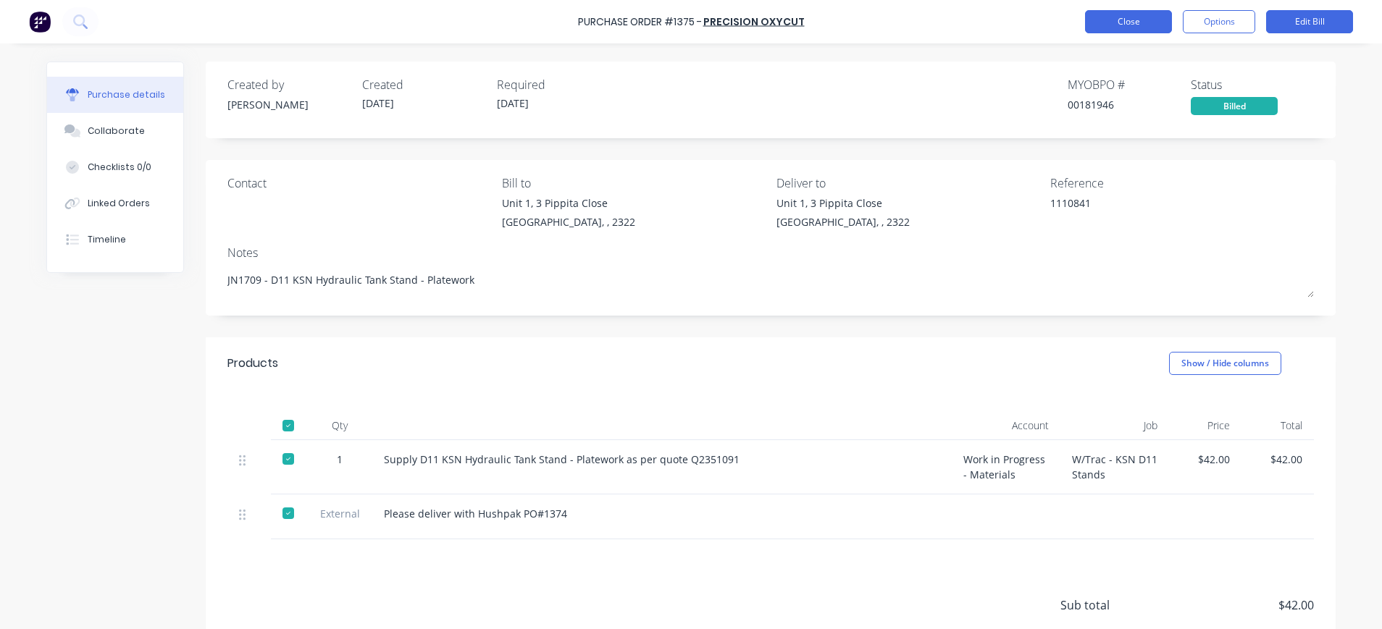
click at [1139, 19] on button "Close" at bounding box center [1128, 21] width 87 height 23
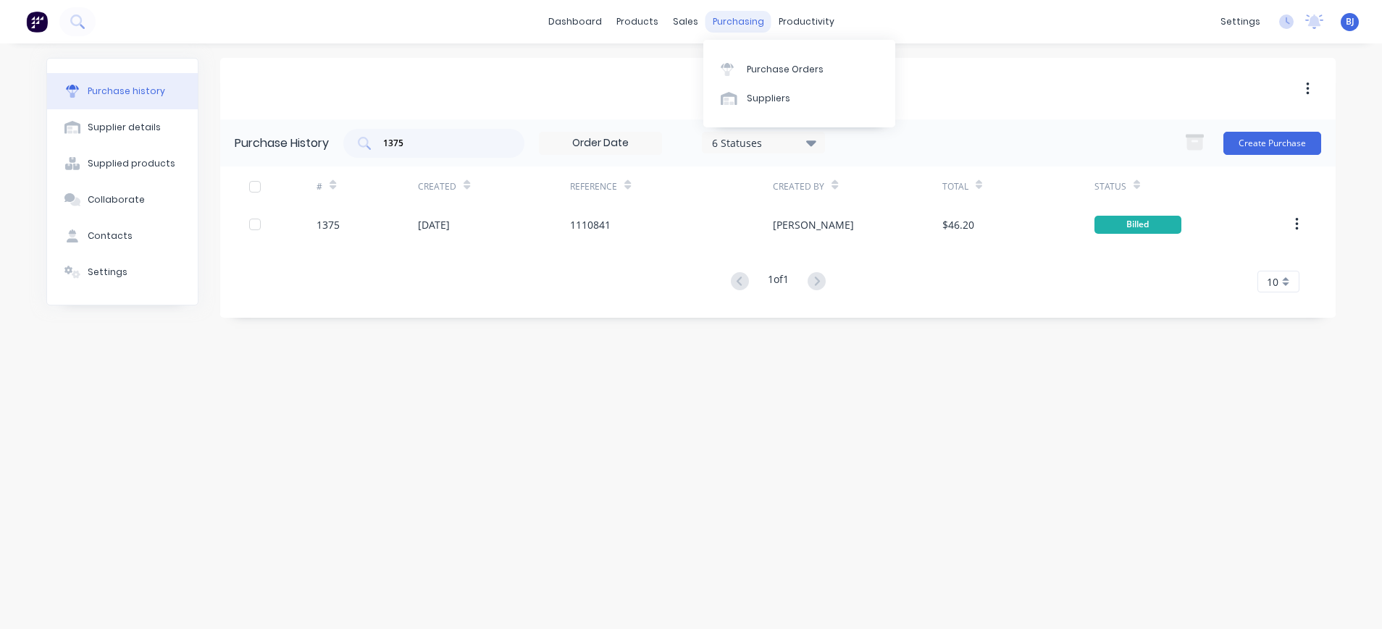
click at [748, 22] on div "purchasing" at bounding box center [739, 22] width 66 height 22
click at [751, 58] on link "Purchase Orders" at bounding box center [799, 68] width 192 height 29
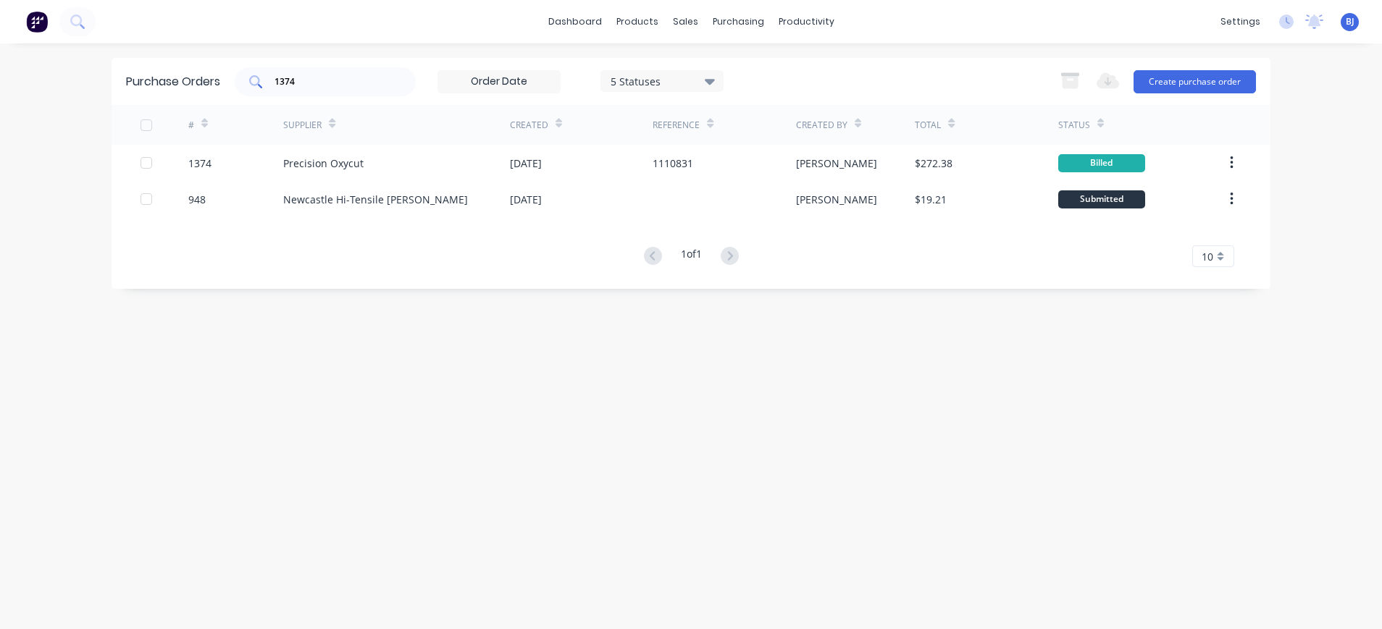
click at [368, 84] on input "1374" at bounding box center [333, 82] width 120 height 14
drag, startPoint x: 330, startPoint y: 79, endPoint x: 206, endPoint y: 77, distance: 123.9
click at [206, 77] on div "Purchase Orders 1374 5 Statuses 5 Statuses Export to Excel (XLSX) Create purcha…" at bounding box center [691, 81] width 1159 height 47
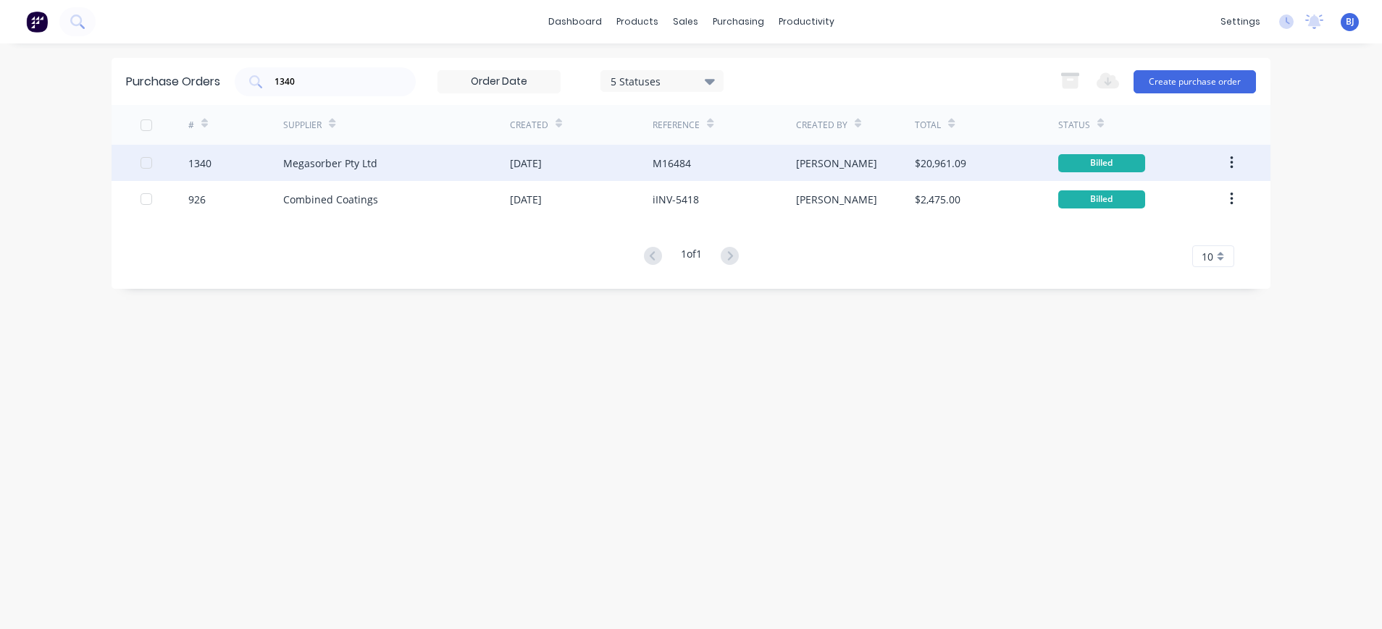
click at [313, 163] on div "Megasorber Pty Ltd" at bounding box center [330, 163] width 94 height 15
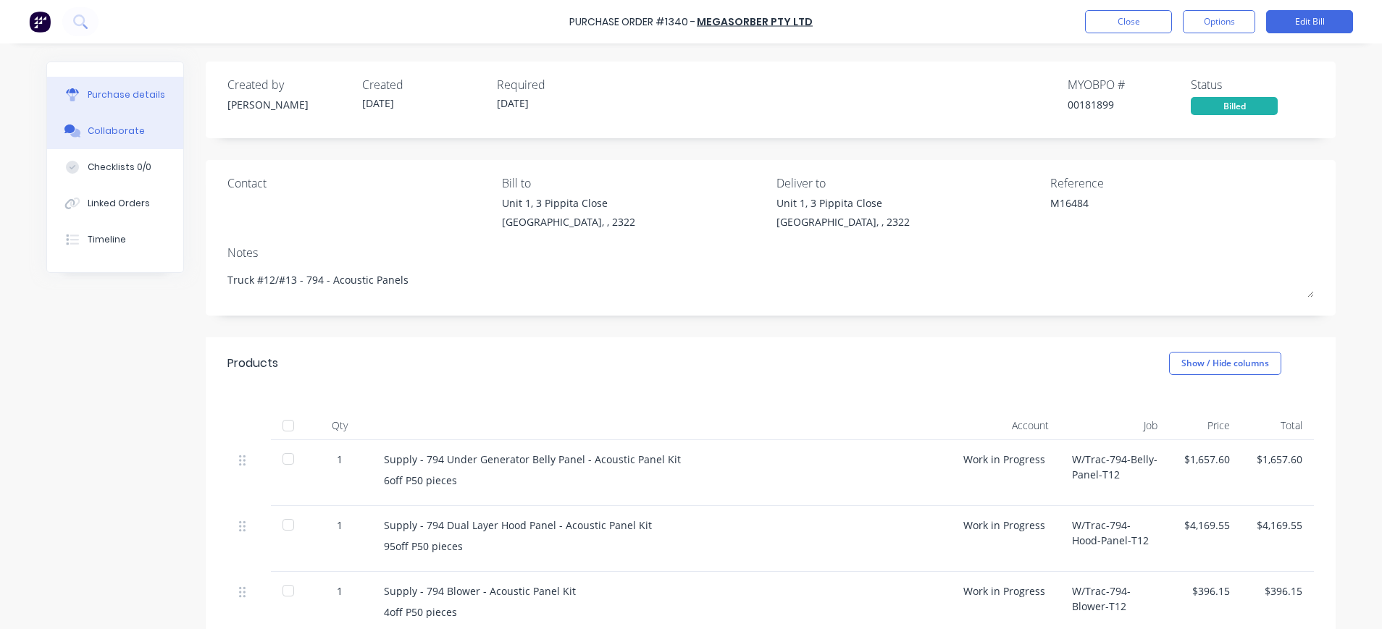
drag, startPoint x: 116, startPoint y: 127, endPoint x: 125, endPoint y: 131, distance: 10.1
click at [116, 128] on div "Collaborate" at bounding box center [116, 131] width 57 height 13
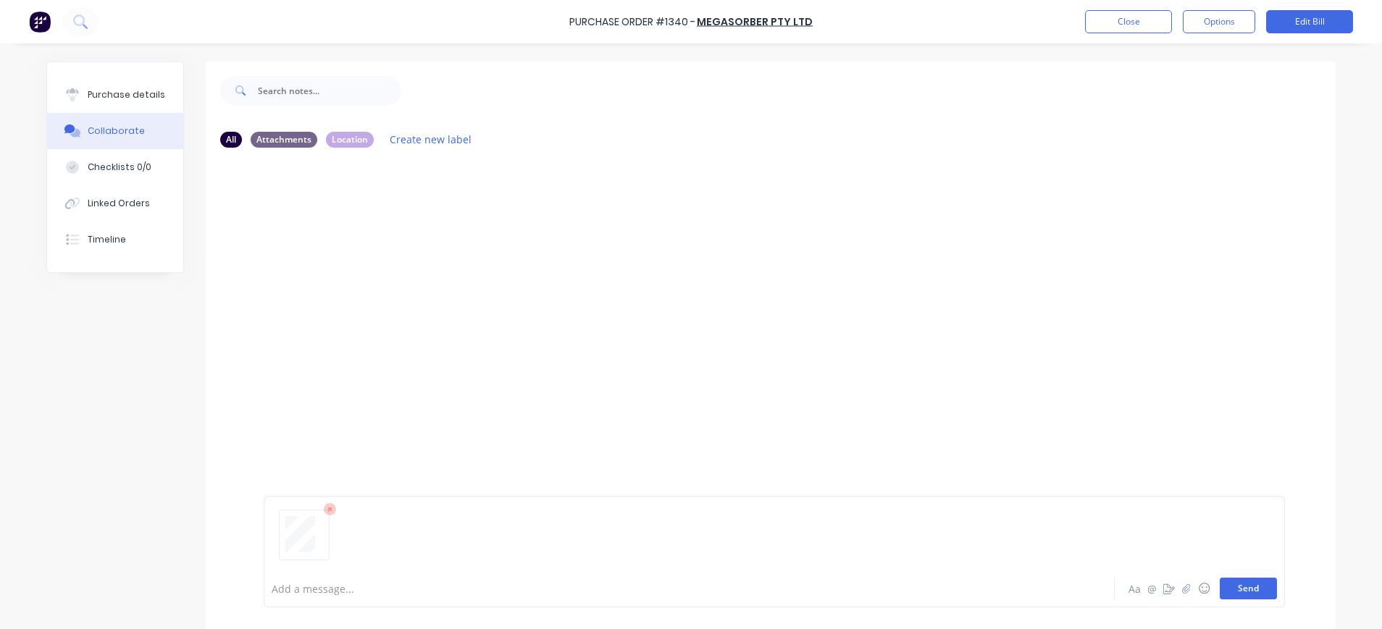
click at [1247, 593] on button "Send" at bounding box center [1248, 589] width 57 height 22
click at [1128, 22] on button "Close" at bounding box center [1128, 21] width 87 height 23
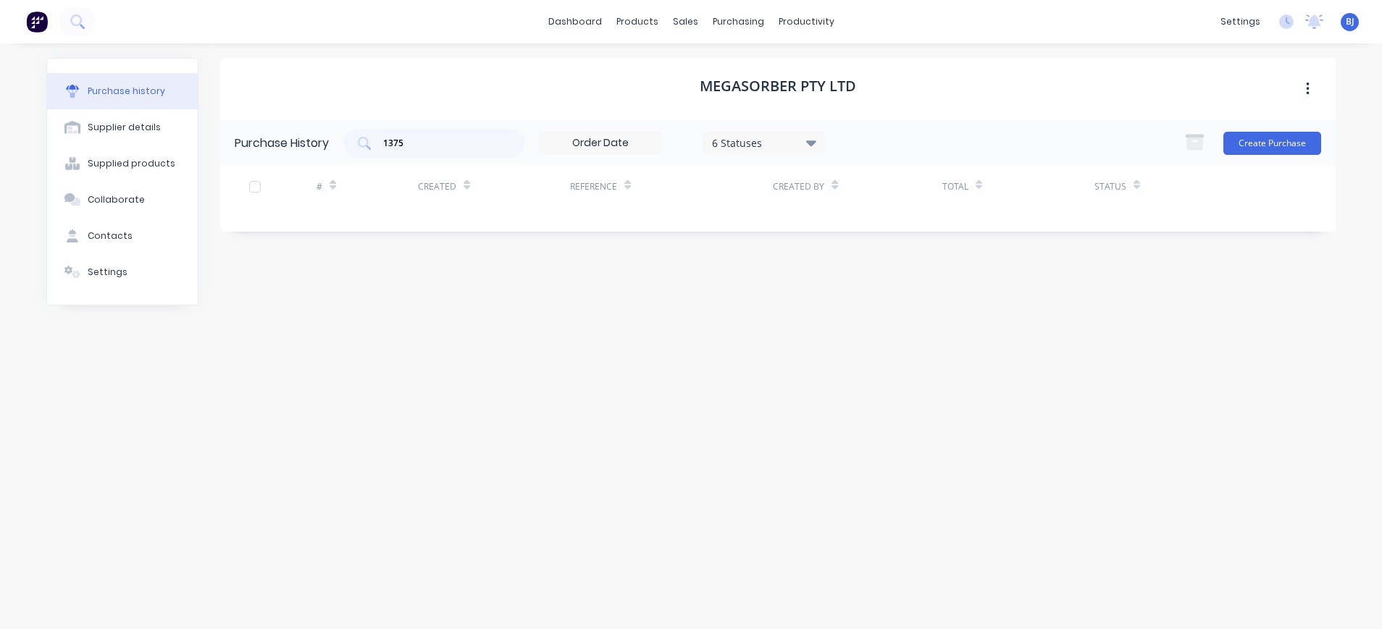
click at [109, 91] on div "Purchase history" at bounding box center [127, 91] width 78 height 13
click at [438, 137] on input "1375" at bounding box center [442, 143] width 120 height 14
drag, startPoint x: 438, startPoint y: 137, endPoint x: 338, endPoint y: 137, distance: 100.7
click at [338, 137] on div "Purchase History 1375 6 Statuses 6 Statuses Create Purchase" at bounding box center [778, 143] width 1116 height 47
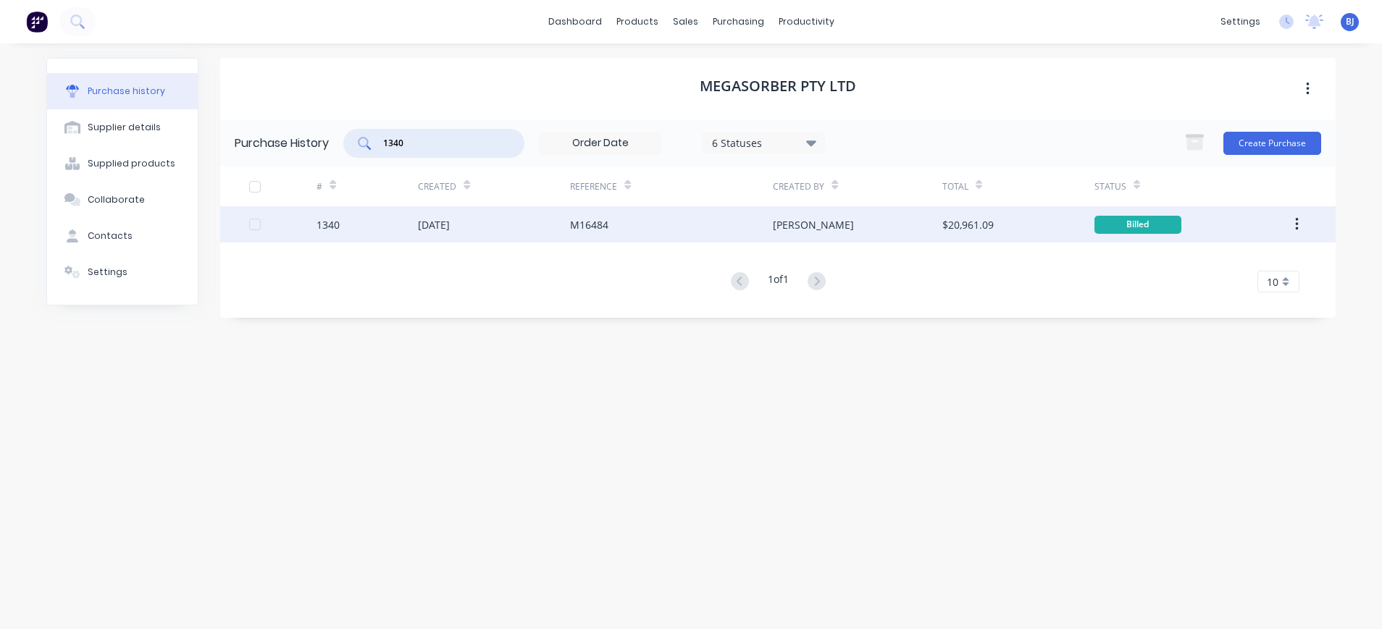
click at [602, 223] on div "M16484" at bounding box center [589, 224] width 38 height 15
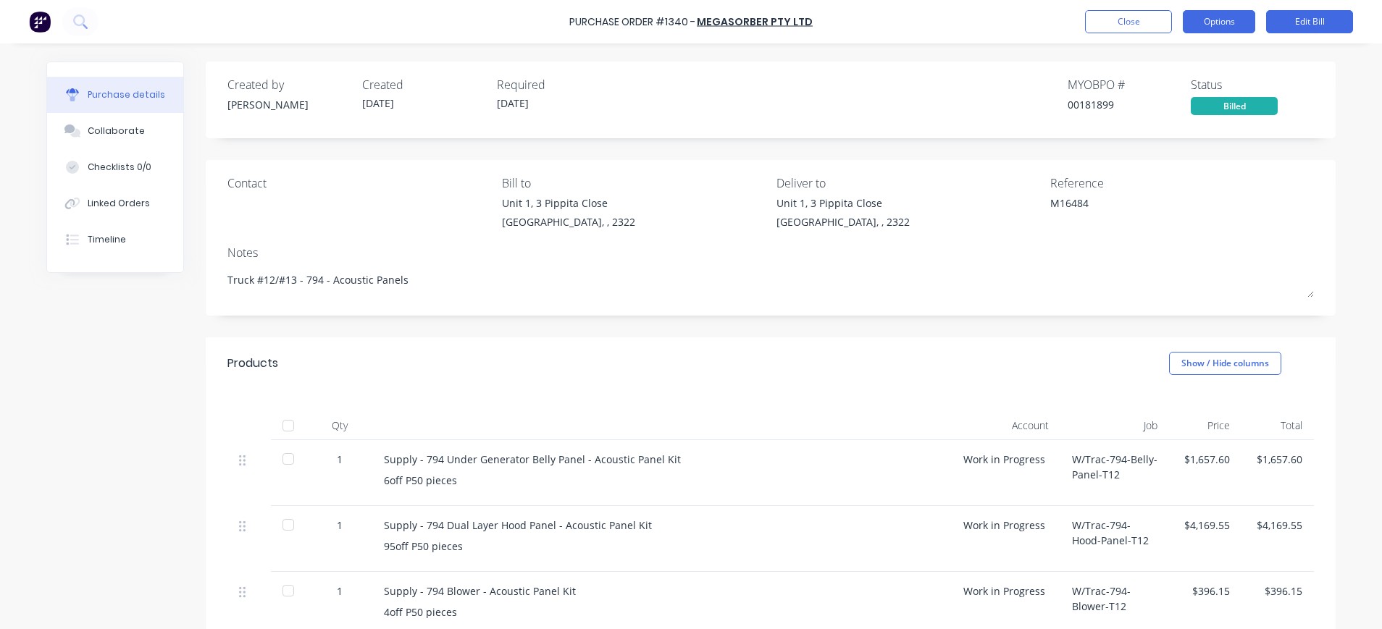
click at [1217, 28] on button "Options" at bounding box center [1219, 21] width 72 height 23
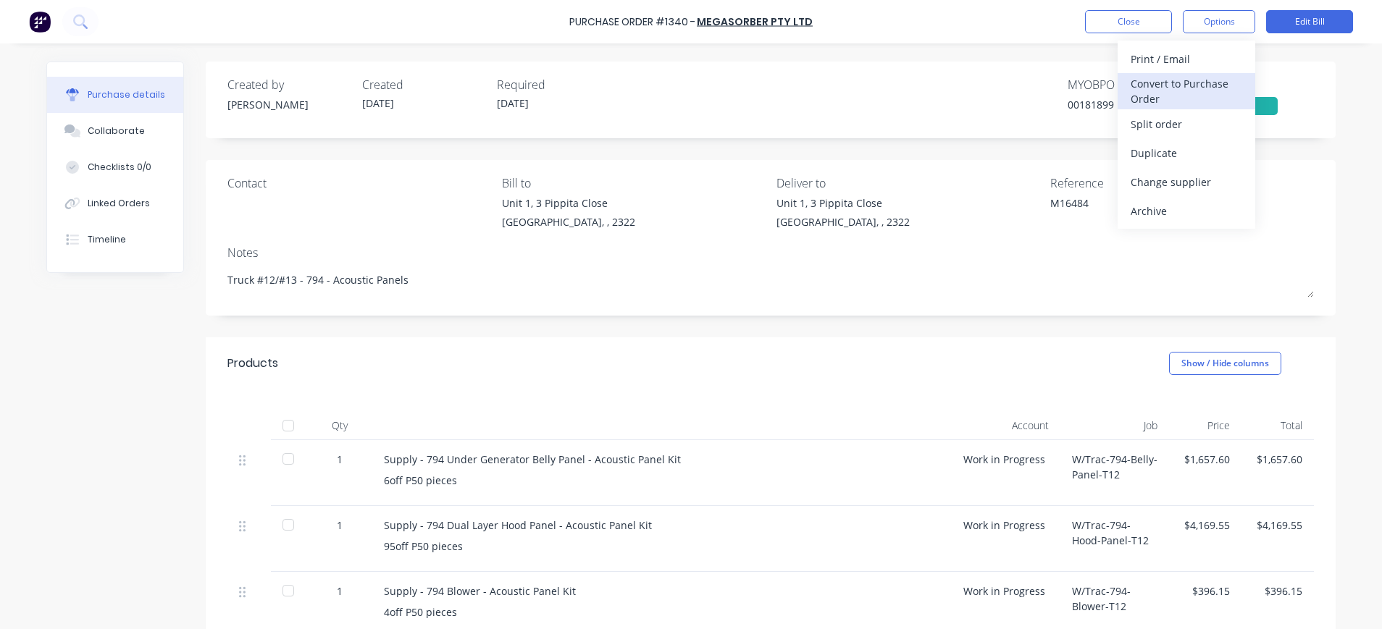
click at [1194, 80] on div "Convert to Purchase Order" at bounding box center [1187, 91] width 112 height 36
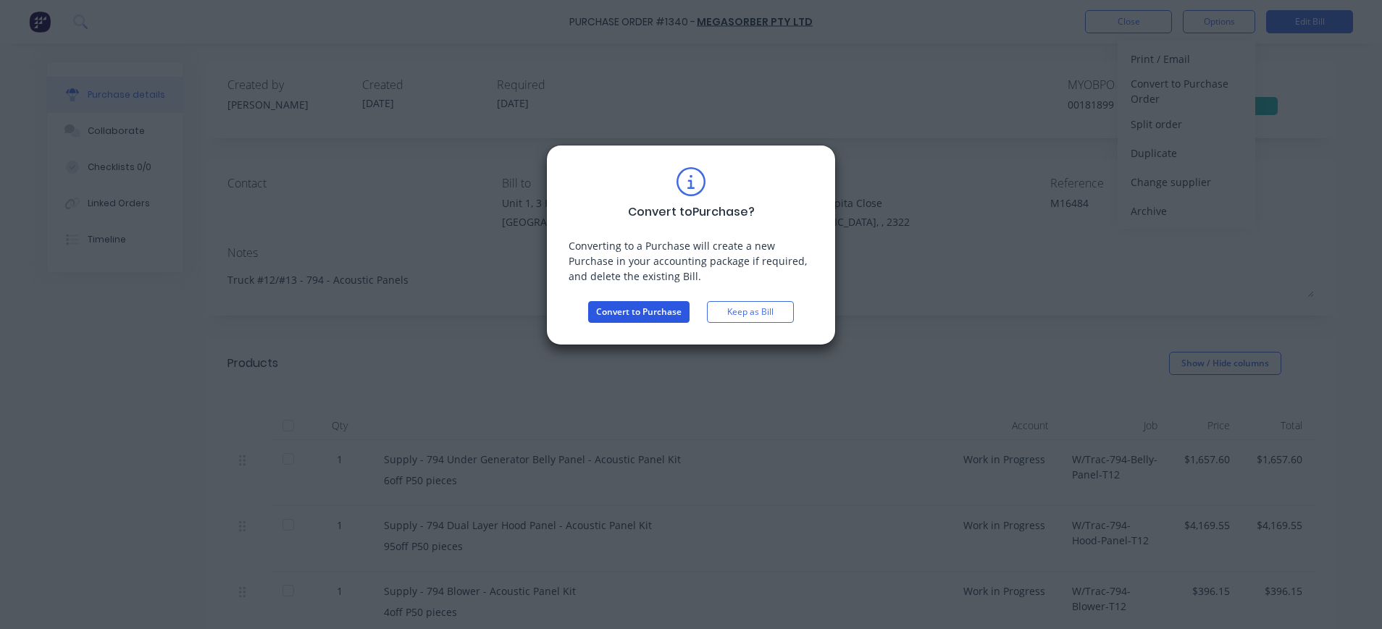
click at [617, 308] on button "Convert to Purchase" at bounding box center [638, 312] width 101 height 22
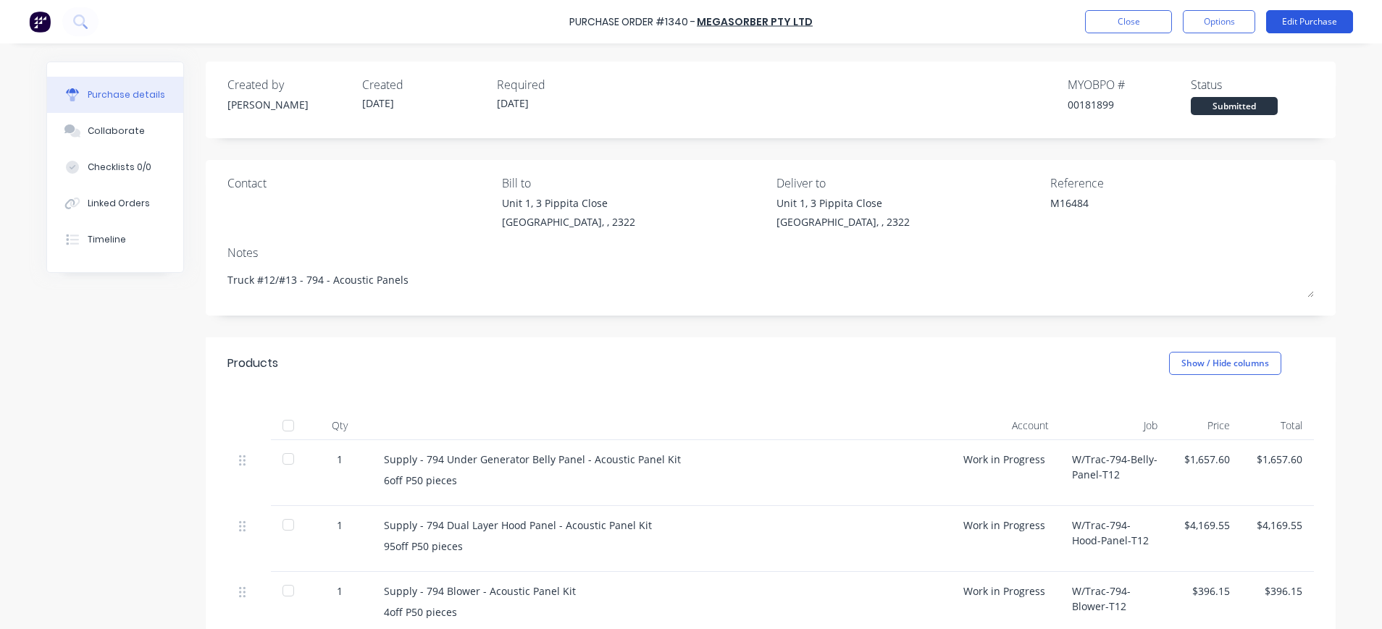
click at [1278, 17] on button "Edit Purchase" at bounding box center [1309, 21] width 87 height 23
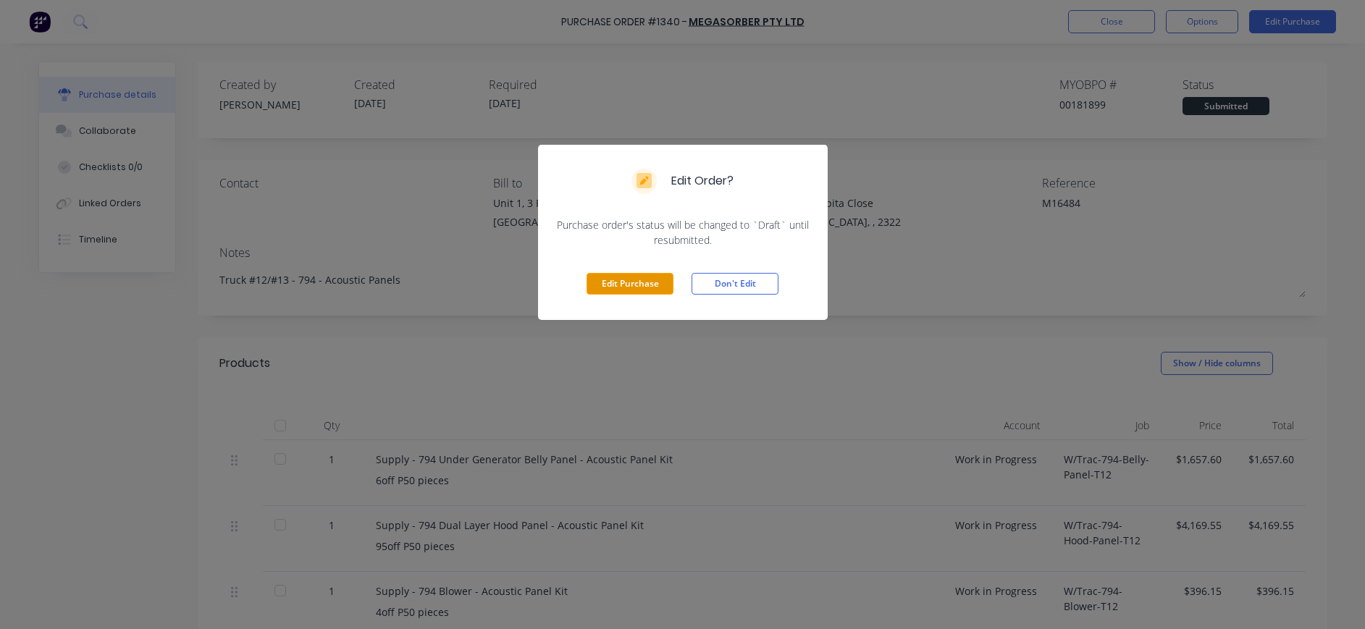
click at [638, 287] on button "Edit Purchase" at bounding box center [630, 284] width 87 height 22
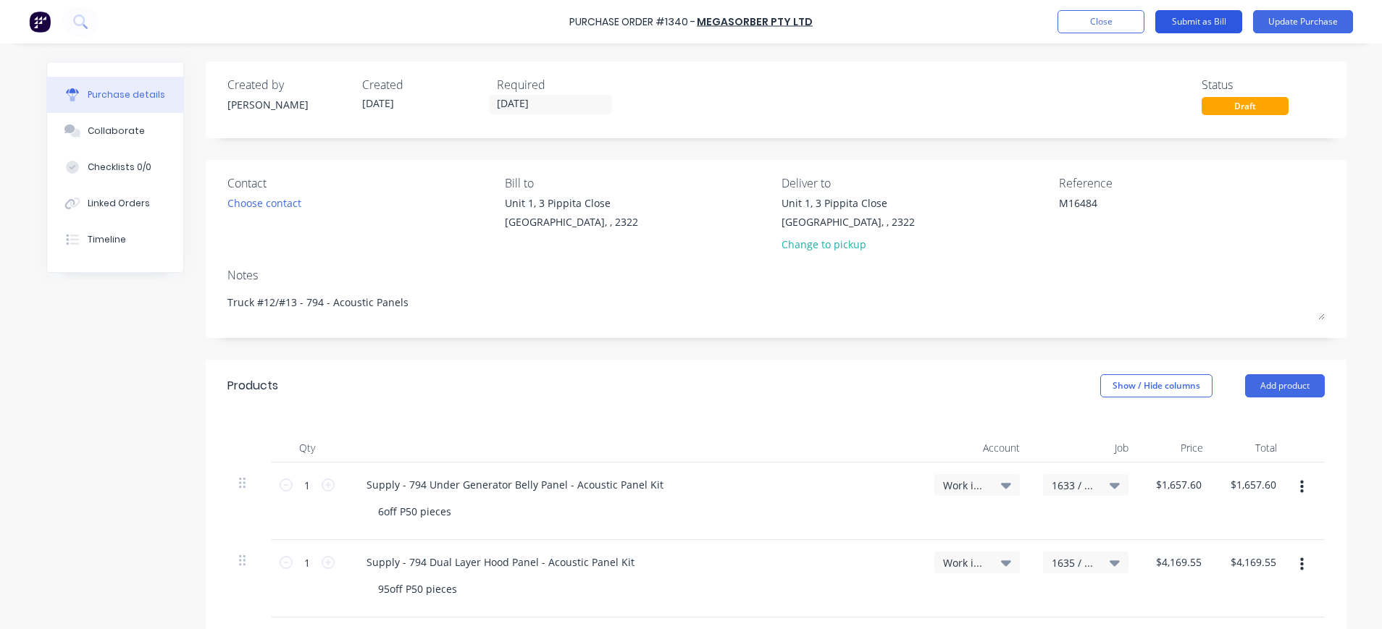
click at [1209, 26] on button "Submit as Bill" at bounding box center [1198, 21] width 87 height 23
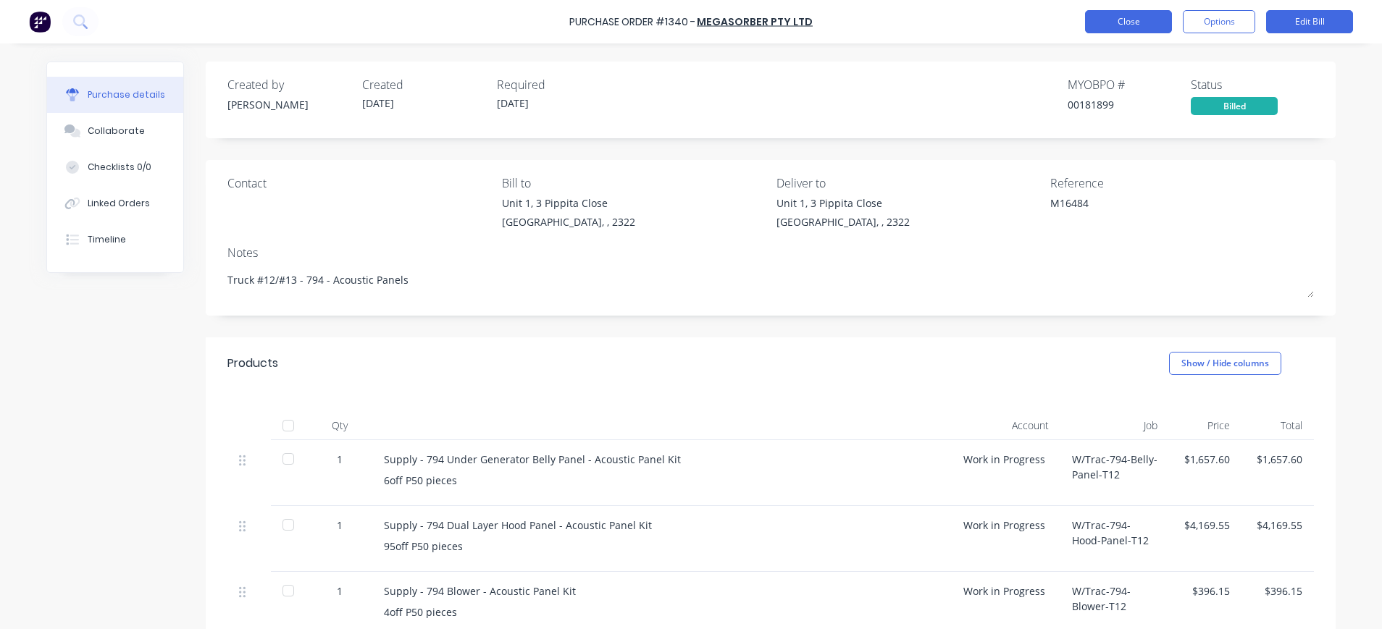
click at [1132, 22] on button "Close" at bounding box center [1128, 21] width 87 height 23
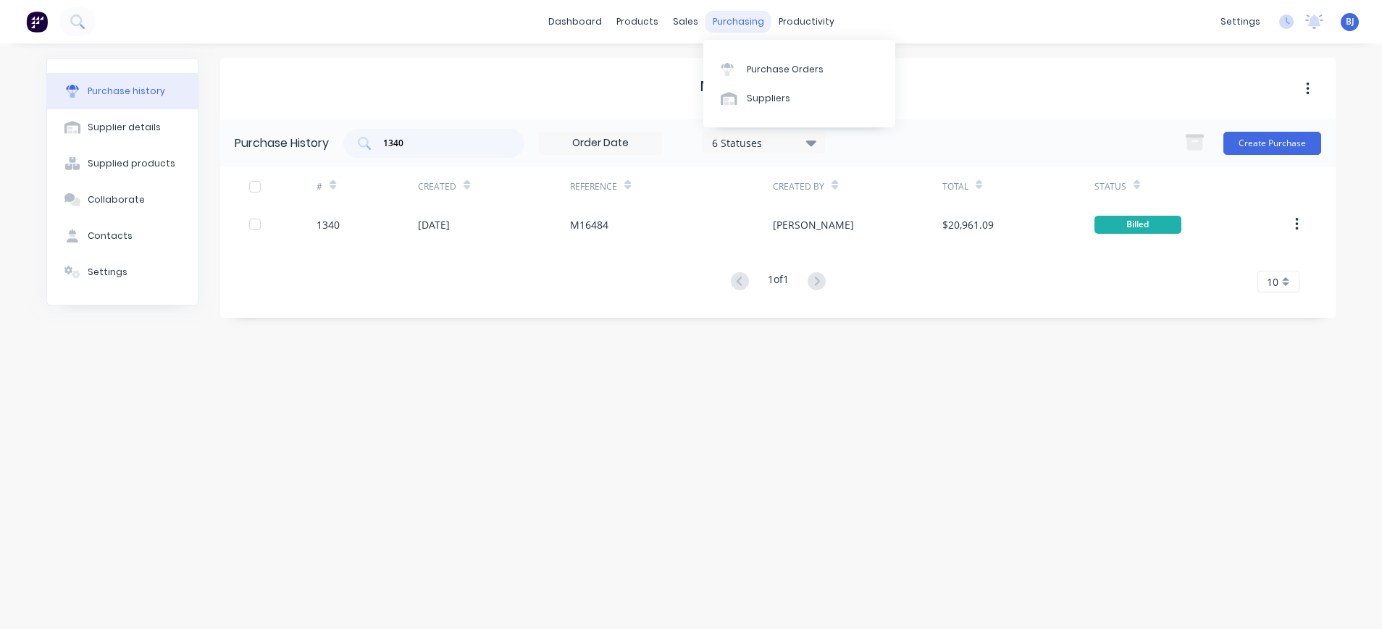
click at [731, 25] on div "purchasing" at bounding box center [739, 22] width 66 height 22
click at [748, 63] on div "Purchase Orders" at bounding box center [785, 69] width 77 height 13
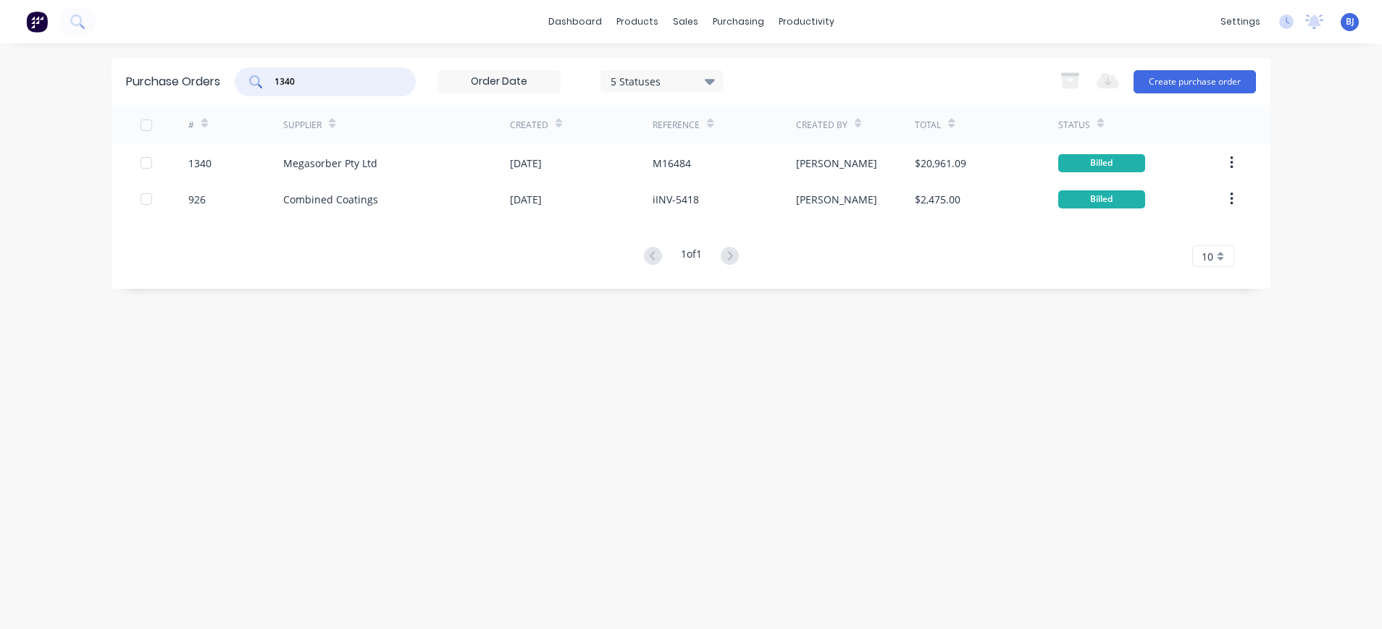
drag, startPoint x: 389, startPoint y: 83, endPoint x: 377, endPoint y: 79, distance: 12.8
click at [388, 83] on input "1340" at bounding box center [333, 82] width 120 height 14
drag, startPoint x: 301, startPoint y: 80, endPoint x: 243, endPoint y: 80, distance: 58.7
click at [243, 80] on div "1340" at bounding box center [325, 81] width 181 height 29
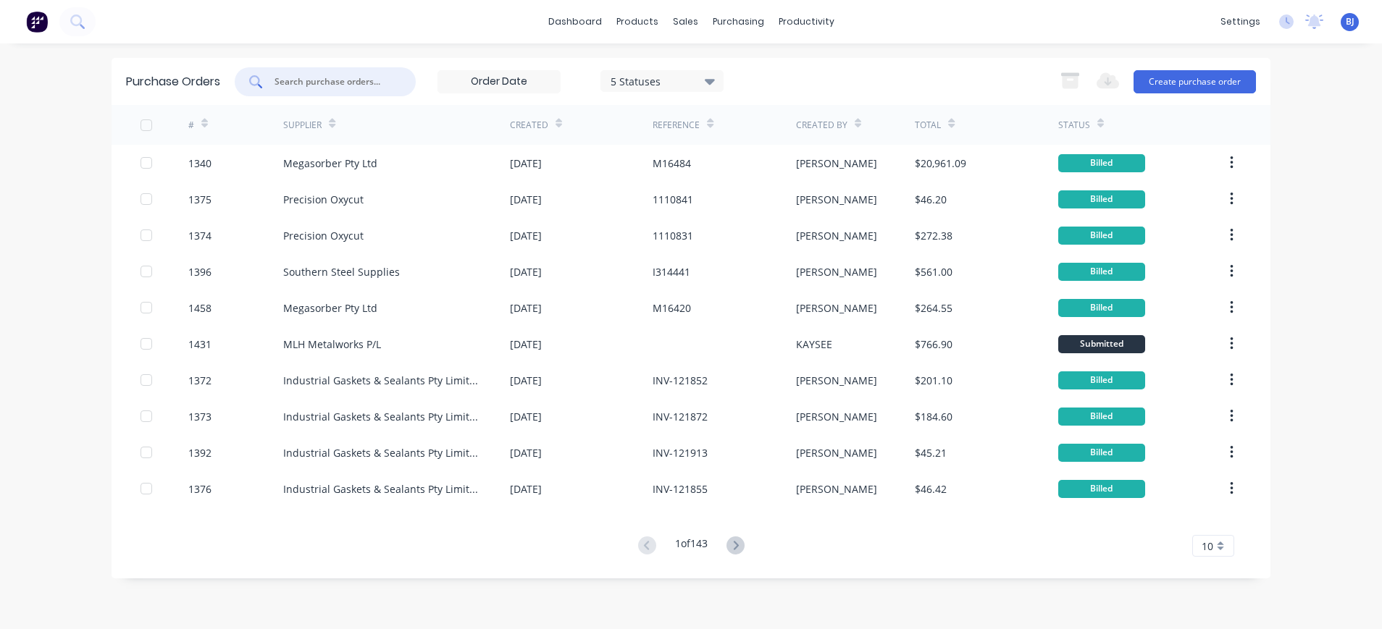
click at [337, 91] on div at bounding box center [325, 81] width 181 height 29
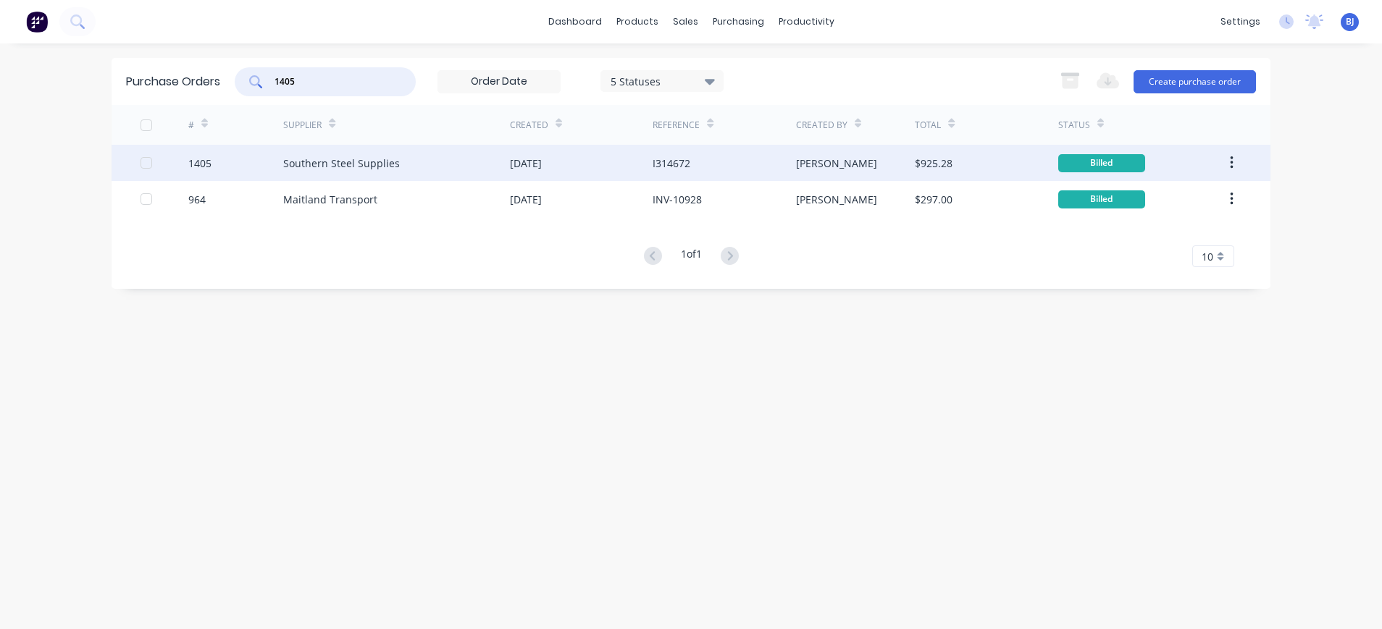
click at [380, 164] on div "Southern Steel Supplies" at bounding box center [341, 163] width 117 height 15
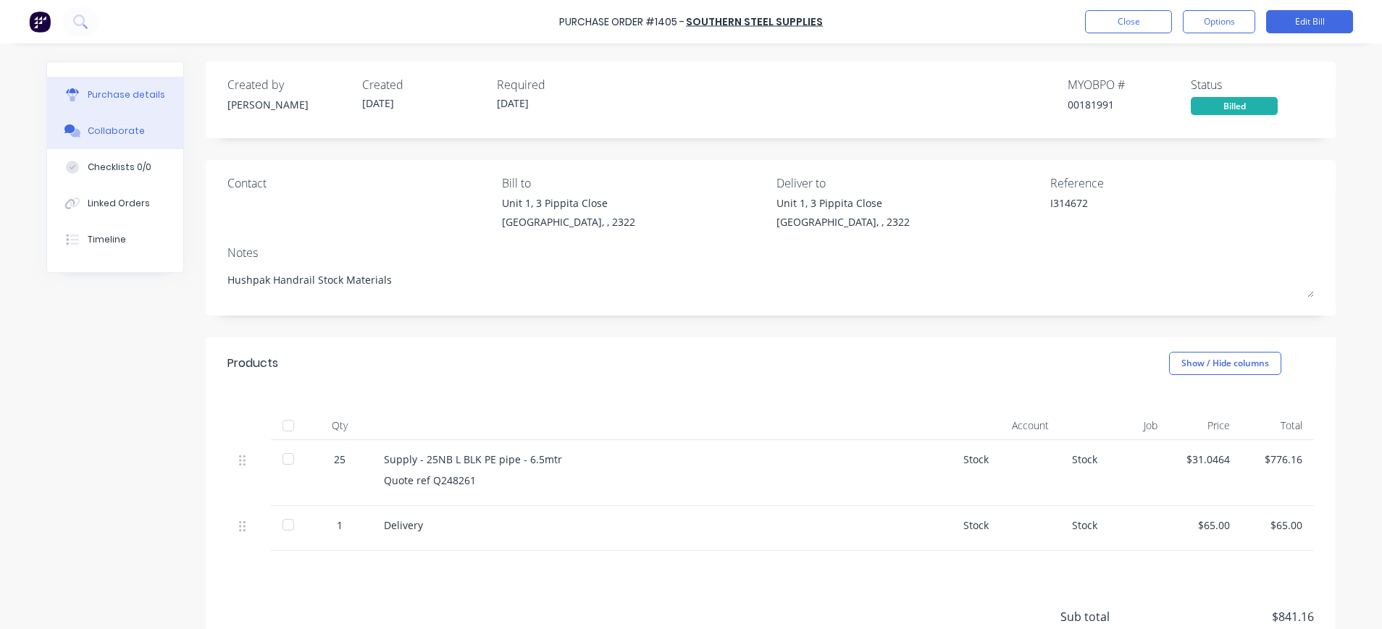
click at [106, 124] on button "Collaborate" at bounding box center [115, 131] width 136 height 36
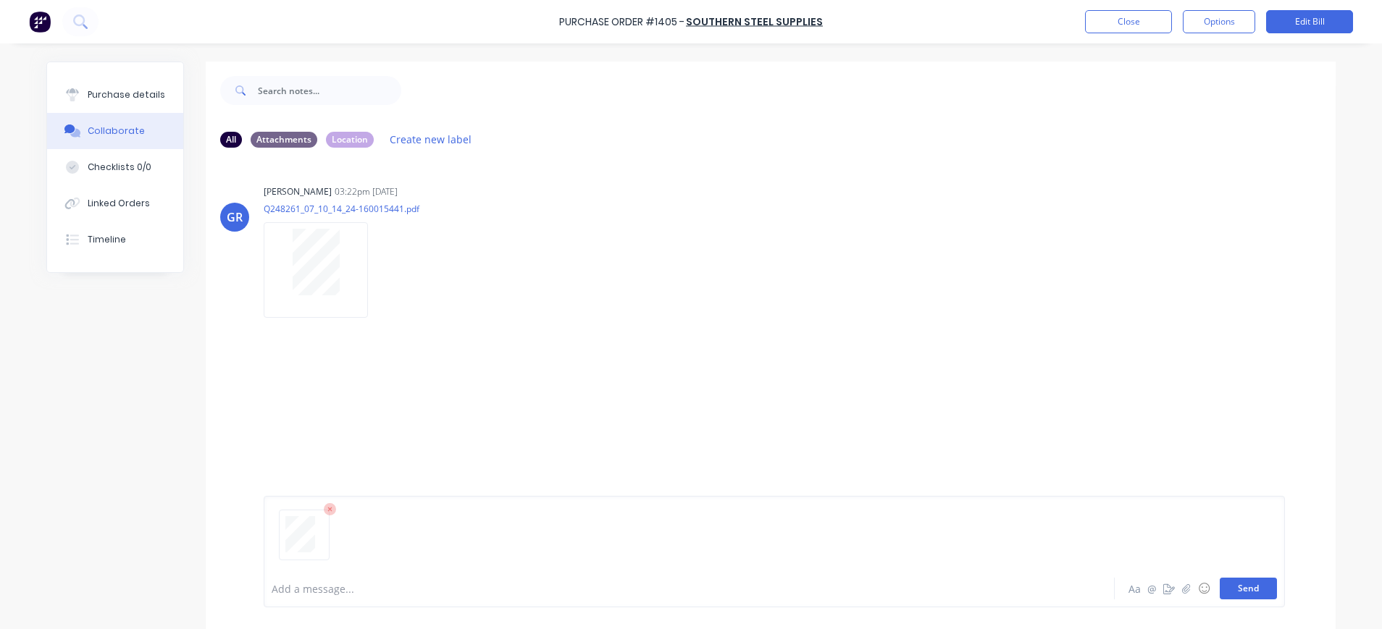
click at [1252, 585] on button "Send" at bounding box center [1248, 589] width 57 height 22
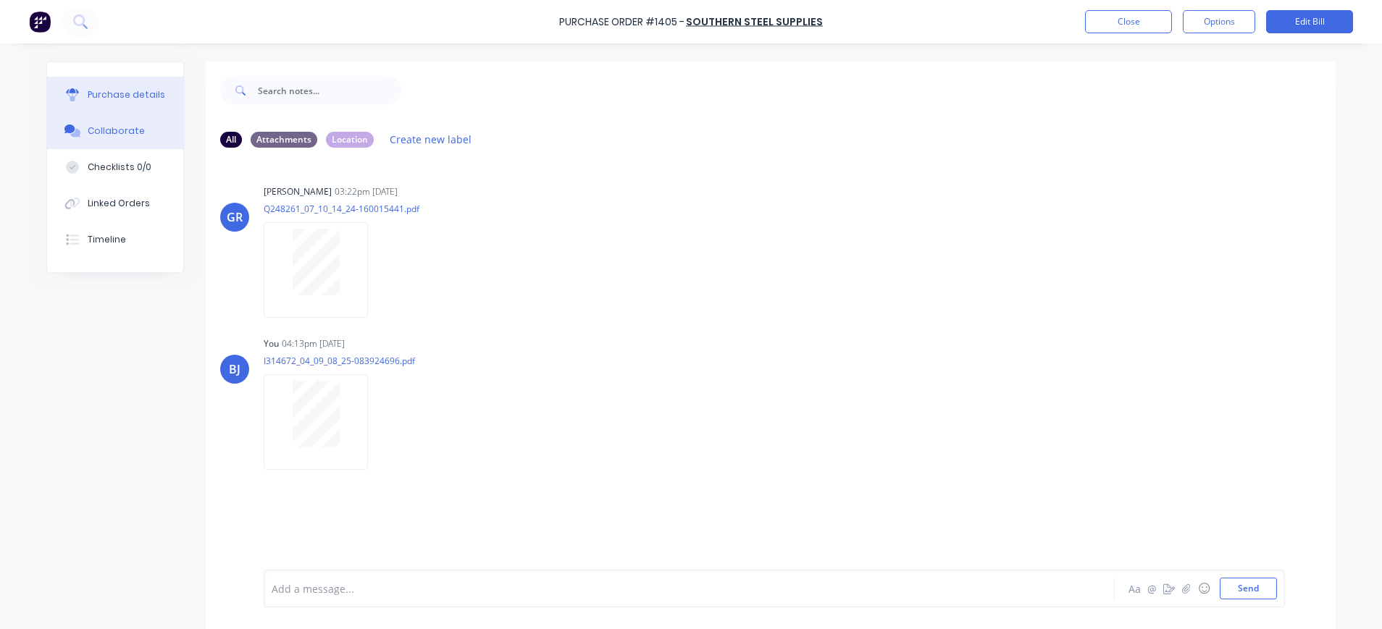
click at [138, 96] on div "Purchase details" at bounding box center [127, 94] width 78 height 13
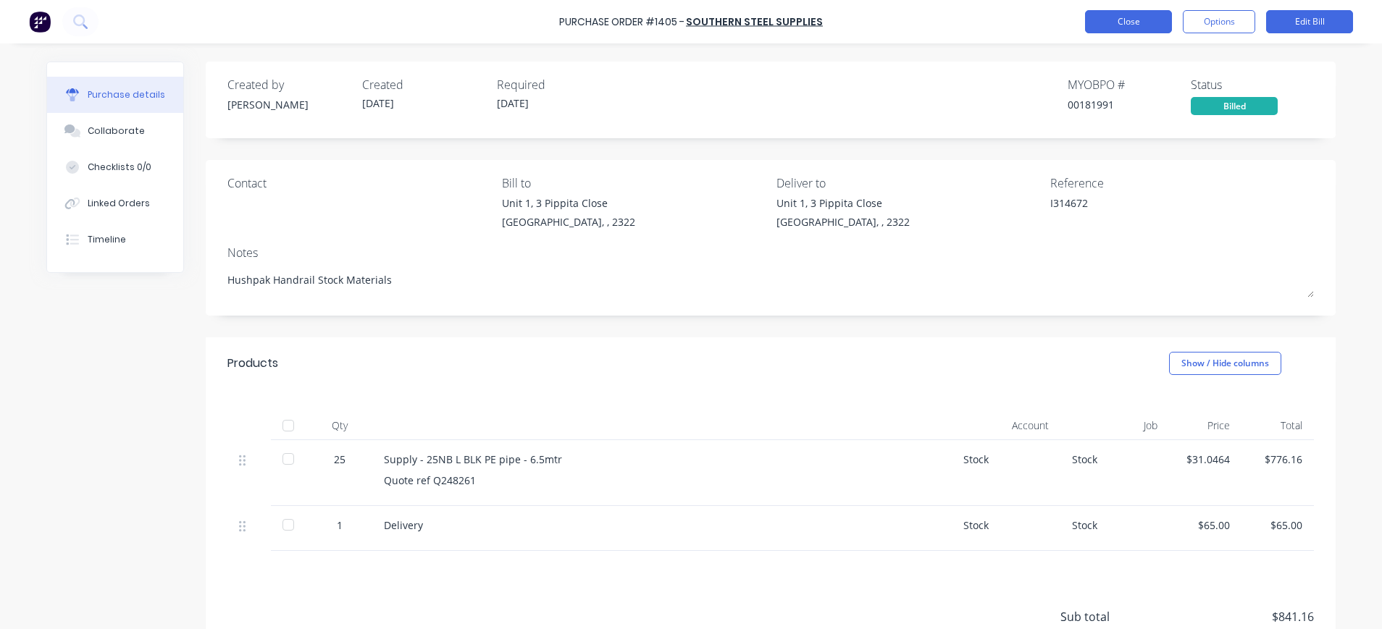
click at [1123, 18] on button "Close" at bounding box center [1128, 21] width 87 height 23
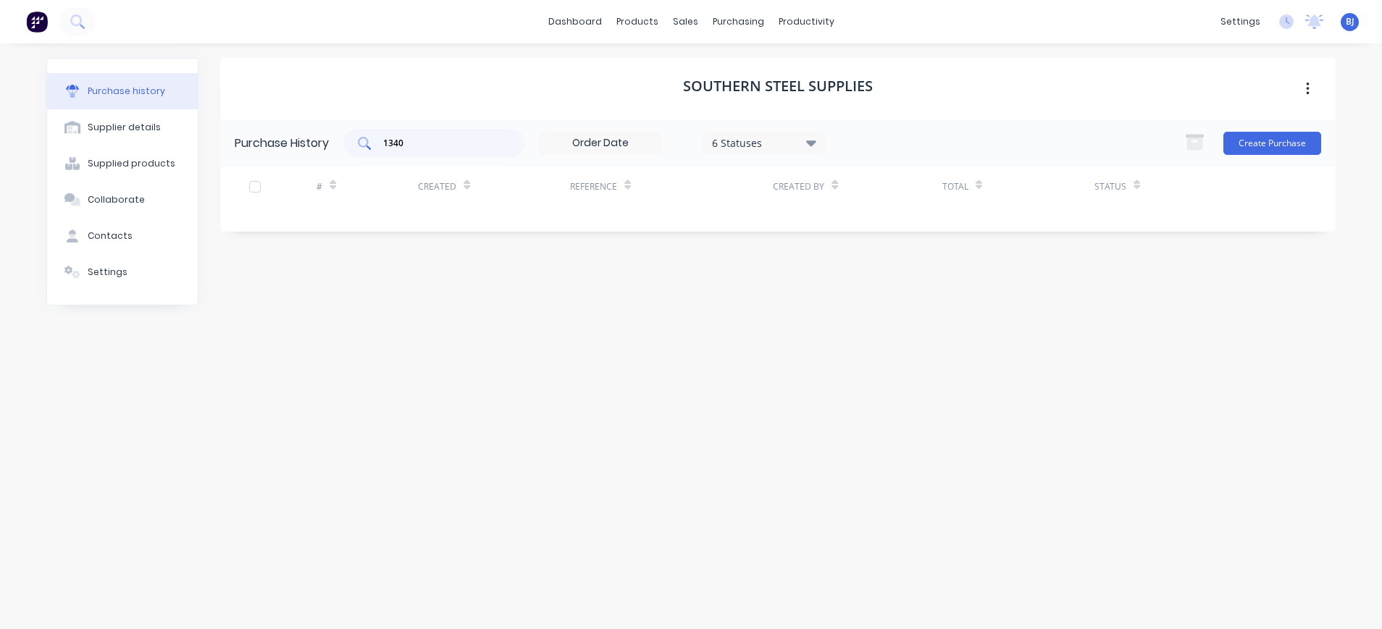
click at [456, 146] on input "1340" at bounding box center [442, 143] width 120 height 14
click at [738, 14] on div "purchasing" at bounding box center [739, 22] width 66 height 22
click at [767, 63] on div "Purchase Orders" at bounding box center [785, 69] width 77 height 13
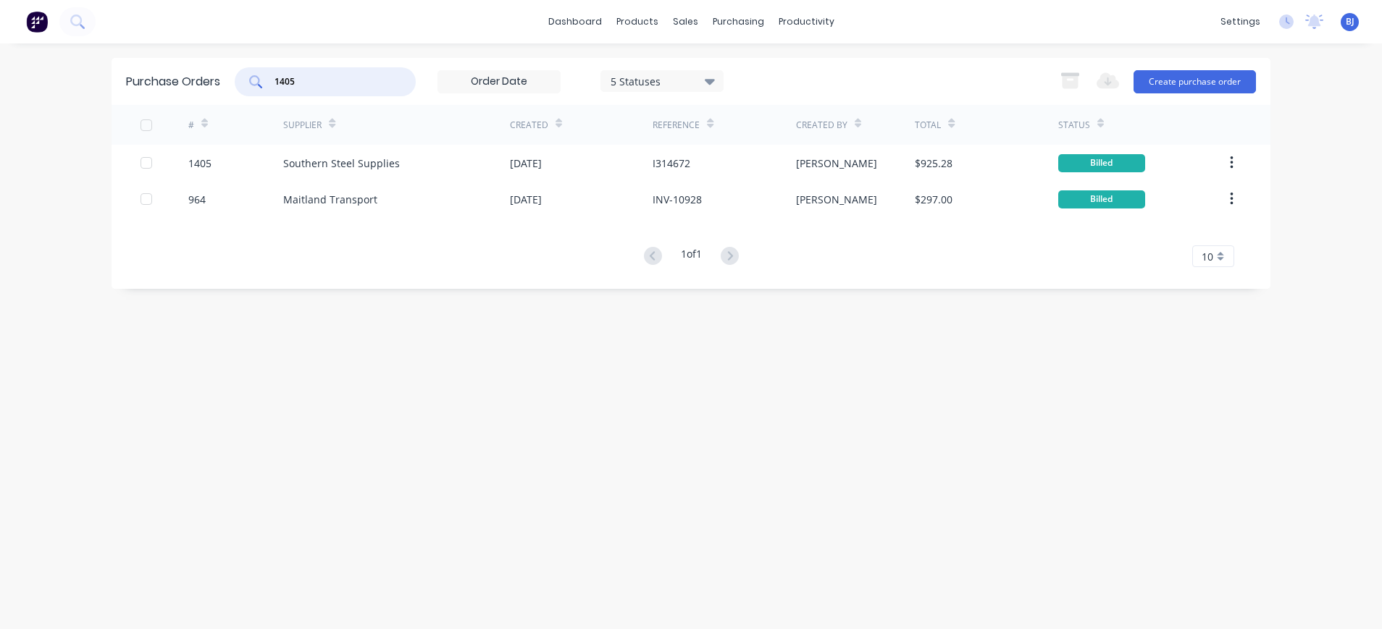
drag, startPoint x: 332, startPoint y: 88, endPoint x: 262, endPoint y: 88, distance: 69.5
click at [262, 88] on div "1405" at bounding box center [325, 81] width 181 height 29
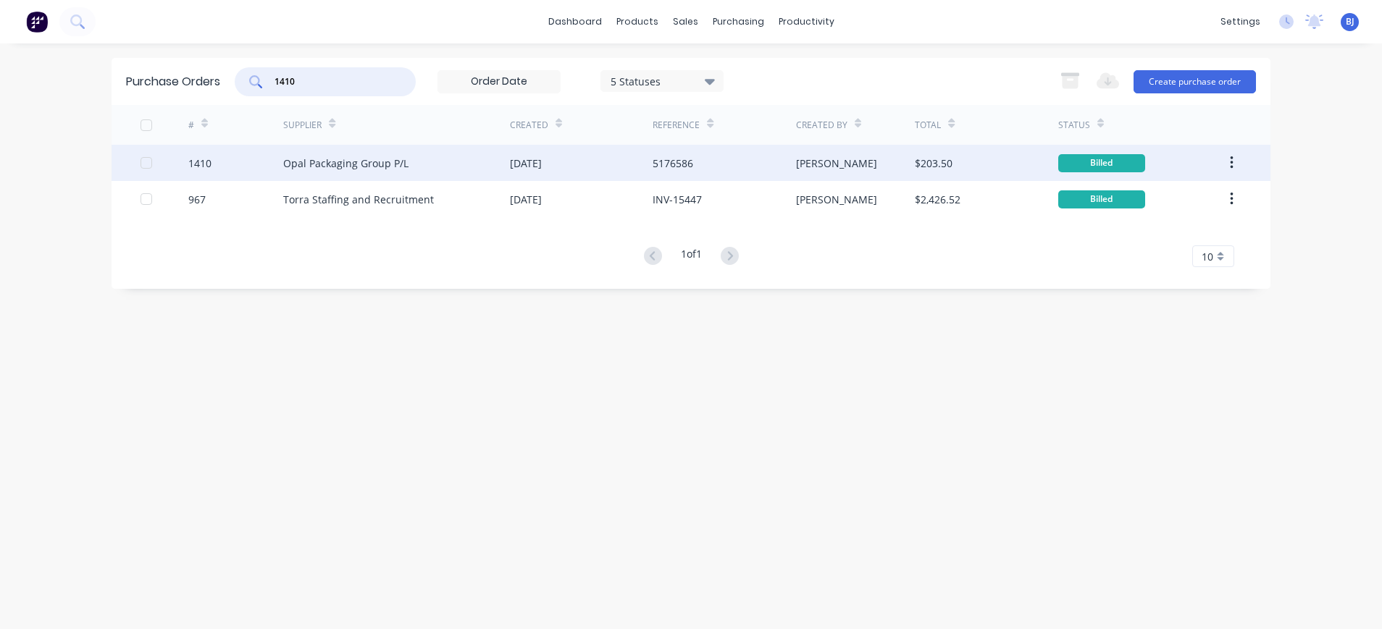
click at [383, 164] on div "Opal Packaging Group P/L" at bounding box center [345, 163] width 125 height 15
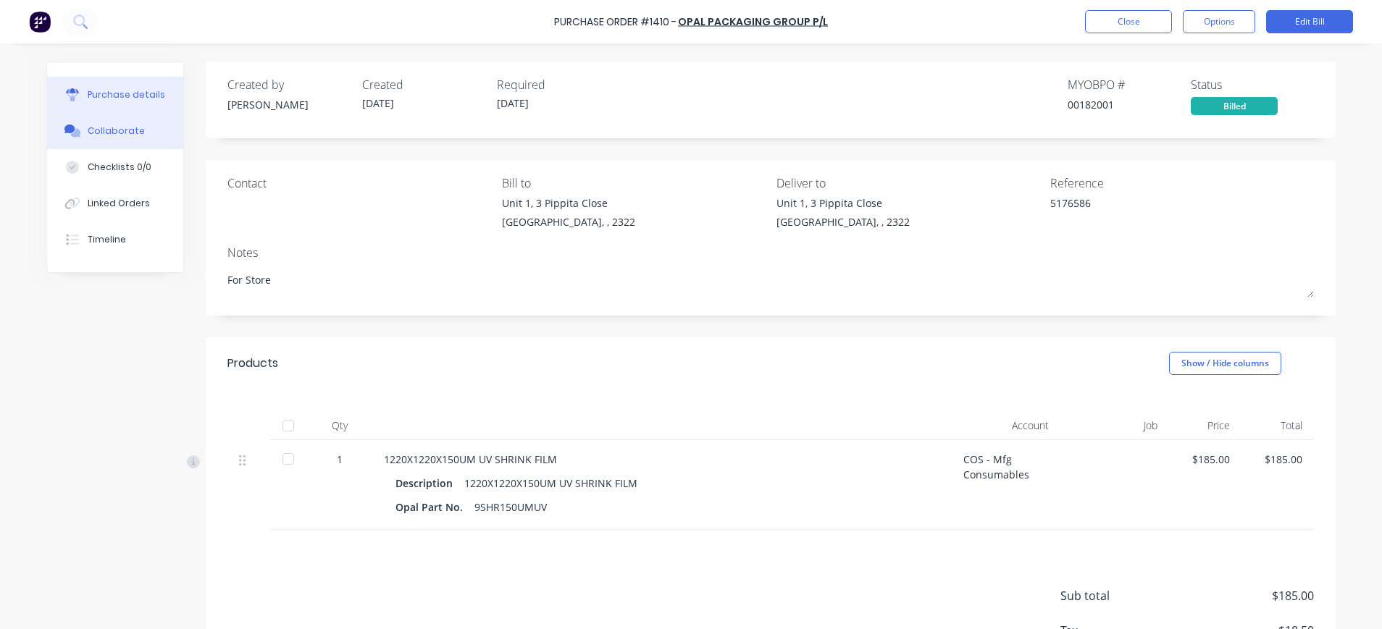
click at [88, 125] on div "Collaborate" at bounding box center [116, 131] width 57 height 13
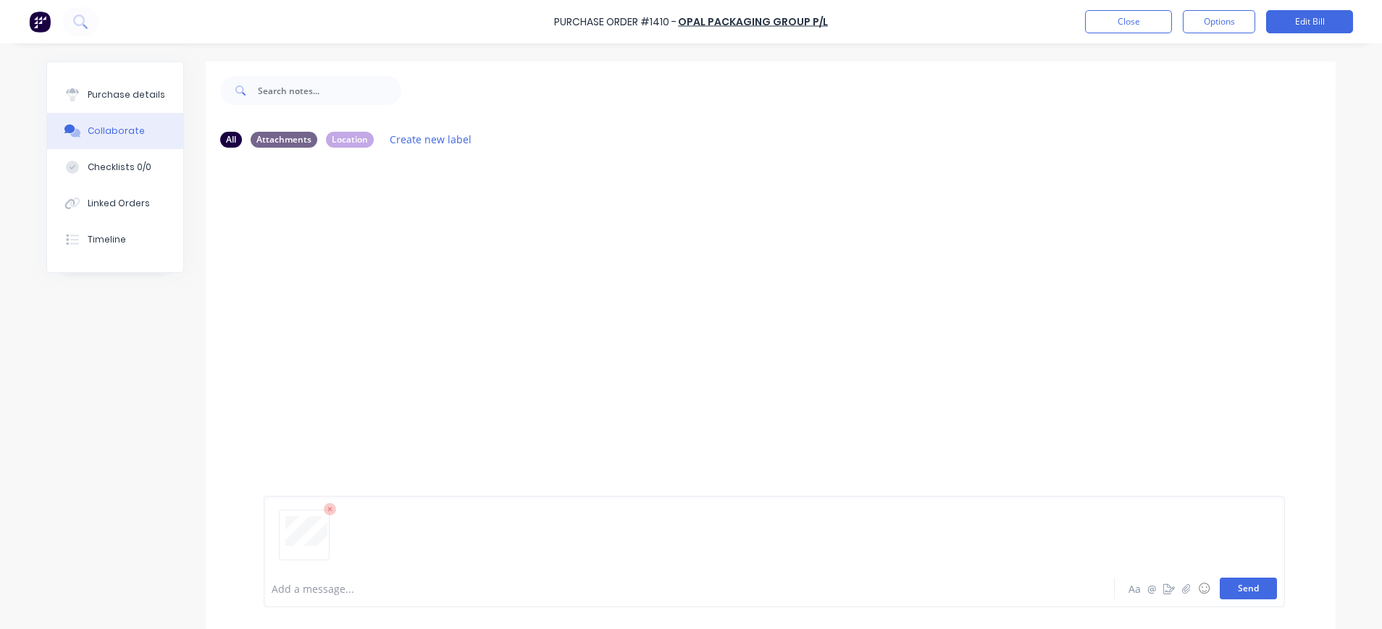
click at [1246, 586] on button "Send" at bounding box center [1248, 589] width 57 height 22
click at [98, 97] on div "Purchase details" at bounding box center [127, 94] width 78 height 13
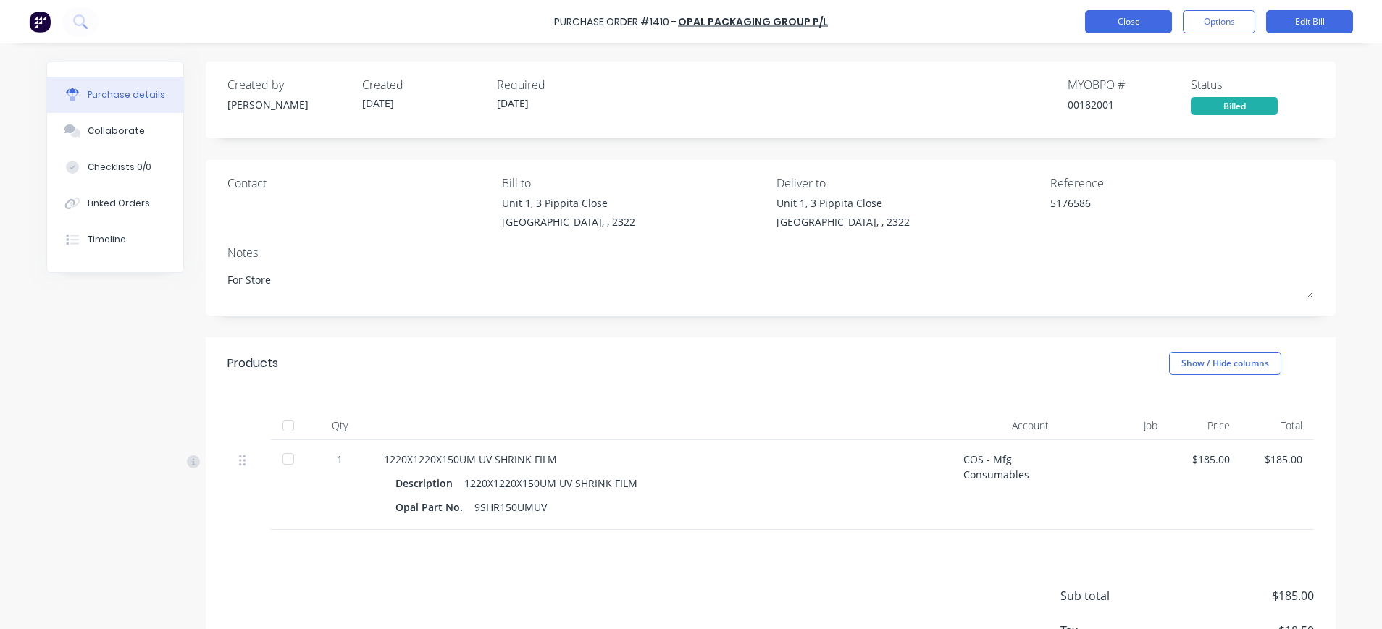
click at [1119, 23] on button "Close" at bounding box center [1128, 21] width 87 height 23
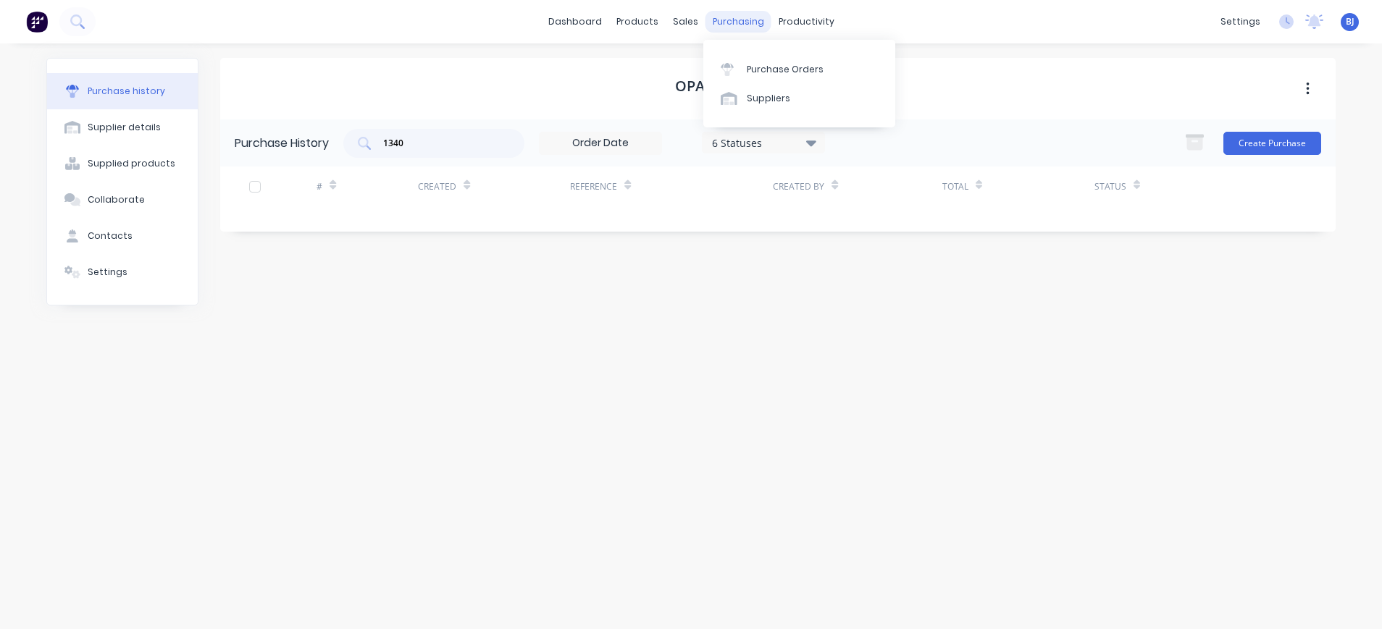
click at [734, 14] on div "purchasing" at bounding box center [739, 22] width 66 height 22
click at [755, 66] on div "Purchase Orders" at bounding box center [785, 69] width 77 height 13
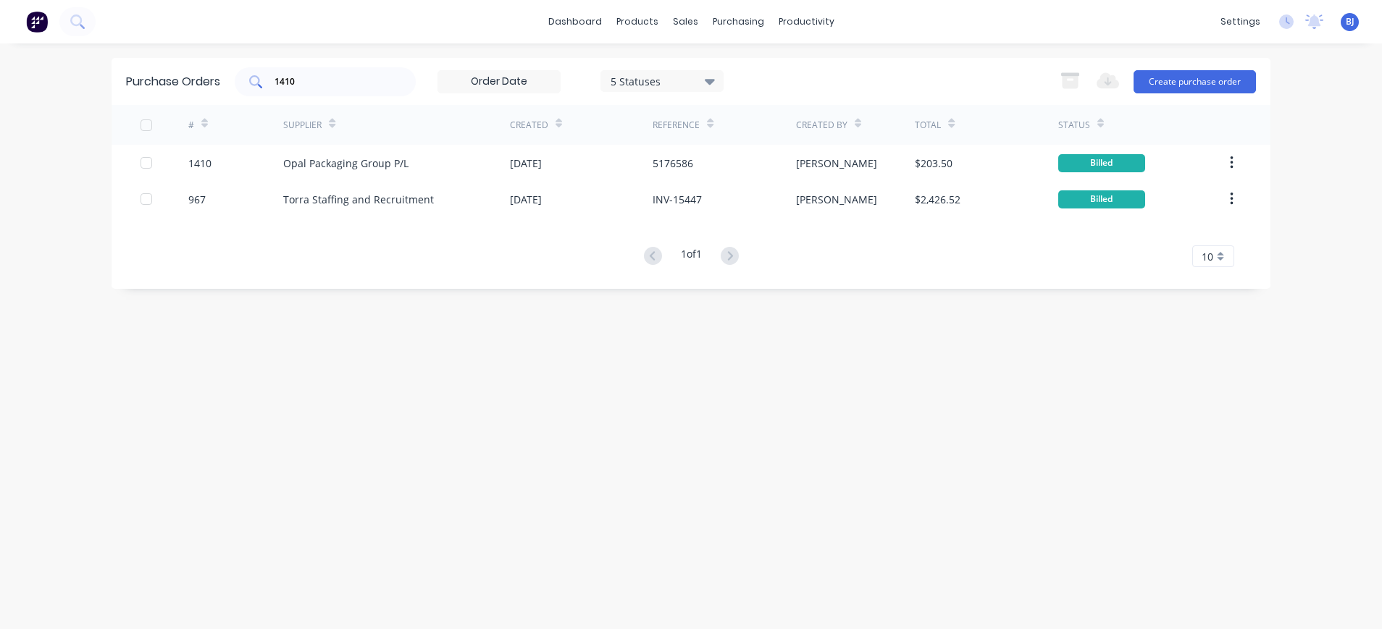
click at [325, 83] on input "1410" at bounding box center [333, 82] width 120 height 14
drag, startPoint x: 277, startPoint y: 83, endPoint x: 185, endPoint y: 79, distance: 92.8
click at [185, 79] on div "Purchase Orders 1410 5 Statuses 5 Statuses Export to Excel (XLSX) Create purcha…" at bounding box center [691, 81] width 1159 height 47
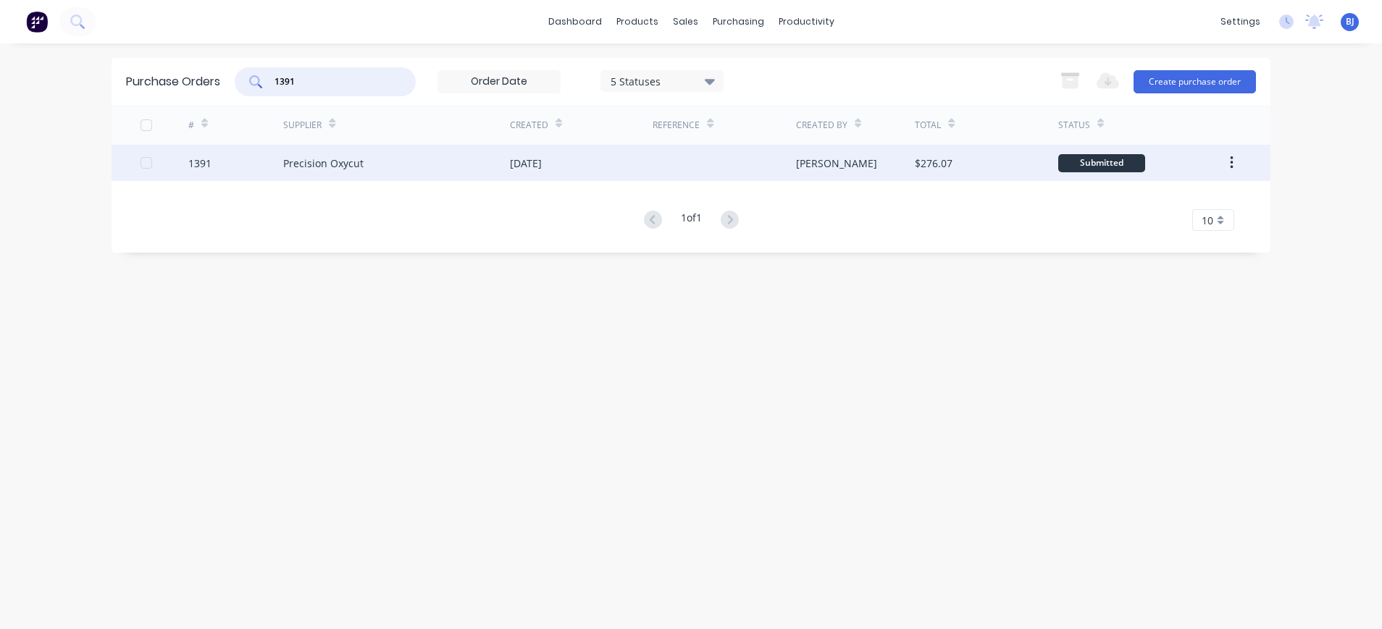
click at [356, 164] on div "Precision Oxycut" at bounding box center [323, 163] width 80 height 15
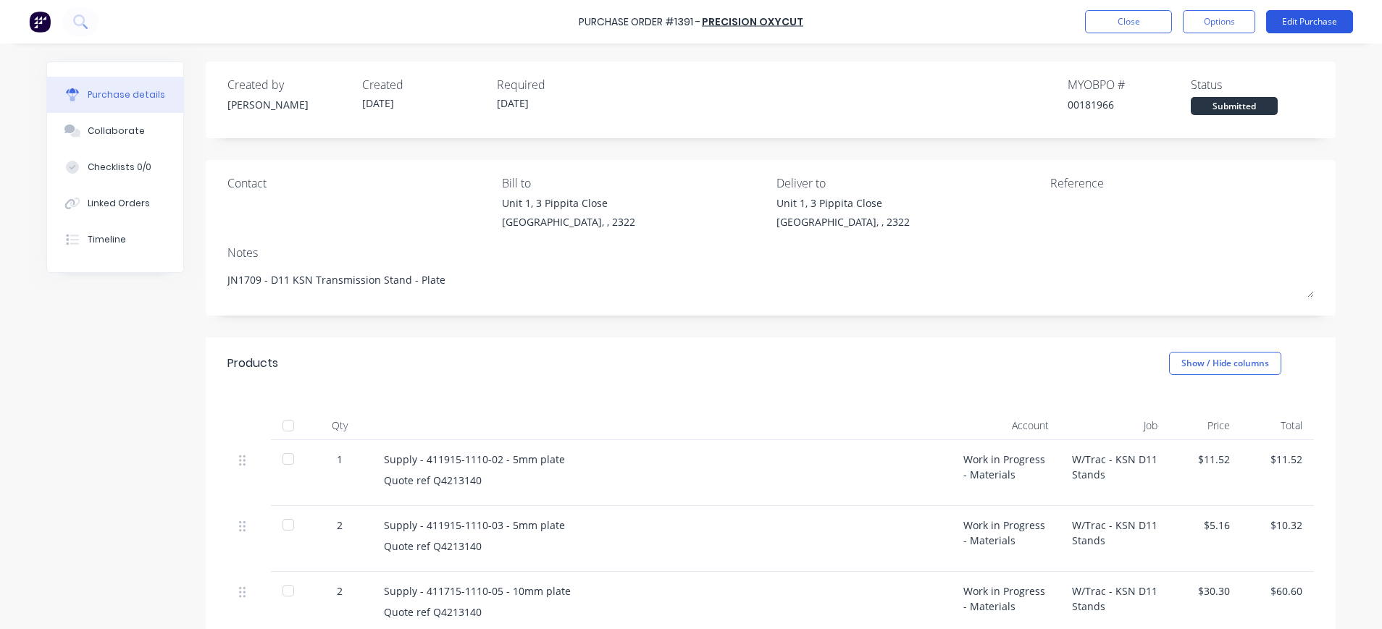
click at [1319, 20] on button "Edit Purchase" at bounding box center [1309, 21] width 87 height 23
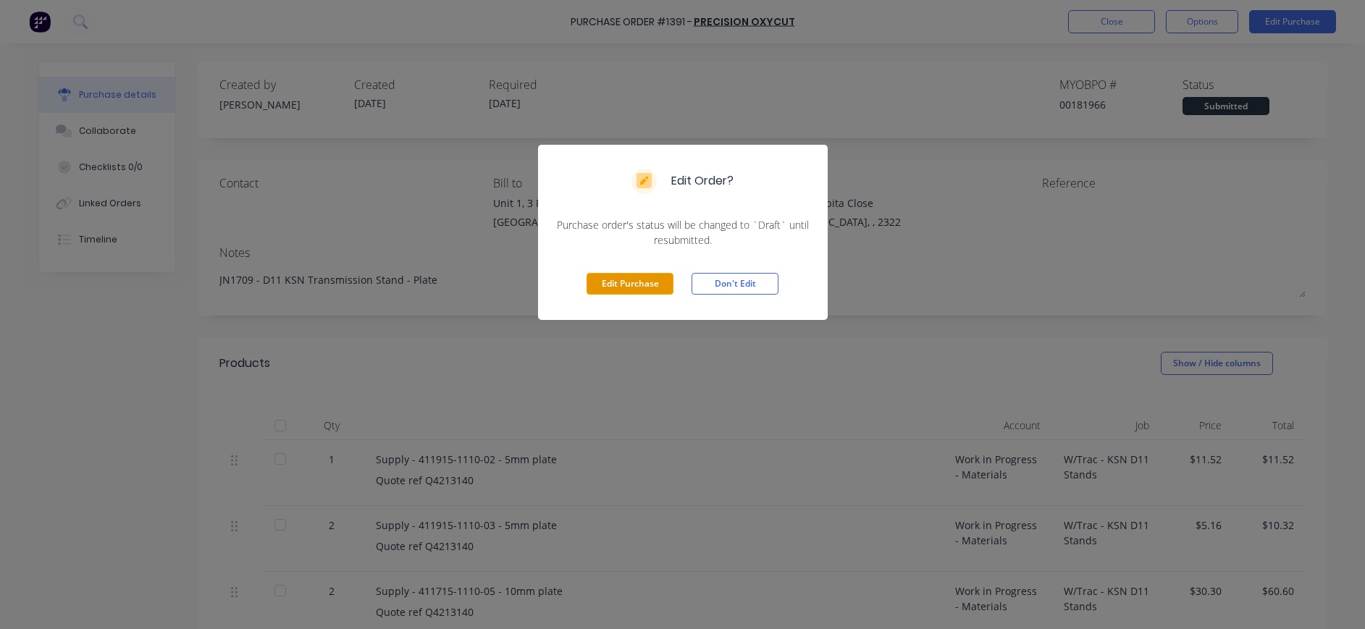
click at [652, 283] on button "Edit Purchase" at bounding box center [630, 284] width 87 height 22
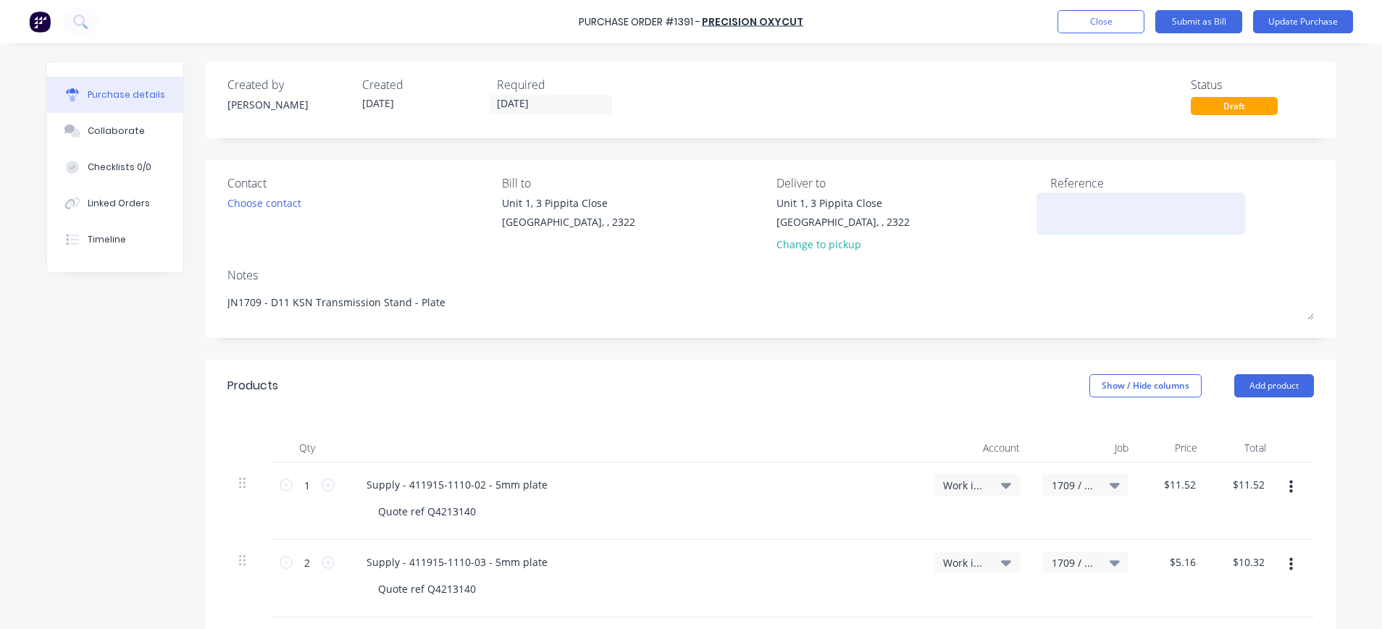
click at [1050, 219] on textarea at bounding box center [1140, 212] width 181 height 33
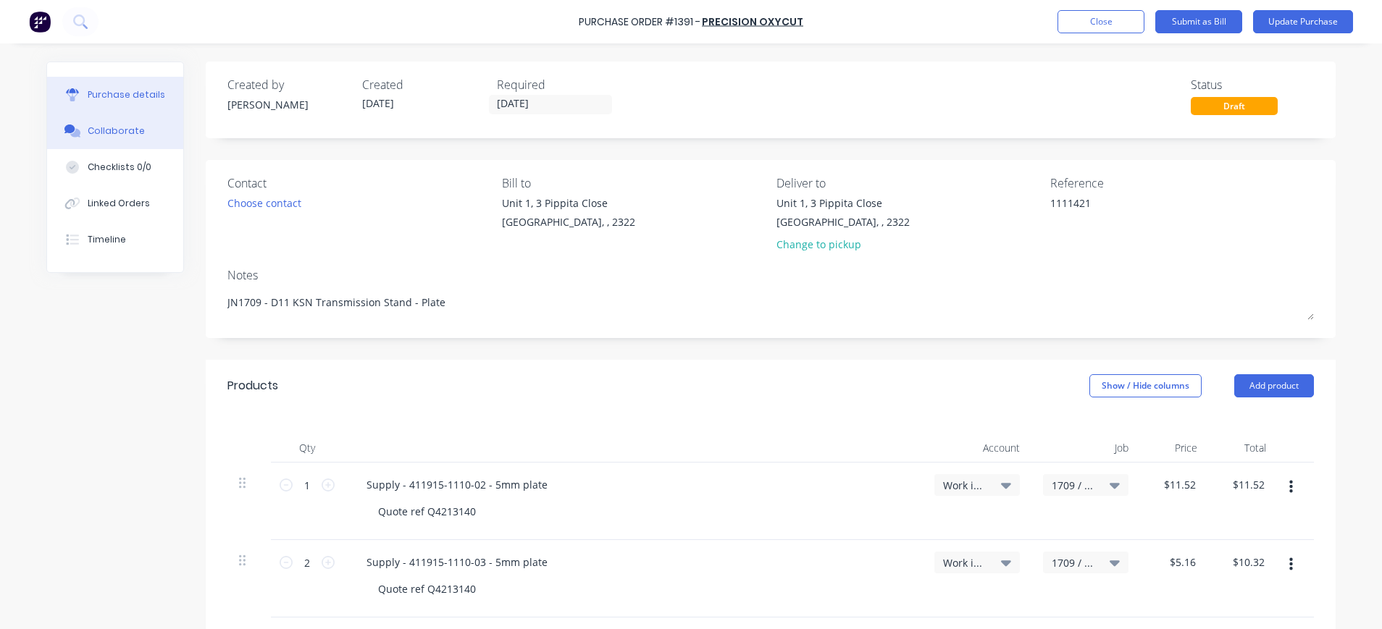
click at [113, 135] on div "Collaborate" at bounding box center [116, 131] width 57 height 13
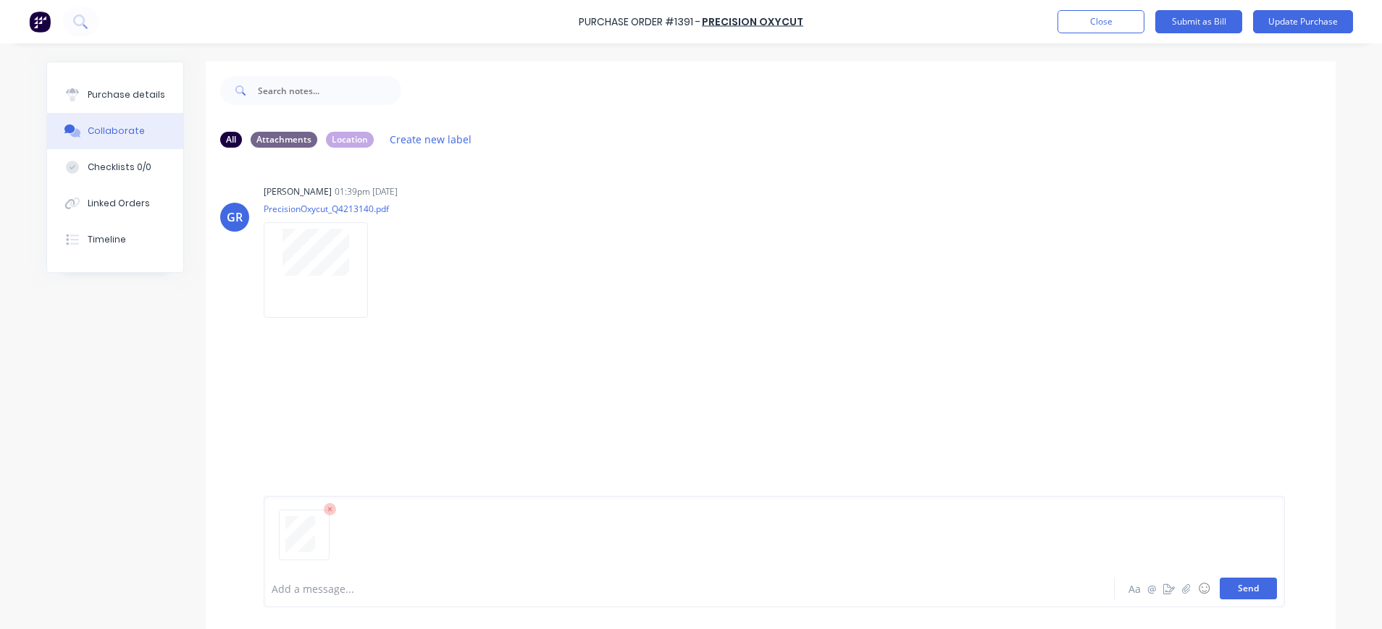
click at [1251, 585] on button "Send" at bounding box center [1248, 589] width 57 height 22
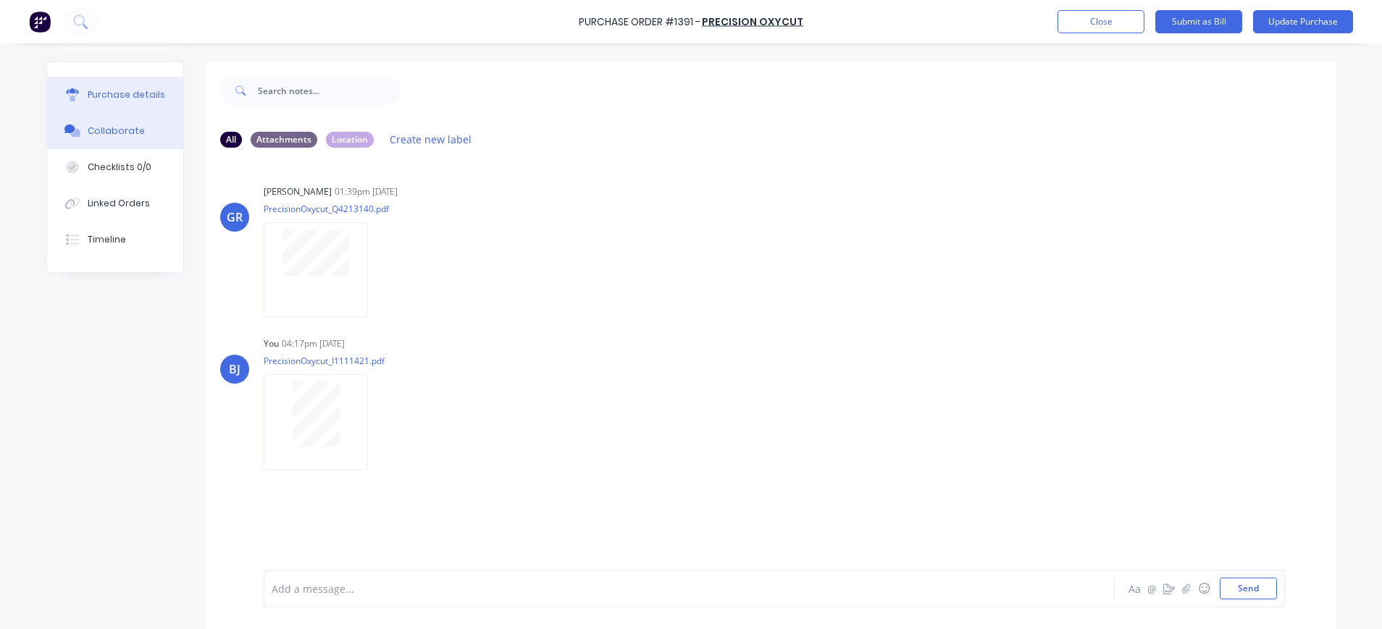
click at [97, 91] on div "Purchase details" at bounding box center [127, 94] width 78 height 13
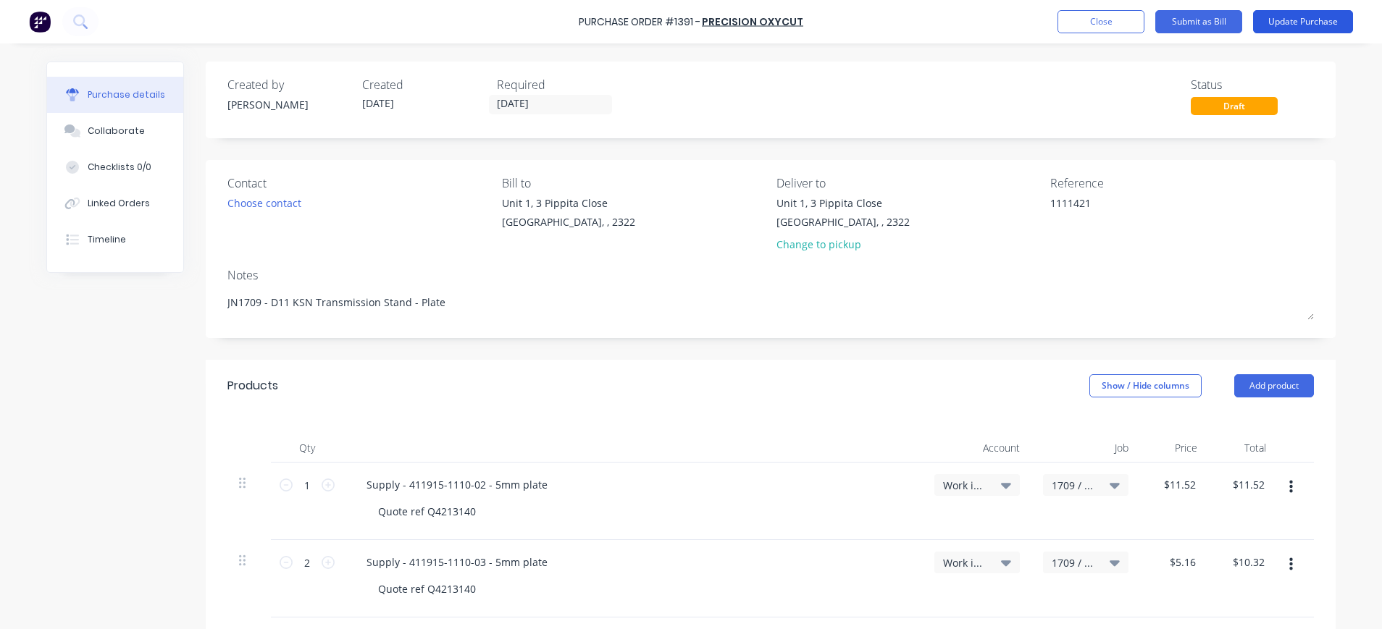
click at [1321, 21] on button "Update Purchase" at bounding box center [1303, 21] width 100 height 23
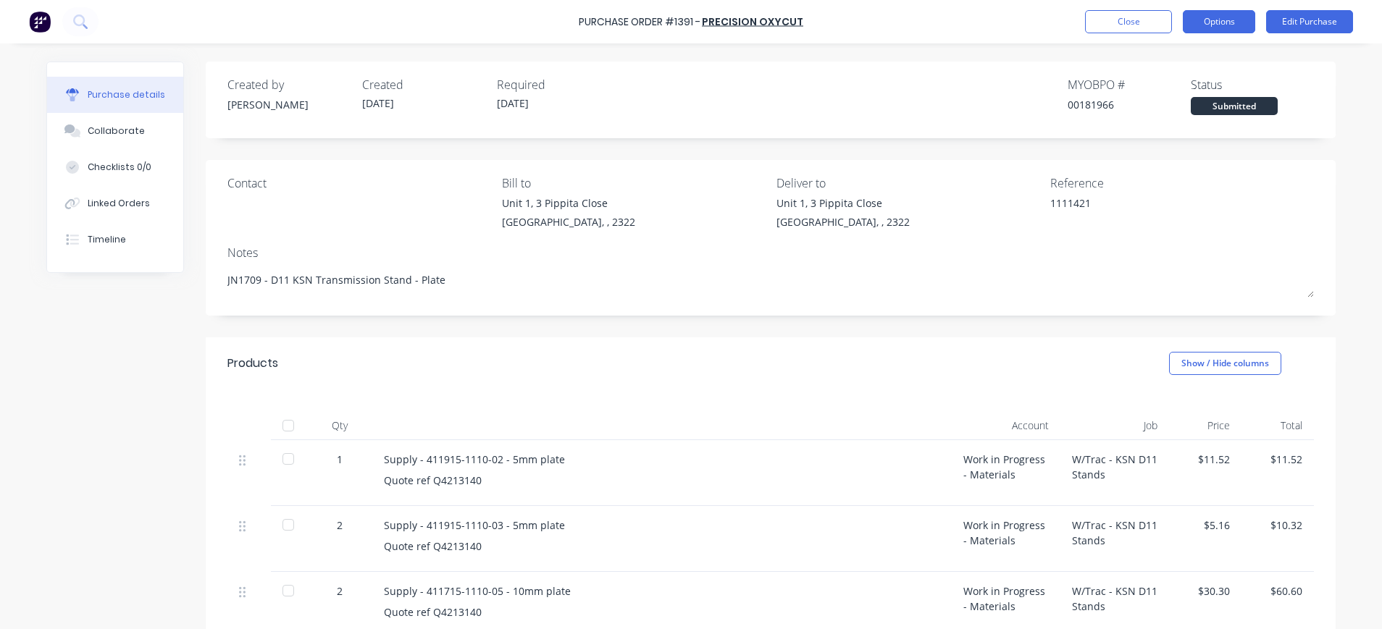
click at [1243, 22] on button "Options" at bounding box center [1219, 21] width 72 height 23
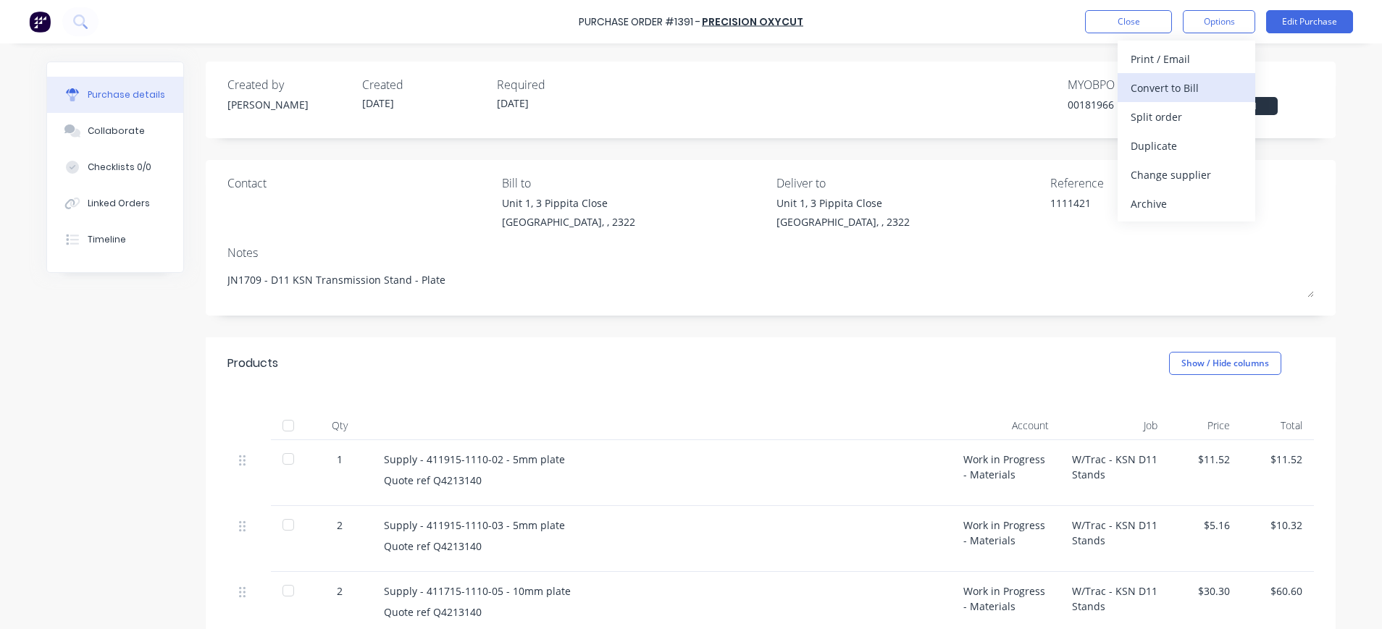
click at [1194, 88] on div "Convert to Bill" at bounding box center [1187, 88] width 112 height 21
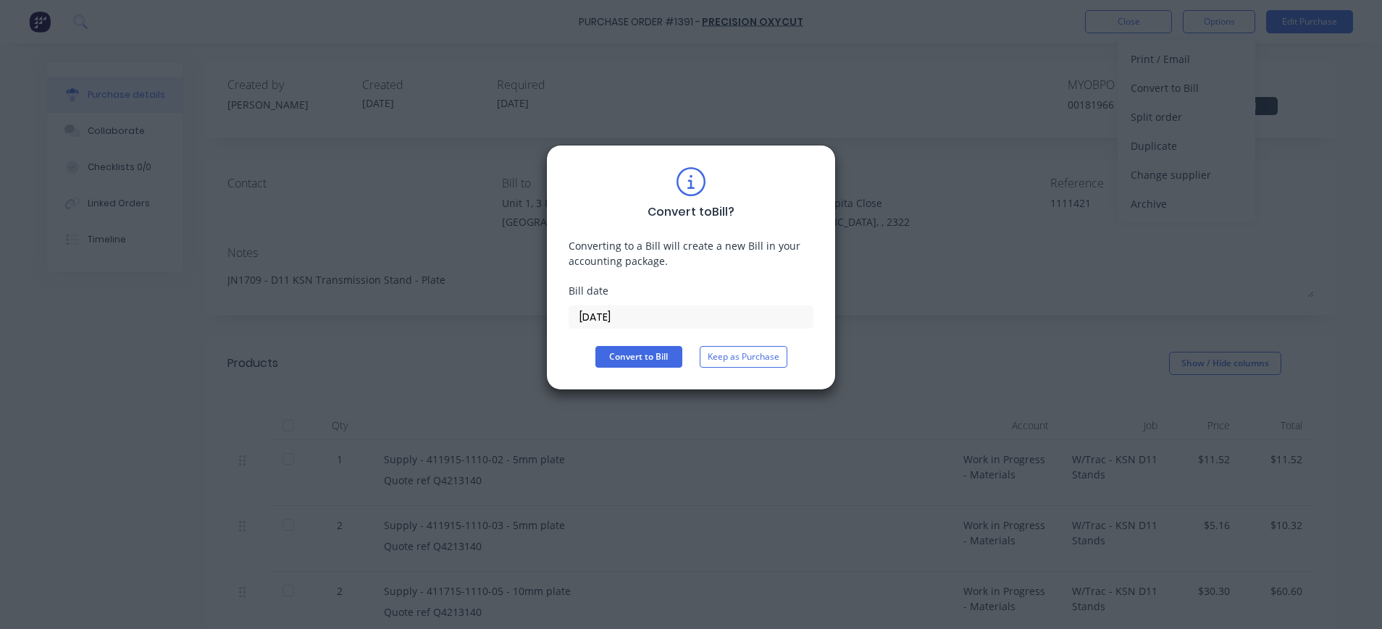
click at [635, 312] on input "[DATE]" at bounding box center [690, 317] width 243 height 22
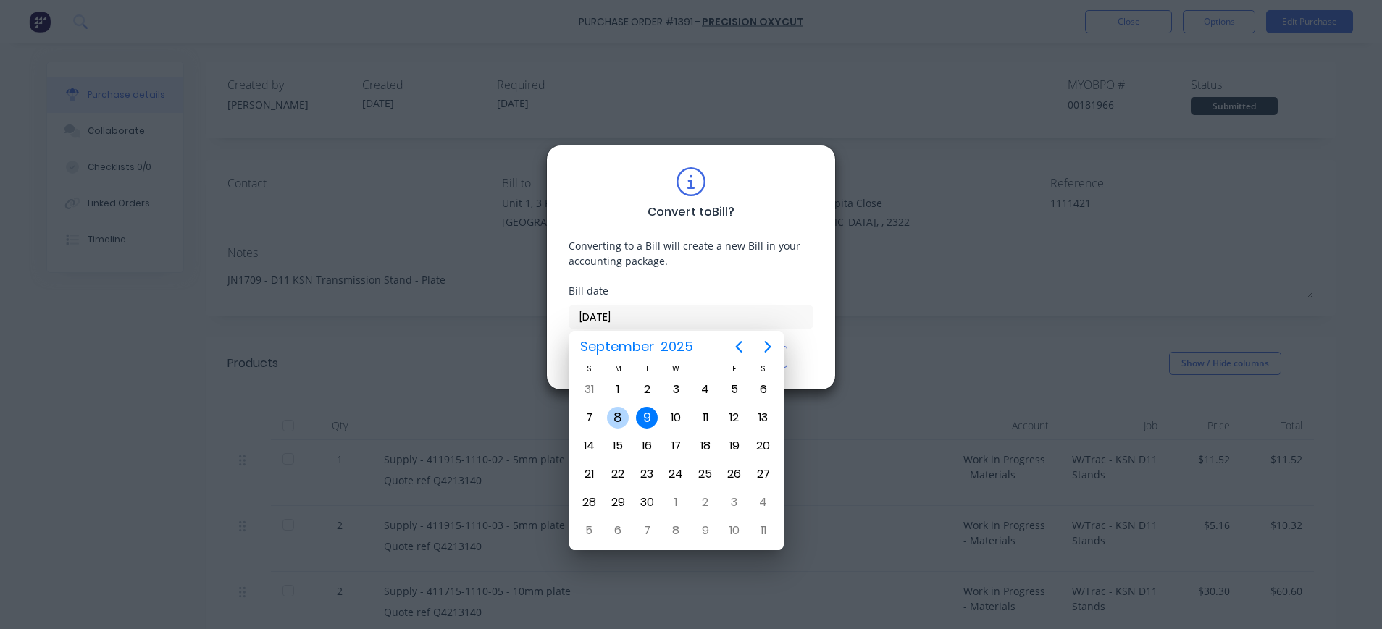
click at [622, 421] on div "8" at bounding box center [618, 418] width 22 height 22
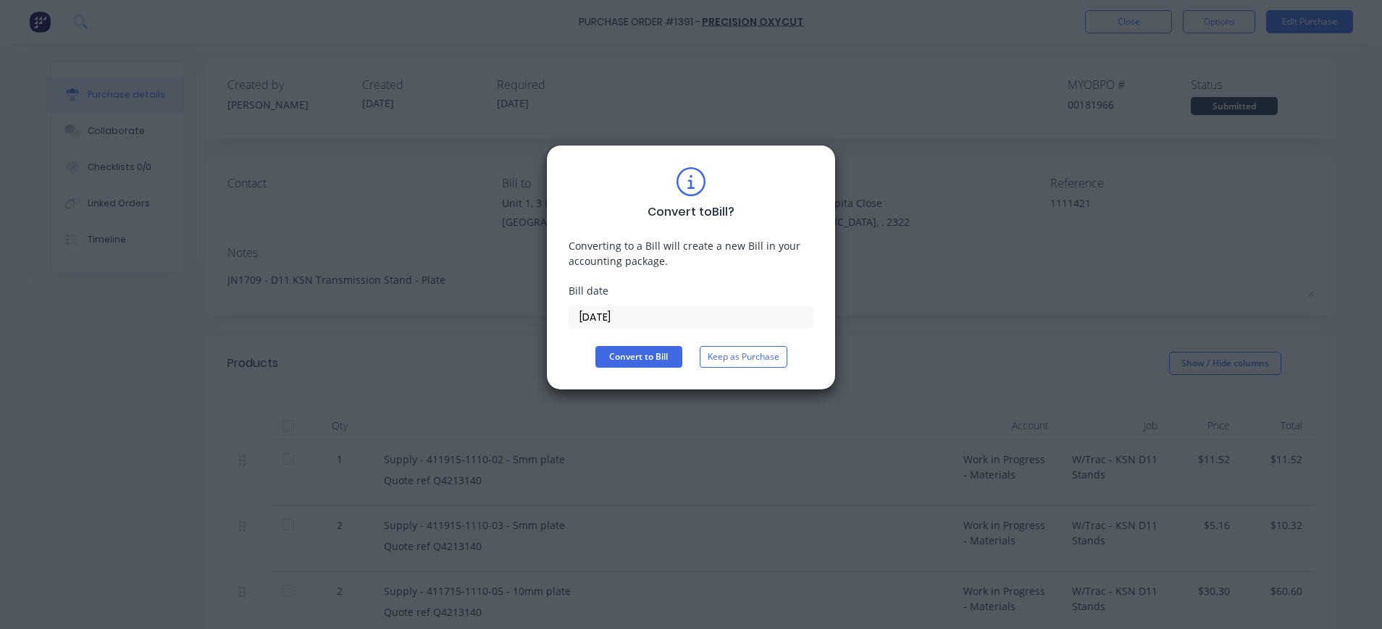
click at [613, 368] on div "Convert to Bill ? Converting to a Bill will create a new Bill in your accountin…" at bounding box center [691, 268] width 290 height 246
click at [654, 356] on button "Convert to Bill" at bounding box center [638, 357] width 87 height 22
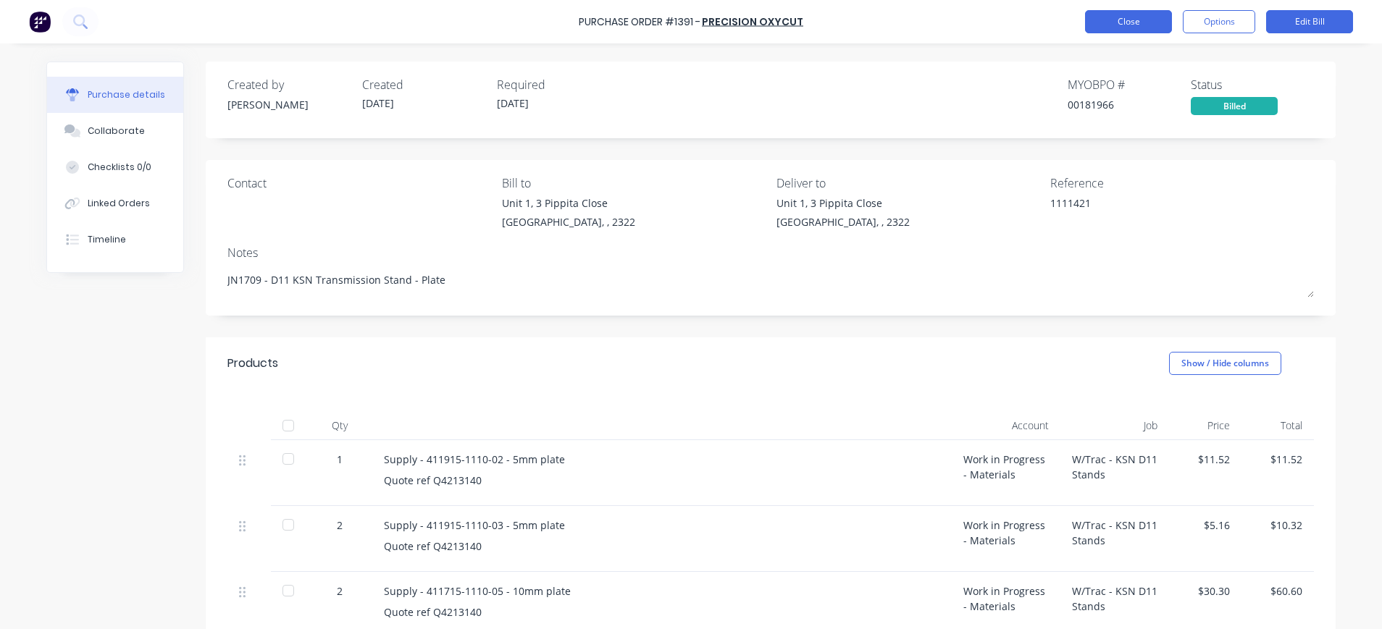
click at [1111, 26] on button "Close" at bounding box center [1128, 21] width 87 height 23
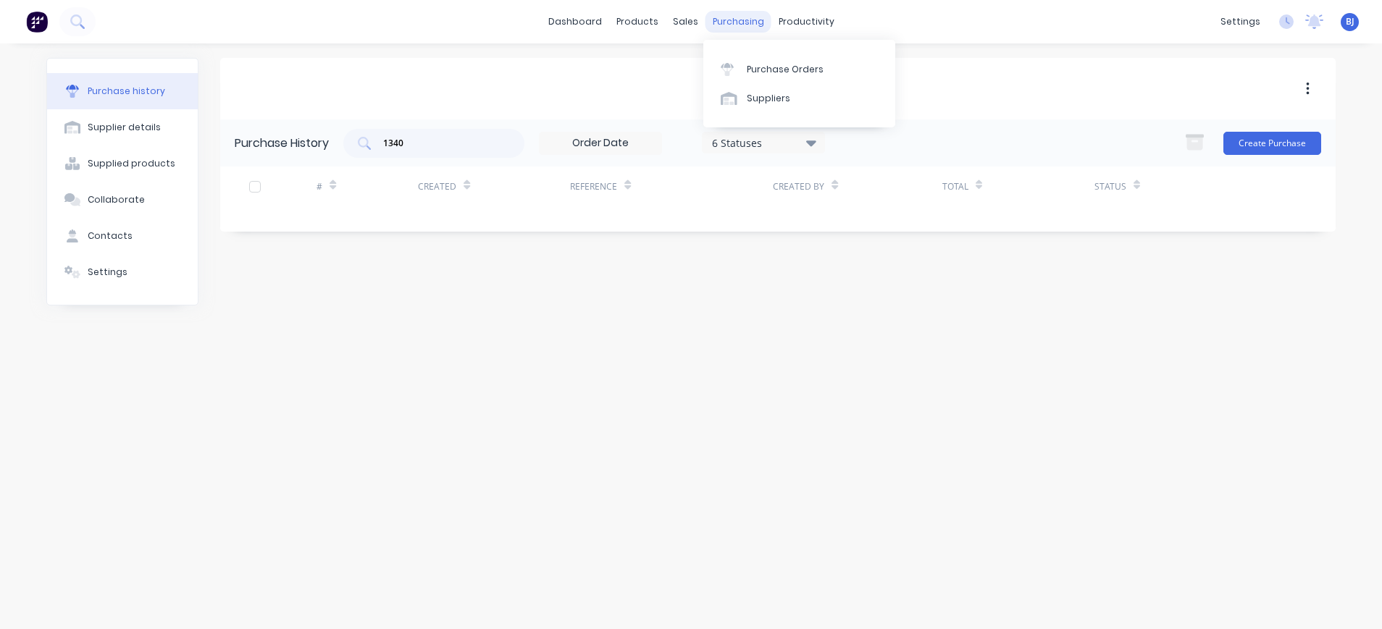
drag, startPoint x: 748, startPoint y: 20, endPoint x: 760, endPoint y: 43, distance: 25.3
click at [748, 21] on div "purchasing" at bounding box center [739, 22] width 66 height 22
click at [756, 67] on div "Purchase Orders" at bounding box center [785, 69] width 77 height 13
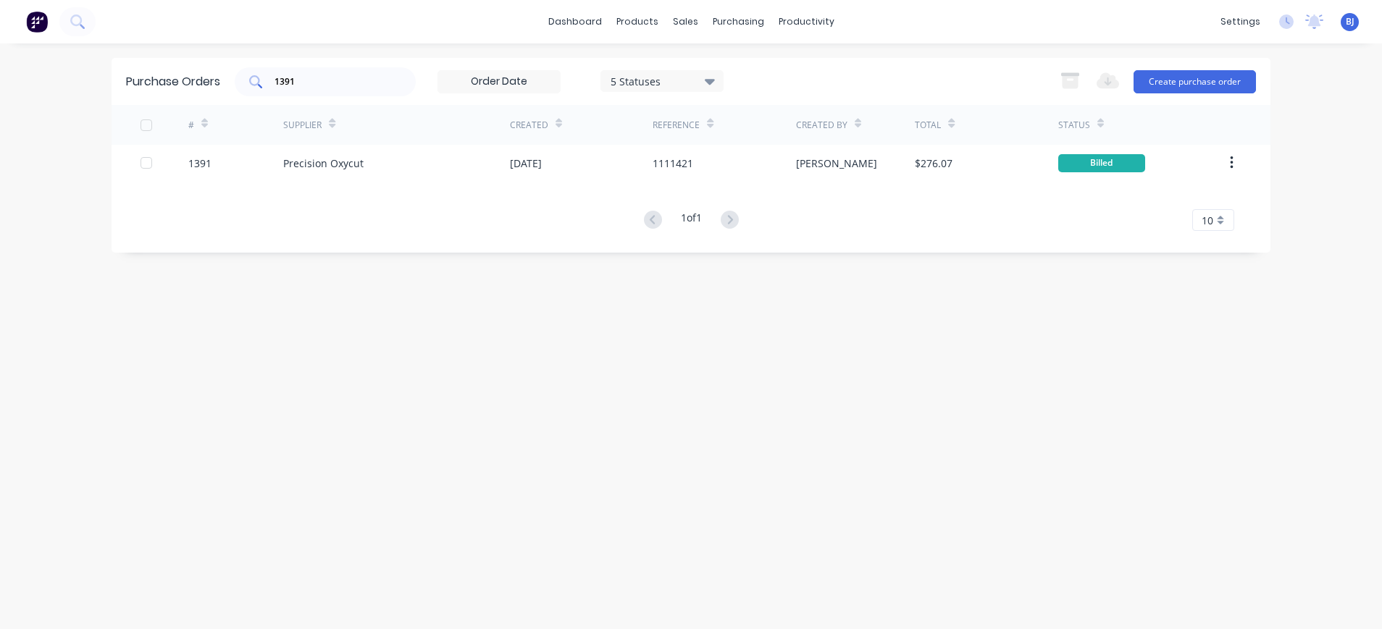
click at [346, 97] on div "Purchase Orders 1391 5 Statuses 5 Statuses Export to Excel (XLSX) Create purcha…" at bounding box center [691, 81] width 1159 height 47
drag, startPoint x: 339, startPoint y: 88, endPoint x: 256, endPoint y: 89, distance: 82.6
click at [256, 88] on div "1391" at bounding box center [325, 81] width 181 height 29
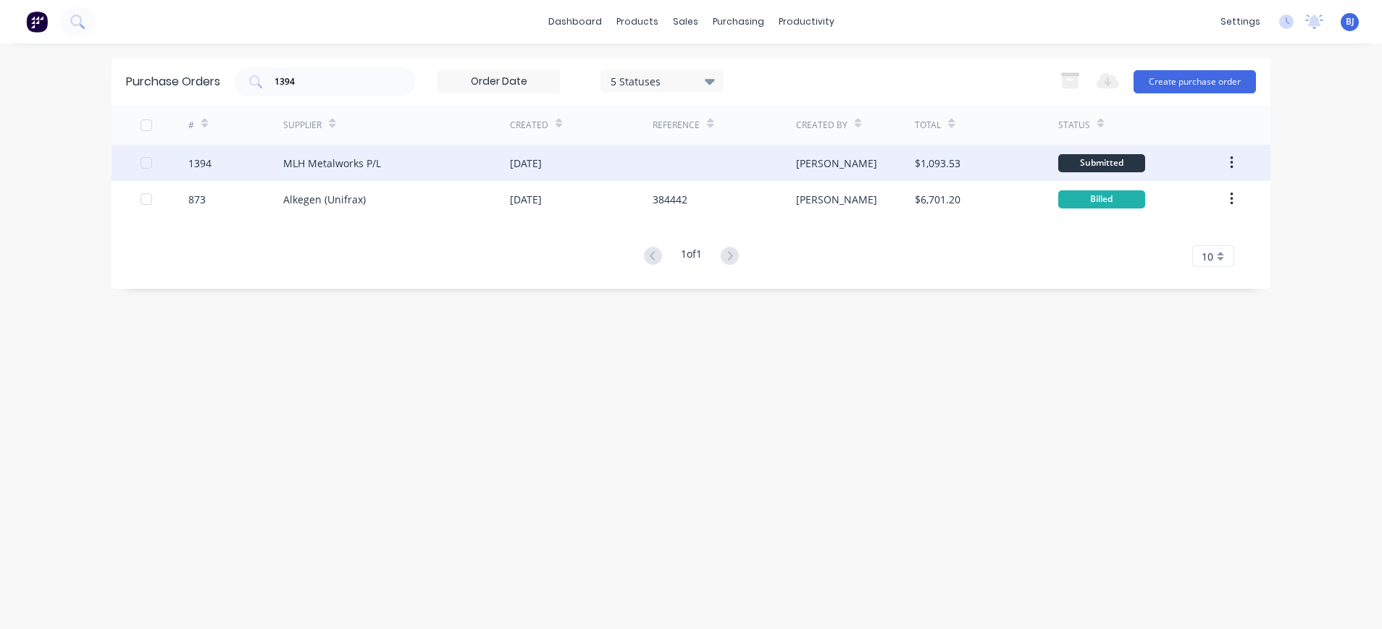
click at [377, 163] on div "MLH Metalworks P/L" at bounding box center [332, 163] width 98 height 15
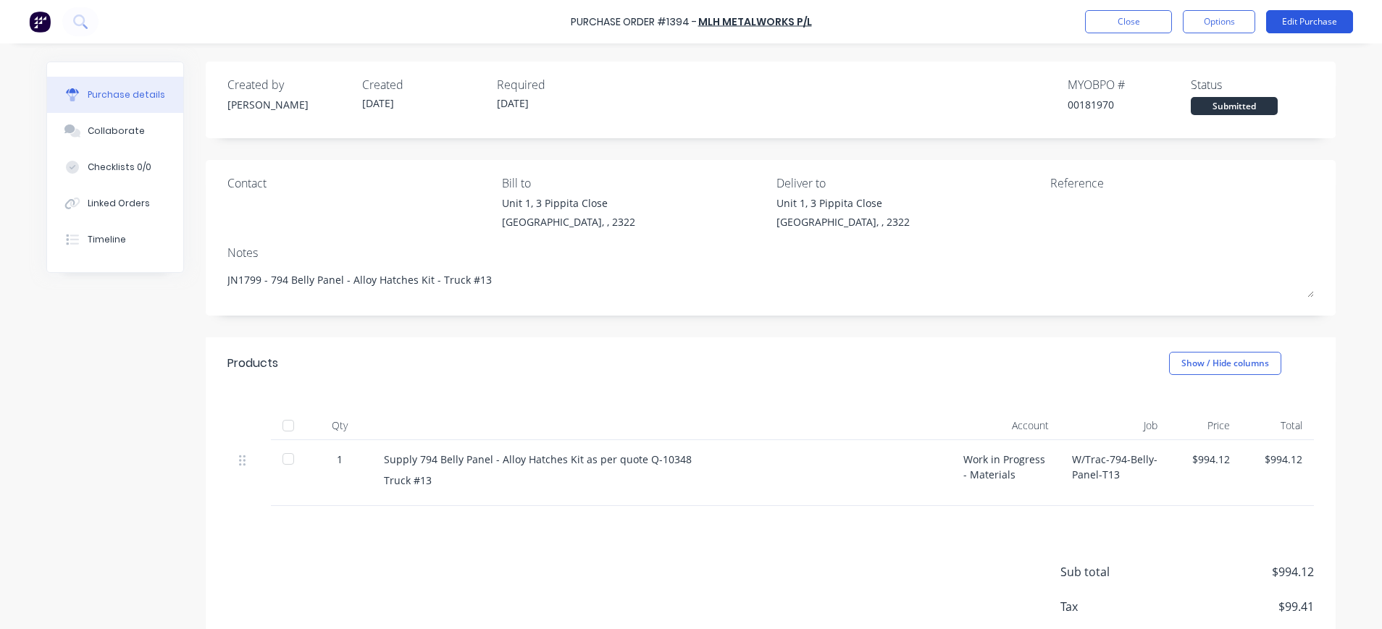
click at [1311, 19] on button "Edit Purchase" at bounding box center [1309, 21] width 87 height 23
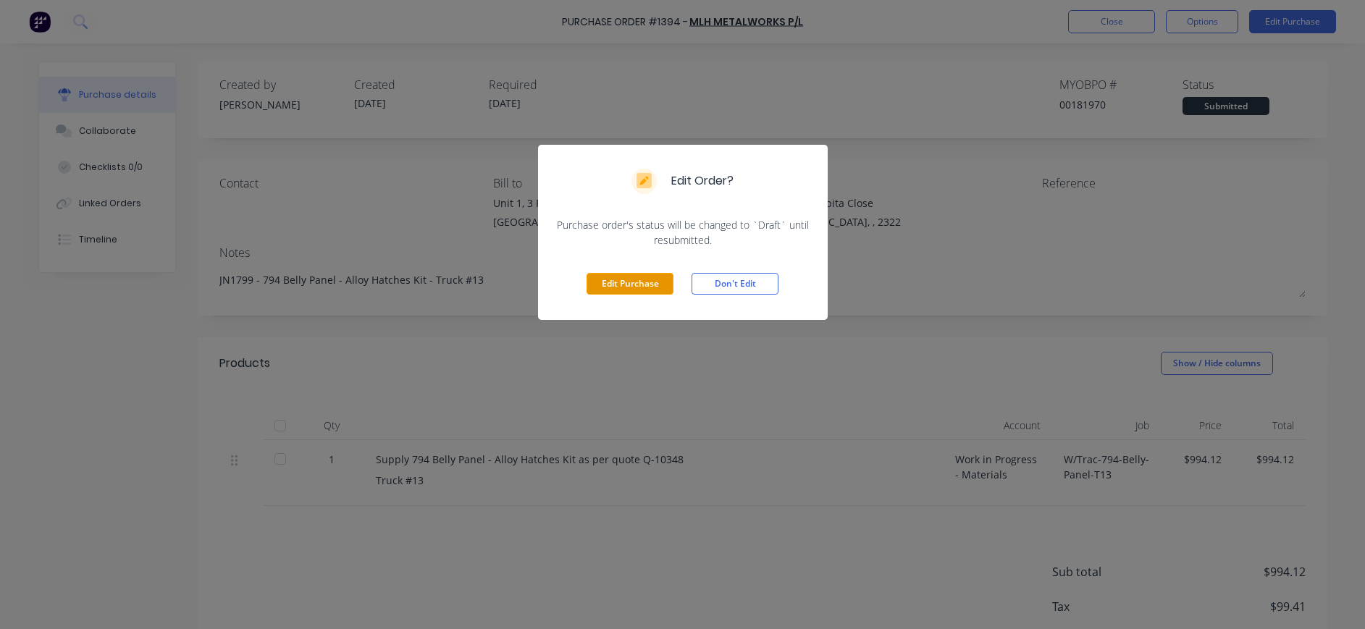
drag, startPoint x: 654, startPoint y: 282, endPoint x: 1064, endPoint y: 216, distance: 415.3
click at [655, 282] on button "Edit Purchase" at bounding box center [630, 284] width 87 height 22
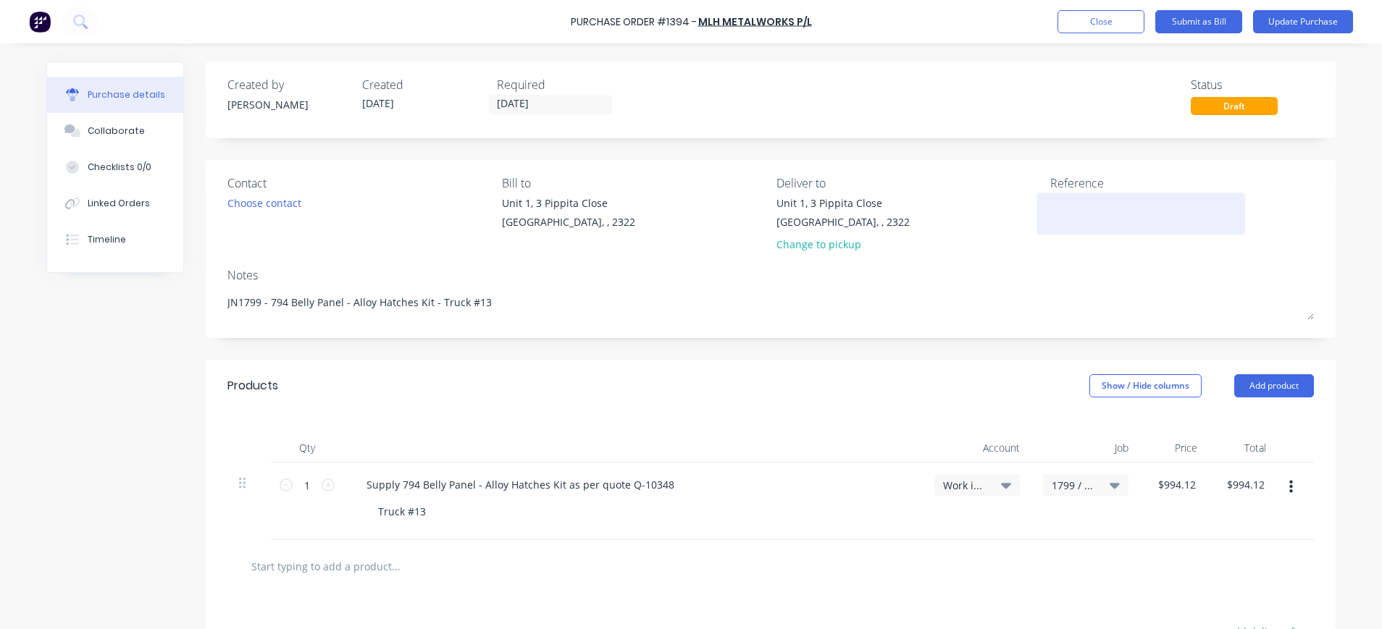
click at [1083, 205] on textarea at bounding box center [1140, 212] width 181 height 33
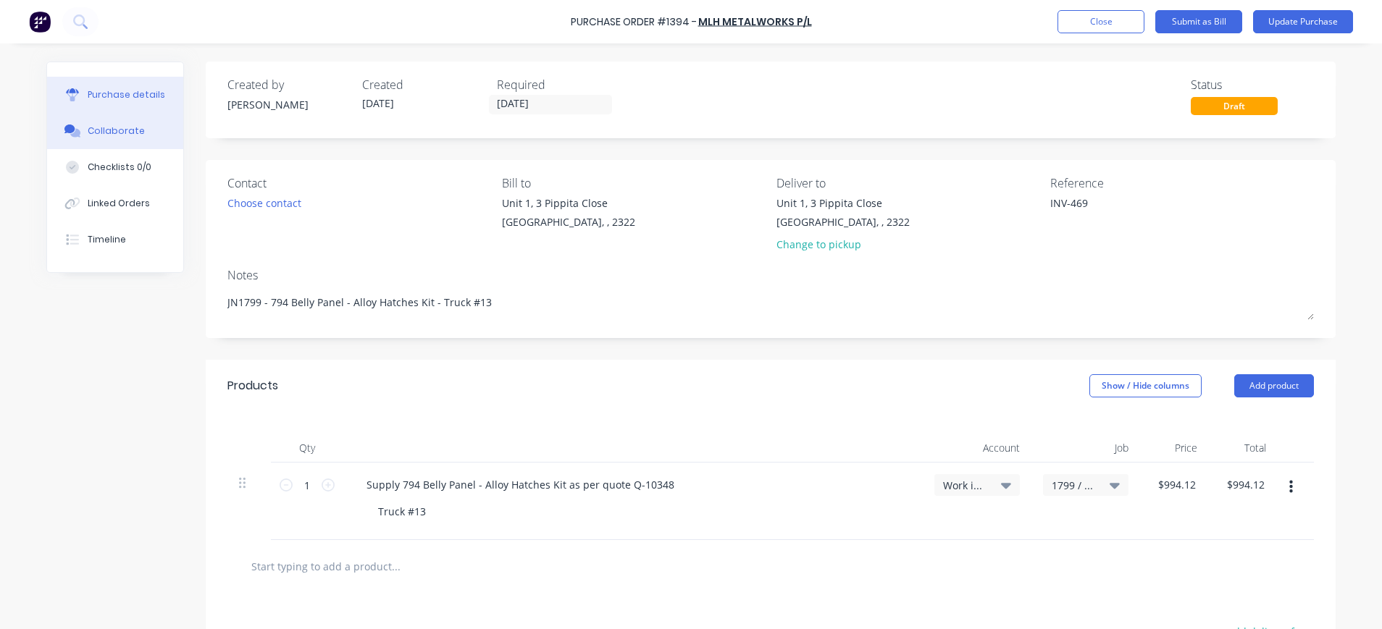
click at [113, 132] on div "Collaborate" at bounding box center [116, 131] width 57 height 13
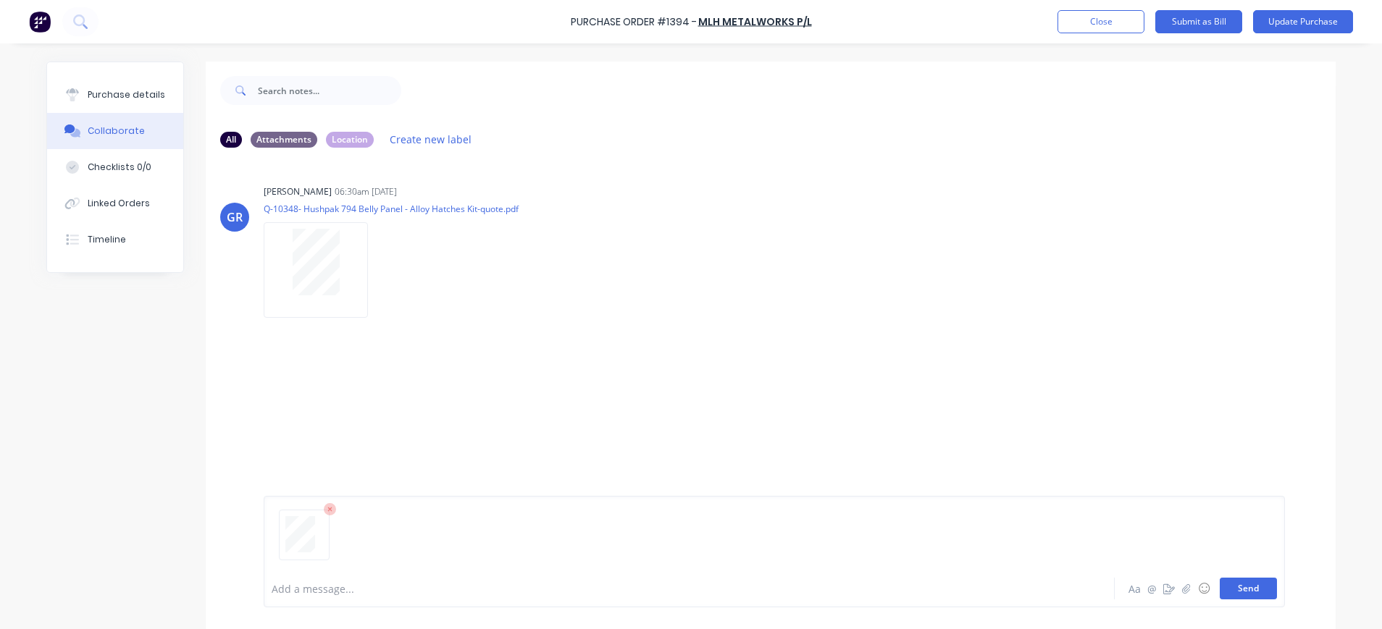
click at [1225, 589] on button "Send" at bounding box center [1248, 589] width 57 height 22
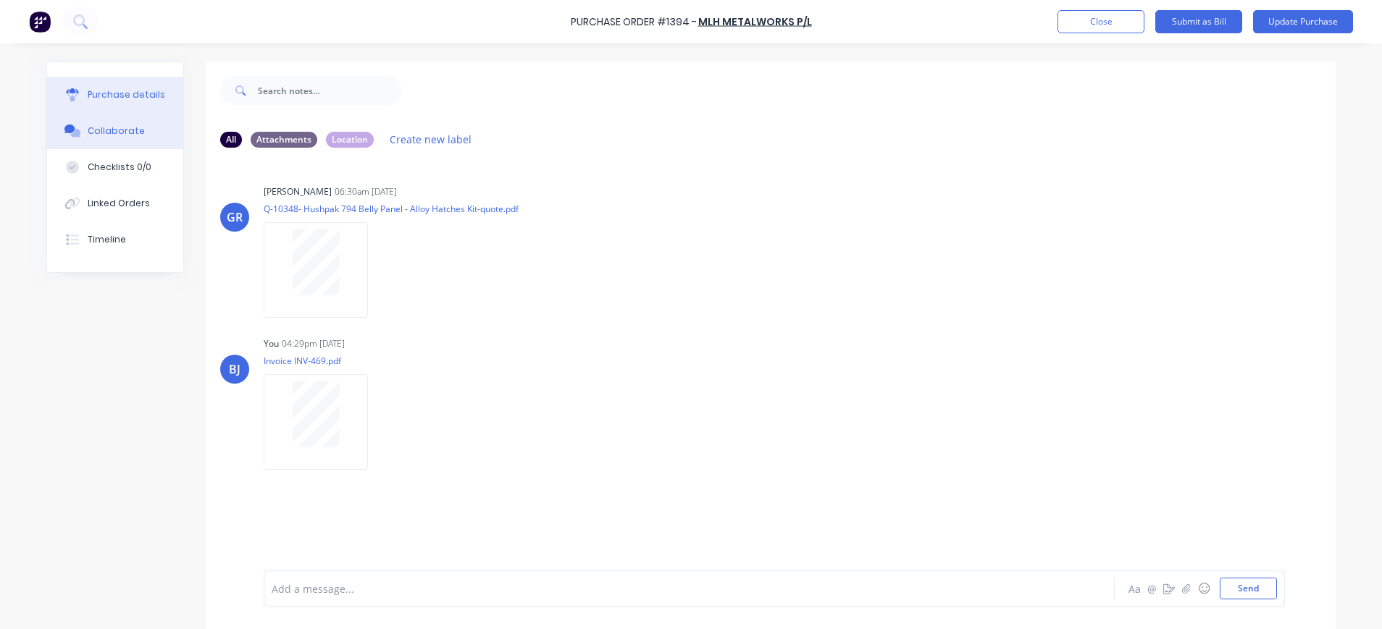
click at [104, 83] on button "Purchase details" at bounding box center [115, 95] width 136 height 36
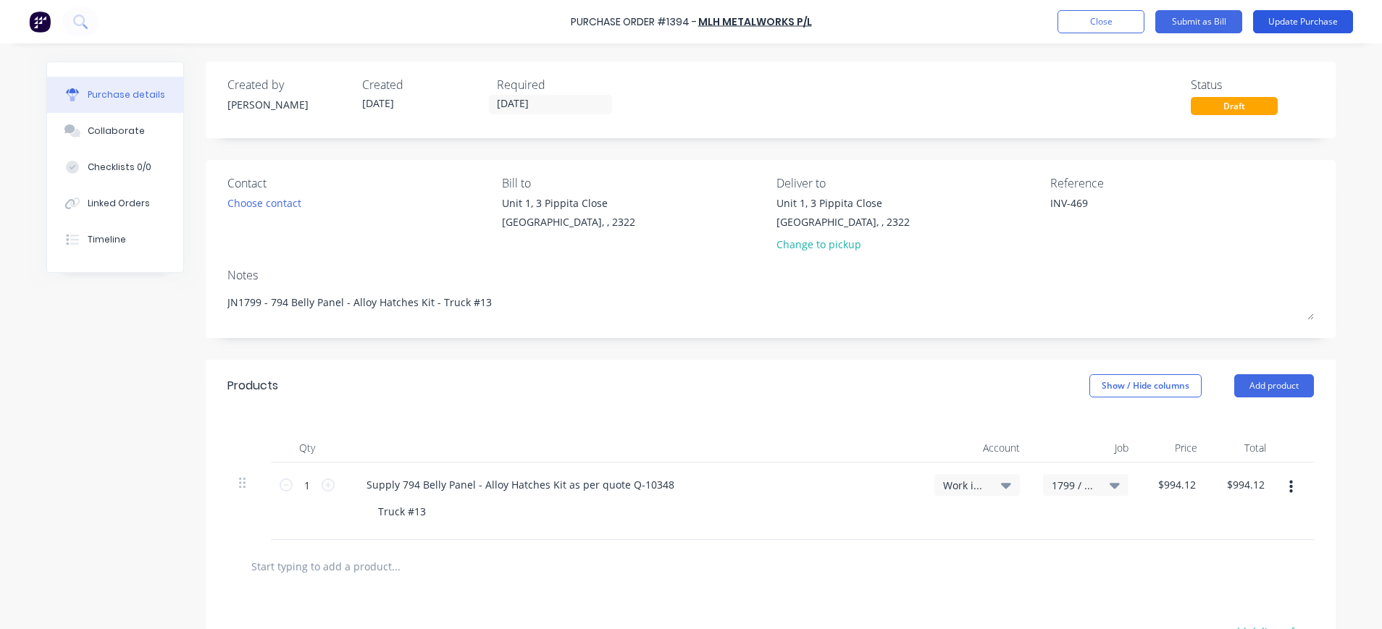
click at [1316, 16] on button "Update Purchase" at bounding box center [1303, 21] width 100 height 23
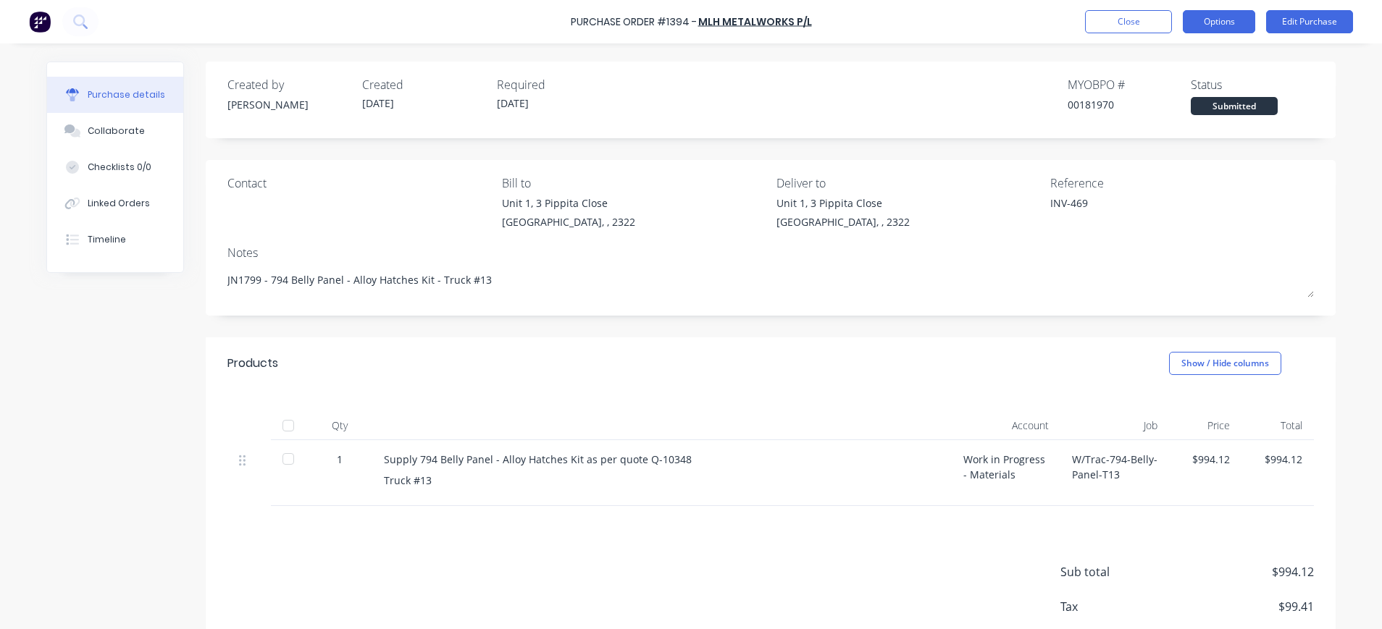
click at [1205, 24] on button "Options" at bounding box center [1219, 21] width 72 height 23
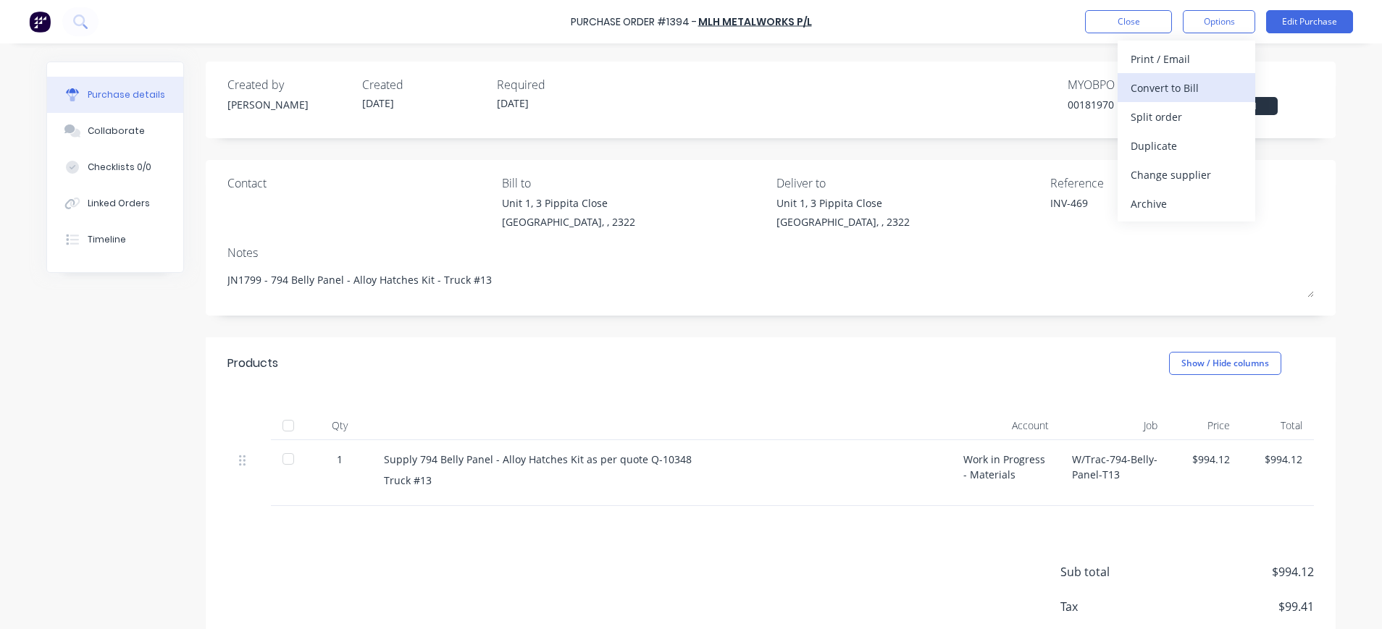
click at [1153, 91] on div "Convert to Bill" at bounding box center [1187, 88] width 112 height 21
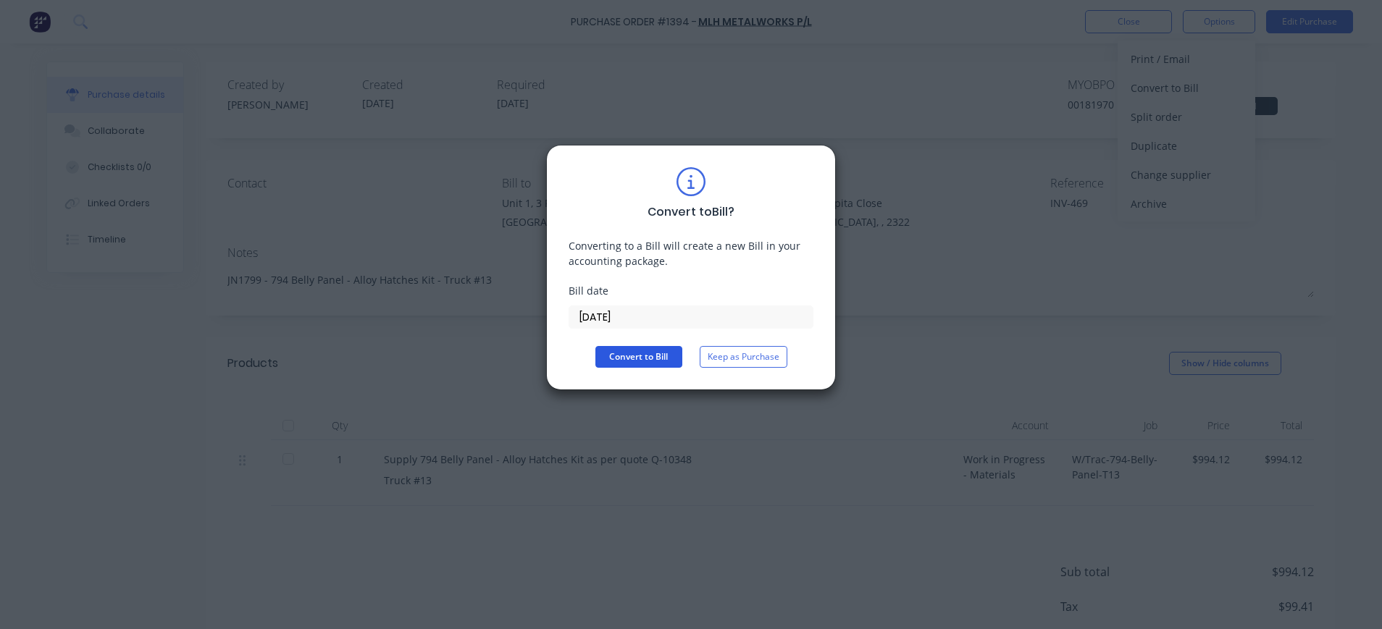
click at [653, 362] on button "Convert to Bill" at bounding box center [638, 357] width 87 height 22
click at [653, 362] on span "Converting" at bounding box center [646, 357] width 46 height 13
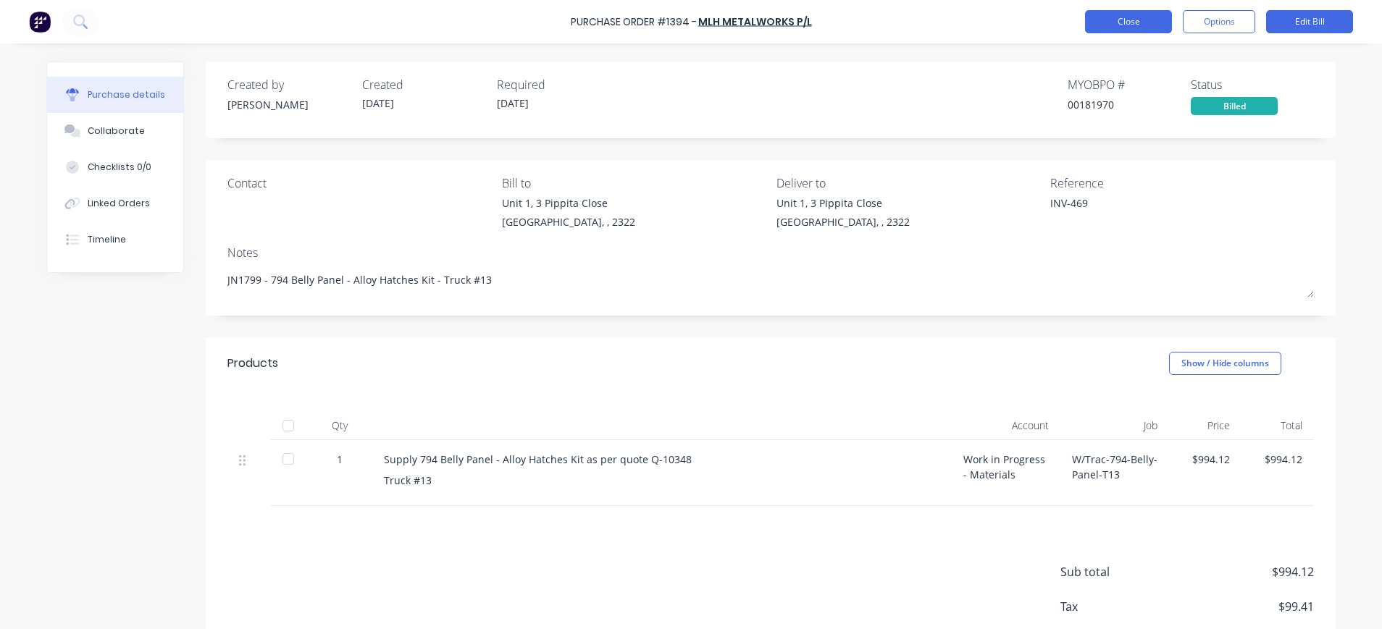
click at [1122, 25] on button "Close" at bounding box center [1128, 21] width 87 height 23
